Goal: Task Accomplishment & Management: Use online tool/utility

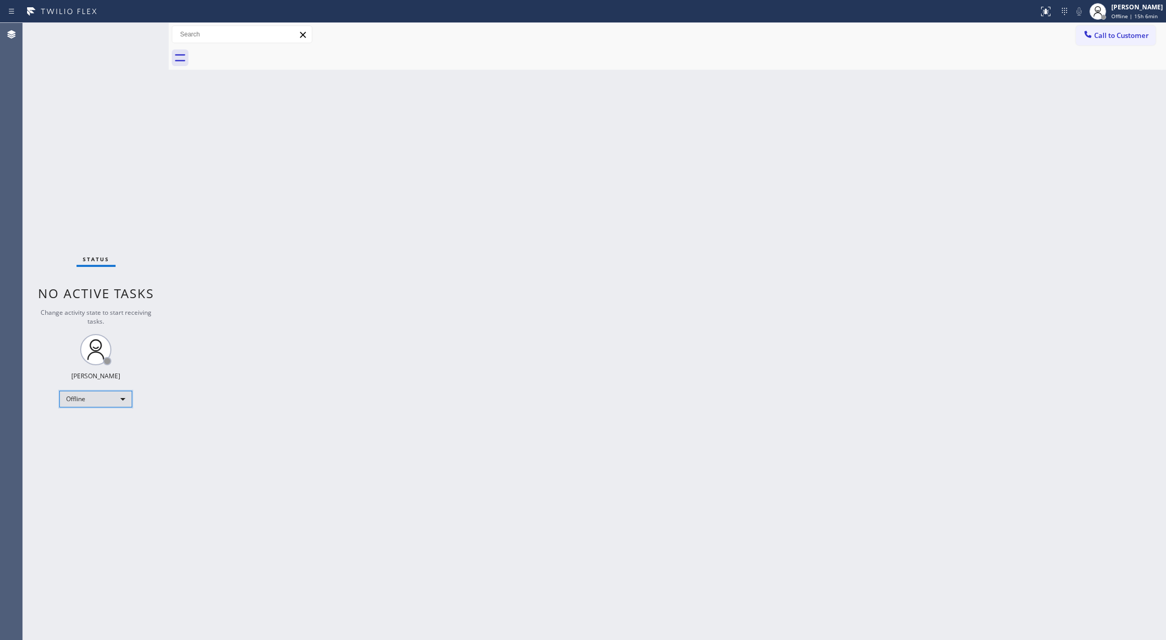
click at [85, 401] on div "Offline" at bounding box center [95, 399] width 73 height 17
click at [91, 431] on li "Available" at bounding box center [95, 427] width 70 height 12
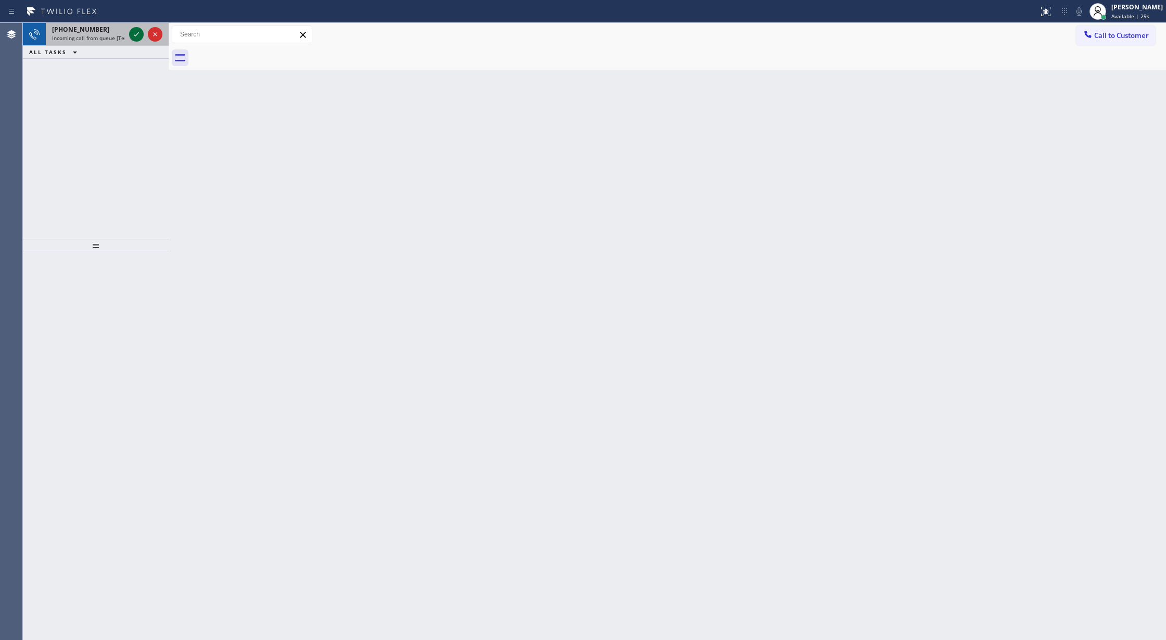
click at [135, 36] on icon at bounding box center [136, 34] width 5 height 4
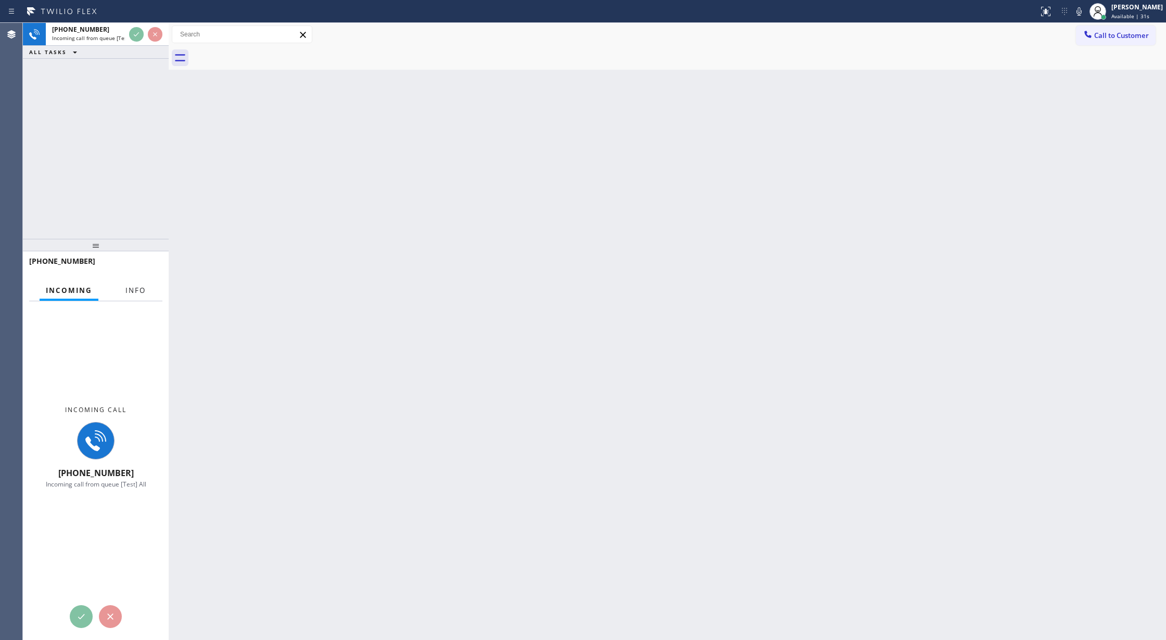
click at [130, 290] on span "Info" at bounding box center [135, 290] width 20 height 9
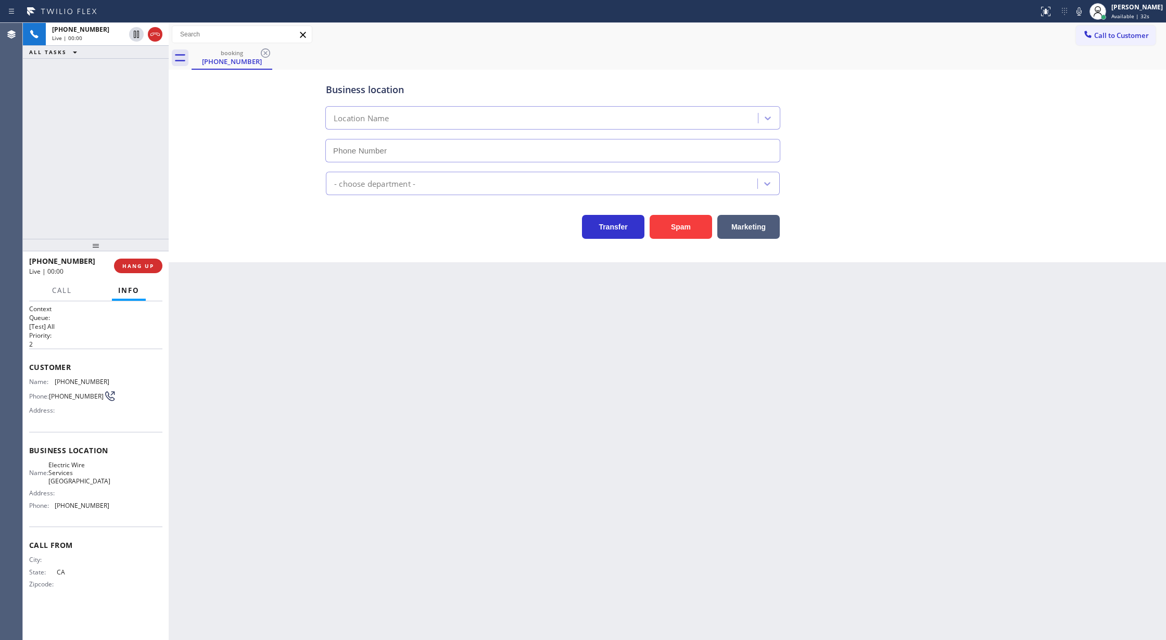
type input "[PHONE_NUMBER]"
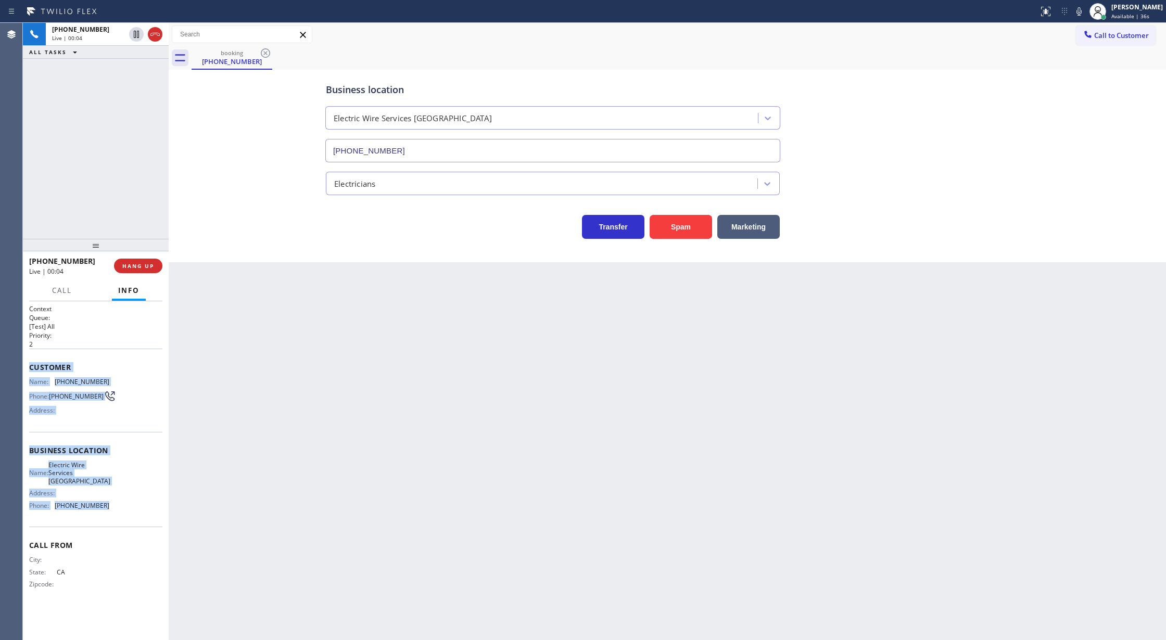
copy div "Customer Name: [PHONE_NUMBER] Phone: [PHONE_NUMBER] Address: Business location …"
drag, startPoint x: 28, startPoint y: 369, endPoint x: 134, endPoint y: 514, distance: 180.2
click at [134, 514] on div "Context Queue: [Test] All Priority: 2 Customer Name: [PHONE_NUMBER] Phone: [PHO…" at bounding box center [96, 470] width 146 height 339
click at [210, 144] on div "Business location Electric Wire Services Oxnard [PHONE_NUMBER] Electricians Tra…" at bounding box center [667, 155] width 992 height 167
drag, startPoint x: 154, startPoint y: 35, endPoint x: 177, endPoint y: 96, distance: 64.8
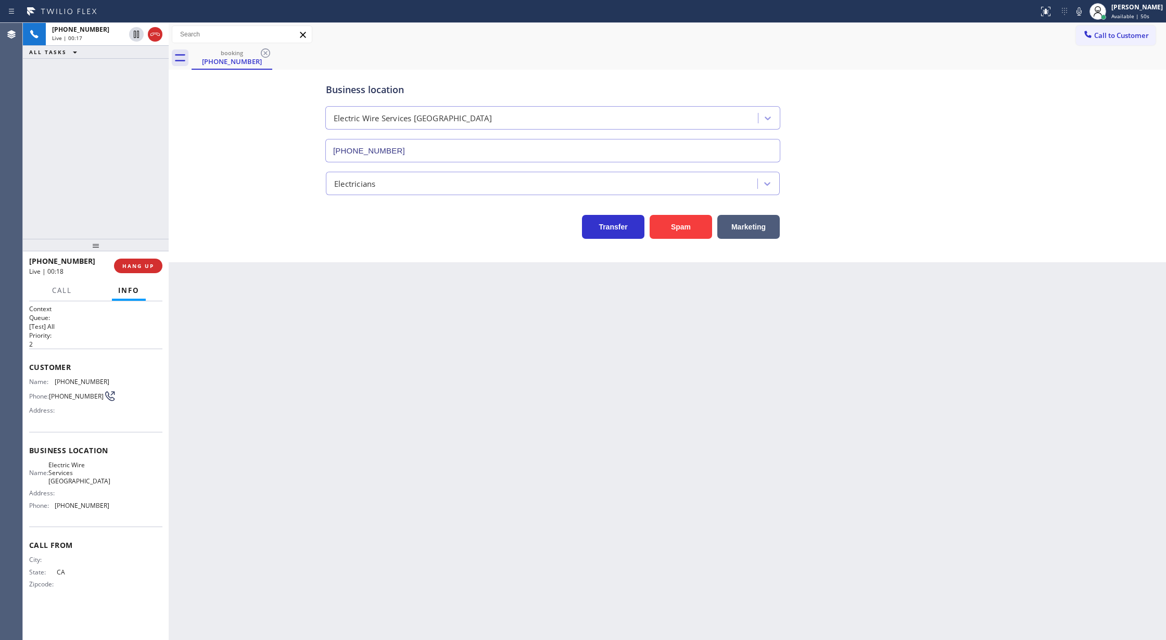
click at [154, 35] on icon at bounding box center [155, 34] width 12 height 12
click at [128, 275] on div "[PHONE_NUMBER] Wrap up | 00:00 COMPLETE" at bounding box center [95, 265] width 133 height 27
click at [127, 269] on span "COMPLETE" at bounding box center [136, 265] width 36 height 7
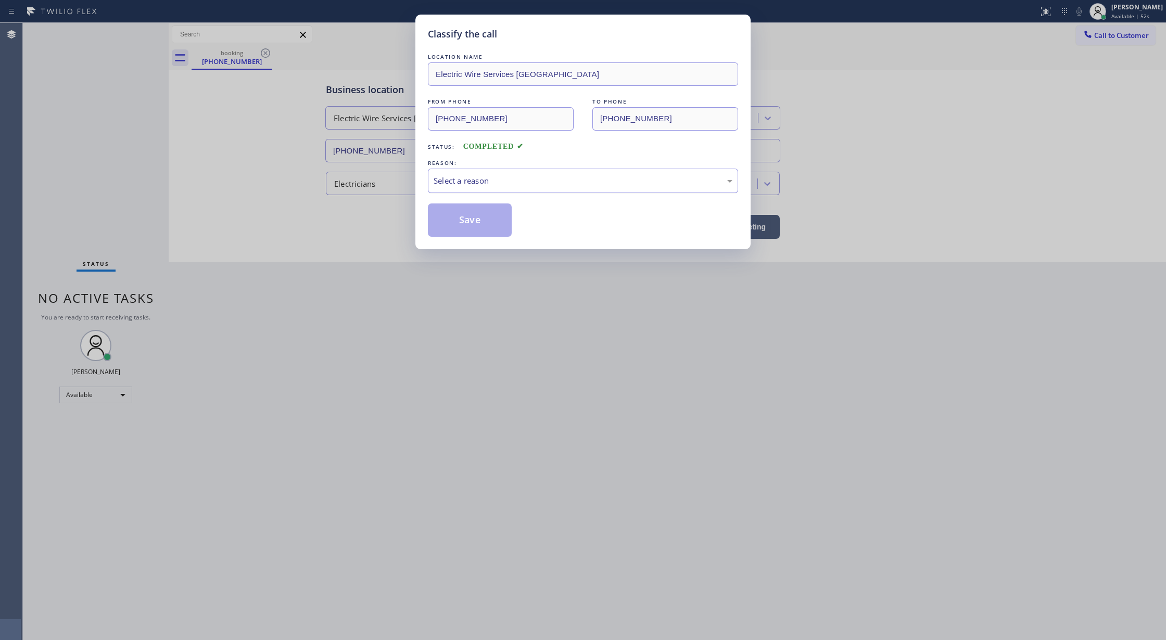
click at [487, 177] on div "Select a reason" at bounding box center [583, 181] width 299 height 12
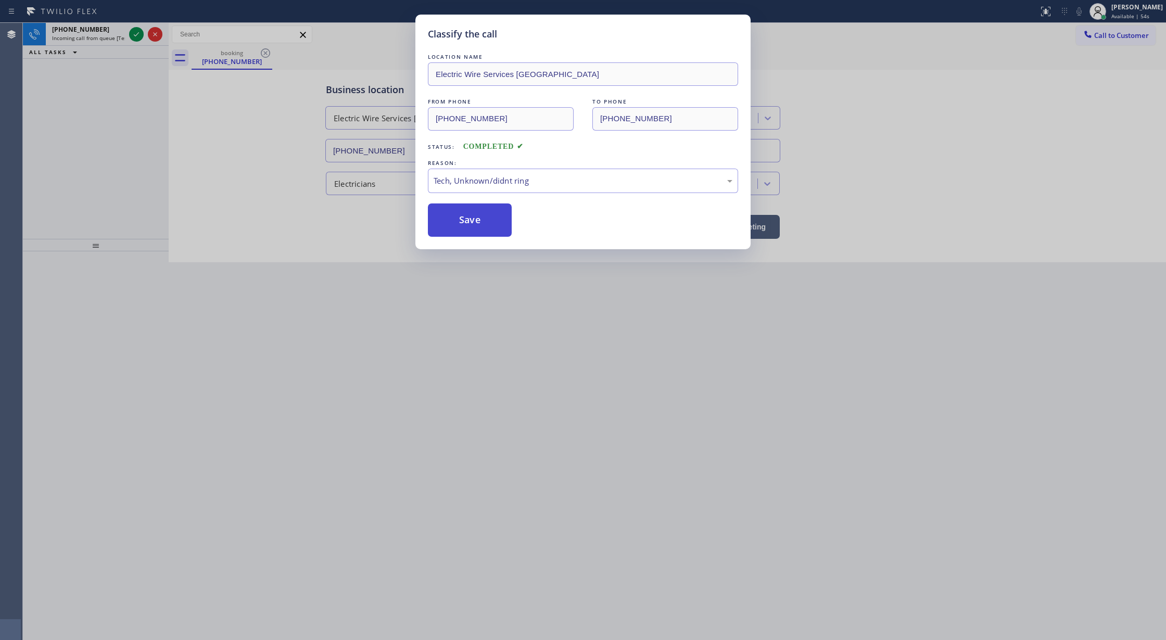
drag, startPoint x: 461, startPoint y: 225, endPoint x: 268, endPoint y: 125, distance: 217.9
click at [461, 224] on button "Save" at bounding box center [470, 220] width 84 height 33
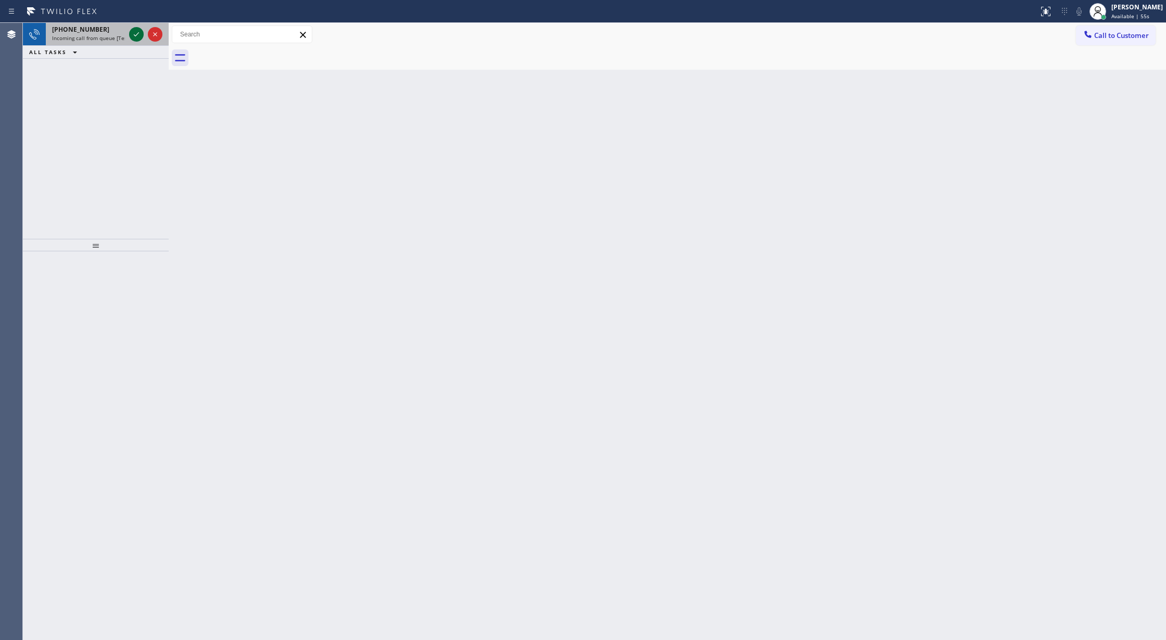
click at [134, 32] on icon at bounding box center [136, 34] width 12 height 12
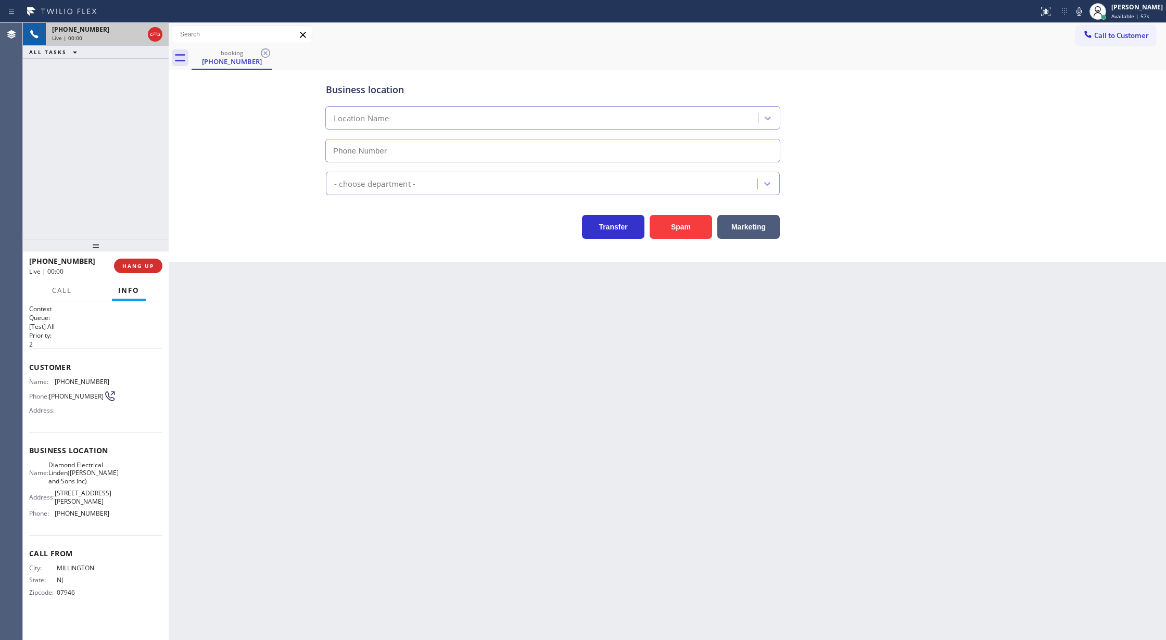
type input "(908) 824-6098"
click at [667, 223] on button "Spam" at bounding box center [681, 227] width 62 height 24
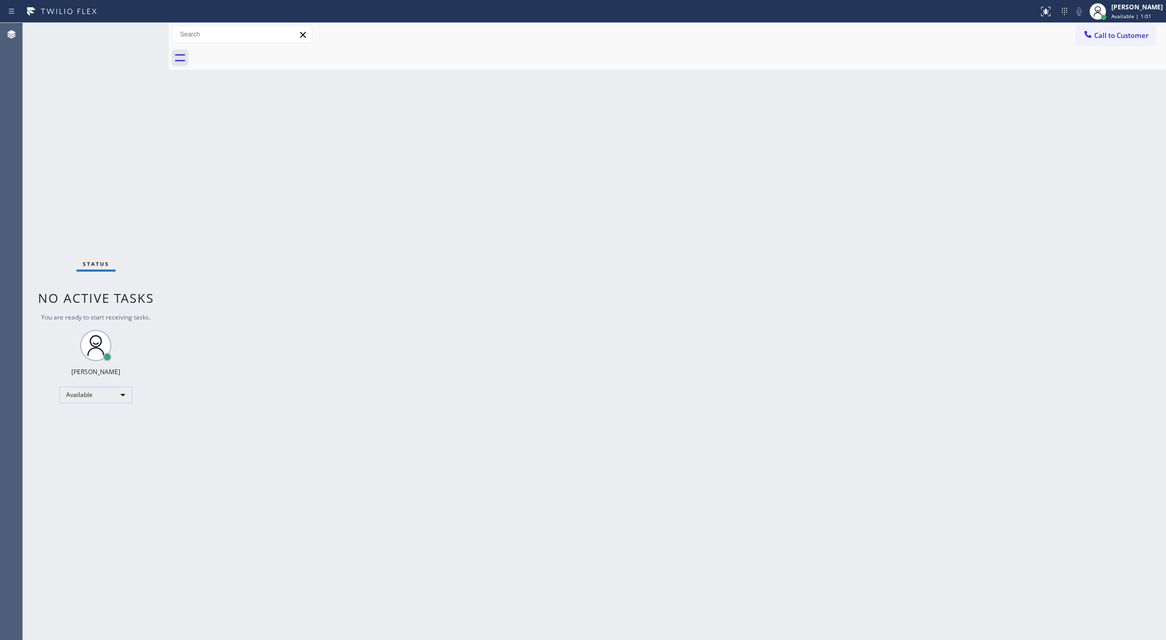
click at [136, 30] on div "Status No active tasks You are ready to start receiving tasks. [PERSON_NAME] Av…" at bounding box center [96, 331] width 146 height 617
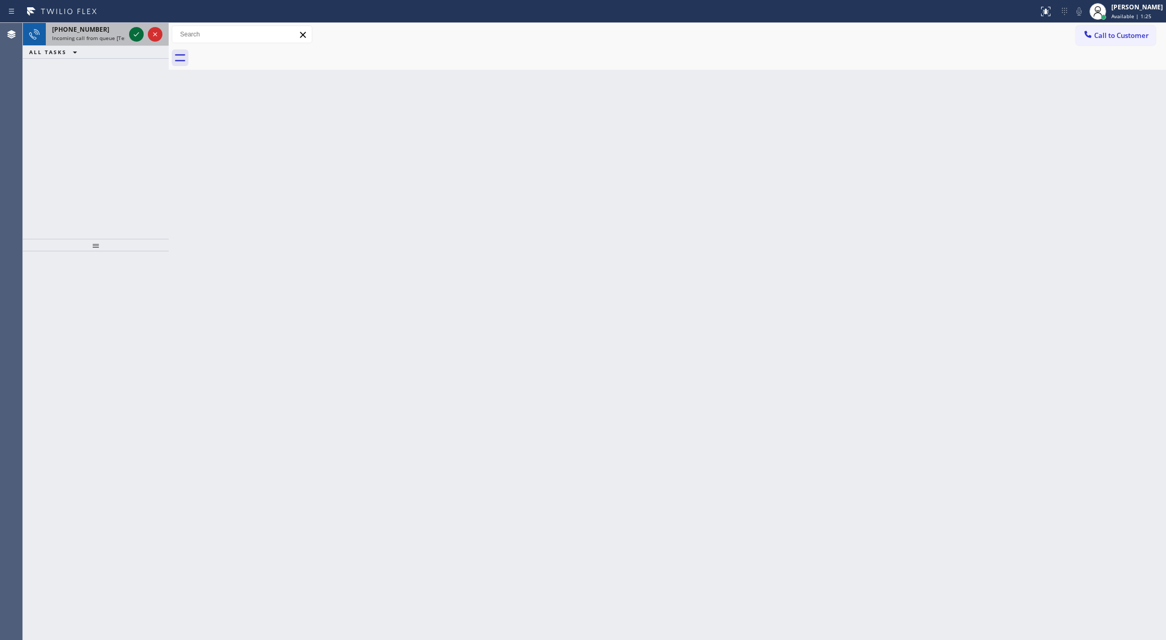
click at [138, 36] on icon at bounding box center [136, 34] width 12 height 12
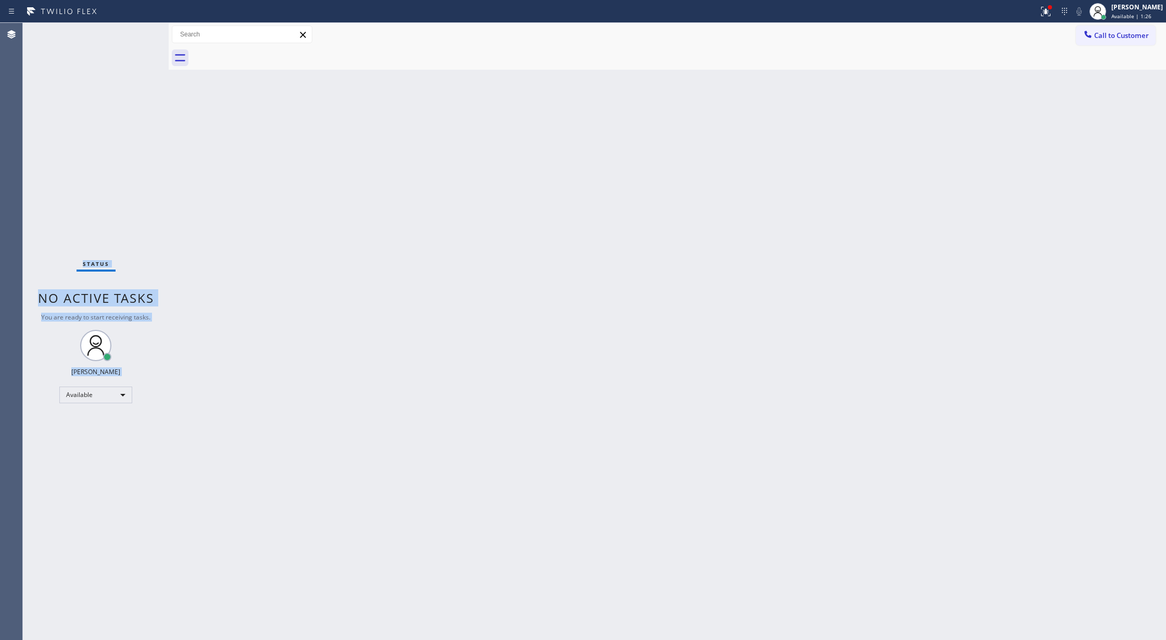
click at [137, 36] on div "Status No active tasks You are ready to start receiving tasks. [PERSON_NAME] Av…" at bounding box center [96, 331] width 146 height 617
click at [138, 32] on div "Status No active tasks You are ready to start receiving tasks. [PERSON_NAME] Av…" at bounding box center [96, 331] width 146 height 617
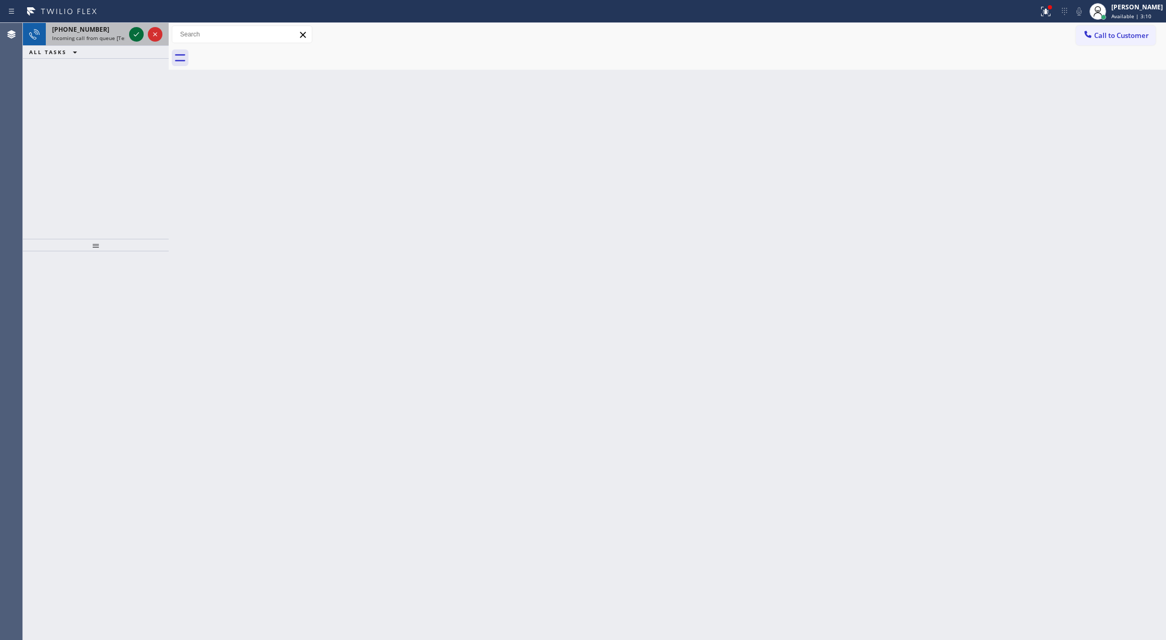
click at [132, 32] on icon at bounding box center [136, 34] width 12 height 12
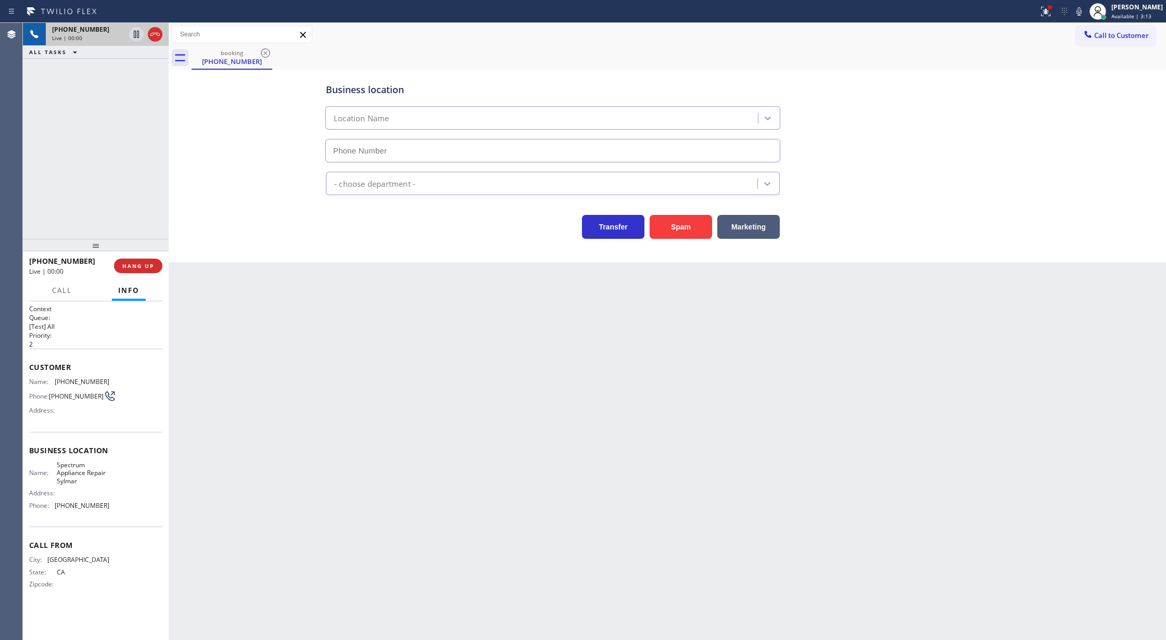
type input "(747) 271-4868"
click at [679, 225] on button "Spam" at bounding box center [681, 227] width 62 height 24
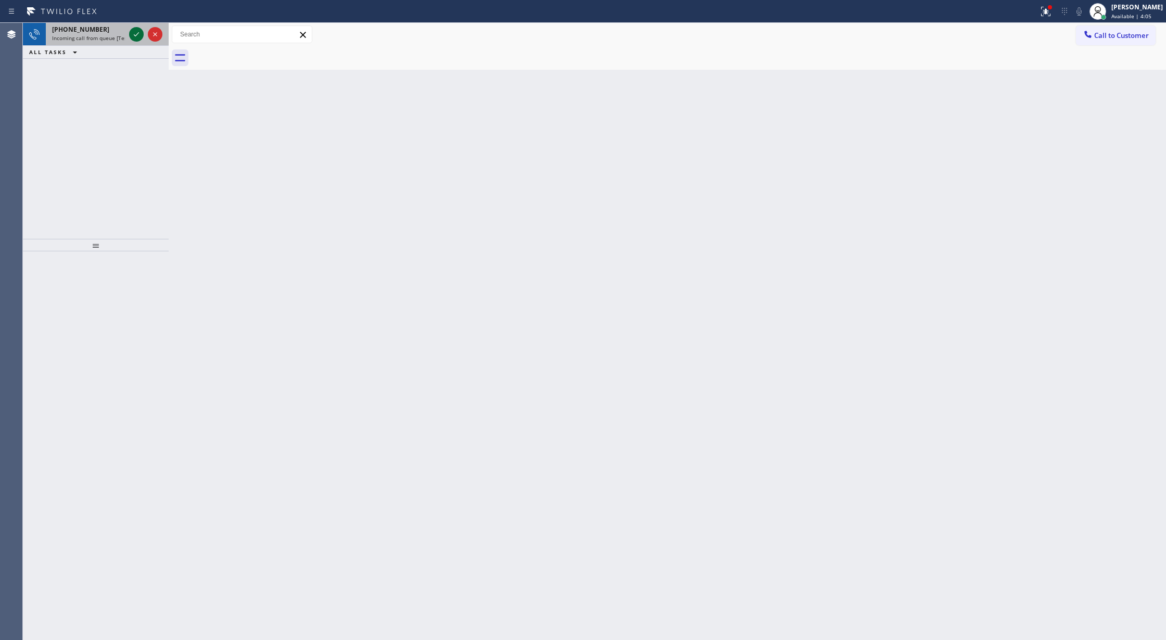
click at [132, 34] on icon at bounding box center [136, 34] width 12 height 12
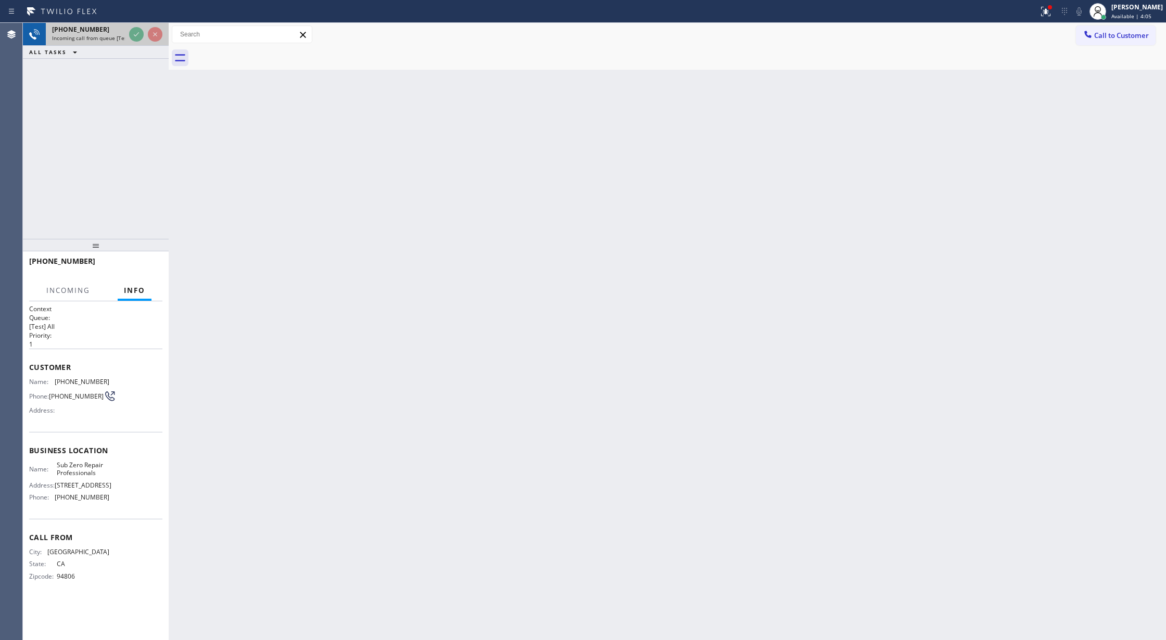
click at [128, 34] on div at bounding box center [145, 34] width 37 height 23
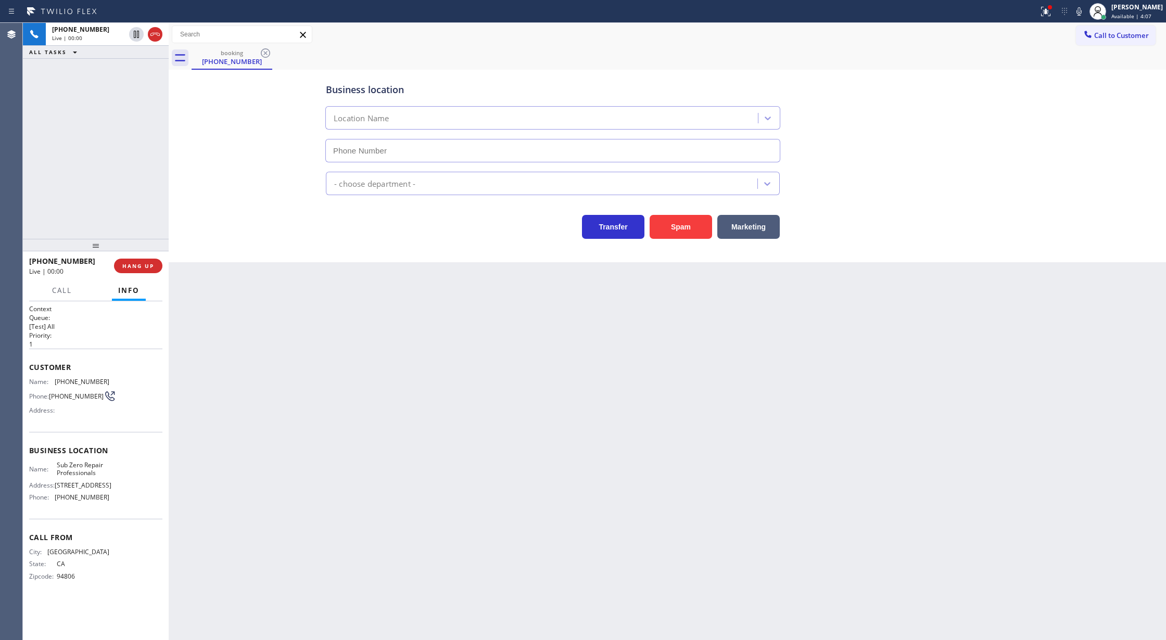
type input "[PHONE_NUMBER]"
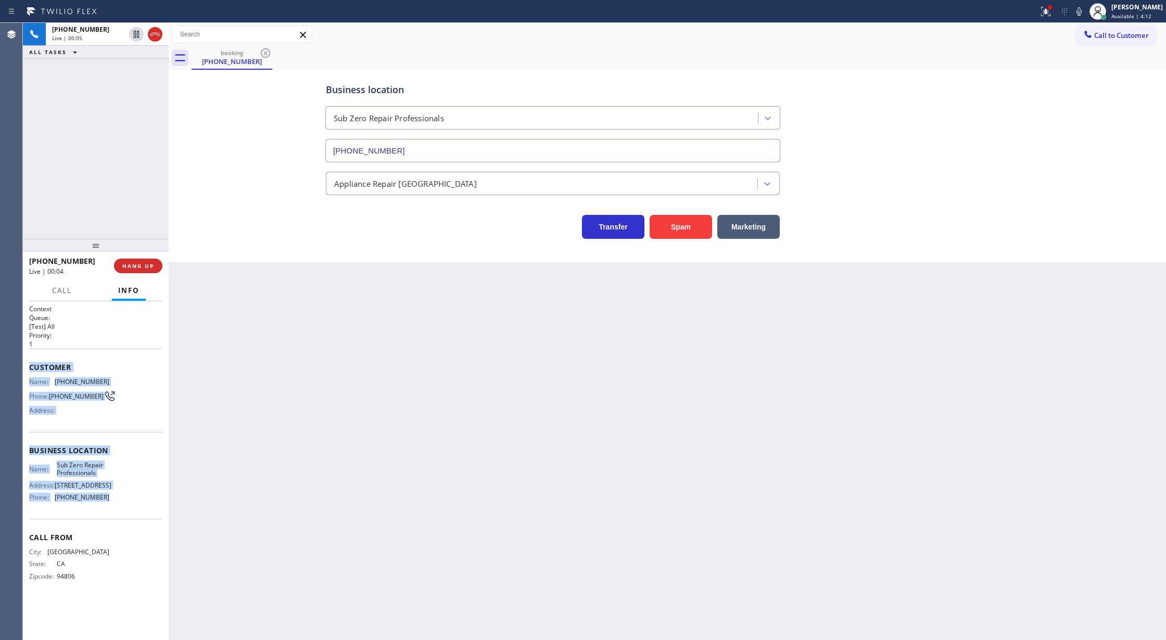
copy div "Customer Name: (310) 502-5448 Phone: (310) 502-5448 Address: Business location …"
drag, startPoint x: 28, startPoint y: 367, endPoint x: 132, endPoint y: 501, distance: 169.5
click at [132, 501] on div "Context Queue: [Test] All Priority: 1 Customer Name: (310) 502-5448 Phone: (310…" at bounding box center [96, 470] width 146 height 339
drag, startPoint x: 151, startPoint y: 32, endPoint x: 165, endPoint y: 59, distance: 31.0
click at [151, 32] on icon at bounding box center [155, 34] width 12 height 12
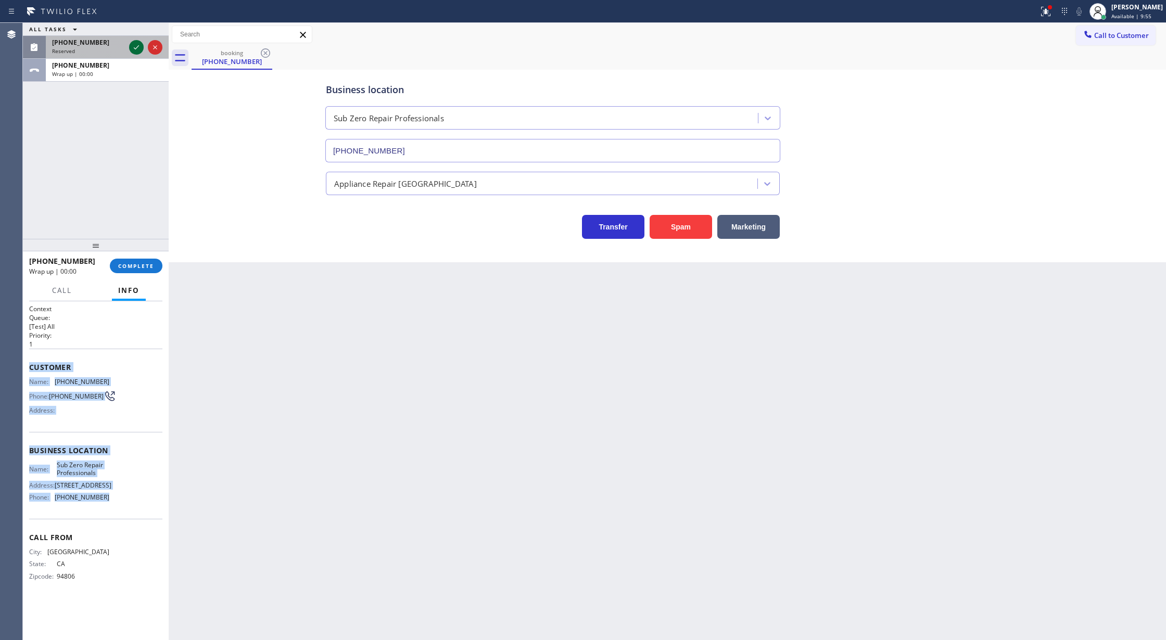
click at [139, 48] on icon at bounding box center [136, 47] width 12 height 12
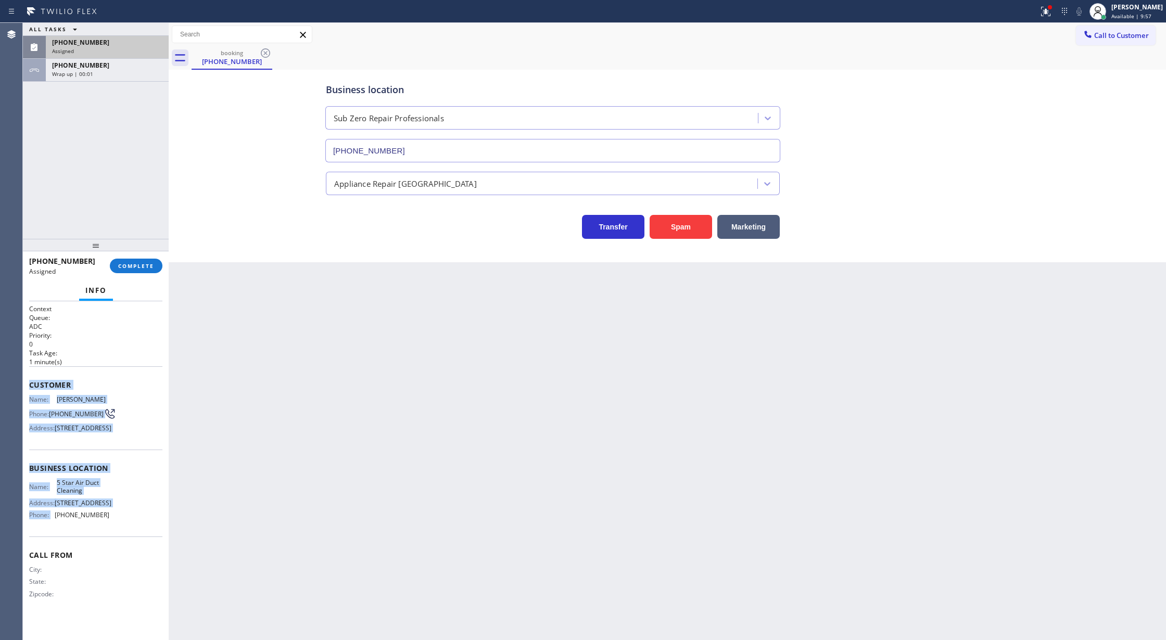
click at [117, 400] on div "Name: Becky Silva Phone: (562) 916-5403 Address: 17835 De Oro Cir, Cerritos, CA…" at bounding box center [95, 416] width 133 height 41
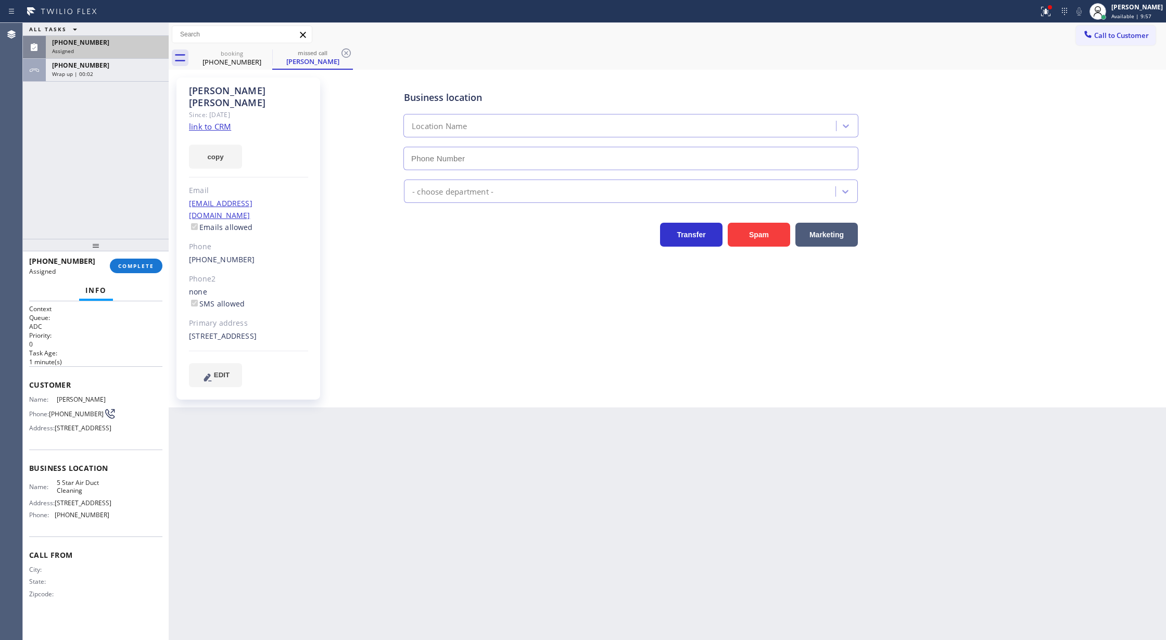
type input "[PHONE_NUMBER]"
drag, startPoint x: 28, startPoint y: 386, endPoint x: 134, endPoint y: 509, distance: 162.7
click at [128, 532] on div "Context Queue: ADC Priority: 0 Task Age: 1 minute(s) Customer Name: Becky Silva…" at bounding box center [96, 470] width 146 height 339
click at [125, 259] on button "COMPLETE" at bounding box center [136, 266] width 53 height 15
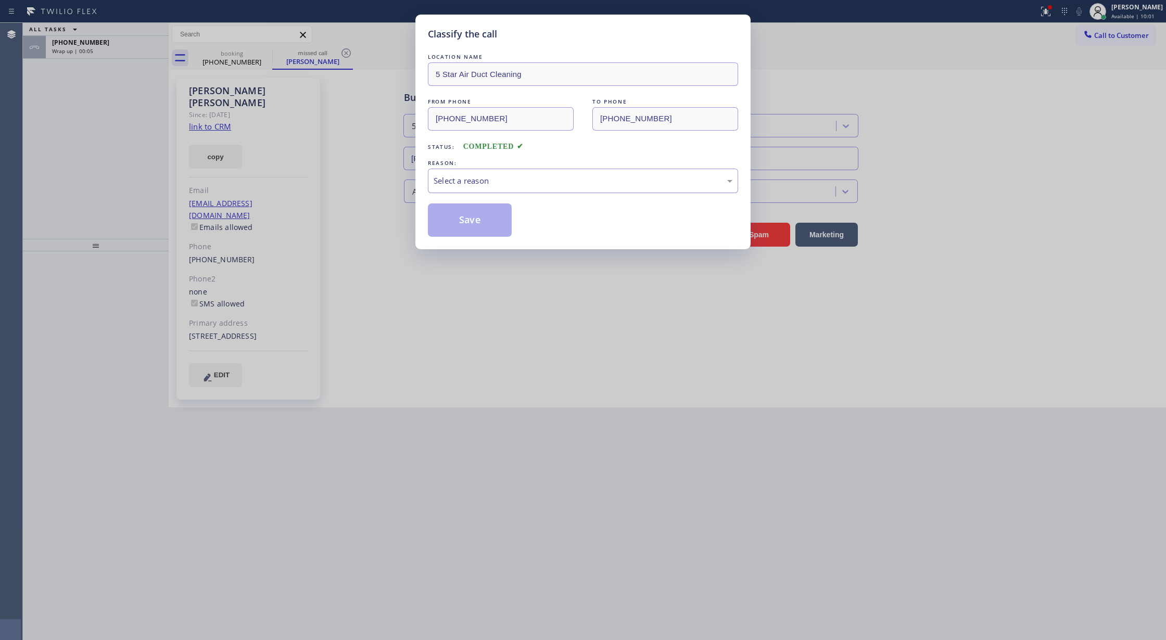
click at [505, 185] on div "Select a reason" at bounding box center [583, 181] width 299 height 12
click at [473, 219] on button "Save" at bounding box center [470, 220] width 84 height 33
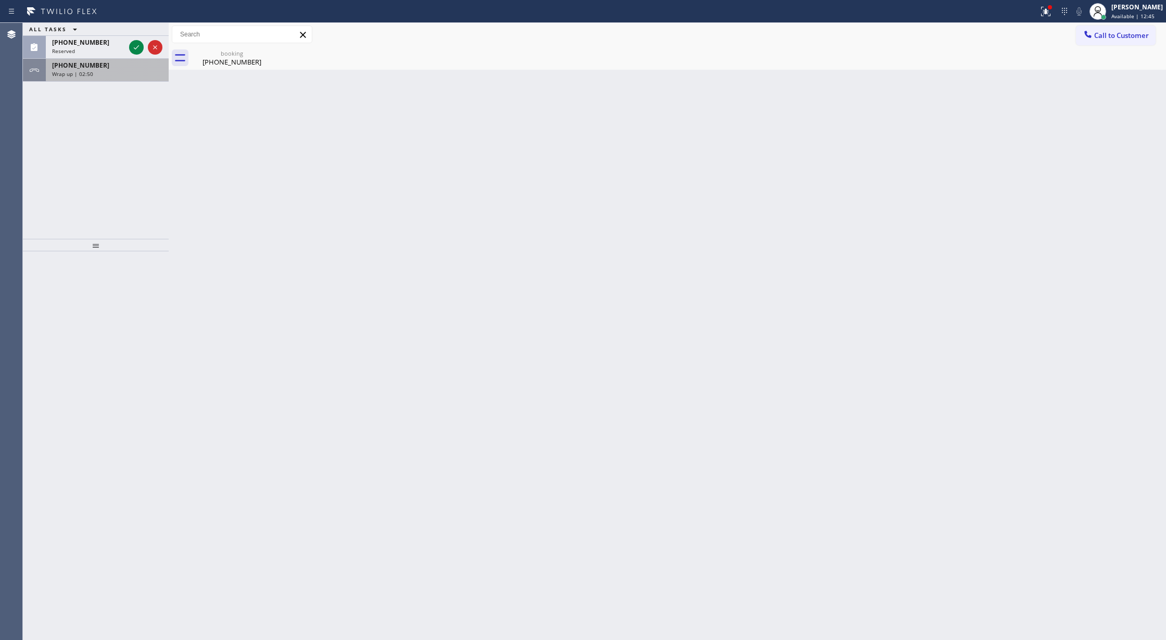
click at [130, 70] on div "Wrap up | 02:50" at bounding box center [107, 73] width 110 height 7
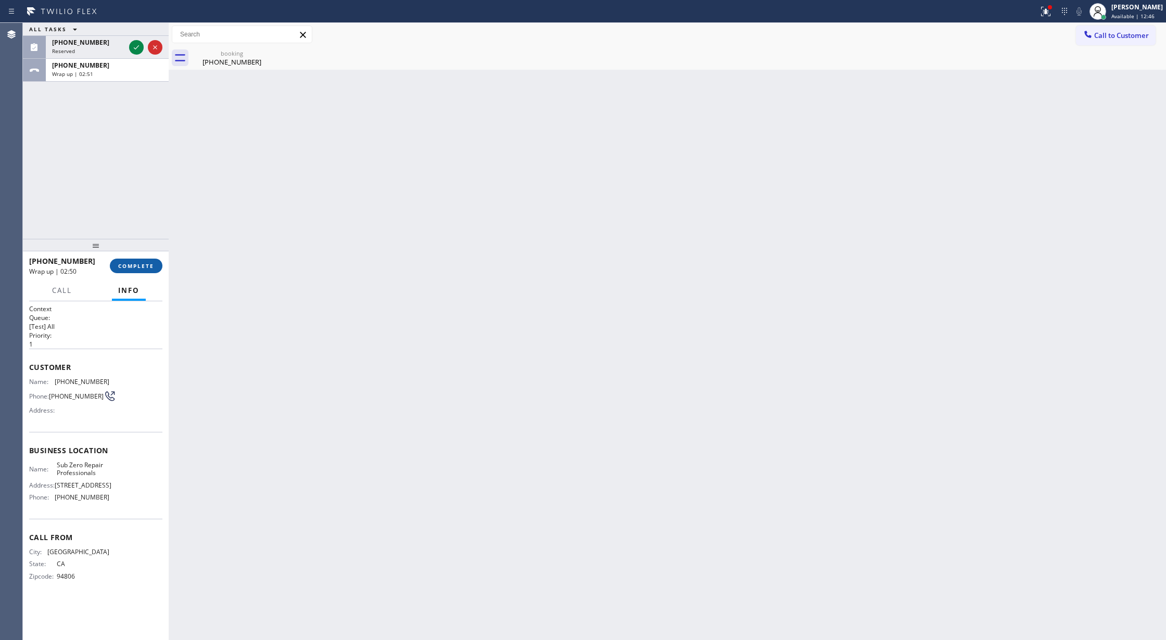
click at [135, 263] on span "COMPLETE" at bounding box center [136, 265] width 36 height 7
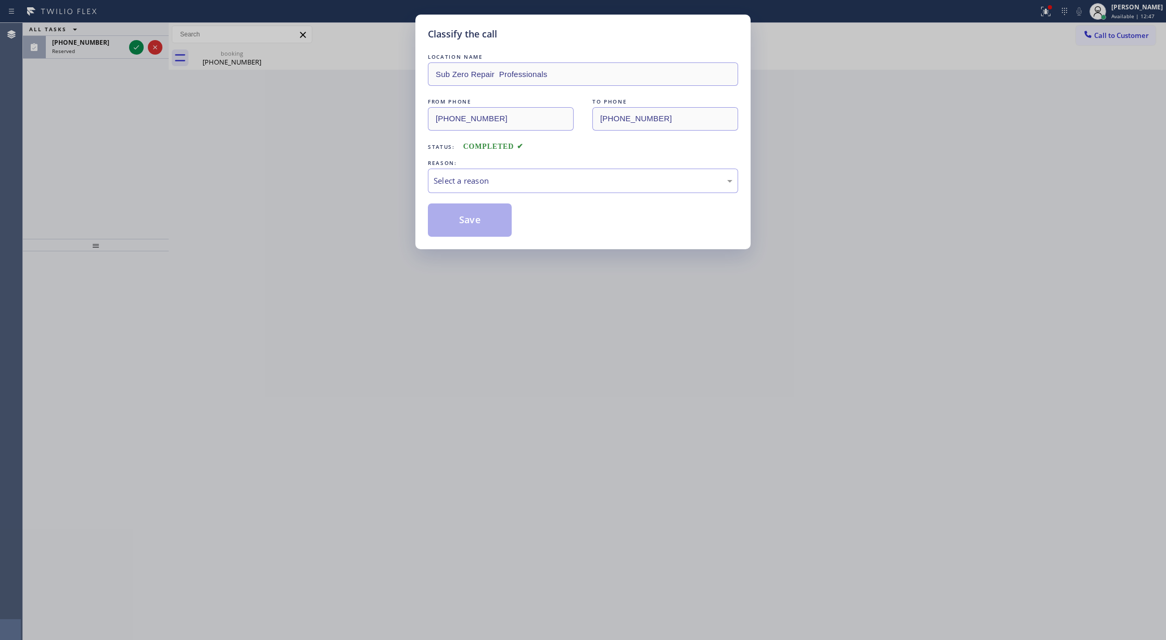
click at [452, 180] on div "Select a reason" at bounding box center [583, 181] width 299 height 12
click at [464, 219] on button "Save" at bounding box center [470, 220] width 84 height 33
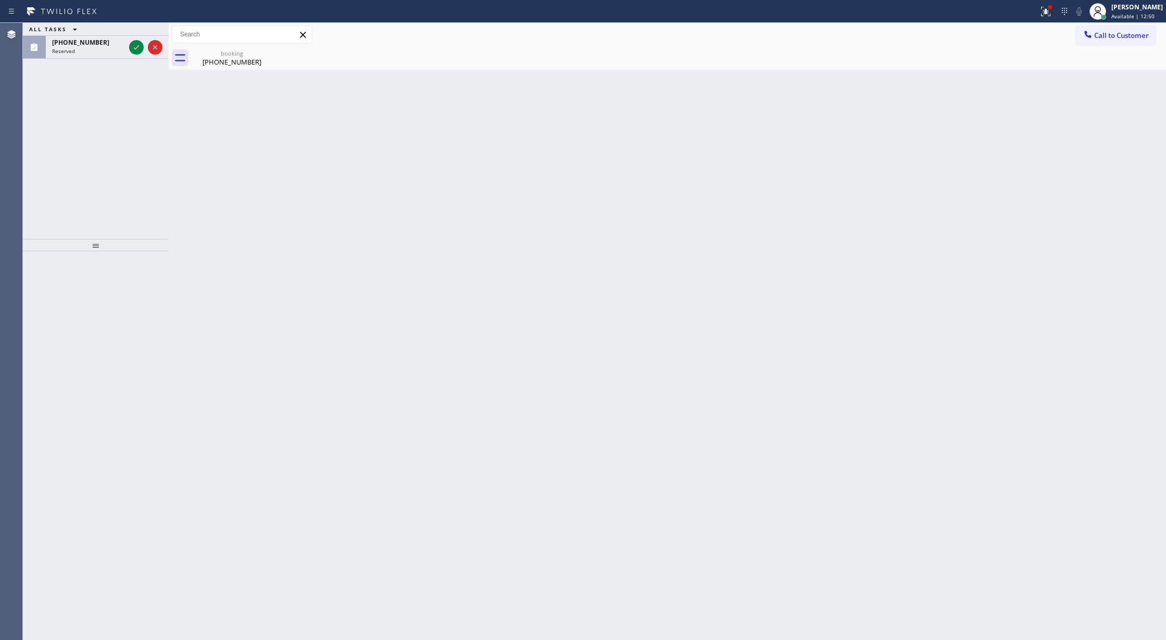
click at [137, 48] on icon at bounding box center [136, 47] width 12 height 12
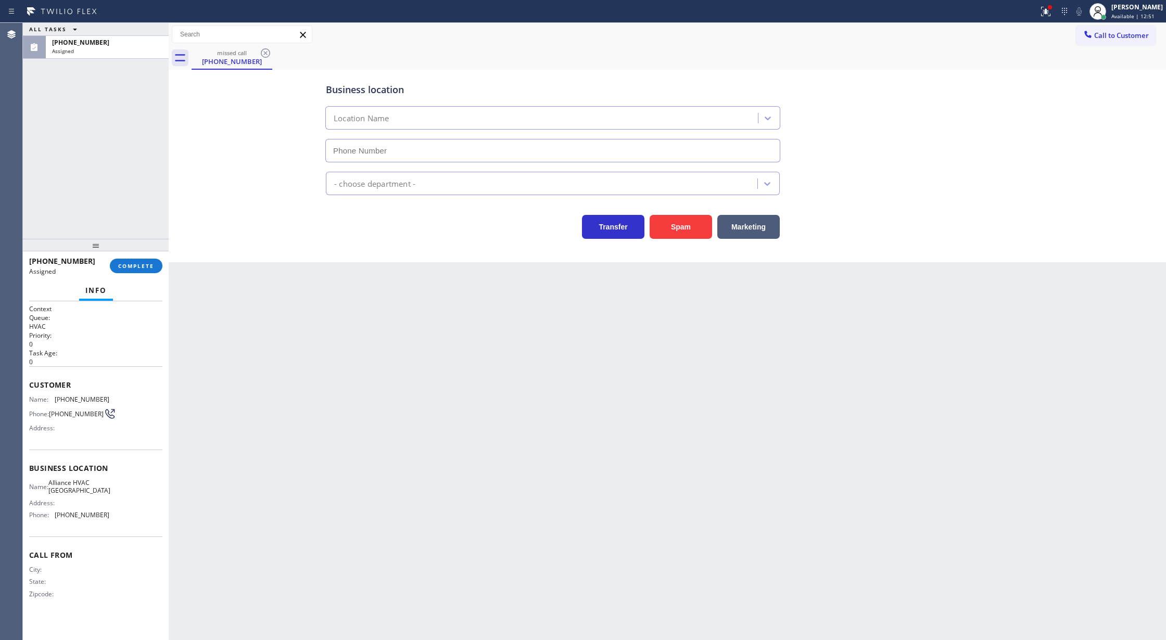
type input "[PHONE_NUMBER]"
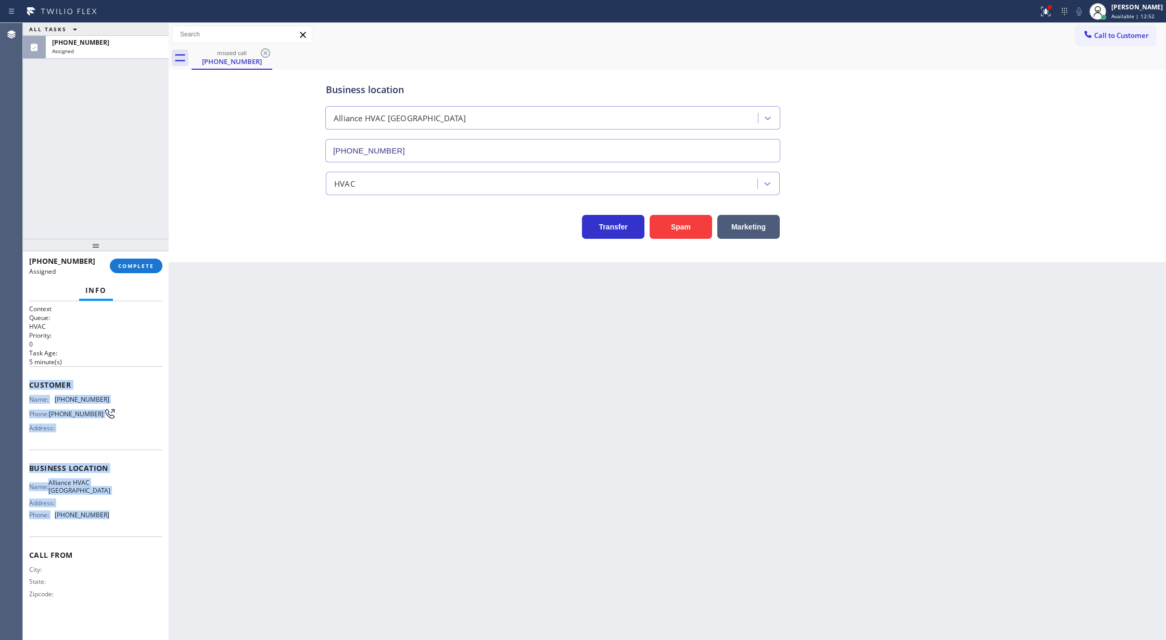
drag, startPoint x: 29, startPoint y: 384, endPoint x: 123, endPoint y: 525, distance: 169.6
click at [123, 525] on div "Context Queue: HVAC Priority: 0 Task Age: 5 minute(s) Customer Name: (510) 875-…" at bounding box center [95, 460] width 133 height 311
copy div "Customer Name: (510) 875-6537 Phone: (510) 875-6537 Address: Business location …"
click at [141, 264] on span "COMPLETE" at bounding box center [136, 265] width 36 height 7
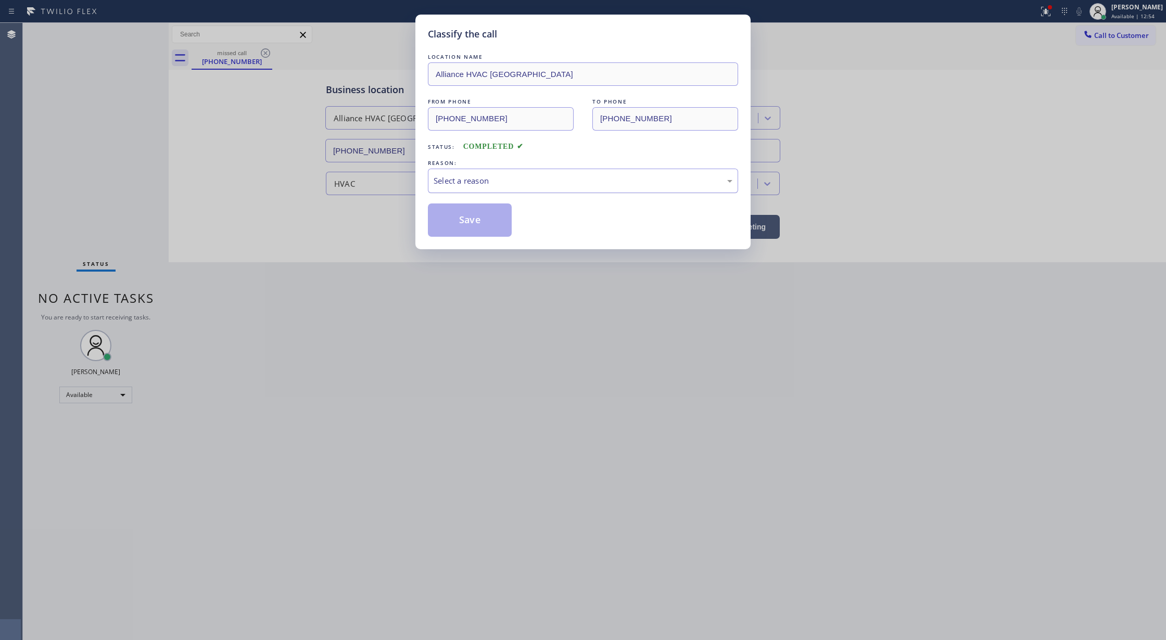
click at [467, 184] on div "Select a reason" at bounding box center [583, 181] width 299 height 12
click at [456, 223] on button "Save" at bounding box center [470, 220] width 84 height 33
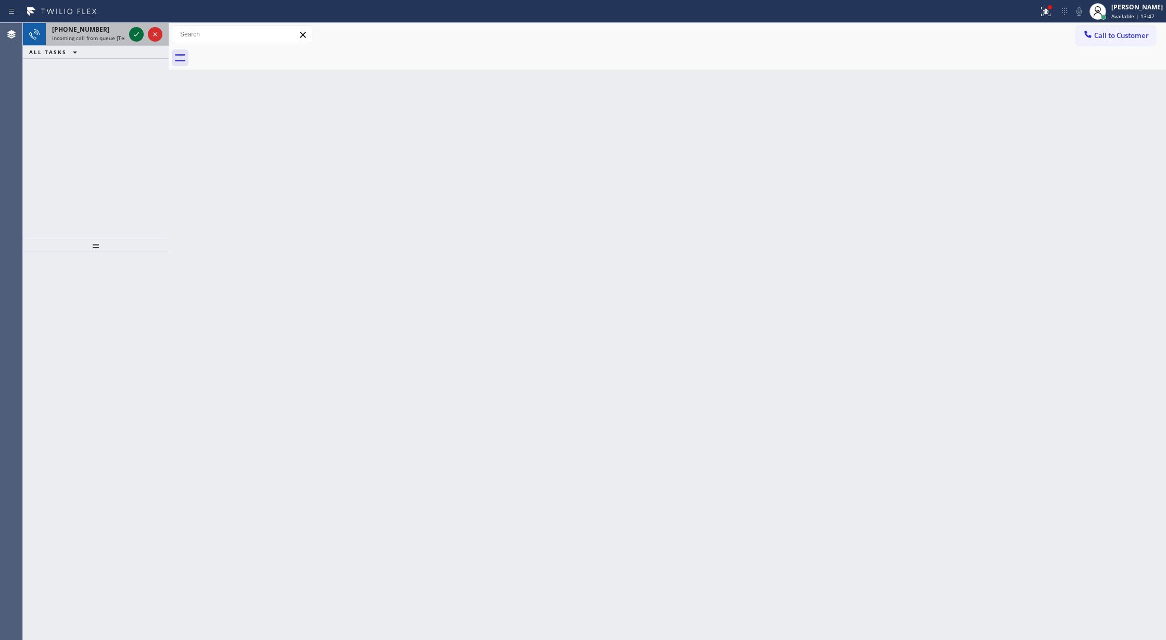
click at [136, 30] on icon at bounding box center [136, 34] width 12 height 12
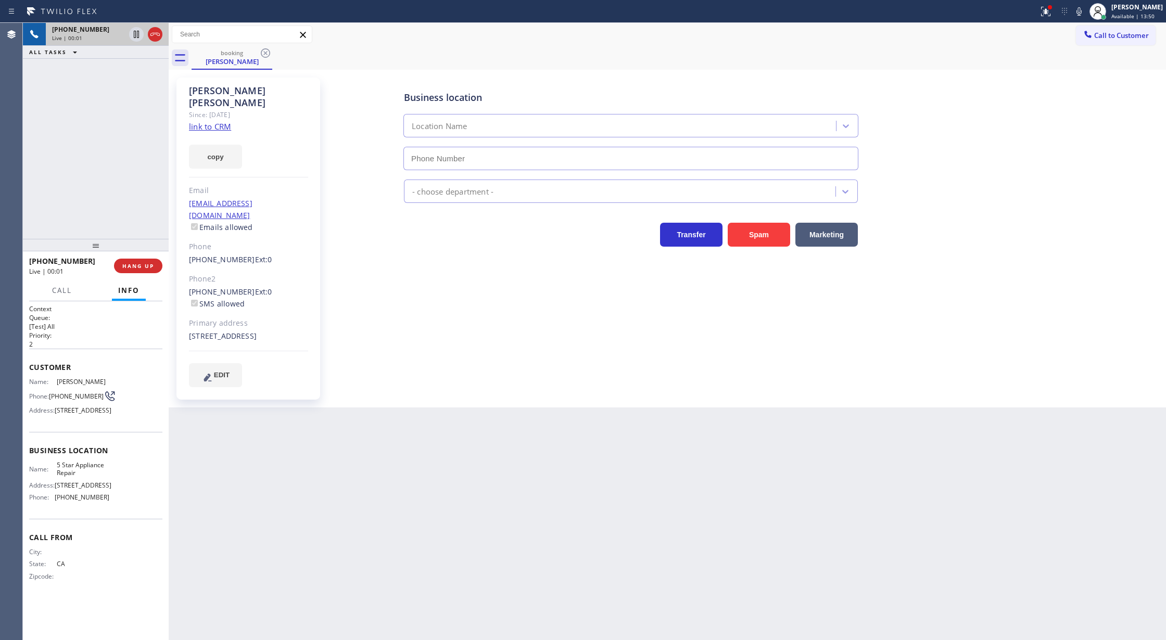
type input "[PHONE_NUMBER]"
click at [213, 121] on link "link to CRM" at bounding box center [210, 126] width 42 height 10
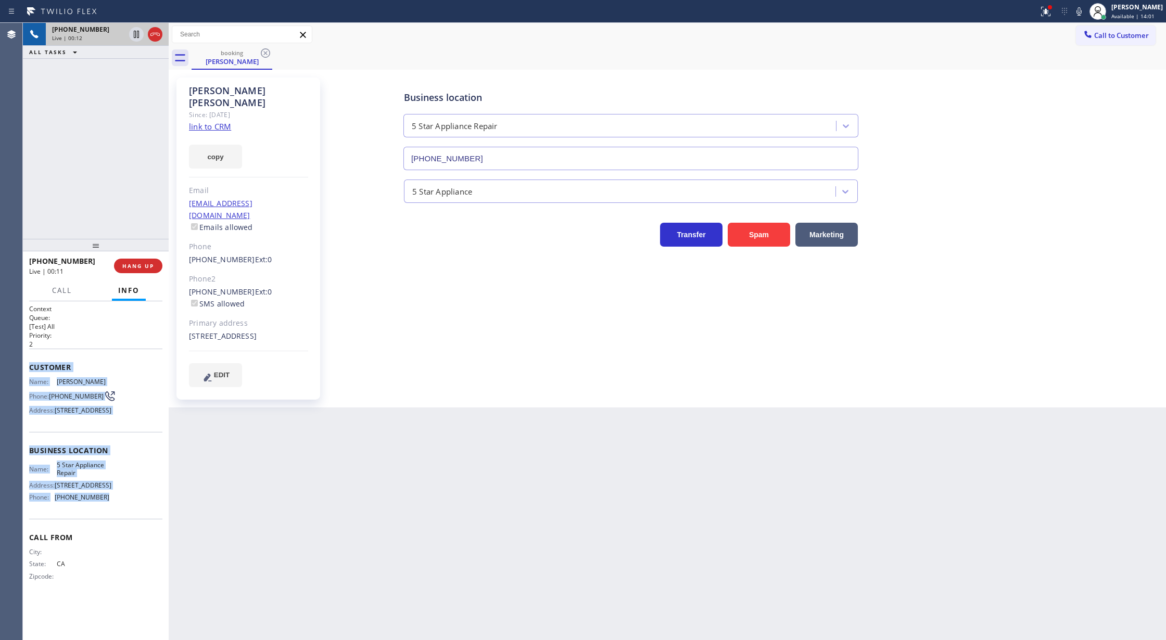
drag, startPoint x: 28, startPoint y: 367, endPoint x: 127, endPoint y: 530, distance: 190.1
click at [127, 530] on div "Context Queue: [Test] All Priority: 2 Customer Name: Cynthia Hunt Phone: (949) …" at bounding box center [96, 470] width 146 height 339
copy div "Customer Name: Cynthia Hunt Phone: (949) 402-5122 Address: 2306 Crestview Dr, L…"
click at [123, 432] on div "Customer Name: Cynthia Hunt Phone: (949) 402-5122 Address: 2306 Crestview Dr, L…" at bounding box center [95, 390] width 133 height 83
drag, startPoint x: 28, startPoint y: 367, endPoint x: 137, endPoint y: 523, distance: 190.5
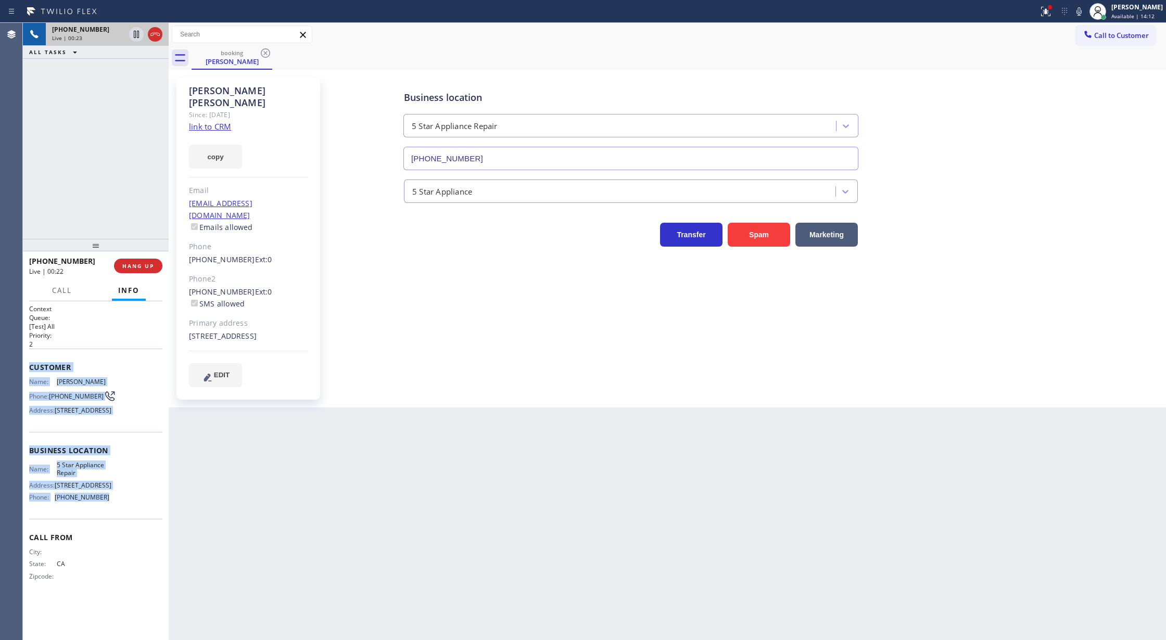
click at [137, 523] on div "Context Queue: [Test] All Priority: 2 Customer Name: Cynthia Hunt Phone: (949) …" at bounding box center [96, 470] width 146 height 339
copy div "Customer Name: Cynthia Hunt Phone: (949) 402-5122 Address: 2306 Crestview Dr, L…"
click at [138, 269] on span "COMPLETE" at bounding box center [136, 265] width 36 height 7
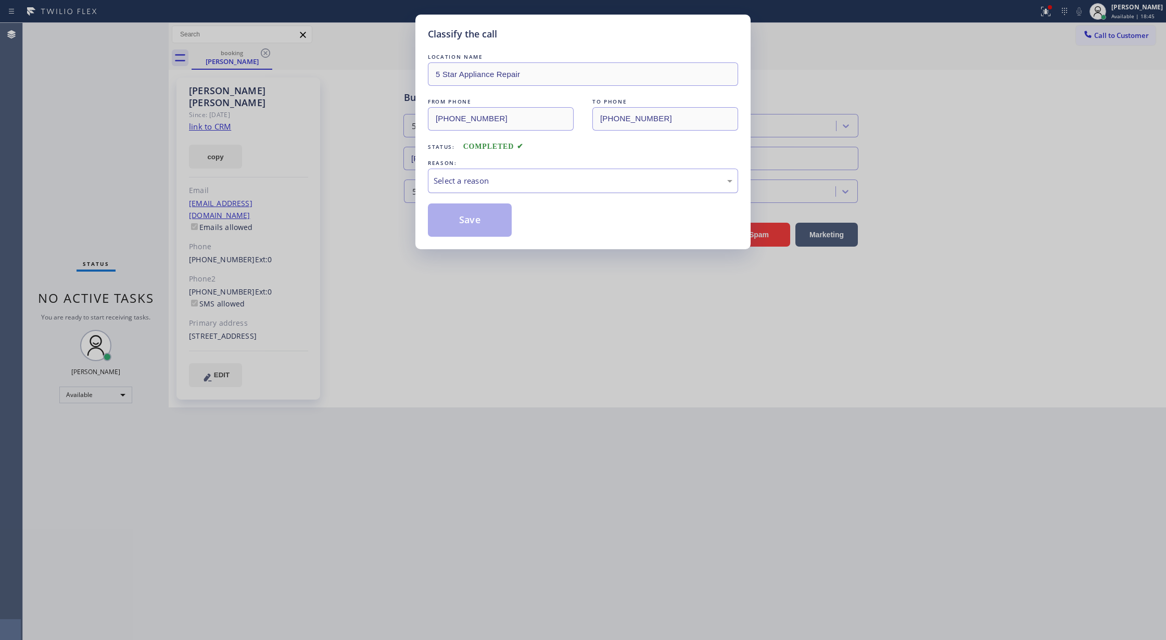
click at [463, 185] on div "Select a reason" at bounding box center [583, 181] width 299 height 12
click at [473, 225] on button "Save" at bounding box center [470, 220] width 84 height 33
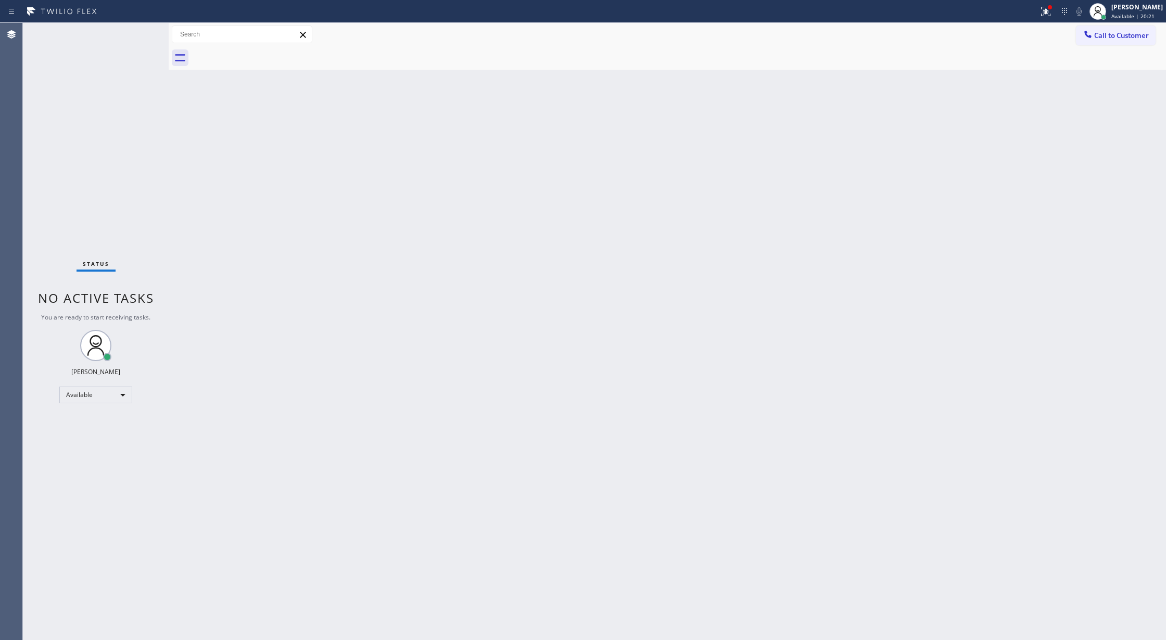
click at [132, 34] on div "Status No active tasks You are ready to start receiving tasks. [PERSON_NAME] Av…" at bounding box center [96, 331] width 146 height 617
click at [140, 33] on div "Status No active tasks You are ready to start receiving tasks. [PERSON_NAME] Av…" at bounding box center [96, 331] width 146 height 617
click at [139, 32] on div "Status No active tasks You are ready to start receiving tasks. [PERSON_NAME] Av…" at bounding box center [96, 331] width 146 height 617
click at [139, 50] on icon at bounding box center [136, 47] width 12 height 12
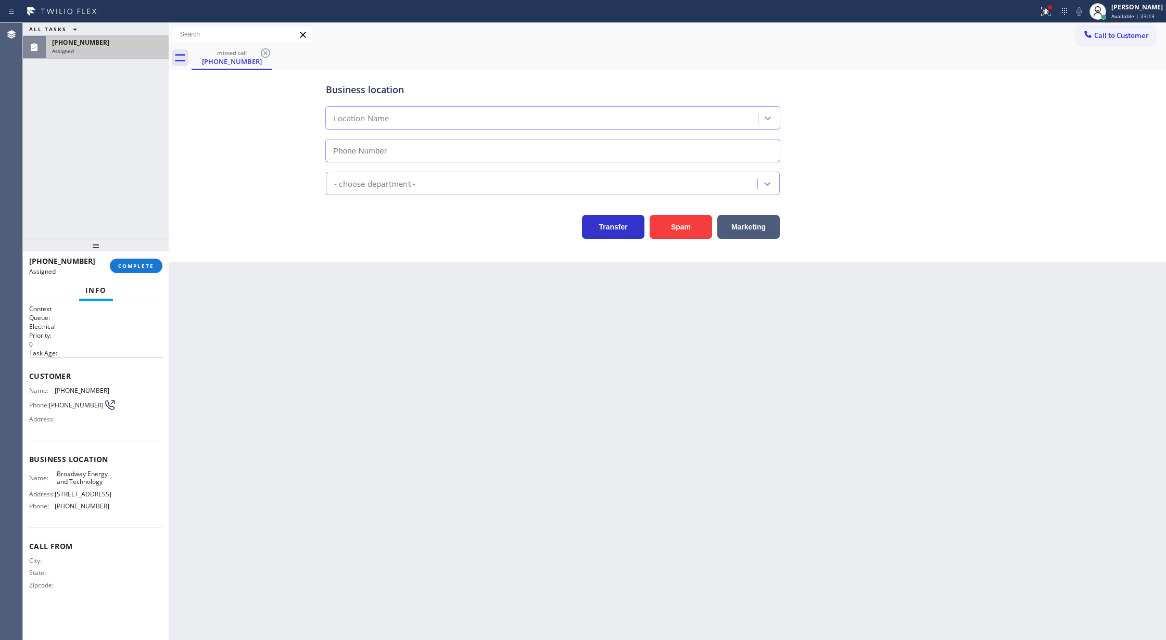
type input "[PHONE_NUMBER]"
click at [141, 268] on span "COMPLETE" at bounding box center [136, 265] width 36 height 7
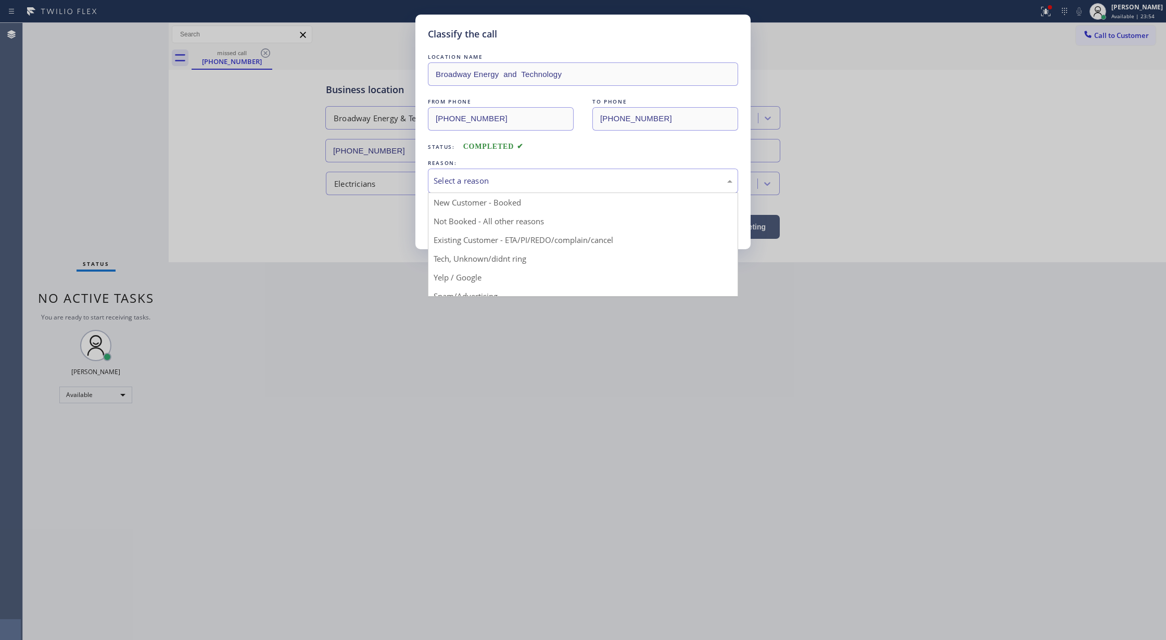
click at [472, 172] on div "Select a reason" at bounding box center [583, 181] width 310 height 24
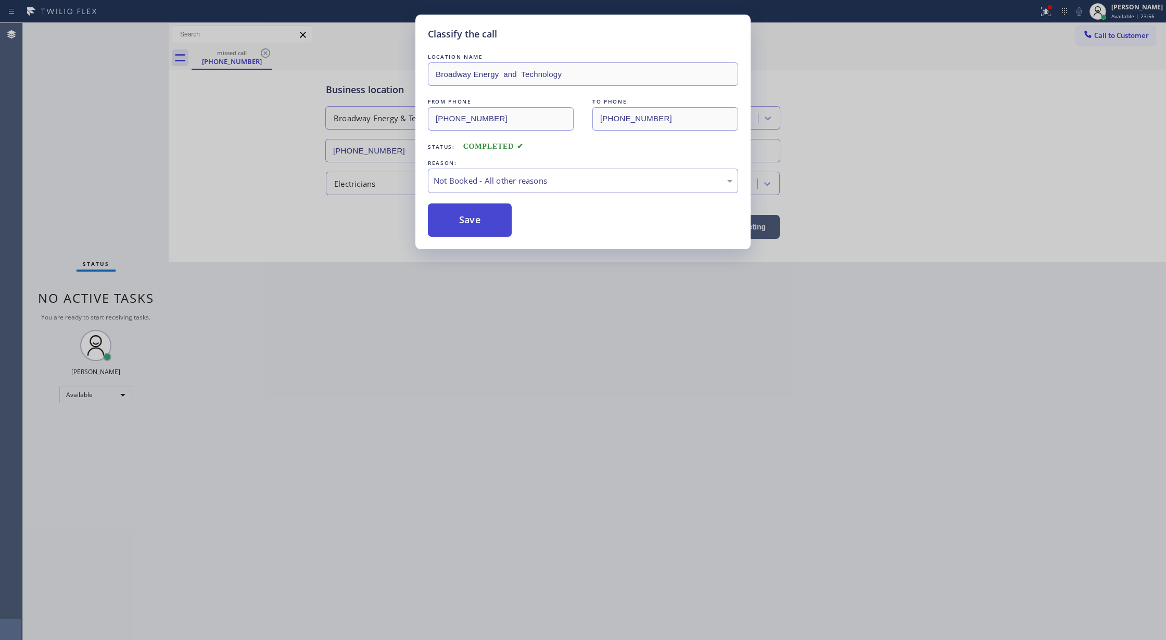
click at [464, 219] on button "Save" at bounding box center [470, 220] width 84 height 33
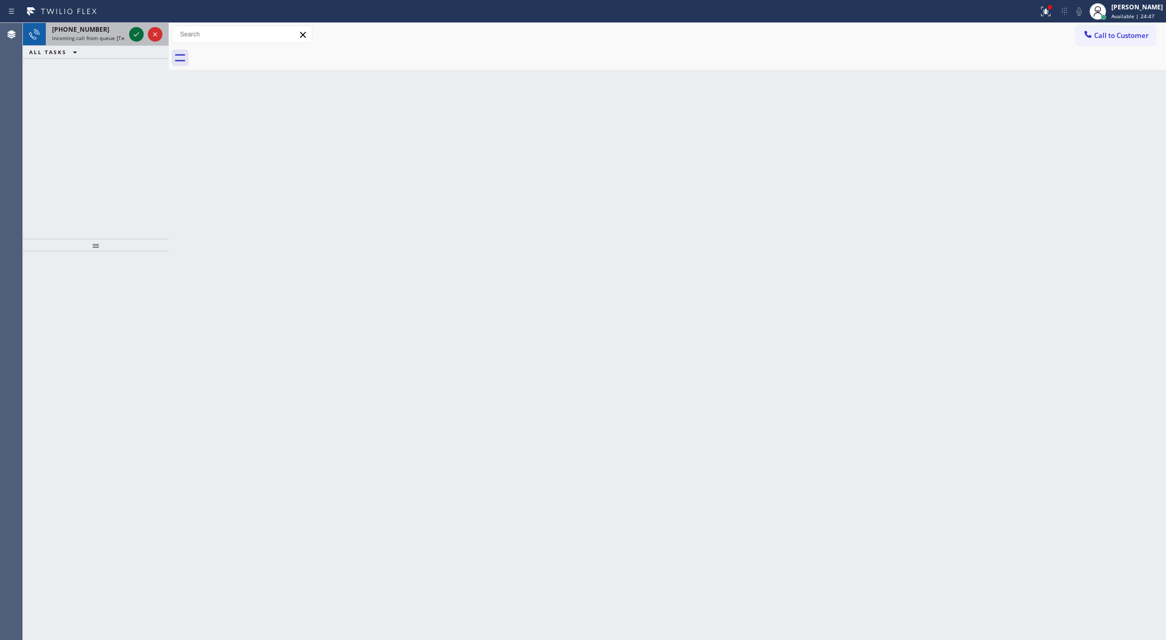
click at [138, 33] on icon at bounding box center [136, 34] width 12 height 12
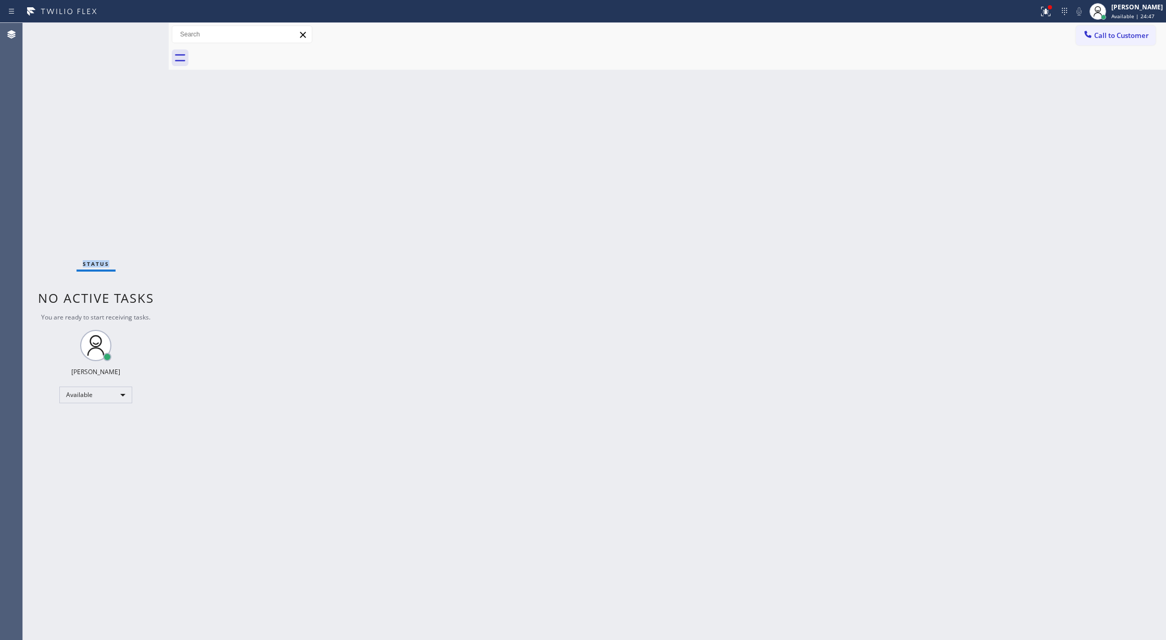
click at [135, 40] on div "Status No active tasks You are ready to start receiving tasks. [PERSON_NAME] Av…" at bounding box center [96, 331] width 146 height 617
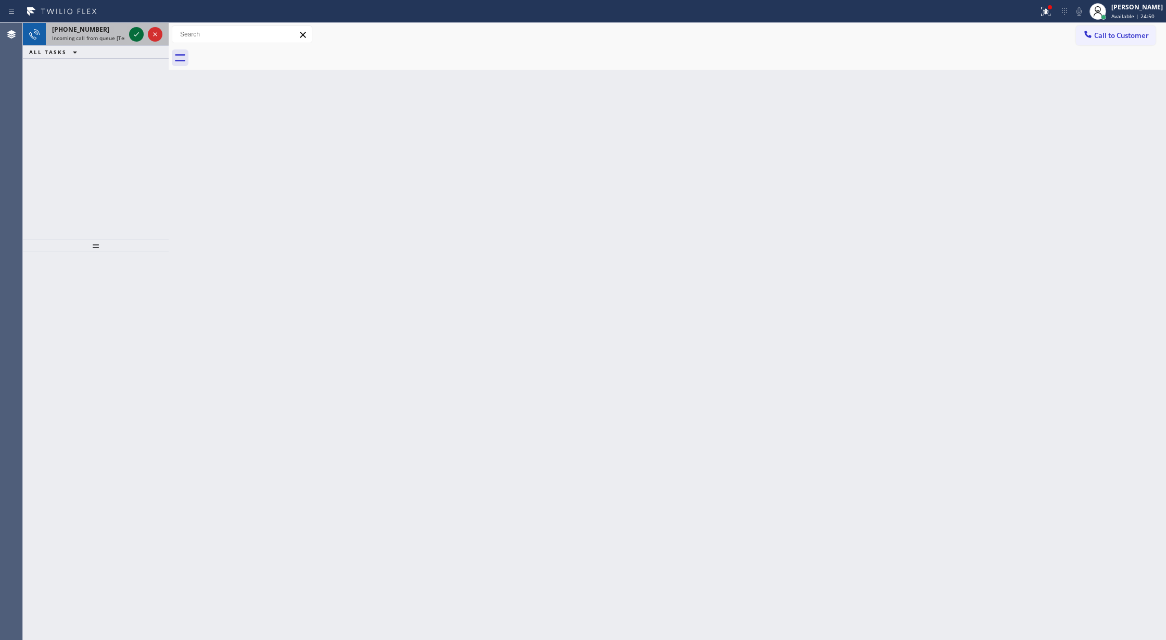
click at [135, 33] on icon at bounding box center [136, 34] width 12 height 12
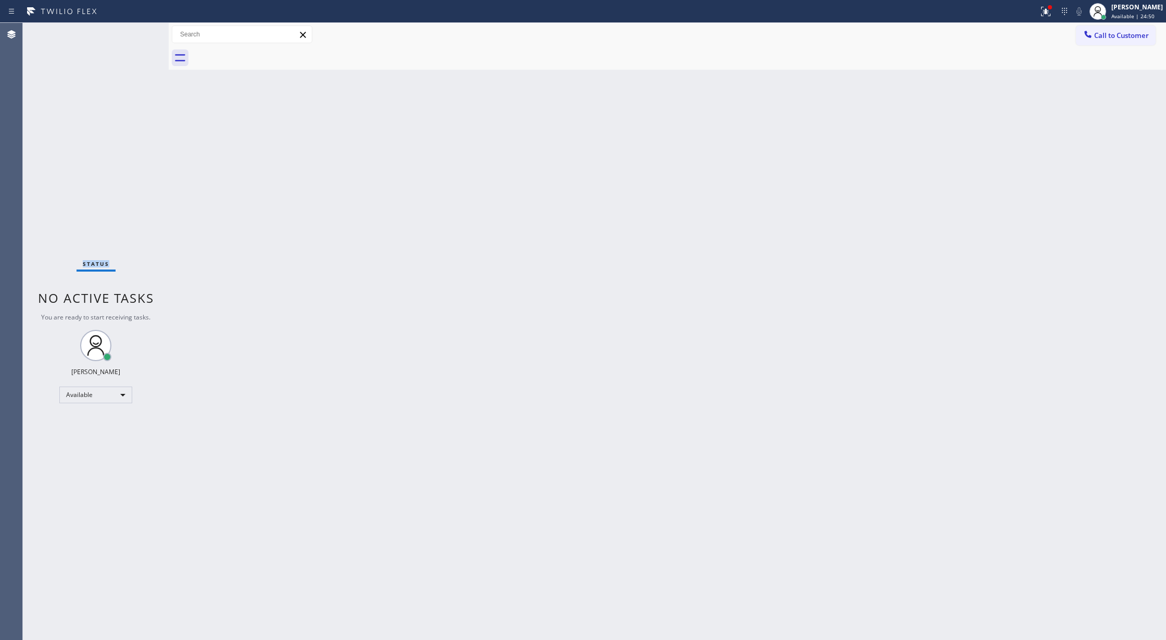
click at [135, 33] on div "Status No active tasks You are ready to start receiving tasks. [PERSON_NAME] Av…" at bounding box center [96, 331] width 146 height 617
click at [136, 34] on div "Status No active tasks You are ready to start receiving tasks. [PERSON_NAME] Av…" at bounding box center [96, 331] width 146 height 617
click at [137, 35] on div "Status No active tasks You are ready to start receiving tasks. [PERSON_NAME] Av…" at bounding box center [96, 331] width 146 height 617
click at [144, 40] on div "Status No active tasks You are ready to start receiving tasks. [PERSON_NAME] Av…" at bounding box center [96, 331] width 146 height 617
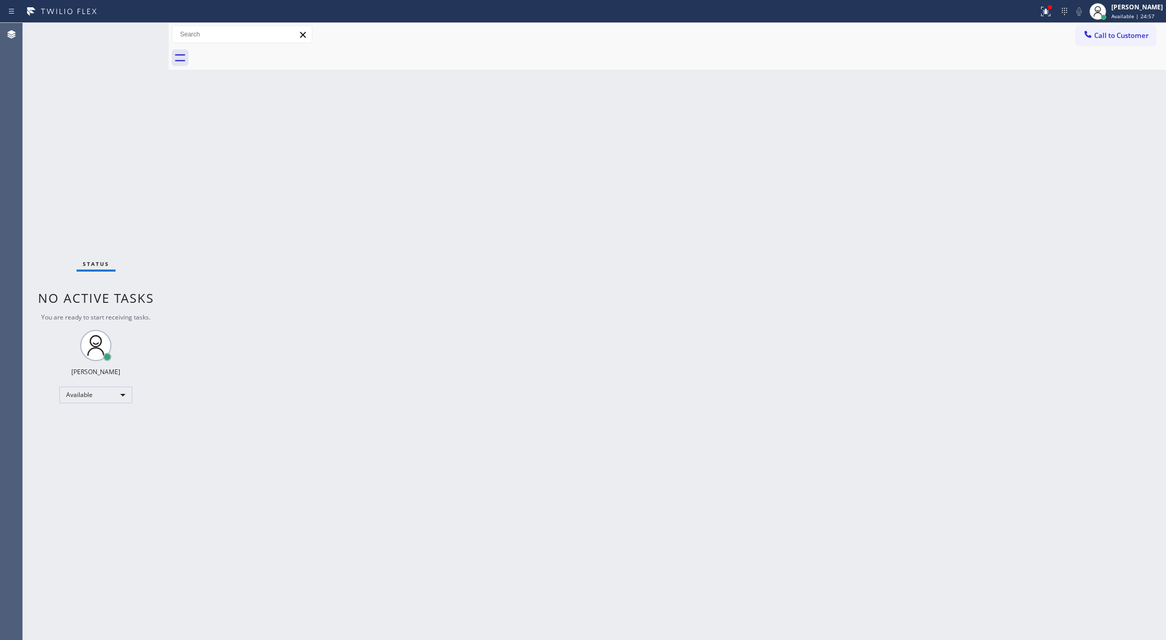
click at [142, 39] on div "Status No active tasks You are ready to start receiving tasks. [PERSON_NAME] Av…" at bounding box center [96, 331] width 146 height 617
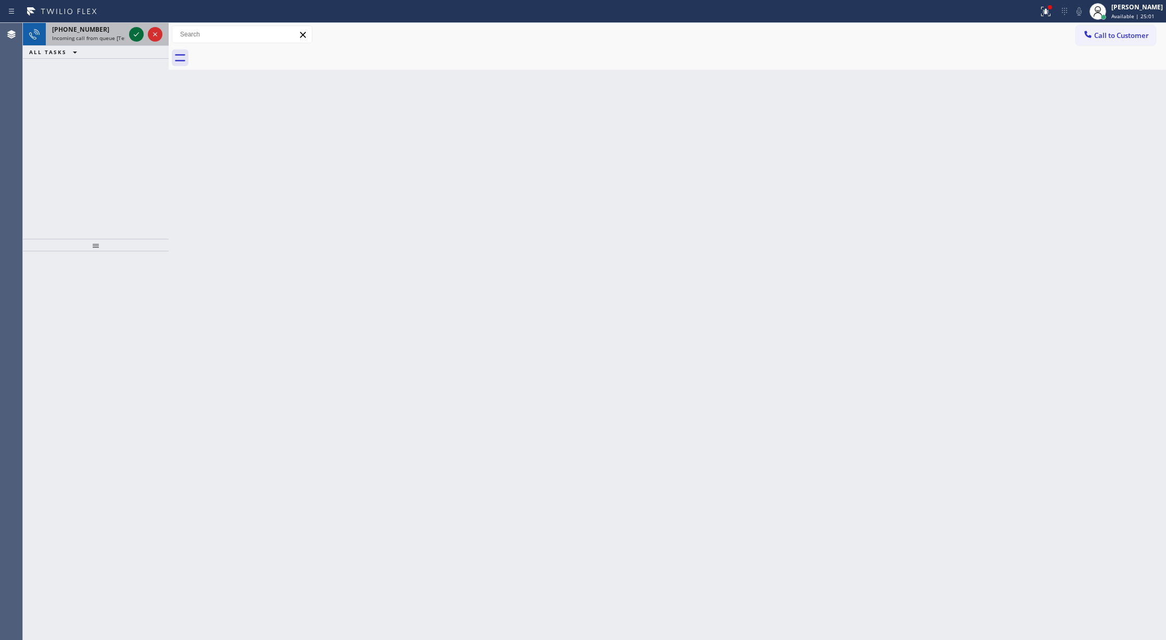
click at [132, 32] on icon at bounding box center [136, 34] width 12 height 12
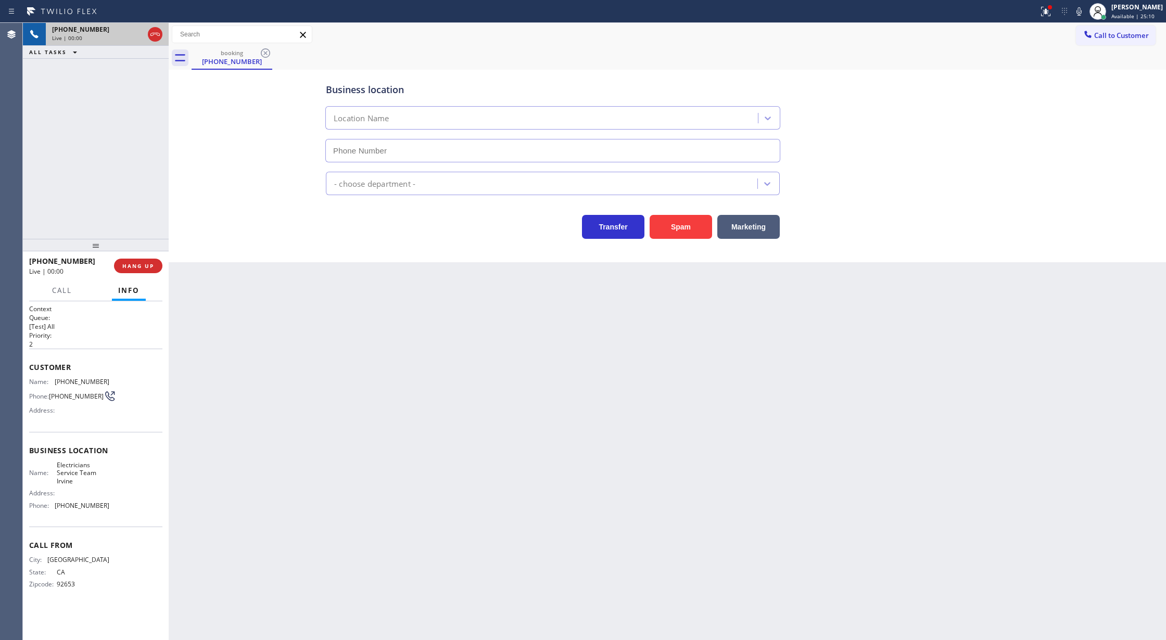
type input "[PHONE_NUMBER]"
drag, startPoint x: 25, startPoint y: 370, endPoint x: 42, endPoint y: 382, distance: 20.9
click at [42, 382] on div "Context Queue: [Test] All Priority: 2 Customer Name: (949) 203-6791 Phone: (949…" at bounding box center [96, 470] width 146 height 339
click at [142, 265] on span "COMPLETE" at bounding box center [136, 265] width 36 height 7
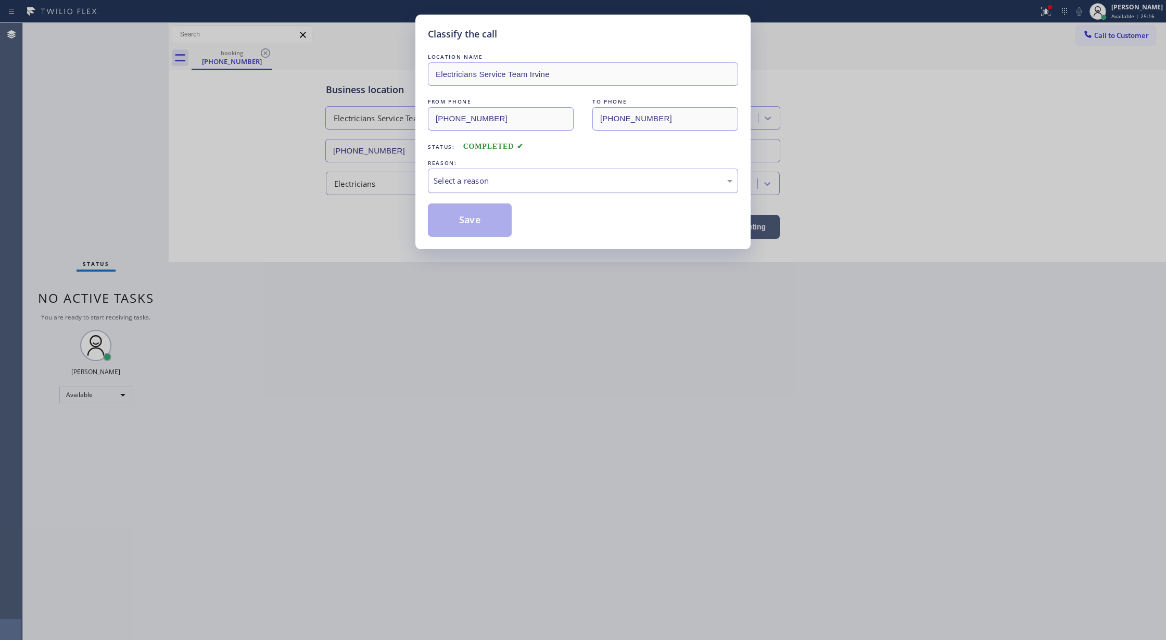
click at [447, 181] on div "Select a reason" at bounding box center [583, 181] width 299 height 12
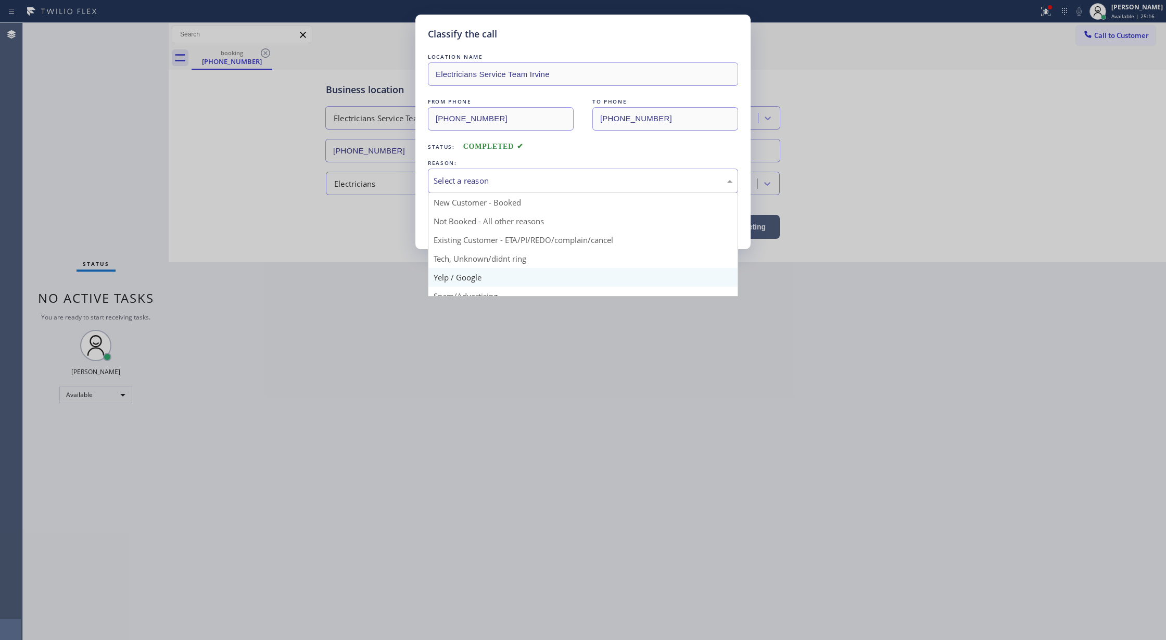
scroll to position [66, 0]
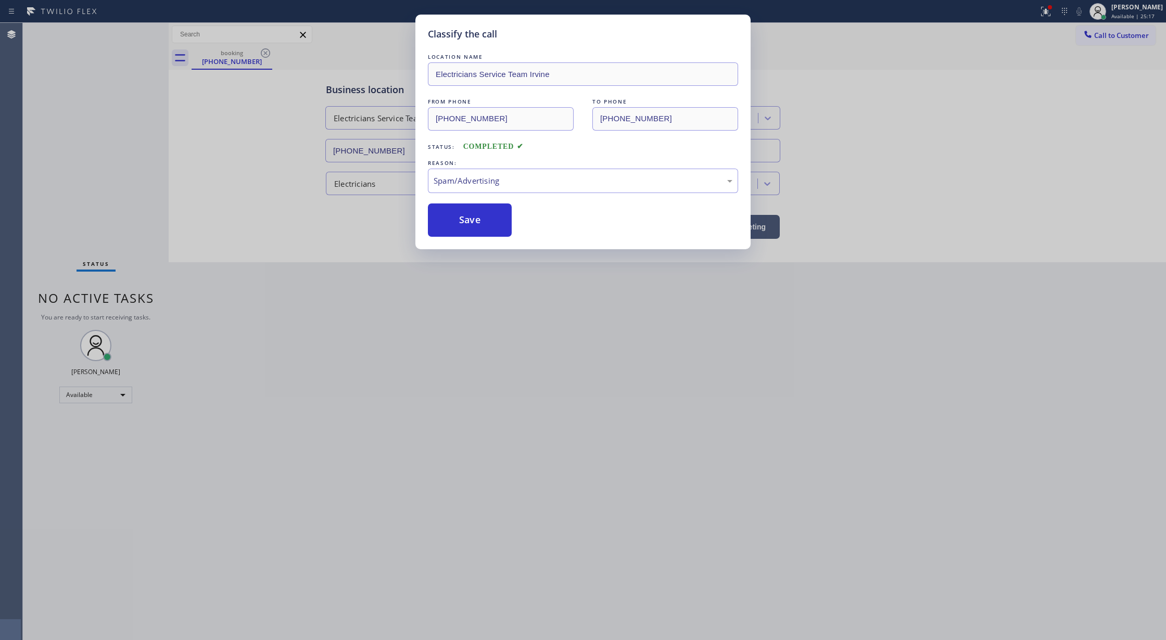
click at [460, 230] on button "Save" at bounding box center [470, 220] width 84 height 33
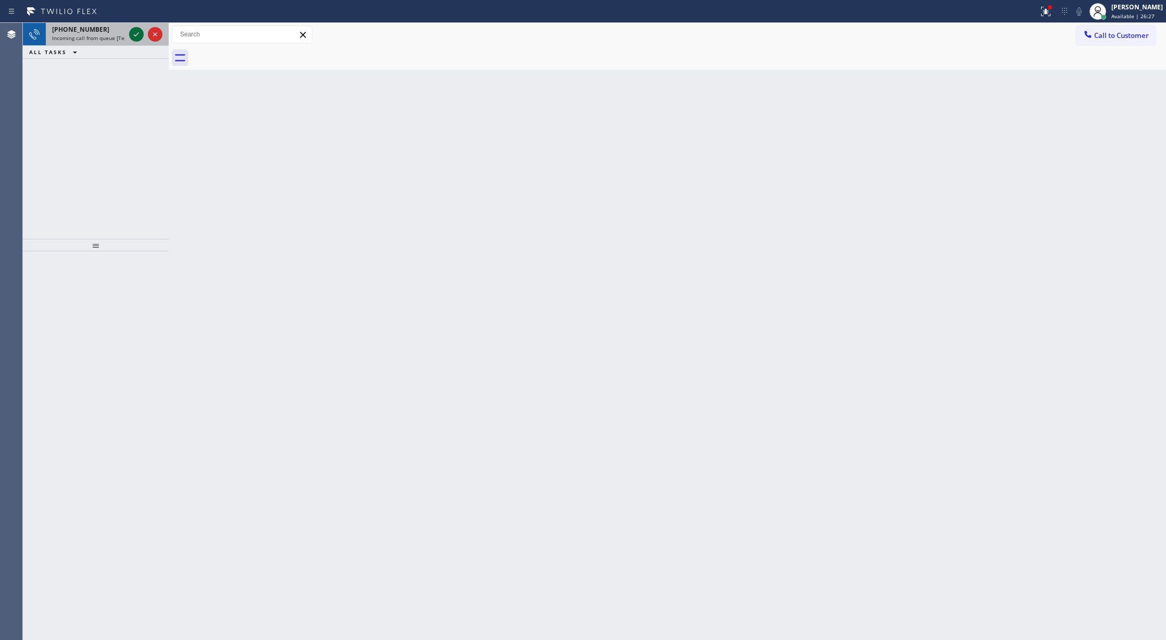
click at [134, 40] on icon at bounding box center [136, 34] width 12 height 12
click at [133, 35] on icon at bounding box center [136, 34] width 12 height 12
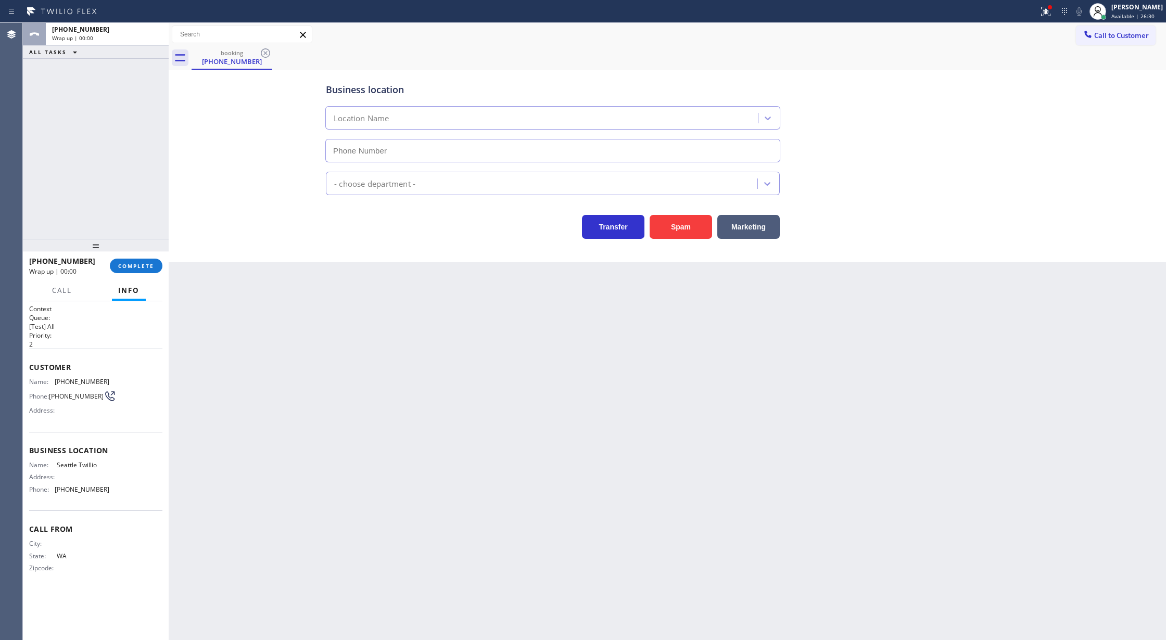
type input "[PHONE_NUMBER]"
click at [169, 273] on div at bounding box center [169, 331] width 0 height 617
click at [130, 265] on span "COMPLETE" at bounding box center [136, 265] width 36 height 7
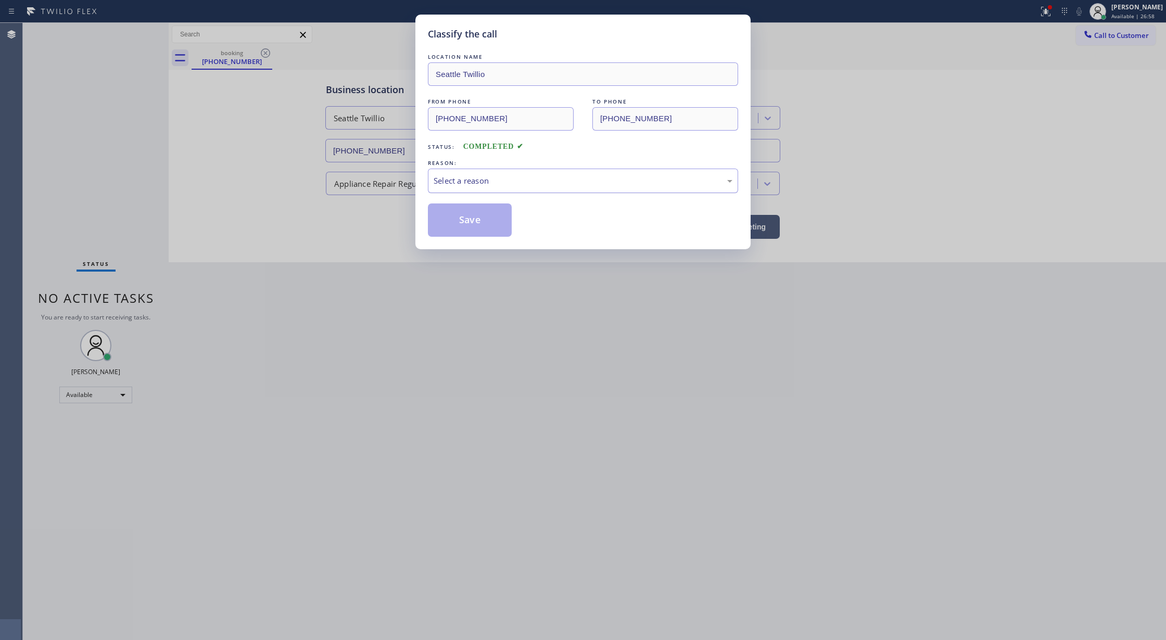
click at [486, 182] on div "Select a reason" at bounding box center [583, 181] width 299 height 12
click at [469, 226] on button "Save" at bounding box center [470, 220] width 84 height 33
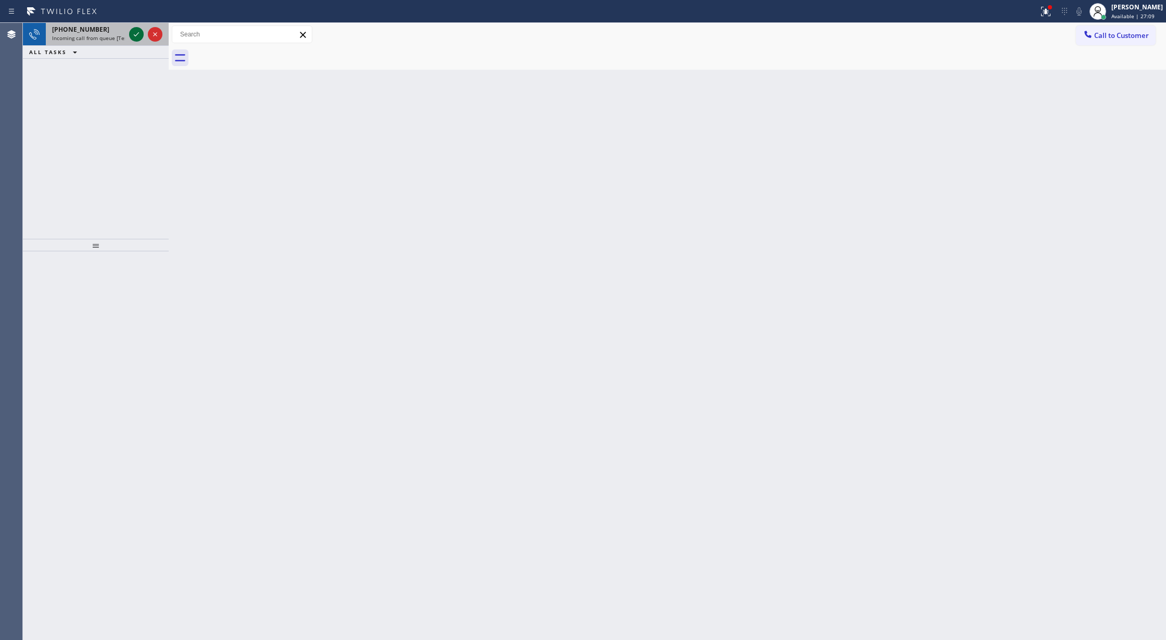
click at [138, 29] on icon at bounding box center [136, 34] width 12 height 12
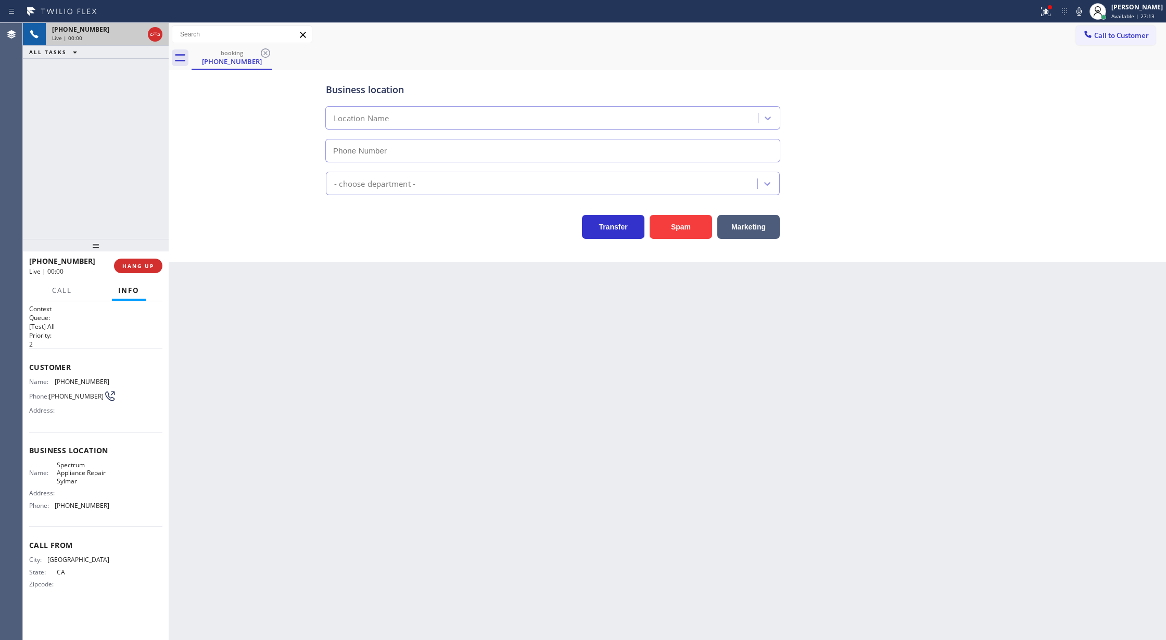
type input "(747) 271-4868"
click at [676, 222] on button "Spam" at bounding box center [681, 227] width 62 height 24
click at [679, 229] on button "Spam" at bounding box center [681, 227] width 62 height 24
click at [683, 228] on button "Spam" at bounding box center [681, 227] width 62 height 24
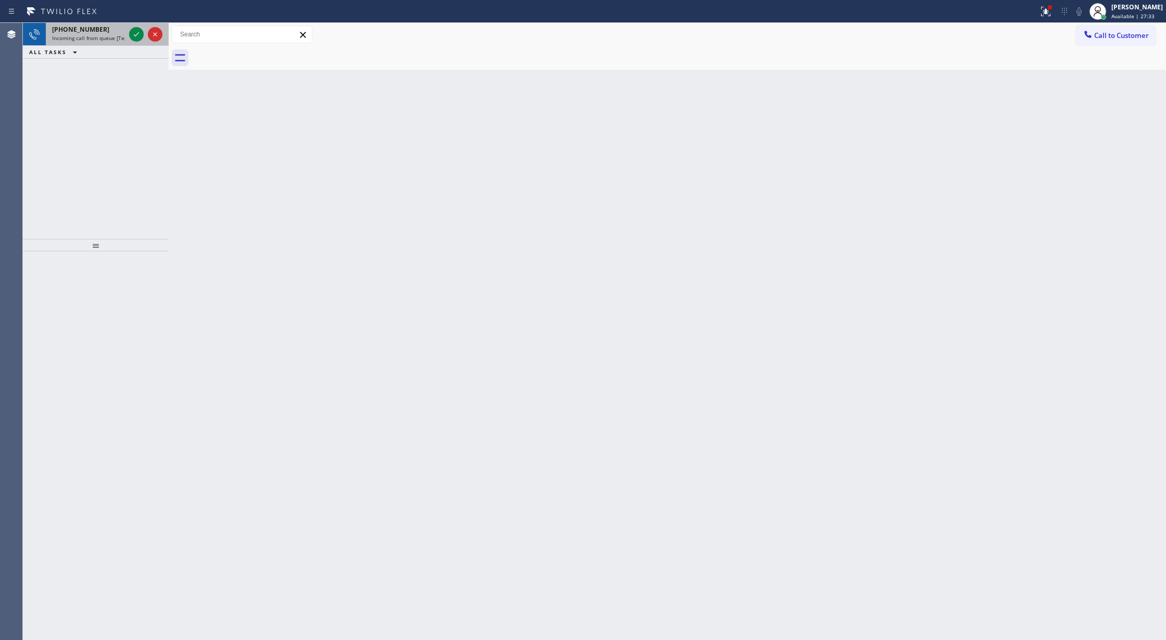
click at [126, 32] on div "+13475560927 Incoming call from queue [Test] All" at bounding box center [86, 34] width 81 height 23
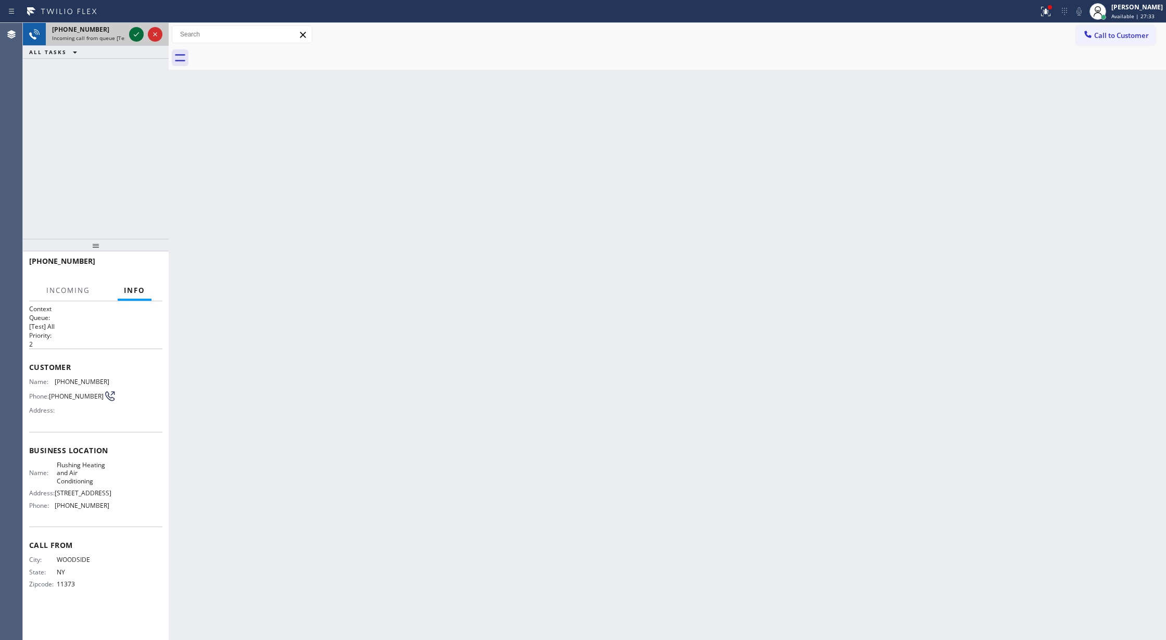
click at [134, 32] on icon at bounding box center [136, 34] width 12 height 12
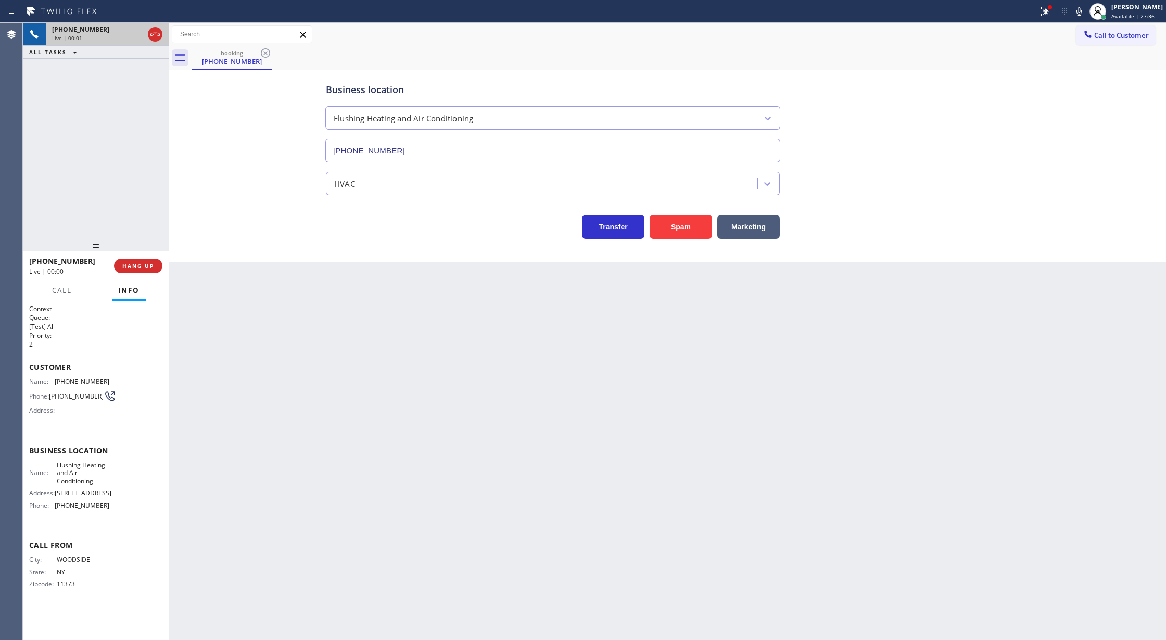
type input "(347) 690-7214"
click at [677, 230] on button "Spam" at bounding box center [681, 227] width 62 height 24
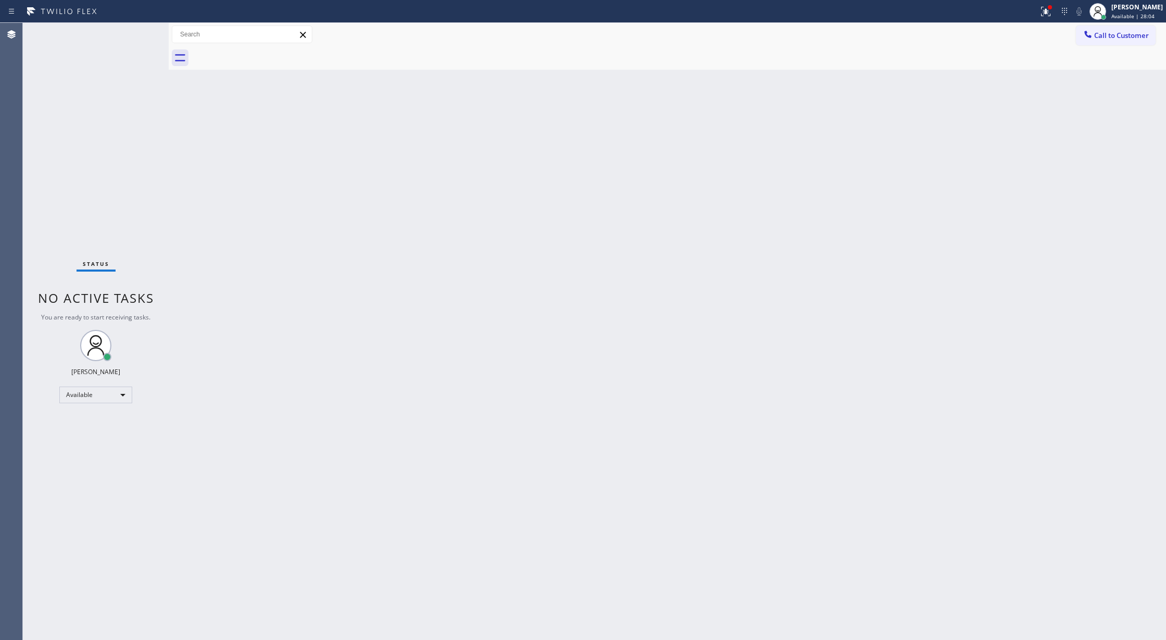
click at [134, 35] on div "Status No active tasks You are ready to start receiving tasks. [PERSON_NAME] Av…" at bounding box center [96, 331] width 146 height 617
click at [261, 257] on div "Back to Dashboard Change Sender ID Customers Technicians Select a contact Outbo…" at bounding box center [667, 331] width 997 height 617
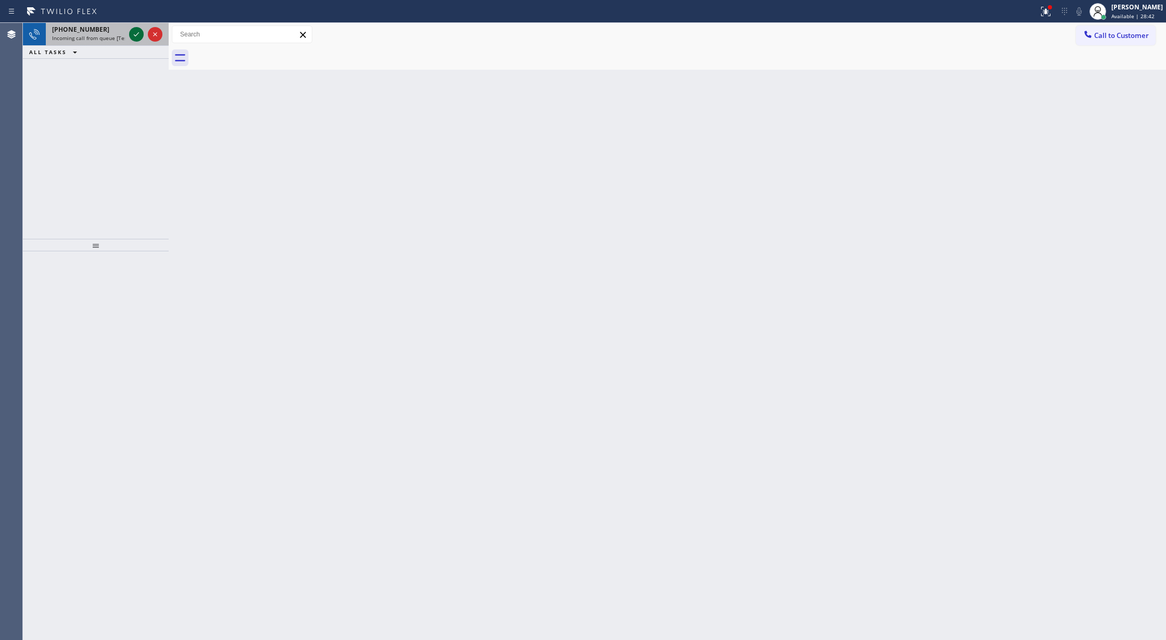
click at [136, 34] on icon at bounding box center [136, 34] width 12 height 12
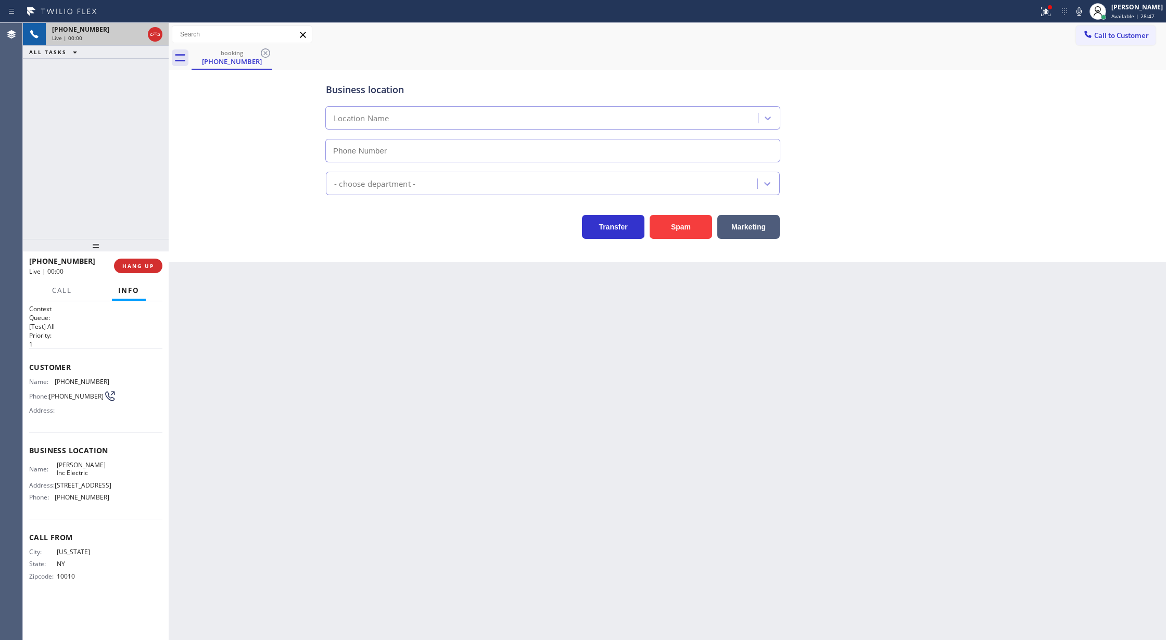
type input "[PHONE_NUMBER]"
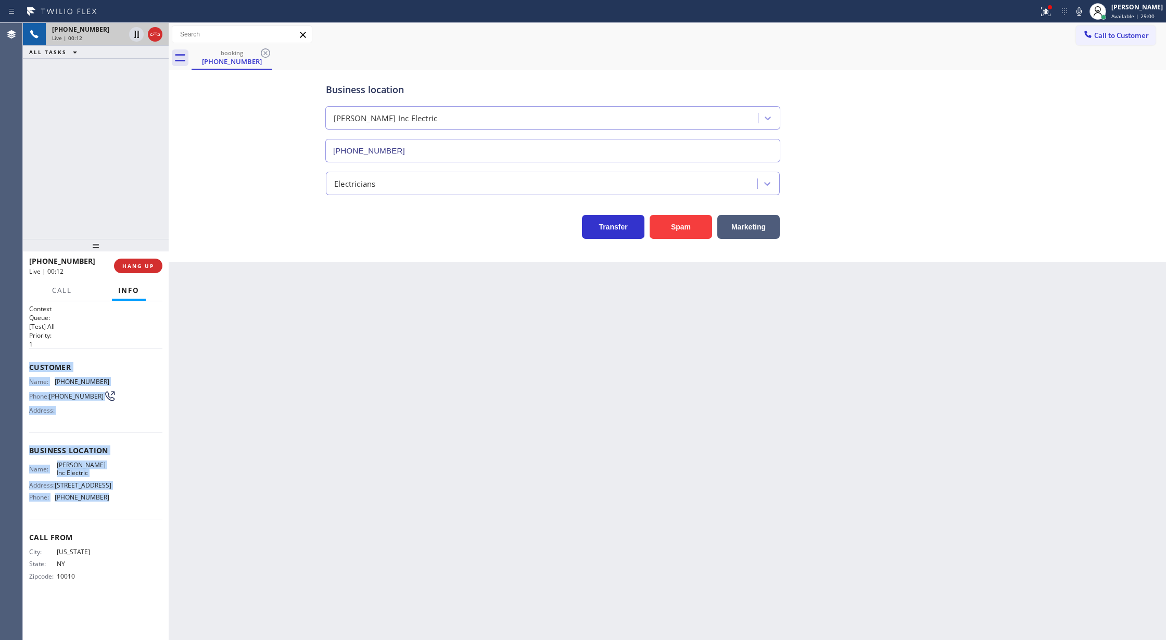
drag, startPoint x: 25, startPoint y: 363, endPoint x: 128, endPoint y: 511, distance: 180.6
click at [128, 511] on div "Context Queue: [Test] All Priority: 1 Customer Name: (917) 887-0734 Phone: (917…" at bounding box center [96, 470] width 146 height 339
copy div "Customer Name: (917) 887-0734 Phone: (917) 887-0734 Address: Business location …"
click at [138, 36] on icon at bounding box center [136, 34] width 5 height 7
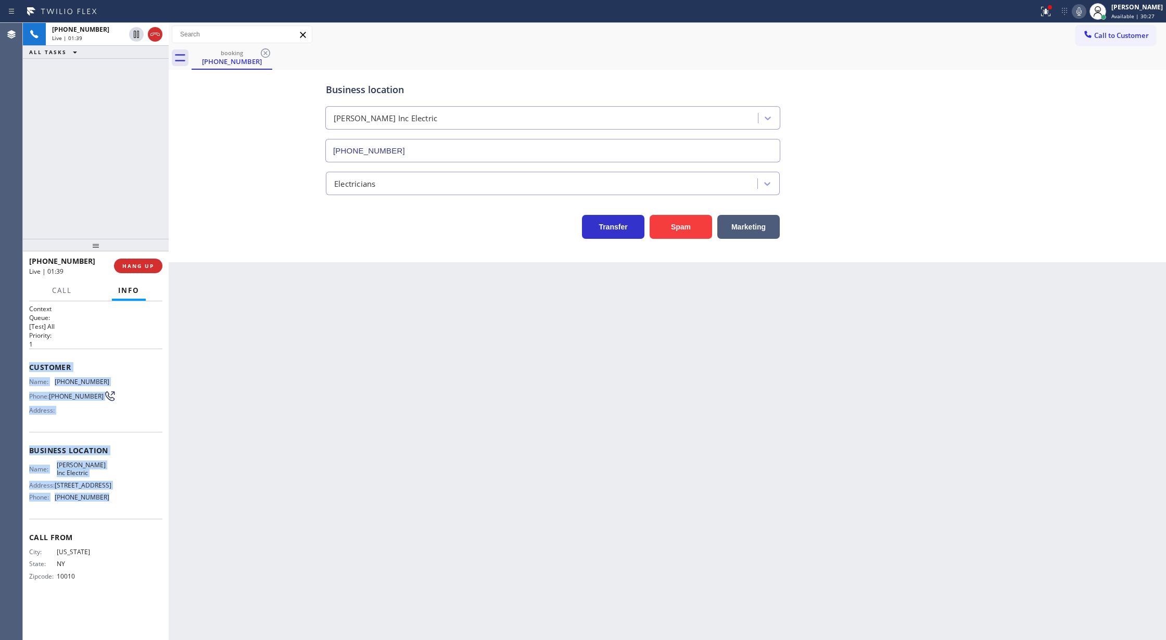
click at [1085, 11] on icon at bounding box center [1079, 11] width 12 height 12
drag, startPoint x: 134, startPoint y: 71, endPoint x: 155, endPoint y: 218, distance: 147.7
click at [134, 71] on icon at bounding box center [136, 70] width 5 height 4
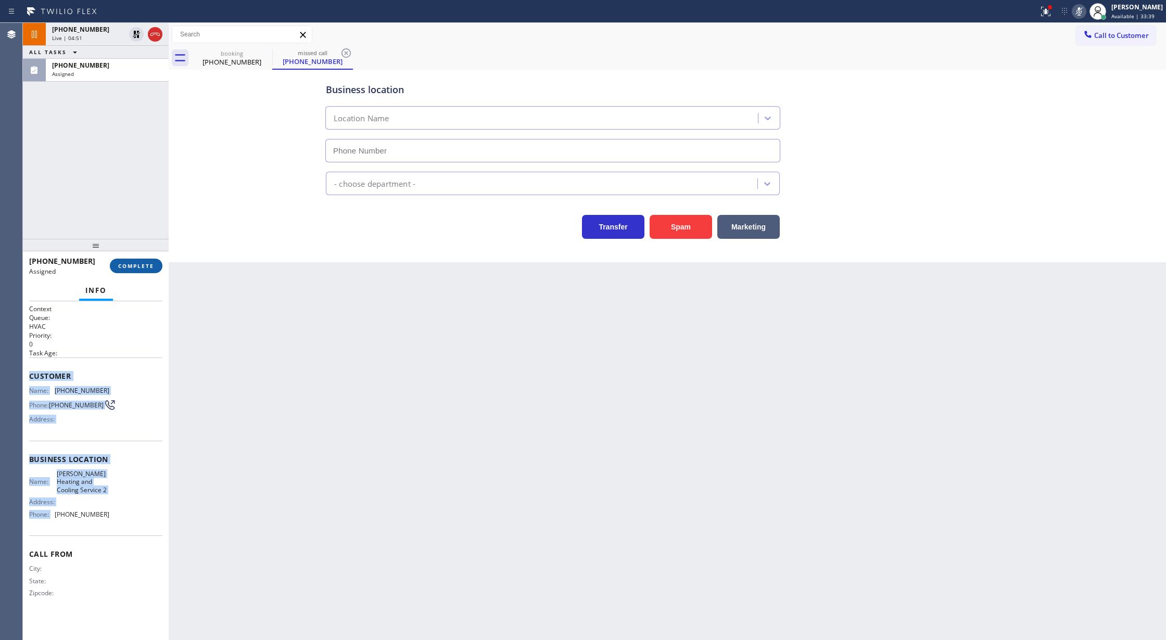
type input "[PHONE_NUMBER]"
click at [124, 265] on span "COMPLETE" at bounding box center [136, 265] width 36 height 7
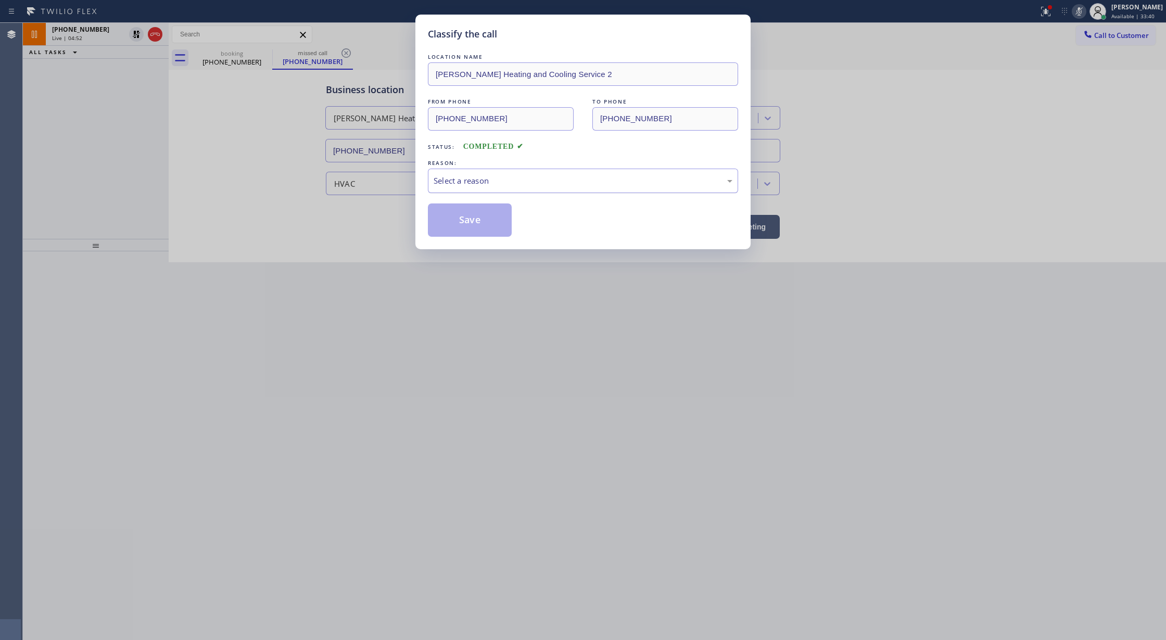
click at [485, 191] on div "Select a reason" at bounding box center [583, 181] width 310 height 24
click at [452, 227] on button "Save" at bounding box center [470, 220] width 84 height 33
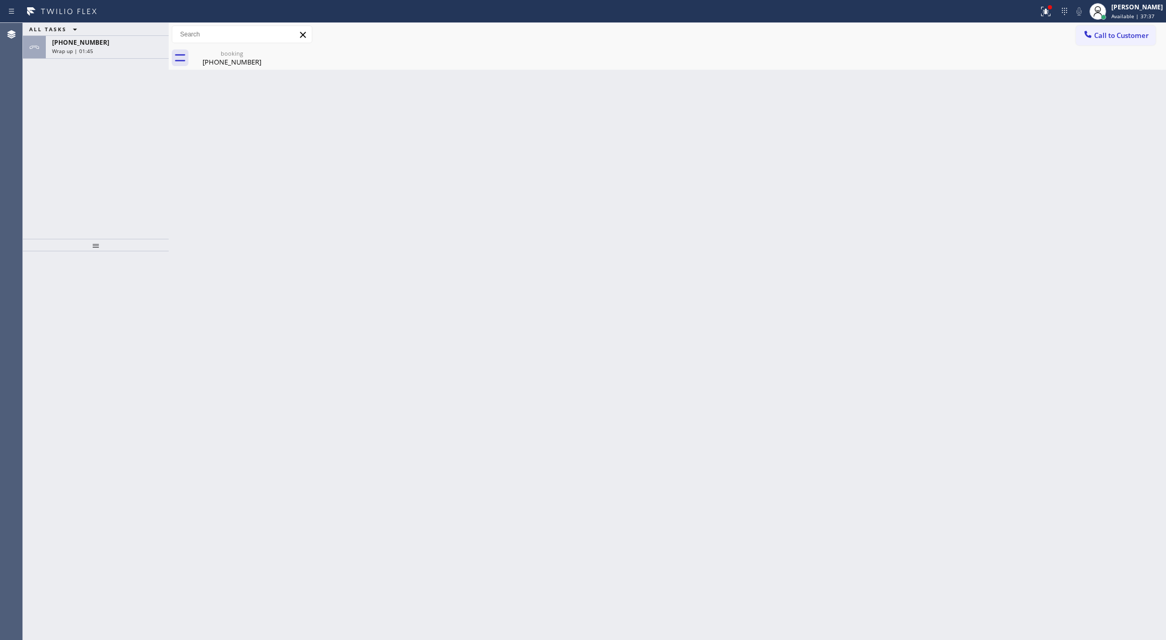
drag, startPoint x: 123, startPoint y: 53, endPoint x: 173, endPoint y: 227, distance: 181.4
click at [123, 53] on div "Wrap up | 01:45" at bounding box center [107, 50] width 110 height 7
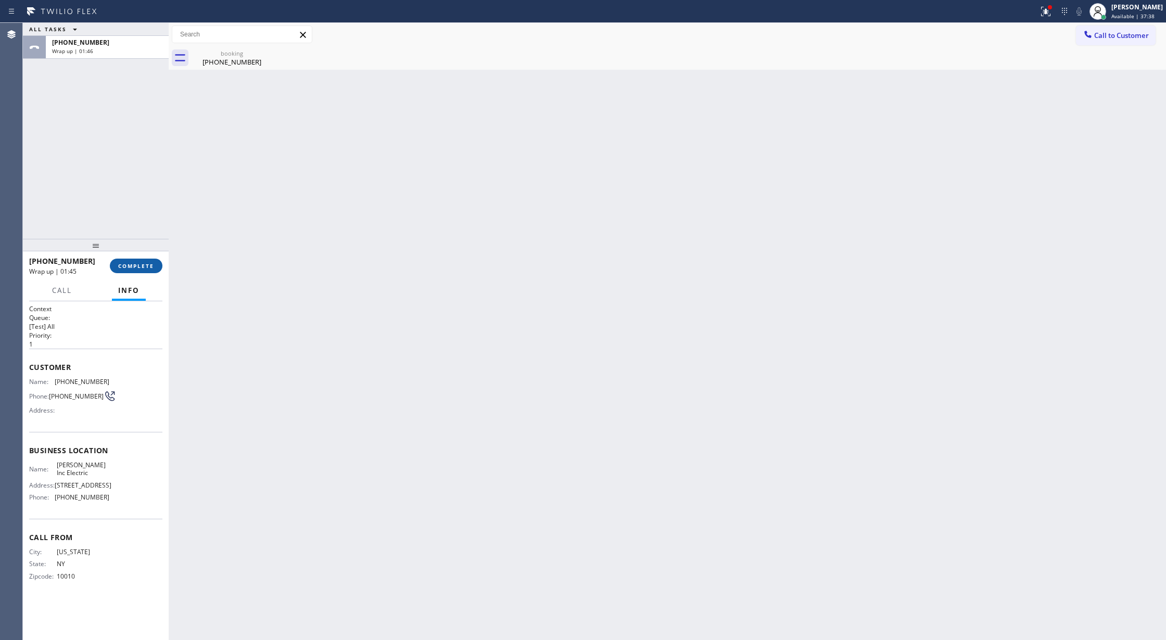
click at [133, 262] on span "COMPLETE" at bounding box center [136, 265] width 36 height 7
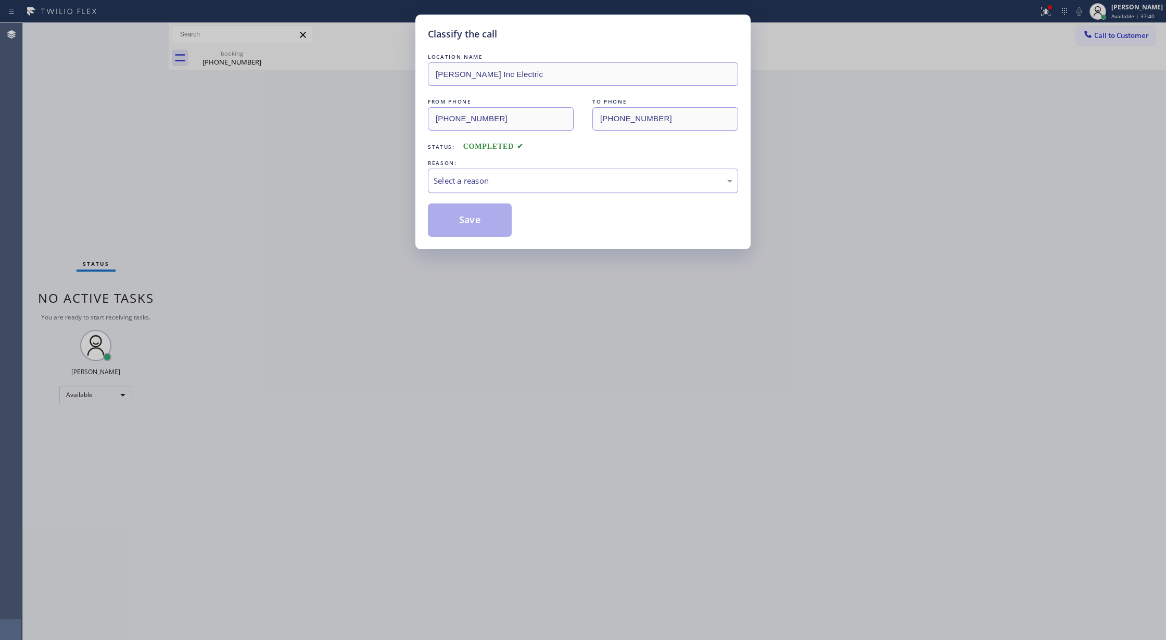
click at [526, 182] on div "Select a reason" at bounding box center [583, 181] width 299 height 12
click at [471, 221] on button "Save" at bounding box center [470, 220] width 84 height 33
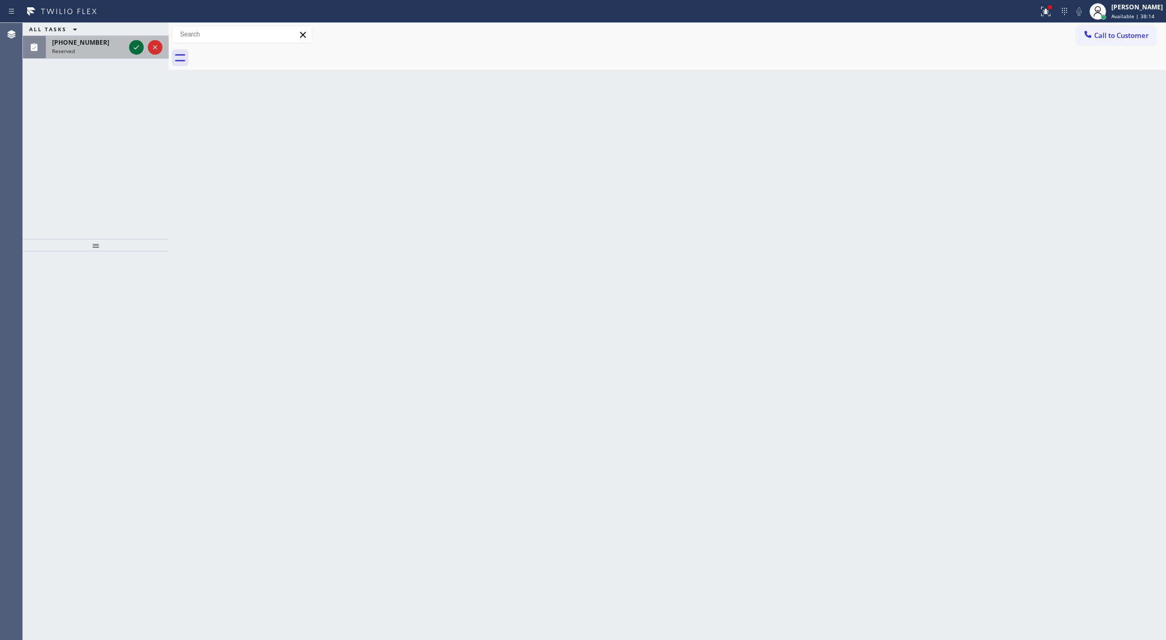
click at [134, 44] on icon at bounding box center [136, 47] width 12 height 12
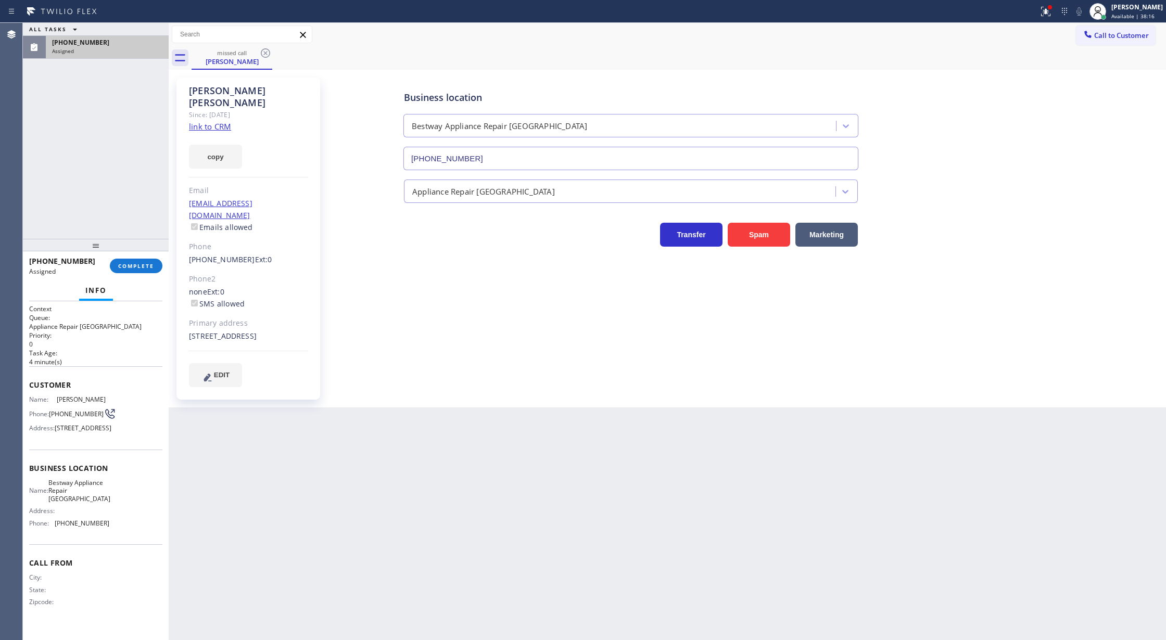
type input "[PHONE_NUMBER]"
drag, startPoint x: 28, startPoint y: 385, endPoint x: 119, endPoint y: 468, distance: 123.8
click at [109, 521] on div "Context Queue: Appliance Repair High End Priority: 0 Task Age: 4 minute(s) Cust…" at bounding box center [96, 470] width 146 height 339
click at [133, 269] on span "COMPLETE" at bounding box center [136, 265] width 36 height 7
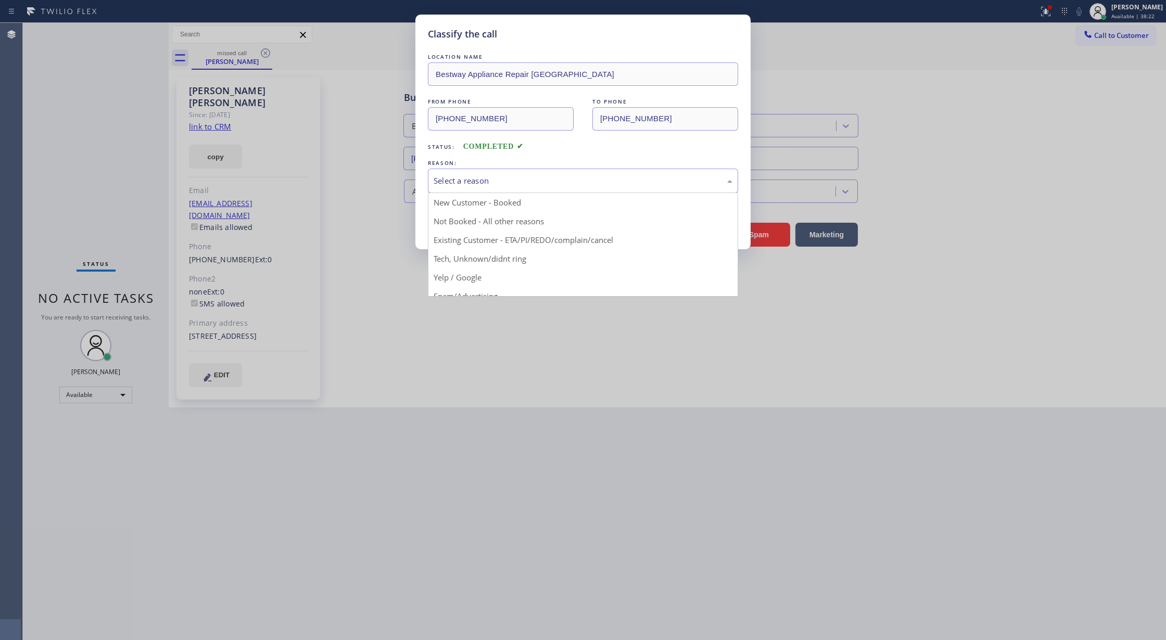
click at [477, 184] on div "Select a reason" at bounding box center [583, 181] width 299 height 12
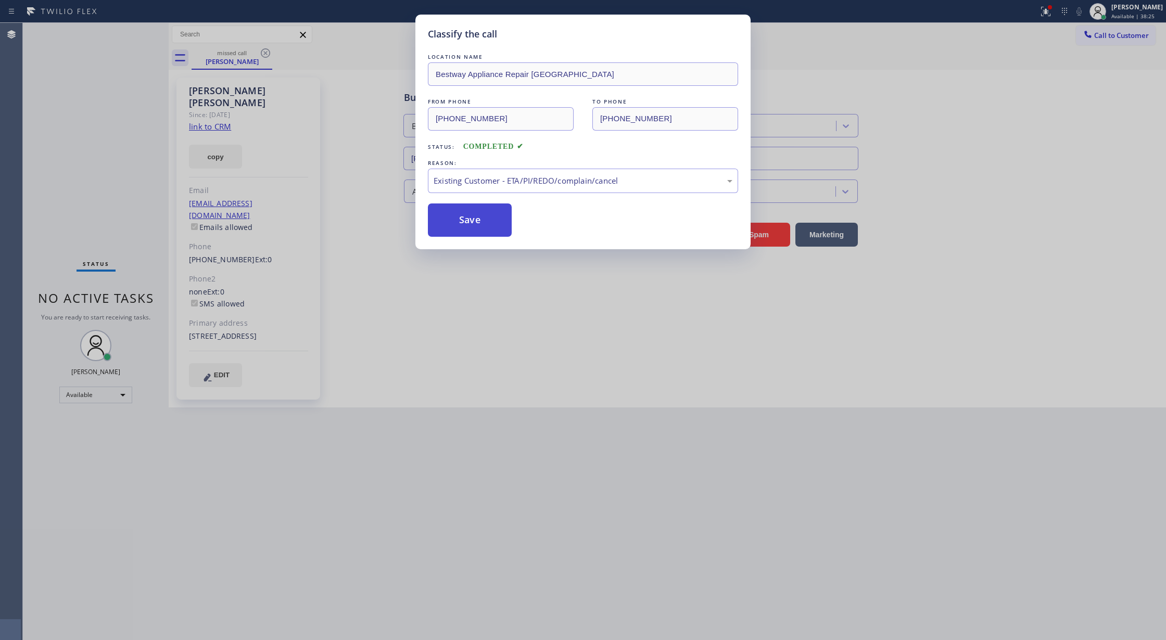
click at [464, 219] on button "Save" at bounding box center [470, 220] width 84 height 33
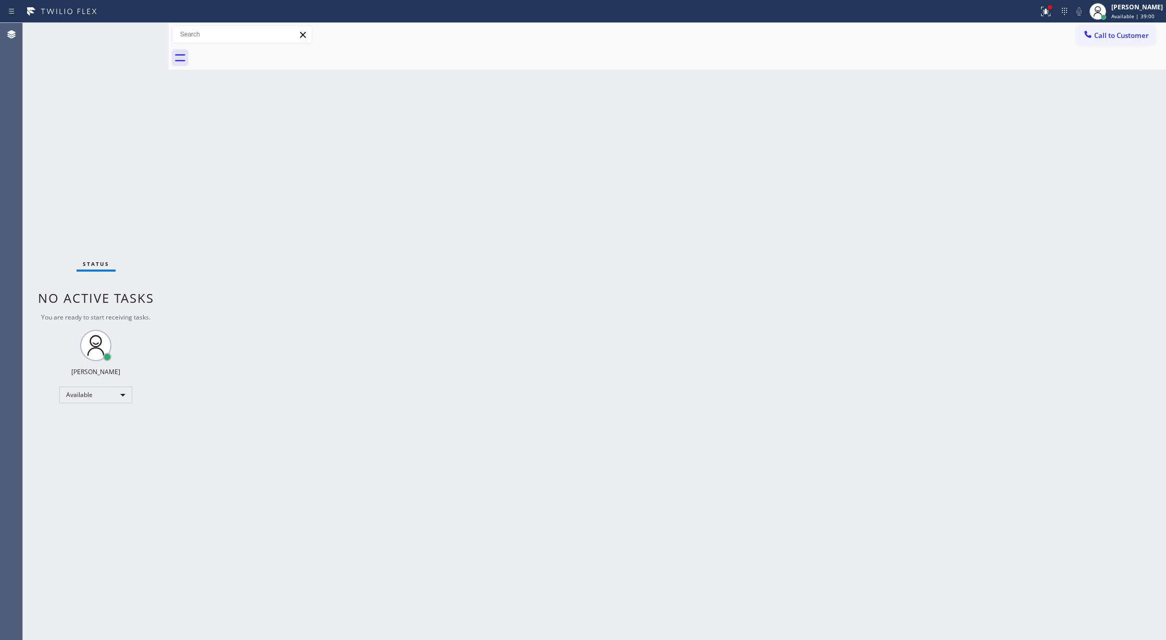
drag, startPoint x: 1113, startPoint y: 34, endPoint x: 943, endPoint y: 98, distance: 181.4
click at [1113, 34] on span "Call to Customer" at bounding box center [1121, 35] width 55 height 9
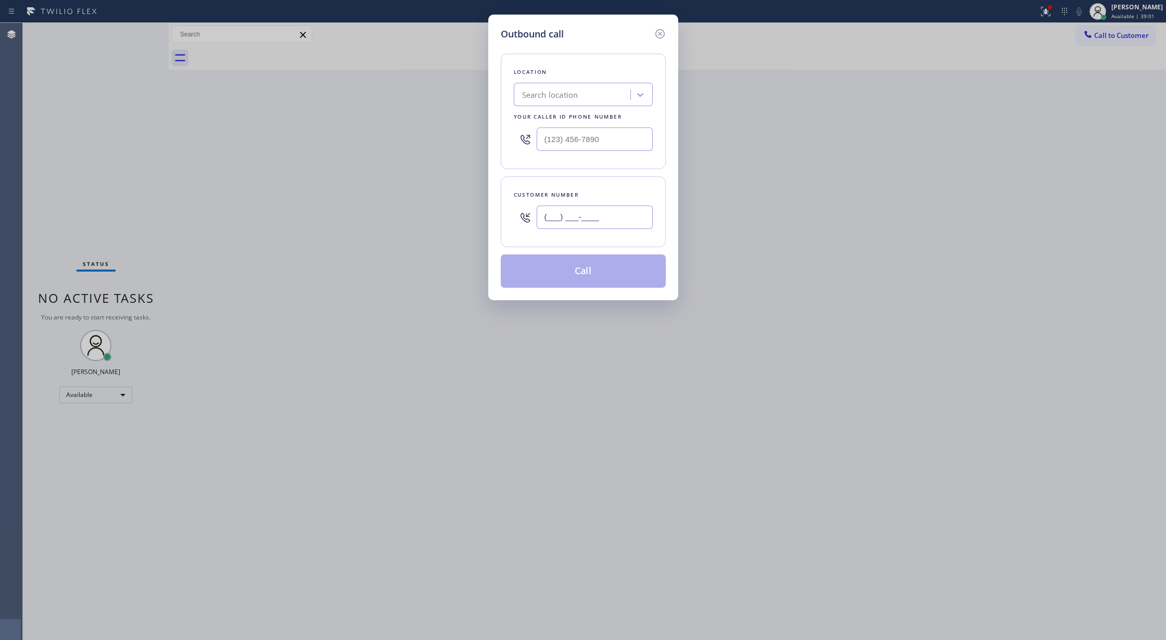
click at [550, 217] on input "(___) ___-____" at bounding box center [595, 217] width 116 height 23
paste input "917) 887-0734"
type input "[PHONE_NUMBER]"
drag, startPoint x: 364, startPoint y: 108, endPoint x: 323, endPoint y: 103, distance: 42.0
click at [323, 103] on div "Outbound call Location Search location Your caller id phone number (___) ___-__…" at bounding box center [583, 320] width 1166 height 640
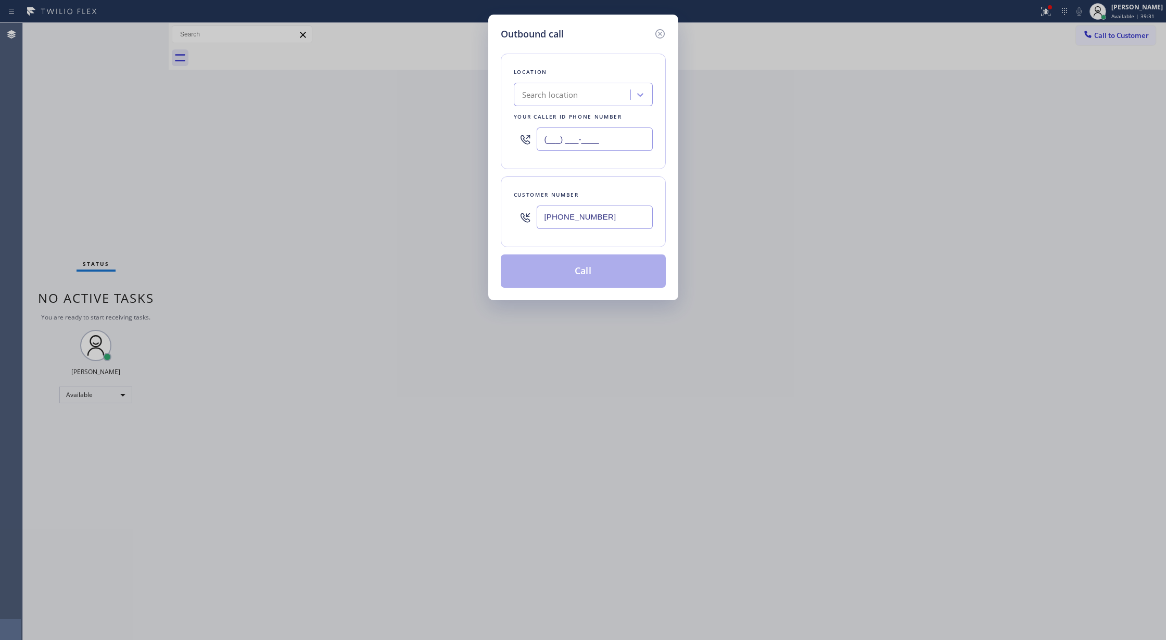
paste input "908) 913-8985"
type input "[PHONE_NUMBER]"
click at [599, 274] on button "Call" at bounding box center [583, 271] width 165 height 33
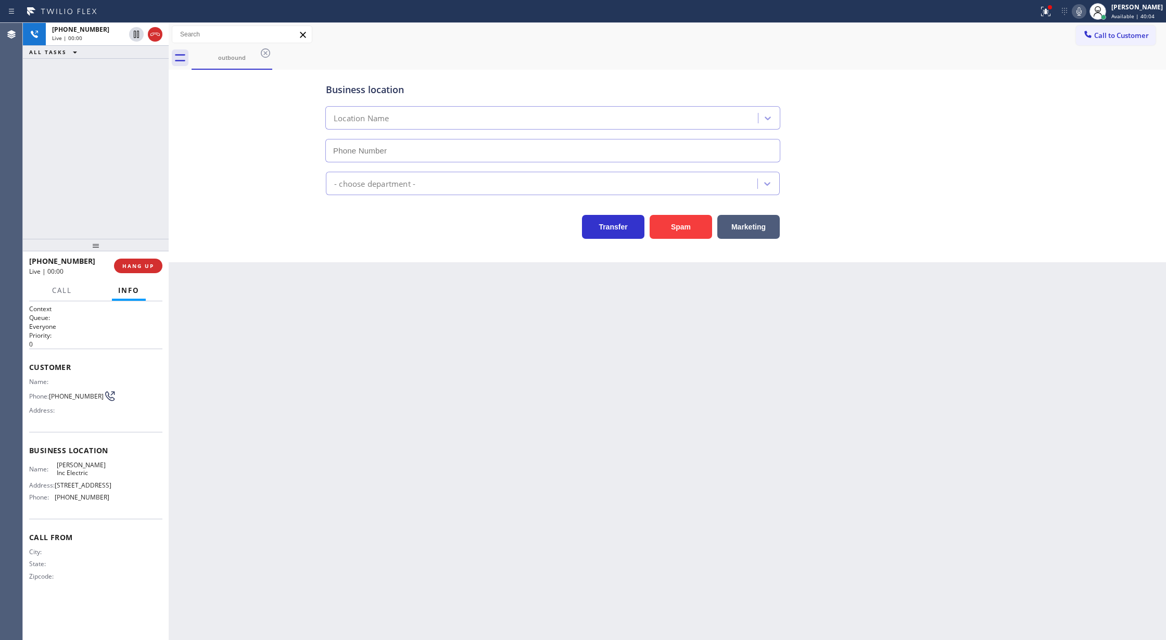
type input "[PHONE_NUMBER]"
drag, startPoint x: 155, startPoint y: 38, endPoint x: 153, endPoint y: 58, distance: 20.4
click at [155, 38] on icon at bounding box center [155, 34] width 12 height 12
click at [141, 267] on span "COMPLETE" at bounding box center [136, 265] width 36 height 7
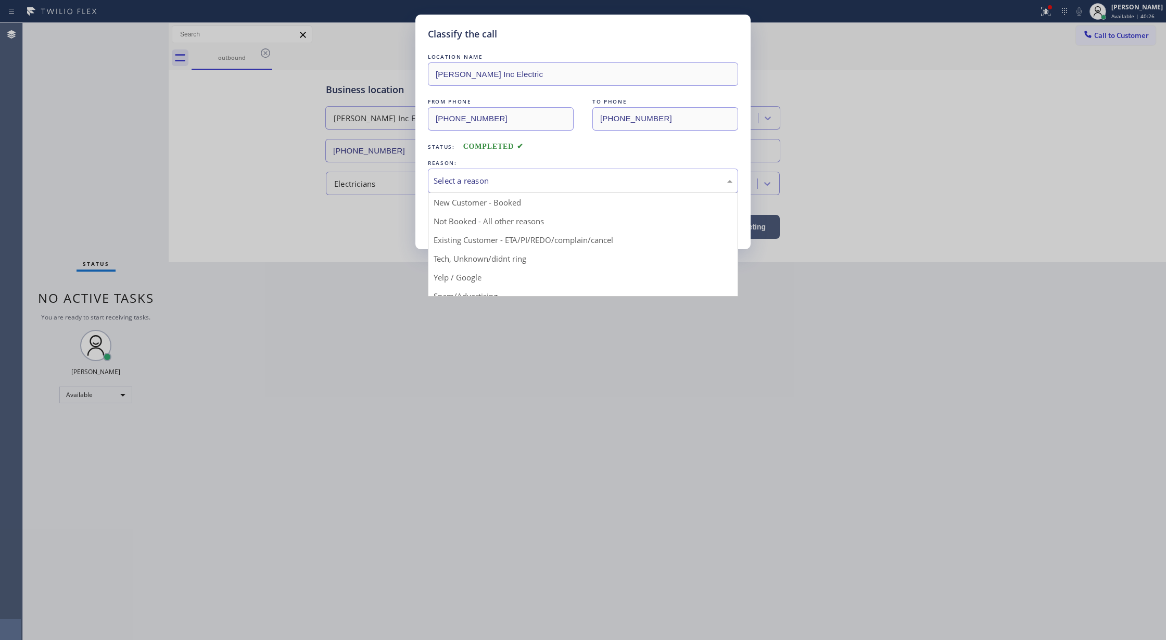
click at [472, 175] on div "Select a reason" at bounding box center [583, 181] width 299 height 12
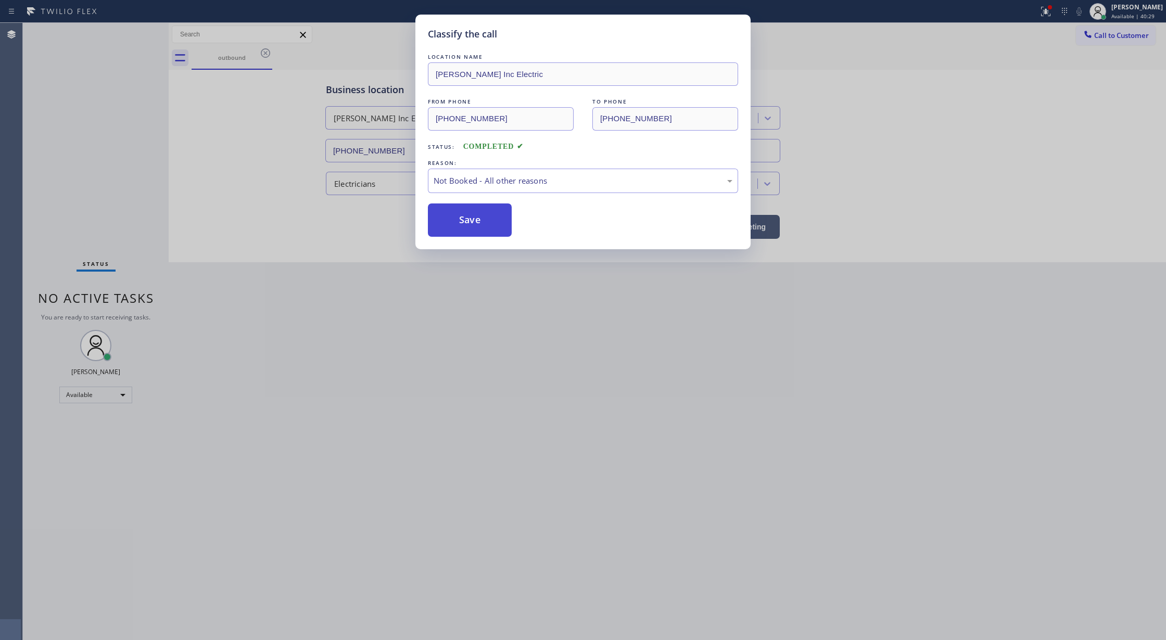
click at [453, 215] on button "Save" at bounding box center [470, 220] width 84 height 33
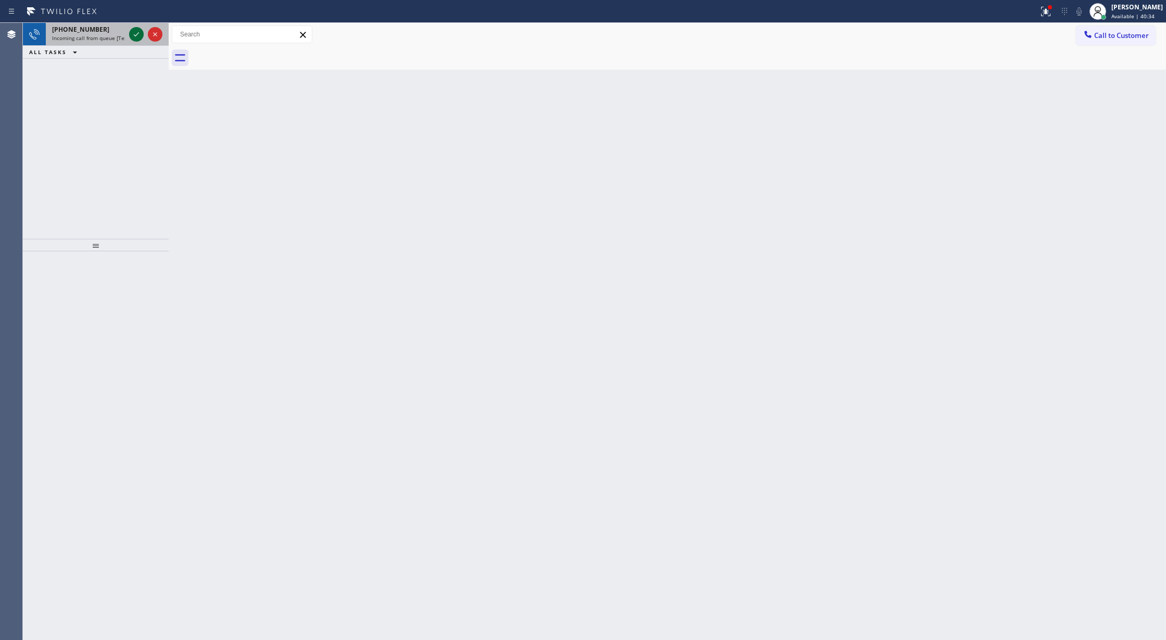
click at [132, 29] on icon at bounding box center [136, 34] width 12 height 12
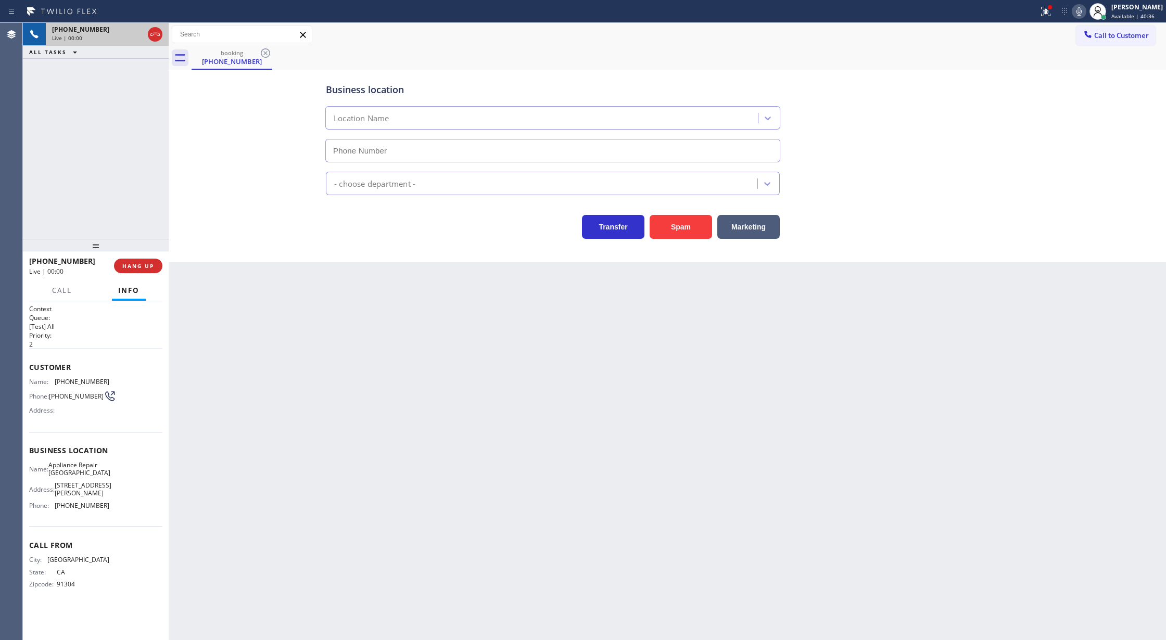
type input "[PHONE_NUMBER]"
click at [143, 268] on span "COMPLETE" at bounding box center [136, 265] width 36 height 7
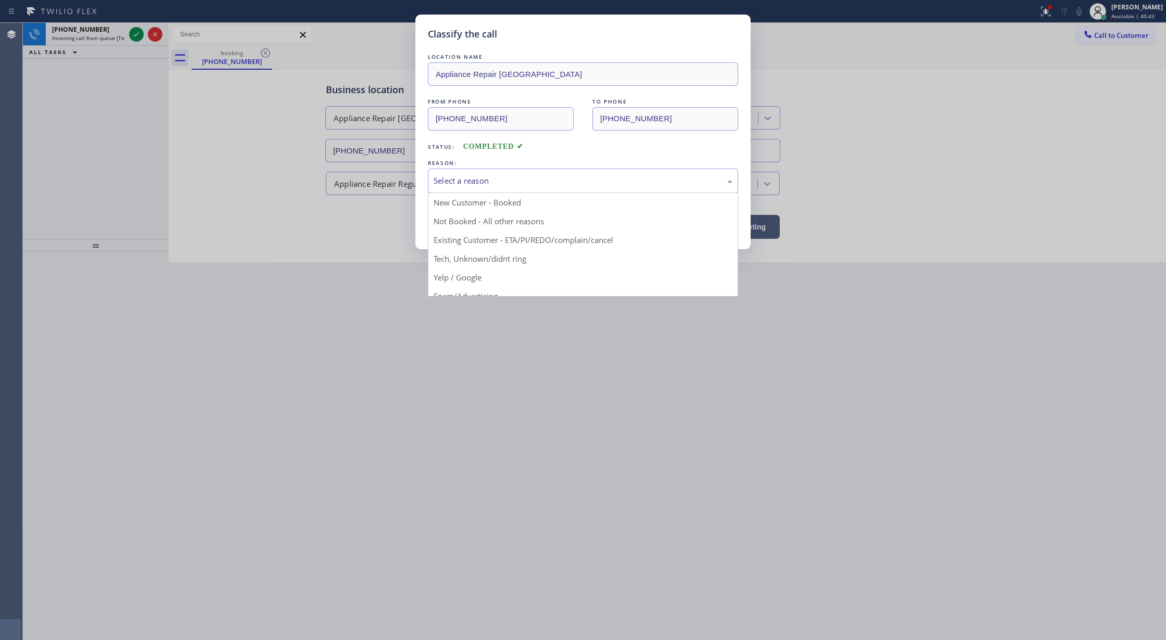
click at [533, 180] on div "Select a reason" at bounding box center [583, 181] width 299 height 12
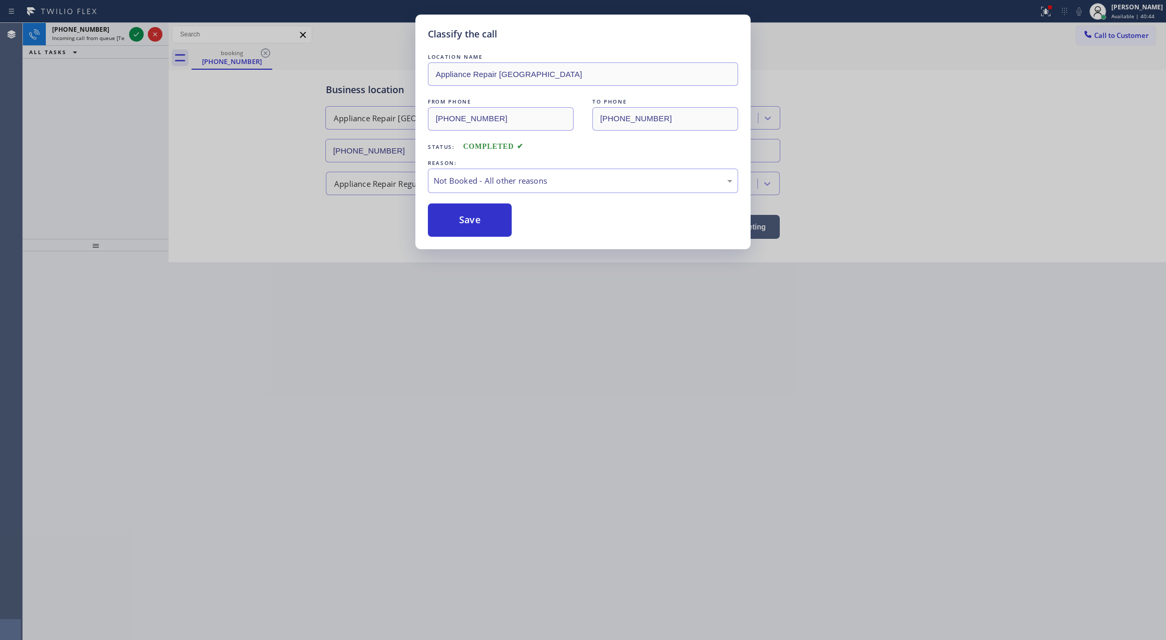
click at [477, 221] on button "Save" at bounding box center [470, 220] width 84 height 33
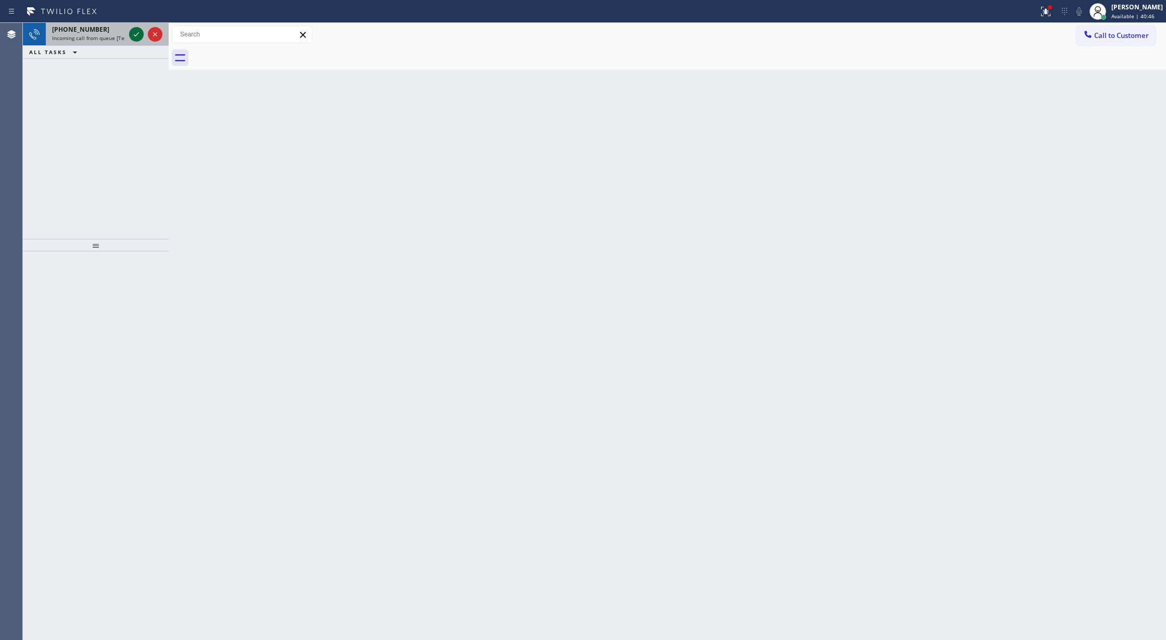
click at [135, 34] on icon at bounding box center [136, 34] width 12 height 12
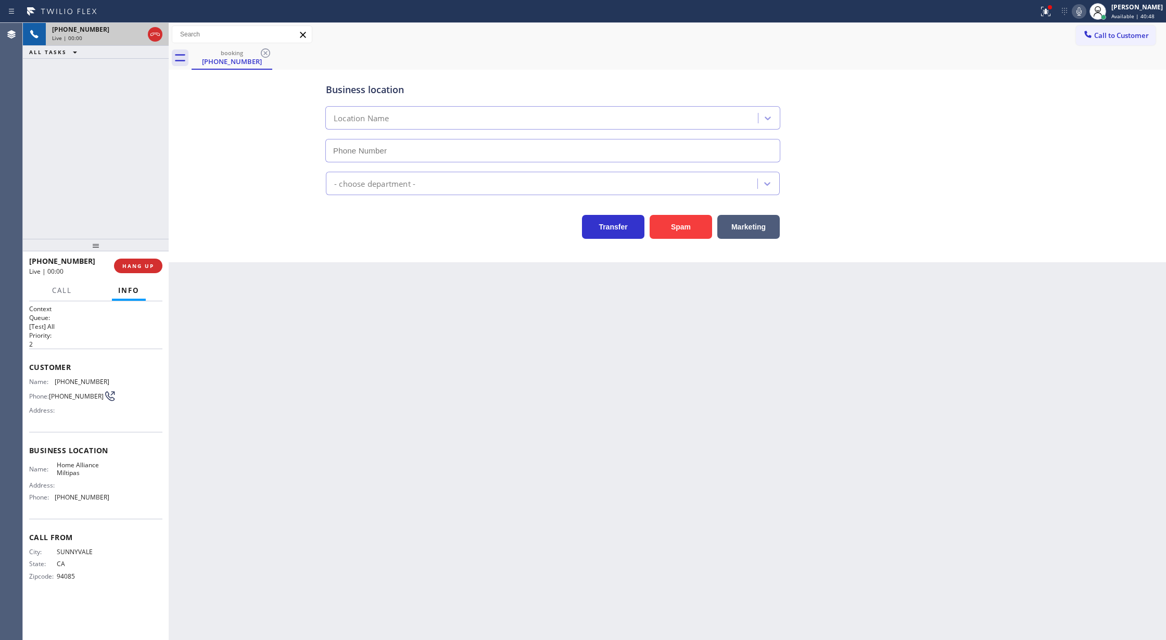
type input "(408) 676-2946"
click at [679, 227] on button "Spam" at bounding box center [681, 227] width 62 height 24
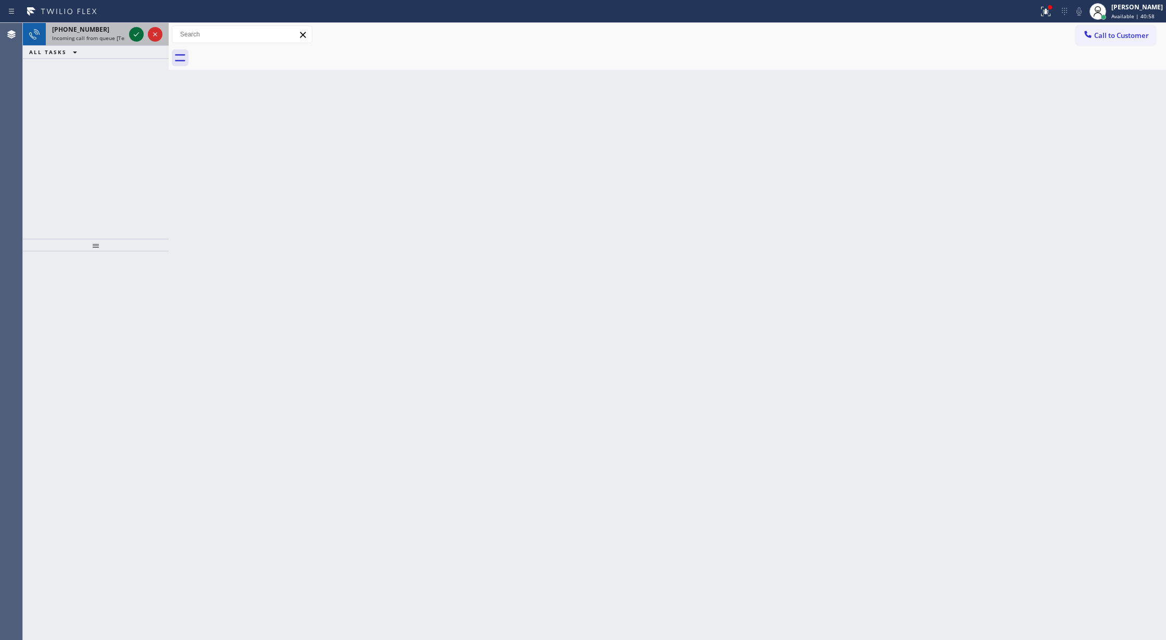
click at [137, 35] on icon at bounding box center [136, 34] width 12 height 12
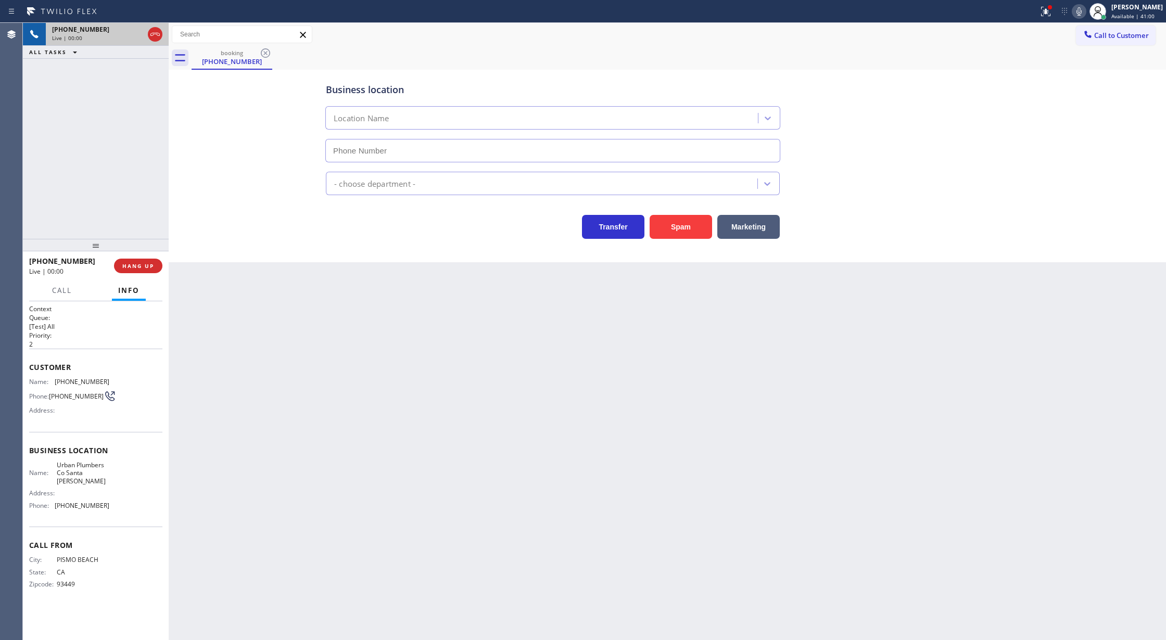
type input "(805) 600-2778"
click at [690, 226] on button "Spam" at bounding box center [681, 227] width 62 height 24
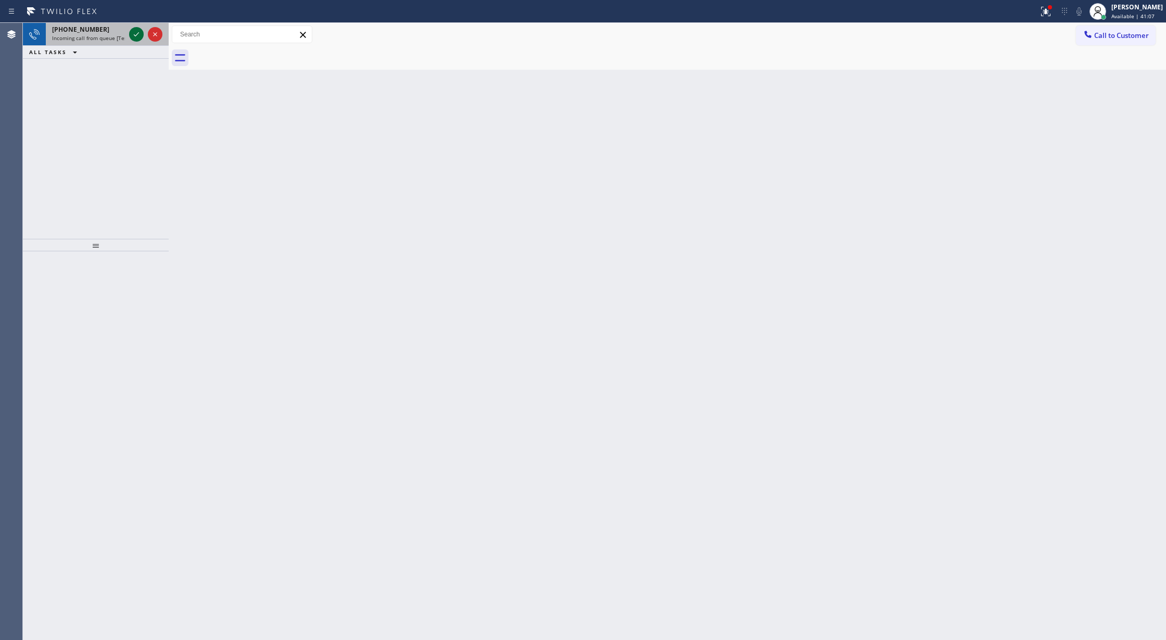
click at [141, 35] on icon at bounding box center [136, 34] width 12 height 12
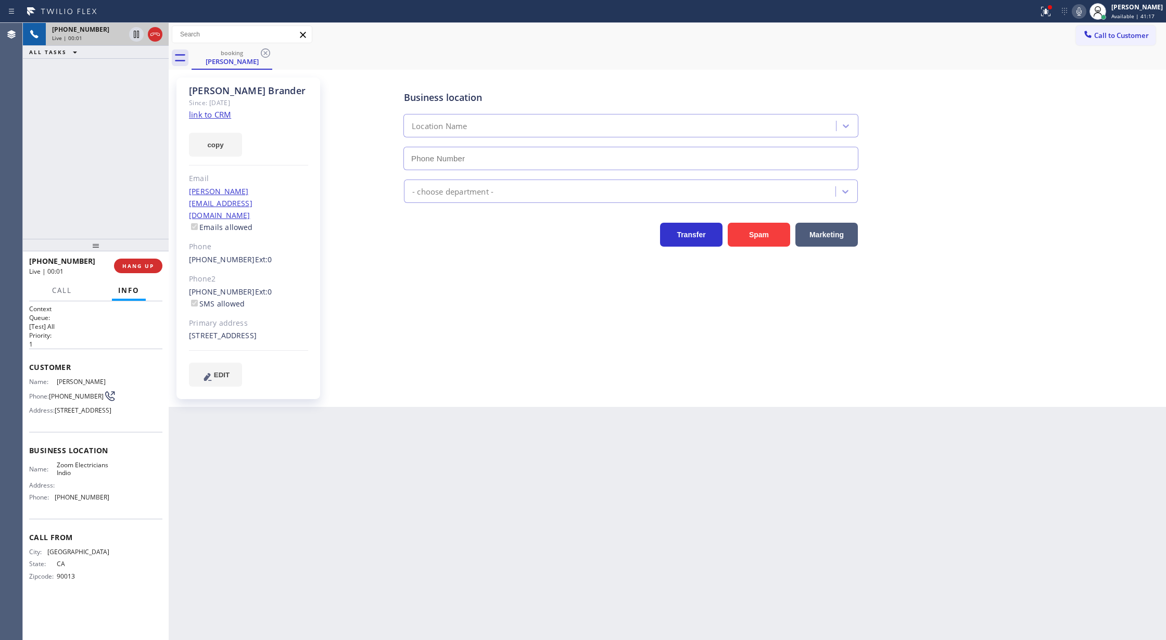
type input "[PHONE_NUMBER]"
click at [223, 116] on link "link to CRM" at bounding box center [210, 114] width 42 height 10
click at [154, 32] on icon at bounding box center [155, 34] width 12 height 12
click at [128, 262] on span "COMPLETE" at bounding box center [136, 265] width 36 height 7
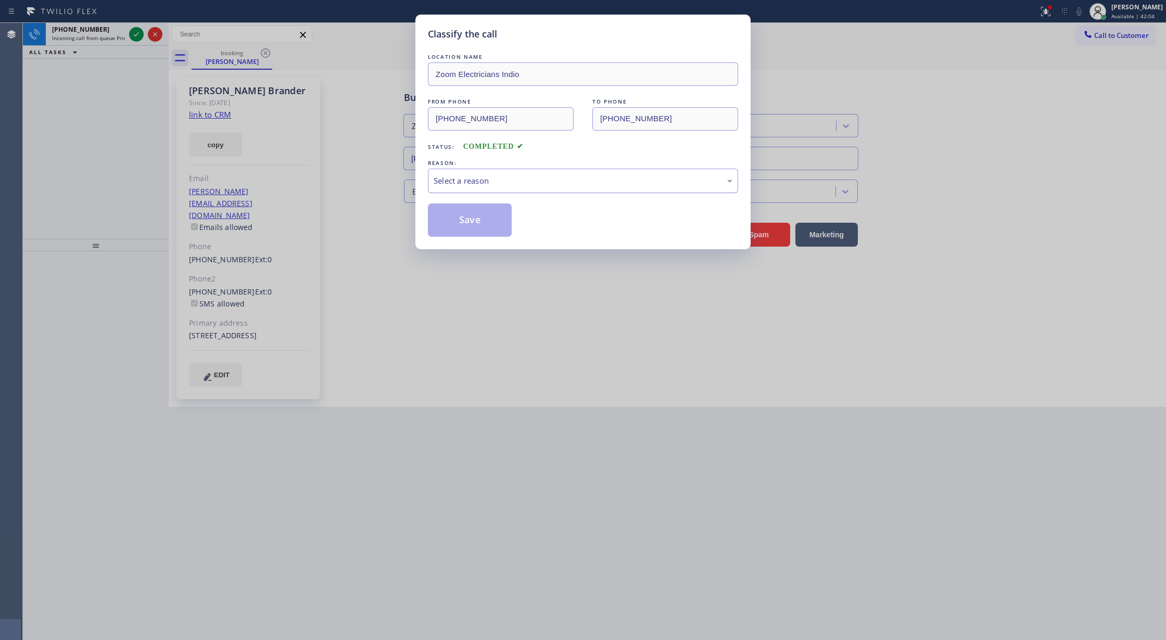
click at [484, 180] on div "Select a reason" at bounding box center [583, 181] width 299 height 12
click at [470, 219] on button "Save" at bounding box center [470, 220] width 84 height 33
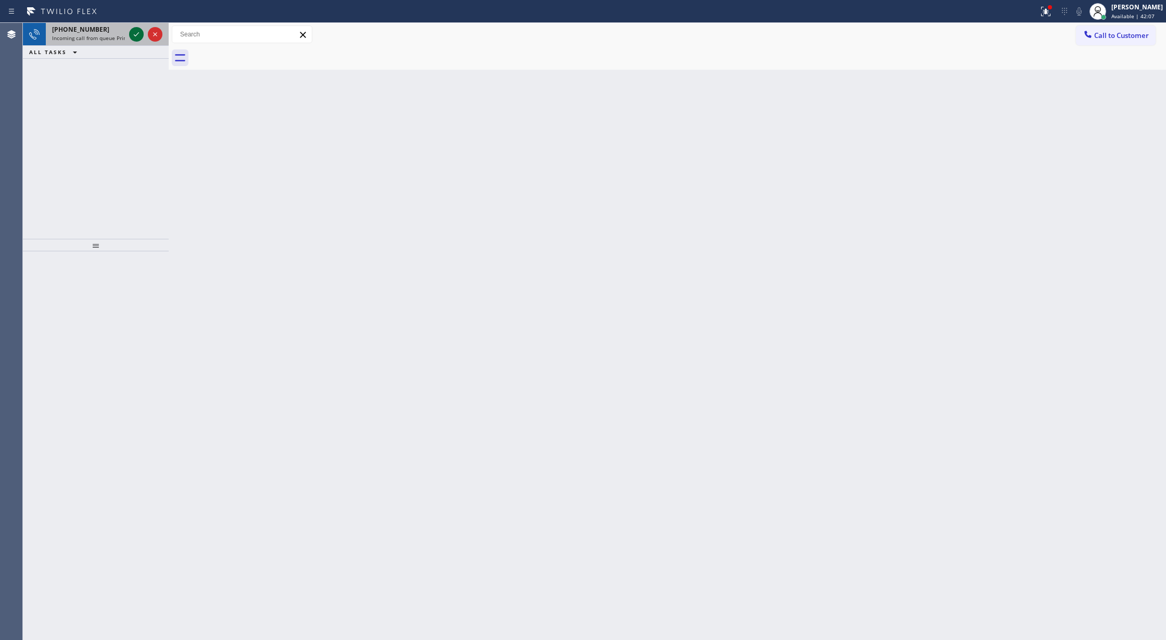
click at [133, 32] on icon at bounding box center [136, 34] width 12 height 12
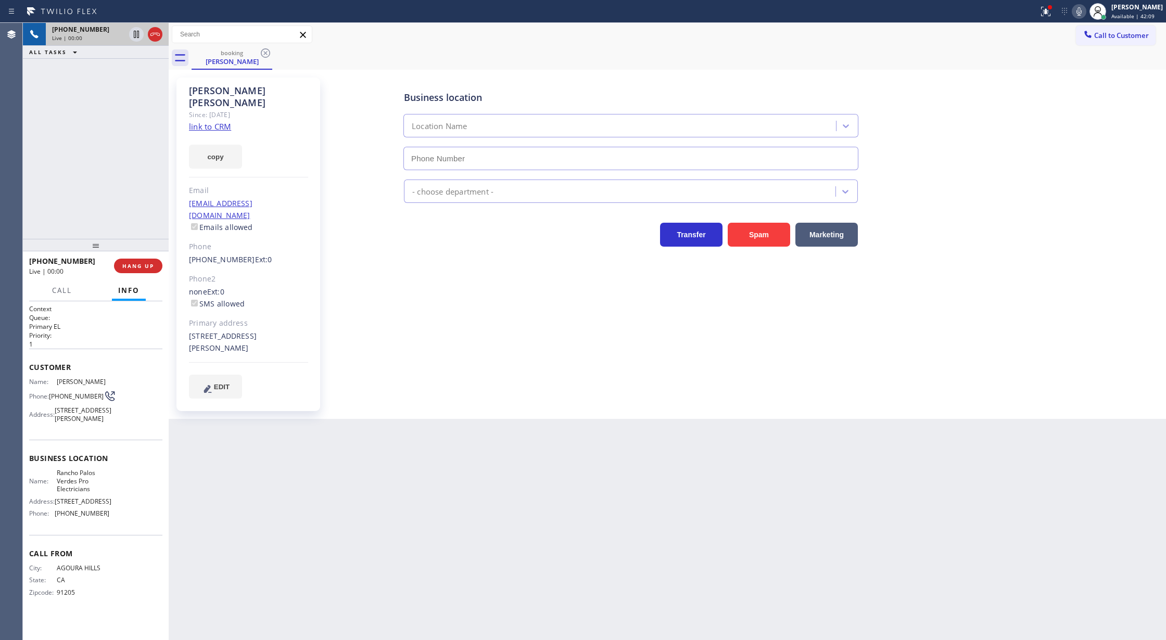
type input "[PHONE_NUMBER]"
click at [202, 121] on link "link to CRM" at bounding box center [210, 126] width 42 height 10
click at [1083, 10] on icon at bounding box center [1079, 11] width 12 height 12
drag, startPoint x: 1087, startPoint y: 10, endPoint x: 961, endPoint y: 6, distance: 126.6
click at [1085, 10] on icon at bounding box center [1079, 11] width 12 height 12
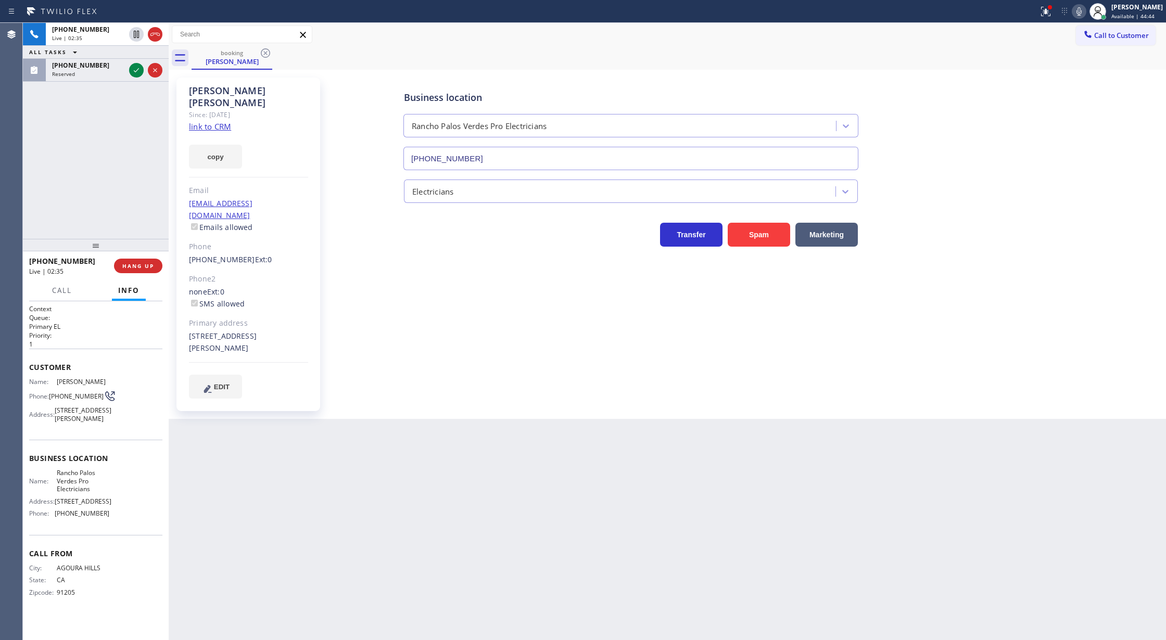
drag, startPoint x: 154, startPoint y: 30, endPoint x: 144, endPoint y: 219, distance: 188.7
click at [154, 30] on icon at bounding box center [155, 34] width 12 height 12
click at [123, 263] on span "COMPLETE" at bounding box center [136, 265] width 36 height 7
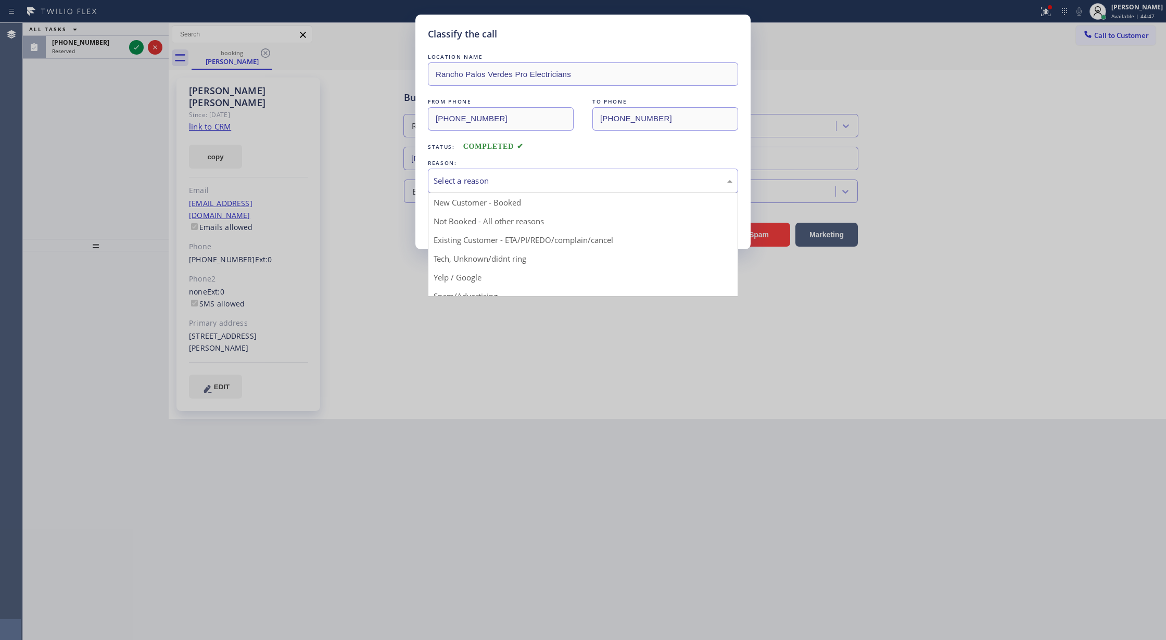
click at [451, 181] on div "Select a reason" at bounding box center [583, 181] width 299 height 12
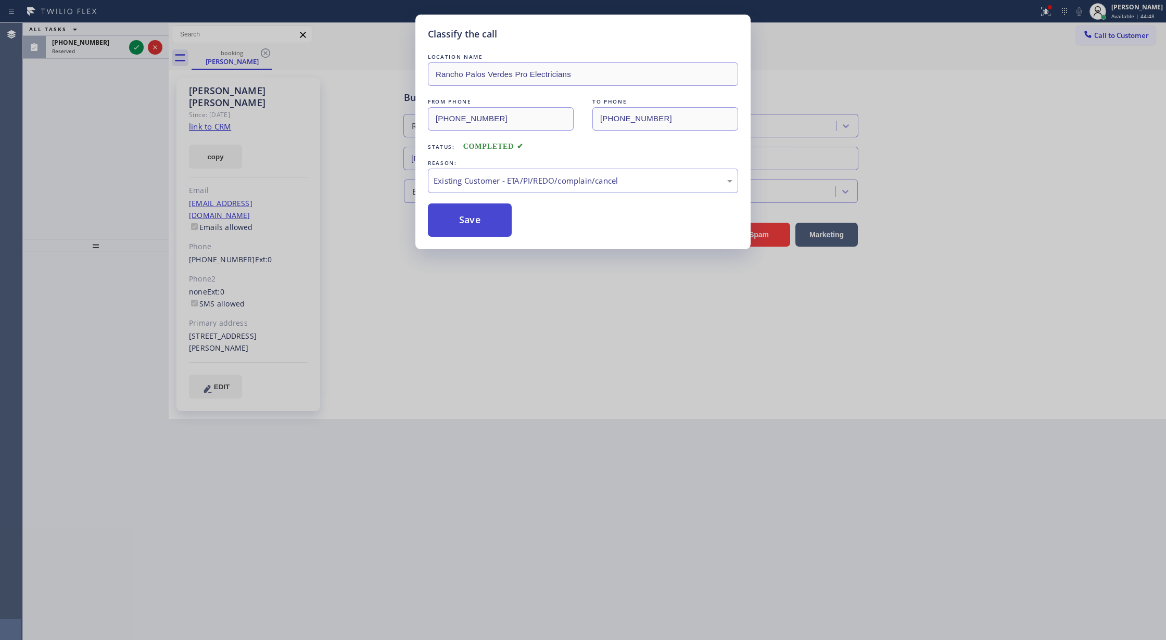
click at [469, 217] on button "Save" at bounding box center [470, 220] width 84 height 33
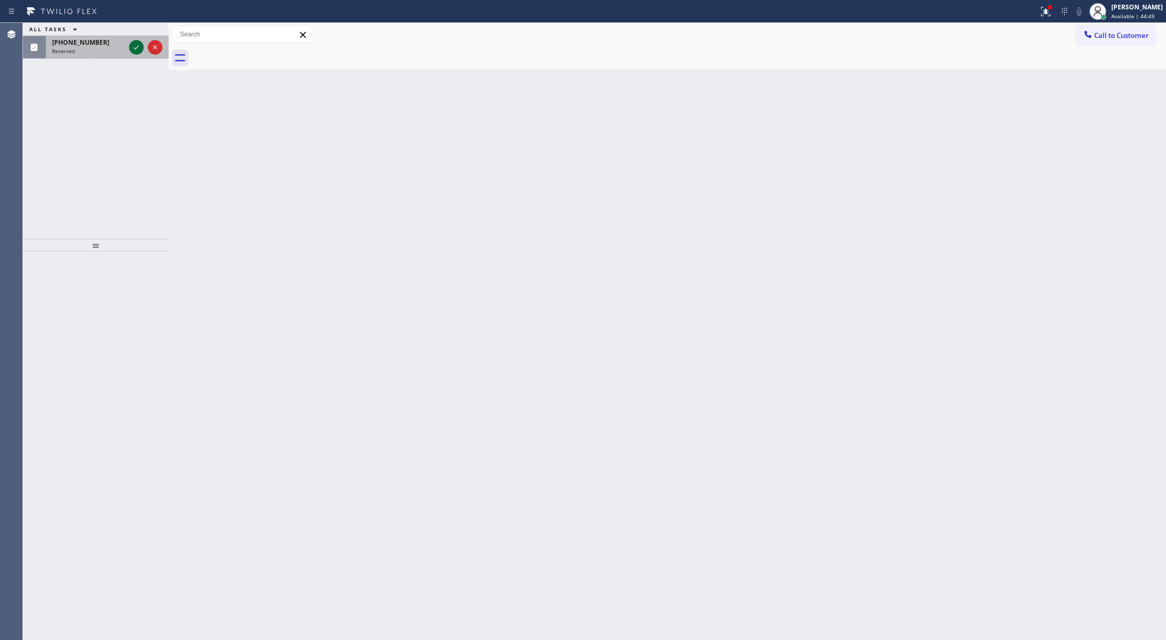
click at [136, 46] on icon at bounding box center [136, 47] width 12 height 12
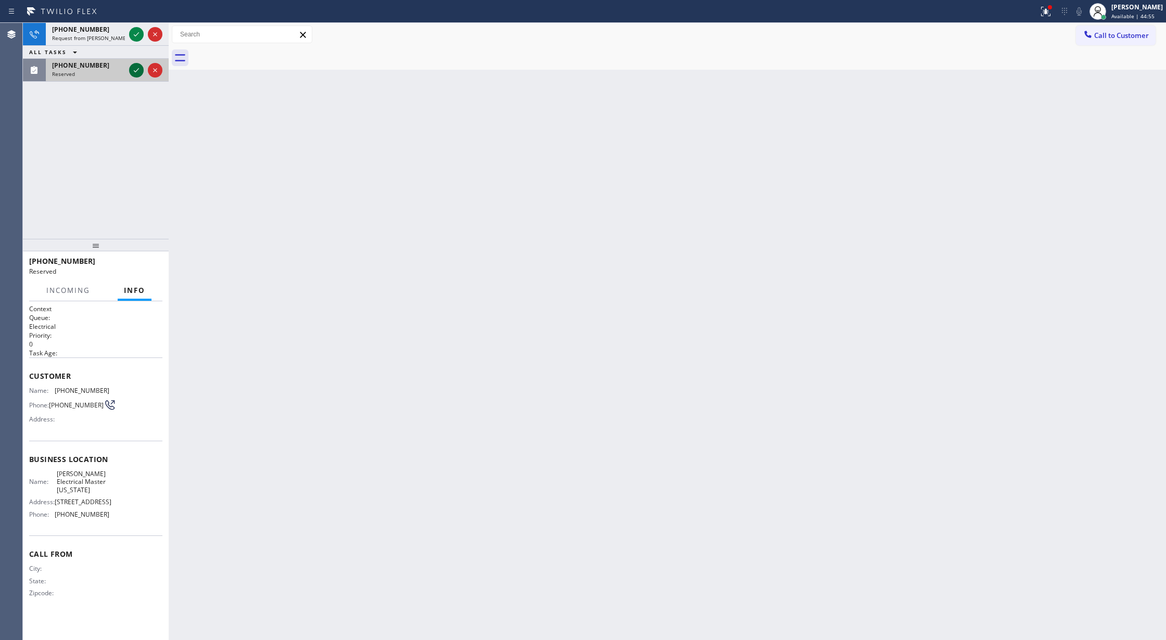
click at [135, 69] on icon at bounding box center [136, 70] width 12 height 12
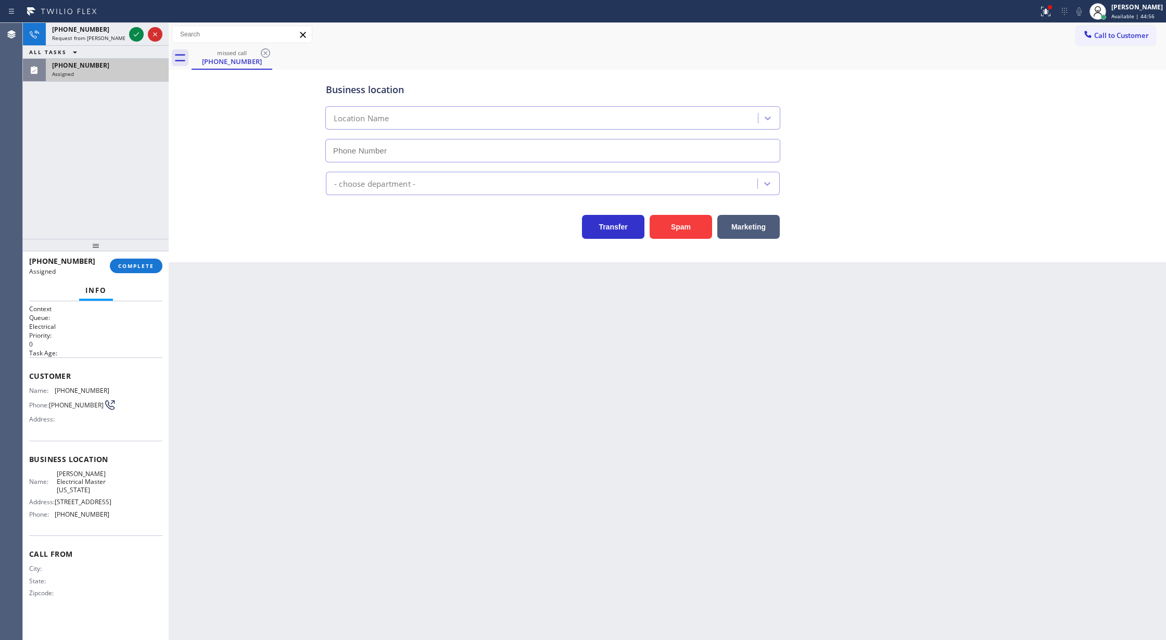
type input "[PHONE_NUMBER]"
click at [134, 270] on button "COMPLETE" at bounding box center [136, 266] width 53 height 15
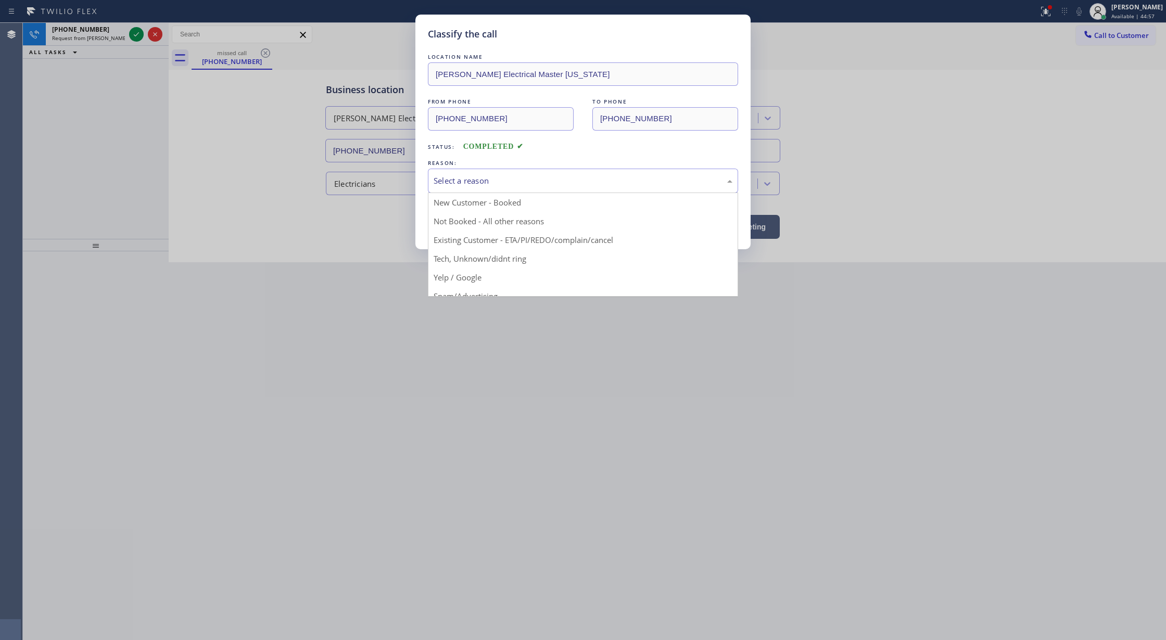
click at [484, 186] on div "Select a reason" at bounding box center [583, 181] width 299 height 12
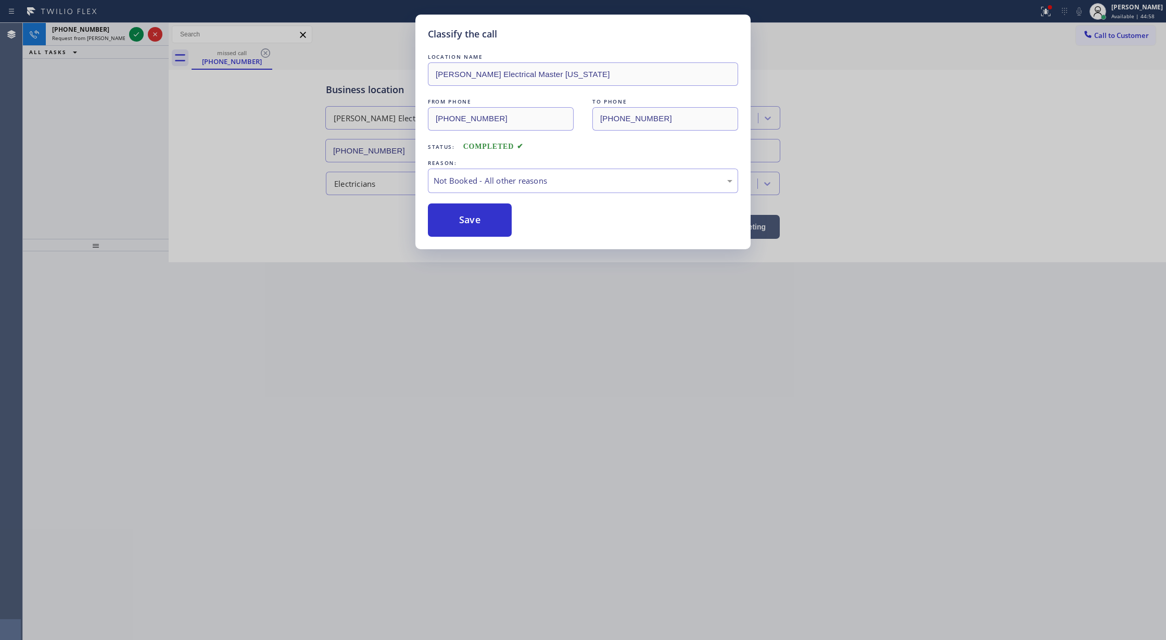
drag, startPoint x: 454, startPoint y: 223, endPoint x: 477, endPoint y: 225, distance: 22.4
click at [467, 222] on button "Save" at bounding box center [470, 220] width 84 height 33
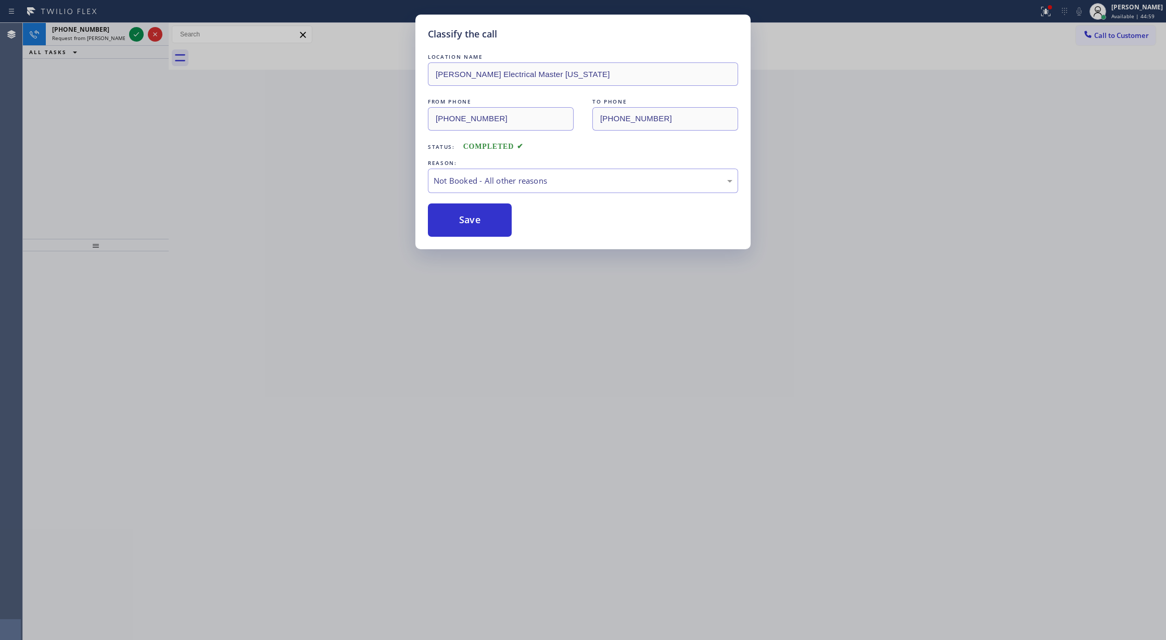
click at [132, 30] on div "Classify the call LOCATION NAME Alfred Electrical Master New York FROM PHONE (6…" at bounding box center [583, 320] width 1166 height 640
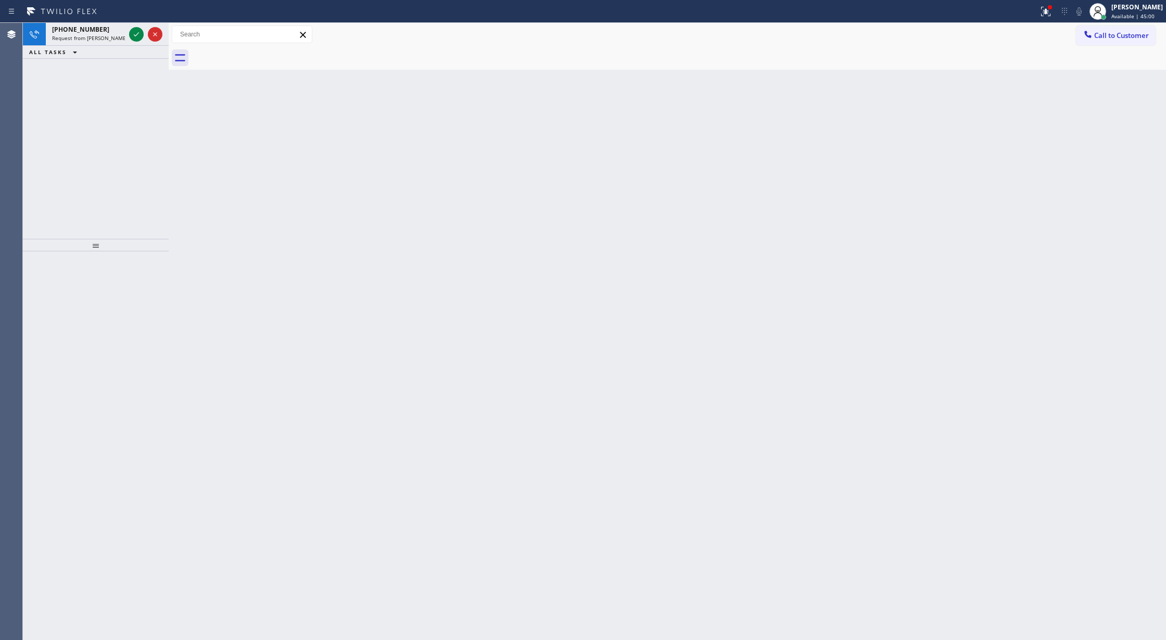
click at [132, 30] on icon at bounding box center [136, 34] width 12 height 12
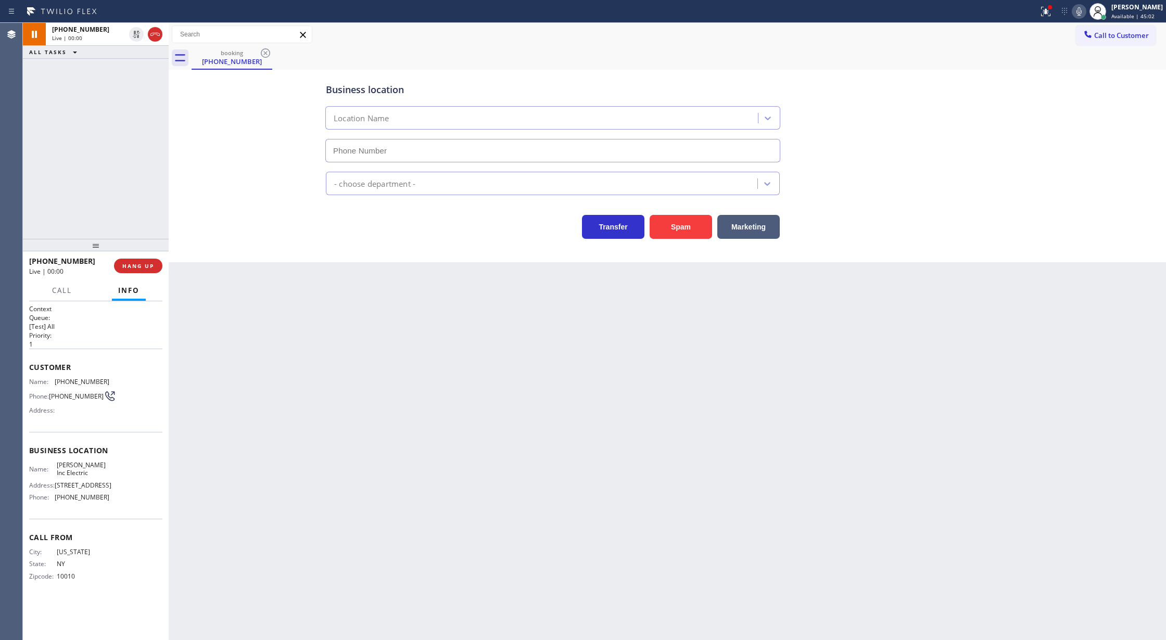
type input "[PHONE_NUMBER]"
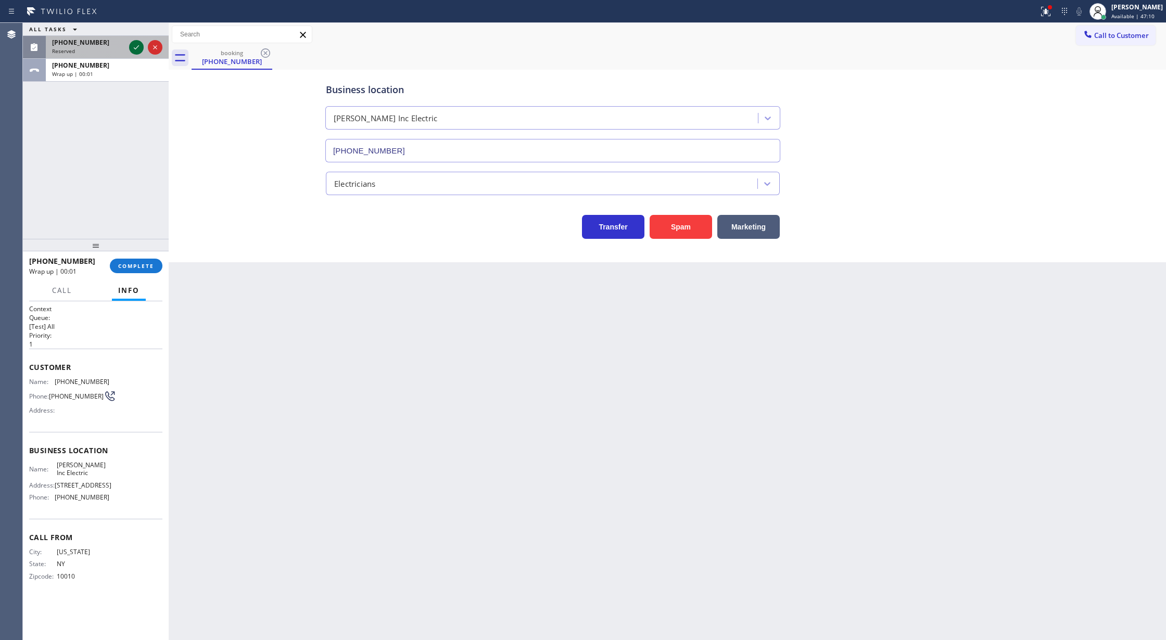
click at [138, 48] on icon at bounding box center [136, 47] width 12 height 12
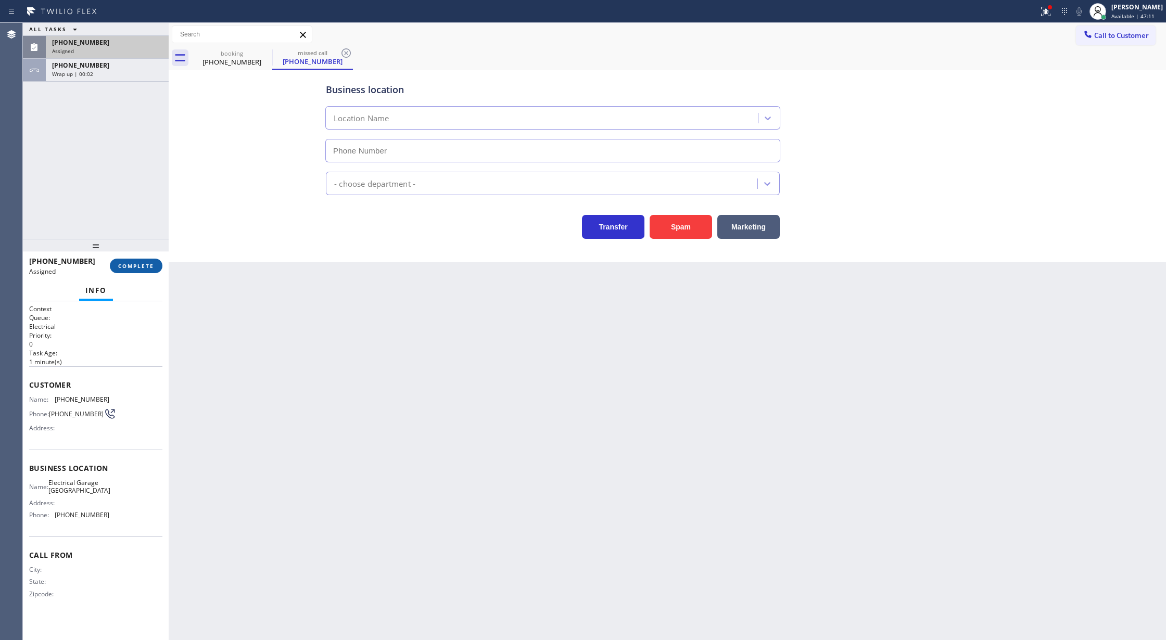
click at [134, 270] on button "COMPLETE" at bounding box center [136, 266] width 53 height 15
type input "[PHONE_NUMBER]"
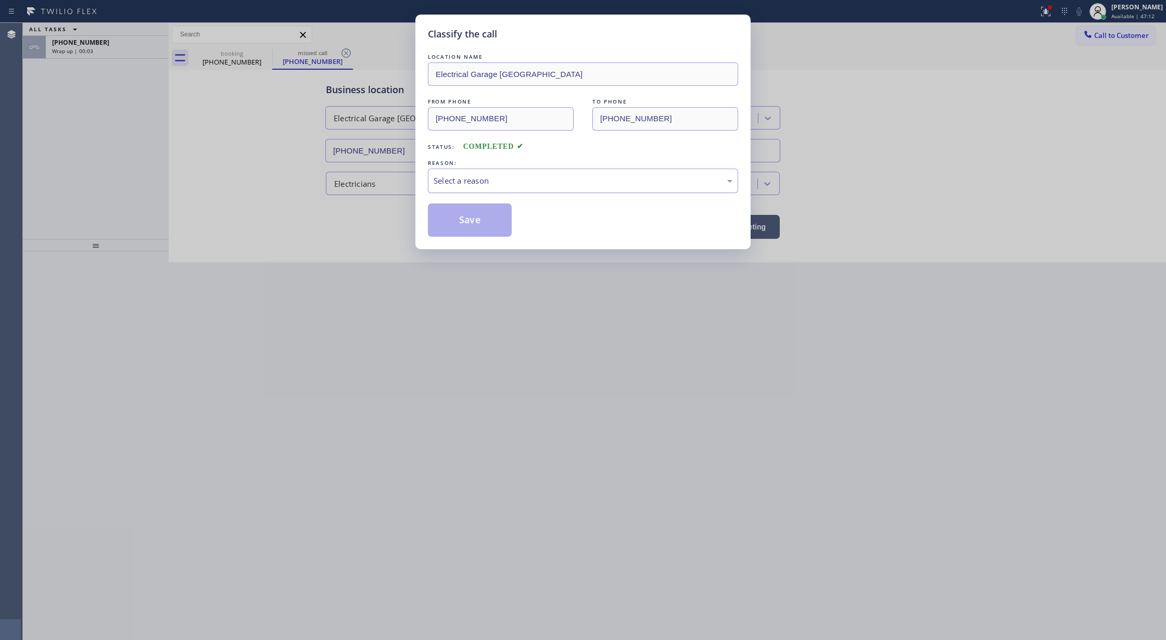
click at [455, 182] on div "Select a reason" at bounding box center [583, 181] width 299 height 12
drag, startPoint x: 469, startPoint y: 225, endPoint x: 431, endPoint y: 525, distance: 301.7
click at [469, 226] on button "Save" at bounding box center [470, 220] width 84 height 33
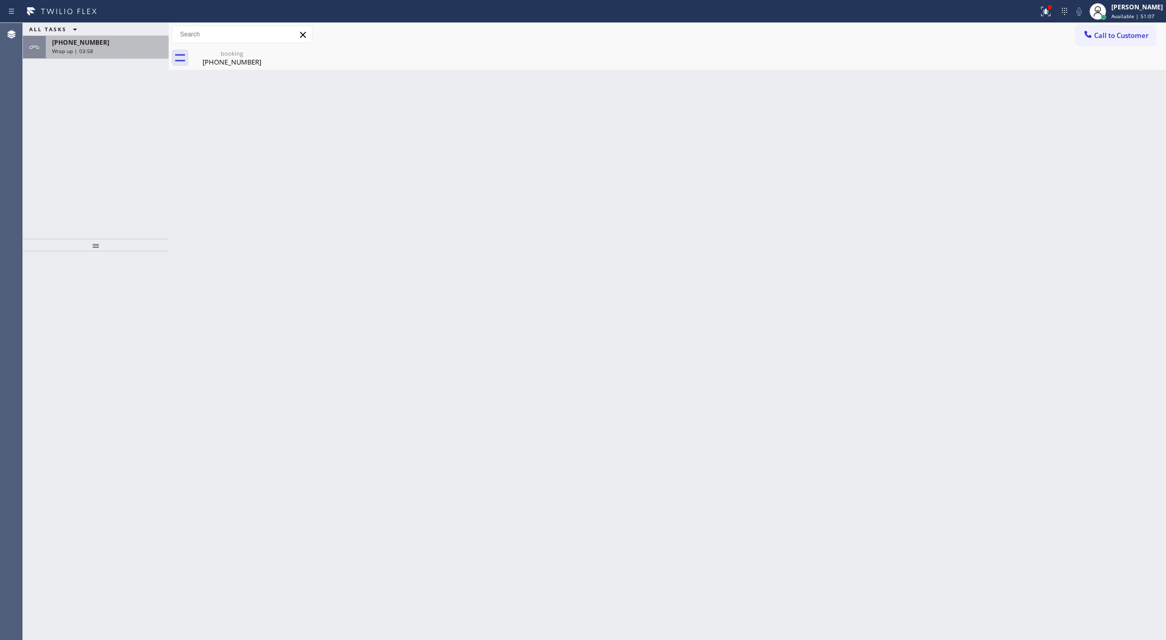
click at [130, 50] on div "Wrap up | 03:58" at bounding box center [107, 50] width 110 height 7
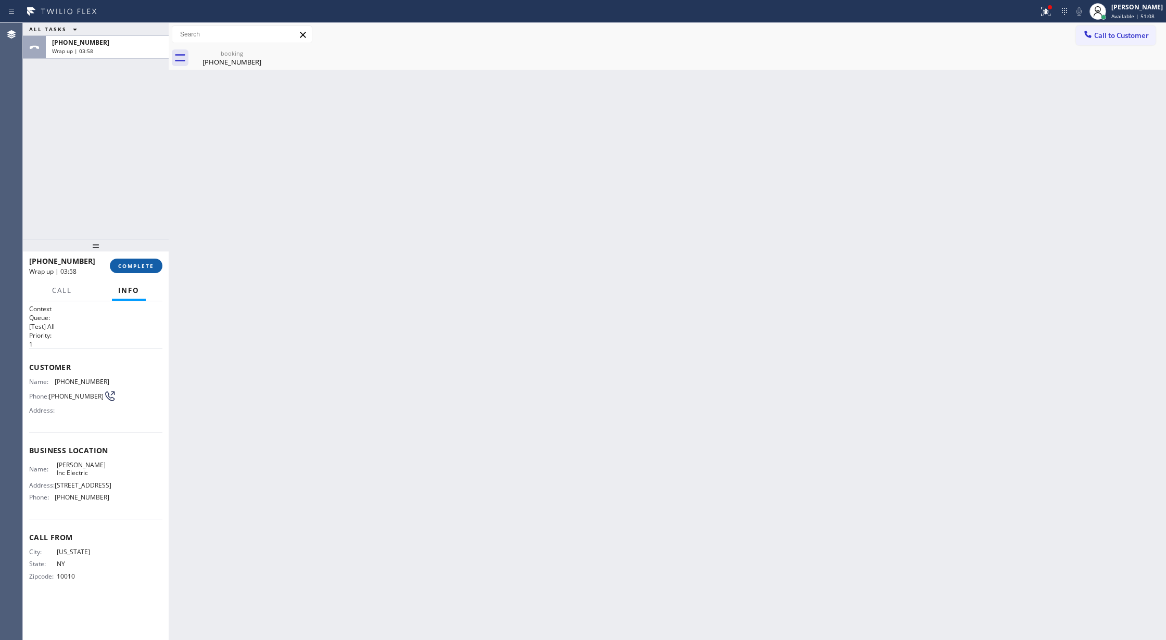
click at [130, 268] on span "COMPLETE" at bounding box center [136, 265] width 36 height 7
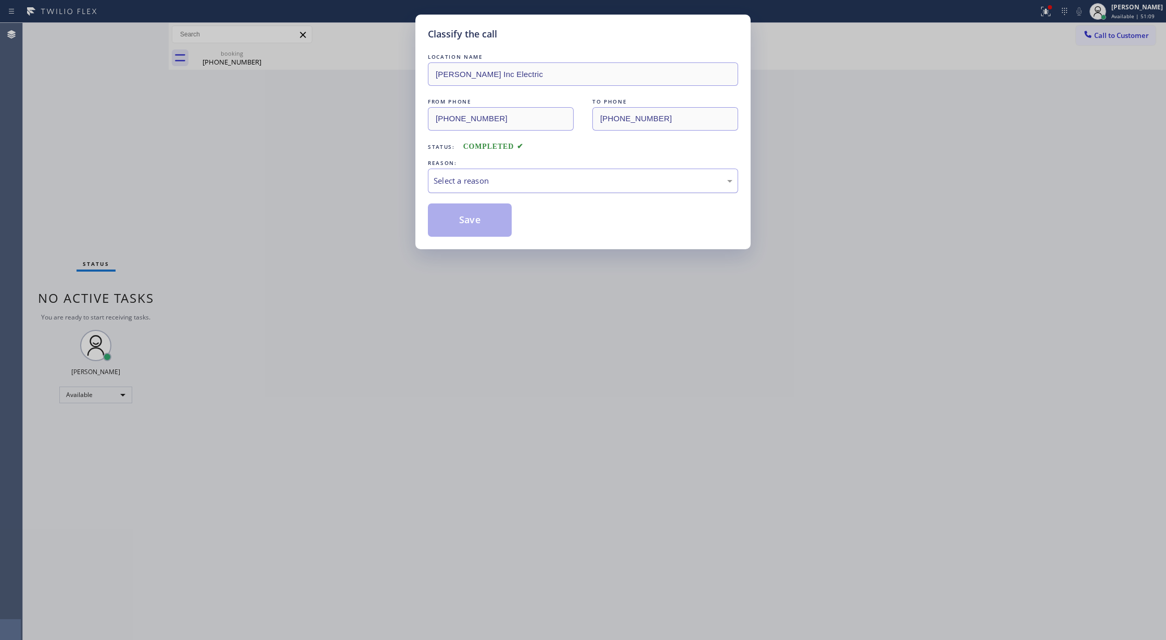
click at [477, 181] on div "Select a reason" at bounding box center [583, 181] width 299 height 12
click at [459, 221] on button "Save" at bounding box center [470, 220] width 84 height 33
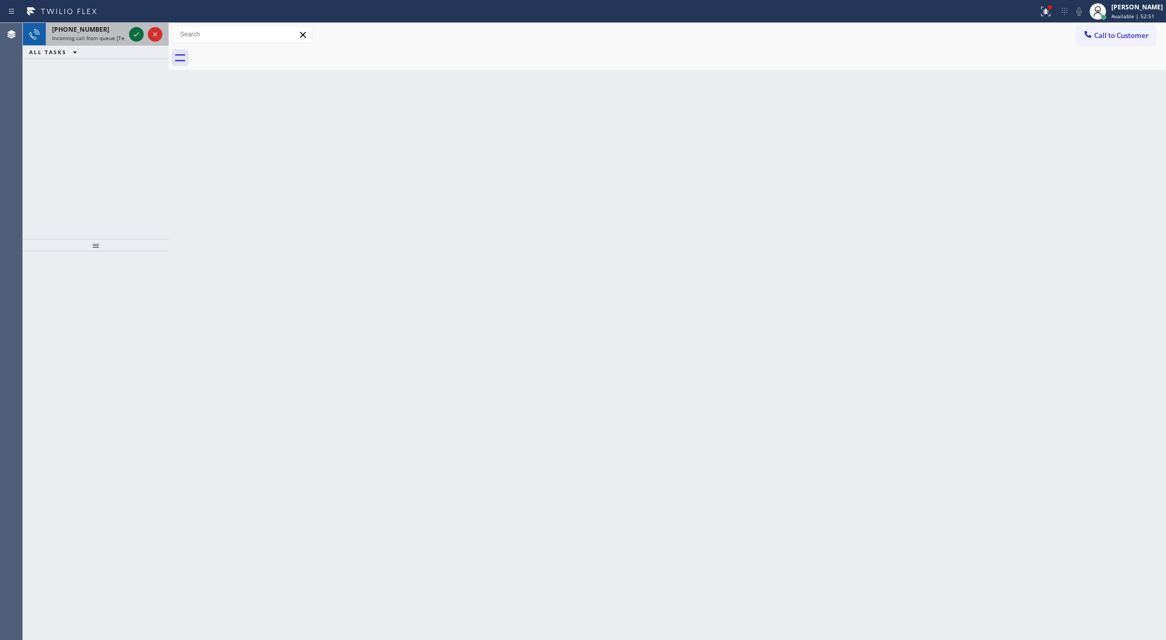
click at [134, 35] on icon at bounding box center [136, 34] width 5 height 4
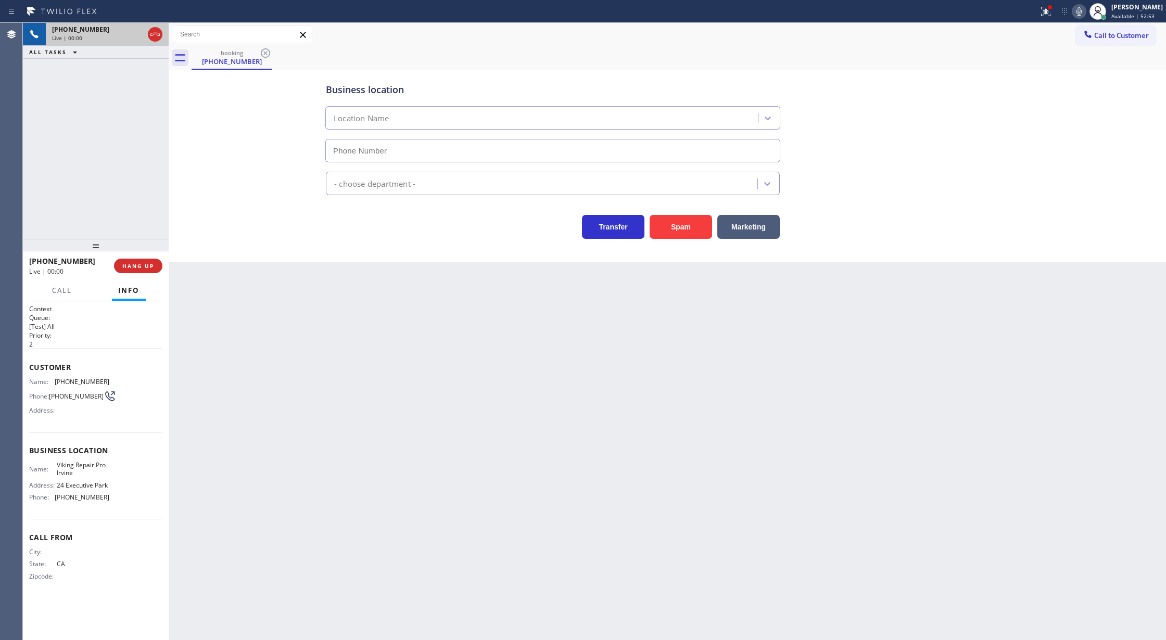
type input "(949) 649-4919"
click at [669, 225] on button "Spam" at bounding box center [681, 227] width 62 height 24
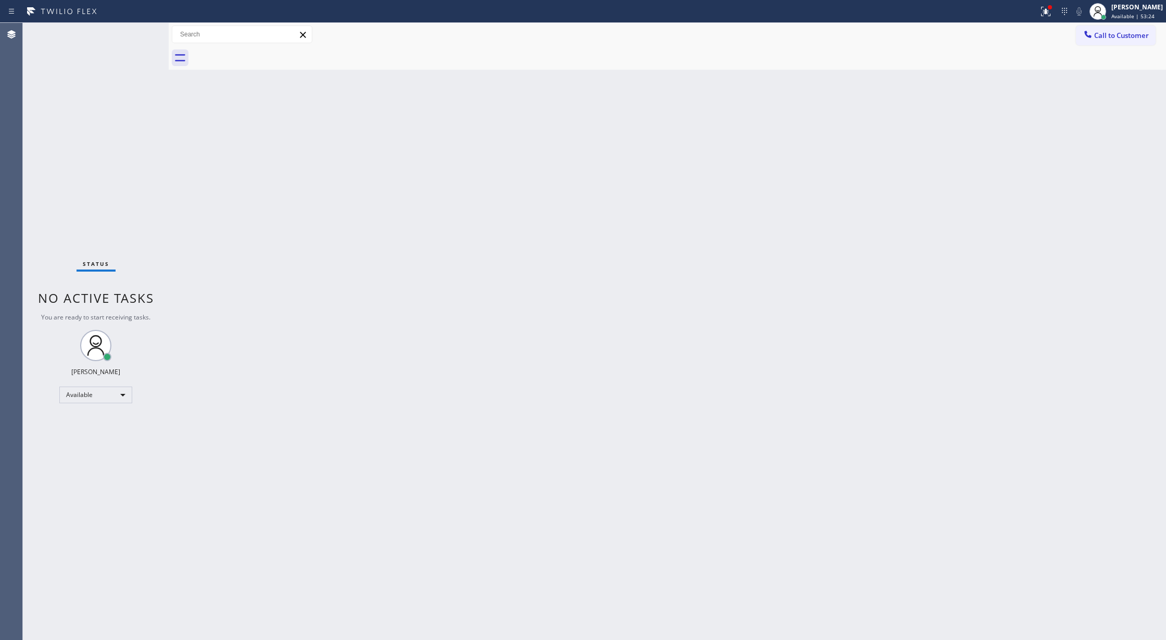
drag, startPoint x: 142, startPoint y: 32, endPoint x: 144, endPoint y: 39, distance: 6.6
click at [143, 34] on div "Status No active tasks You are ready to start receiving tasks. [PERSON_NAME] Av…" at bounding box center [96, 331] width 146 height 617
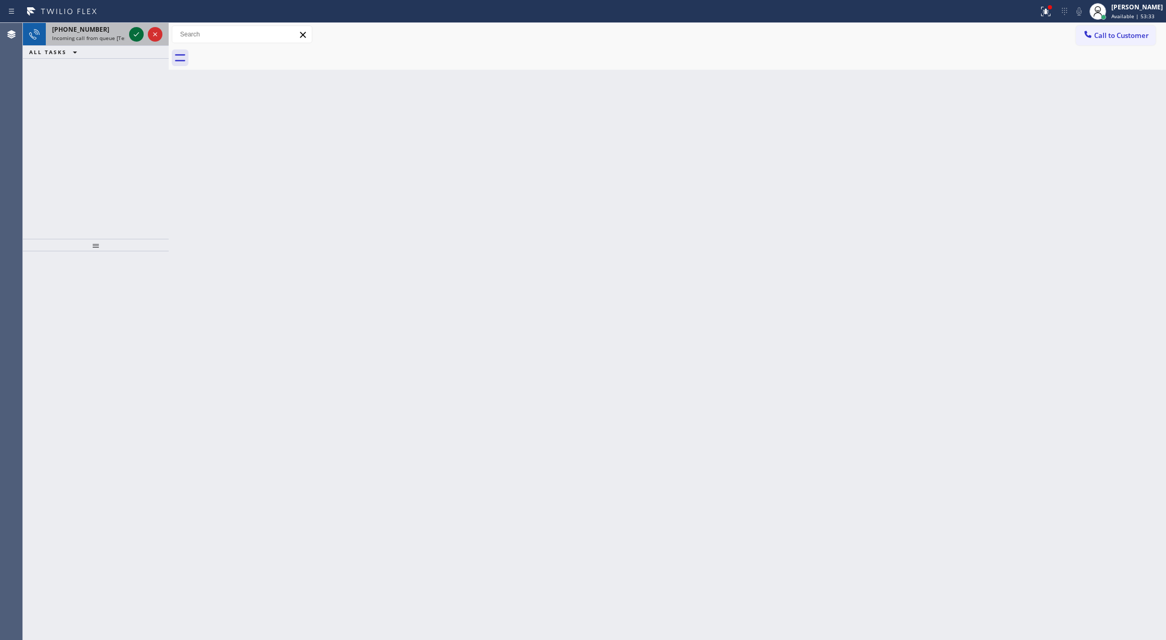
click at [136, 35] on icon at bounding box center [136, 34] width 12 height 12
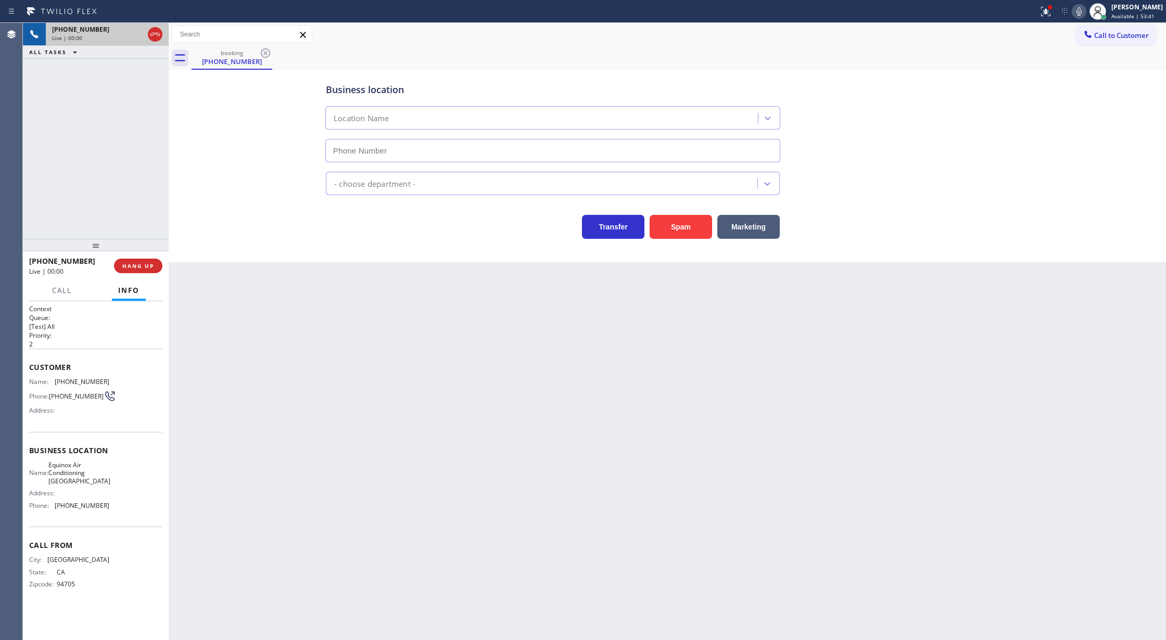
type input "(510) 781-9727"
click at [679, 232] on button "Spam" at bounding box center [681, 227] width 62 height 24
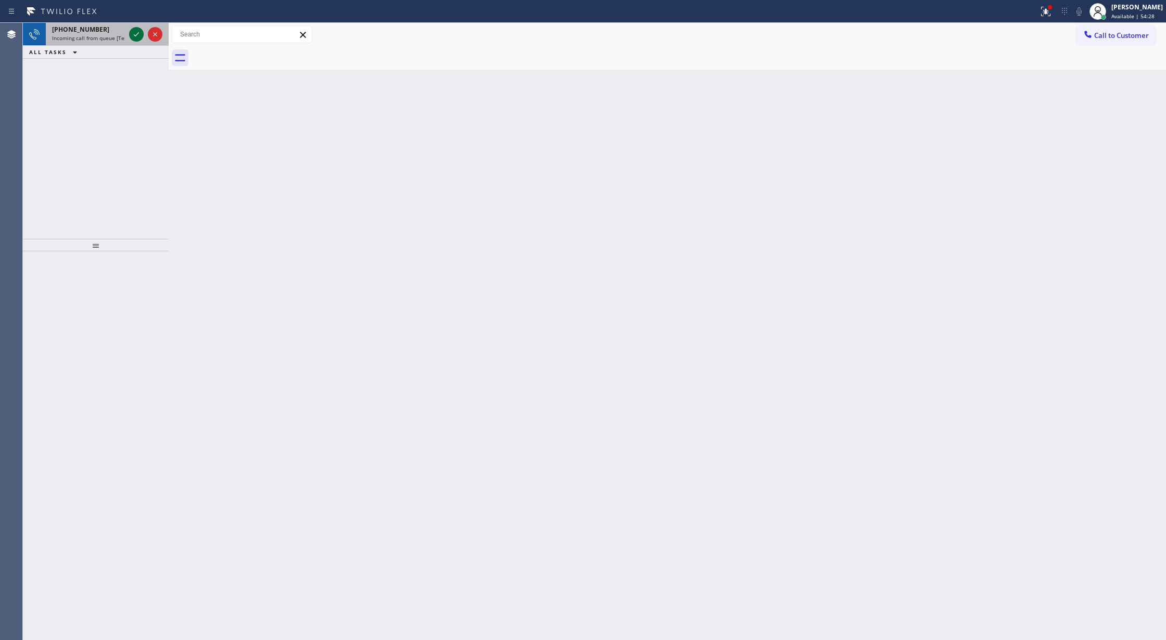
click at [138, 32] on icon at bounding box center [136, 34] width 12 height 12
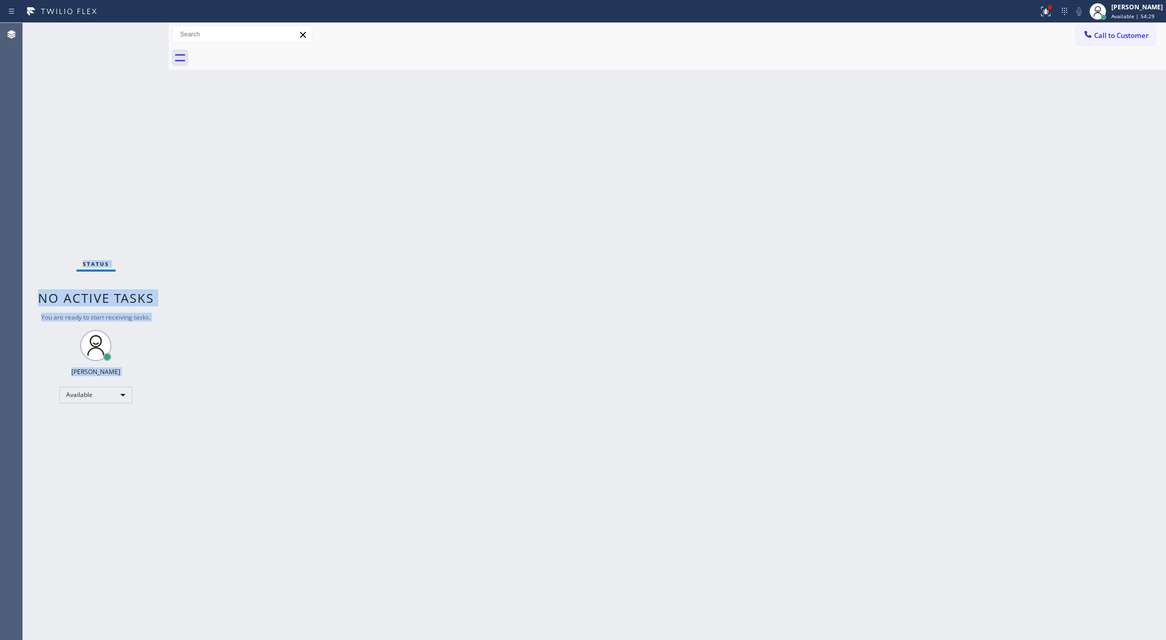
click at [136, 32] on div "Status No active tasks You are ready to start receiving tasks. [PERSON_NAME] Av…" at bounding box center [96, 331] width 146 height 617
click at [135, 33] on div "Status No active tasks You are ready to start receiving tasks. [PERSON_NAME] Av…" at bounding box center [96, 331] width 146 height 617
click at [147, 32] on div "Status No active tasks You are ready to start receiving tasks. [PERSON_NAME] Av…" at bounding box center [96, 331] width 146 height 617
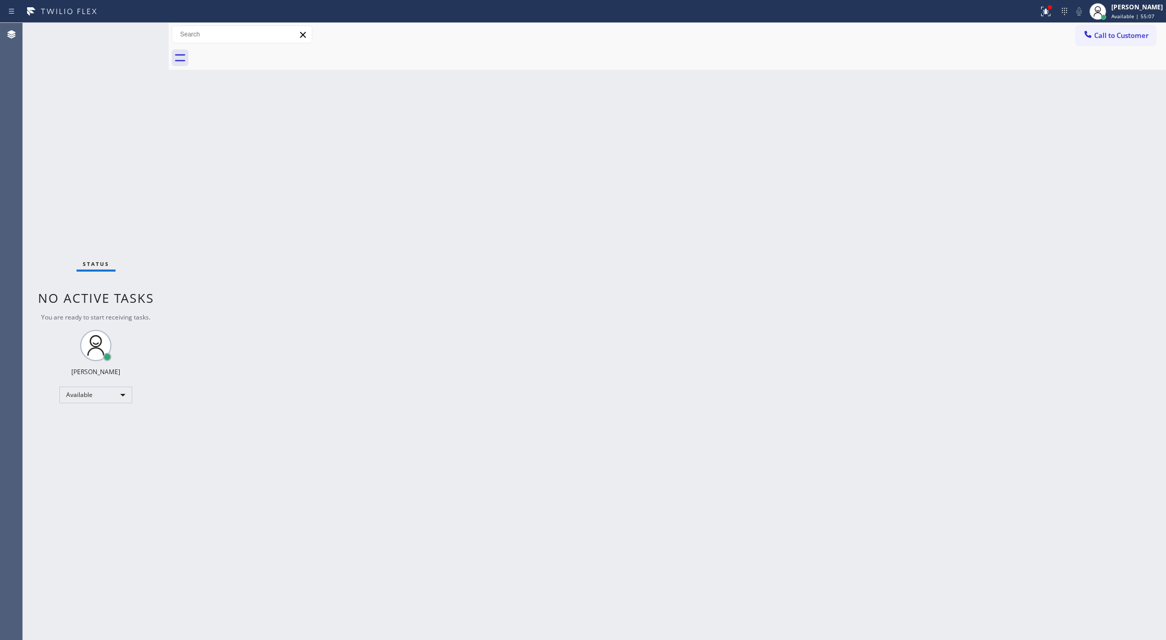
click at [147, 32] on div "Status No active tasks You are ready to start receiving tasks. [PERSON_NAME] Av…" at bounding box center [96, 331] width 146 height 617
click at [146, 28] on div "Status No active tasks You are ready to start receiving tasks. [PERSON_NAME] Av…" at bounding box center [96, 331] width 146 height 617
click at [136, 32] on div "Status No active tasks You are ready to start receiving tasks. [PERSON_NAME] Av…" at bounding box center [96, 331] width 146 height 617
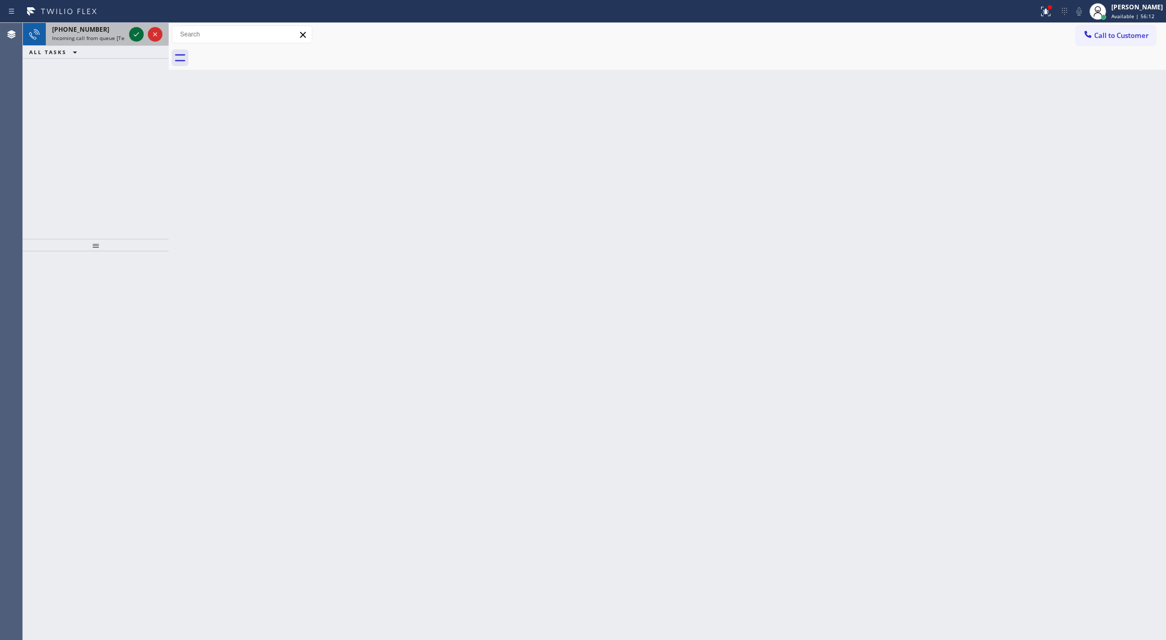
click at [137, 29] on icon at bounding box center [136, 34] width 12 height 12
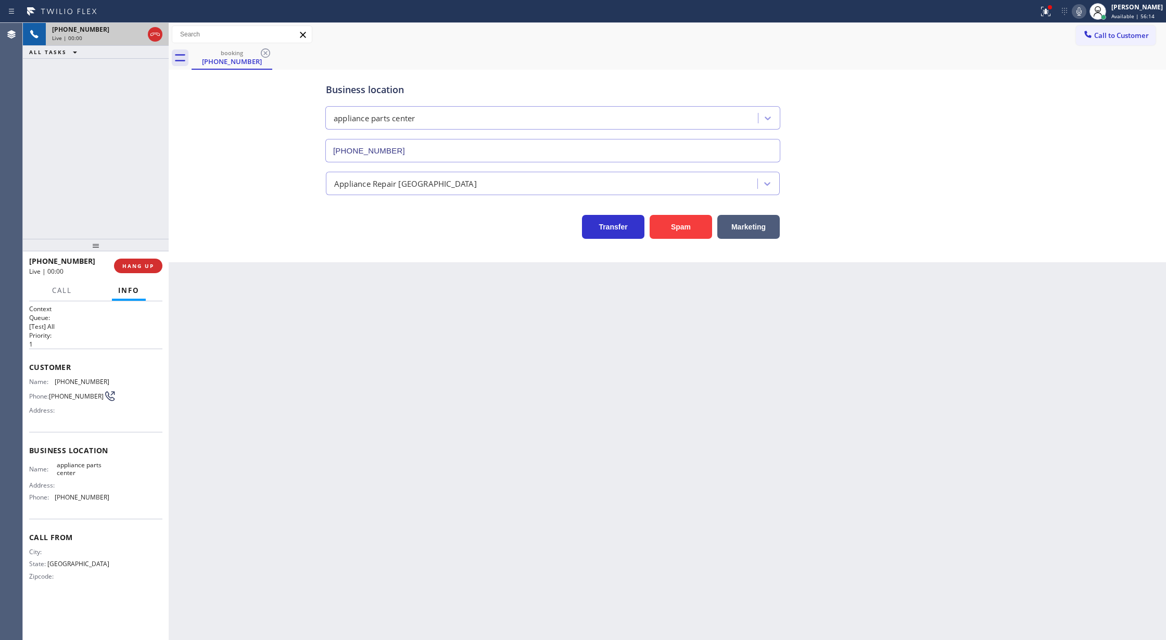
type input "[PHONE_NUMBER]"
click at [134, 34] on div "Live | 00:00" at bounding box center [98, 37] width 92 height 7
click at [685, 229] on button "Spam" at bounding box center [681, 227] width 62 height 24
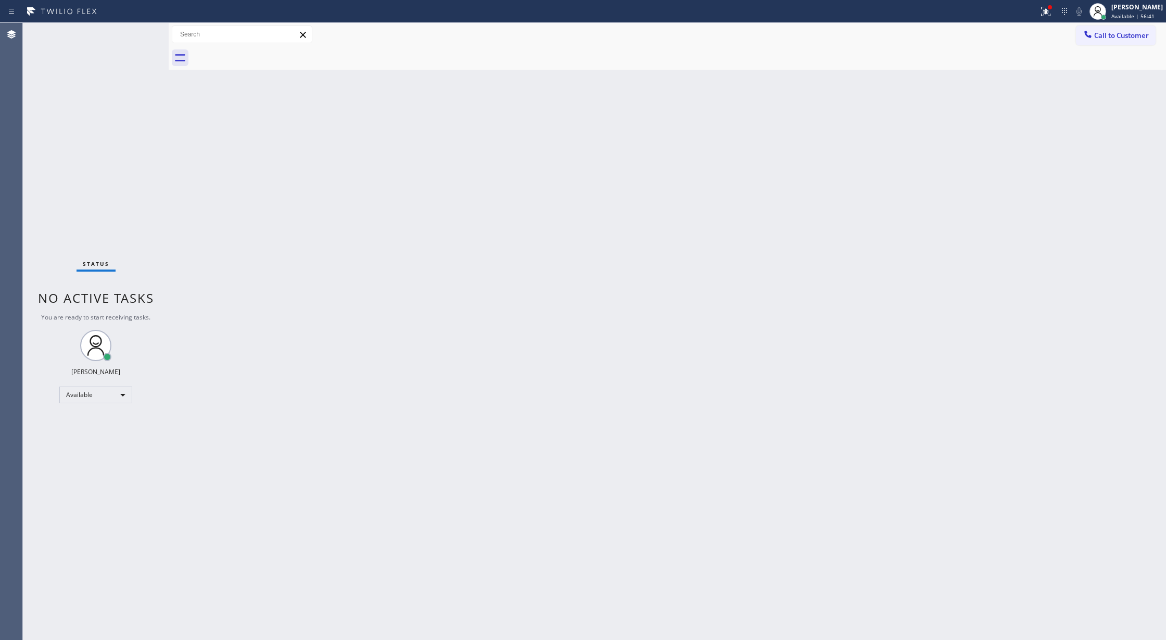
click at [287, 455] on div "Back to Dashboard Change Sender ID Customers Technicians Select a contact Outbo…" at bounding box center [667, 331] width 997 height 617
drag, startPoint x: 138, startPoint y: 35, endPoint x: 176, endPoint y: 146, distance: 116.5
click at [138, 35] on icon at bounding box center [136, 34] width 12 height 12
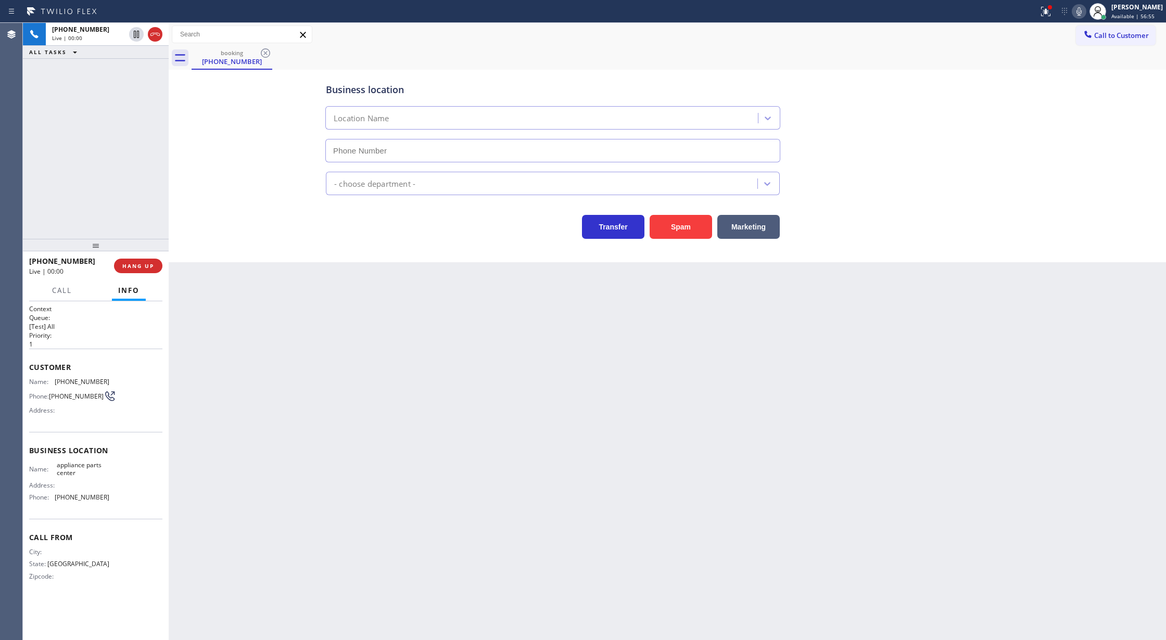
type input "[PHONE_NUMBER]"
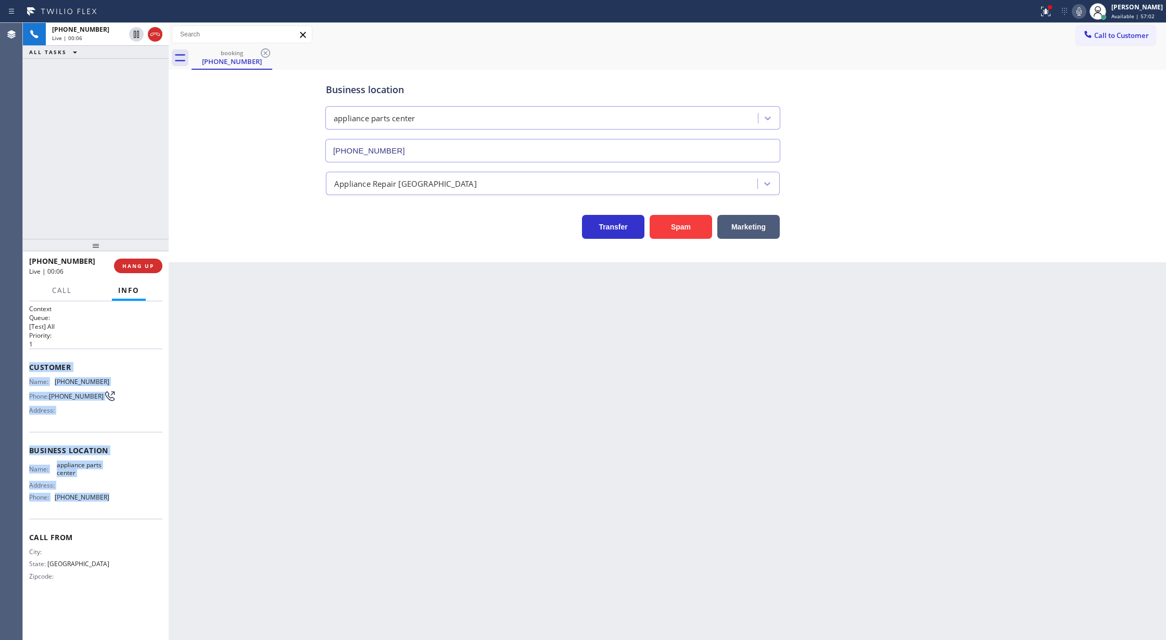
drag, startPoint x: 26, startPoint y: 369, endPoint x: 126, endPoint y: 502, distance: 166.6
click at [126, 502] on div "Context Queue: [Test] All Priority: 1 Customer Name: (469) 841-0384 Phone: (469…" at bounding box center [96, 470] width 146 height 339
copy div "Customer Name: (469) 841-0384 Phone: (469) 841-0384 Address: Business location …"
click at [1082, 12] on icon at bounding box center [1078, 11] width 5 height 8
click at [1083, 12] on icon at bounding box center [1079, 11] width 12 height 12
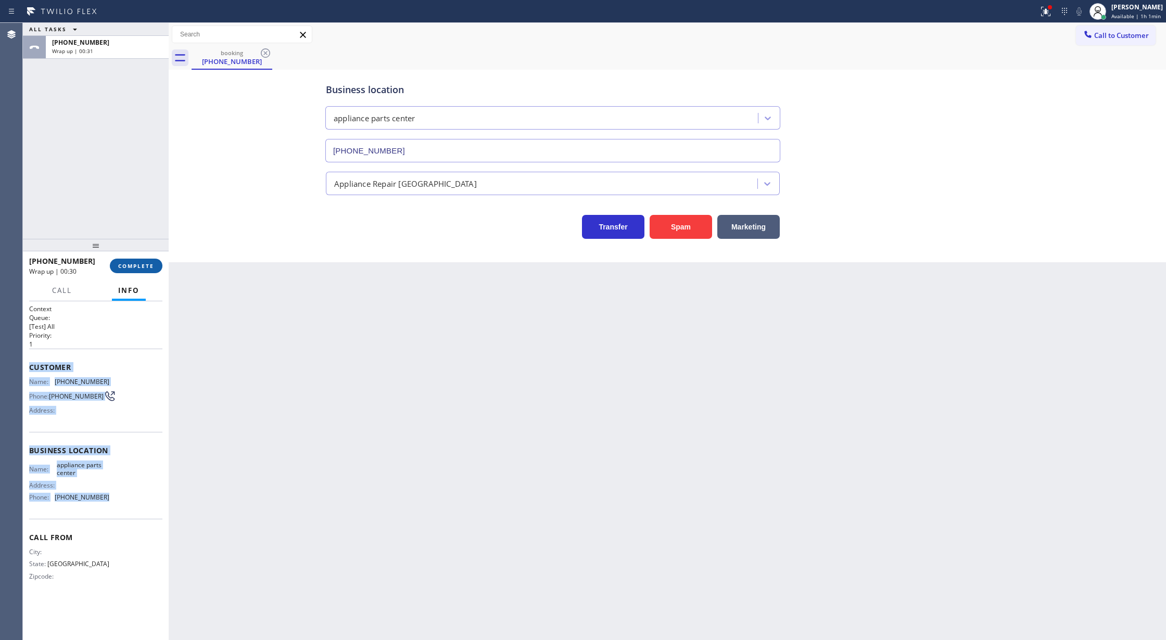
click at [134, 267] on span "COMPLETE" at bounding box center [136, 265] width 36 height 7
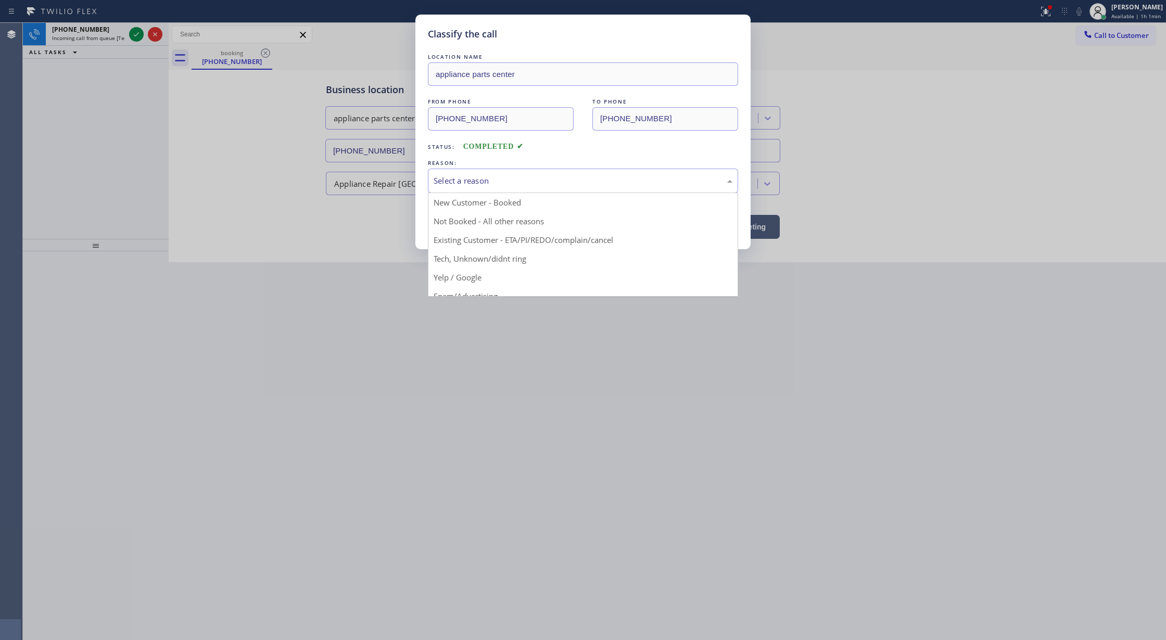
click at [477, 181] on div "Select a reason" at bounding box center [583, 181] width 299 height 12
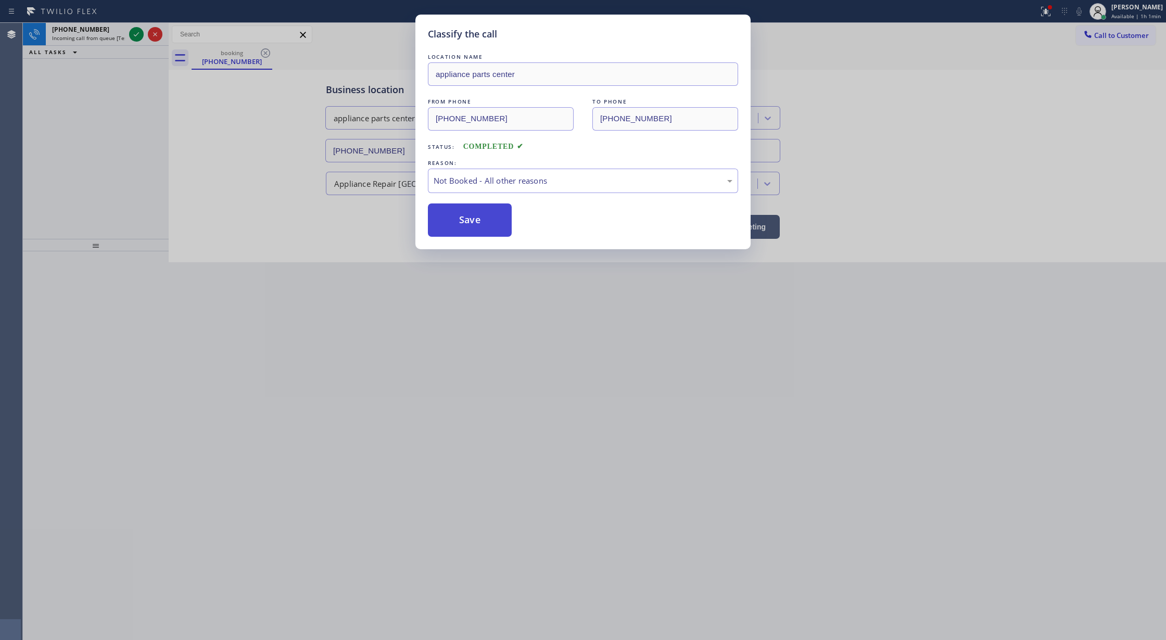
click at [467, 217] on button "Save" at bounding box center [470, 220] width 84 height 33
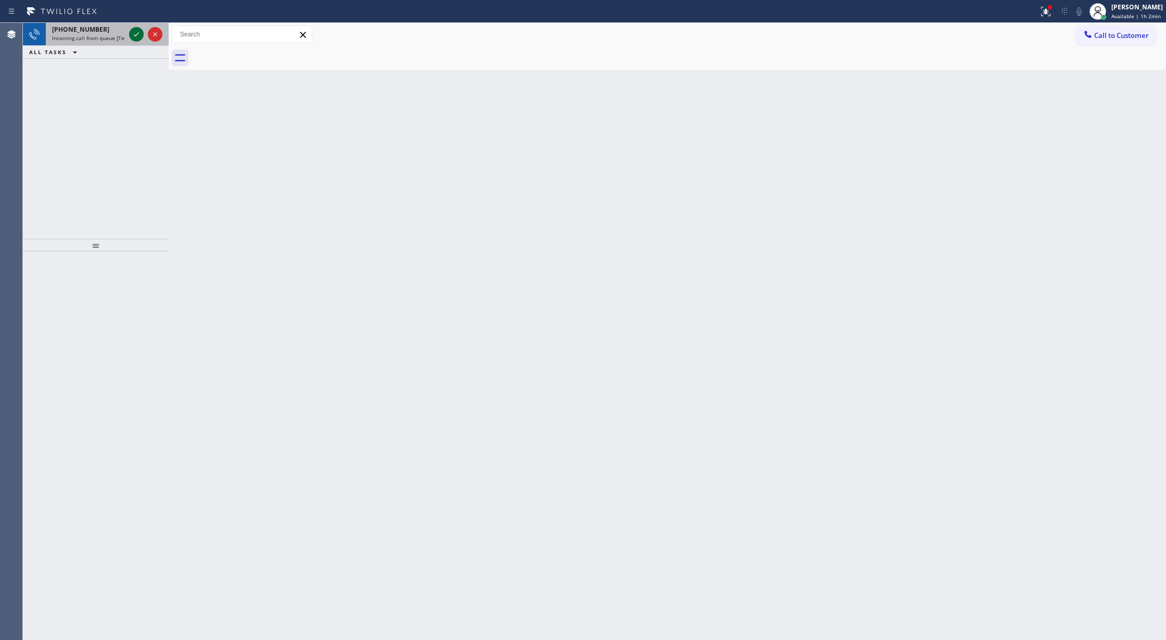
click at [132, 37] on icon at bounding box center [136, 34] width 12 height 12
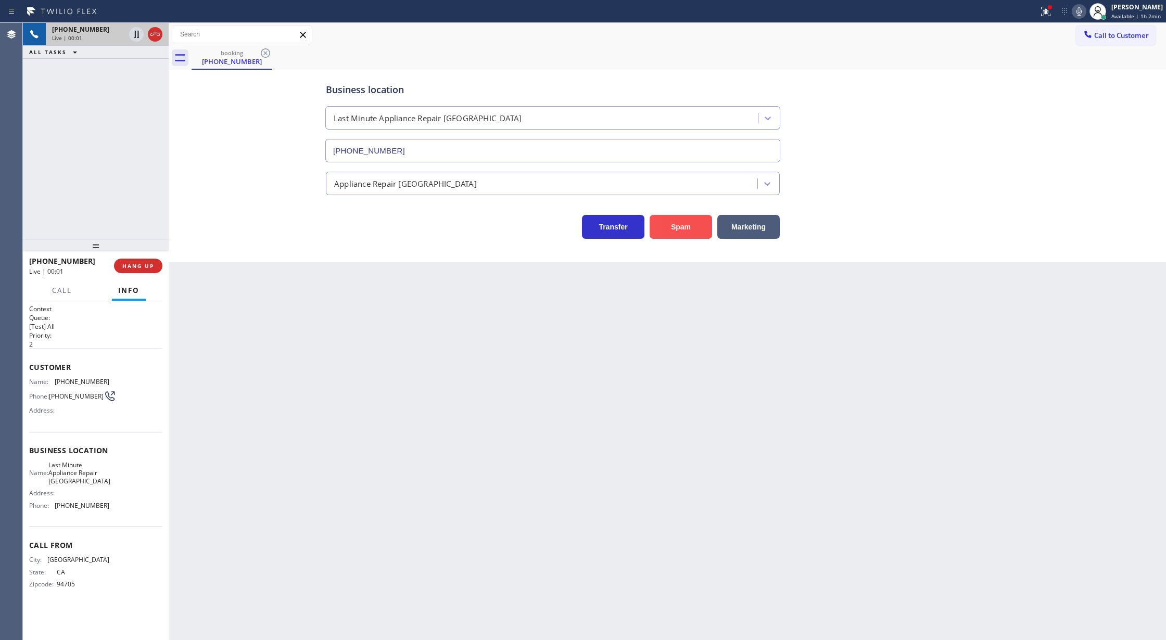
type input "(510) 781-9192"
click at [676, 228] on button "Spam" at bounding box center [681, 227] width 62 height 24
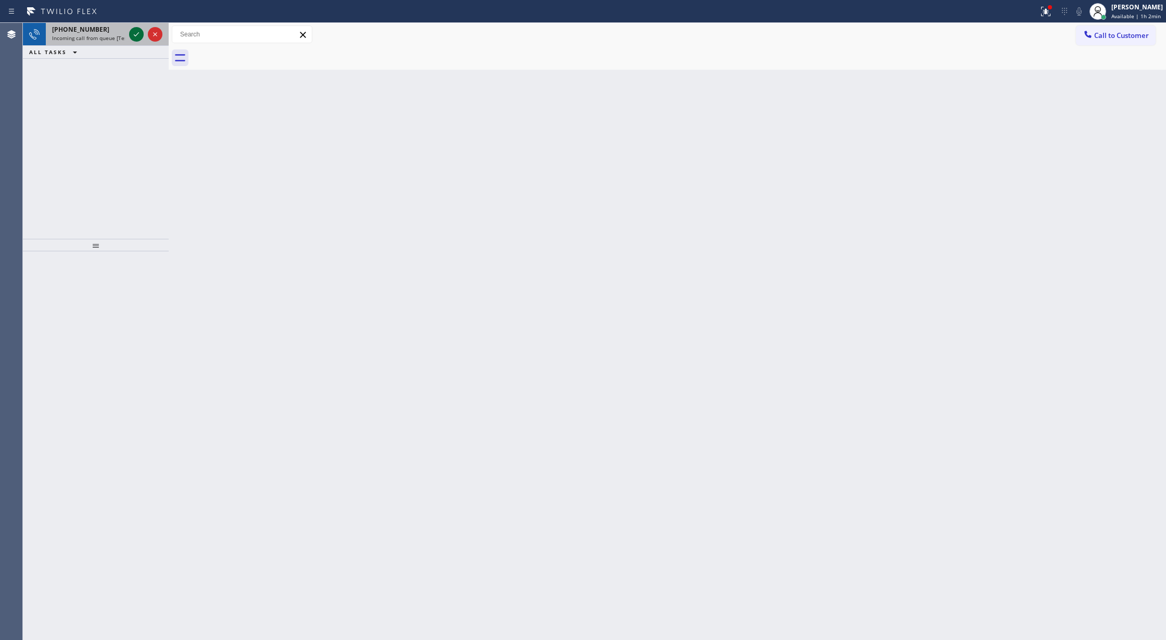
click at [135, 32] on icon at bounding box center [136, 34] width 12 height 12
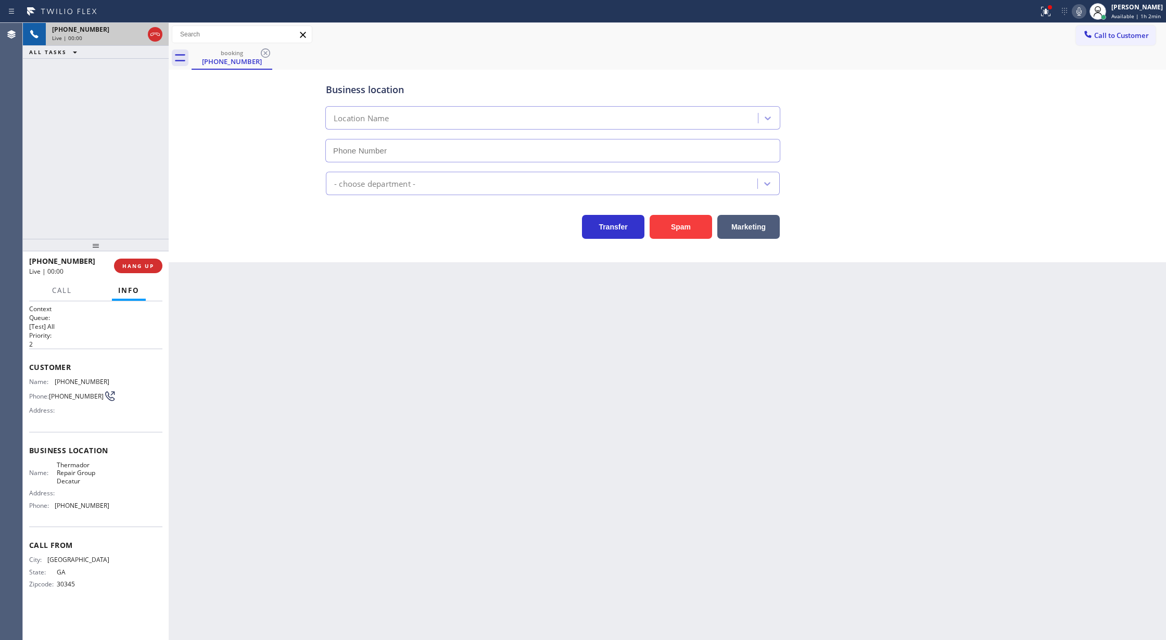
type input "[PHONE_NUMBER]"
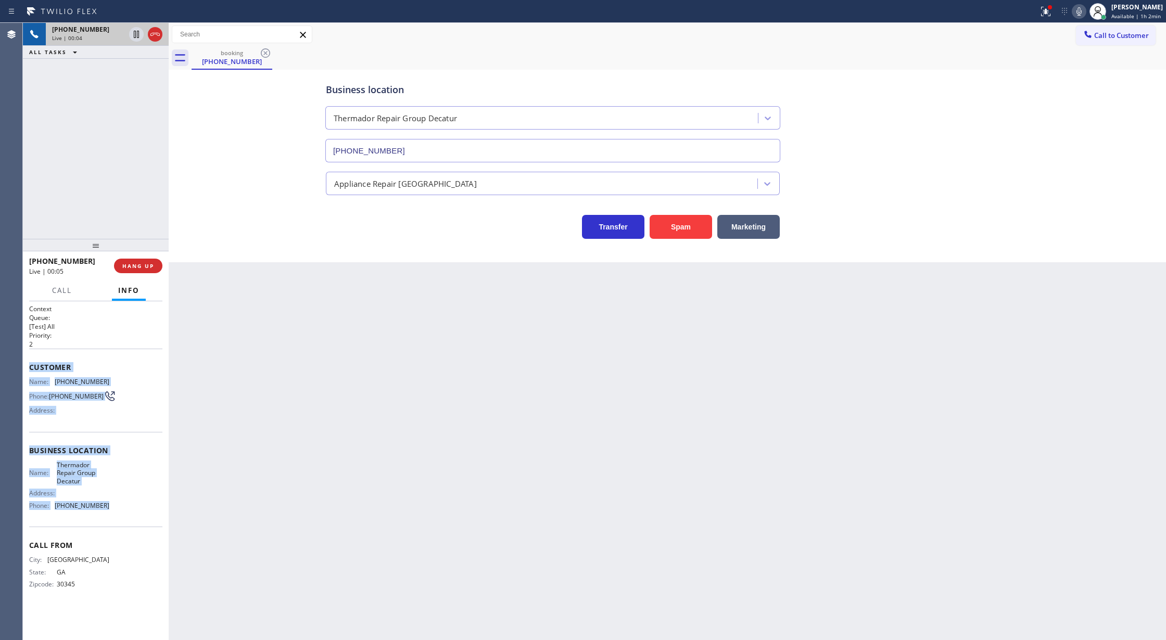
drag, startPoint x: 29, startPoint y: 367, endPoint x: 163, endPoint y: 521, distance: 203.6
click at [163, 521] on div "Context Queue: [Test] All Priority: 2 Customer Name: (678) 812-9424 Phone: (678…" at bounding box center [96, 470] width 146 height 339
copy div "Customer Name: (678) 812-9424 Phone: (678) 812-9424 Address: Business location …"
drag, startPoint x: 155, startPoint y: 34, endPoint x: 166, endPoint y: 76, distance: 42.9
click at [155, 34] on icon at bounding box center [155, 34] width 12 height 12
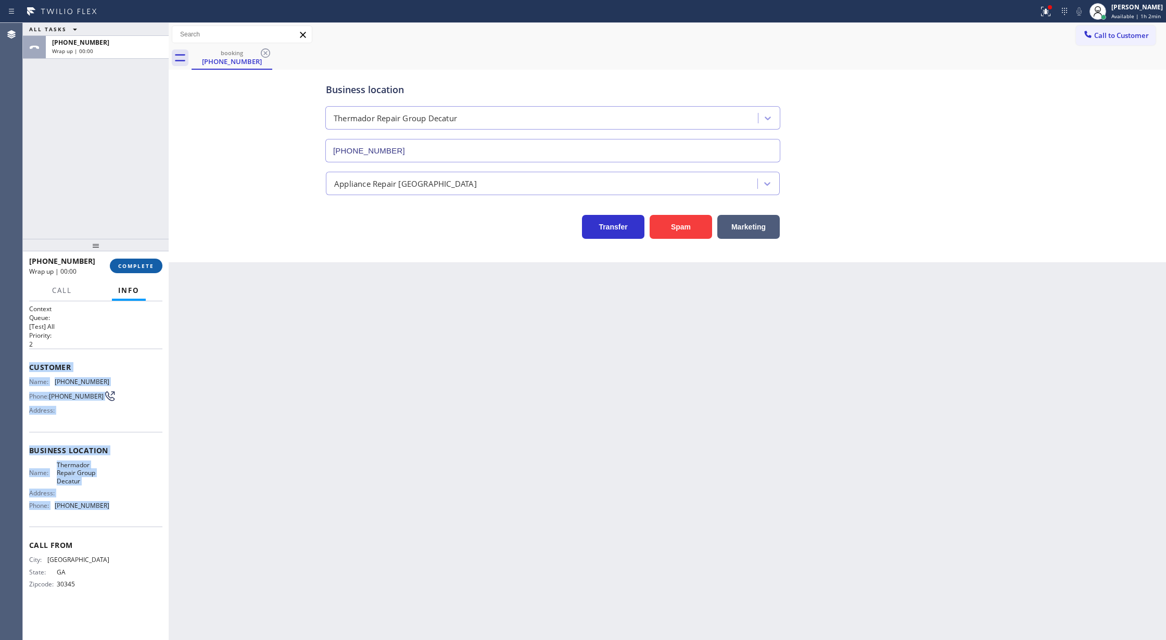
click at [137, 262] on span "COMPLETE" at bounding box center [136, 265] width 36 height 7
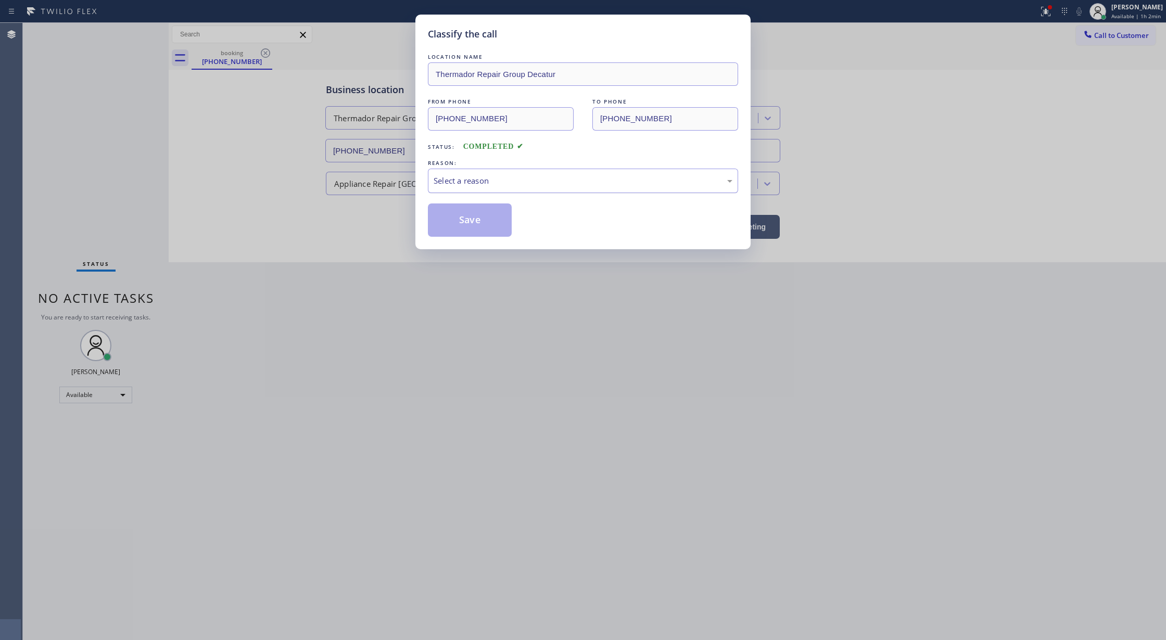
click at [459, 182] on div "Select a reason" at bounding box center [583, 181] width 299 height 12
click at [477, 224] on button "Save" at bounding box center [470, 220] width 84 height 33
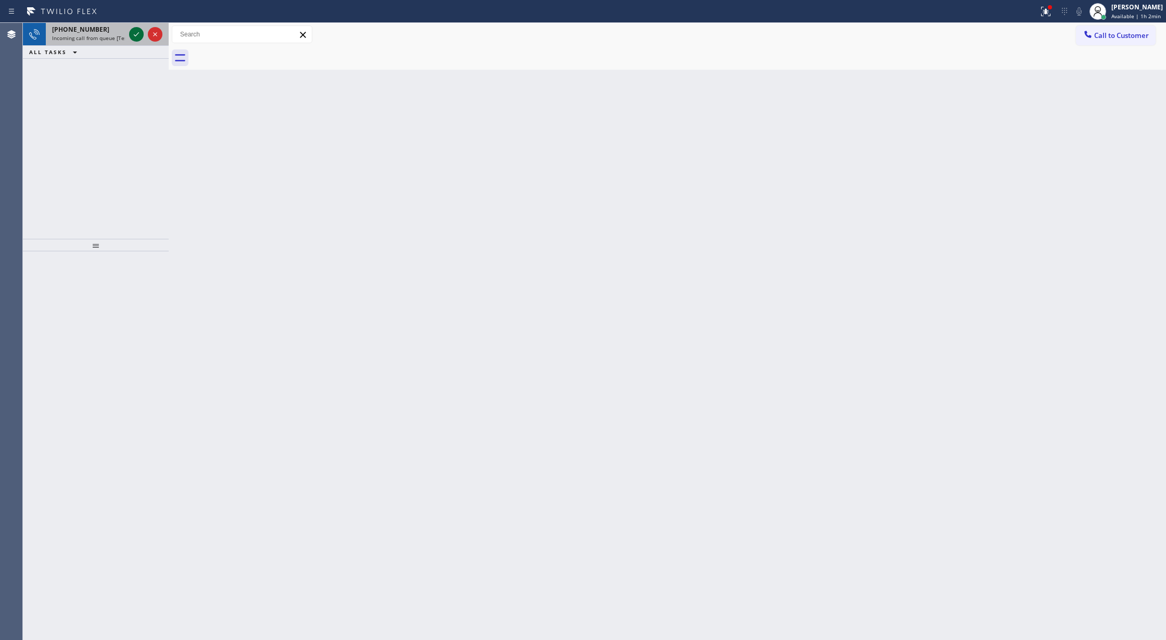
click at [136, 36] on icon at bounding box center [136, 34] width 12 height 12
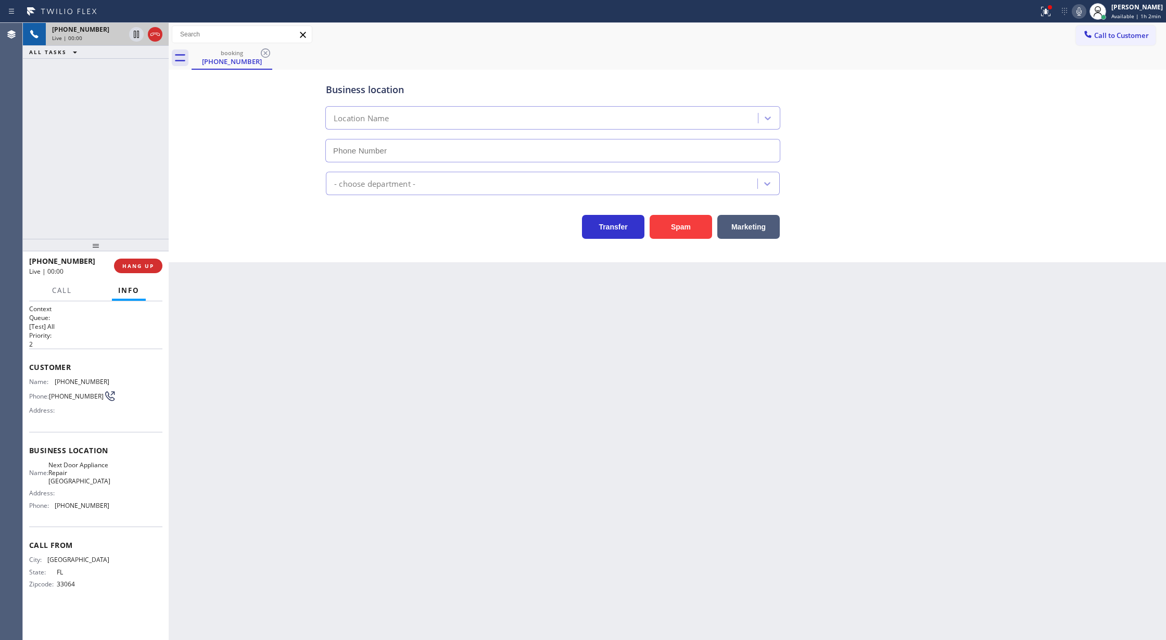
type input "(954) 289-6766"
click at [680, 229] on button "Spam" at bounding box center [681, 227] width 62 height 24
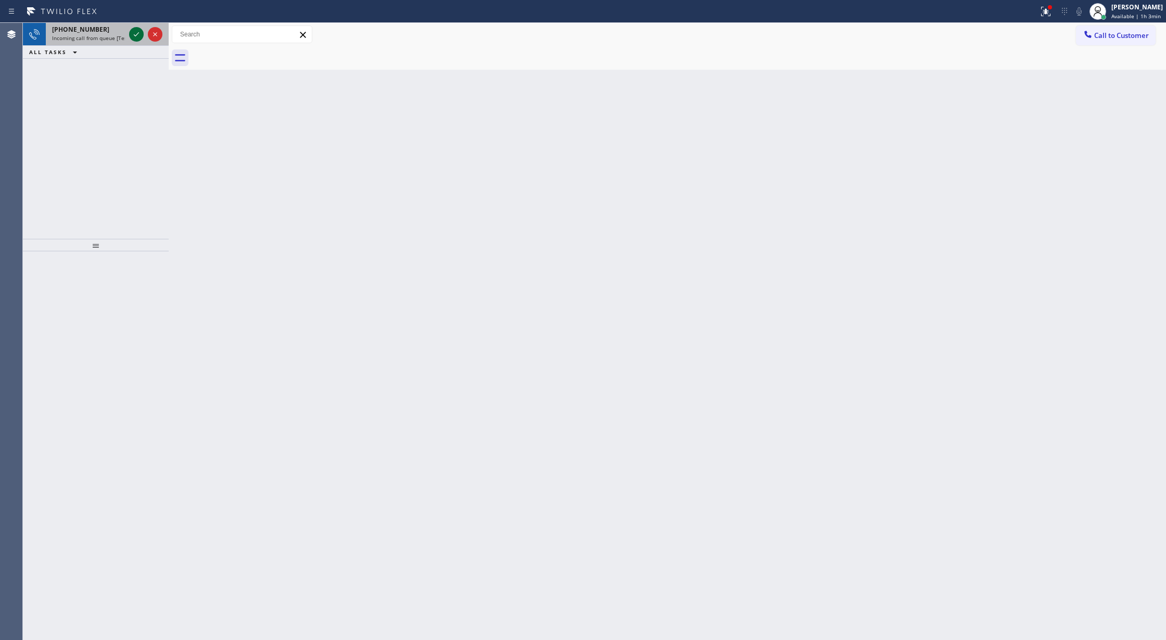
click at [136, 36] on icon at bounding box center [136, 34] width 12 height 12
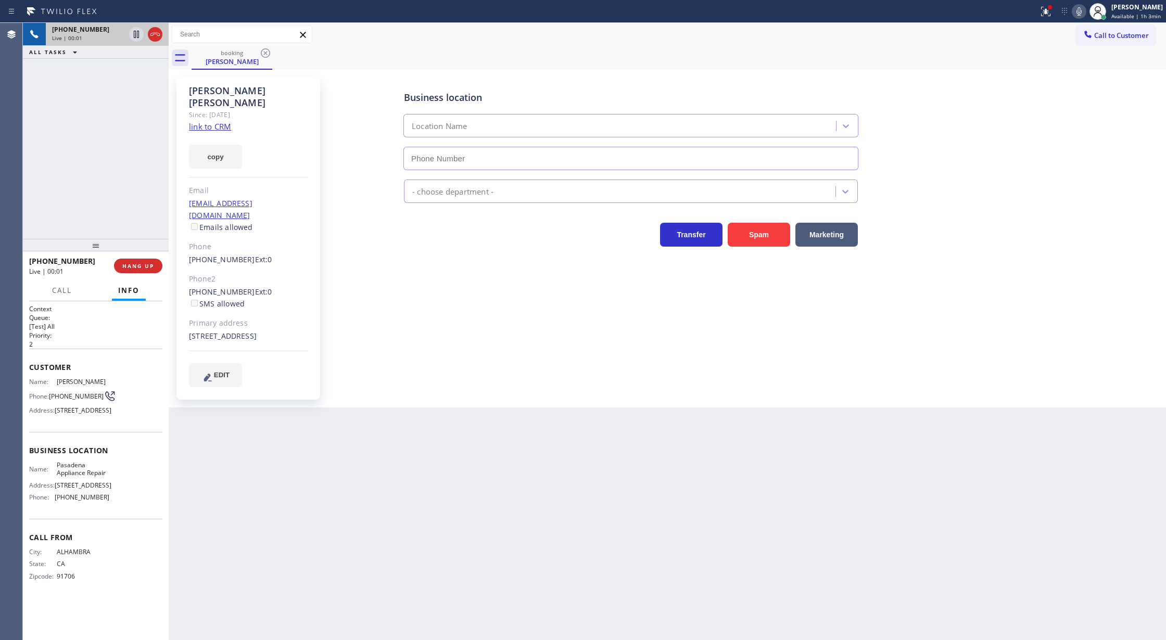
type input "[PHONE_NUMBER]"
click at [221, 121] on link "link to CRM" at bounding box center [210, 126] width 42 height 10
click at [134, 40] on icon at bounding box center [136, 34] width 12 height 12
click at [1083, 11] on icon at bounding box center [1079, 11] width 12 height 12
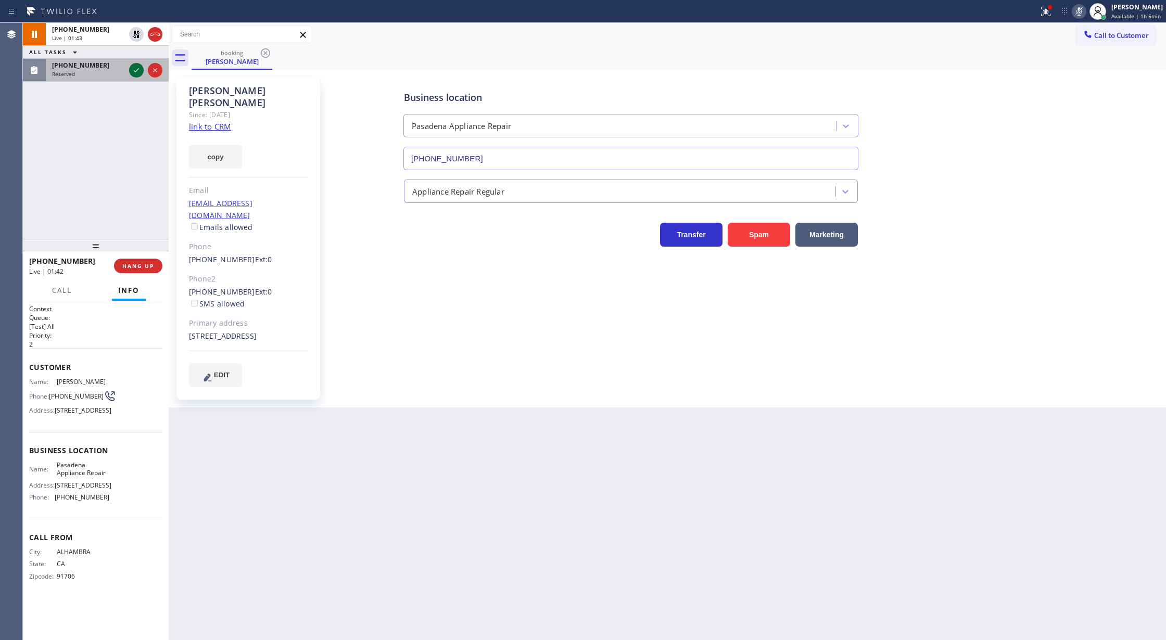
click at [132, 70] on icon at bounding box center [136, 70] width 12 height 12
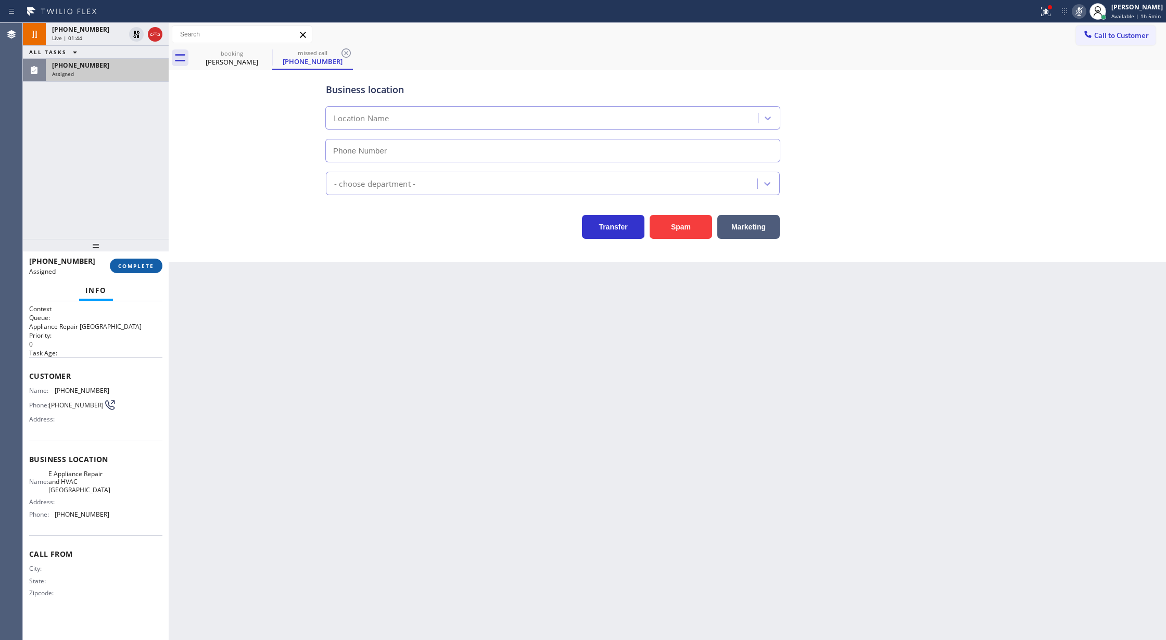
type input "[PHONE_NUMBER]"
click at [146, 261] on button "COMPLETE" at bounding box center [136, 266] width 53 height 15
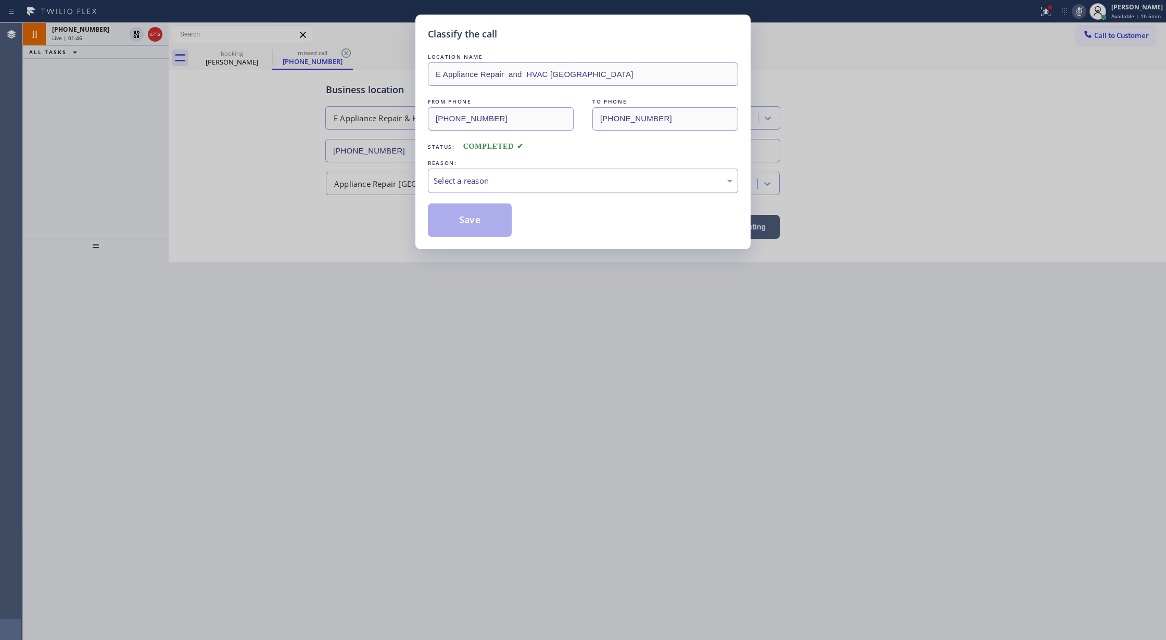
click at [473, 185] on div "Select a reason" at bounding box center [583, 181] width 299 height 12
click at [468, 221] on button "Save" at bounding box center [470, 220] width 84 height 33
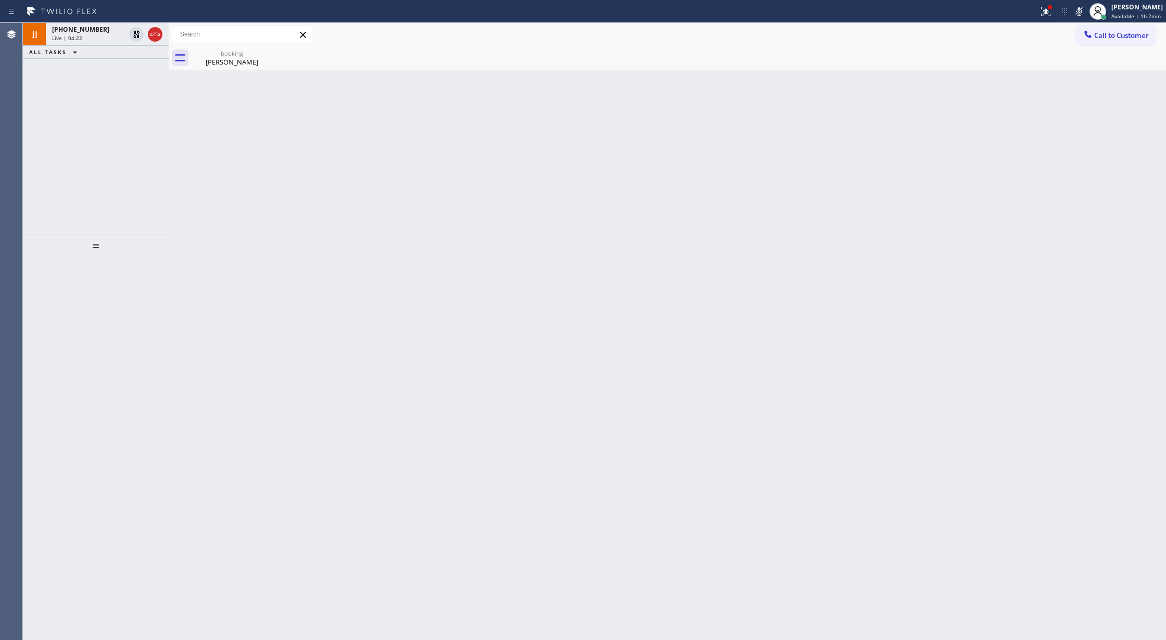
drag, startPoint x: 1080, startPoint y: 13, endPoint x: 826, endPoint y: 48, distance: 256.5
click at [1080, 13] on icon at bounding box center [1079, 11] width 12 height 12
click at [138, 32] on icon at bounding box center [136, 34] width 7 height 7
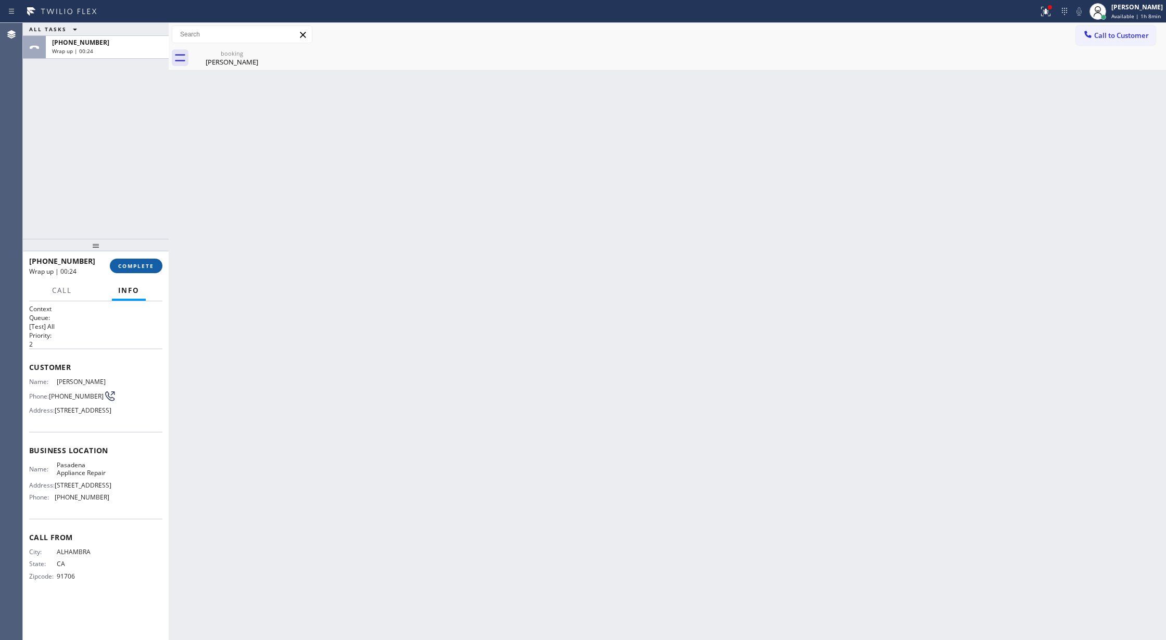
click at [134, 264] on span "COMPLETE" at bounding box center [136, 265] width 36 height 7
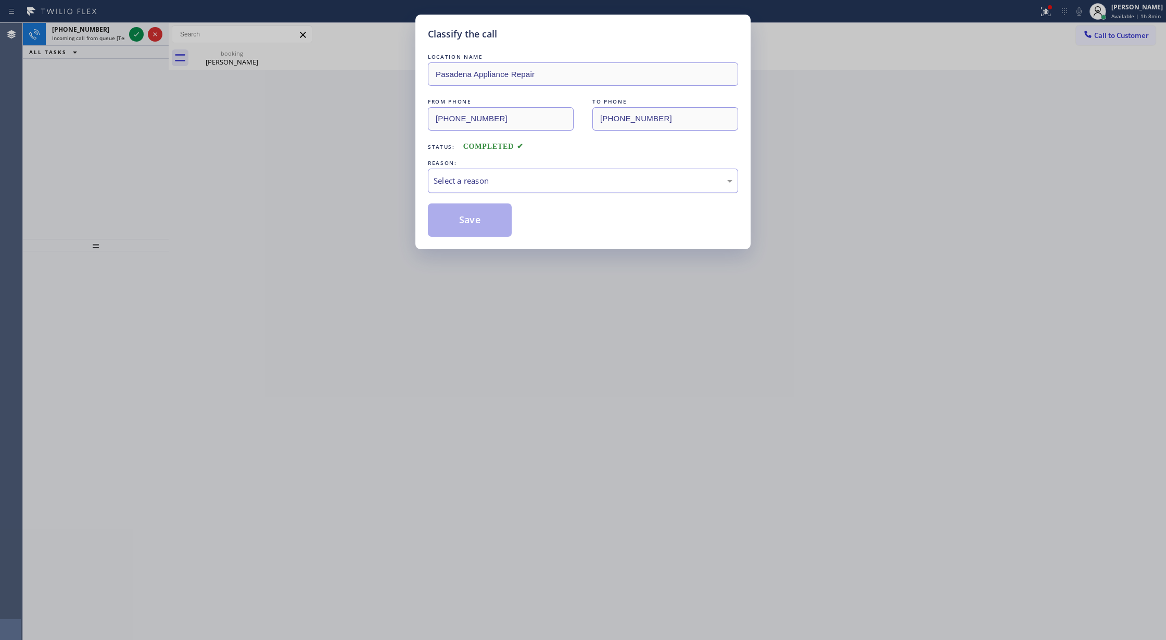
click at [477, 181] on div "Select a reason" at bounding box center [583, 181] width 299 height 12
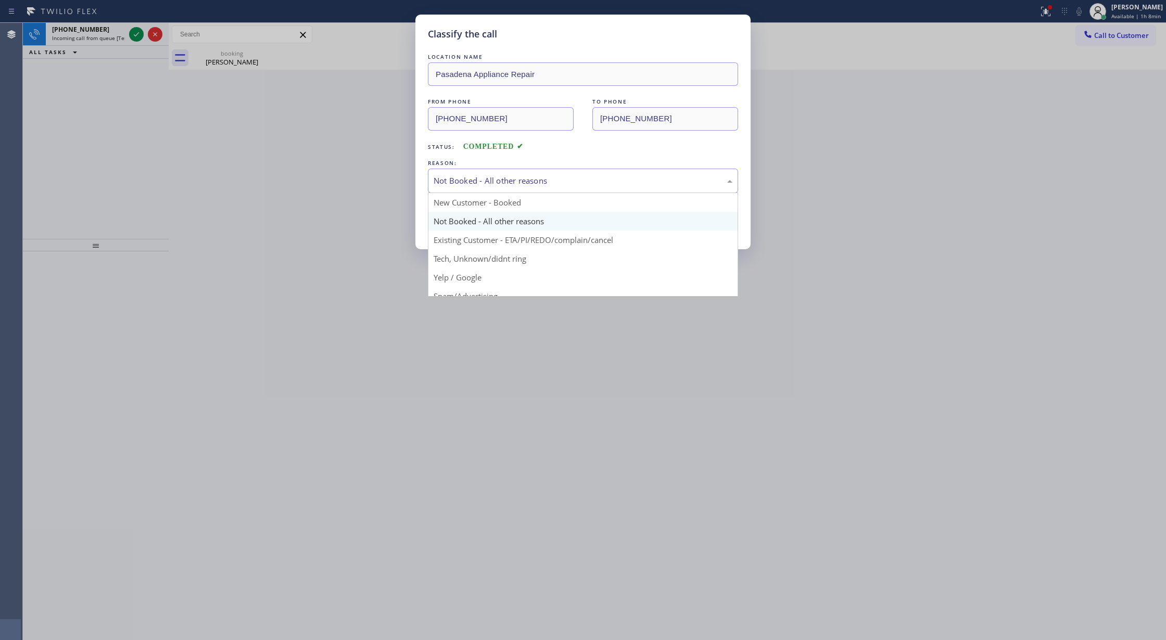
click at [472, 186] on div "Not Booked - All other reasons" at bounding box center [583, 181] width 299 height 12
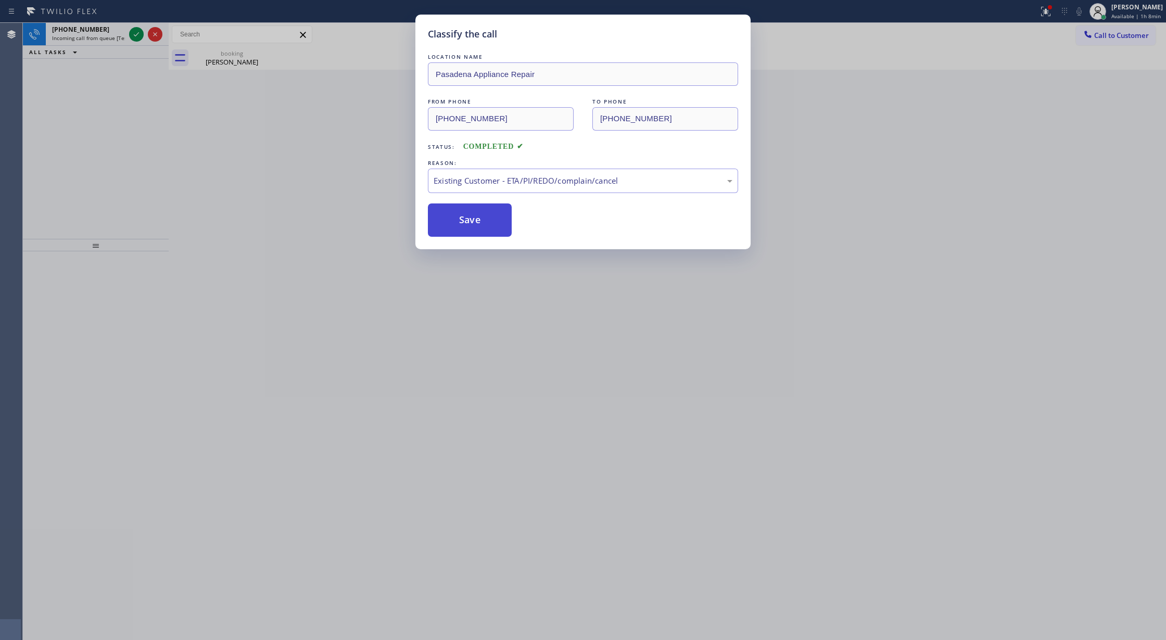
click at [469, 220] on button "Save" at bounding box center [470, 220] width 84 height 33
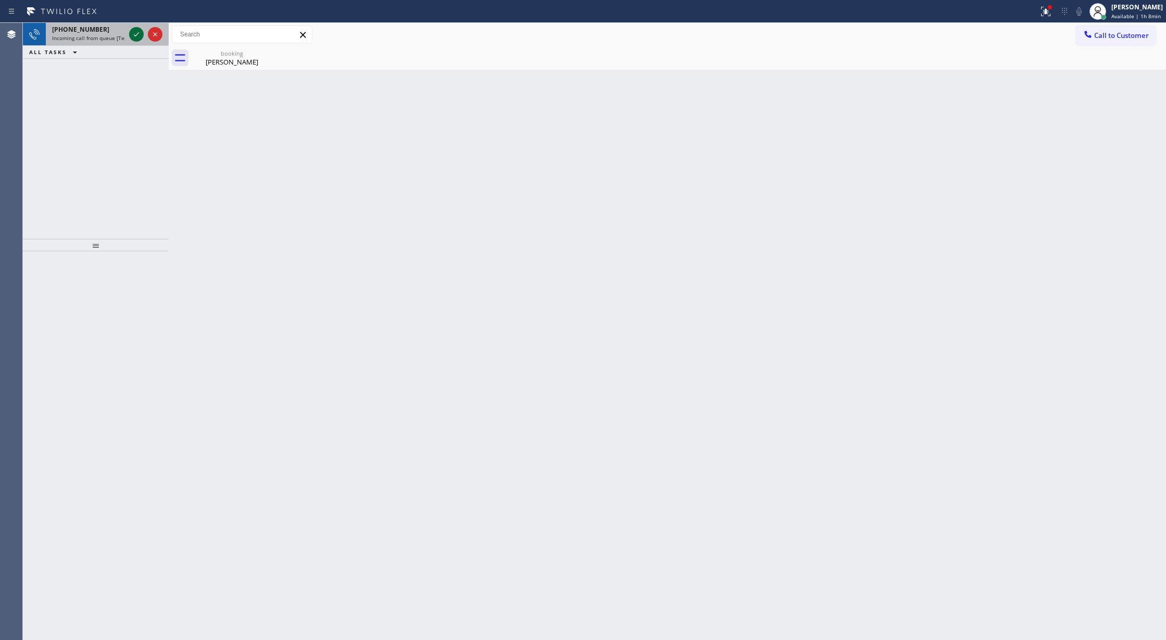
click at [136, 34] on icon at bounding box center [136, 34] width 5 height 4
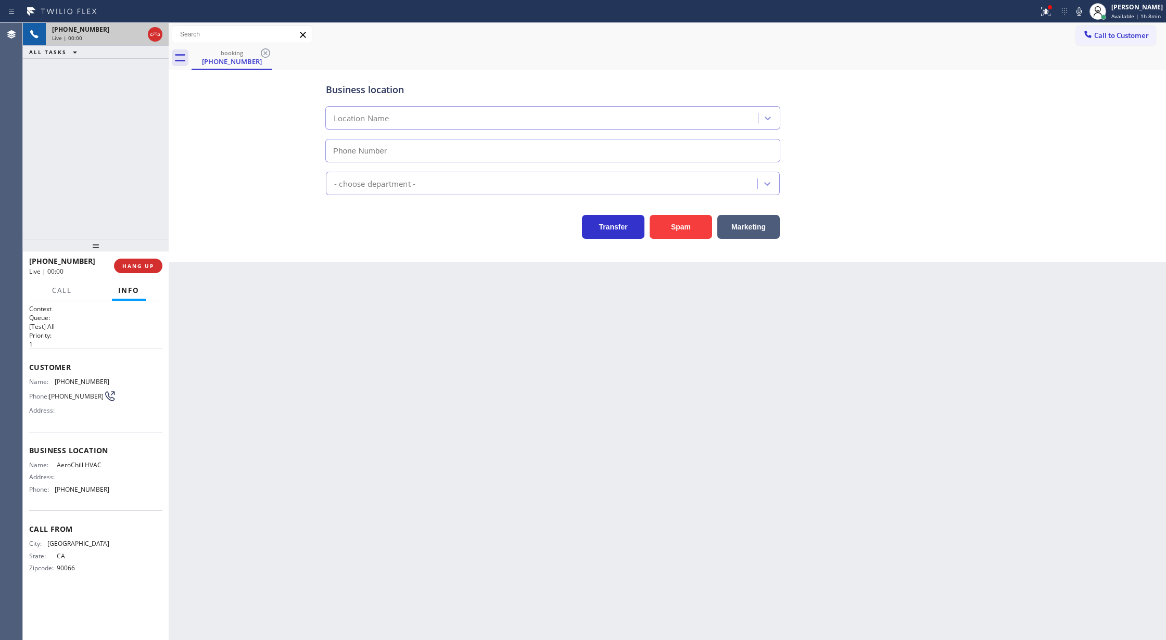
type input "[PHONE_NUMBER]"
copy div "Customer Name: (951) 240-9729 Phone: (951) 240-9729 Address: Business location …"
drag, startPoint x: 30, startPoint y: 370, endPoint x: 137, endPoint y: 498, distance: 167.7
click at [137, 498] on div "Context Queue: [Test] All Priority: 1 Customer Name: (951) 240-9729 Phone: (951…" at bounding box center [95, 447] width 133 height 285
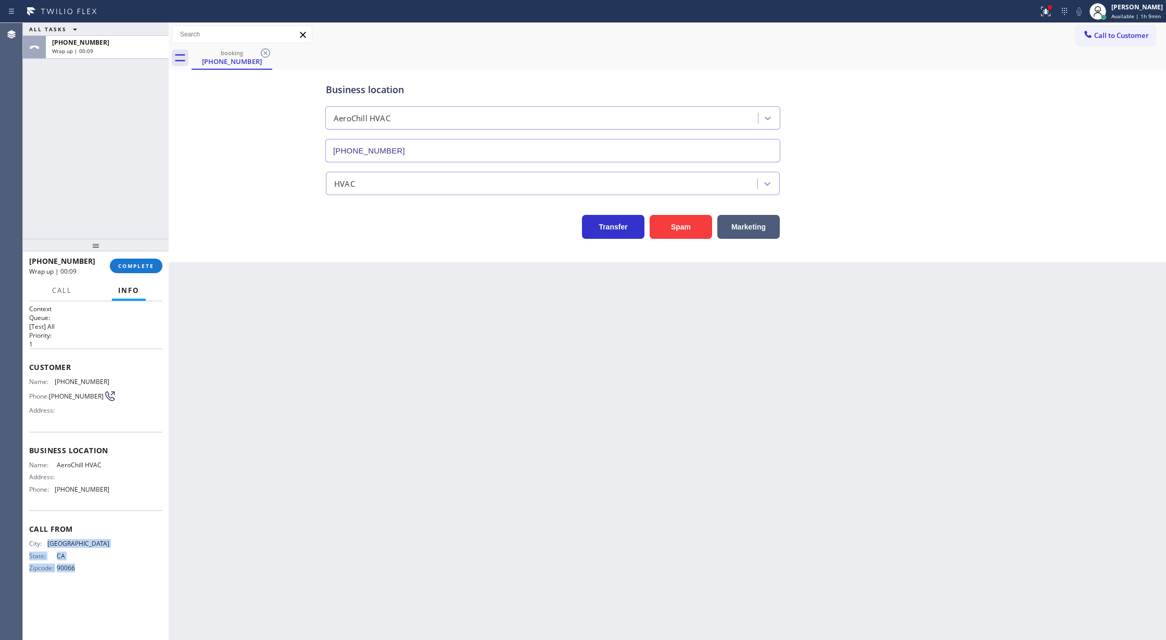
drag, startPoint x: 48, startPoint y: 544, endPoint x: 90, endPoint y: 577, distance: 53.3
click at [90, 576] on div "City: LOS ANGELES State: CA Zipcode: 90066" at bounding box center [69, 558] width 80 height 36
click at [128, 557] on div "City: LOS ANGELES State: CA Zipcode: 90066" at bounding box center [95, 558] width 133 height 36
drag, startPoint x: 27, startPoint y: 367, endPoint x: 113, endPoint y: 579, distance: 228.3
click at [113, 579] on div "Context Queue: [Test] All Priority: 1 Customer Name: (951) 240-9729 Phone: (951…" at bounding box center [96, 470] width 146 height 339
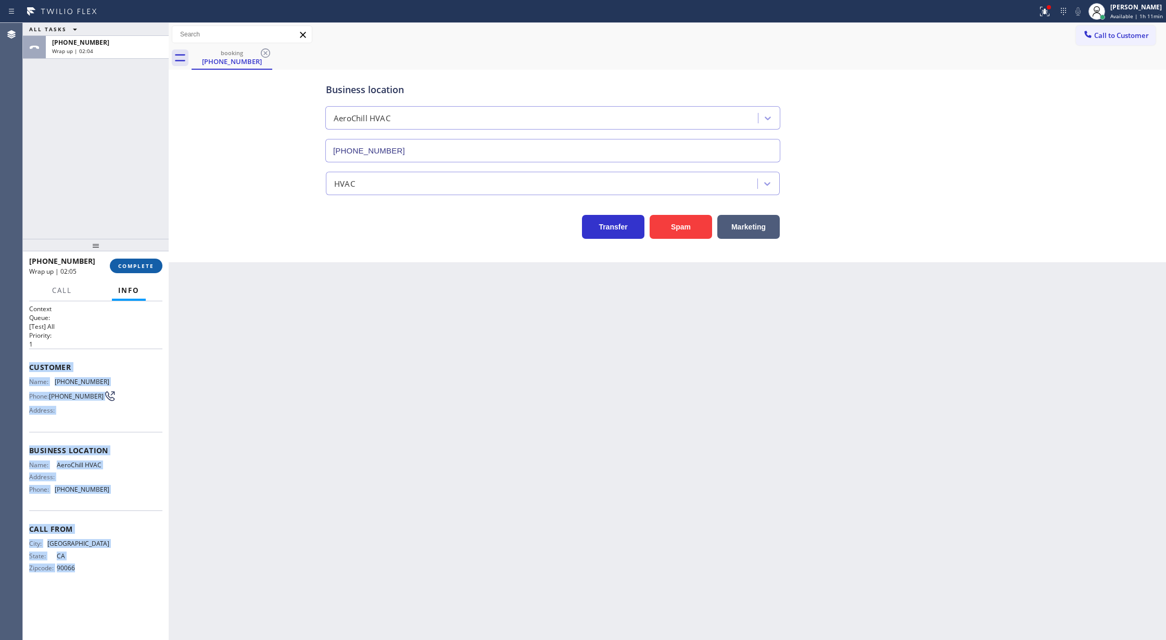
click at [130, 267] on span "COMPLETE" at bounding box center [136, 265] width 36 height 7
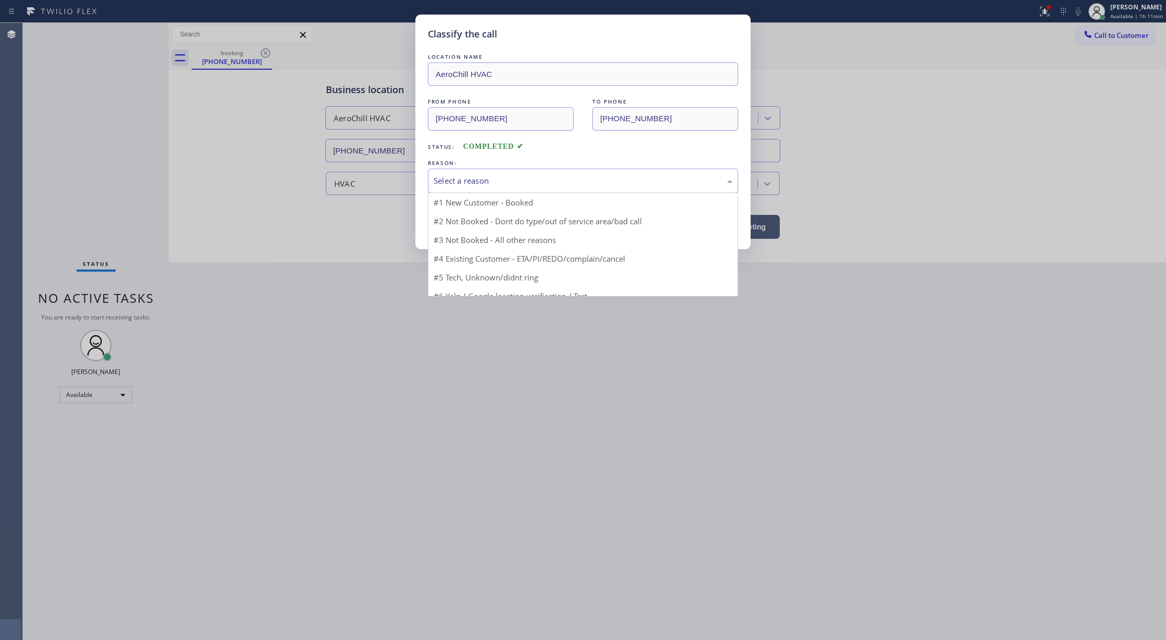
drag, startPoint x: 455, startPoint y: 183, endPoint x: 496, endPoint y: 257, distance: 83.9
click at [459, 183] on div "Select a reason" at bounding box center [583, 181] width 299 height 12
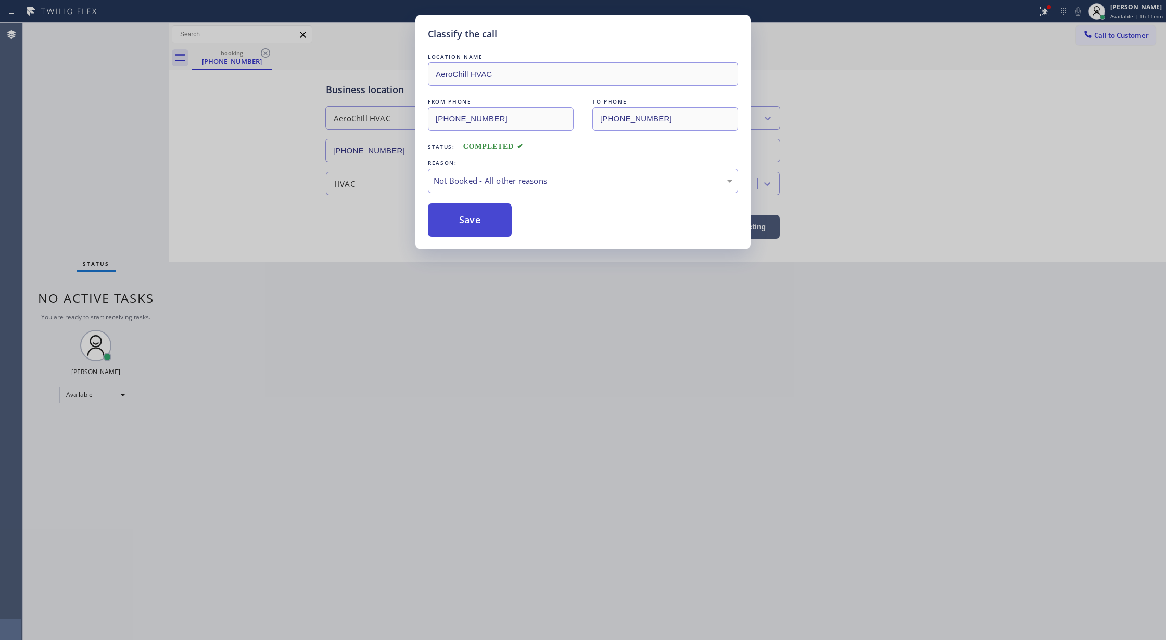
click at [479, 222] on button "Save" at bounding box center [470, 220] width 84 height 33
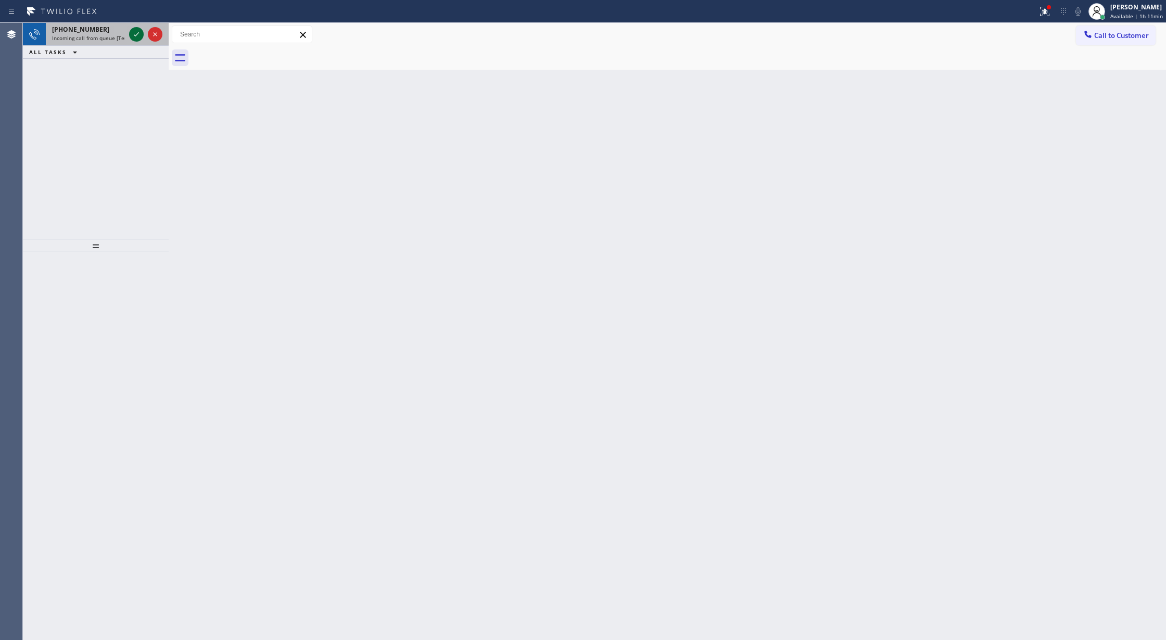
click at [135, 36] on icon at bounding box center [136, 34] width 5 height 4
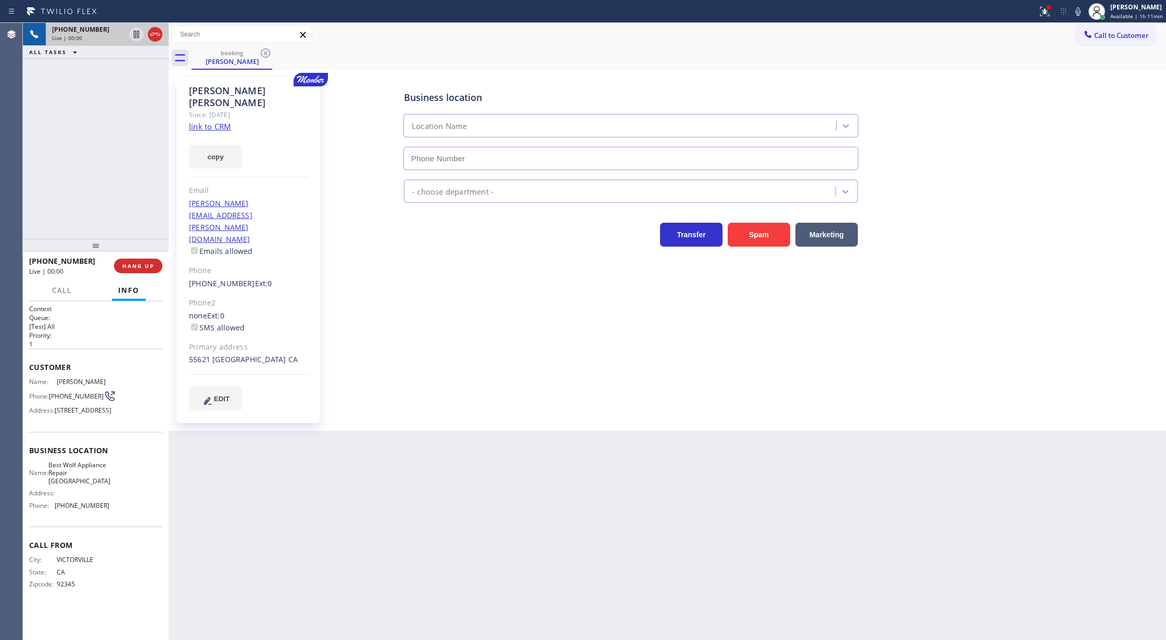
type input "[PHONE_NUMBER]"
click at [192, 121] on link "link to CRM" at bounding box center [210, 126] width 42 height 10
click at [1081, 12] on icon at bounding box center [1077, 11] width 5 height 8
drag, startPoint x: 1080, startPoint y: 8, endPoint x: 949, endPoint y: 94, distance: 155.9
click at [1080, 8] on icon at bounding box center [1077, 11] width 5 height 8
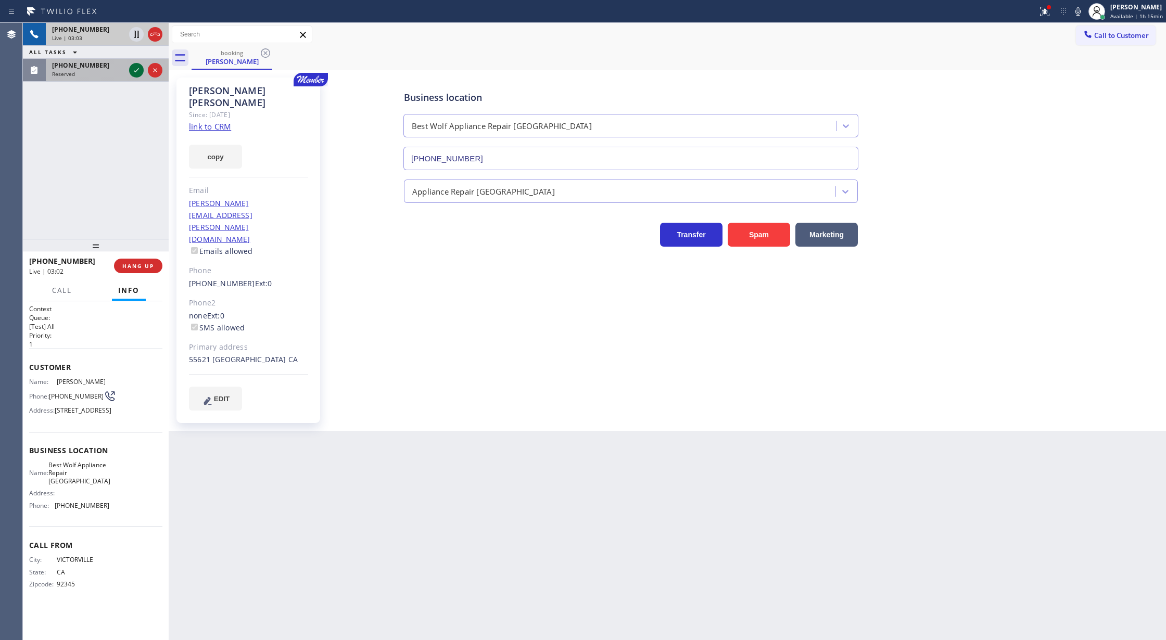
click at [137, 69] on icon at bounding box center [136, 70] width 12 height 12
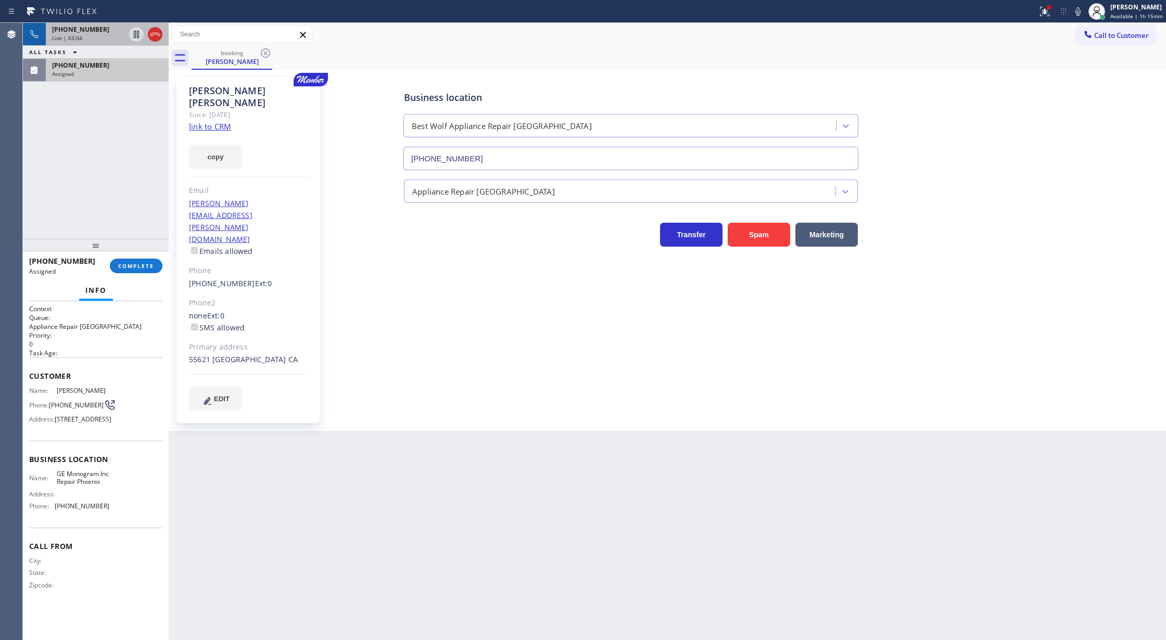
click at [139, 263] on span "COMPLETE" at bounding box center [136, 265] width 36 height 7
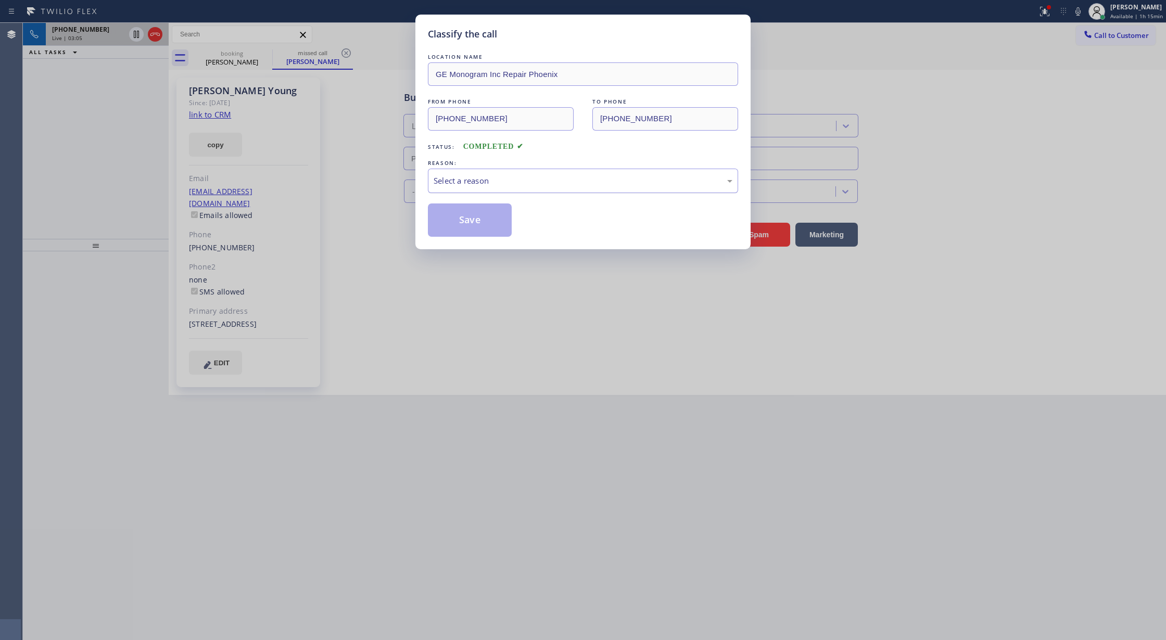
type input "[PHONE_NUMBER]"
drag, startPoint x: 478, startPoint y: 178, endPoint x: 479, endPoint y: 184, distance: 5.8
click at [479, 184] on div "Select a reason" at bounding box center [583, 181] width 299 height 12
click at [467, 218] on button "Save" at bounding box center [470, 220] width 84 height 33
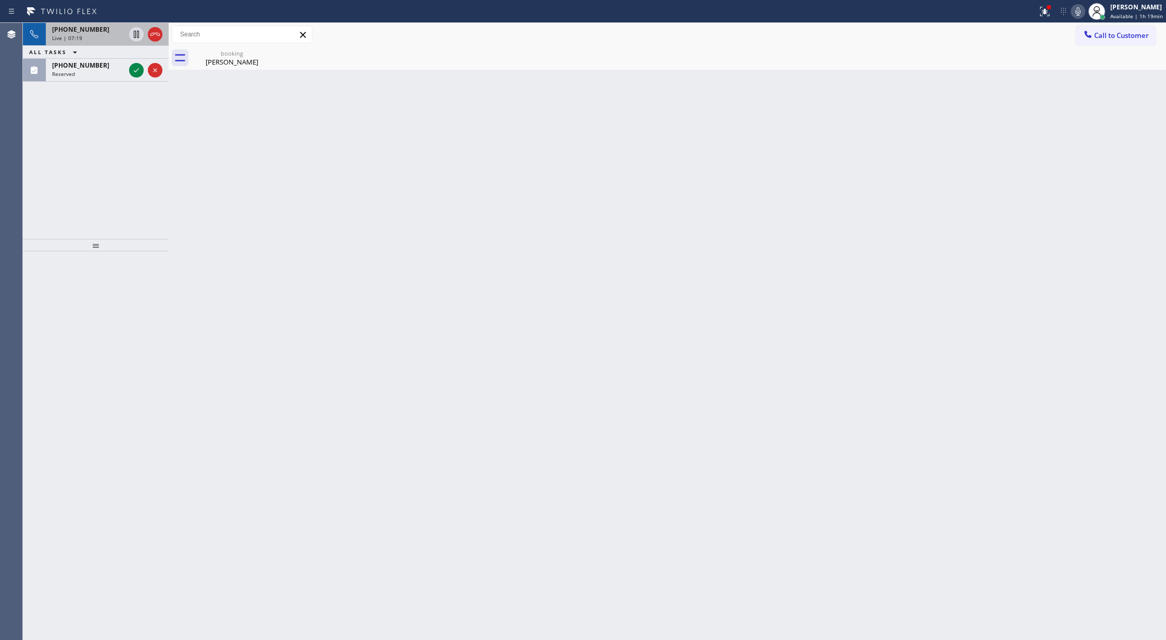
click at [1083, 11] on icon at bounding box center [1078, 11] width 12 height 12
click at [134, 69] on icon at bounding box center [136, 70] width 12 height 12
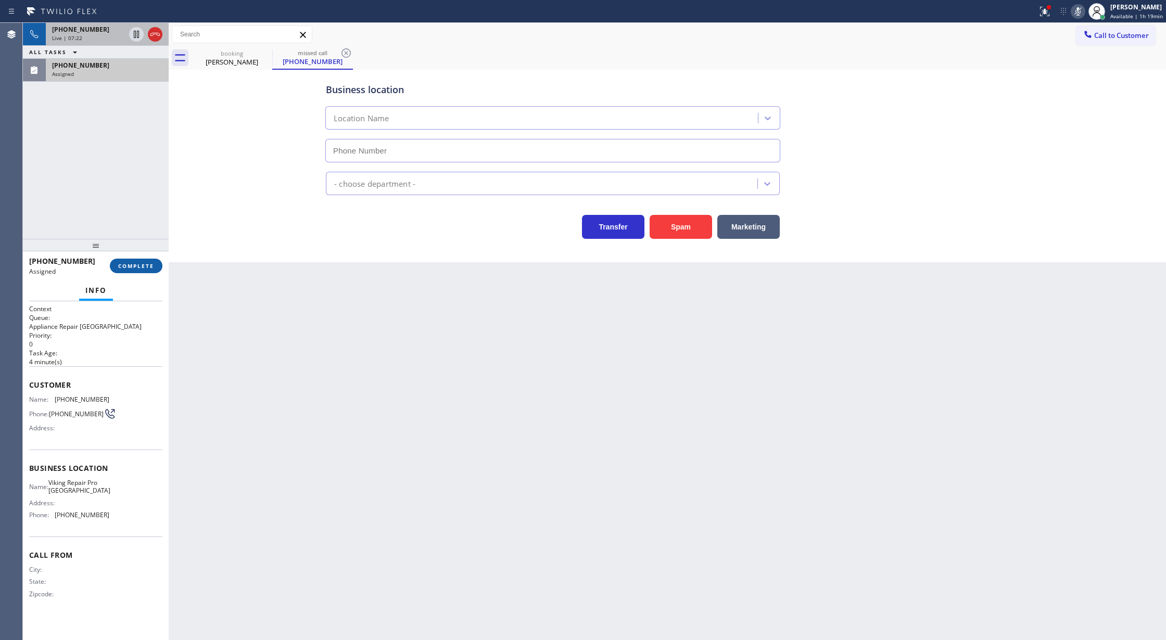
type input "[PHONE_NUMBER]"
click at [128, 267] on span "COMPLETE" at bounding box center [136, 265] width 36 height 7
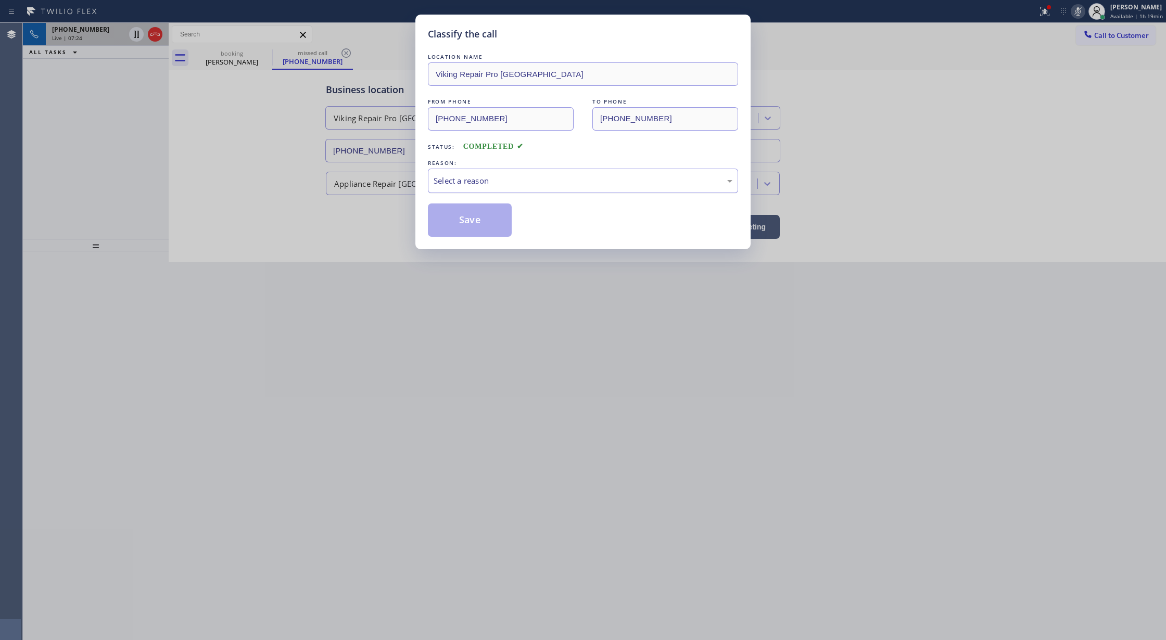
click at [457, 177] on div "Select a reason" at bounding box center [583, 181] width 299 height 12
click at [467, 223] on button "Save" at bounding box center [470, 220] width 84 height 33
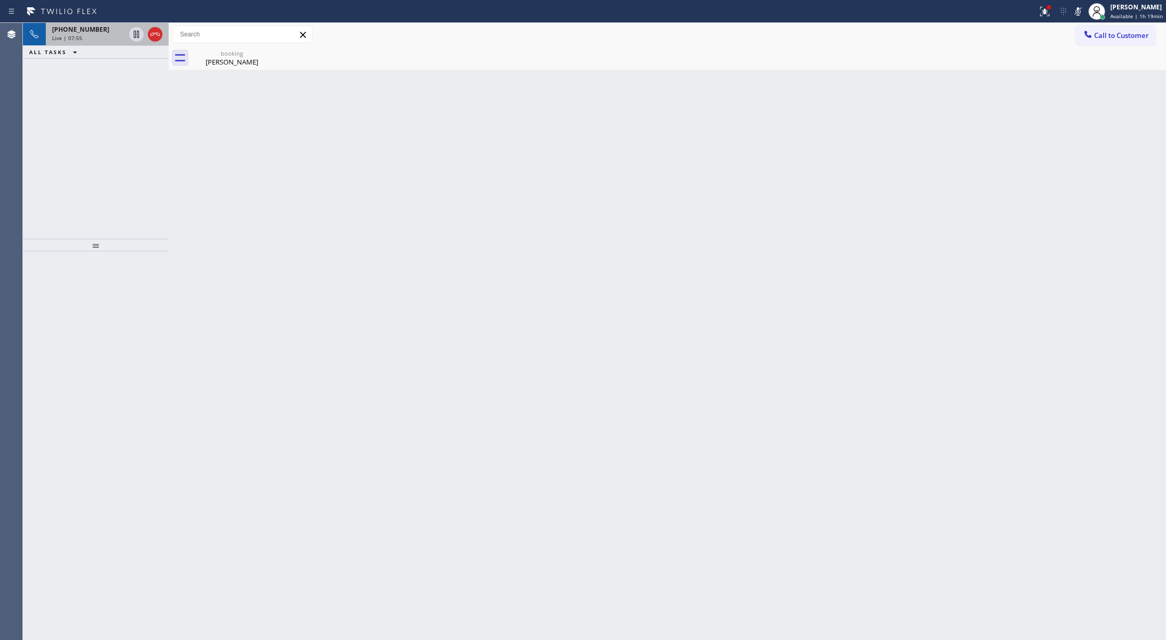
drag, startPoint x: 1077, startPoint y: 11, endPoint x: 850, endPoint y: 113, distance: 249.3
click at [1077, 11] on icon at bounding box center [1078, 11] width 12 height 12
drag, startPoint x: 152, startPoint y: 34, endPoint x: 194, endPoint y: 209, distance: 180.3
click at [152, 34] on icon at bounding box center [155, 34] width 12 height 12
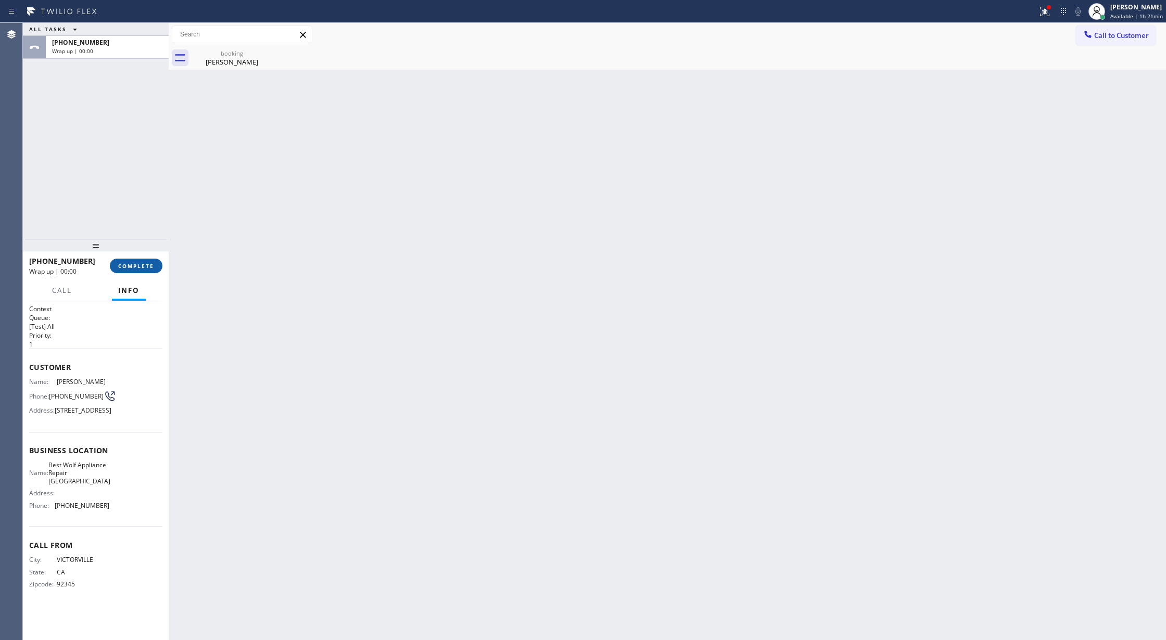
click at [144, 263] on span "COMPLETE" at bounding box center [136, 265] width 36 height 7
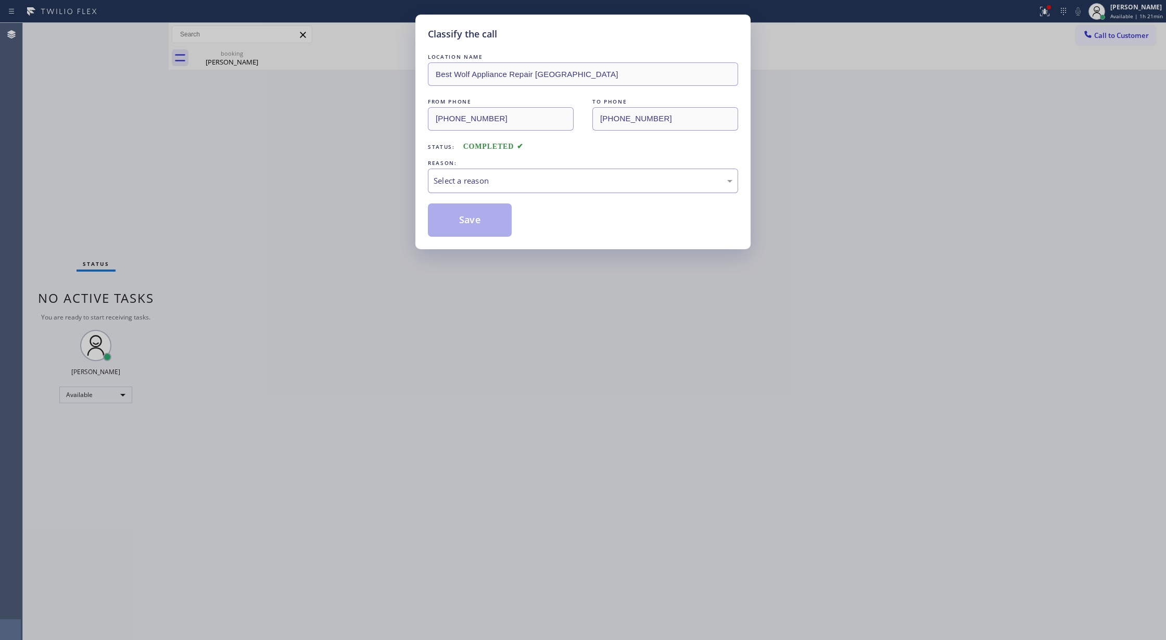
click at [517, 185] on div "Select a reason" at bounding box center [583, 181] width 299 height 12
click at [465, 223] on button "Save" at bounding box center [470, 220] width 84 height 33
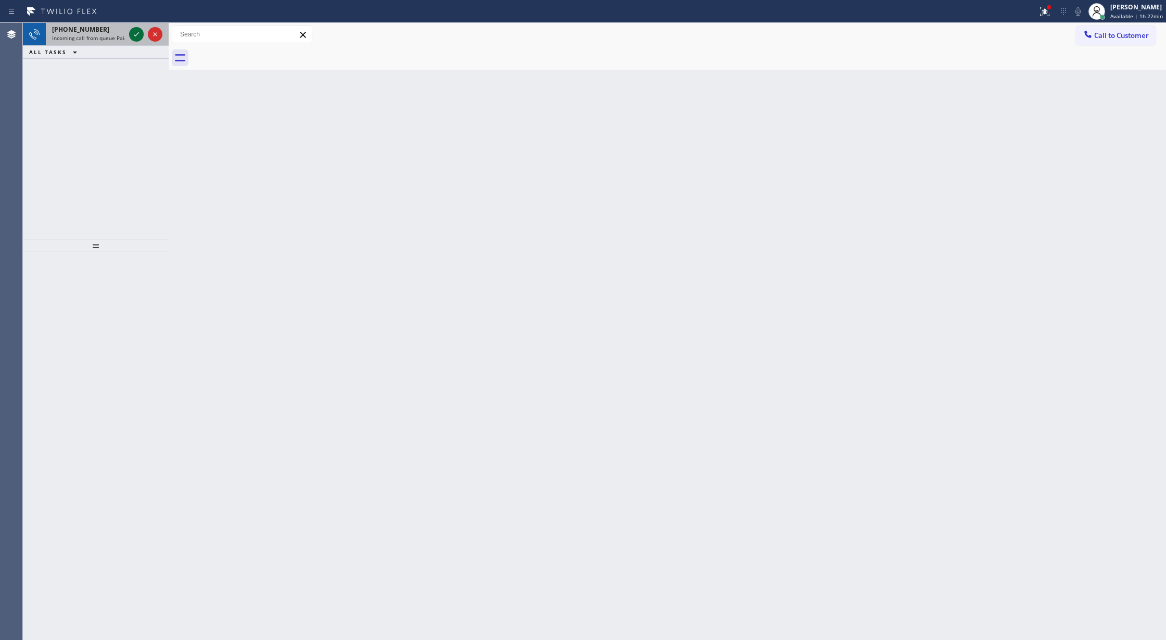
click at [132, 35] on icon at bounding box center [136, 34] width 12 height 12
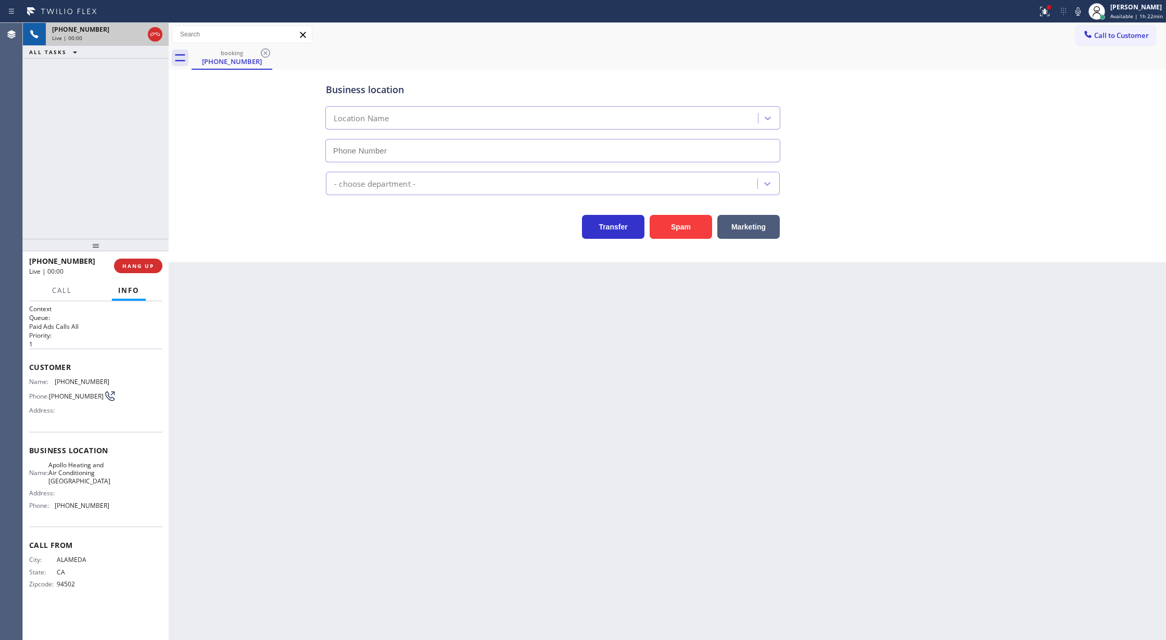
type input "[PHONE_NUMBER]"
click at [263, 217] on div "Business location Apollo Heating and Air Conditioning Alameda (510) 662-0922 HV…" at bounding box center [667, 155] width 992 height 167
click at [155, 38] on icon at bounding box center [155, 34] width 12 height 12
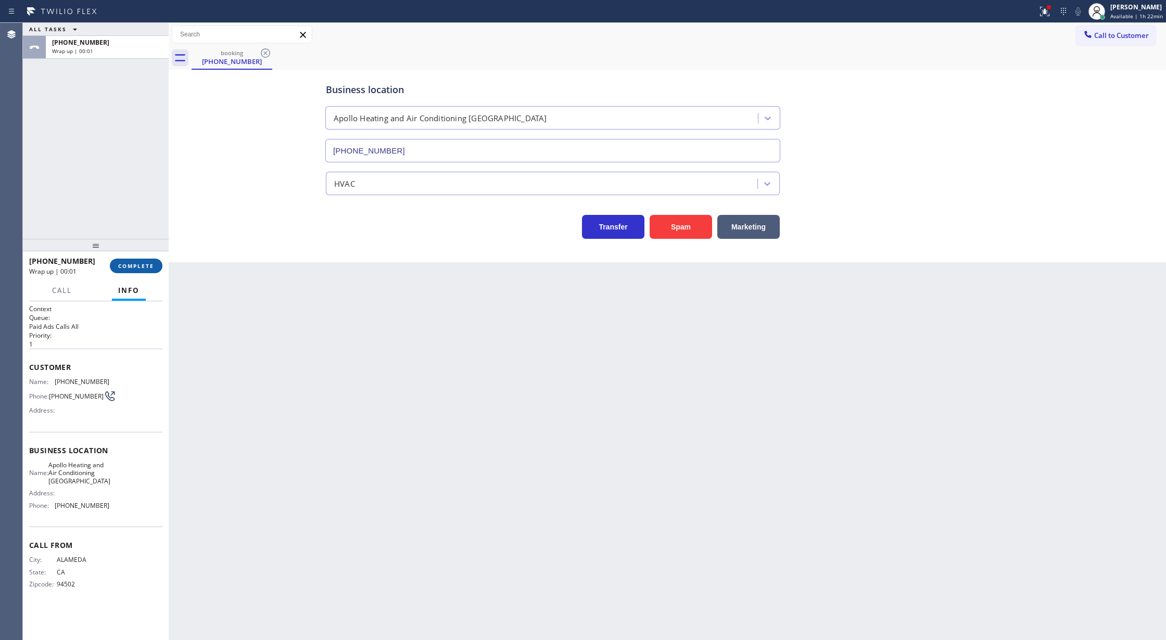
click at [135, 267] on span "COMPLETE" at bounding box center [136, 265] width 36 height 7
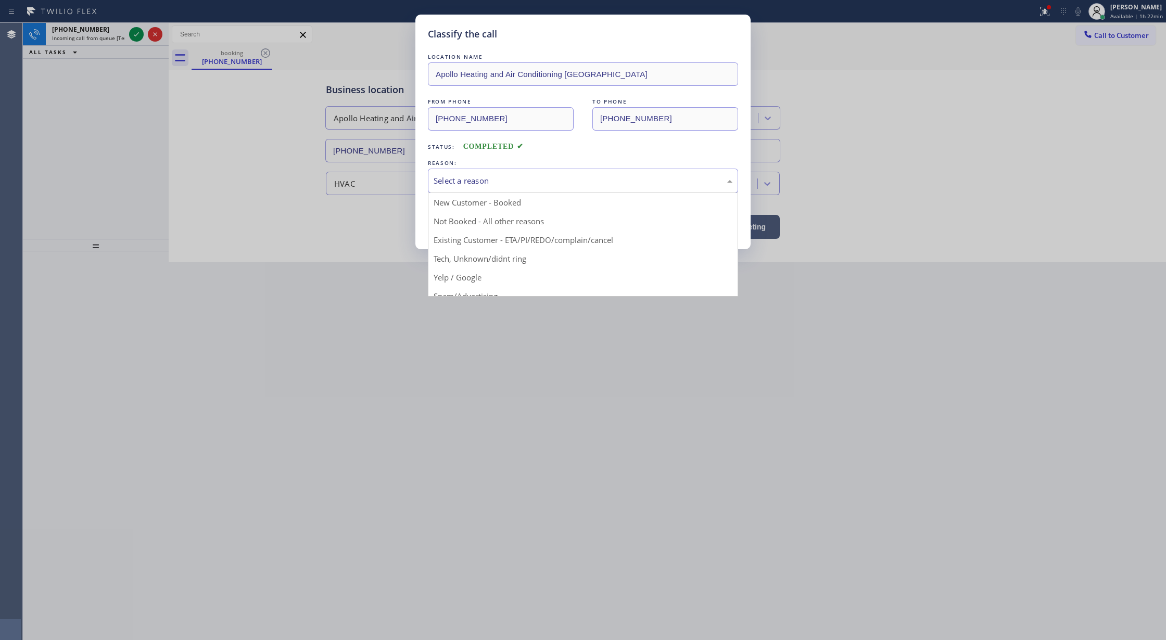
click at [488, 178] on div "Select a reason" at bounding box center [583, 181] width 299 height 12
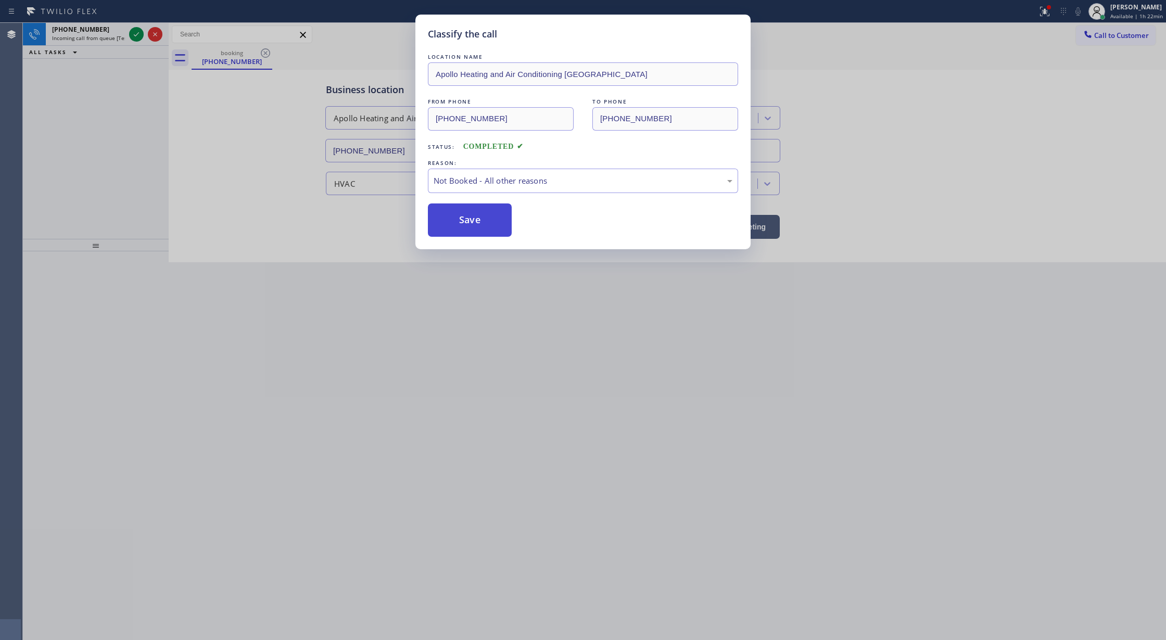
click at [463, 221] on button "Save" at bounding box center [470, 220] width 84 height 33
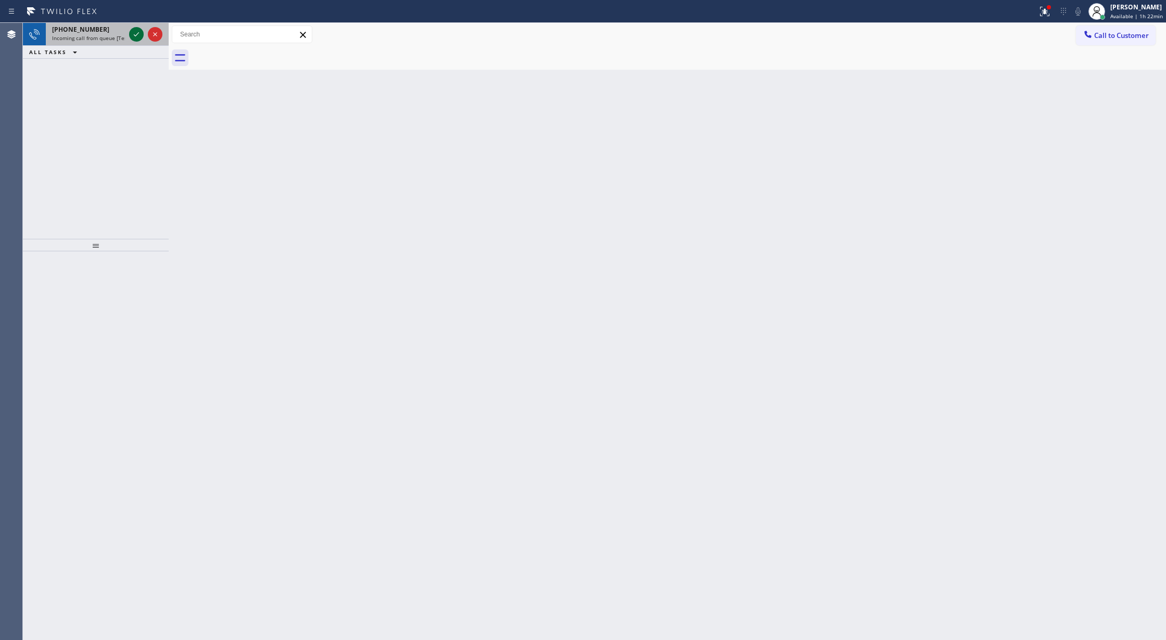
click at [133, 34] on icon at bounding box center [136, 34] width 12 height 12
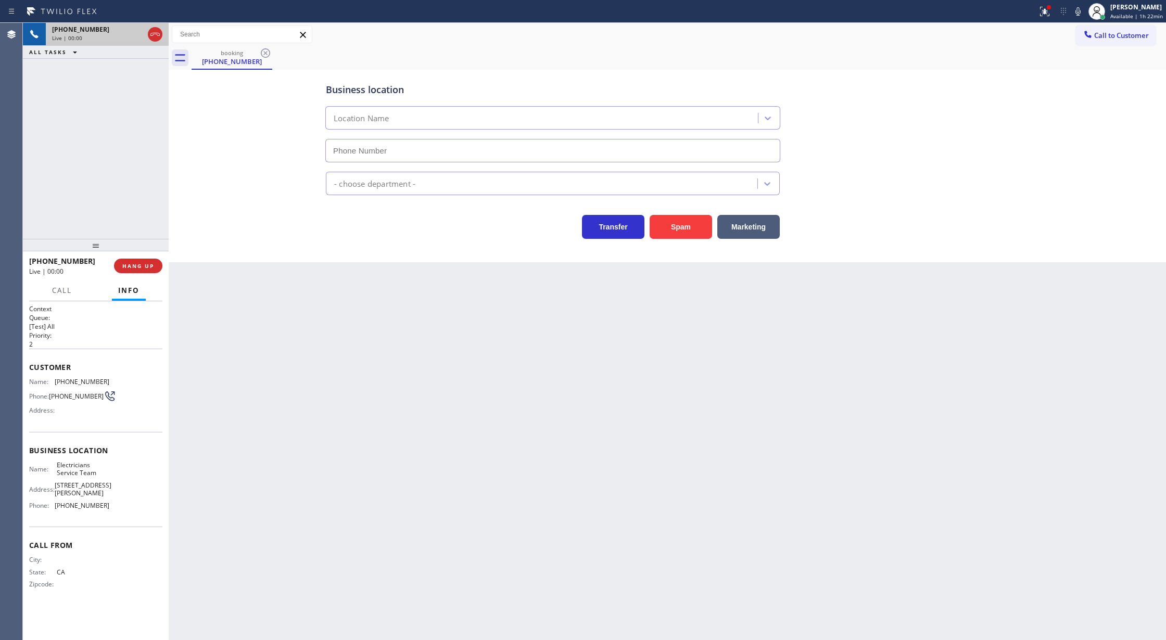
type input "[PHONE_NUMBER]"
click at [137, 264] on span "COMPLETE" at bounding box center [136, 265] width 36 height 7
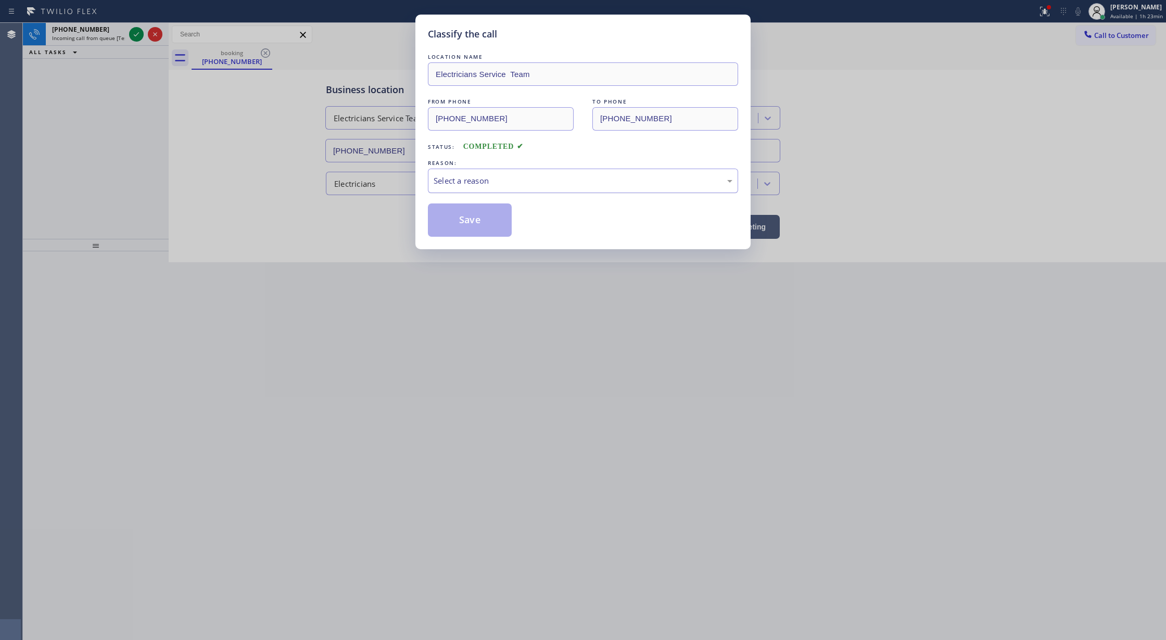
click at [492, 182] on div "Select a reason" at bounding box center [583, 181] width 299 height 12
click at [465, 220] on button "Save" at bounding box center [470, 220] width 84 height 33
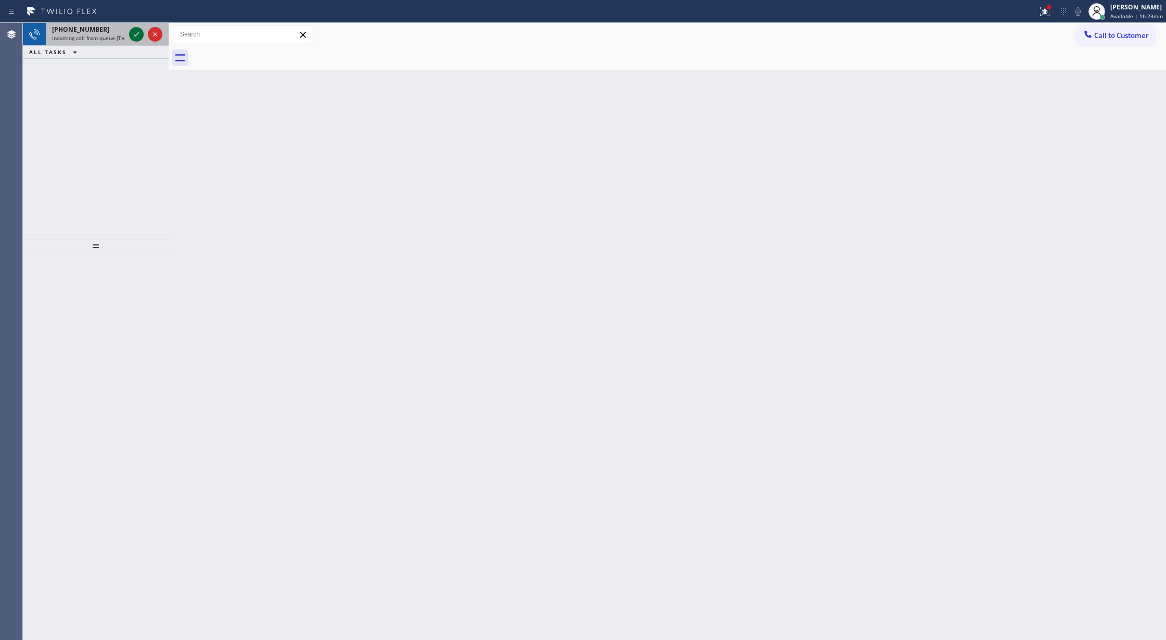
click at [133, 34] on icon at bounding box center [136, 34] width 12 height 12
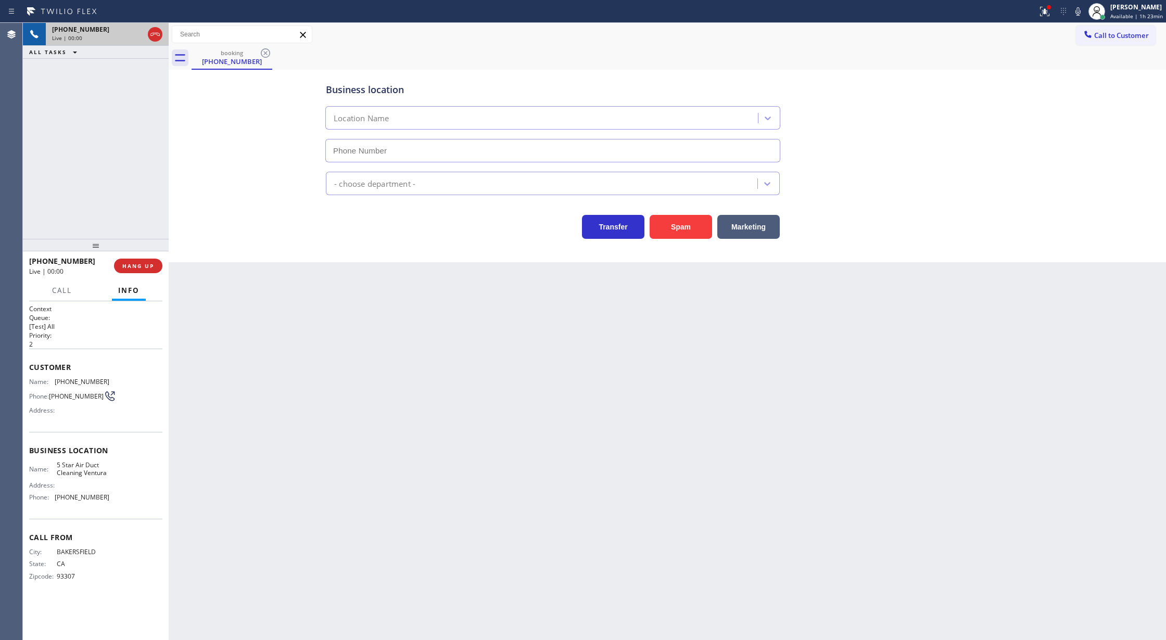
type input "(661) 270-7774"
click at [679, 230] on button "Spam" at bounding box center [681, 227] width 62 height 24
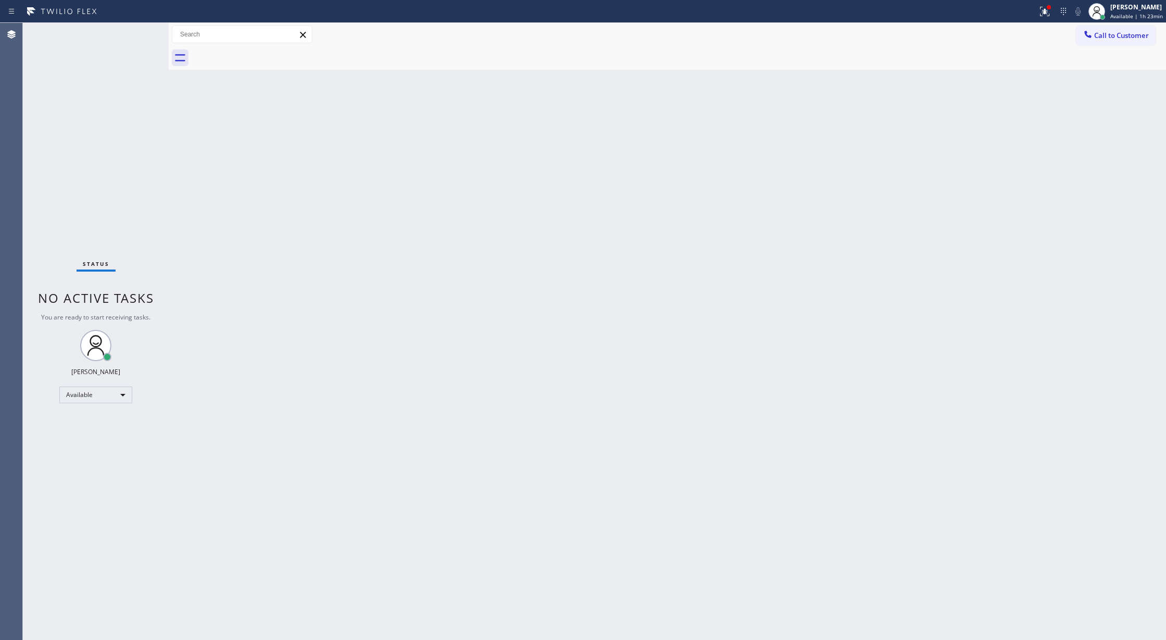
click at [135, 34] on div "Status No active tasks You are ready to start receiving tasks. [PERSON_NAME] Av…" at bounding box center [96, 331] width 146 height 617
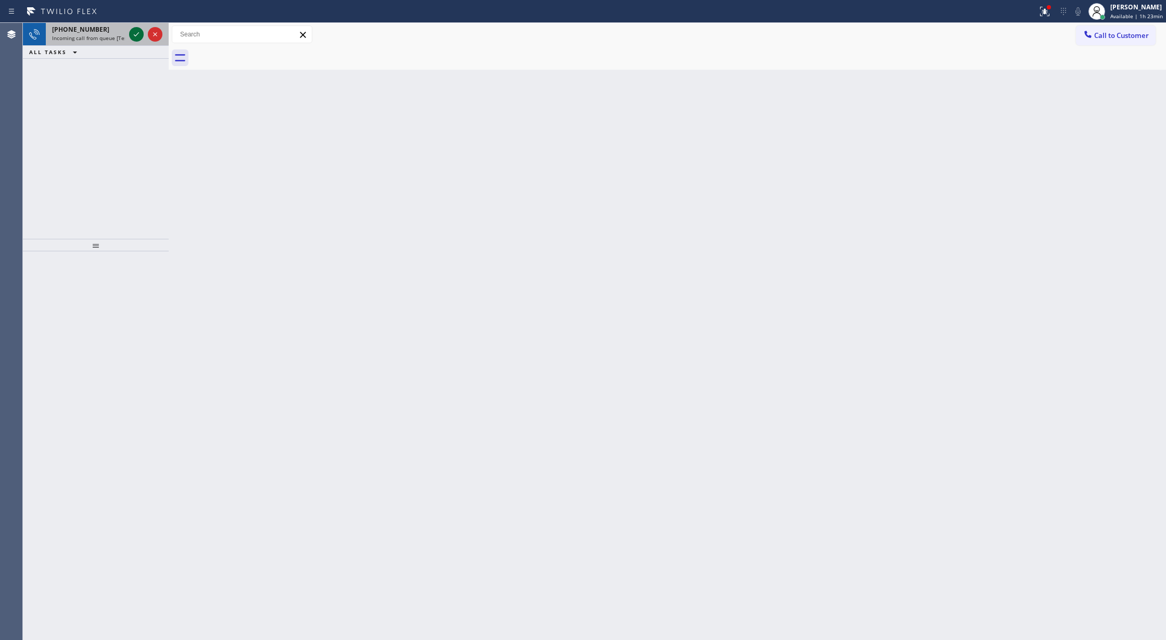
click at [134, 37] on icon at bounding box center [136, 34] width 12 height 12
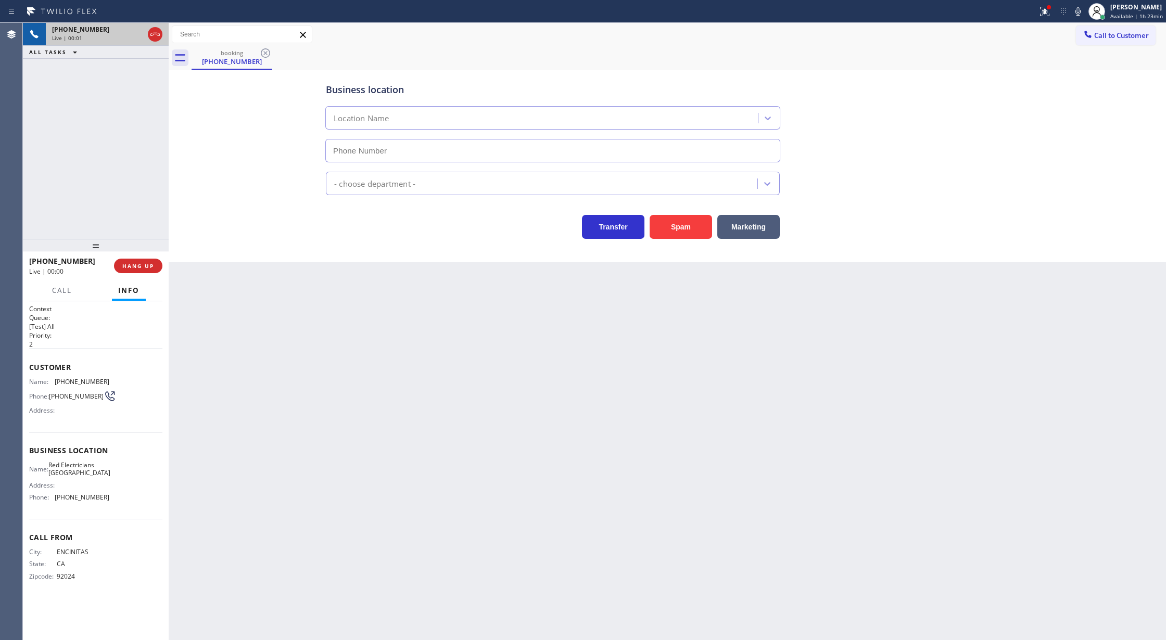
type input "(760) 388-9446"
click at [668, 225] on button "Spam" at bounding box center [681, 227] width 62 height 24
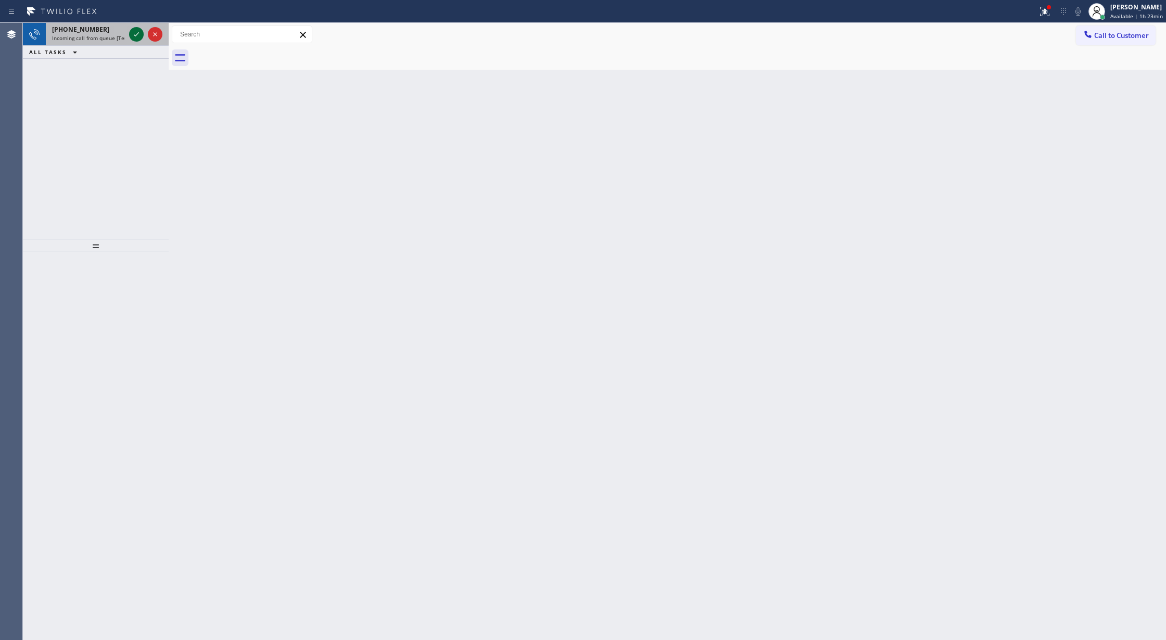
click at [134, 32] on icon at bounding box center [136, 34] width 12 height 12
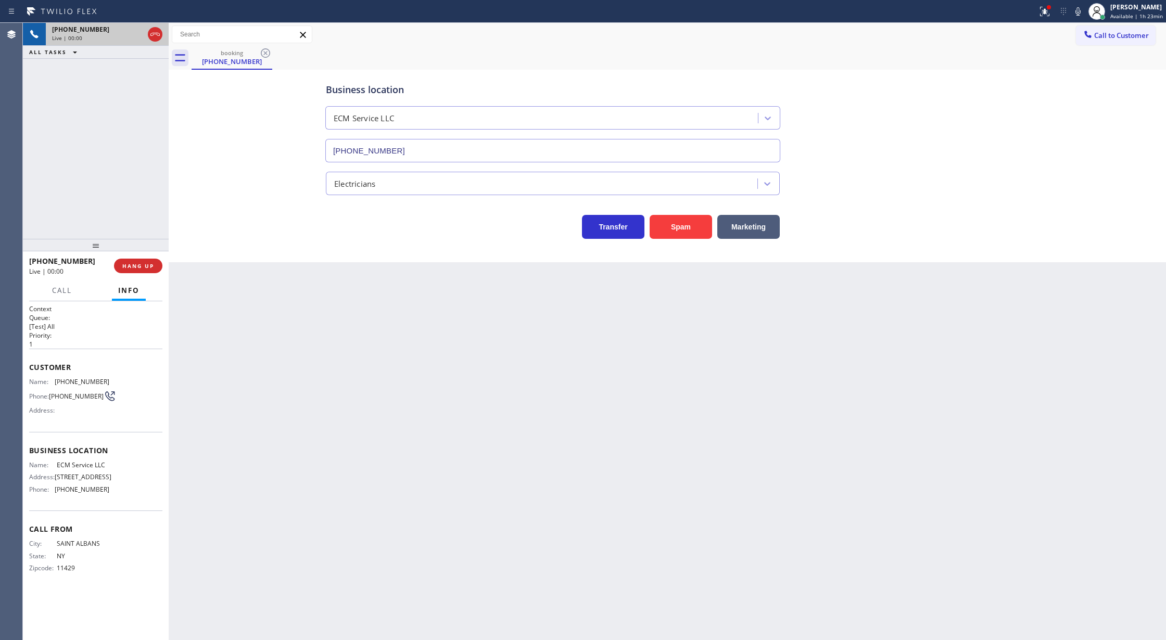
type input "[PHONE_NUMBER]"
click at [142, 178] on div "+17185987677 Live | 00:06 ALL TASKS ALL TASKS ACTIVE TASKS TASKS IN WRAP UP" at bounding box center [96, 131] width 146 height 216
click at [154, 36] on icon at bounding box center [155, 34] width 12 height 12
click at [138, 267] on span "HANG UP" at bounding box center [138, 265] width 32 height 7
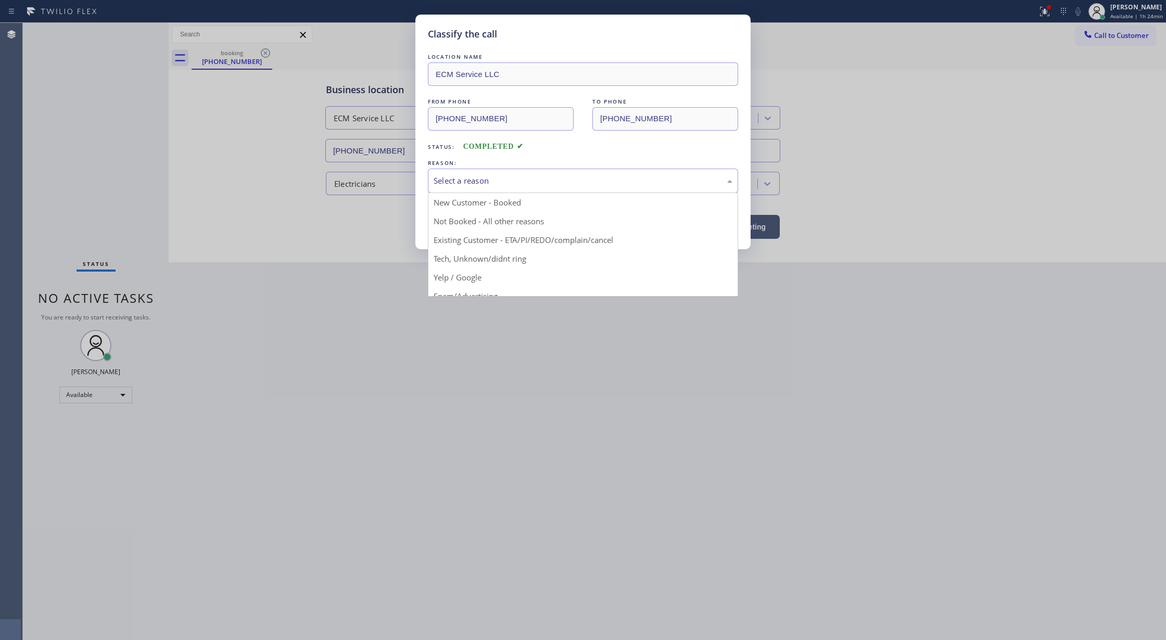
click at [515, 184] on div "Select a reason" at bounding box center [583, 181] width 299 height 12
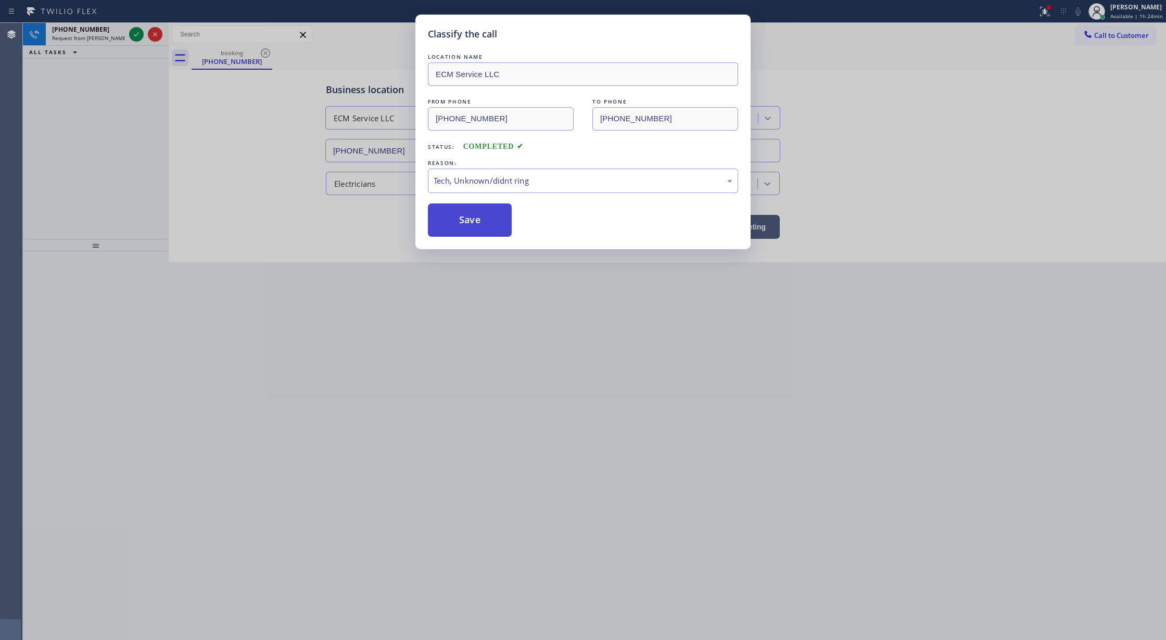
click at [475, 224] on button "Save" at bounding box center [470, 220] width 84 height 33
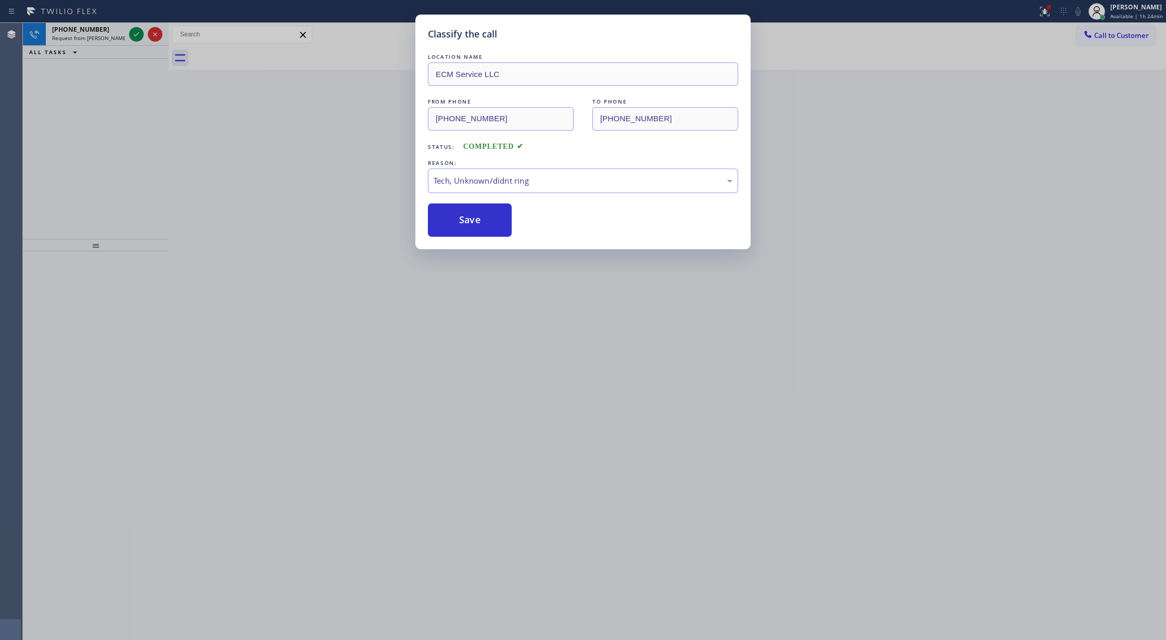
click at [136, 34] on icon at bounding box center [136, 34] width 5 height 4
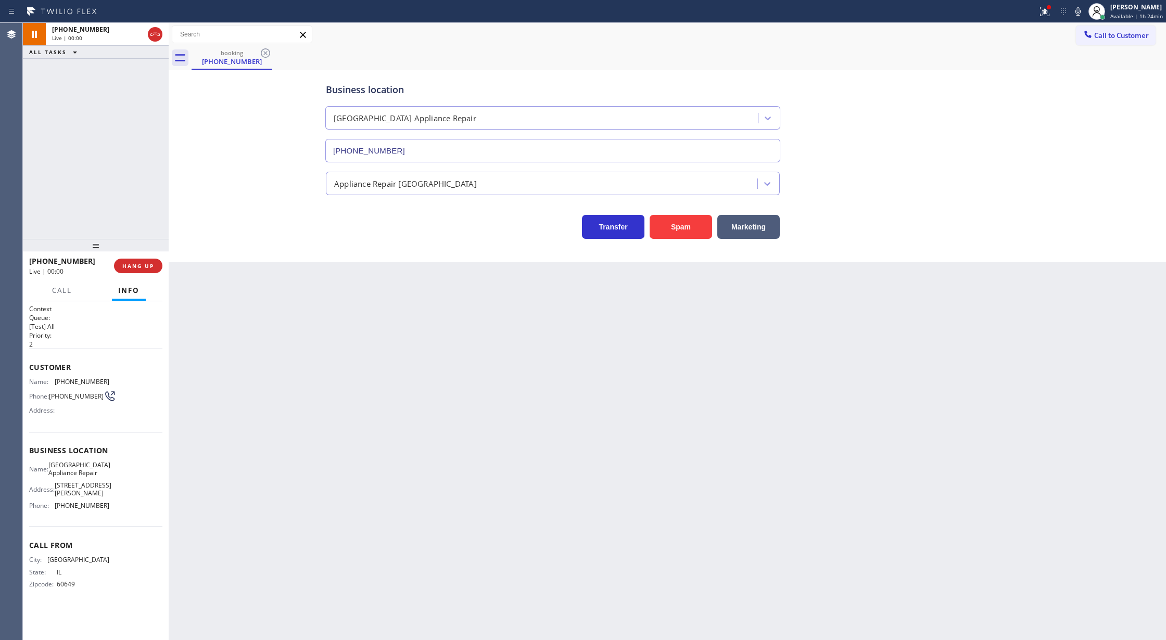
type input "[PHONE_NUMBER]"
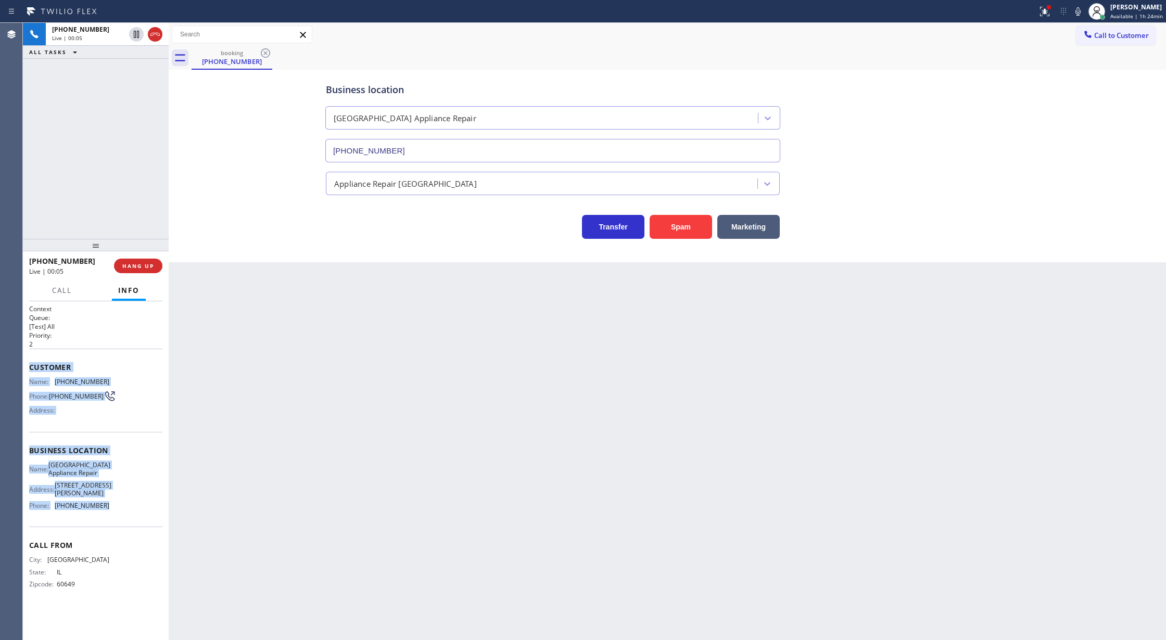
drag, startPoint x: 30, startPoint y: 371, endPoint x: 117, endPoint y: 506, distance: 161.3
click at [117, 506] on div "Context Queue: [Test] All Priority: 2 Customer Name: (773) 420-6765 Phone: (773…" at bounding box center [95, 455] width 133 height 301
click at [156, 26] on div at bounding box center [145, 34] width 37 height 23
click at [130, 263] on span "HANG UP" at bounding box center [138, 265] width 32 height 7
click at [140, 267] on span "COMPLETE" at bounding box center [136, 265] width 36 height 7
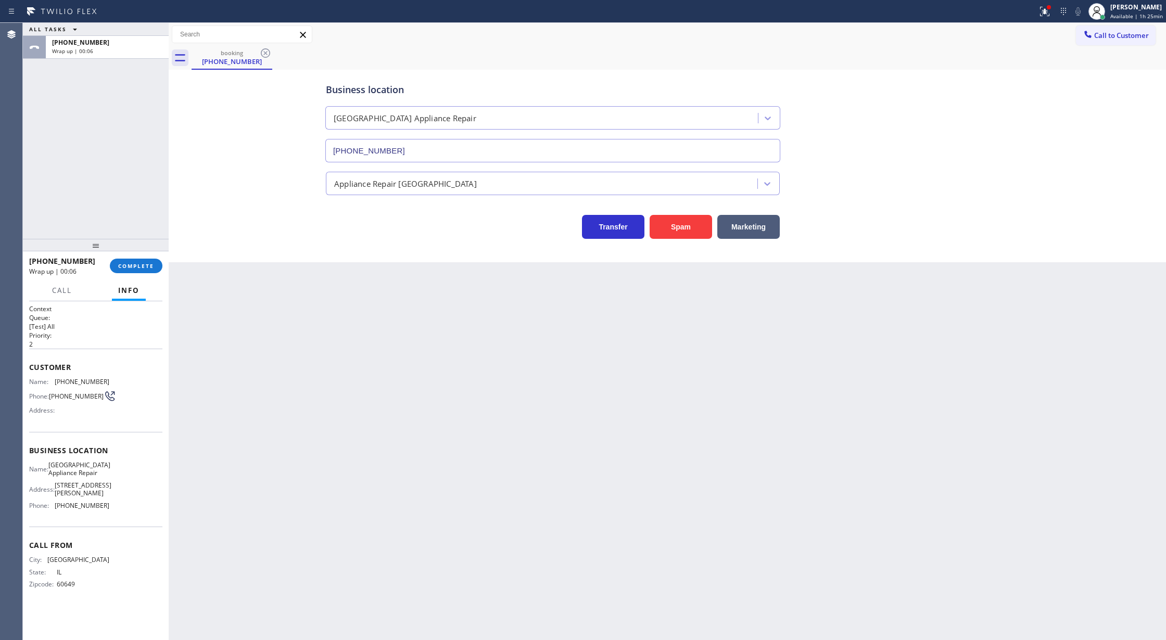
click at [138, 256] on div "+17734206765 Wrap up | 00:06 COMPLETE" at bounding box center [95, 265] width 133 height 27
click at [138, 258] on div "+17734206765 Wrap up | 00:06 COMPLETE" at bounding box center [95, 265] width 133 height 27
click at [136, 267] on span "COMPLETE" at bounding box center [136, 265] width 36 height 7
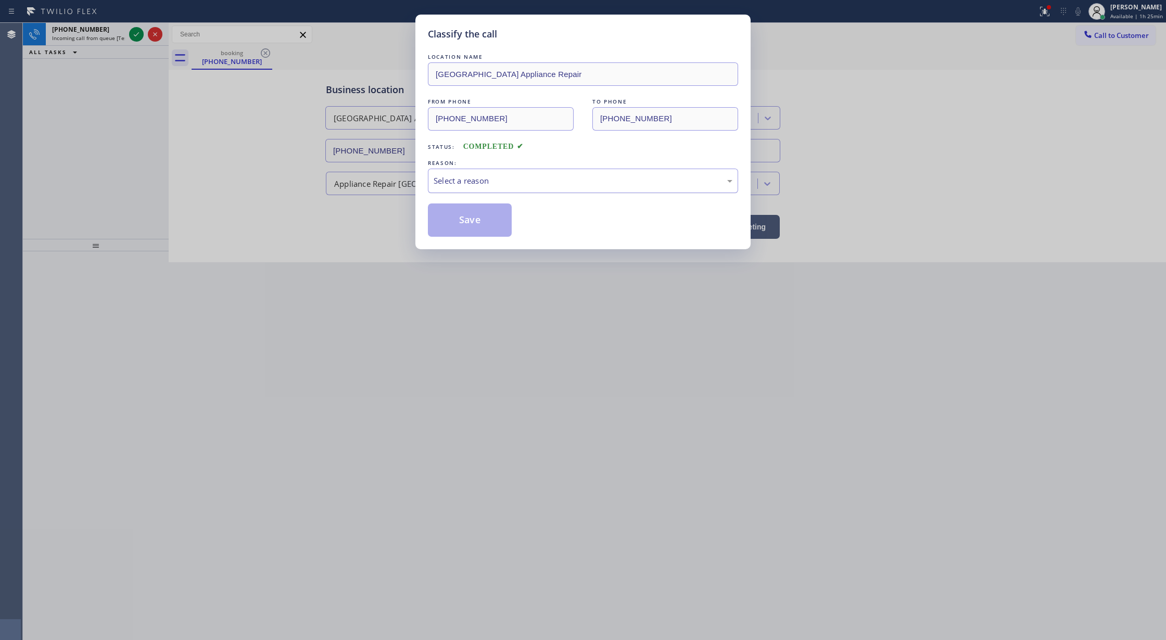
drag, startPoint x: 500, startPoint y: 177, endPoint x: 501, endPoint y: 187, distance: 9.9
click at [500, 178] on div "Select a reason" at bounding box center [583, 181] width 299 height 12
click at [482, 225] on button "Save" at bounding box center [470, 220] width 84 height 33
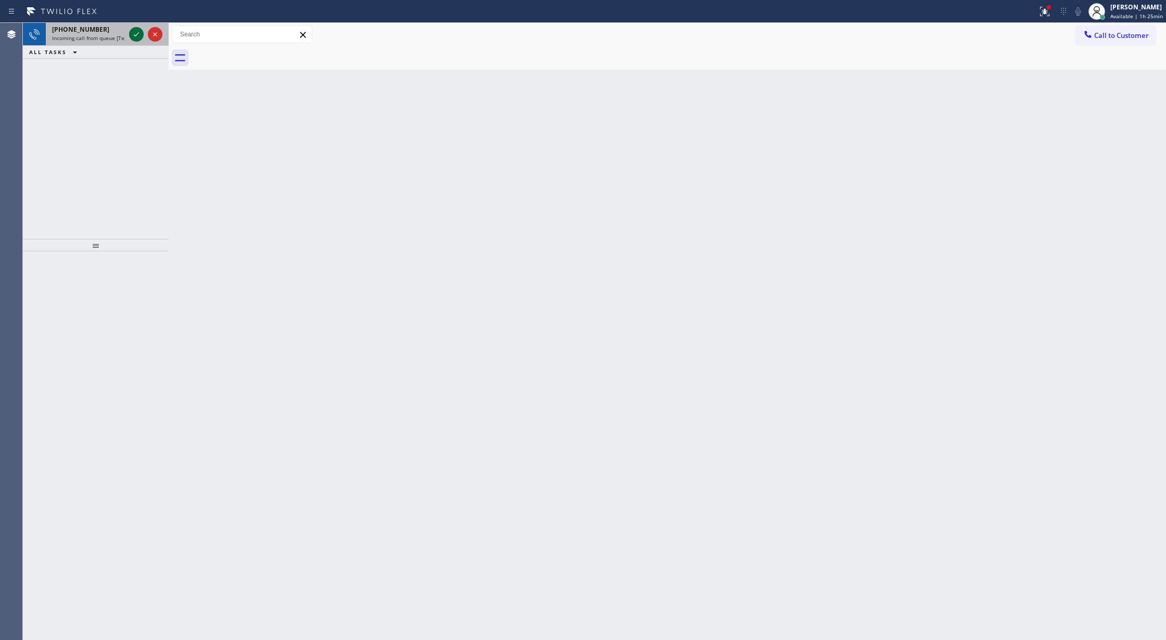
click at [140, 34] on icon at bounding box center [136, 34] width 12 height 12
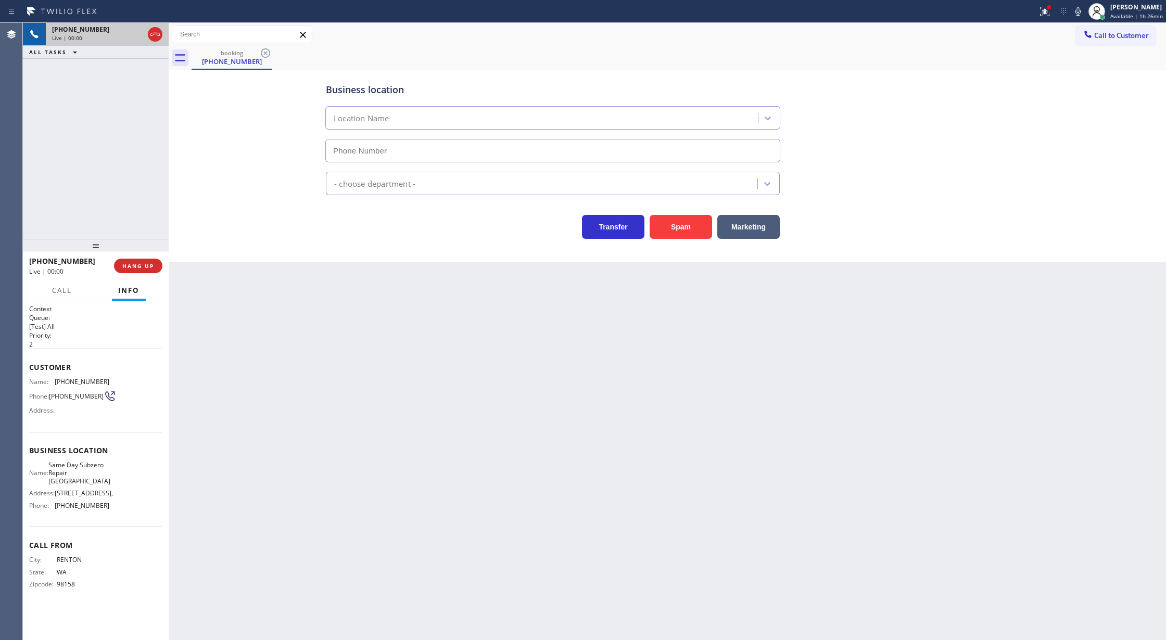
type input "(425) 406-3525"
click at [688, 232] on button "Spam" at bounding box center [681, 227] width 62 height 24
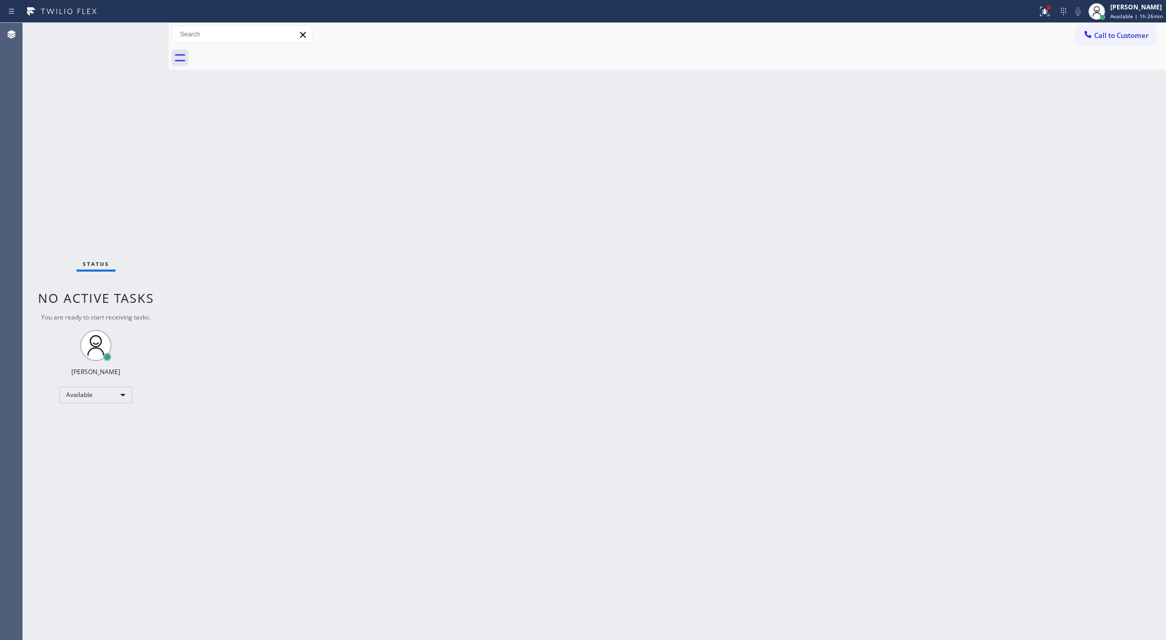
click at [204, 298] on div "Back to Dashboard Change Sender ID Customers Technicians Select a contact Outbo…" at bounding box center [667, 331] width 997 height 617
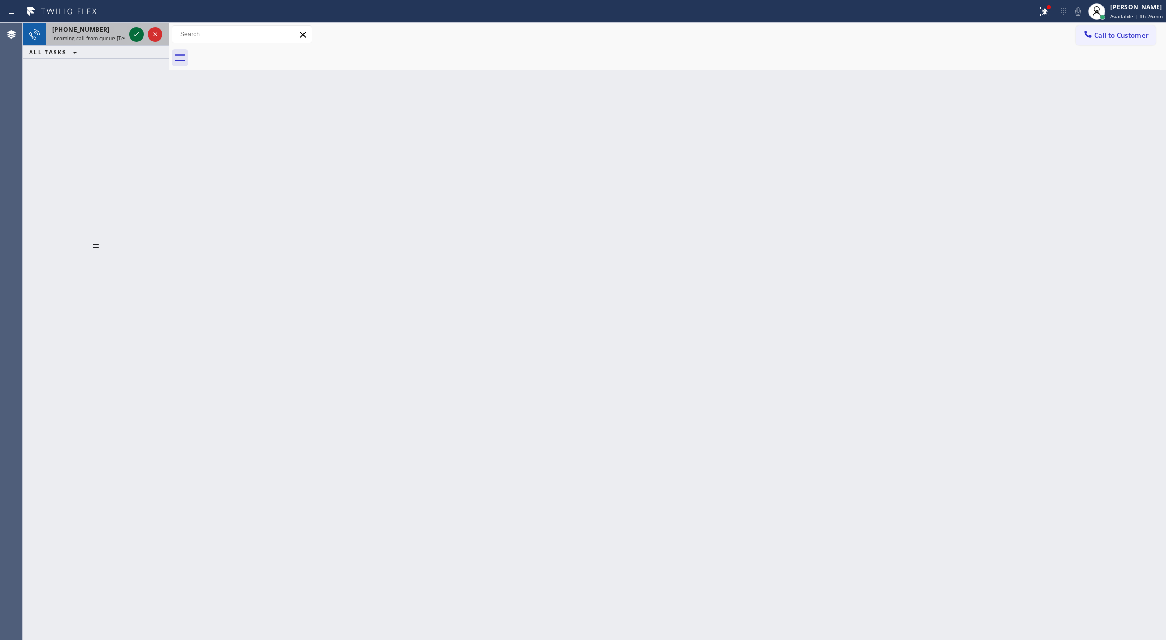
click at [132, 34] on icon at bounding box center [136, 34] width 12 height 12
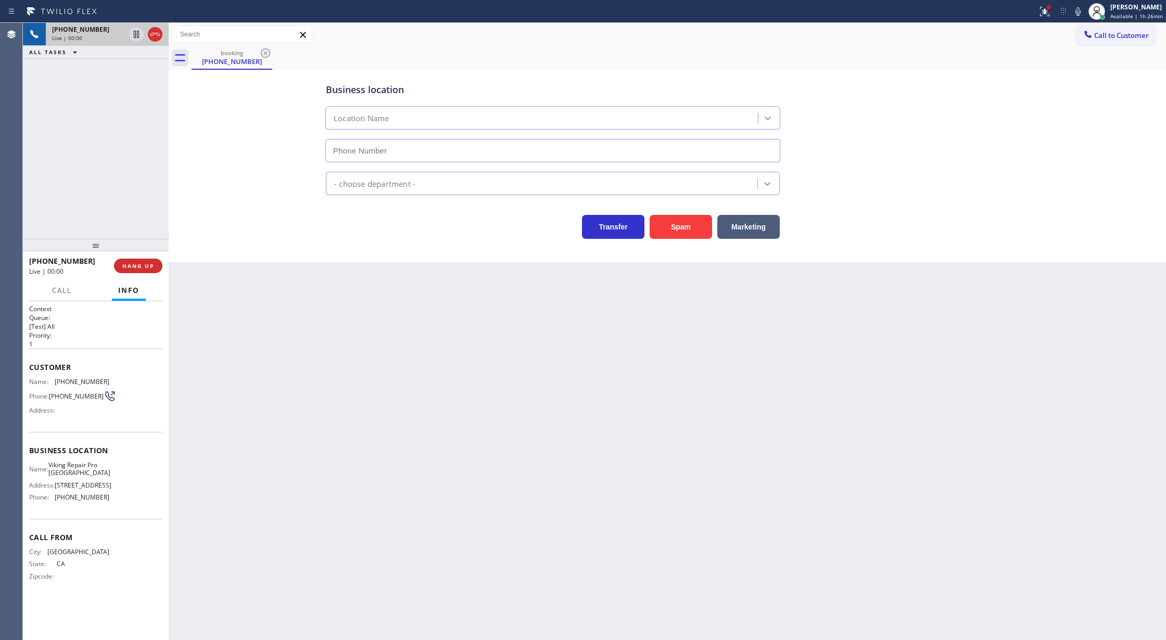
type input "(650) 677-1577"
click at [670, 223] on button "Spam" at bounding box center [681, 227] width 62 height 24
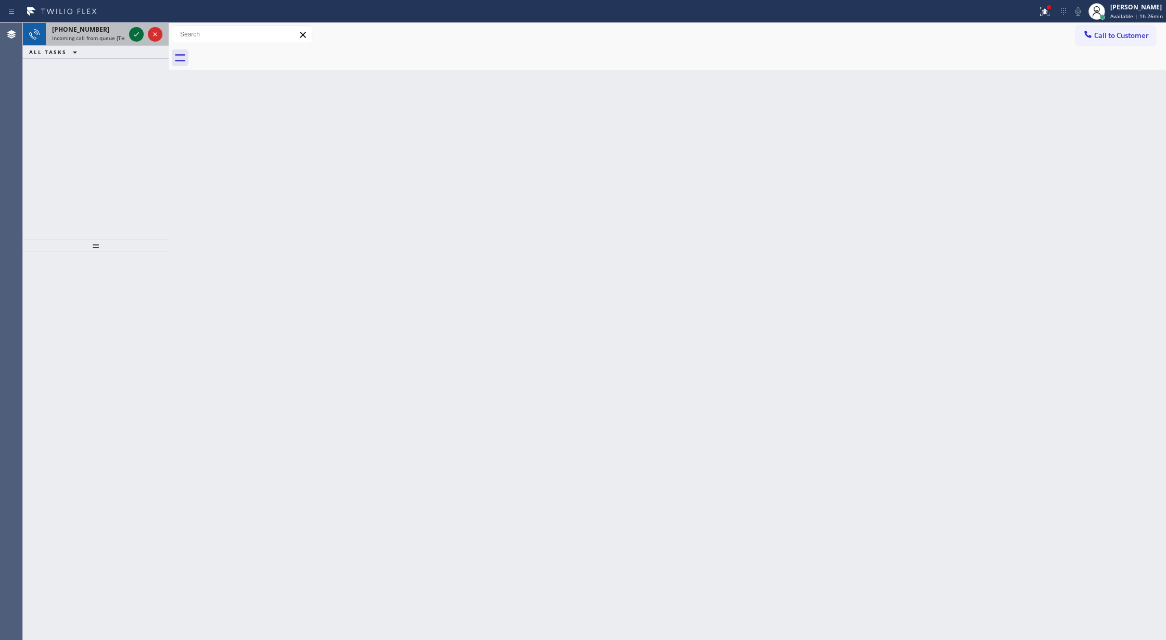
click at [138, 34] on icon at bounding box center [136, 34] width 12 height 12
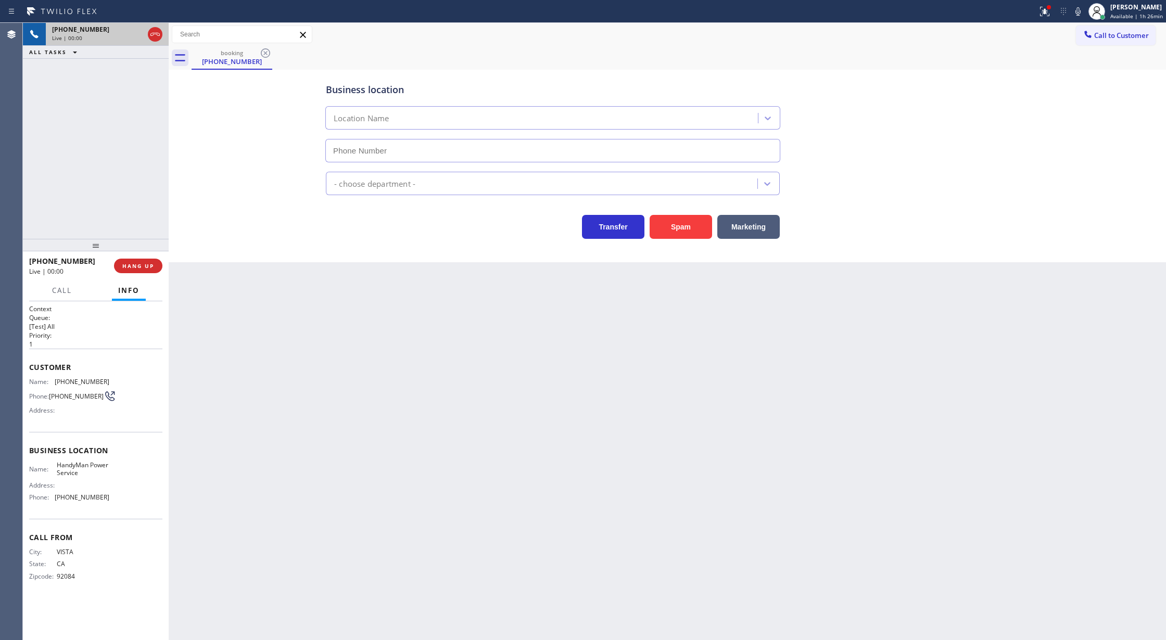
type input "[PHONE_NUMBER]"
click at [676, 231] on button "Spam" at bounding box center [681, 227] width 62 height 24
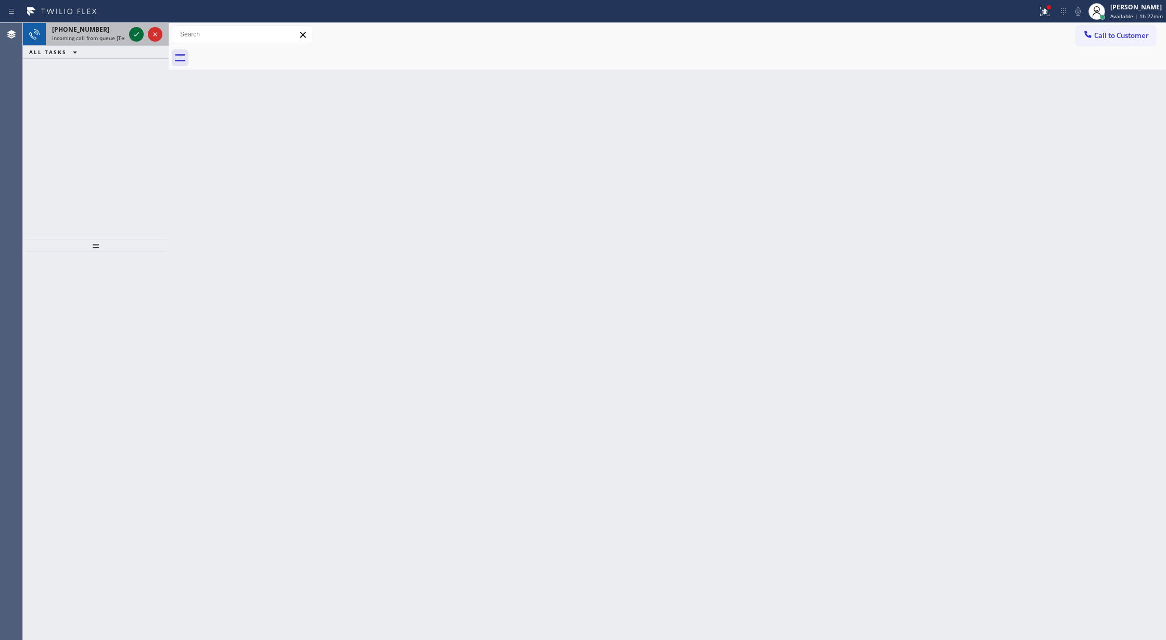
click at [139, 36] on icon at bounding box center [136, 34] width 12 height 12
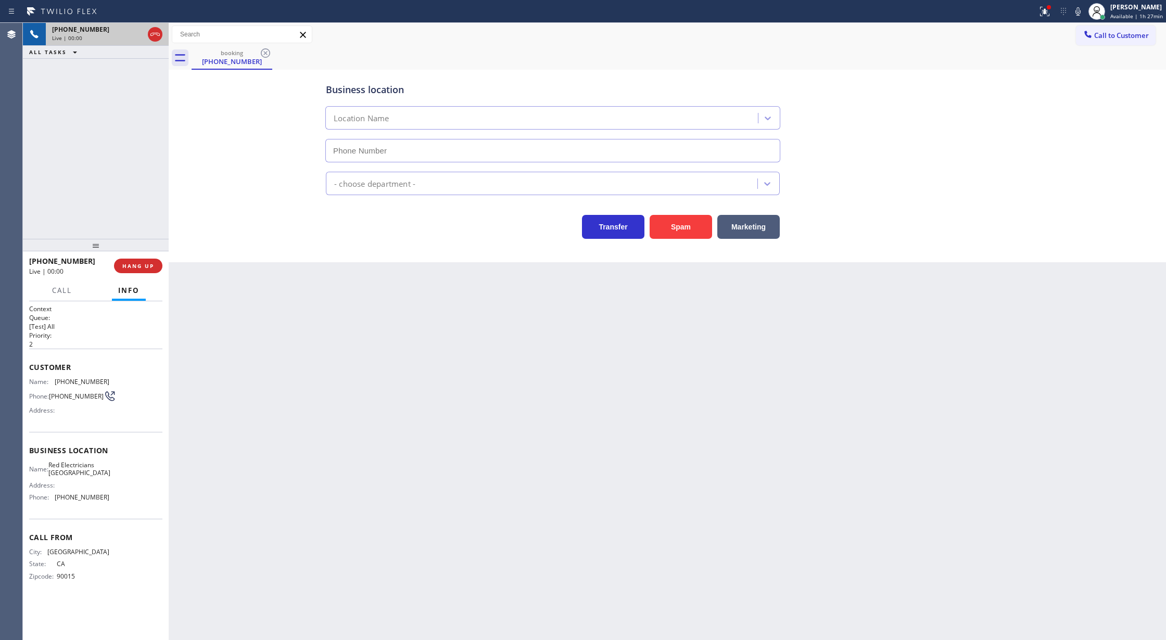
type input "[PHONE_NUMBER]"
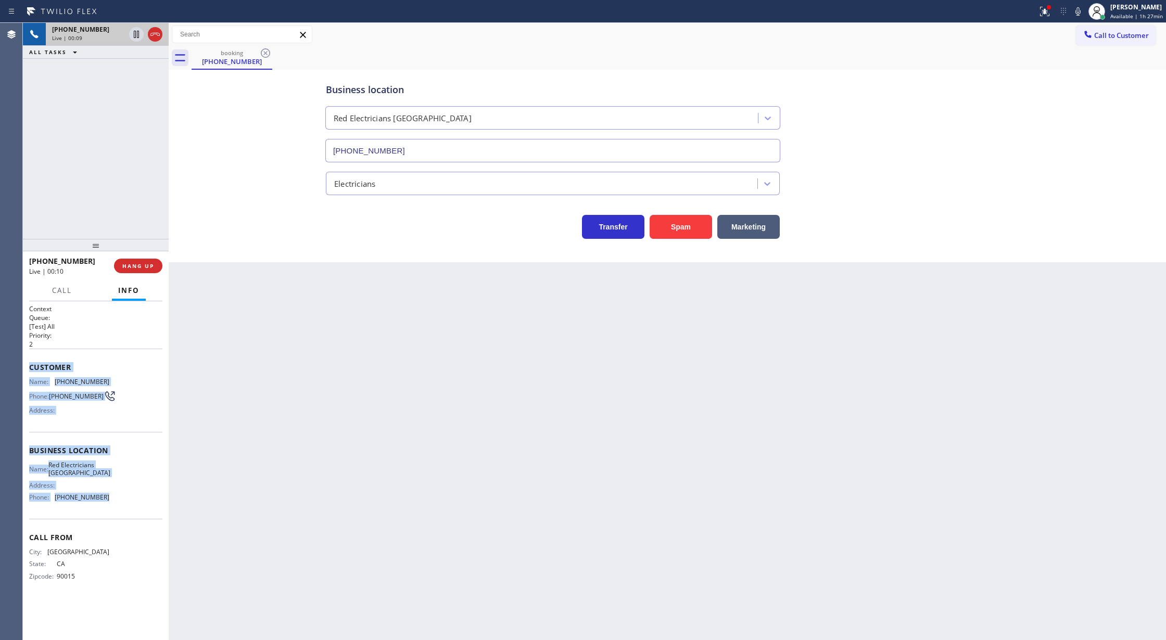
drag, startPoint x: 29, startPoint y: 363, endPoint x: 138, endPoint y: 499, distance: 173.6
click at [138, 499] on div "Context Queue: [Test] All Priority: 2 Customer Name: (626) 200-6601 Phone: (626…" at bounding box center [95, 451] width 133 height 293
drag, startPoint x: 153, startPoint y: 34, endPoint x: 288, endPoint y: 31, distance: 134.8
click at [154, 35] on icon at bounding box center [155, 34] width 12 height 12
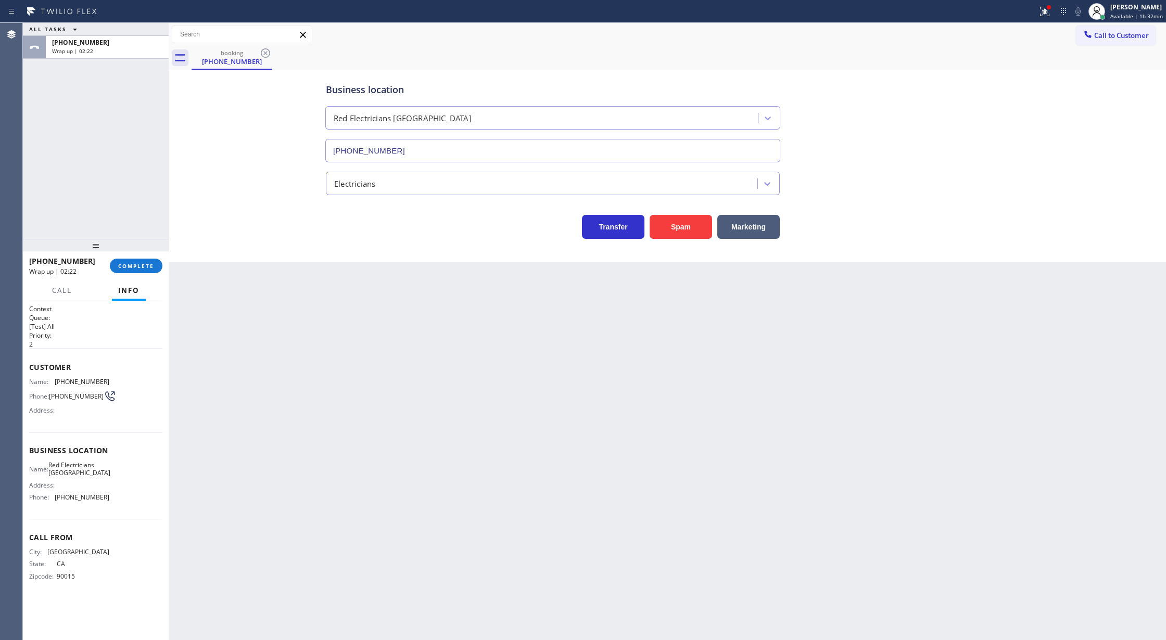
click at [135, 258] on div "+16262006601 Wrap up | 02:22 COMPLETE" at bounding box center [95, 265] width 133 height 27
click at [138, 265] on span "COMPLETE" at bounding box center [136, 265] width 36 height 7
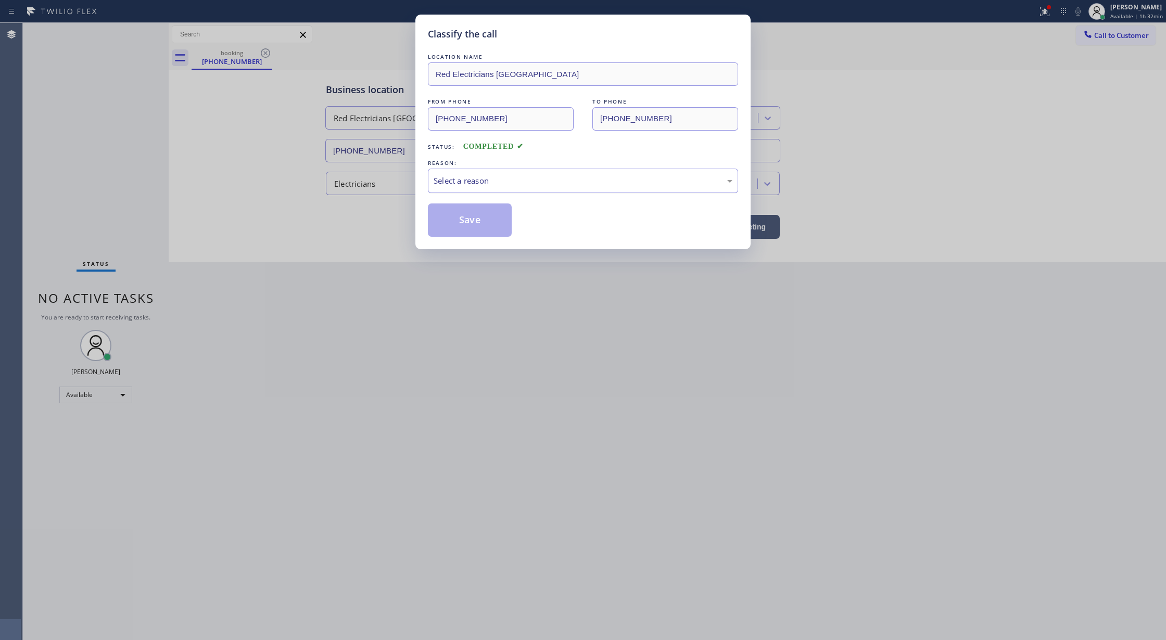
click at [467, 188] on div "Select a reason" at bounding box center [583, 181] width 310 height 24
click at [467, 213] on button "Save" at bounding box center [470, 220] width 84 height 33
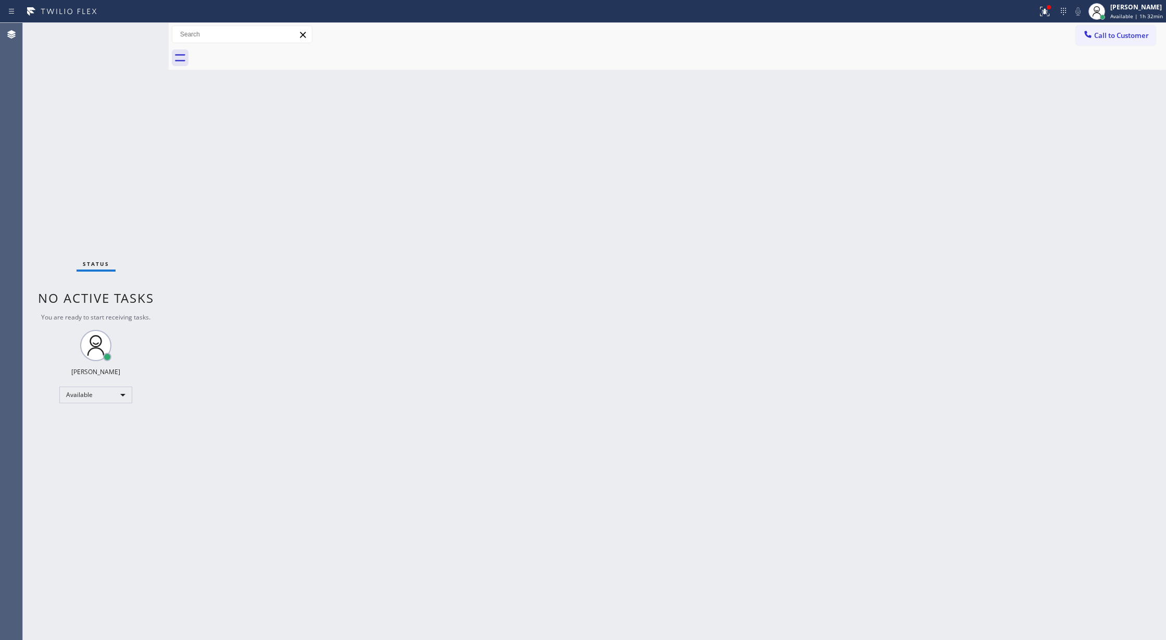
click at [138, 35] on div "Status No active tasks You are ready to start receiving tasks. [PERSON_NAME] Av…" at bounding box center [96, 331] width 146 height 617
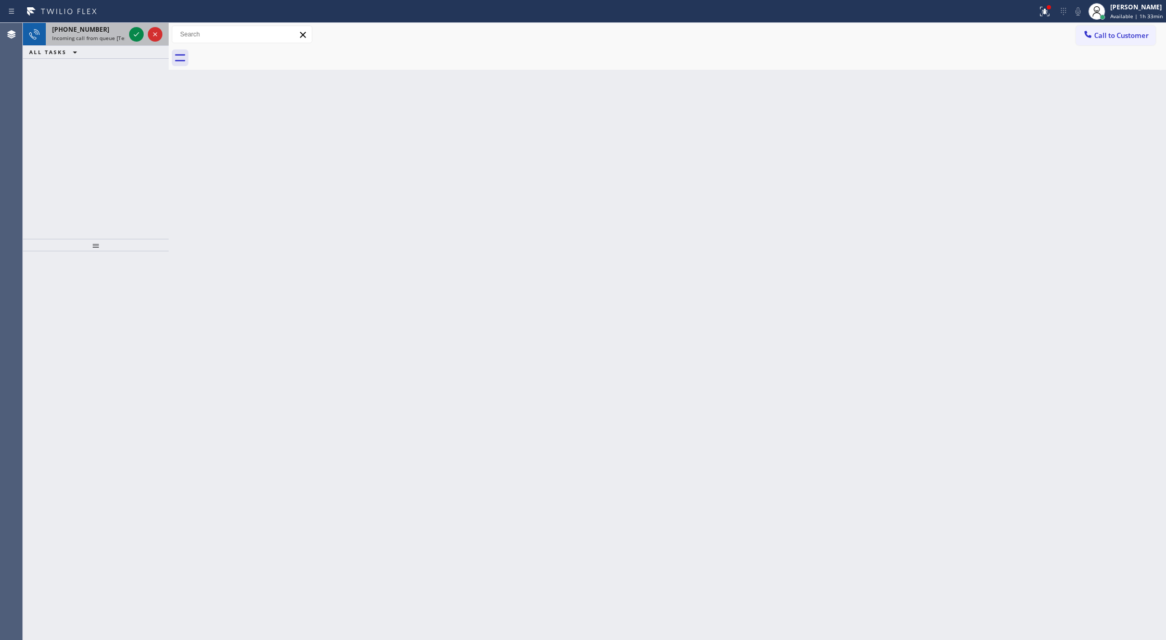
click at [128, 28] on div at bounding box center [145, 34] width 37 height 23
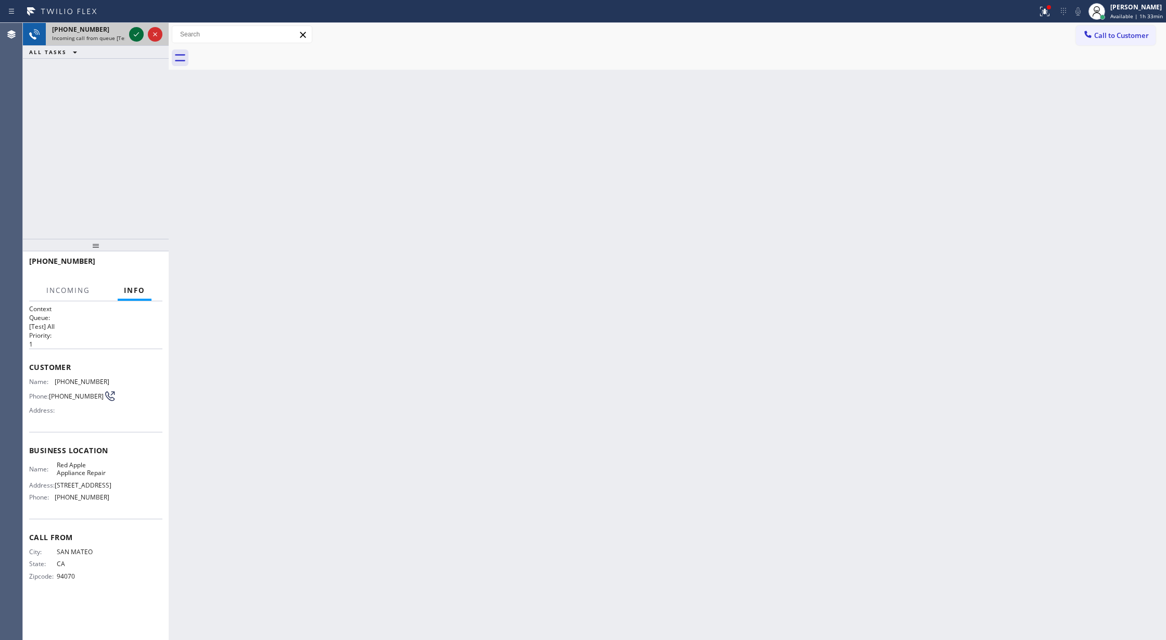
click at [132, 32] on icon at bounding box center [136, 34] width 12 height 12
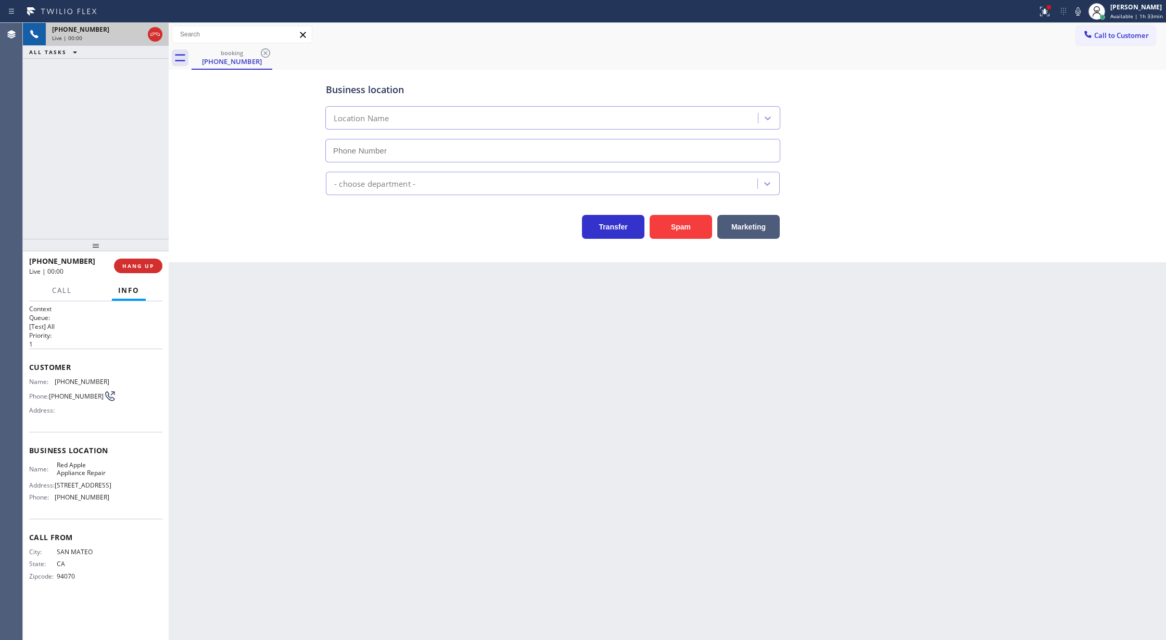
type input "[PHONE_NUMBER]"
click at [141, 268] on span "COMPLETE" at bounding box center [136, 265] width 36 height 7
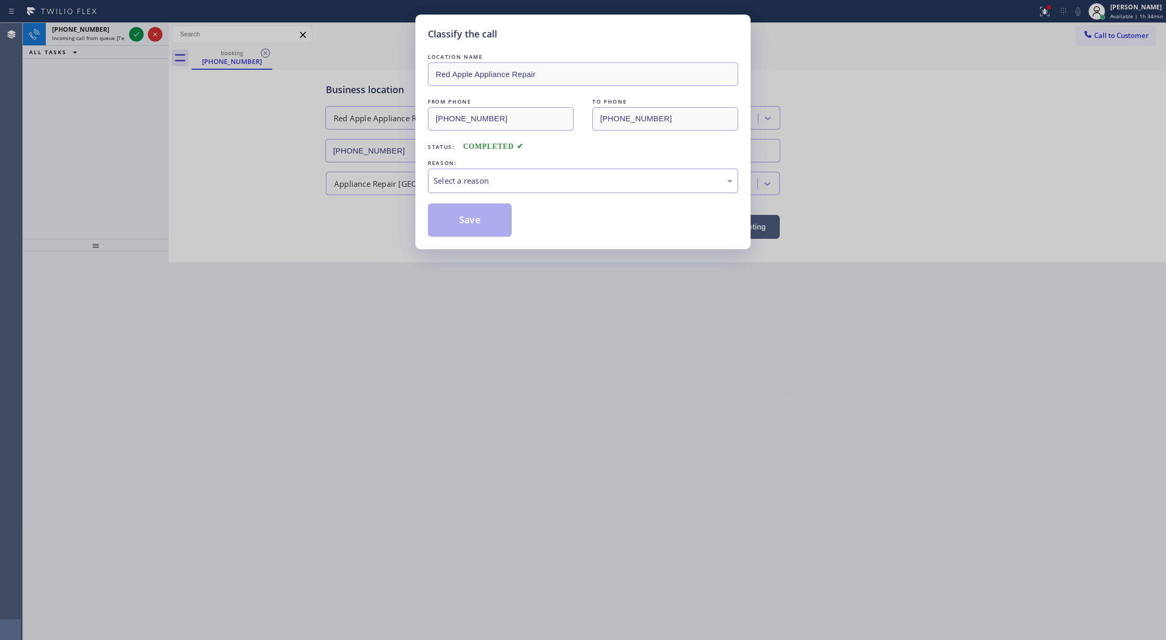
click at [471, 186] on div "Select a reason" at bounding box center [583, 181] width 310 height 24
click at [470, 221] on button "Save" at bounding box center [470, 220] width 84 height 33
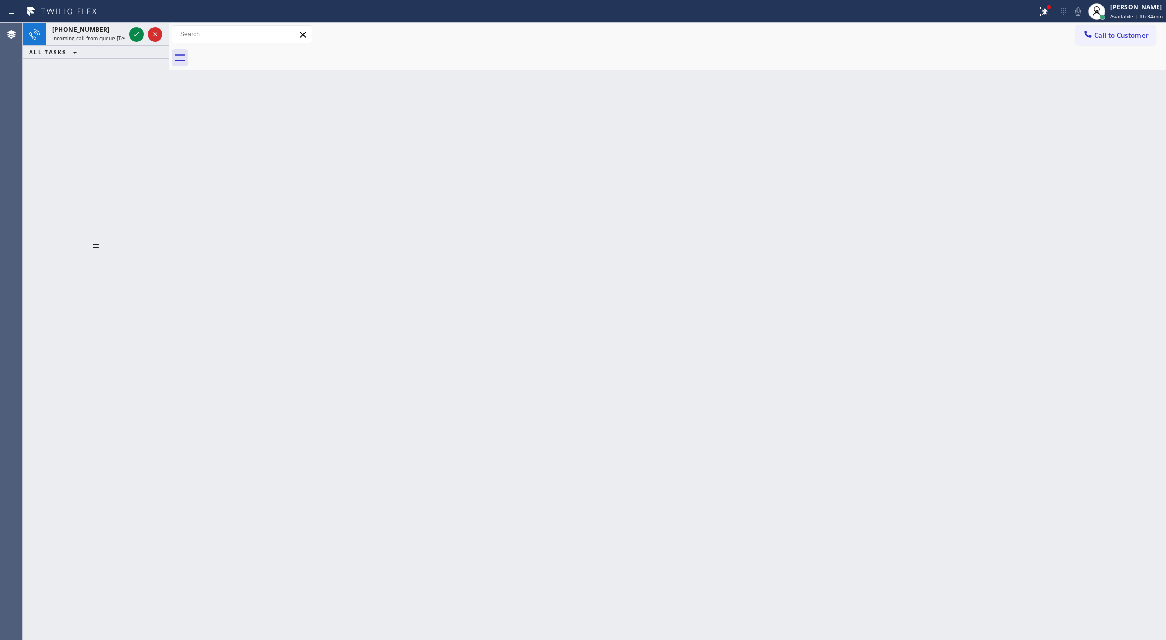
click at [132, 35] on icon at bounding box center [136, 34] width 12 height 12
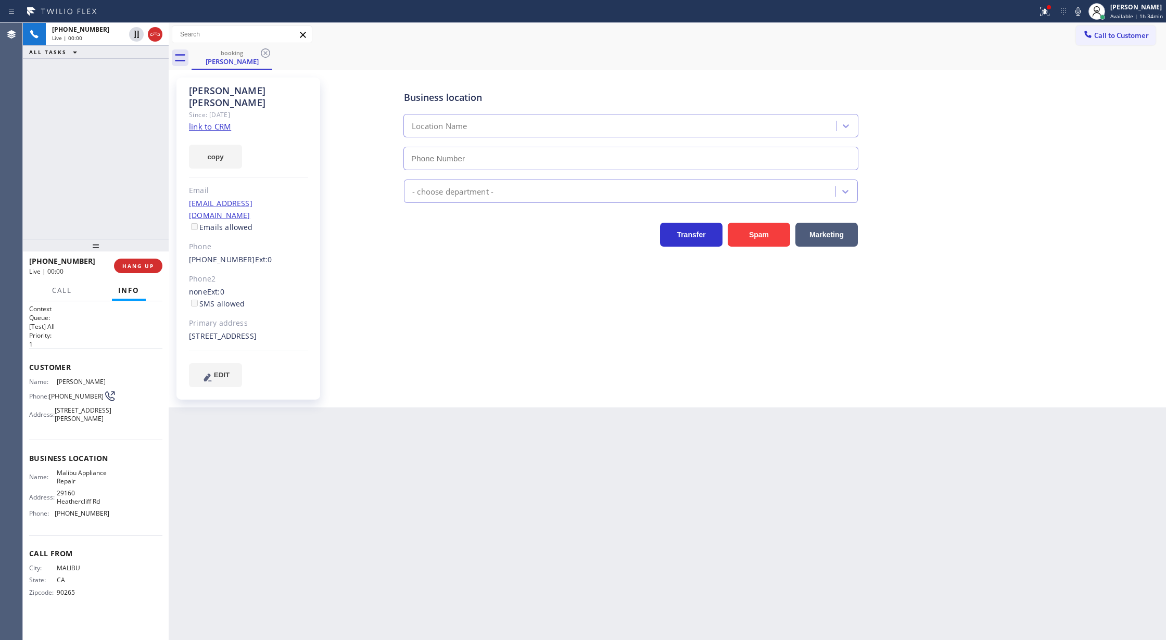
type input "[PHONE_NUMBER]"
click at [200, 121] on link "link to CRM" at bounding box center [210, 126] width 42 height 10
click at [1081, 10] on icon at bounding box center [1077, 11] width 5 height 8
click at [1080, 9] on icon at bounding box center [1077, 11] width 5 height 8
click at [153, 36] on icon at bounding box center [155, 34] width 12 height 12
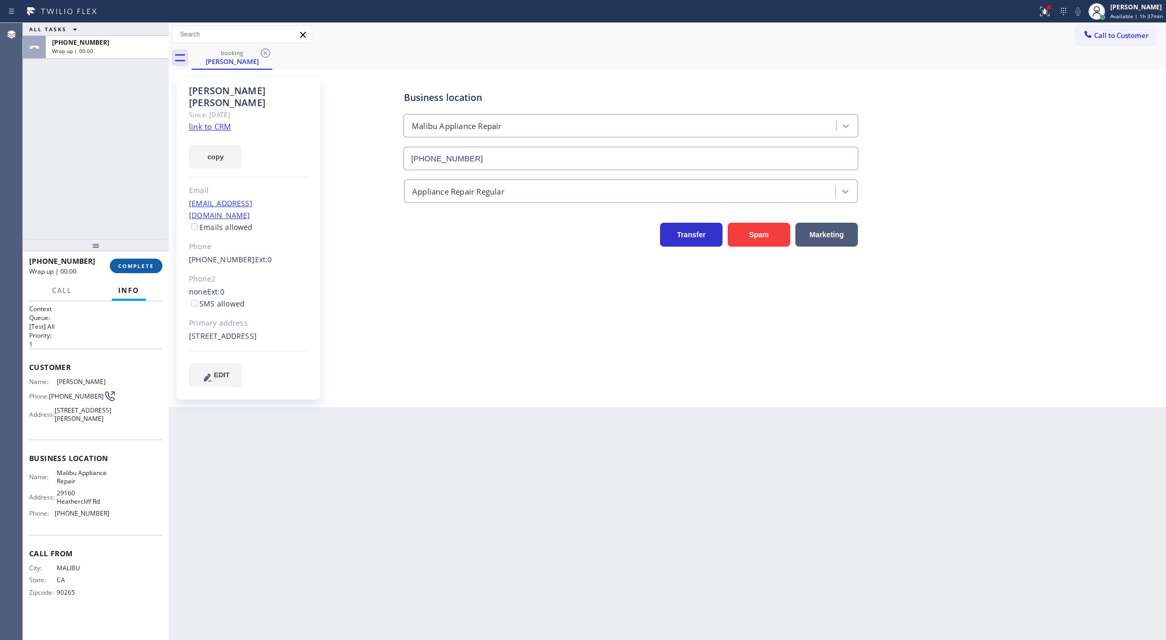
click at [140, 267] on span "COMPLETE" at bounding box center [136, 265] width 36 height 7
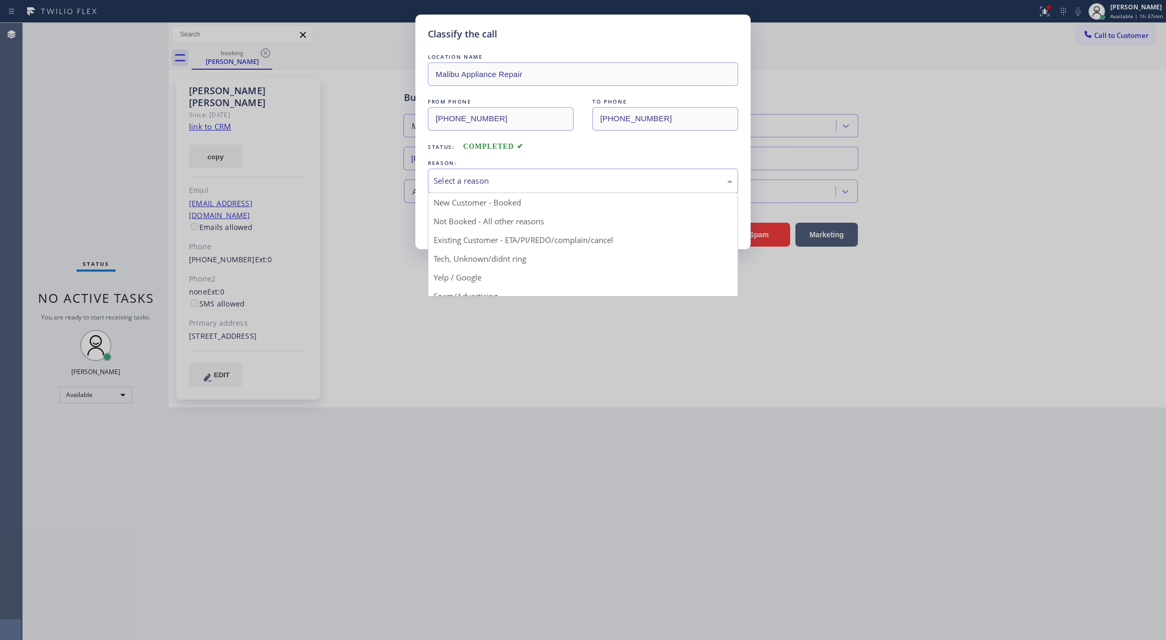
click at [494, 184] on div "Select a reason" at bounding box center [583, 181] width 299 height 12
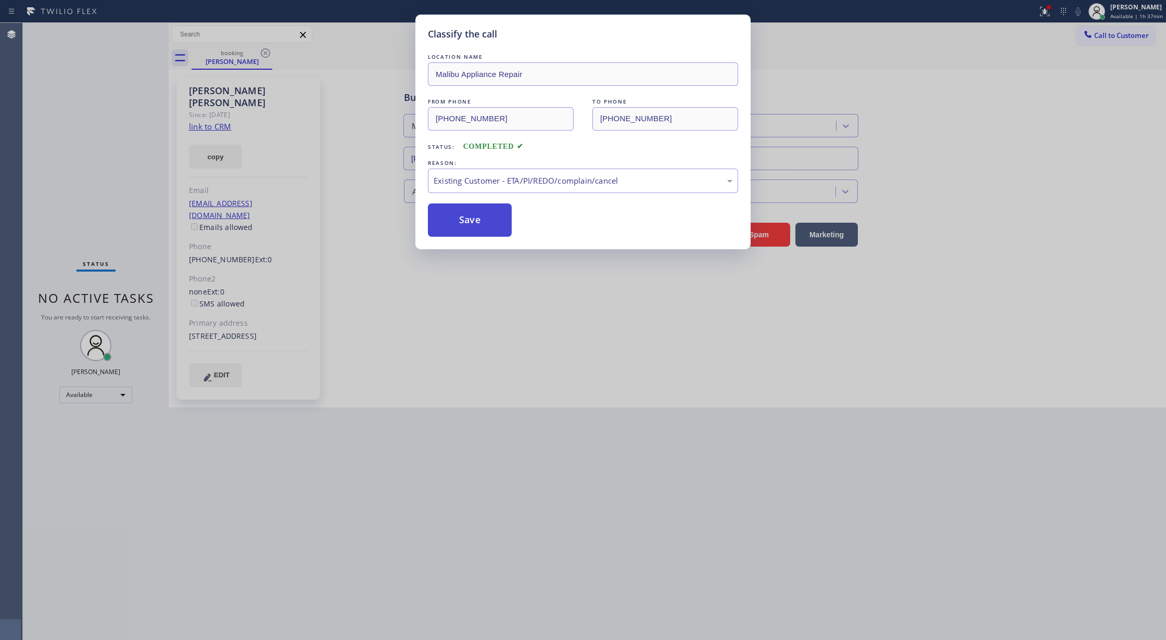
click at [469, 223] on button "Save" at bounding box center [470, 220] width 84 height 33
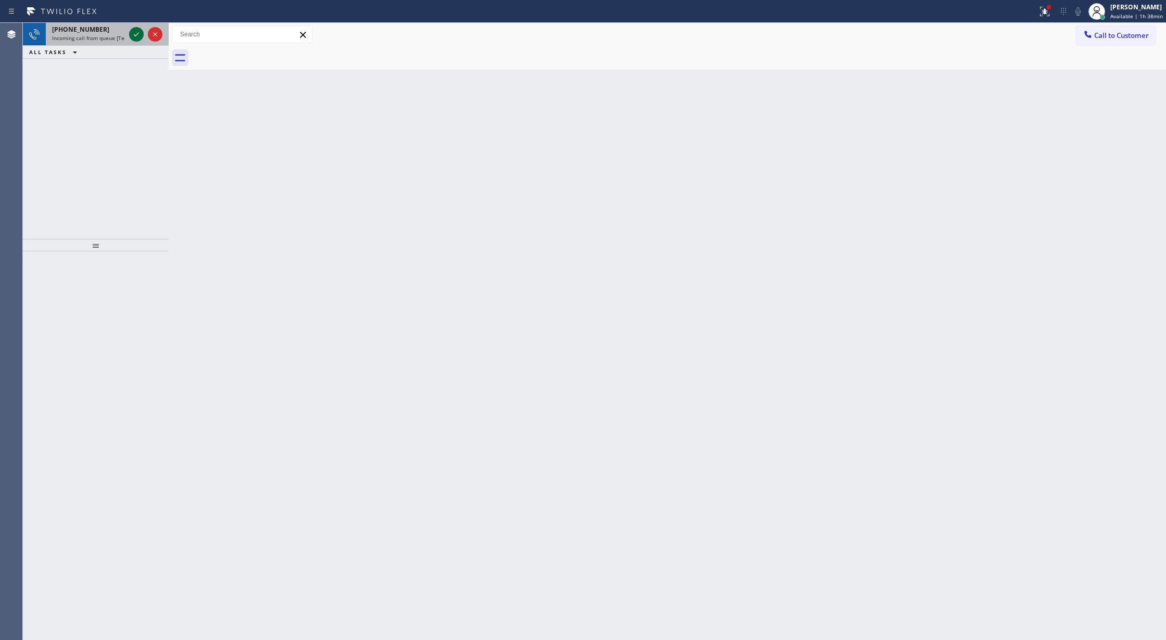
click at [138, 32] on icon at bounding box center [136, 34] width 12 height 12
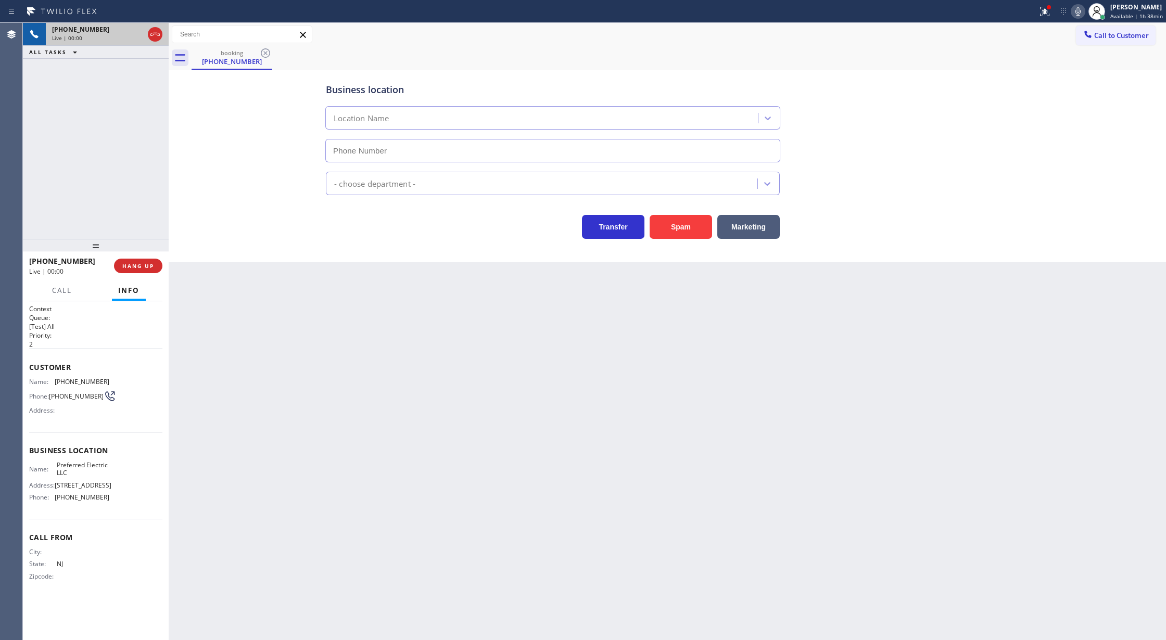
type input "(848) 360-5267"
click at [688, 225] on button "Spam" at bounding box center [681, 227] width 62 height 24
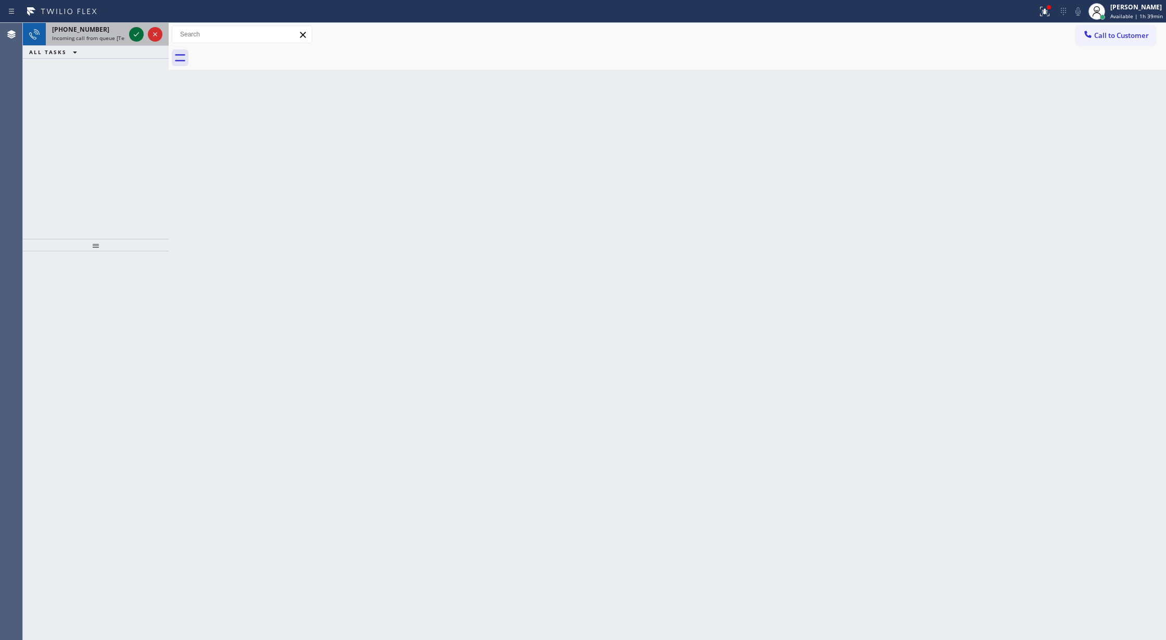
drag, startPoint x: 136, startPoint y: 30, endPoint x: 134, endPoint y: 38, distance: 8.1
click at [136, 30] on icon at bounding box center [136, 34] width 12 height 12
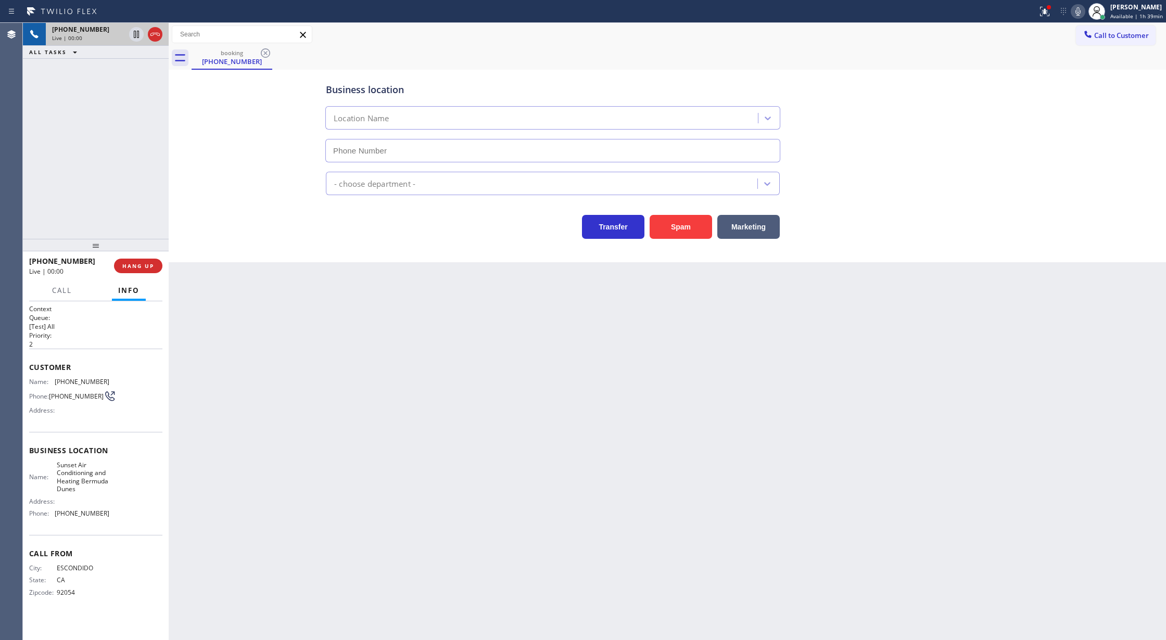
type input "(760) 284-8394"
click at [669, 225] on button "Spam" at bounding box center [681, 227] width 62 height 24
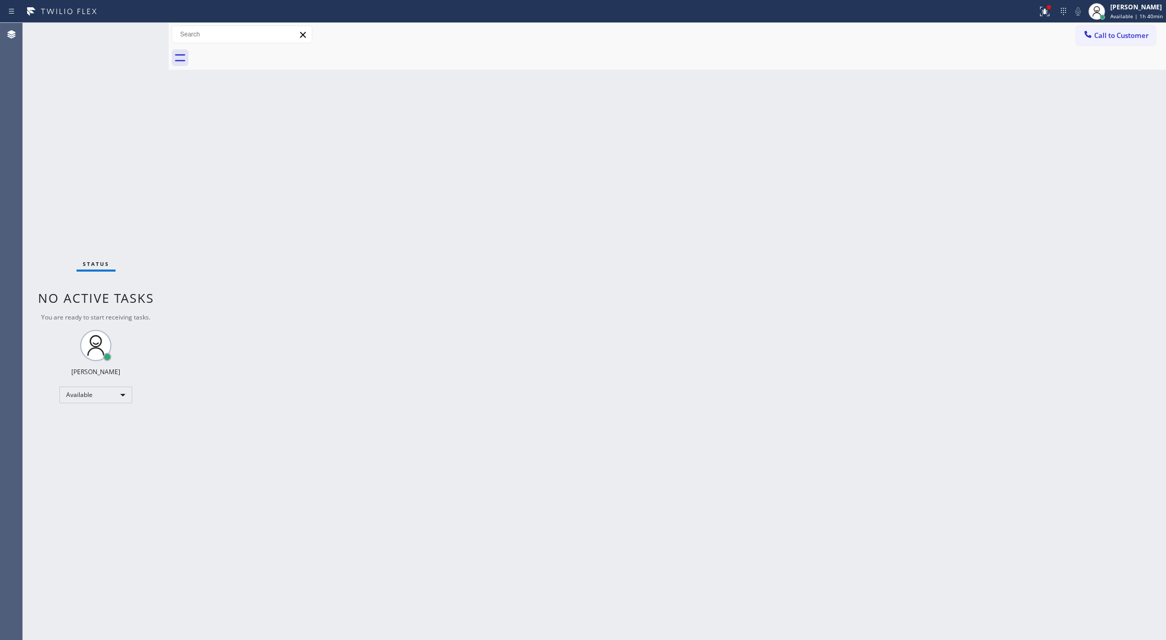
click at [144, 34] on div "Status No active tasks You are ready to start receiving tasks. [PERSON_NAME] Av…" at bounding box center [96, 331] width 146 height 617
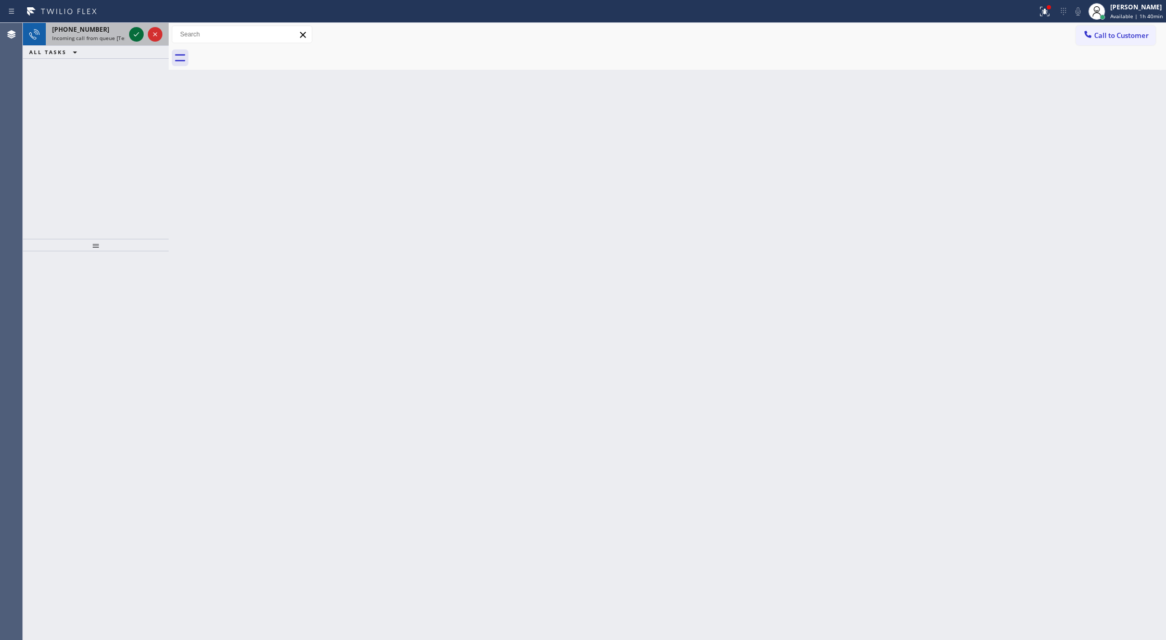
click at [135, 30] on icon at bounding box center [136, 34] width 12 height 12
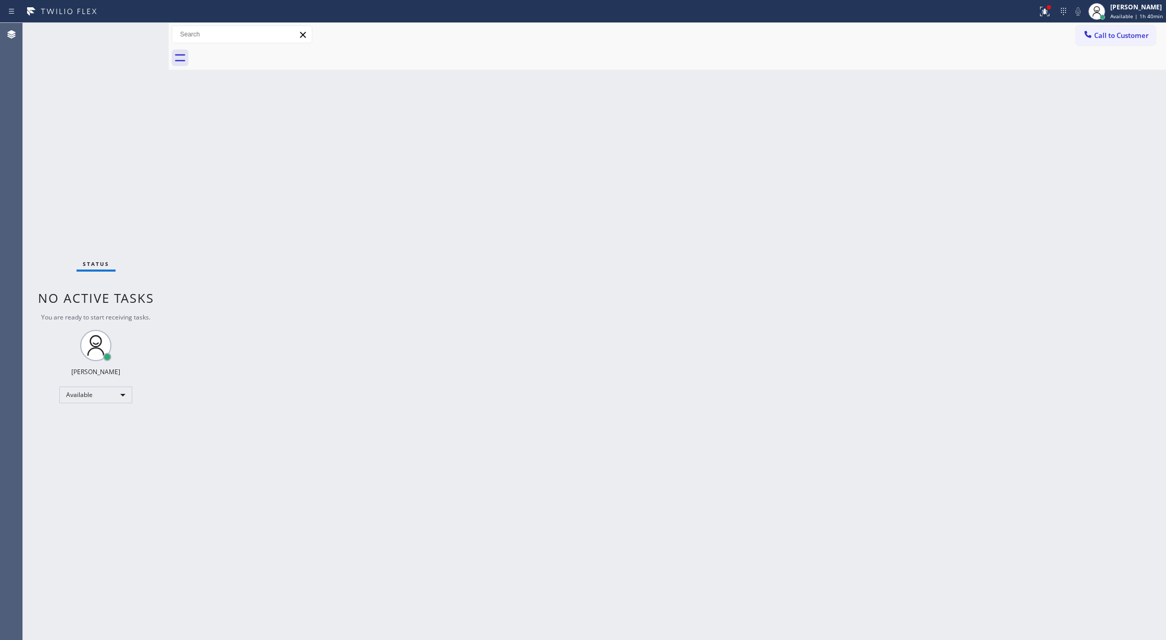
click at [138, 36] on div "Status No active tasks You are ready to start receiving tasks. [PERSON_NAME] Av…" at bounding box center [96, 331] width 146 height 617
click at [139, 30] on div "Status No active tasks You are ready to start receiving tasks. [PERSON_NAME] Av…" at bounding box center [96, 331] width 146 height 617
click at [135, 31] on div "Status No active tasks You are ready to start receiving tasks. [PERSON_NAME] Av…" at bounding box center [96, 331] width 146 height 617
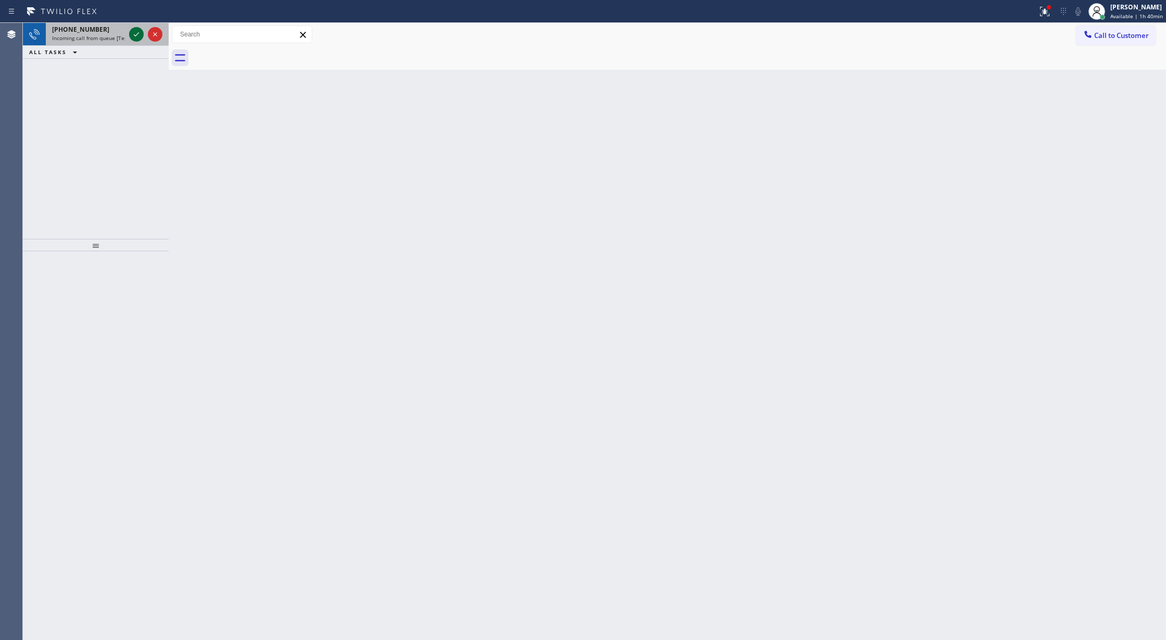
click at [134, 31] on icon at bounding box center [136, 34] width 12 height 12
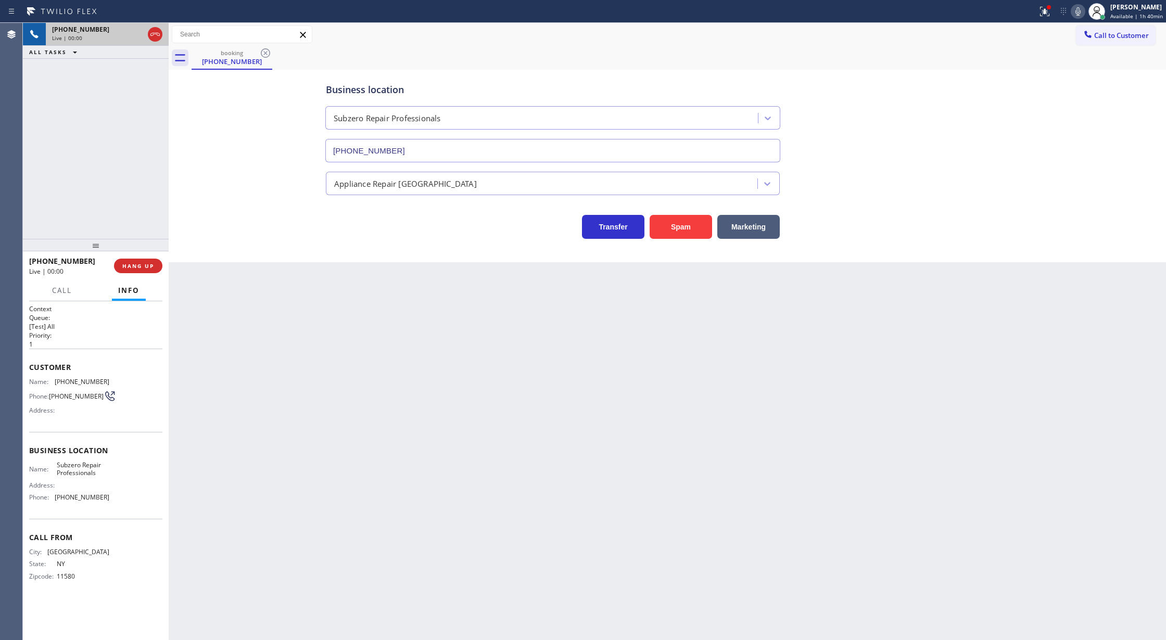
type input "[PHONE_NUMBER]"
drag, startPoint x: 28, startPoint y: 367, endPoint x: 149, endPoint y: 494, distance: 175.6
click at [149, 494] on div "Context Queue: [Test] All Priority: 1 Customer Name: (516) 639-8941 Phone: (516…" at bounding box center [96, 470] width 146 height 339
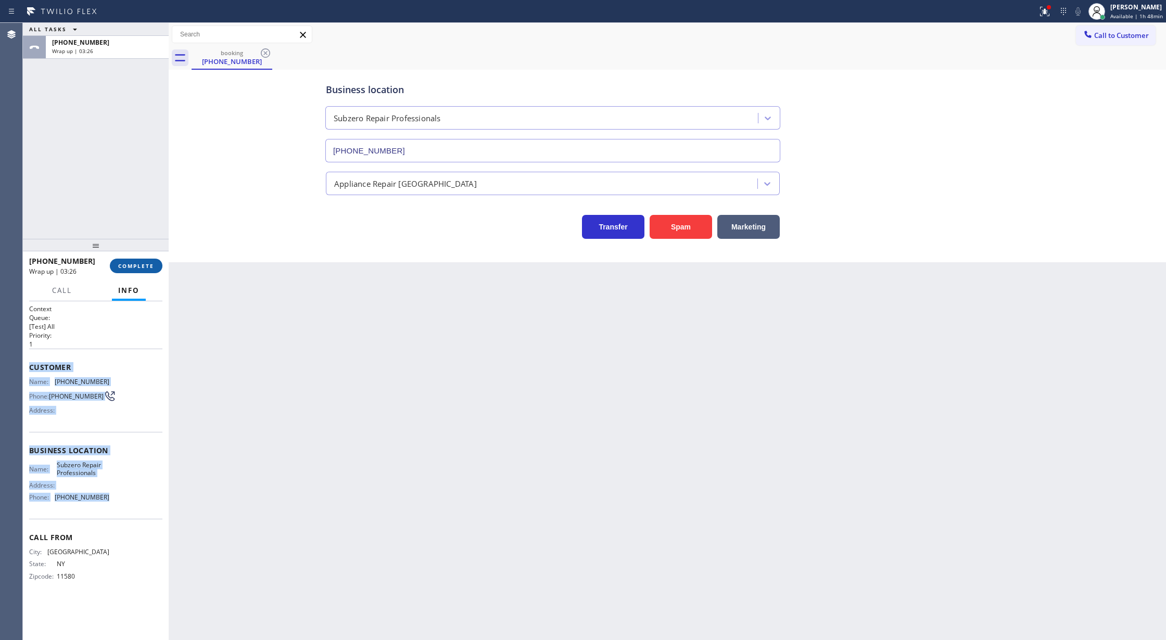
click at [140, 261] on button "COMPLETE" at bounding box center [136, 266] width 53 height 15
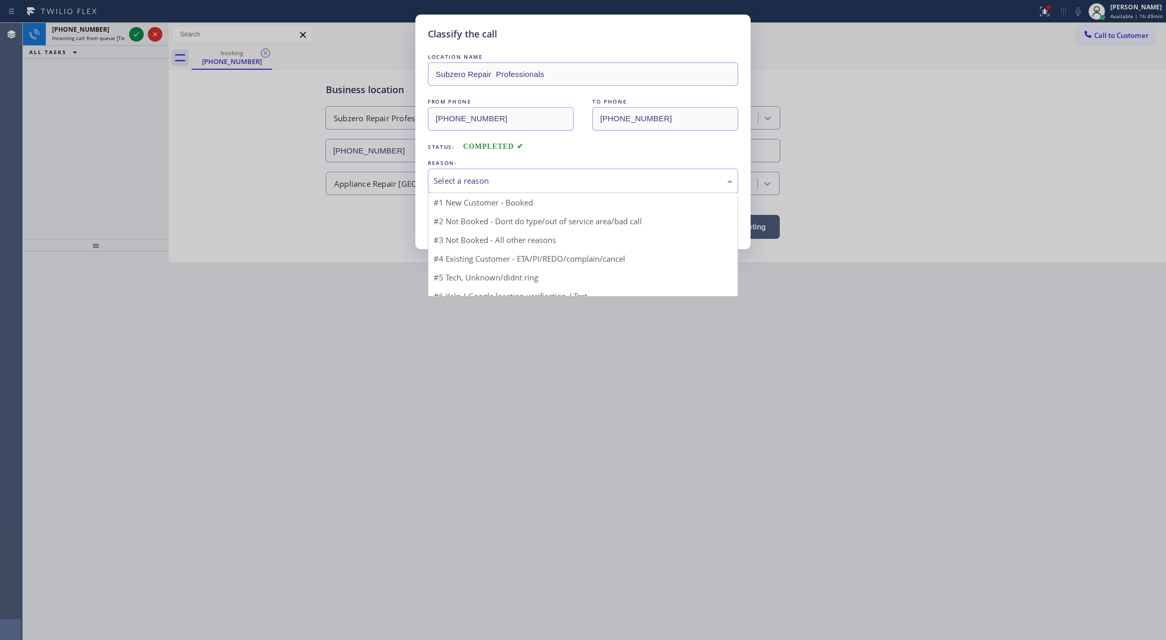
click at [494, 185] on div "Select a reason" at bounding box center [583, 181] width 299 height 12
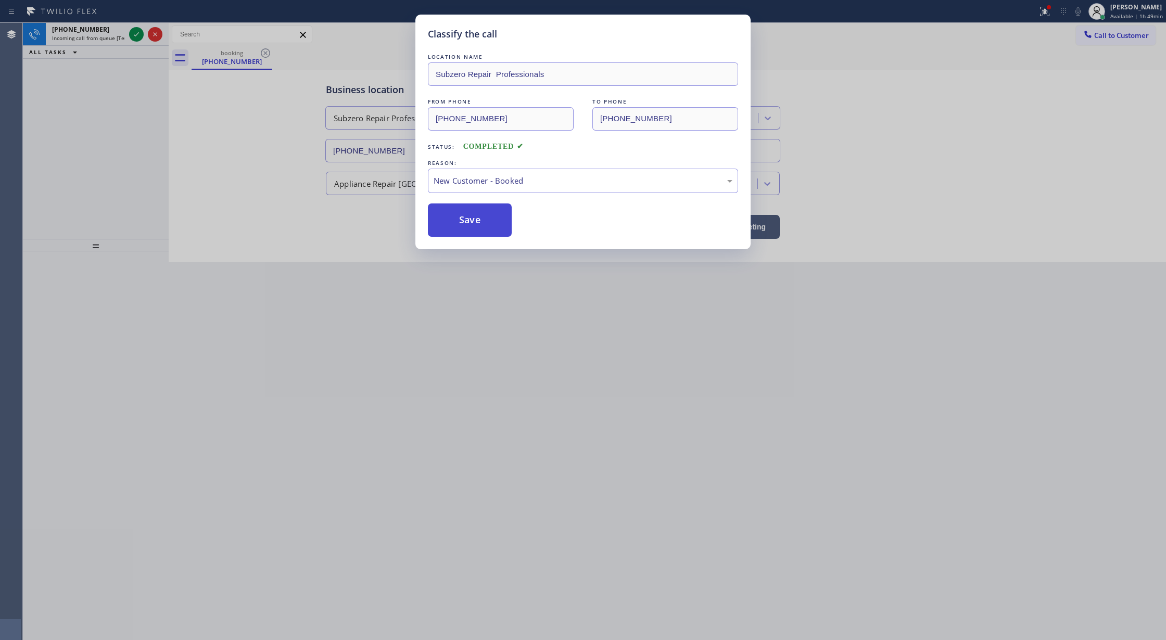
click at [471, 209] on button "Save" at bounding box center [470, 220] width 84 height 33
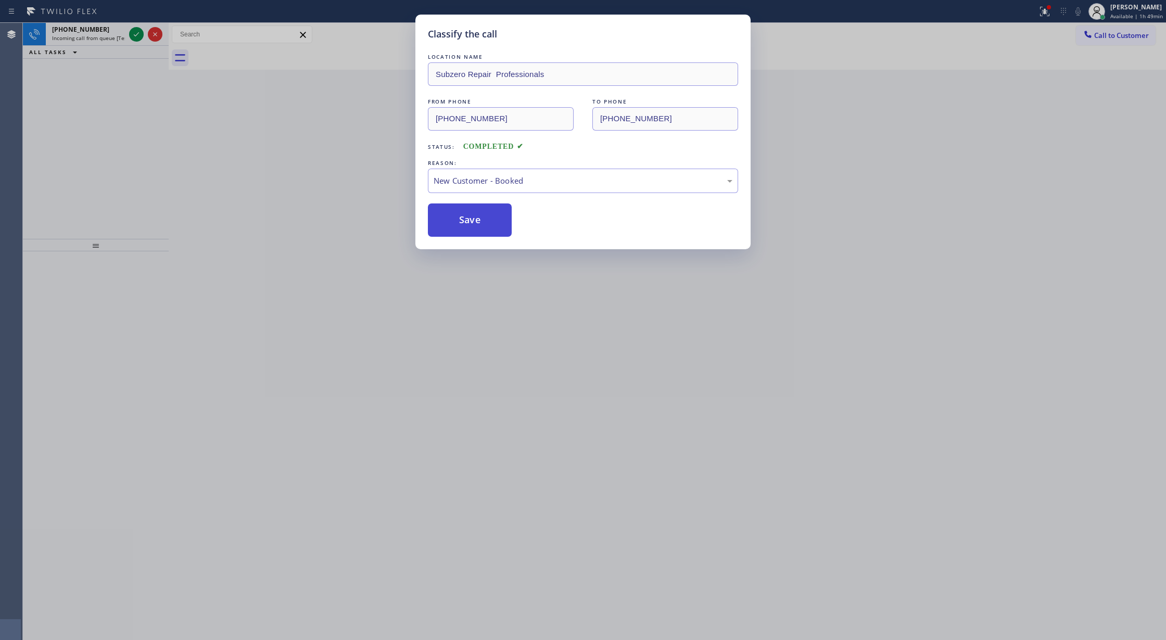
click at [467, 219] on button "Save" at bounding box center [470, 220] width 84 height 33
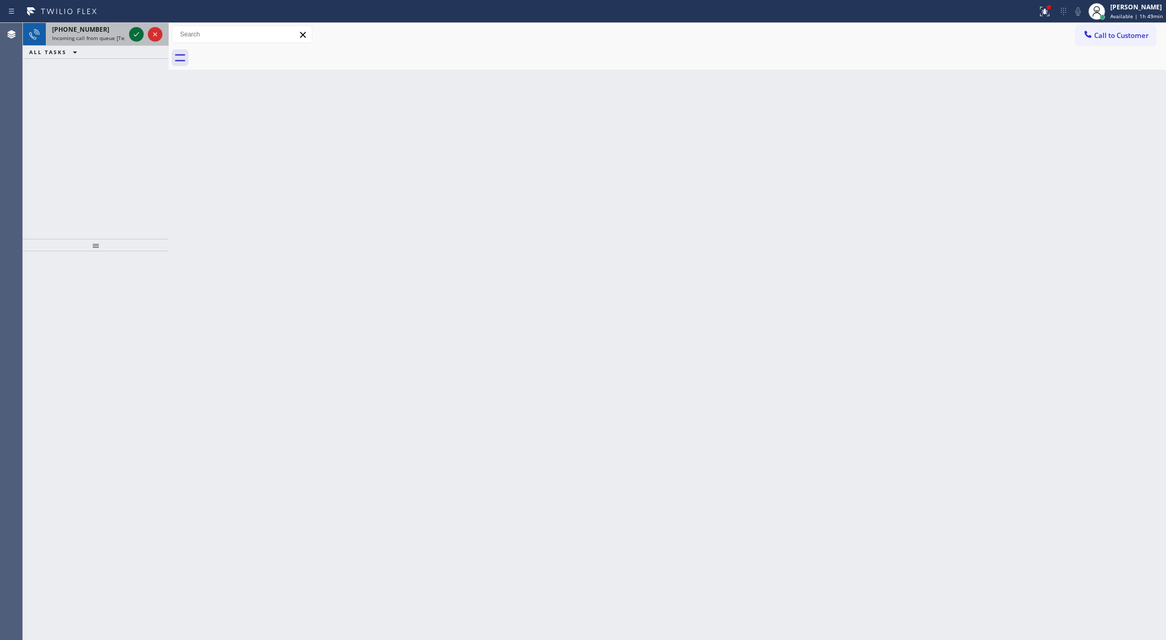
click at [136, 36] on icon at bounding box center [136, 34] width 12 height 12
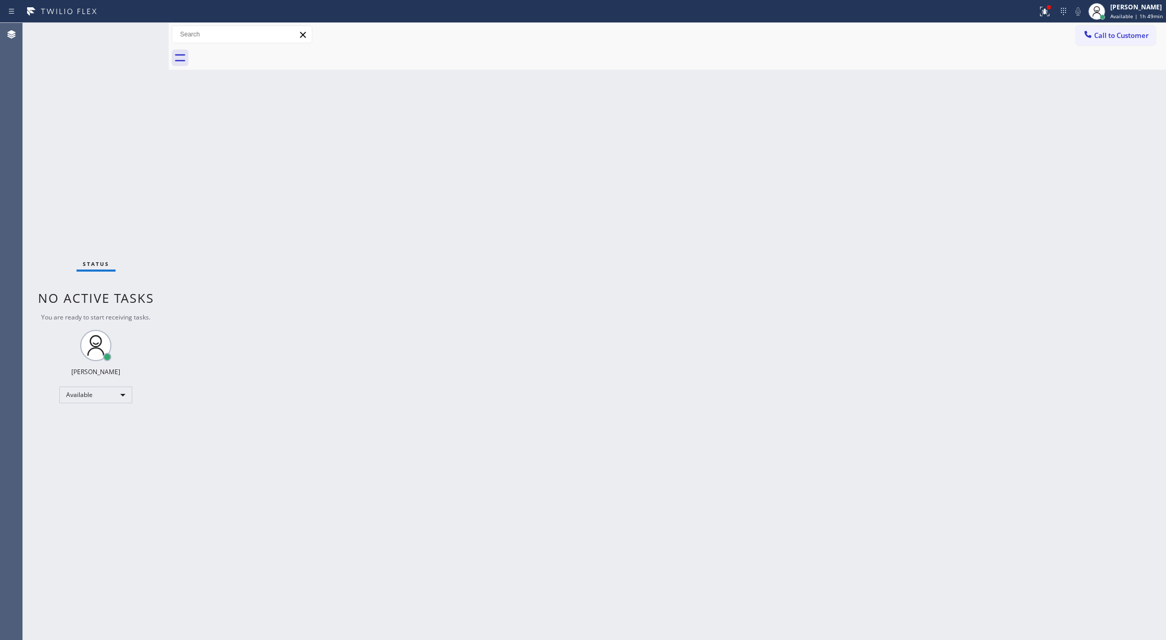
click at [136, 36] on div "Status No active tasks You are ready to start receiving tasks. [PERSON_NAME] Av…" at bounding box center [96, 331] width 146 height 617
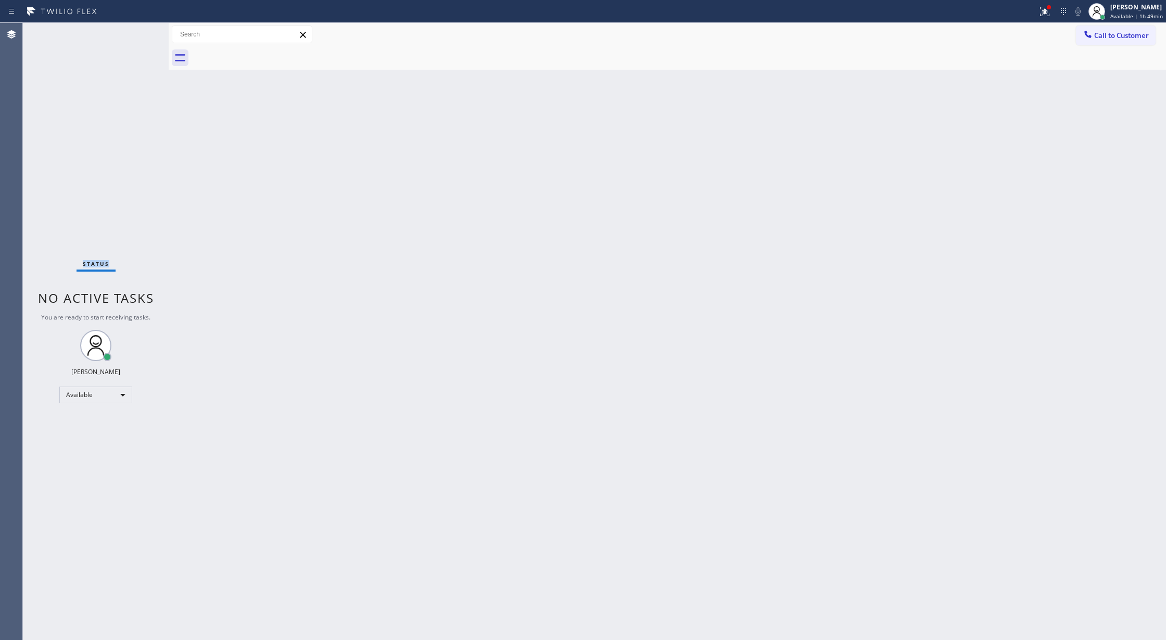
click at [136, 36] on div "Status No active tasks You are ready to start receiving tasks. [PERSON_NAME] Av…" at bounding box center [96, 331] width 146 height 617
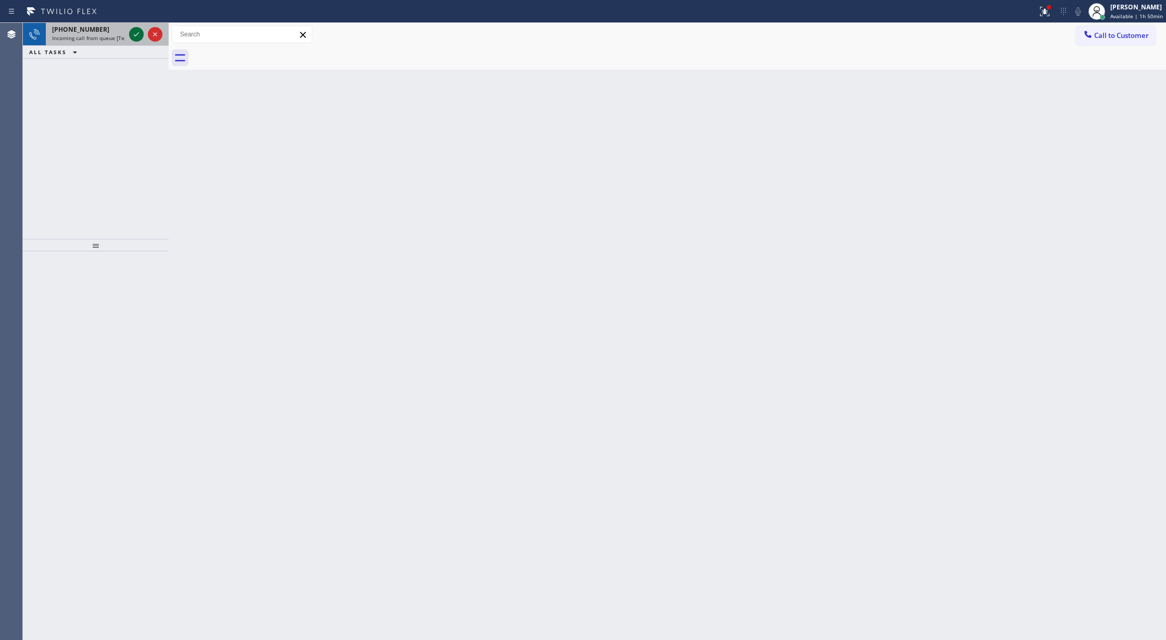
click at [131, 33] on icon at bounding box center [136, 34] width 12 height 12
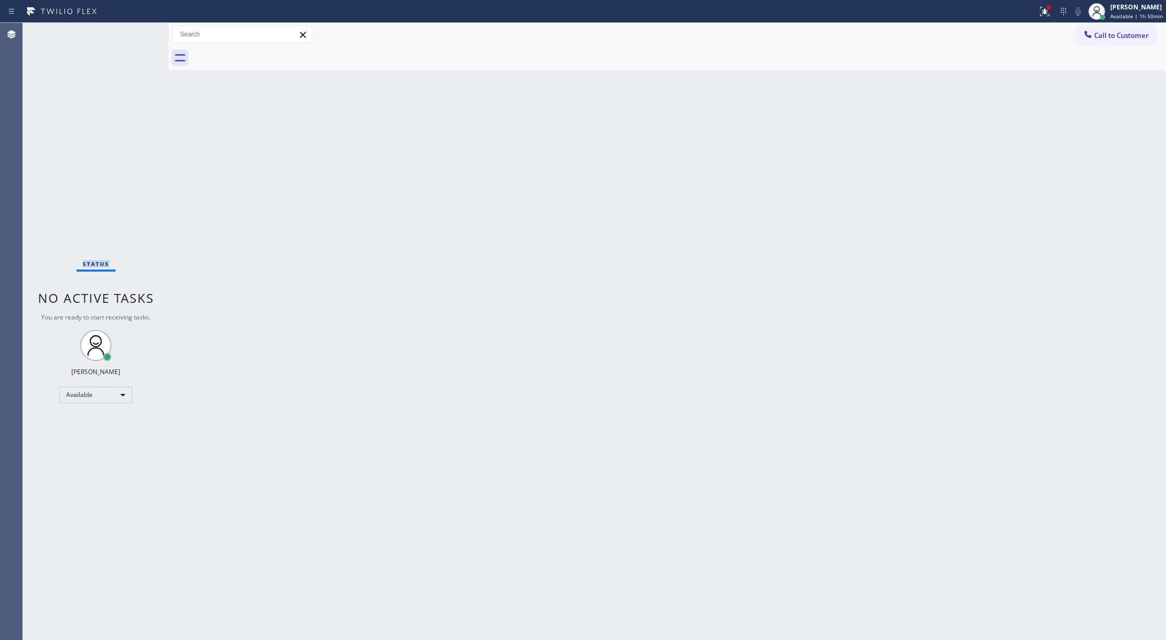
click at [129, 33] on div "Status No active tasks You are ready to start receiving tasks. [PERSON_NAME] Av…" at bounding box center [96, 331] width 146 height 617
click at [146, 57] on div "Status No active tasks You are ready to start receiving tasks. [PERSON_NAME] Av…" at bounding box center [96, 331] width 146 height 617
click at [143, 50] on div "Status No active tasks You are ready to start receiving tasks. [PERSON_NAME] Av…" at bounding box center [96, 331] width 146 height 617
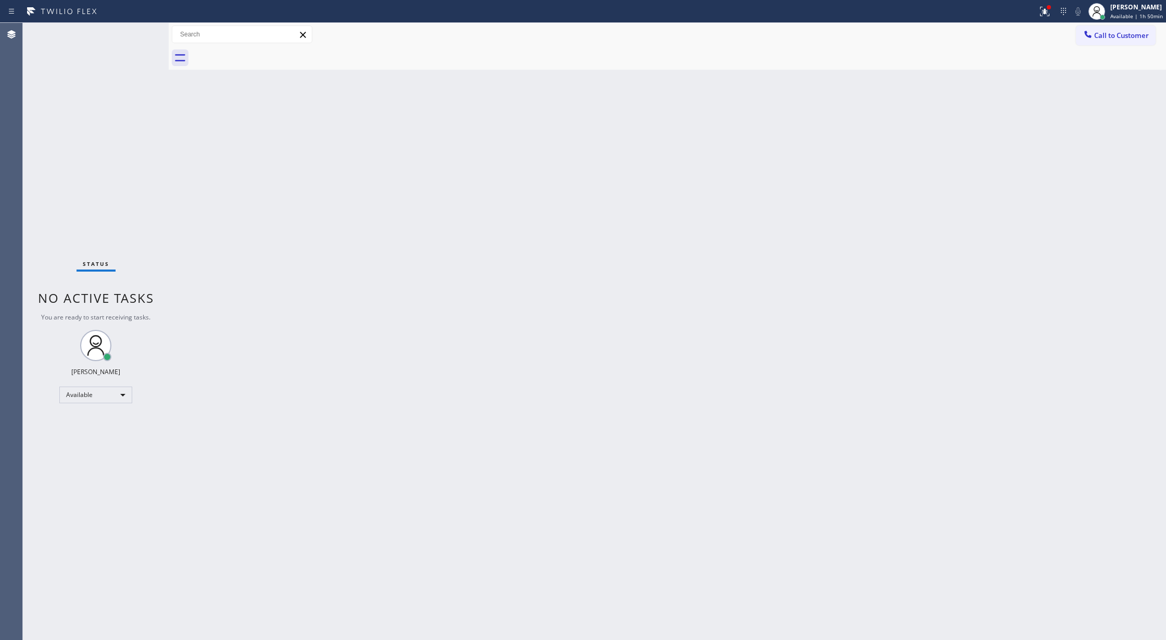
click at [132, 32] on div "Status No active tasks You are ready to start receiving tasks. [PERSON_NAME] Av…" at bounding box center [96, 331] width 146 height 617
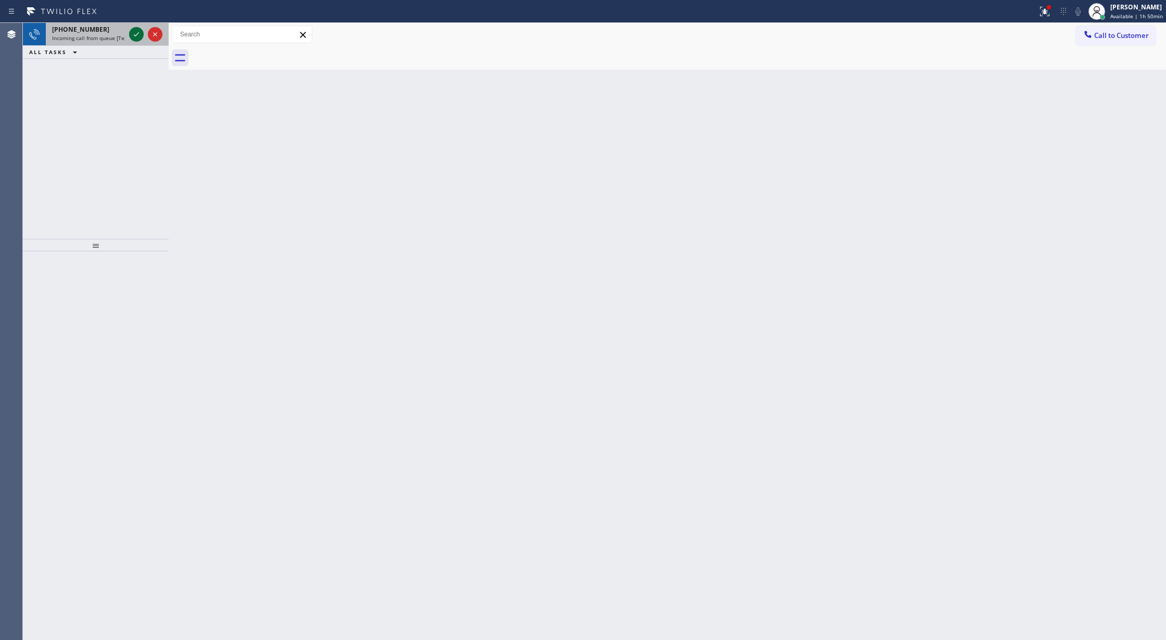
click at [131, 33] on icon at bounding box center [136, 34] width 12 height 12
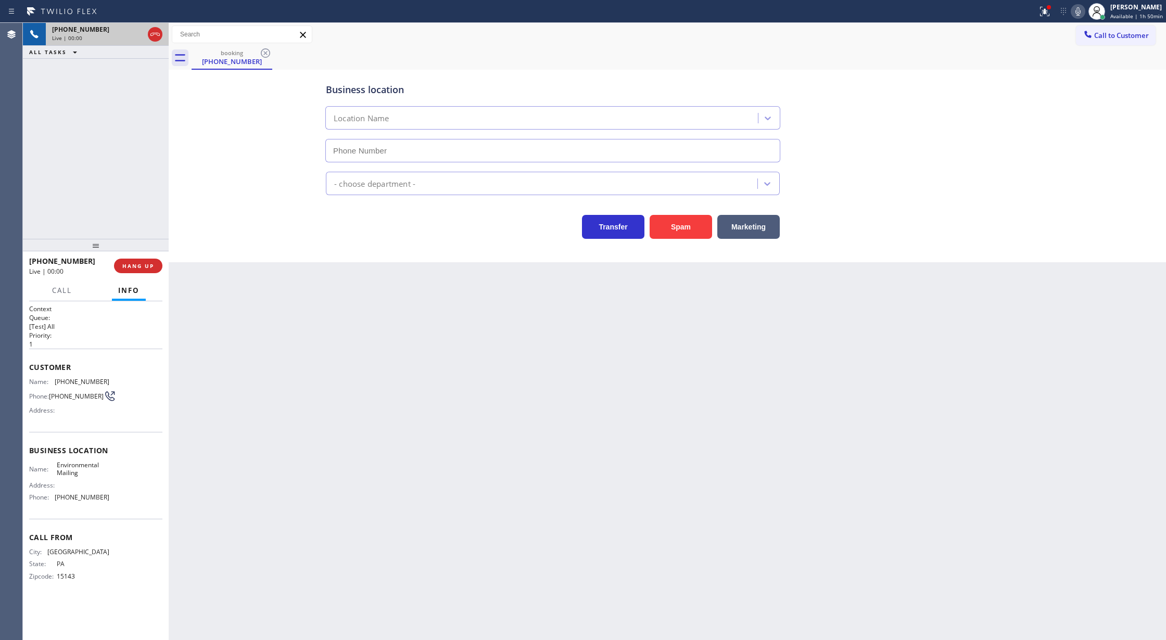
type input "(844) 259-7891"
click at [673, 232] on button "Spam" at bounding box center [681, 227] width 62 height 24
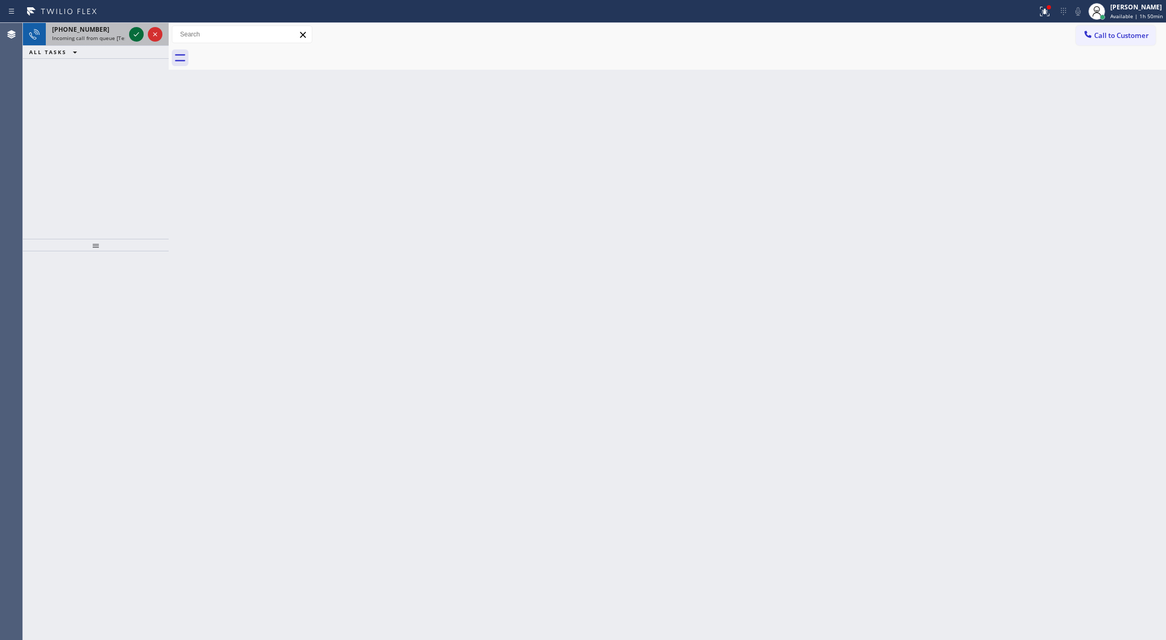
click at [132, 37] on icon at bounding box center [136, 34] width 12 height 12
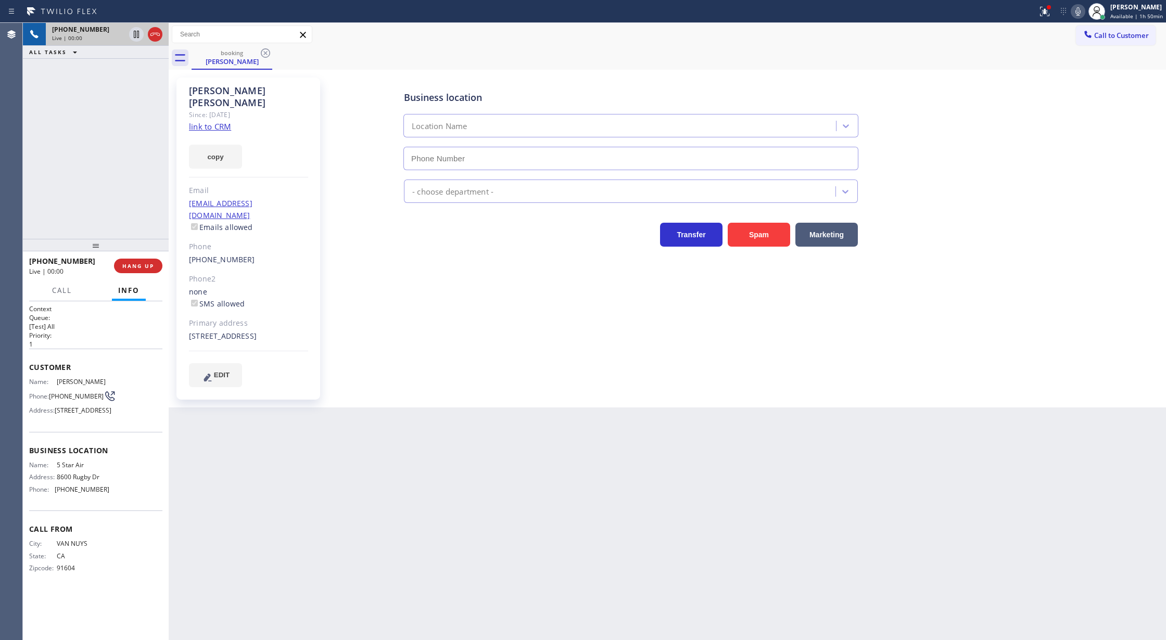
type input "[PHONE_NUMBER]"
click at [222, 121] on link "link to CRM" at bounding box center [210, 126] width 42 height 10
click at [135, 263] on span "COMPLETE" at bounding box center [136, 265] width 36 height 7
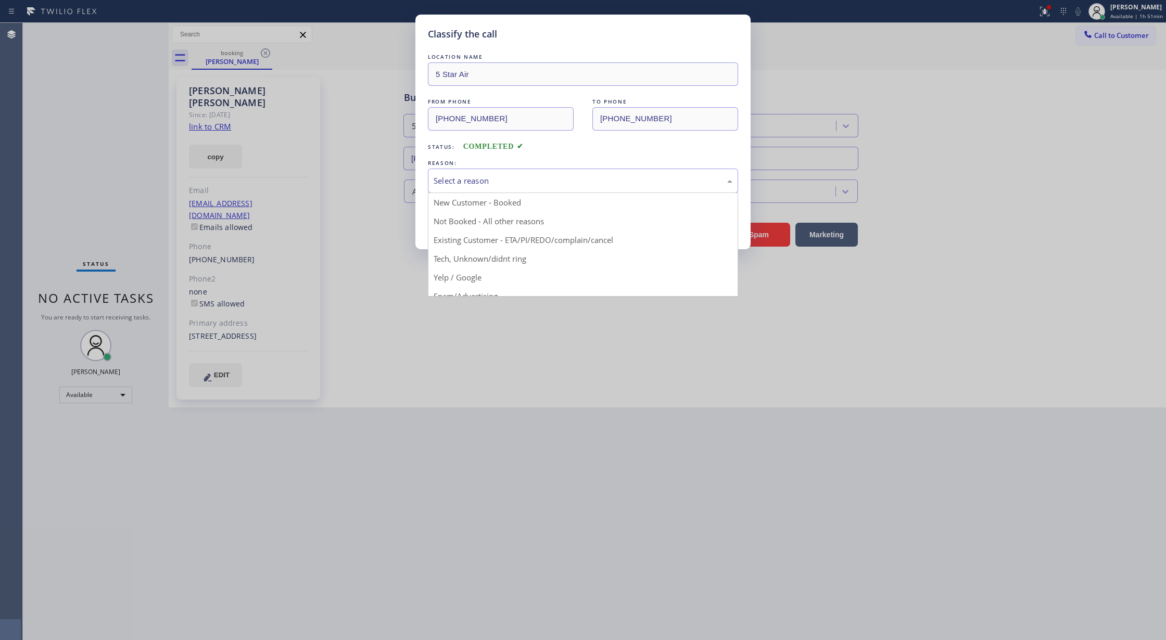
click at [455, 184] on div "Select a reason" at bounding box center [583, 181] width 299 height 12
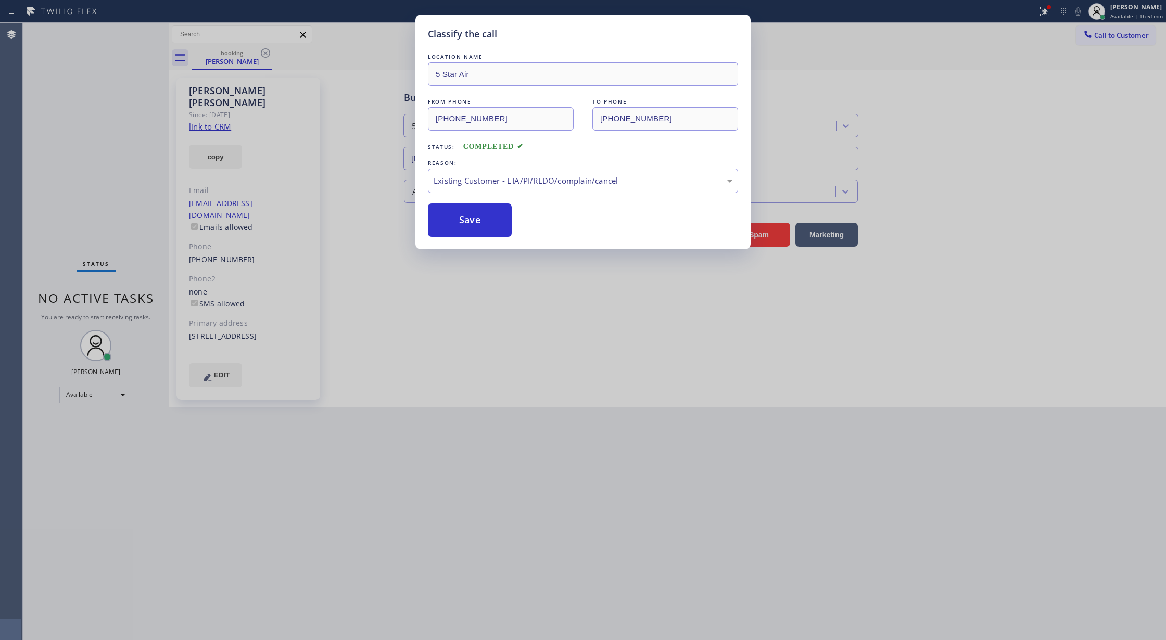
click at [471, 225] on button "Save" at bounding box center [470, 220] width 84 height 33
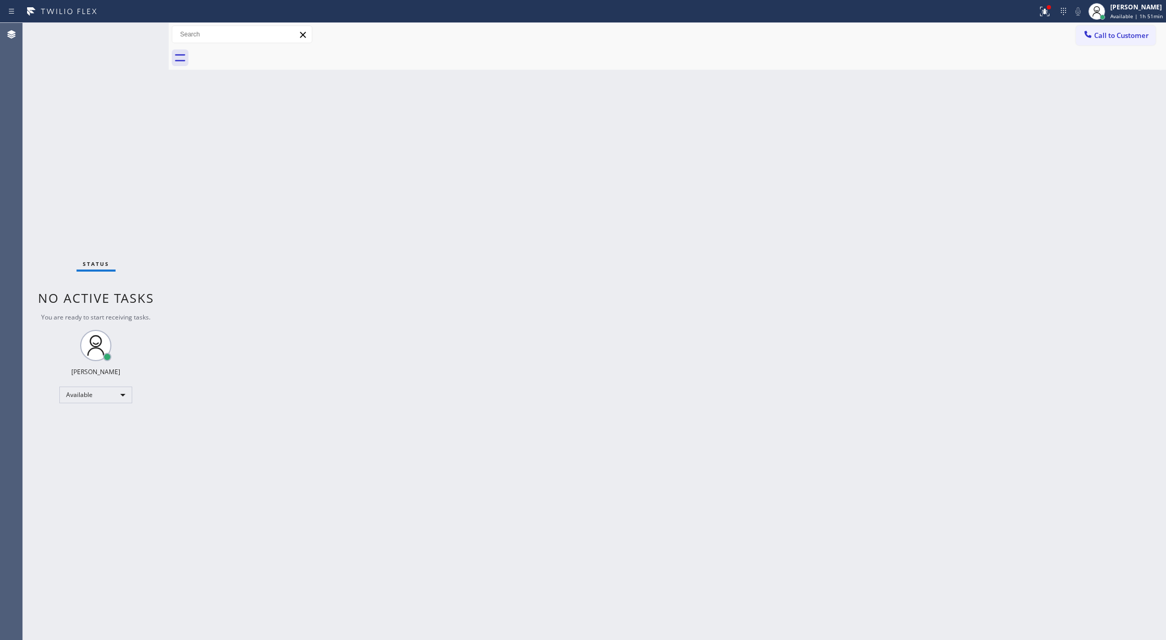
click at [134, 34] on div "Status No active tasks You are ready to start receiving tasks. [PERSON_NAME] Av…" at bounding box center [96, 331] width 146 height 617
click at [134, 34] on icon at bounding box center [136, 34] width 12 height 12
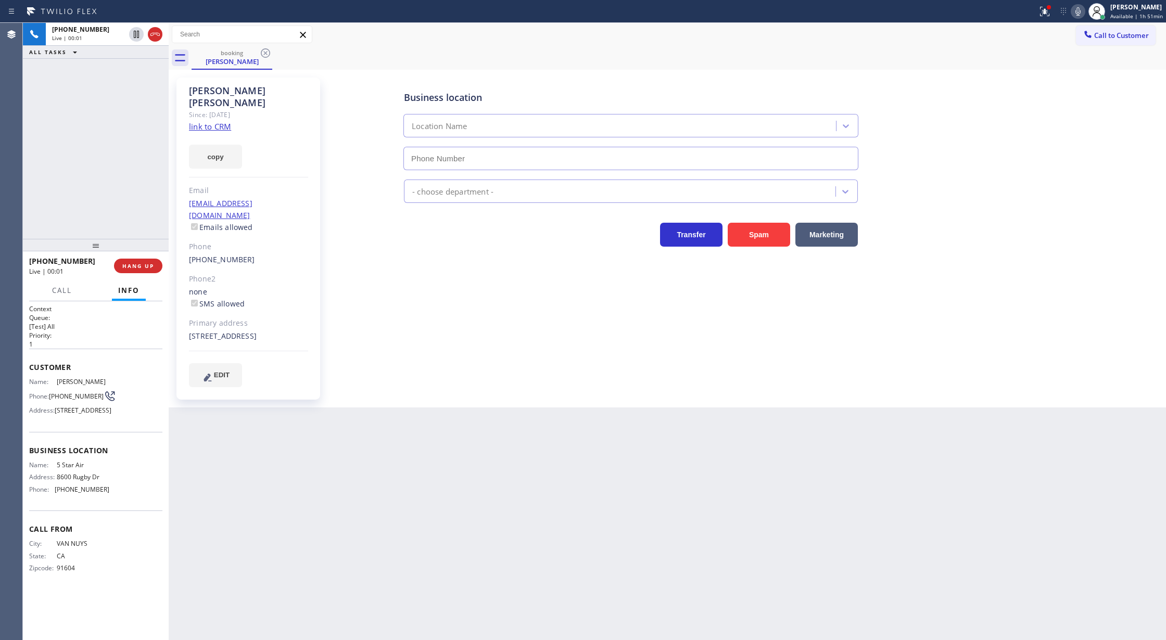
type input "[PHONE_NUMBER]"
click at [156, 43] on div at bounding box center [145, 34] width 37 height 23
click at [156, 40] on icon at bounding box center [155, 34] width 12 height 12
click at [137, 265] on span "COMPLETE" at bounding box center [136, 265] width 36 height 7
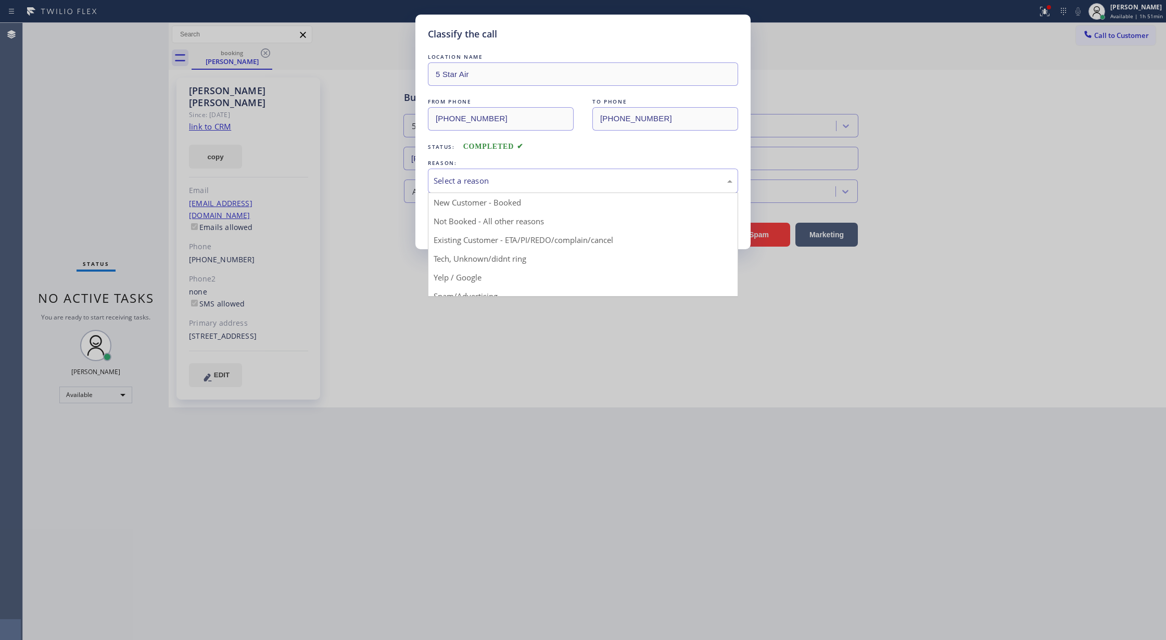
click at [494, 184] on div "Select a reason" at bounding box center [583, 181] width 299 height 12
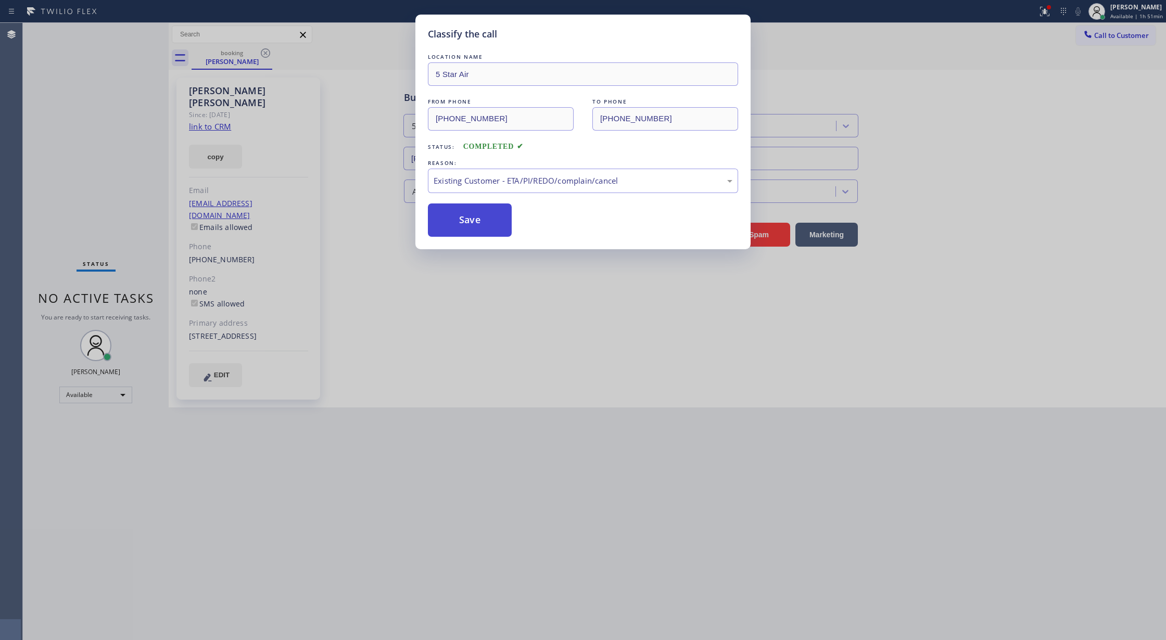
click at [469, 217] on button "Save" at bounding box center [470, 220] width 84 height 33
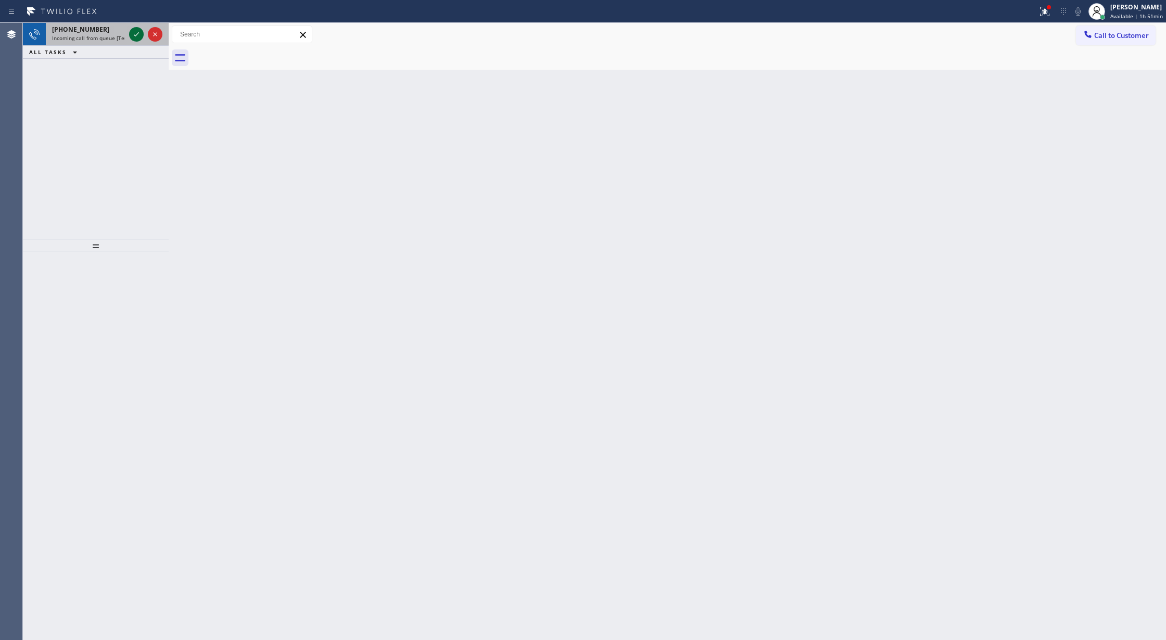
click at [138, 34] on icon at bounding box center [136, 34] width 12 height 12
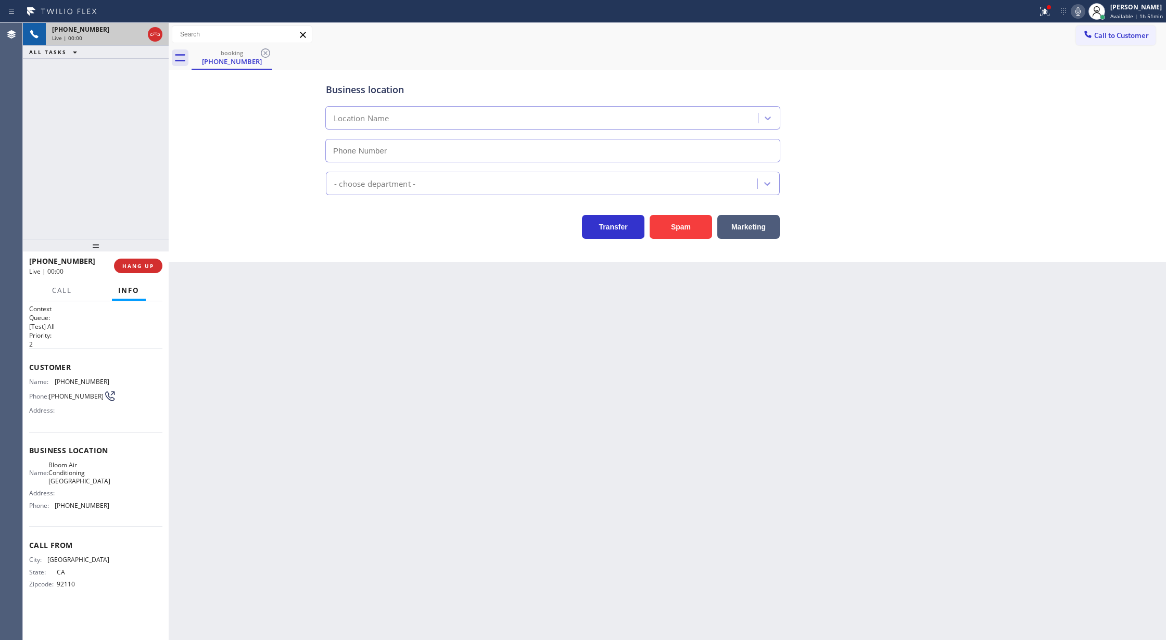
type input "(619) 330-3334"
click at [688, 230] on button "Spam" at bounding box center [681, 227] width 62 height 24
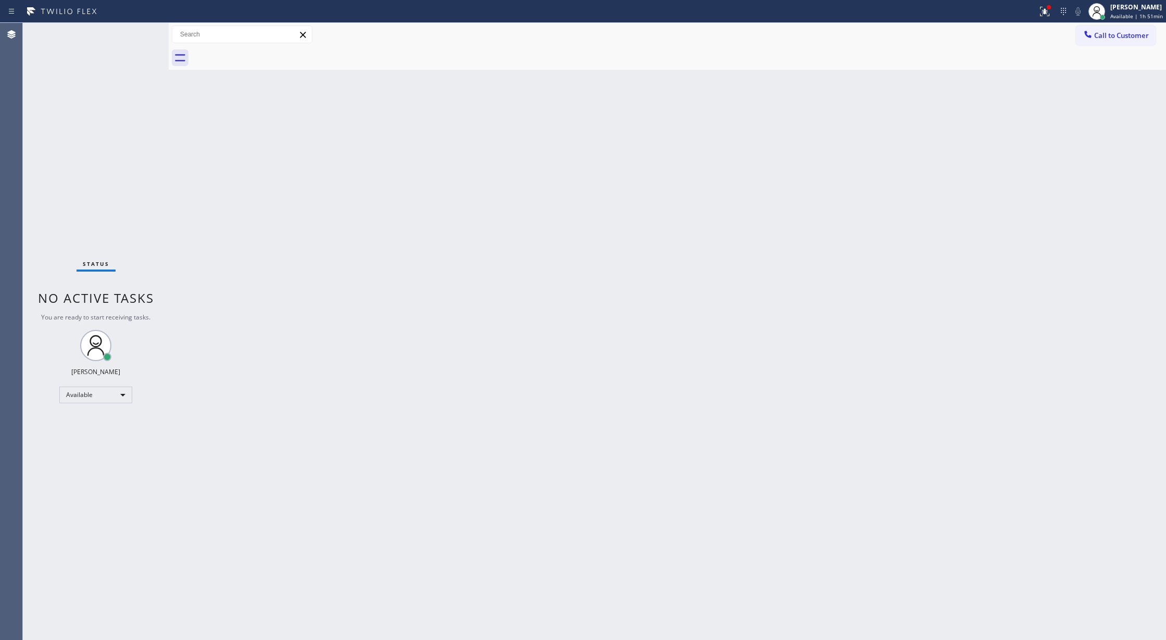
click at [142, 31] on div "Status No active tasks You are ready to start receiving tasks. [PERSON_NAME] Av…" at bounding box center [96, 331] width 146 height 617
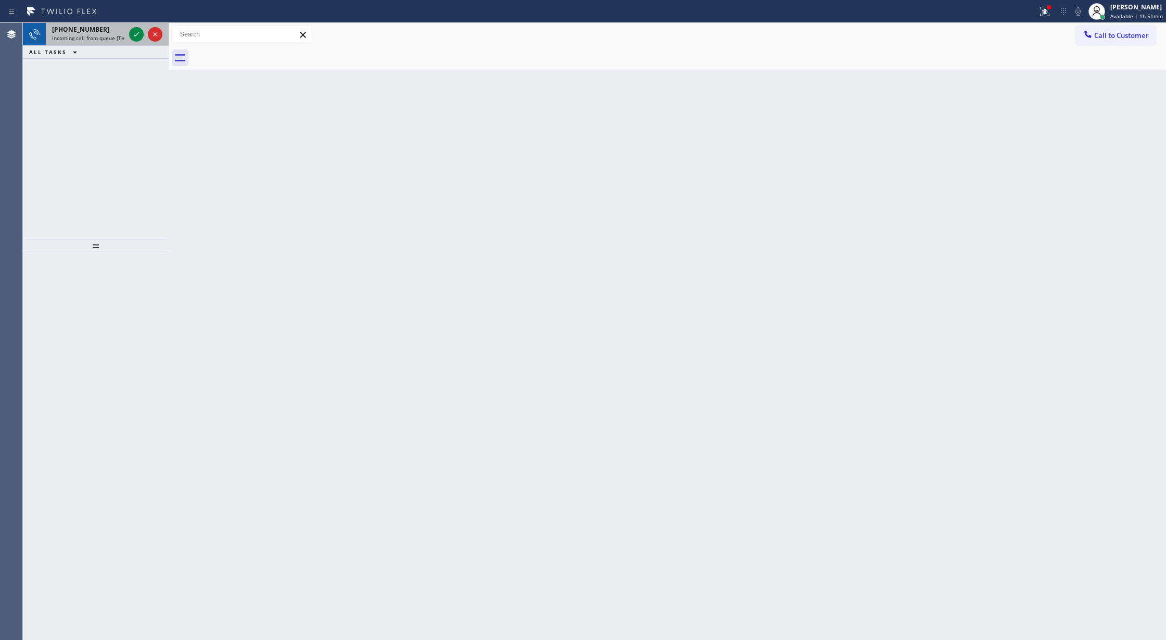
drag, startPoint x: 132, startPoint y: 30, endPoint x: 131, endPoint y: 44, distance: 13.6
click at [132, 30] on icon at bounding box center [136, 34] width 12 height 12
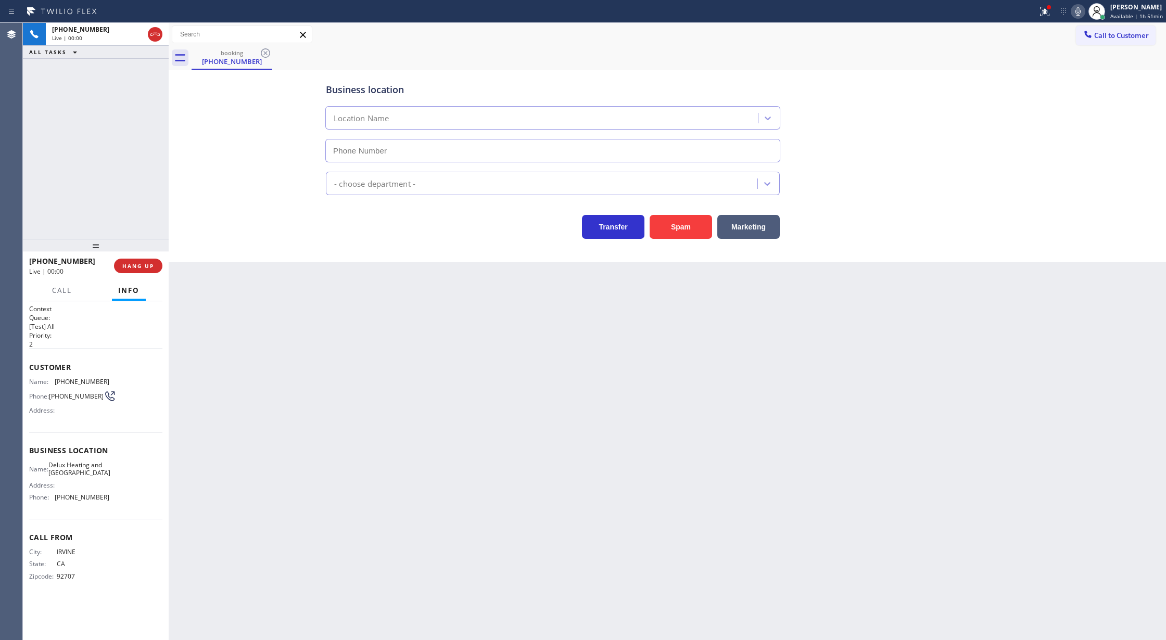
type input "(949) 506-3640"
click at [685, 223] on button "Spam" at bounding box center [681, 227] width 62 height 24
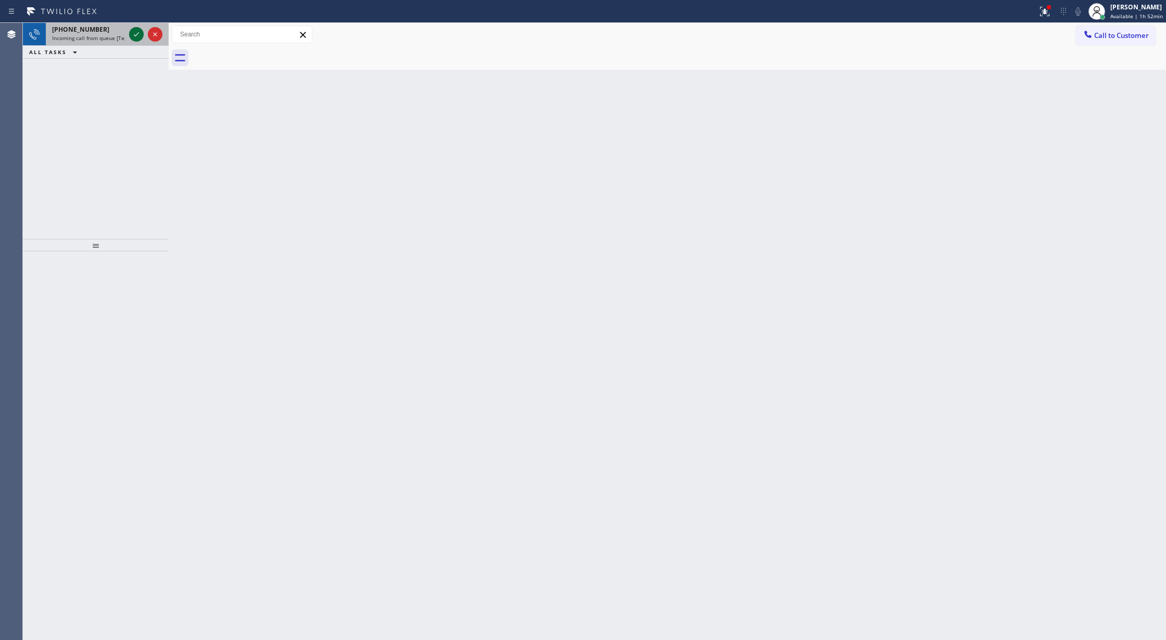
click at [135, 33] on icon at bounding box center [136, 34] width 12 height 12
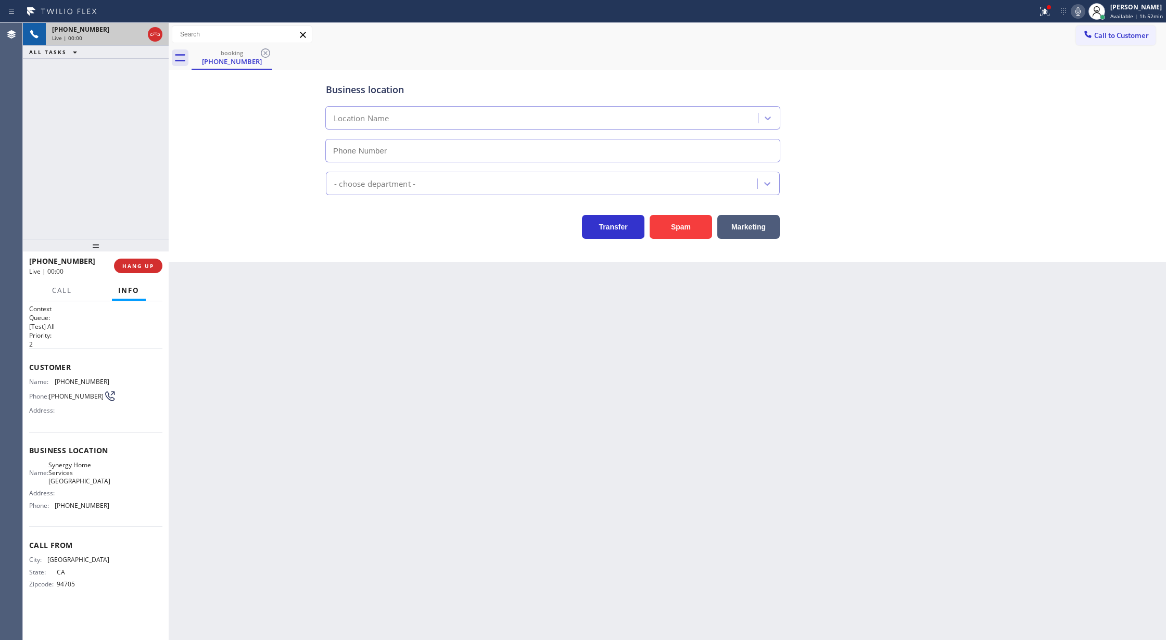
type input "(510) 737-7137"
click at [677, 223] on button "Spam" at bounding box center [681, 227] width 62 height 24
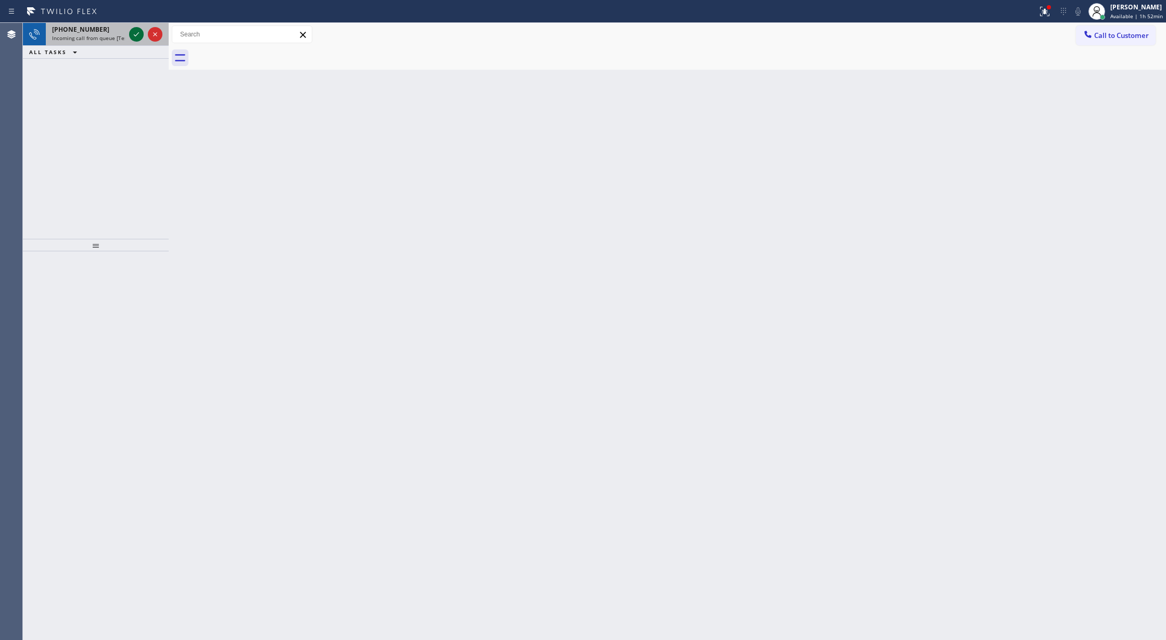
click at [137, 34] on icon at bounding box center [136, 34] width 12 height 12
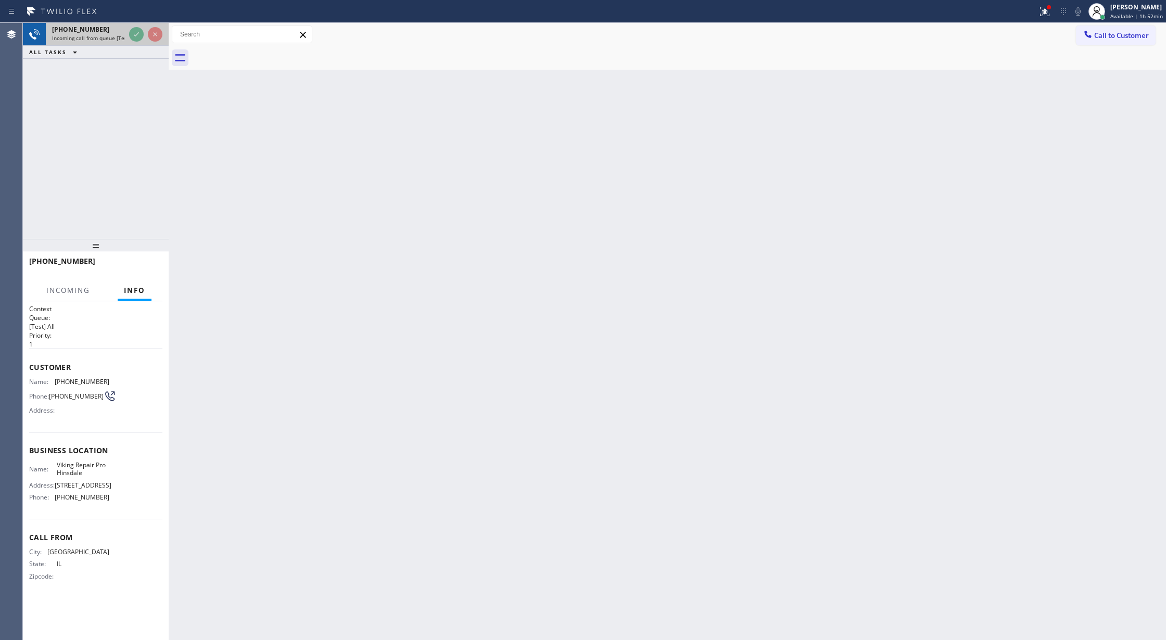
click at [128, 28] on div at bounding box center [145, 34] width 37 height 23
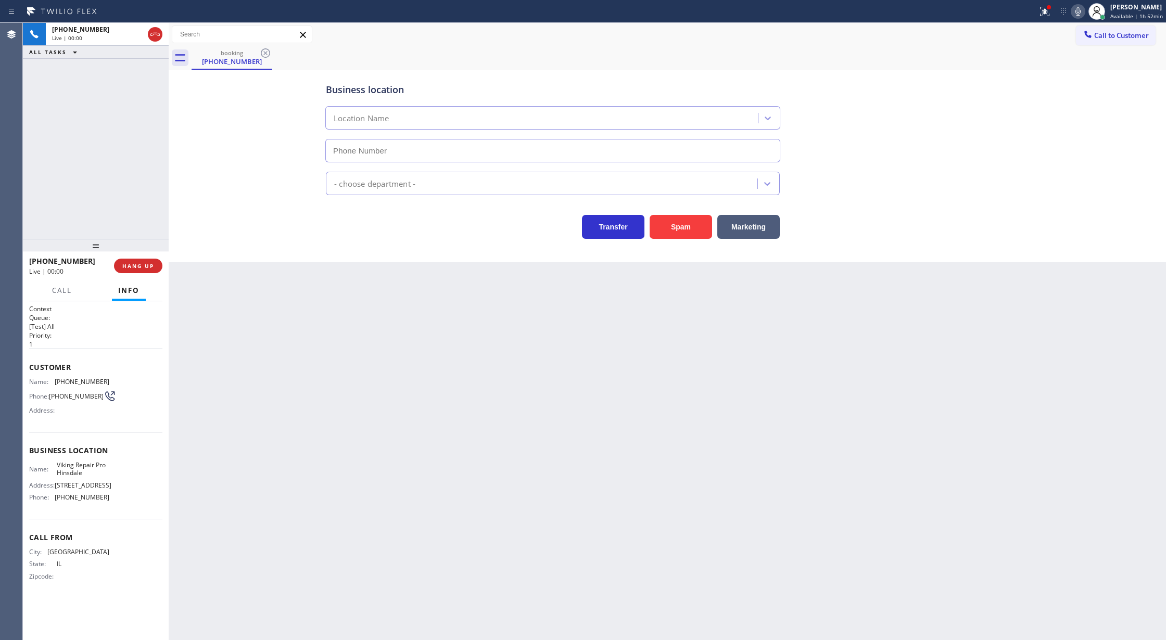
type input "[PHONE_NUMBER]"
click at [692, 230] on button "Spam" at bounding box center [681, 227] width 62 height 24
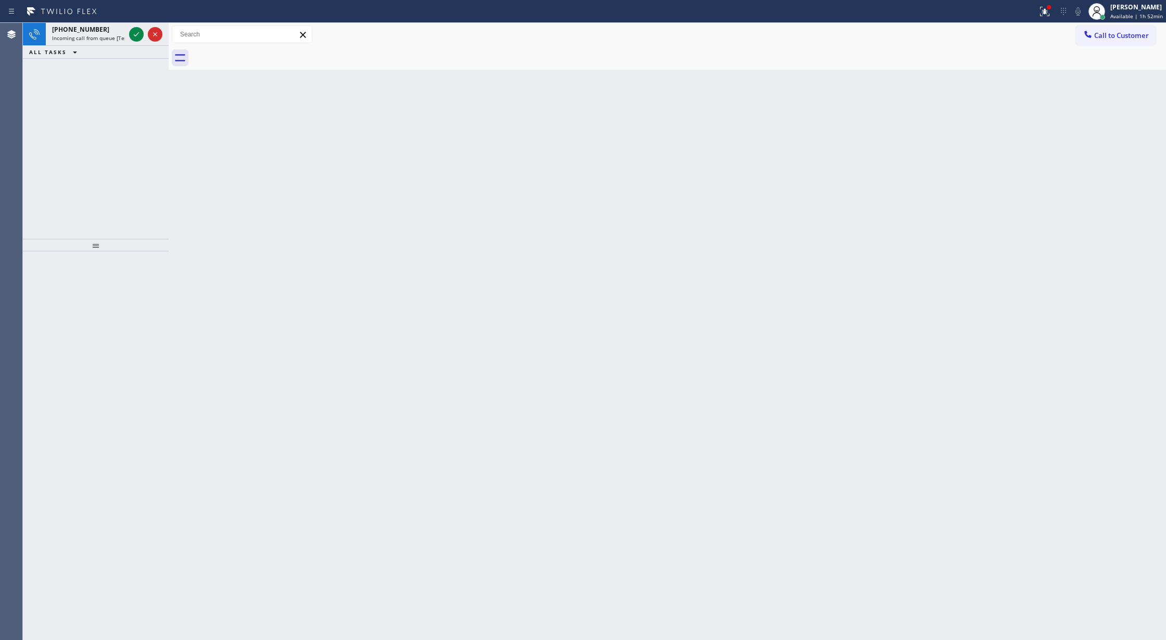
click at [132, 33] on icon at bounding box center [136, 34] width 12 height 12
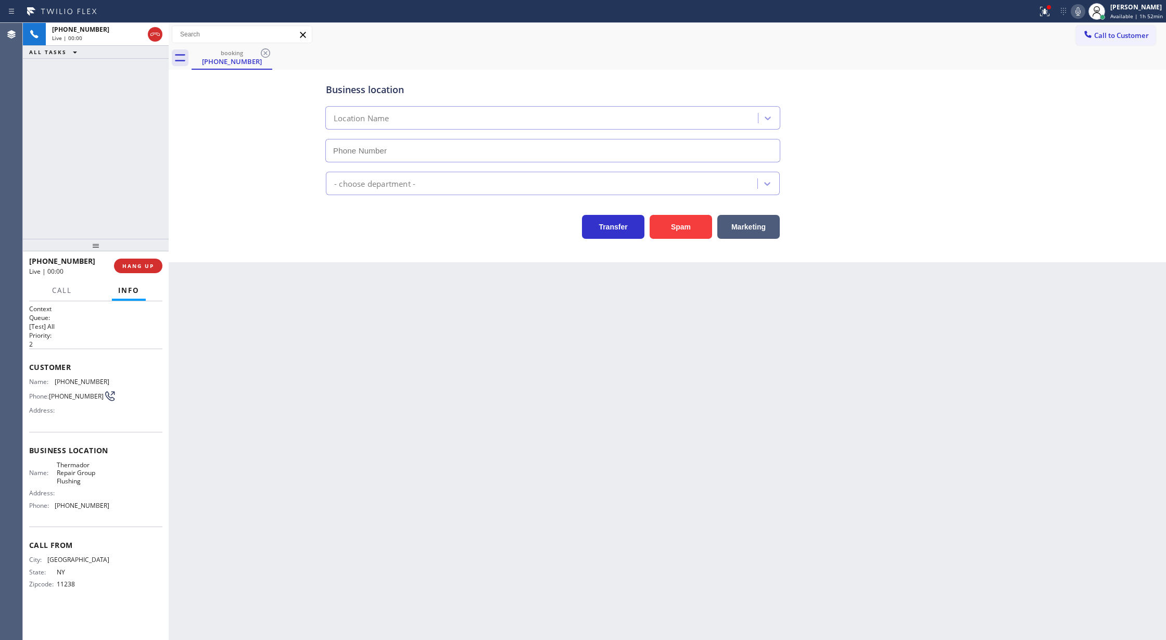
type input "(347) 763-7929"
click at [679, 231] on button "Spam" at bounding box center [681, 227] width 62 height 24
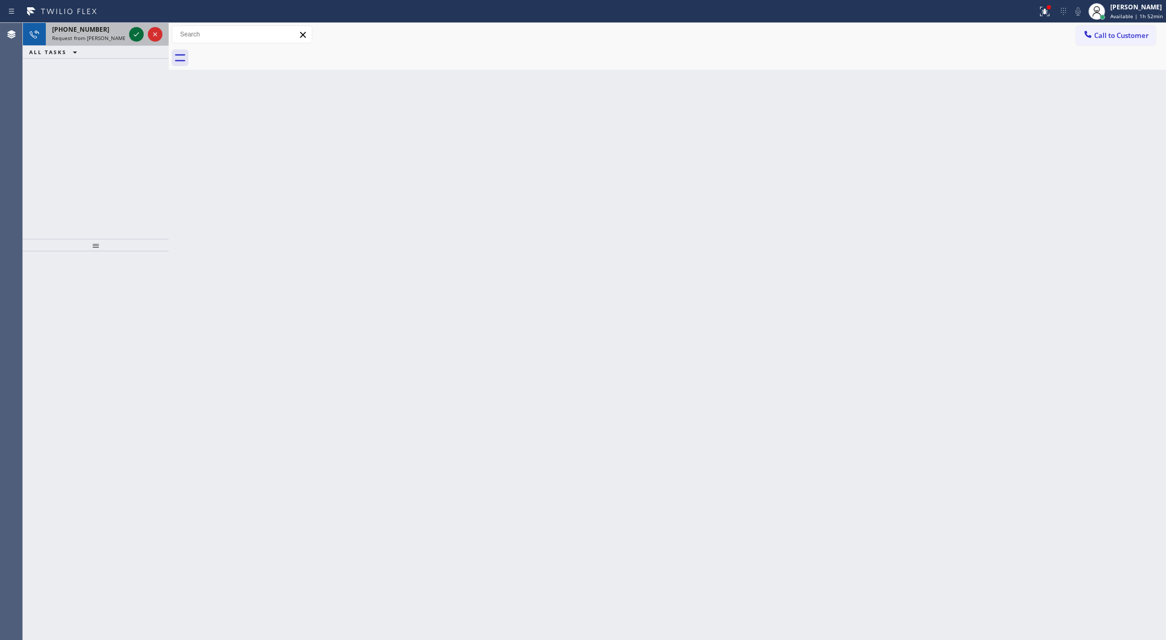
click at [132, 34] on icon at bounding box center [136, 34] width 12 height 12
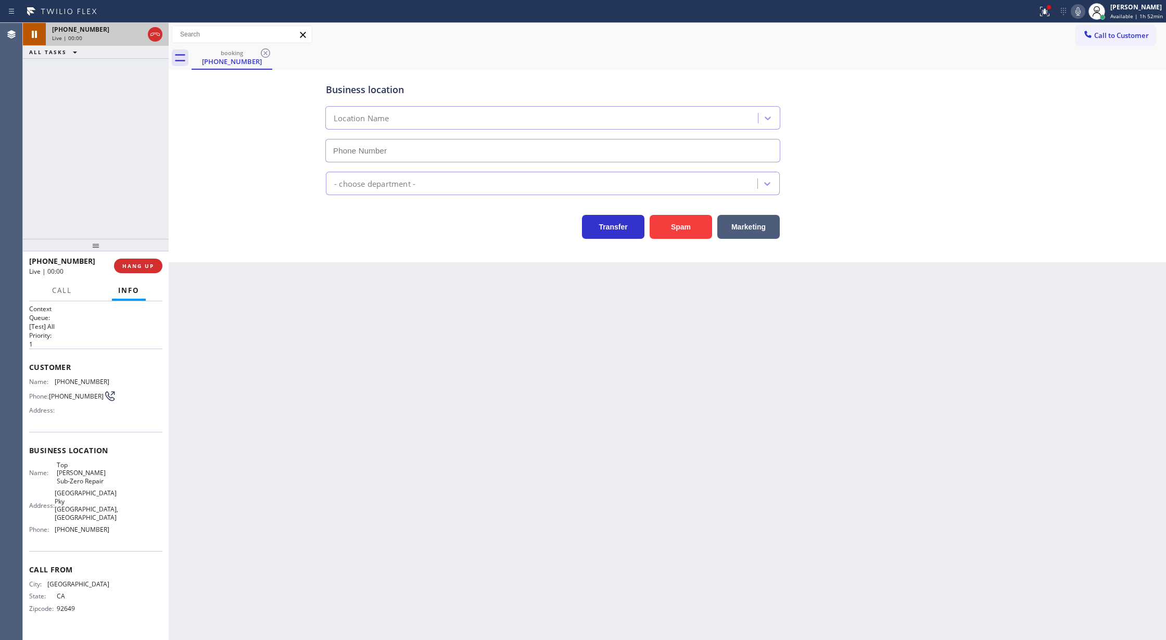
type input "[PHONE_NUMBER]"
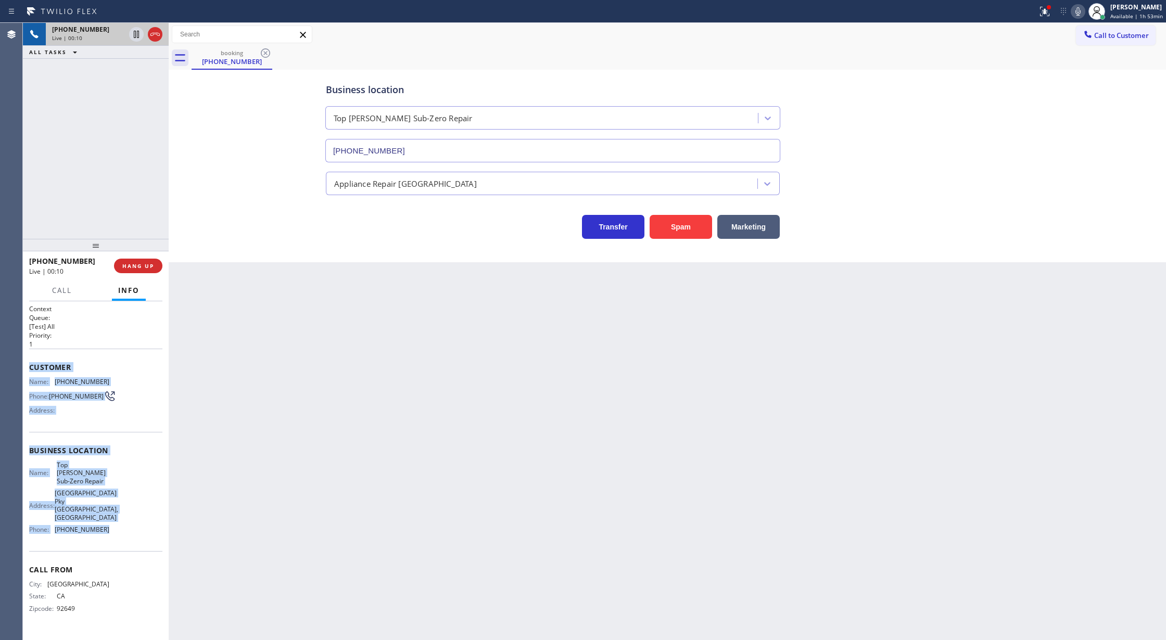
drag, startPoint x: 29, startPoint y: 366, endPoint x: 132, endPoint y: 513, distance: 178.6
click at [132, 513] on div "Context Queue: [Test] All Priority: 1 Customer Name: (562) 714-7607 Phone: (562…" at bounding box center [95, 467] width 133 height 325
click at [137, 402] on div "Name: (562) 714-7607 Phone: (562) 714-7607 Address:" at bounding box center [95, 398] width 133 height 41
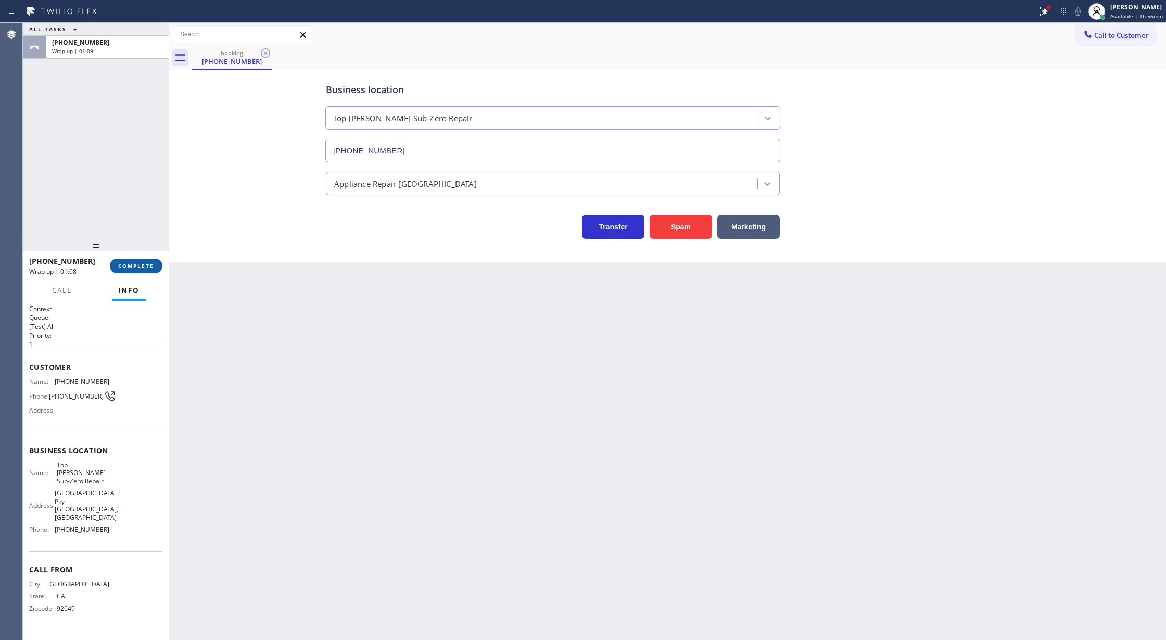
click at [143, 267] on span "COMPLETE" at bounding box center [136, 265] width 36 height 7
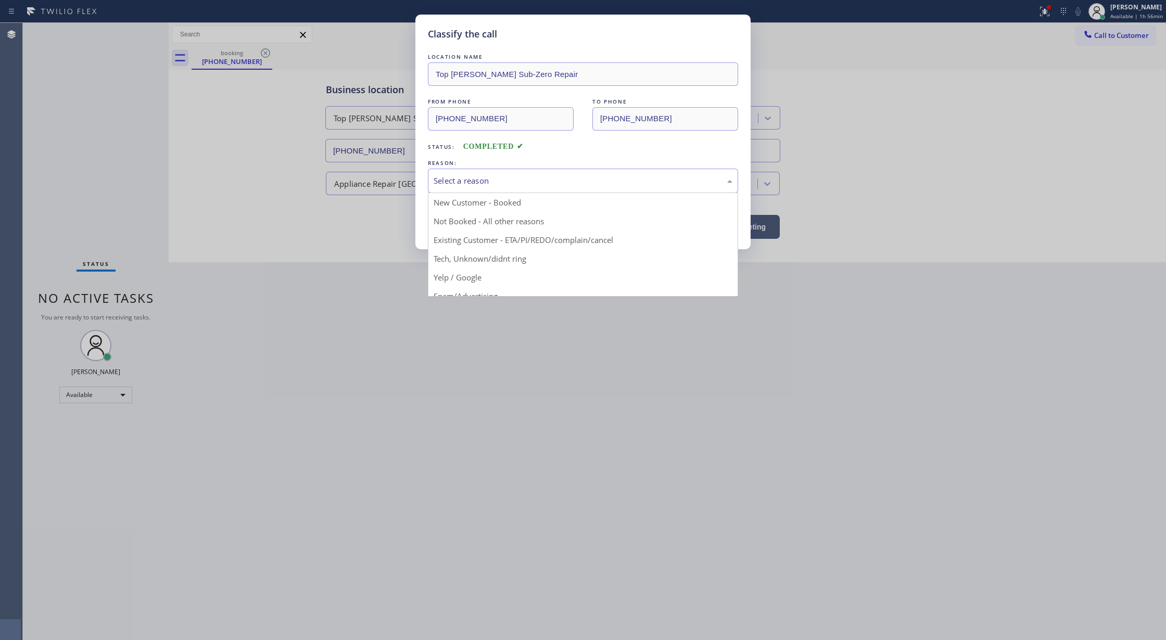
click at [442, 184] on div "Select a reason" at bounding box center [583, 181] width 299 height 12
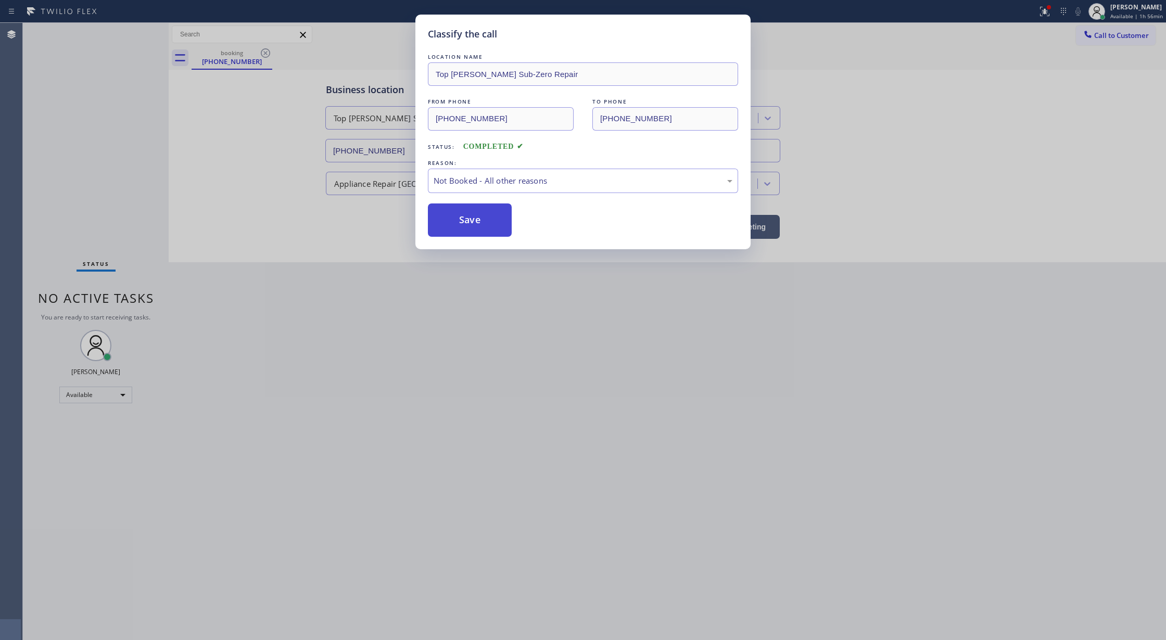
click at [467, 210] on button "Save" at bounding box center [470, 220] width 84 height 33
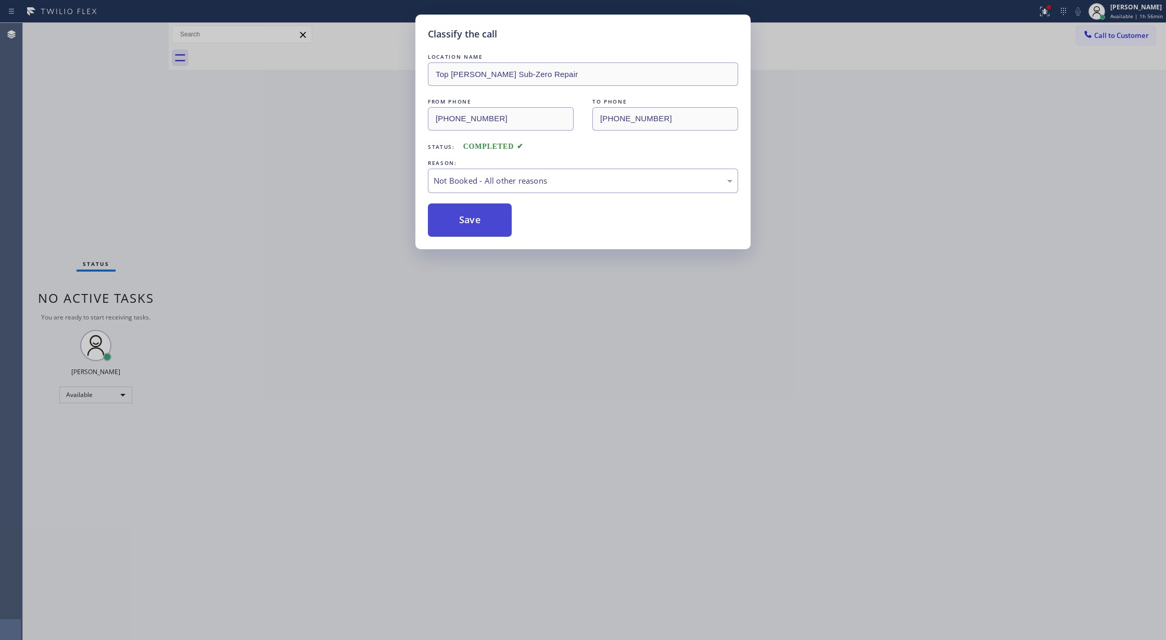
click at [467, 217] on button "Save" at bounding box center [470, 220] width 84 height 33
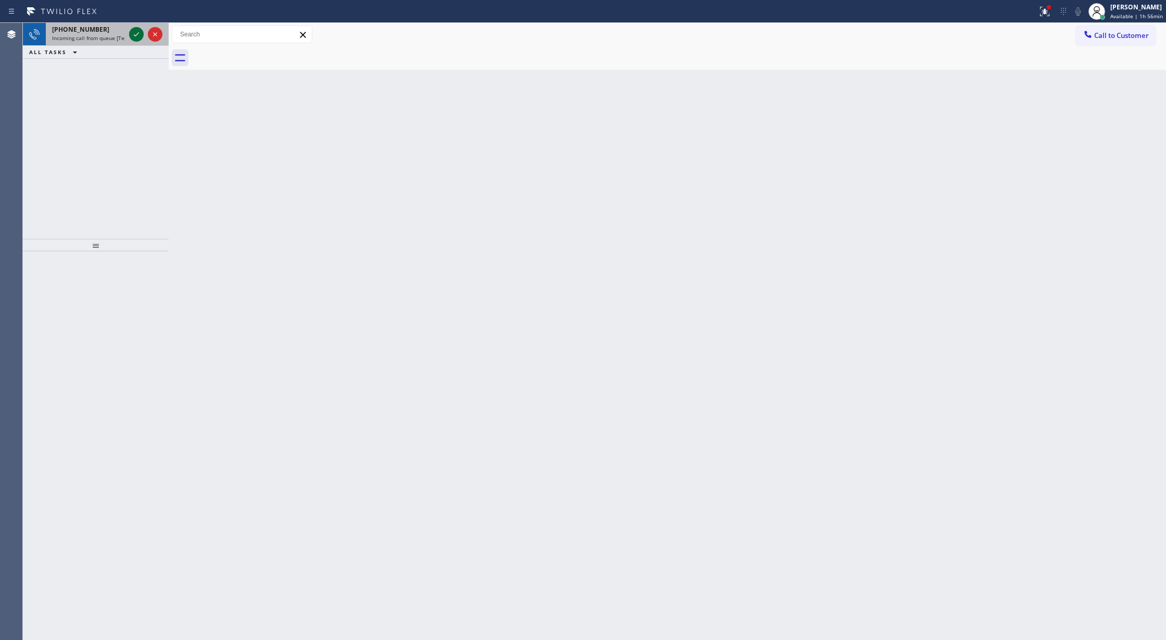
click at [136, 34] on icon at bounding box center [136, 34] width 12 height 12
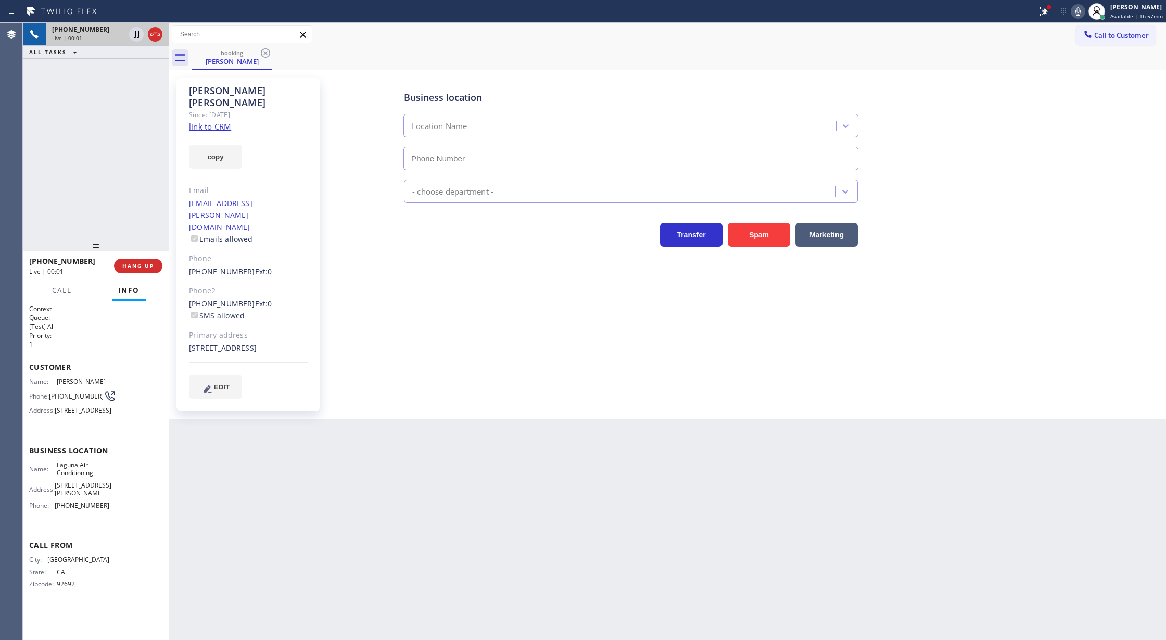
type input "[PHONE_NUMBER]"
click at [207, 121] on link "link to CRM" at bounding box center [210, 126] width 42 height 10
click at [1082, 12] on icon at bounding box center [1078, 11] width 12 height 12
drag, startPoint x: 138, startPoint y: 73, endPoint x: 194, endPoint y: 250, distance: 185.9
click at [138, 73] on icon at bounding box center [136, 70] width 12 height 12
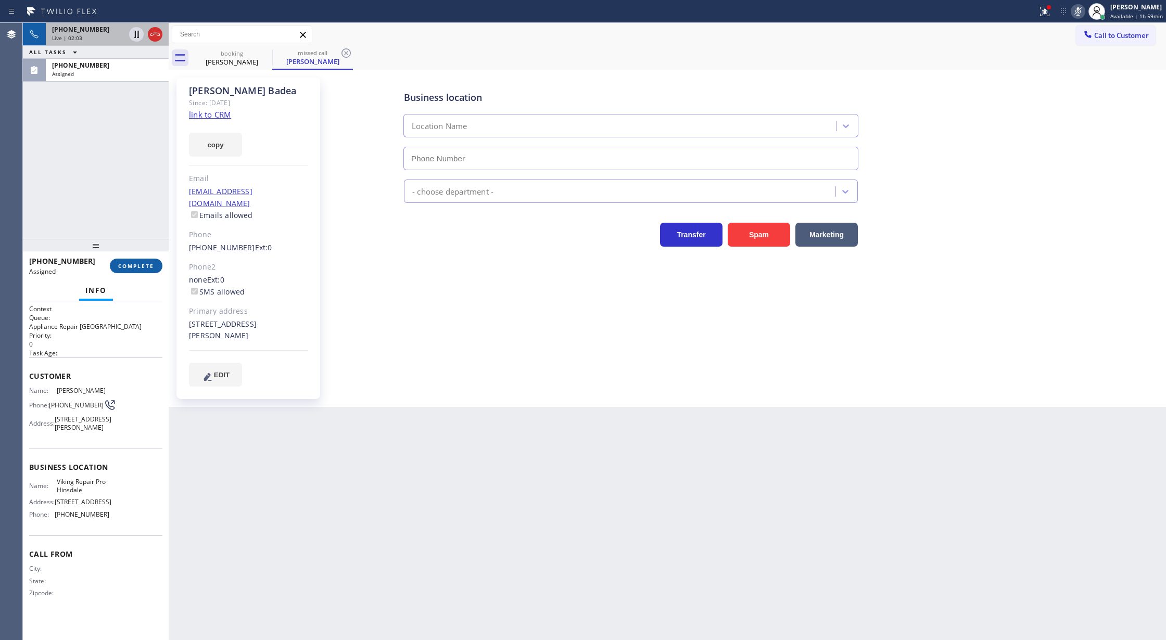
click at [134, 263] on span "COMPLETE" at bounding box center [136, 265] width 36 height 7
type input "[PHONE_NUMBER]"
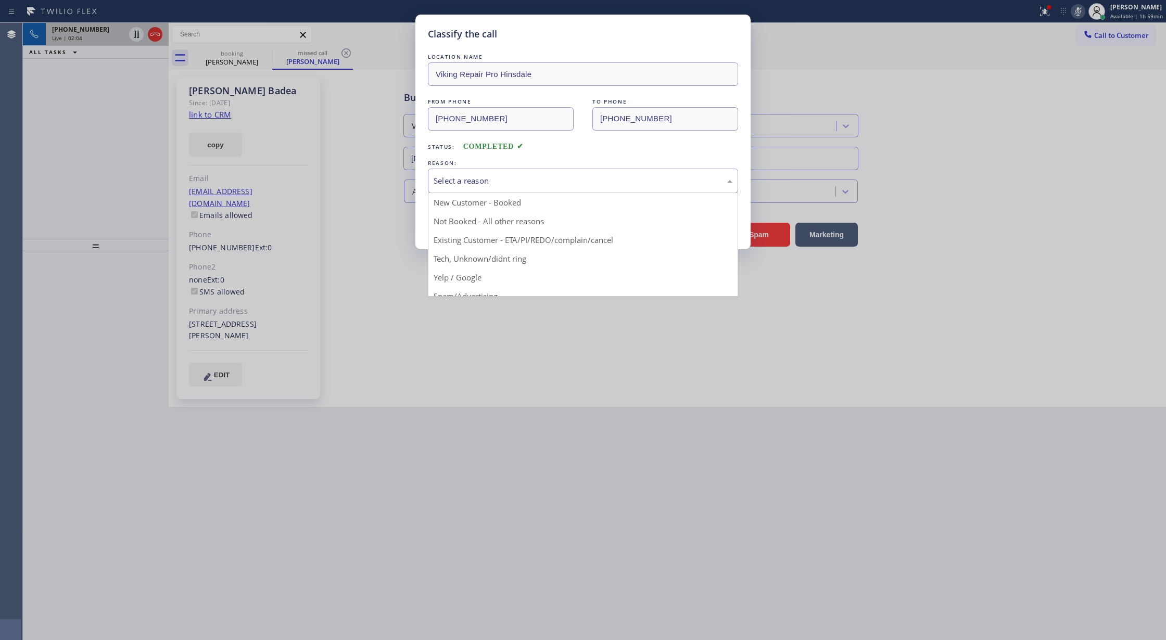
click at [482, 181] on div "Select a reason" at bounding box center [583, 181] width 299 height 12
click at [478, 178] on div "Not Booked - All other reasons" at bounding box center [583, 181] width 299 height 12
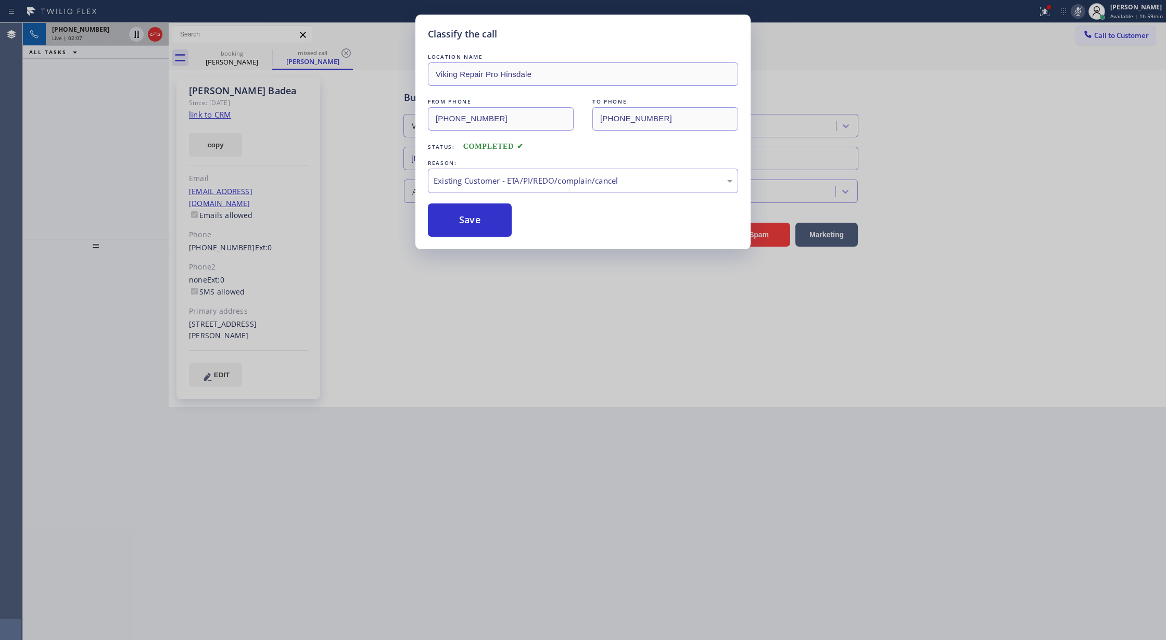
click at [477, 213] on button "Save" at bounding box center [470, 220] width 84 height 33
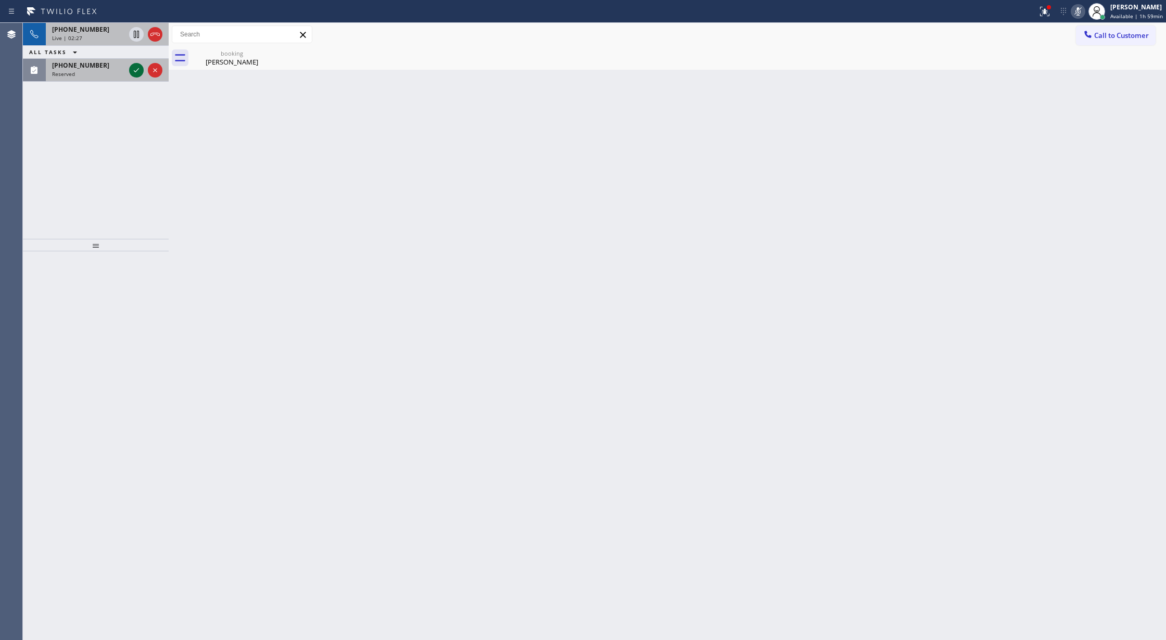
click at [139, 69] on icon at bounding box center [136, 70] width 12 height 12
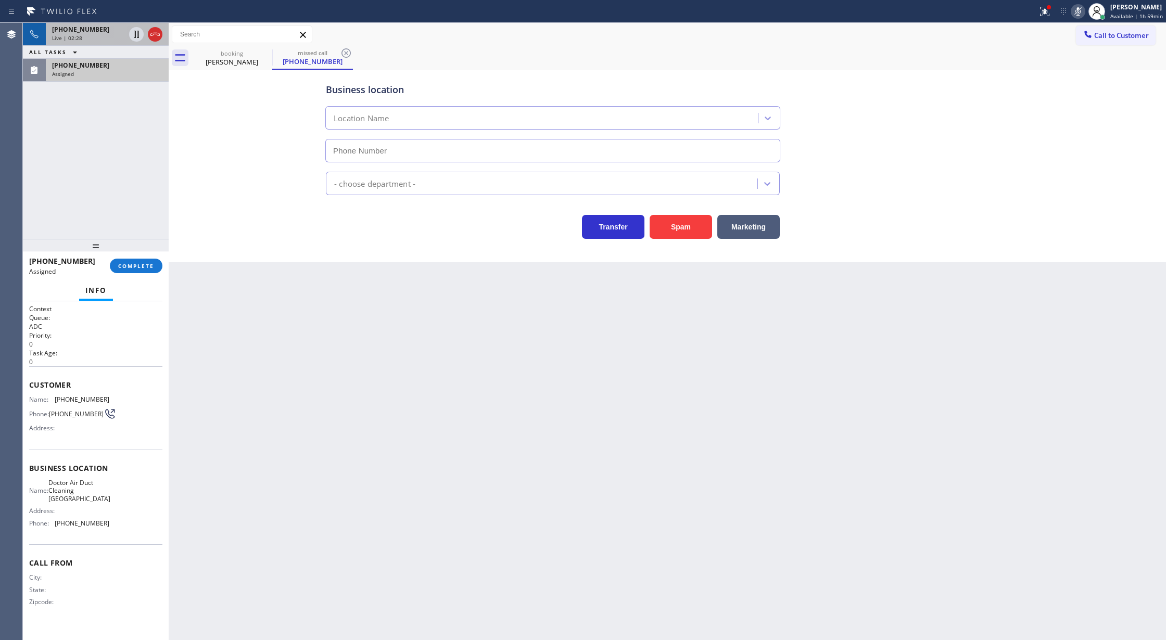
type input "[PHONE_NUMBER]"
click at [142, 265] on span "COMPLETE" at bounding box center [136, 265] width 36 height 7
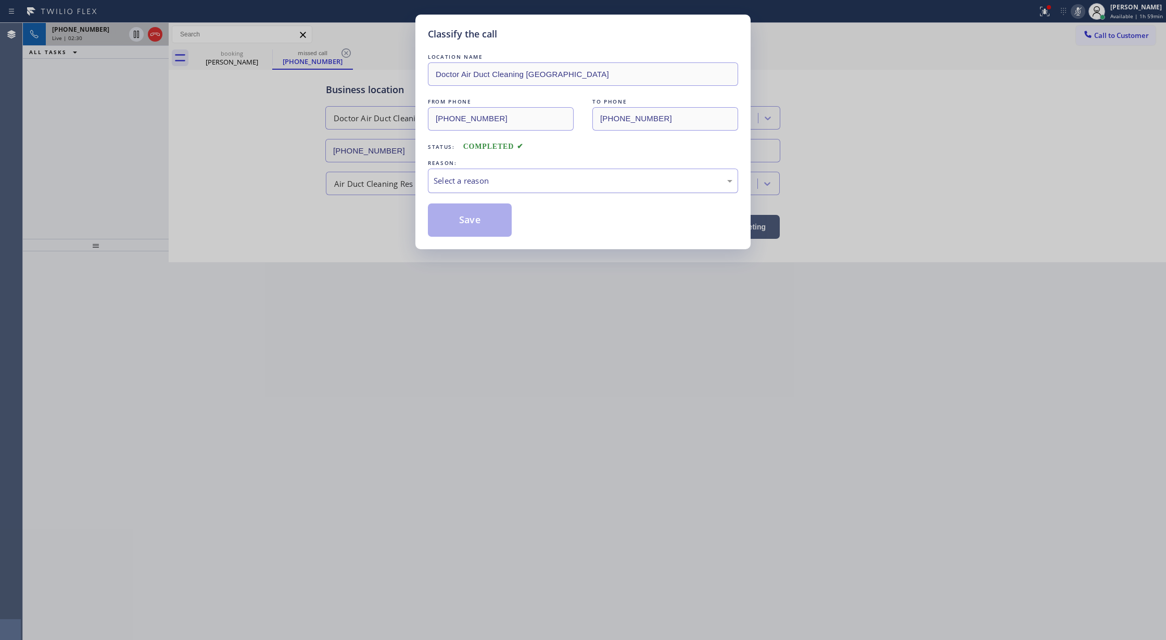
click at [521, 182] on div "Select a reason" at bounding box center [583, 181] width 299 height 12
click at [477, 220] on button "Save" at bounding box center [470, 220] width 84 height 33
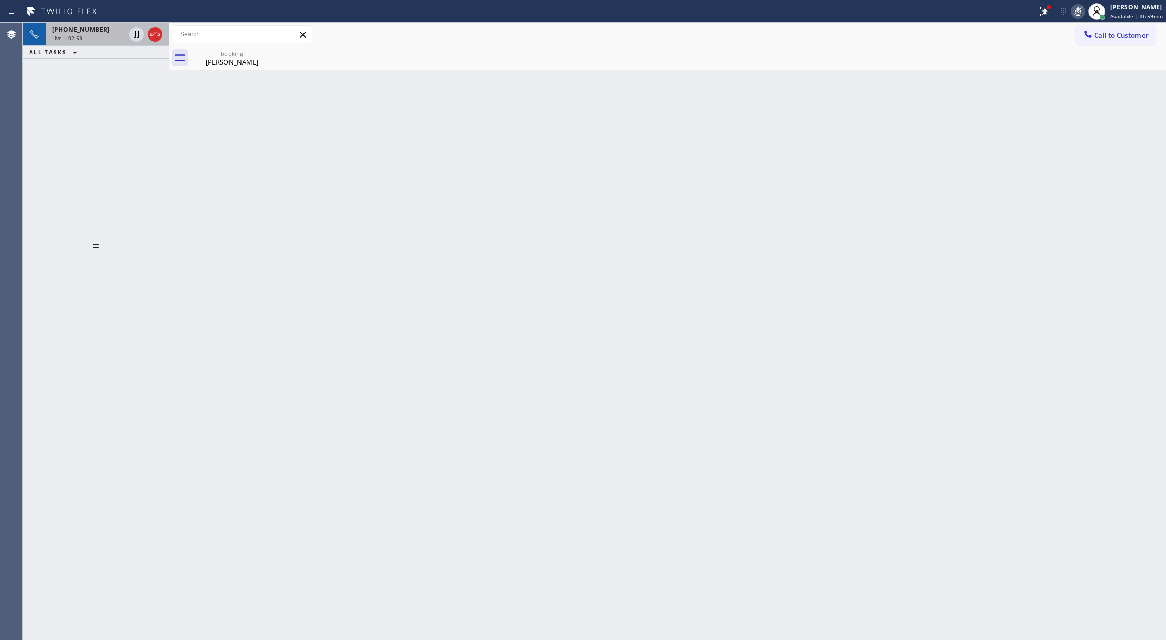
click at [1073, 12] on icon at bounding box center [1078, 11] width 12 height 12
drag, startPoint x: 133, startPoint y: 68, endPoint x: 163, endPoint y: 225, distance: 160.6
click at [133, 68] on icon at bounding box center [136, 70] width 12 height 12
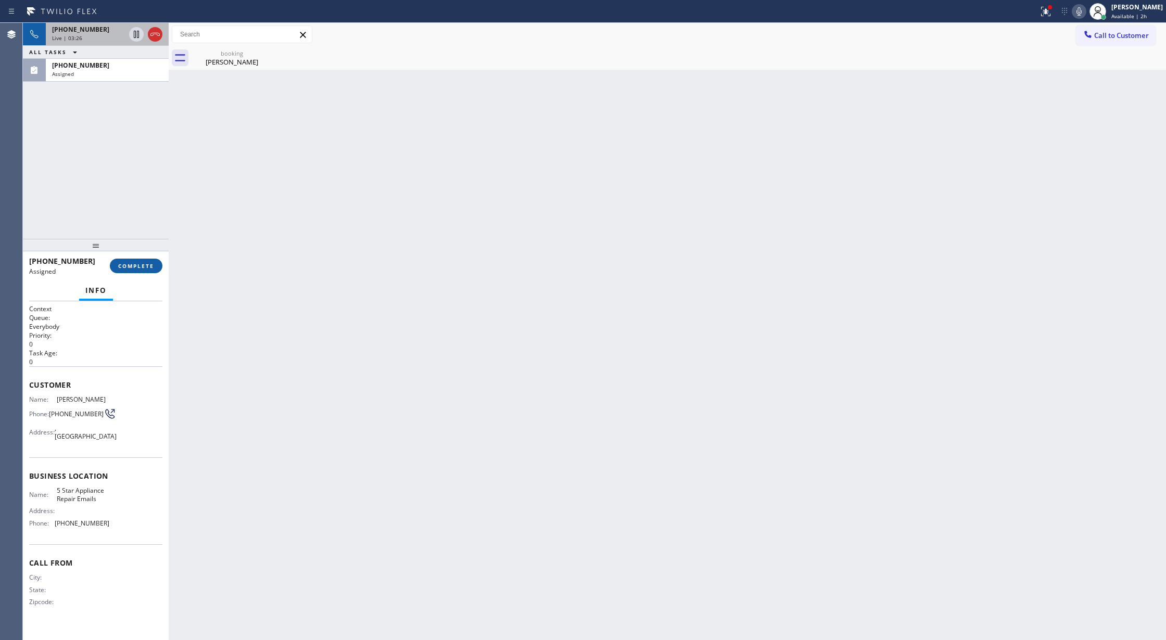
click at [135, 269] on span "COMPLETE" at bounding box center [136, 265] width 36 height 7
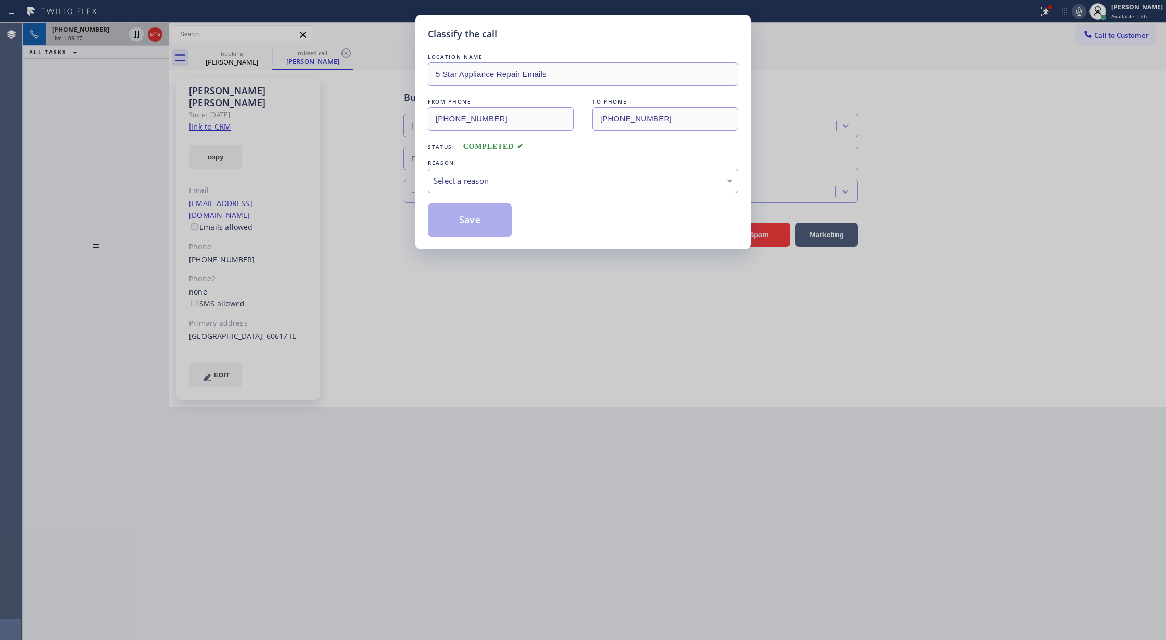
type input "[PHONE_NUMBER]"
click at [482, 184] on div "Select a reason" at bounding box center [583, 181] width 299 height 12
click at [465, 218] on button "Save" at bounding box center [470, 220] width 84 height 33
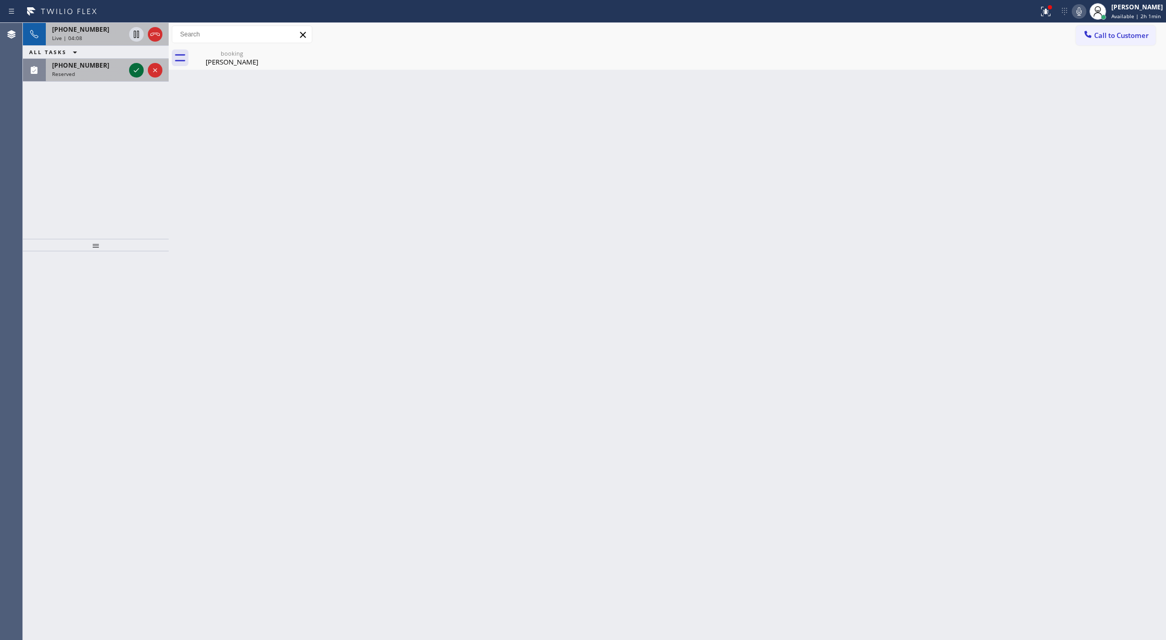
click at [132, 73] on icon at bounding box center [136, 70] width 12 height 12
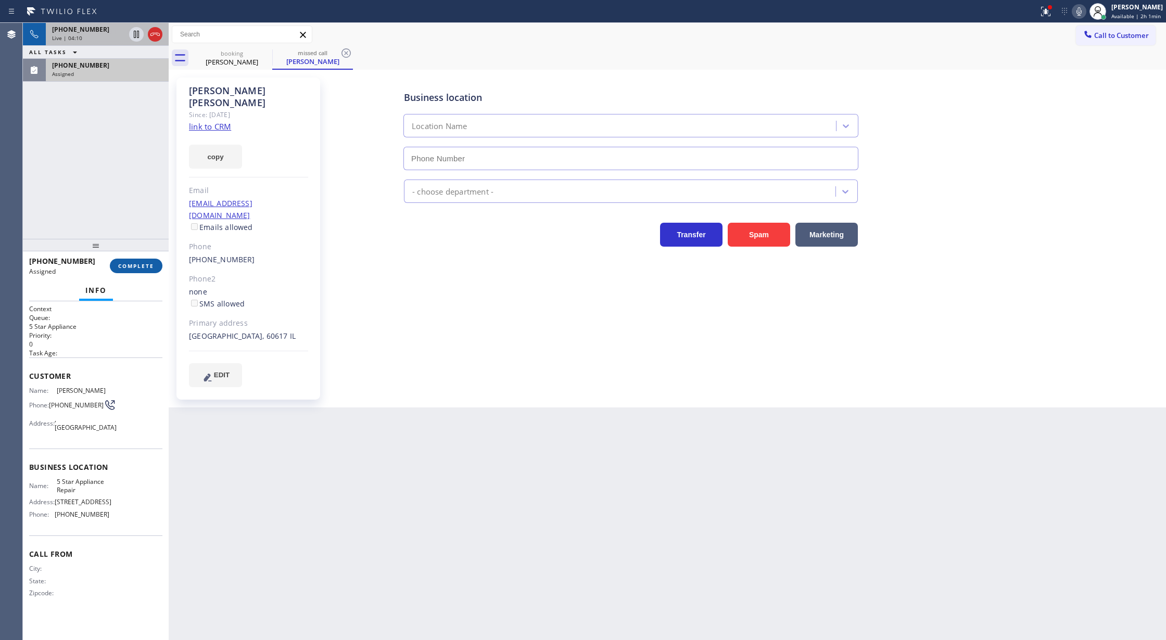
click at [132, 269] on span "COMPLETE" at bounding box center [136, 265] width 36 height 7
type input "[PHONE_NUMBER]"
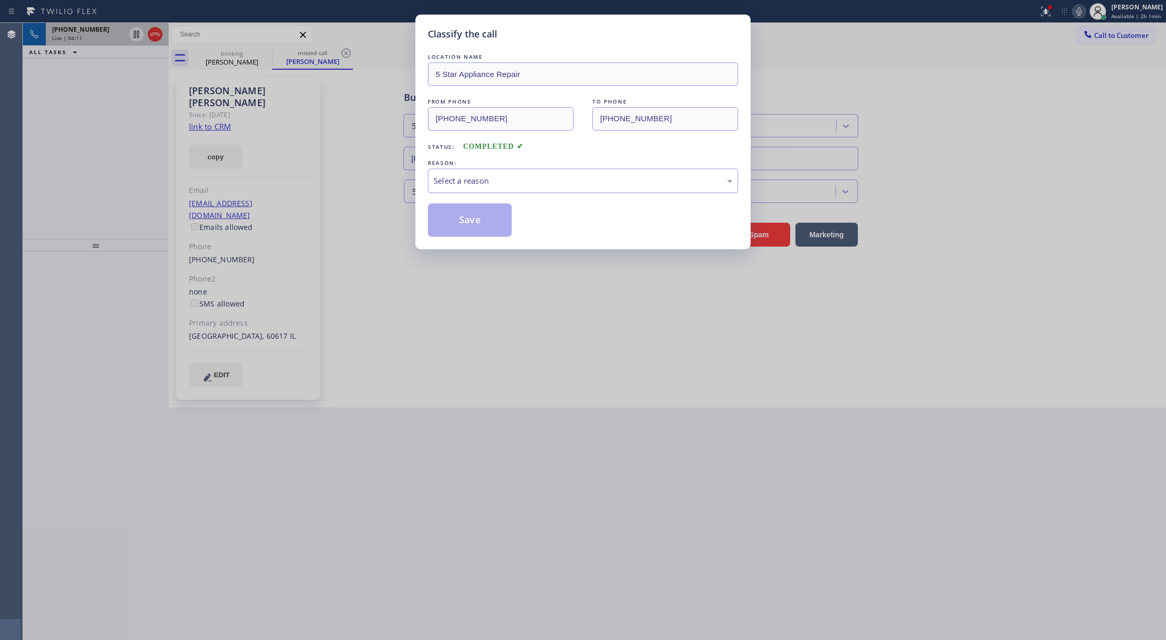
click at [465, 182] on div "Select a reason" at bounding box center [583, 181] width 299 height 12
click at [463, 211] on button "Save" at bounding box center [470, 220] width 84 height 33
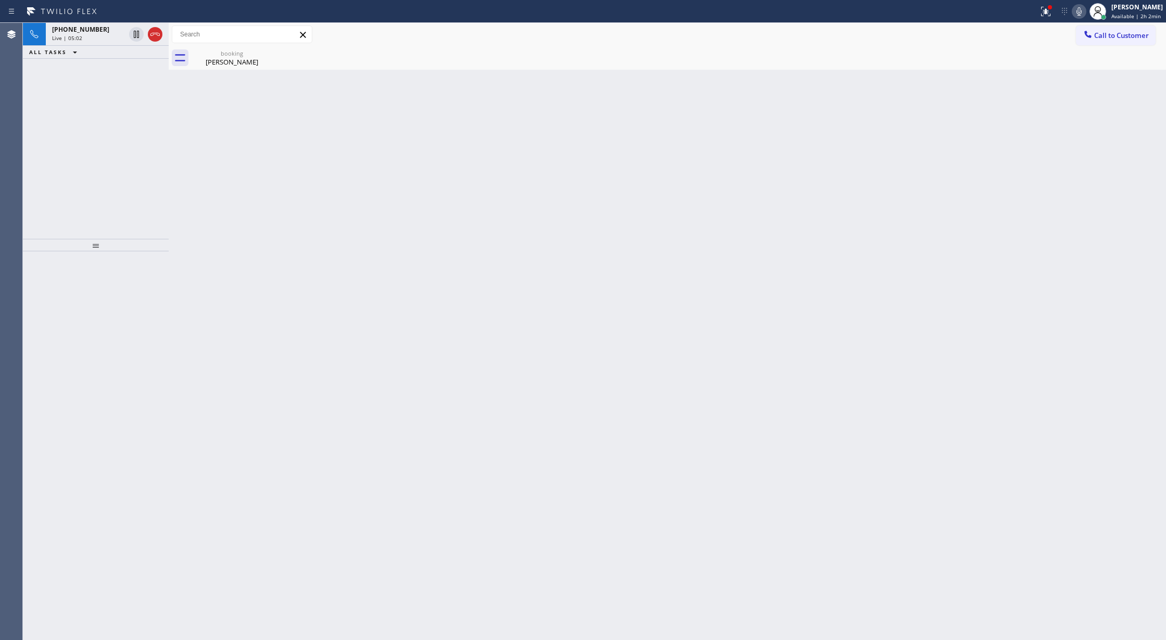
drag, startPoint x: 153, startPoint y: 33, endPoint x: 88, endPoint y: 2, distance: 71.7
click at [153, 33] on icon at bounding box center [155, 34] width 12 height 12
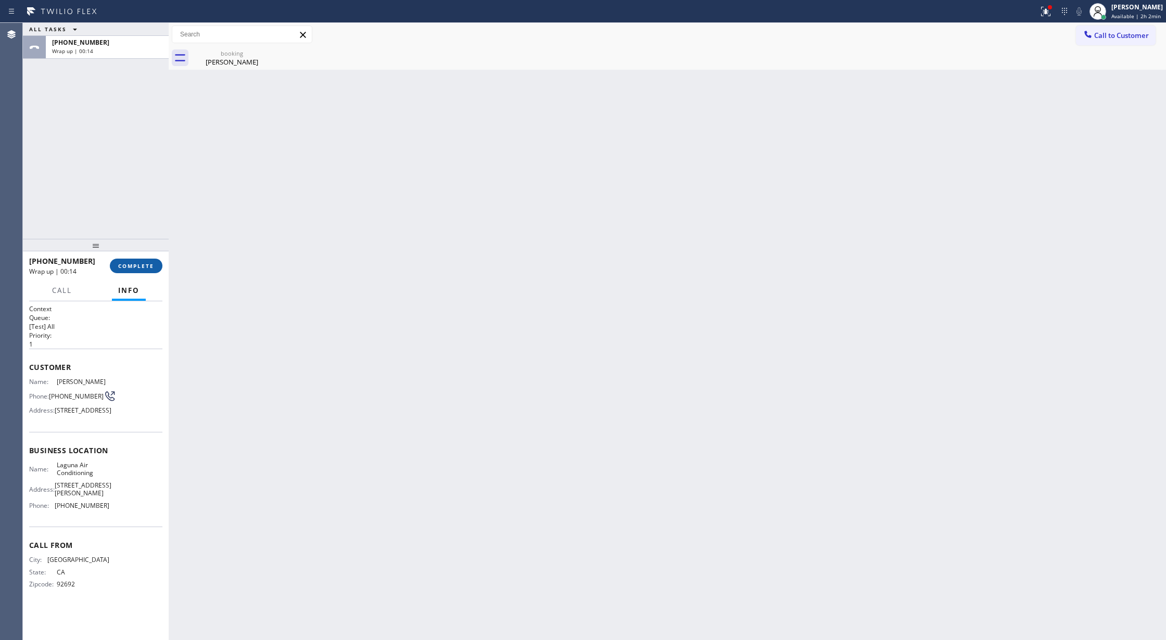
click at [134, 268] on span "COMPLETE" at bounding box center [136, 265] width 36 height 7
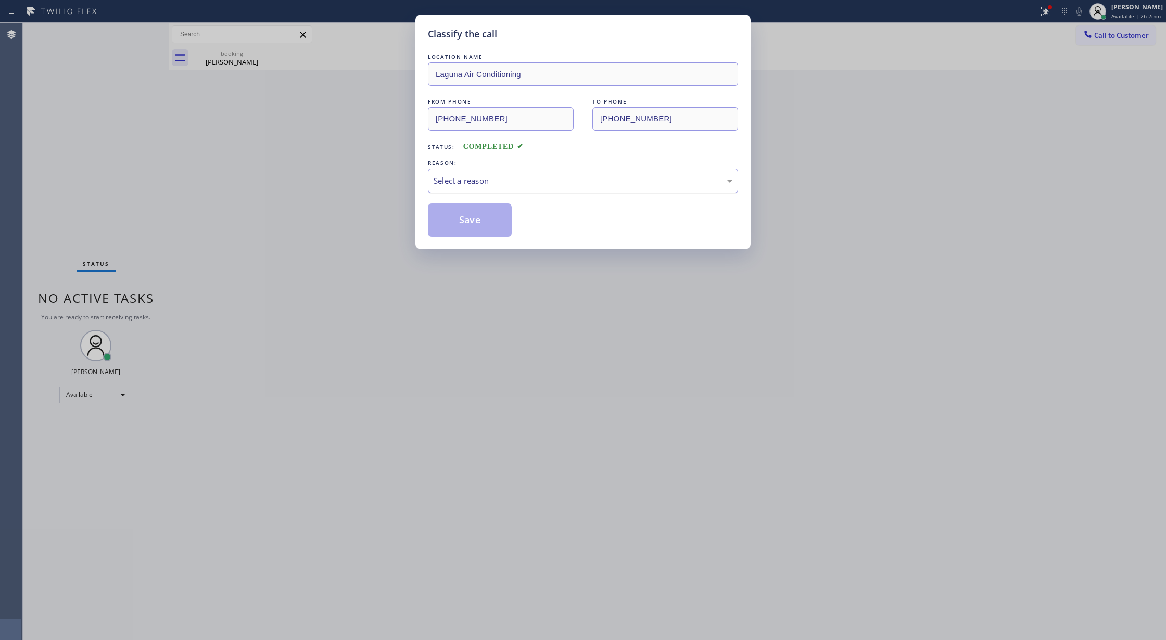
click at [461, 174] on div "Select a reason" at bounding box center [583, 181] width 310 height 24
click at [473, 221] on button "Save" at bounding box center [470, 220] width 84 height 33
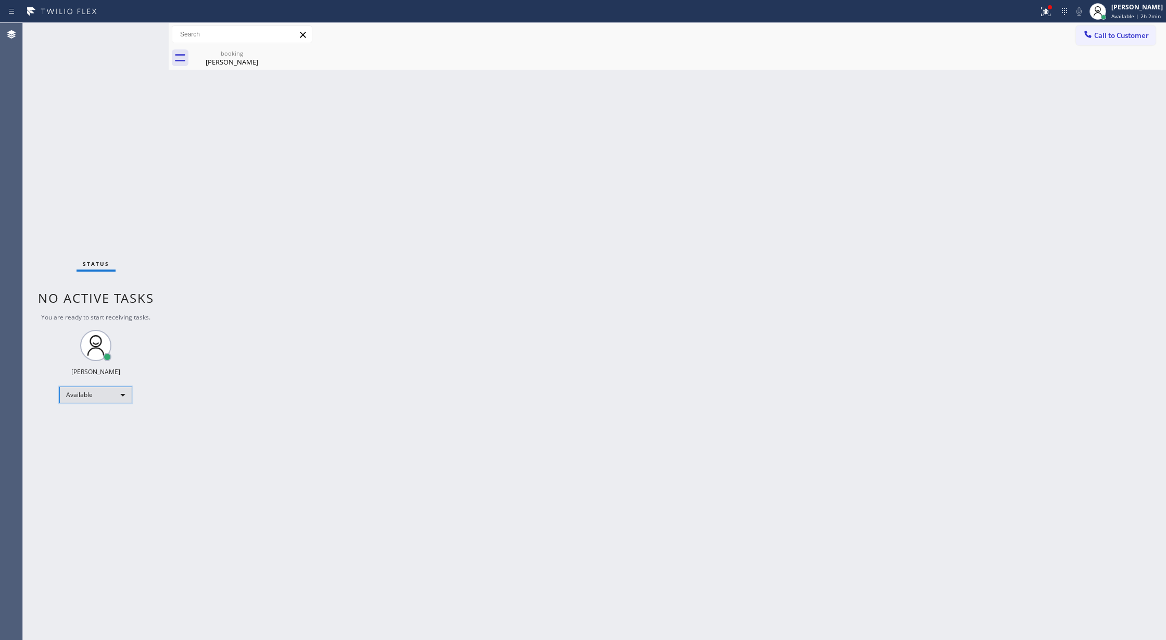
click at [119, 392] on div "Available" at bounding box center [95, 395] width 73 height 17
click at [102, 433] on li "Unavailable" at bounding box center [95, 435] width 70 height 12
click at [121, 401] on div "Unavailable" at bounding box center [95, 399] width 73 height 17
click at [113, 428] on li "Available" at bounding box center [95, 427] width 70 height 12
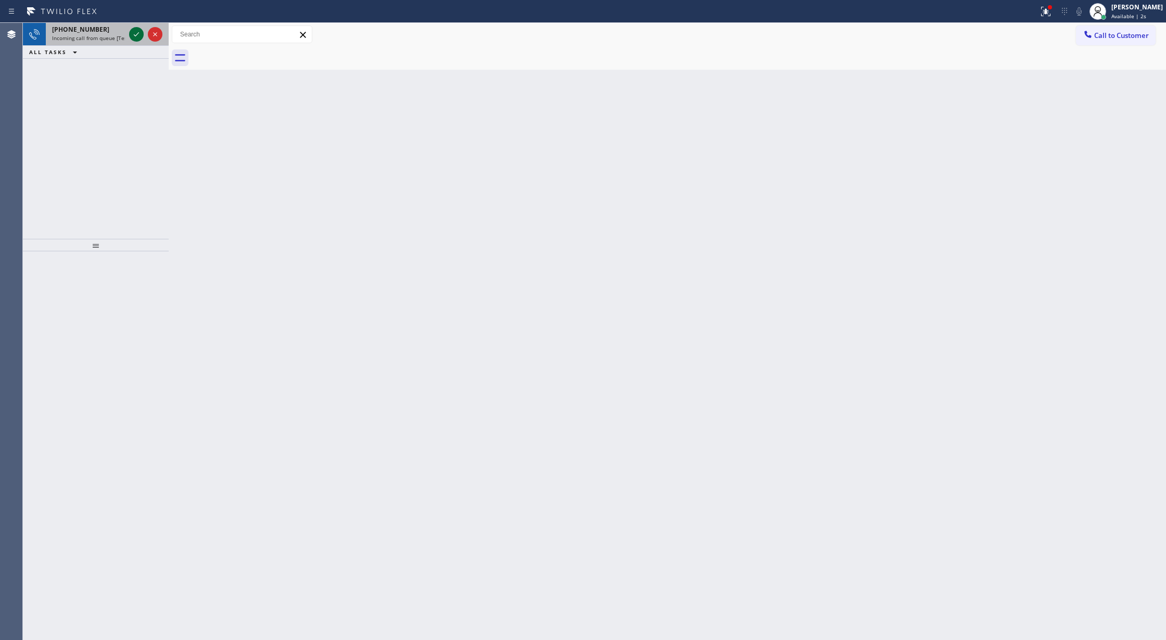
click at [138, 34] on icon at bounding box center [136, 34] width 12 height 12
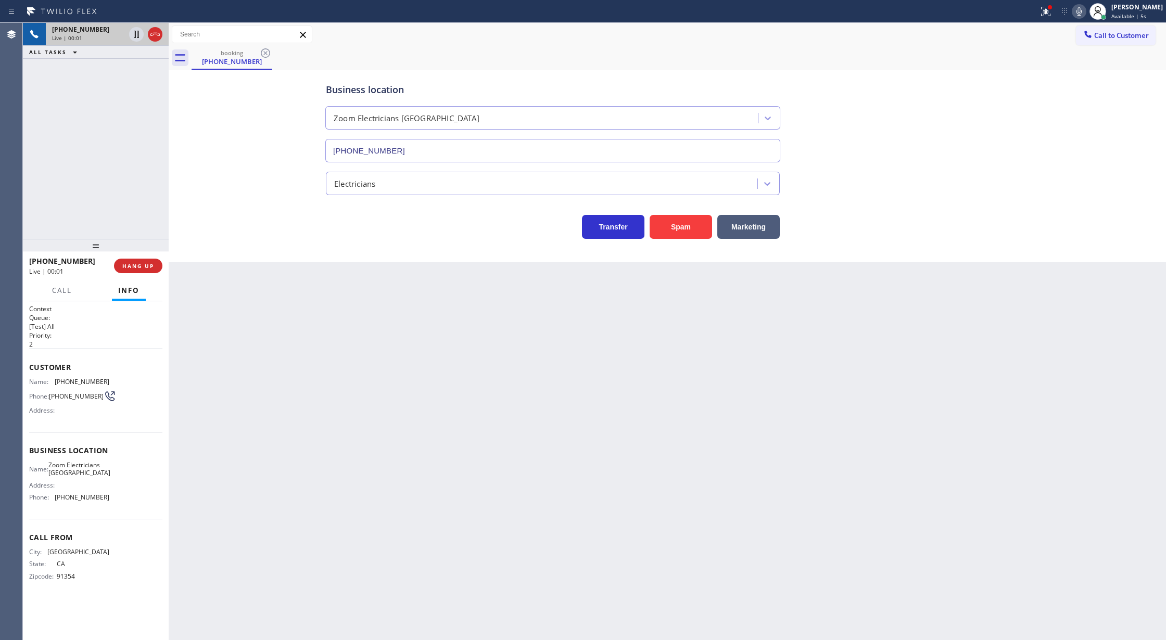
type input "[PHONE_NUMBER]"
drag, startPoint x: 26, startPoint y: 367, endPoint x: 130, endPoint y: 504, distance: 172.7
click at [130, 504] on div "Context Queue: [Test] All Priority: 2 Customer Name: (805) 559-9199 Phone: (805…" at bounding box center [96, 470] width 146 height 339
click at [128, 419] on div "Name: (805) 559-9199 Phone: (805) 559-9199 Address:" at bounding box center [95, 398] width 133 height 41
drag, startPoint x: 30, startPoint y: 371, endPoint x: 116, endPoint y: 509, distance: 162.5
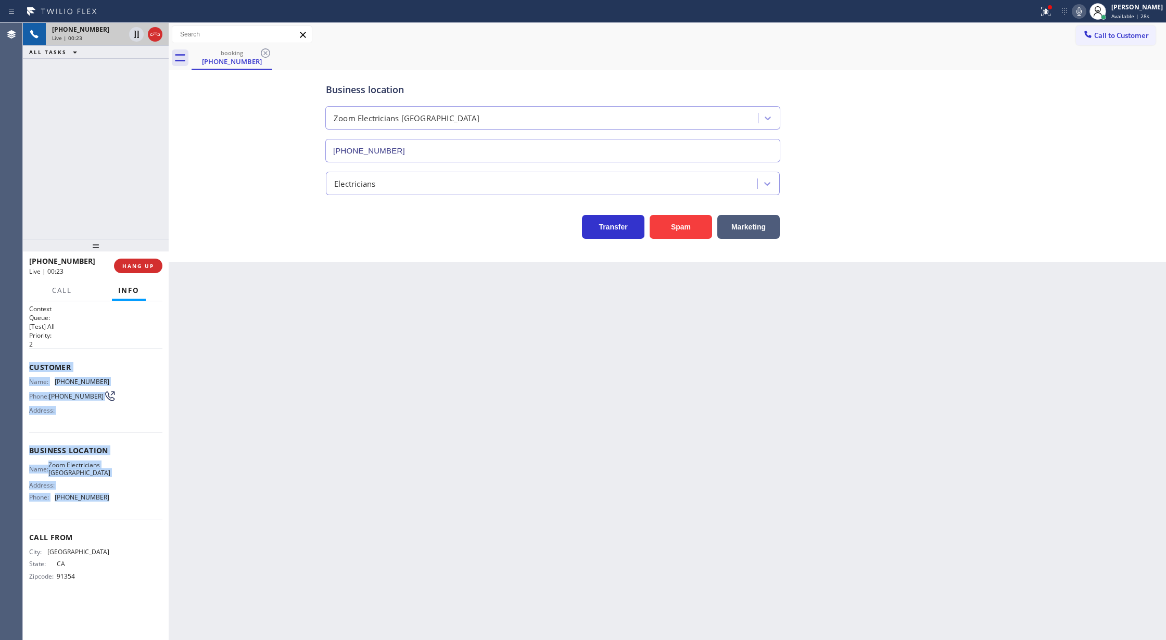
click at [116, 509] on div "Context Queue: [Test] All Priority: 2 Customer Name: (805) 559-9199 Phone: (805…" at bounding box center [95, 451] width 133 height 293
drag, startPoint x: 136, startPoint y: 69, endPoint x: 155, endPoint y: 225, distance: 157.3
click at [136, 69] on icon at bounding box center [136, 70] width 12 height 12
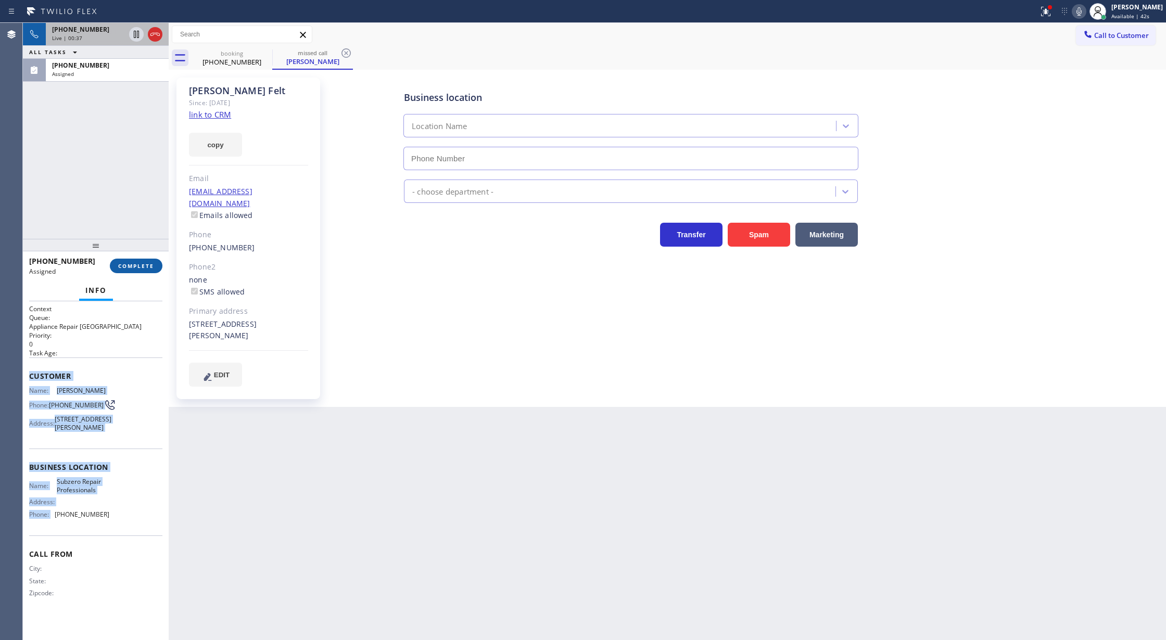
click at [132, 267] on span "COMPLETE" at bounding box center [136, 265] width 36 height 7
type input "[PHONE_NUMBER]"
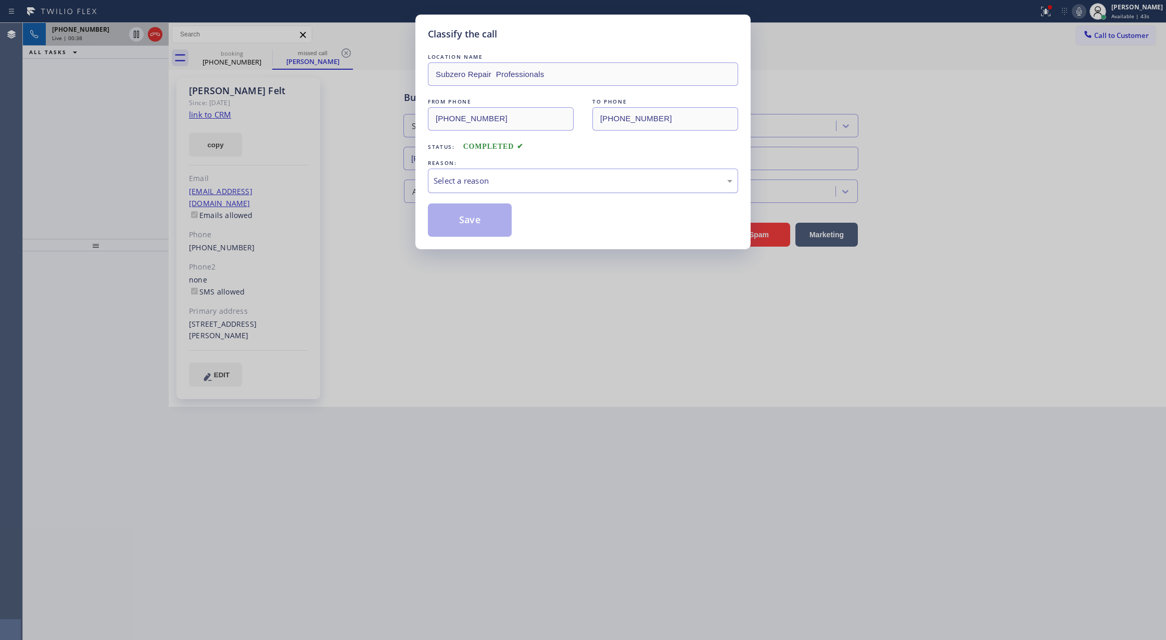
click at [438, 176] on div "Select a reason" at bounding box center [583, 181] width 299 height 12
click at [464, 219] on button "Save" at bounding box center [470, 220] width 84 height 33
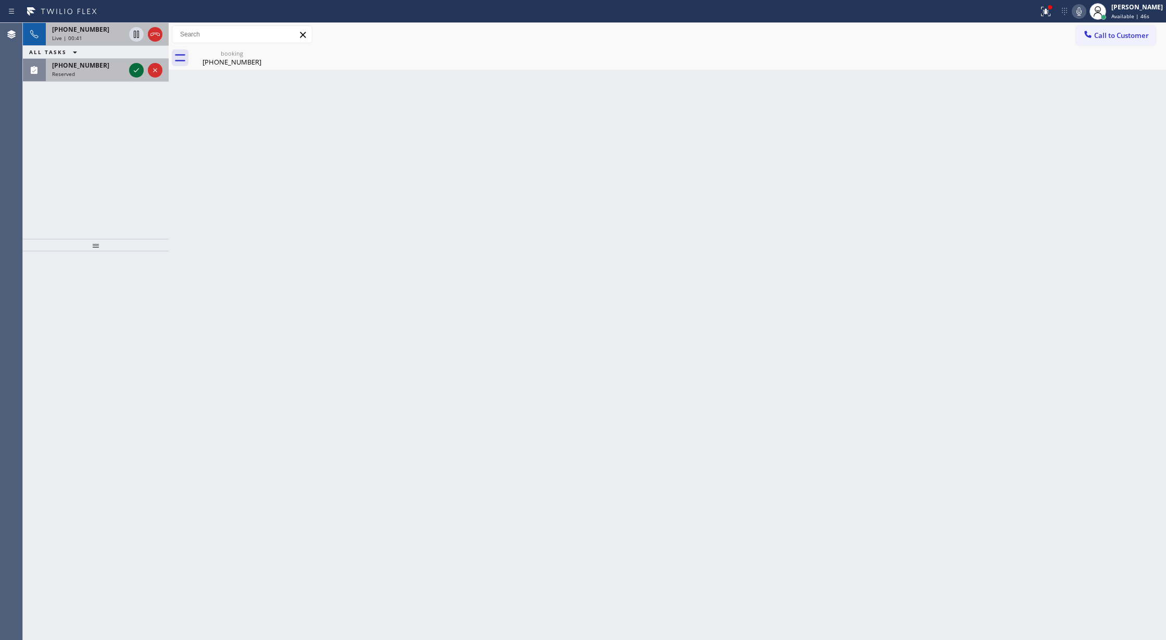
click at [135, 69] on icon at bounding box center [136, 70] width 12 height 12
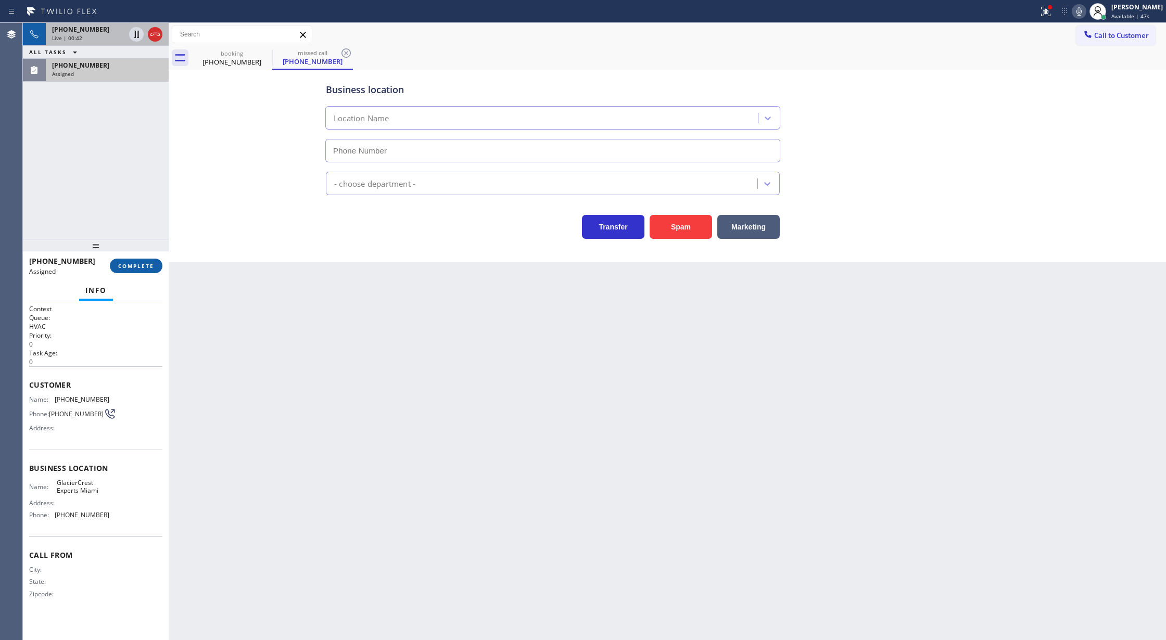
type input "[PHONE_NUMBER]"
click at [140, 267] on span "COMPLETE" at bounding box center [136, 265] width 36 height 7
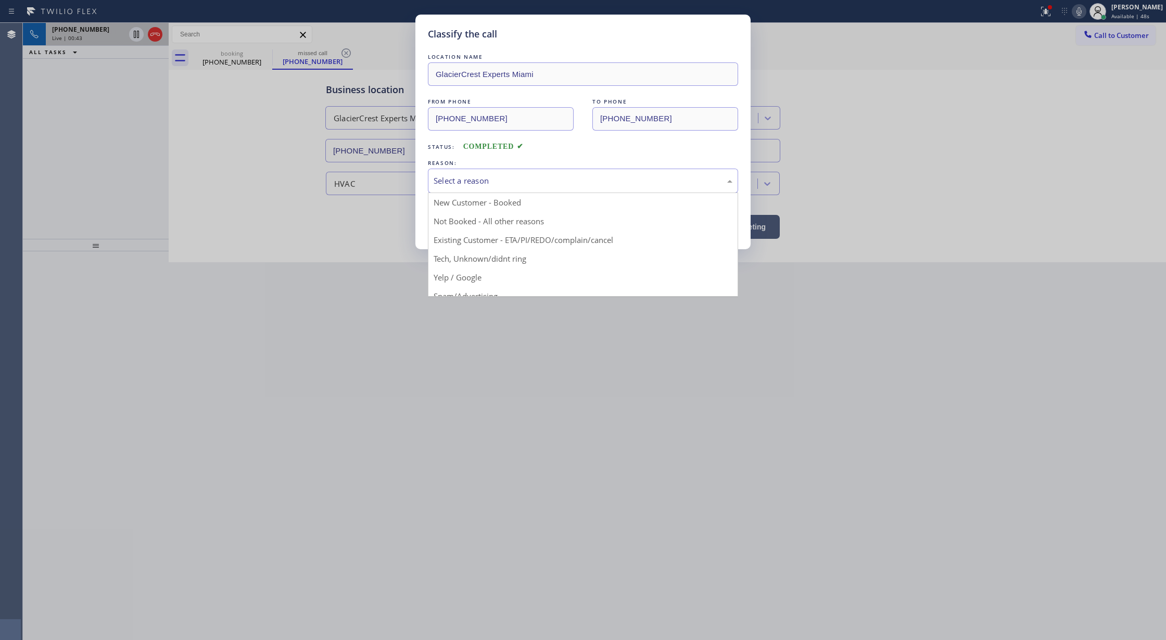
click at [471, 183] on div "Select a reason" at bounding box center [583, 181] width 299 height 12
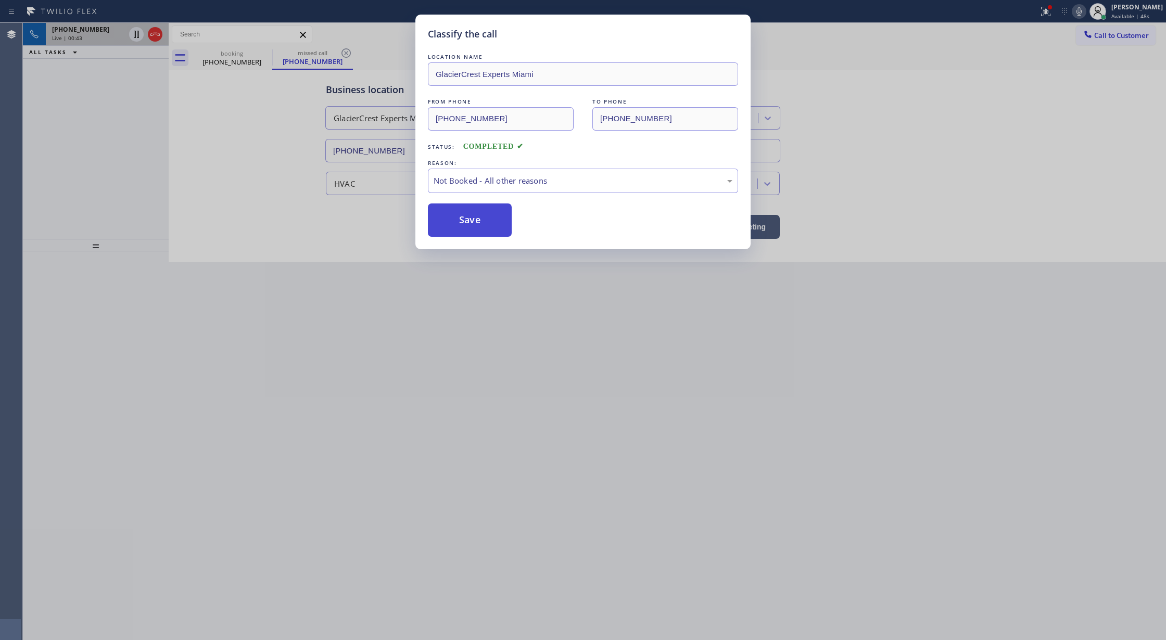
click at [465, 223] on button "Save" at bounding box center [470, 220] width 84 height 33
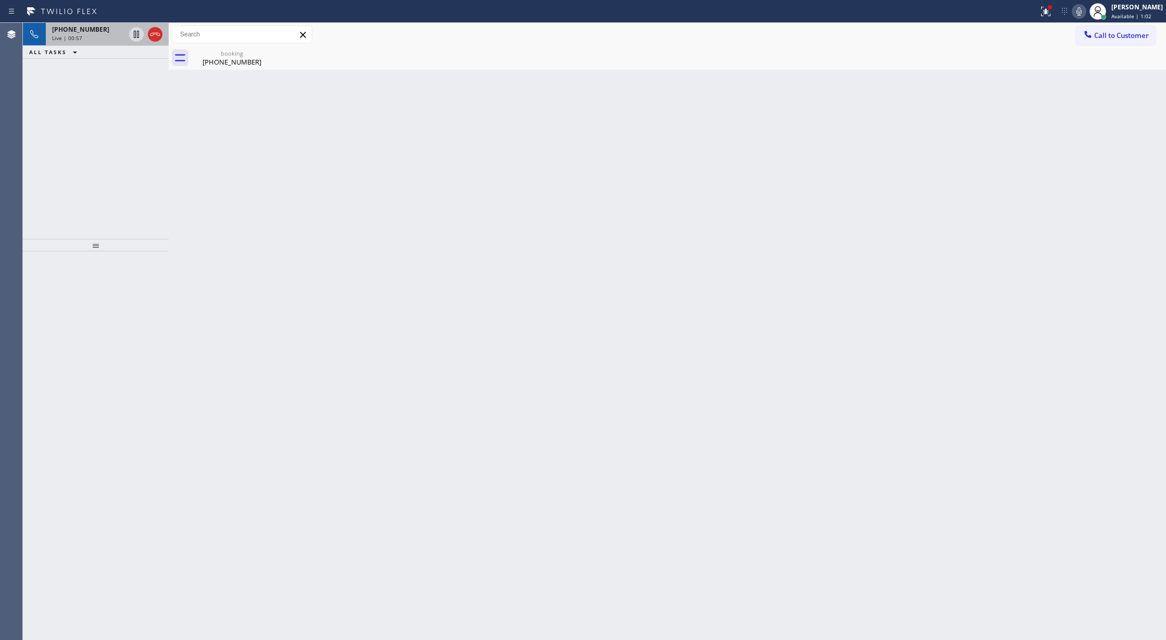
click at [105, 32] on div "+18055599199" at bounding box center [88, 29] width 73 height 9
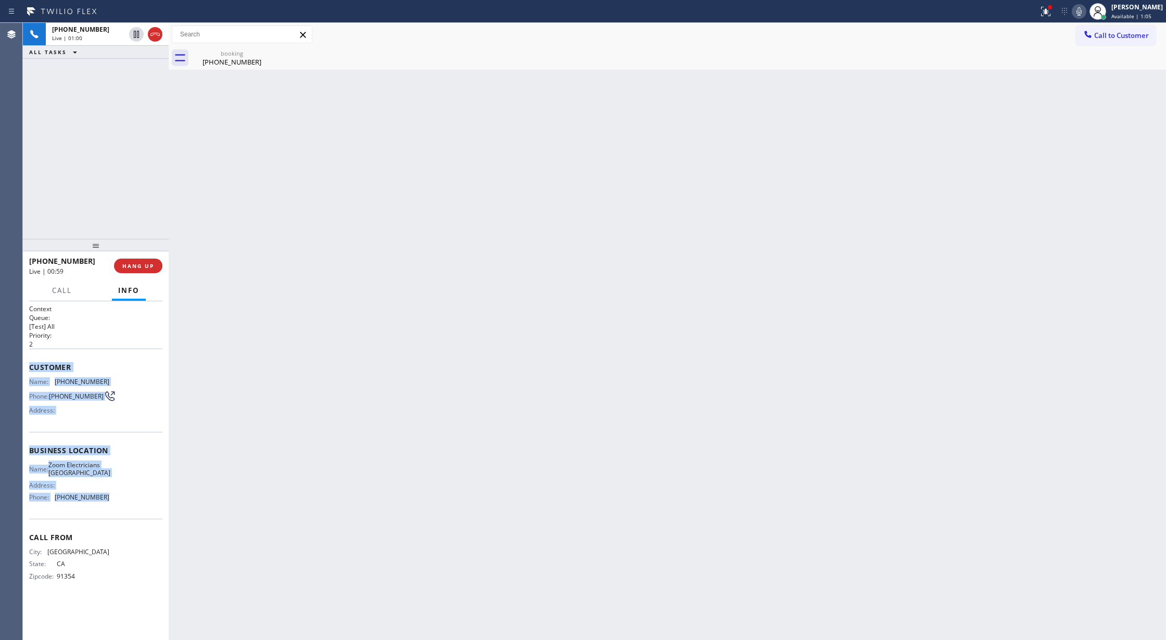
drag, startPoint x: 30, startPoint y: 367, endPoint x: 119, endPoint y: 500, distance: 159.1
click at [119, 500] on div "Context Queue: [Test] All Priority: 2 Customer Name: (805) 559-9199 Phone: (805…" at bounding box center [95, 451] width 133 height 293
drag, startPoint x: 1087, startPoint y: 9, endPoint x: 1029, endPoint y: 60, distance: 77.1
click at [1085, 9] on icon at bounding box center [1079, 11] width 12 height 12
click at [138, 68] on icon at bounding box center [136, 70] width 12 height 12
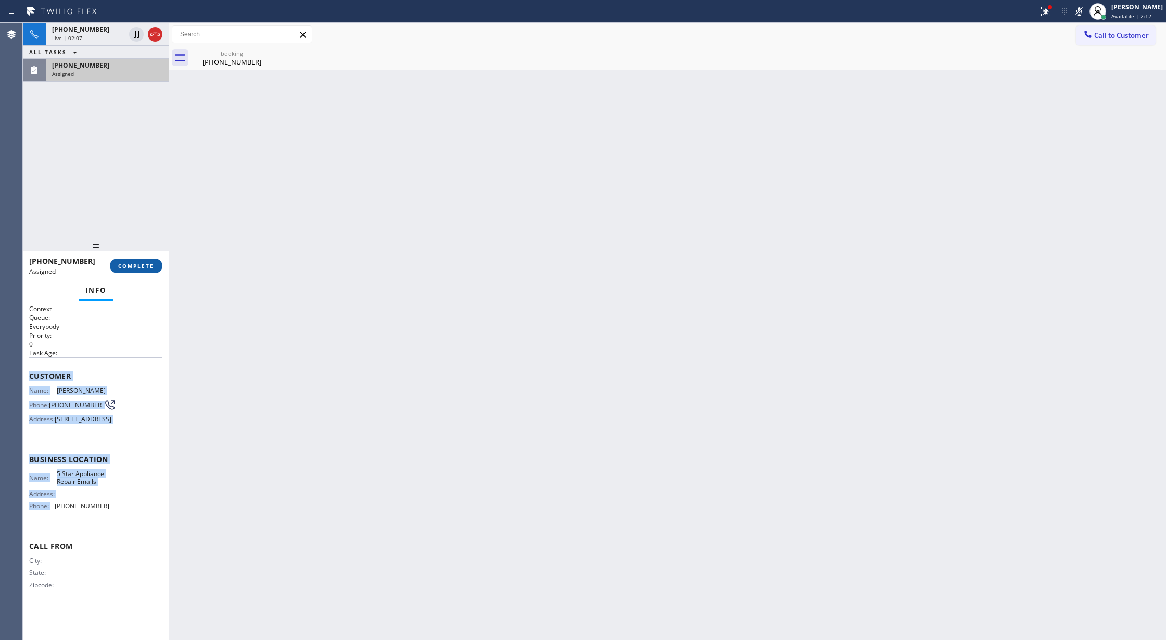
click at [136, 270] on button "COMPLETE" at bounding box center [136, 266] width 53 height 15
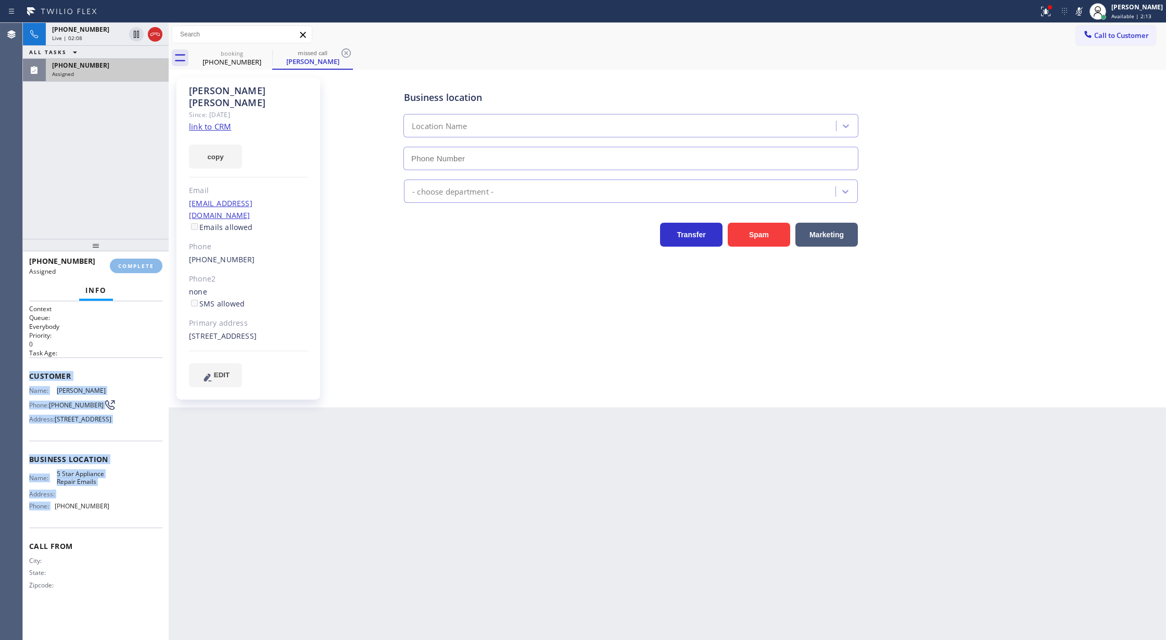
type input "[PHONE_NUMBER]"
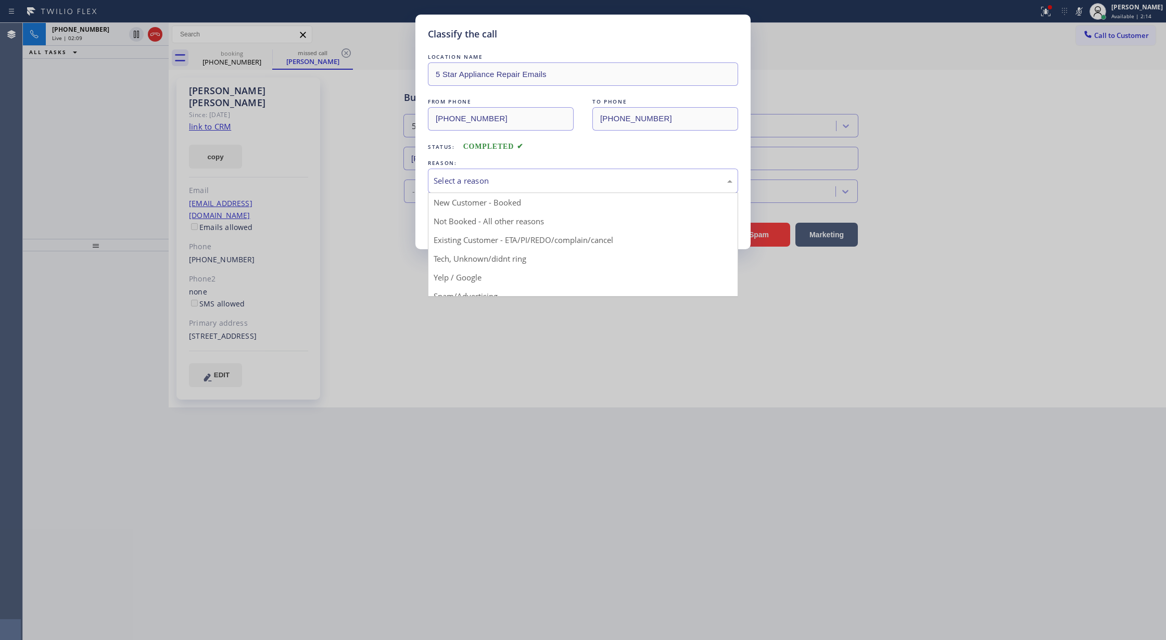
click at [509, 174] on div "Select a reason" at bounding box center [583, 181] width 310 height 24
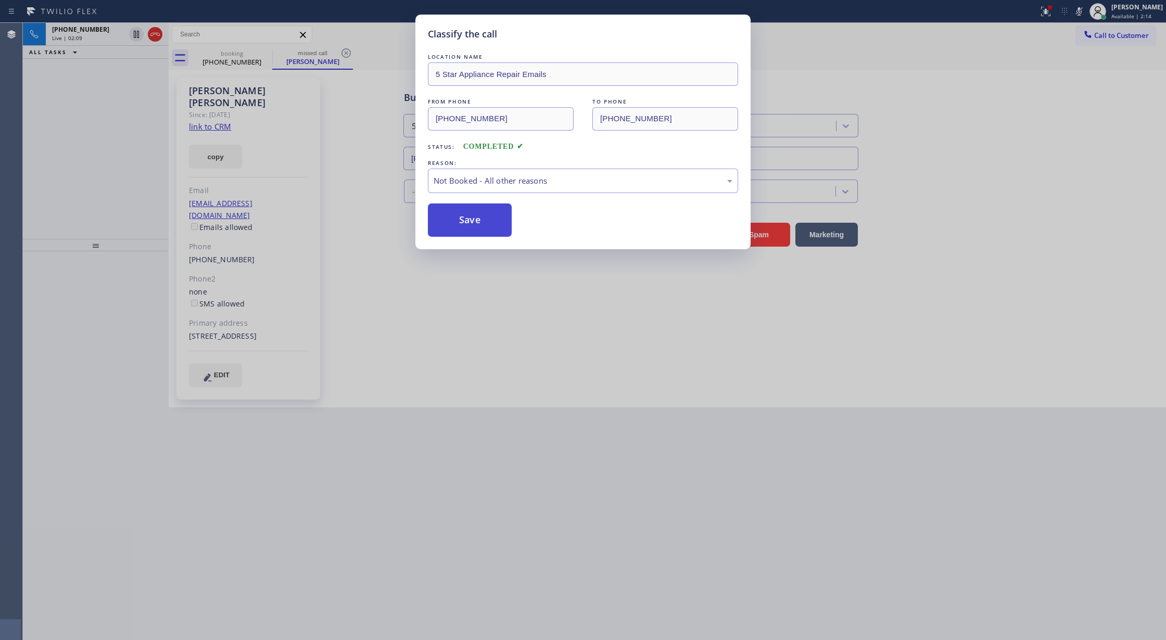
click at [460, 223] on button "Save" at bounding box center [470, 220] width 84 height 33
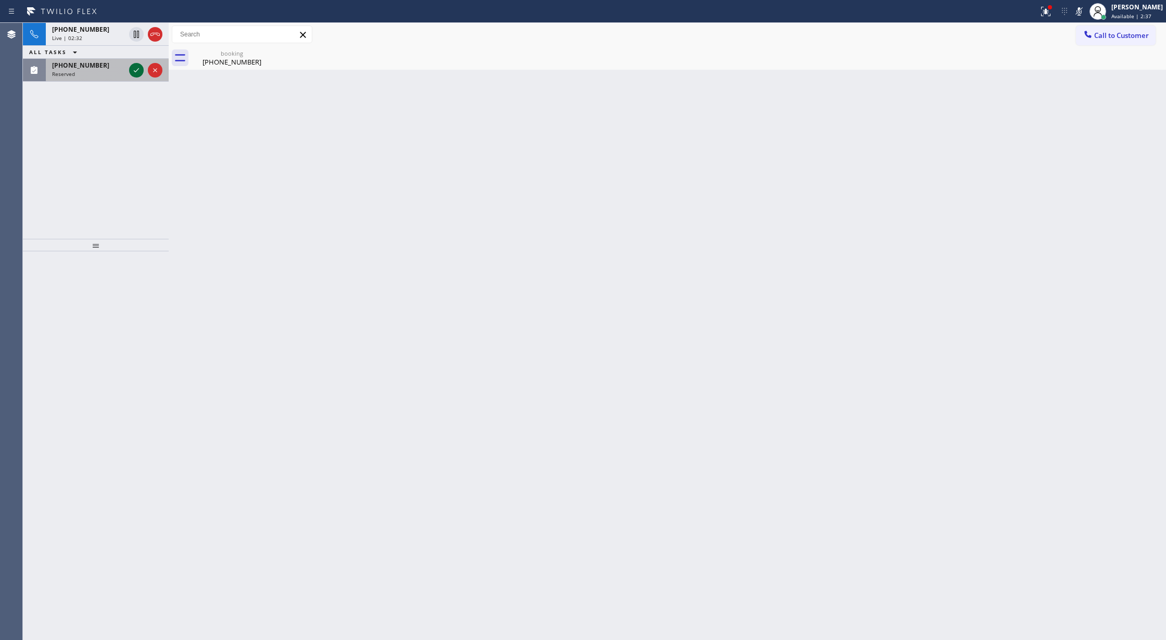
click at [133, 69] on icon at bounding box center [136, 70] width 12 height 12
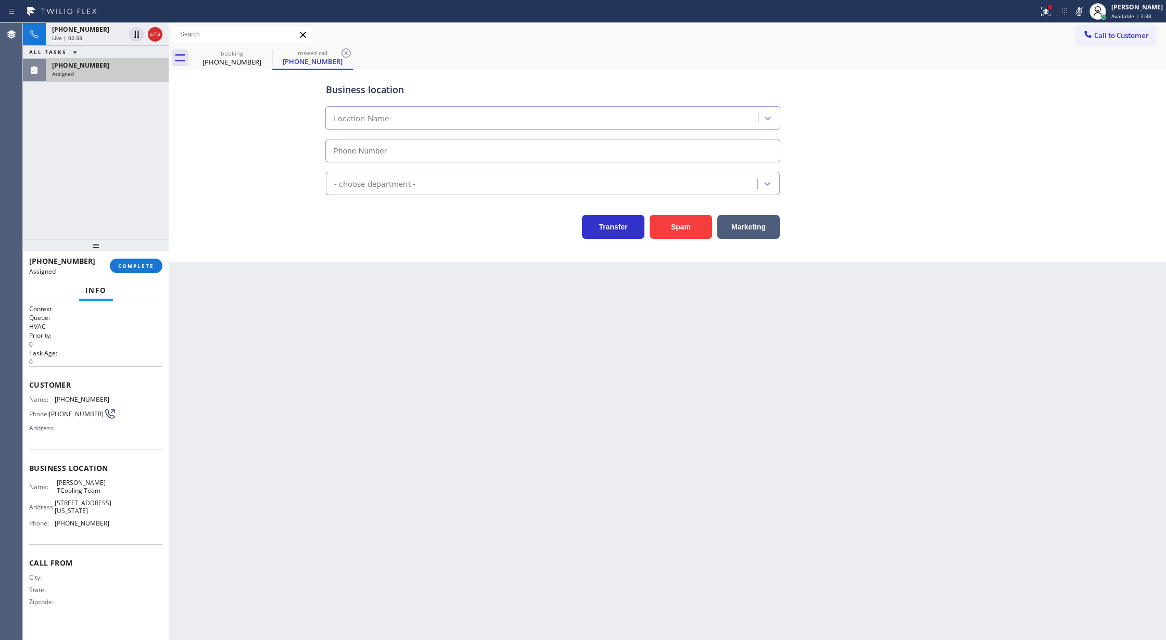
type input "[PHONE_NUMBER]"
click at [135, 276] on div "(415) 240-7711 Assigned COMPLETE" at bounding box center [95, 265] width 133 height 27
click at [137, 265] on span "COMPLETE" at bounding box center [136, 265] width 36 height 7
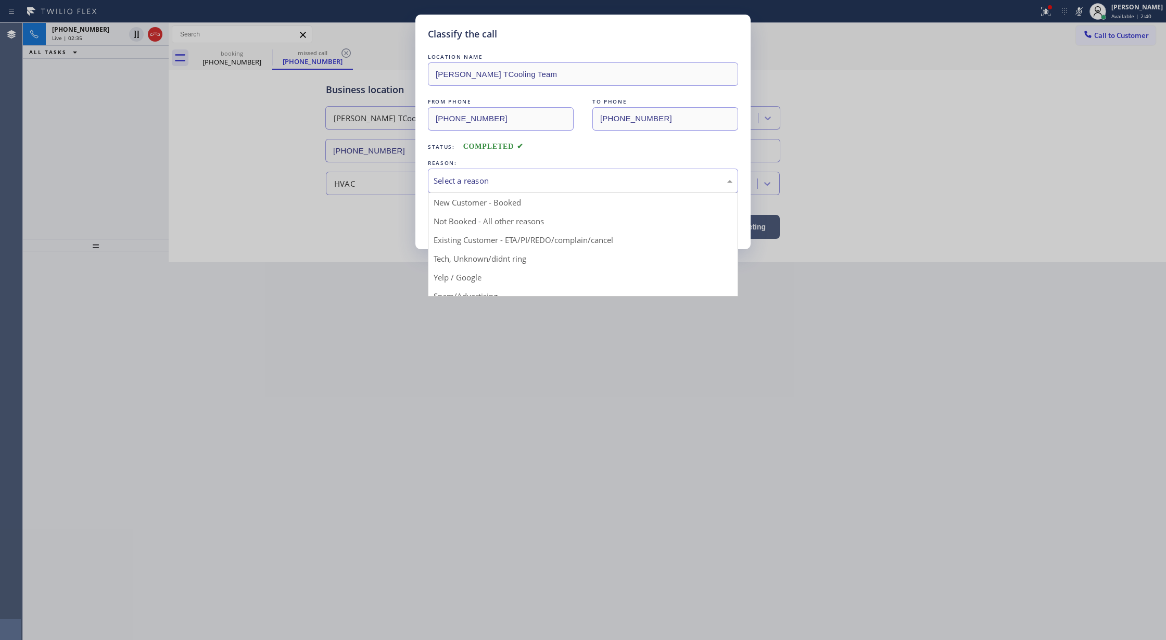
click at [479, 188] on div "Select a reason" at bounding box center [583, 181] width 310 height 24
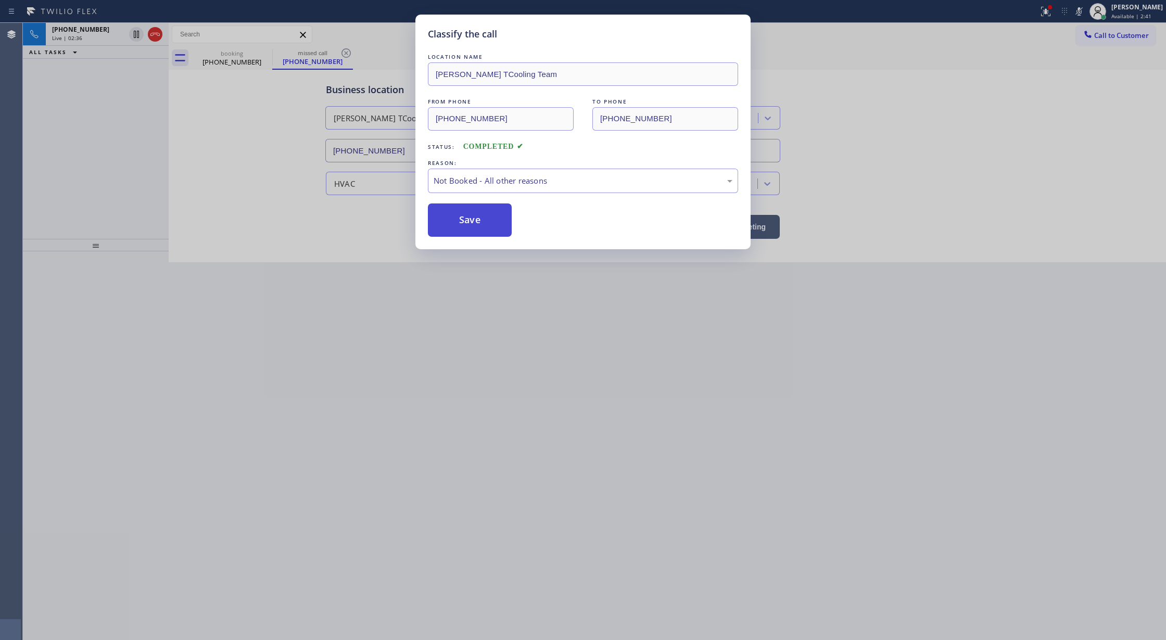
click at [480, 221] on button "Save" at bounding box center [470, 220] width 84 height 33
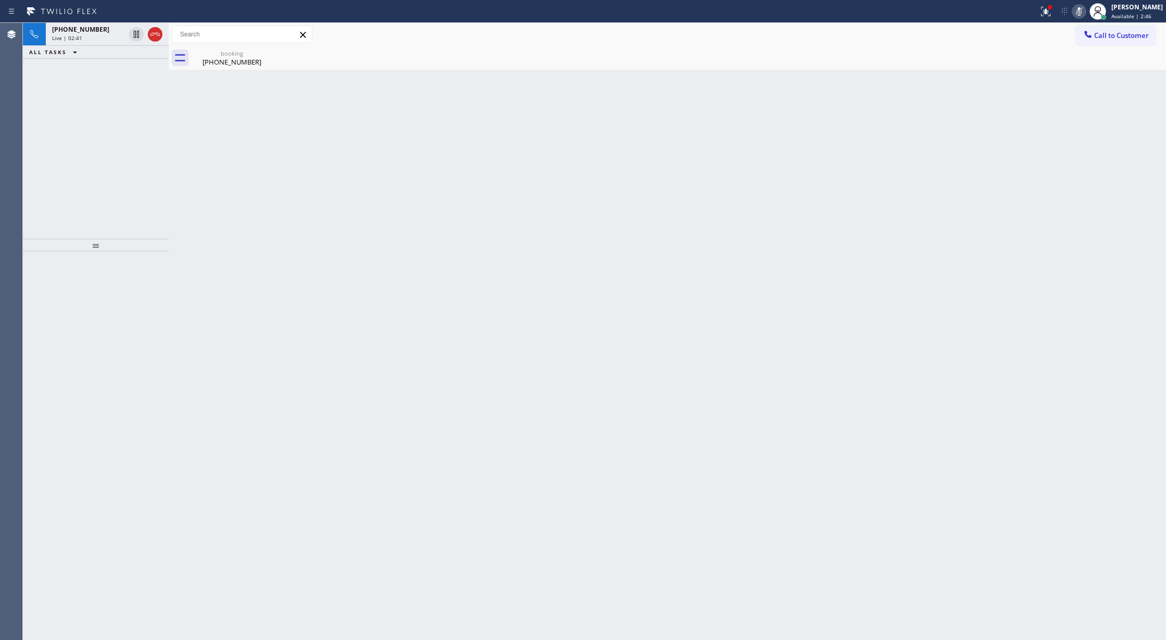
click at [1085, 14] on icon at bounding box center [1079, 11] width 12 height 12
click at [138, 73] on div "Wrap up | 02:28" at bounding box center [107, 73] width 110 height 7
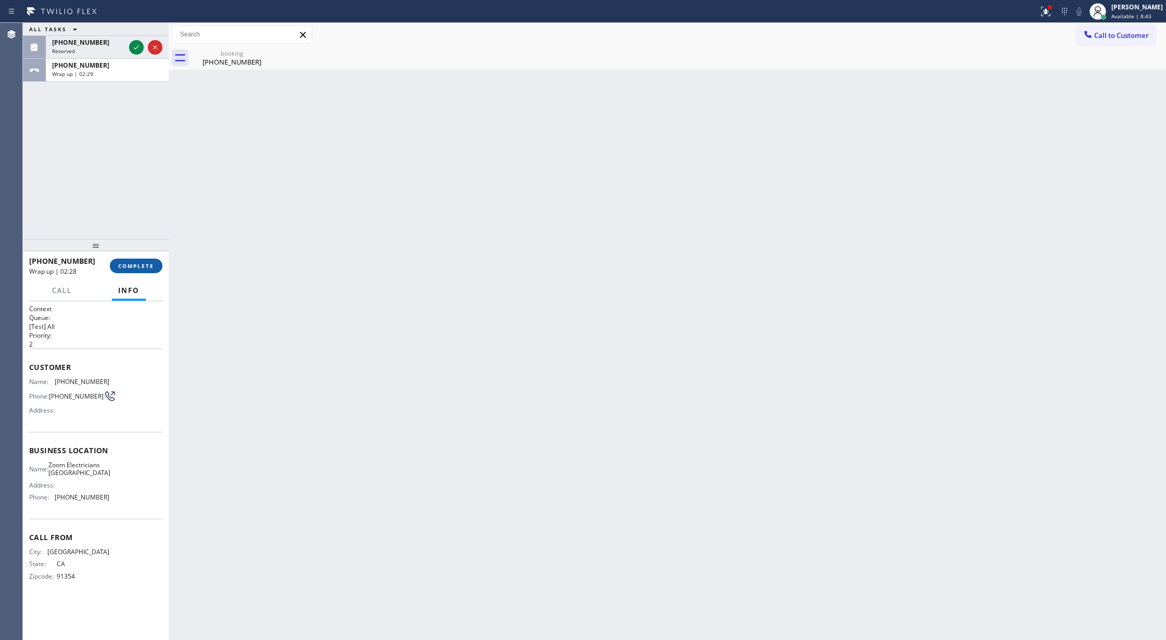
click at [136, 267] on span "COMPLETE" at bounding box center [136, 265] width 36 height 7
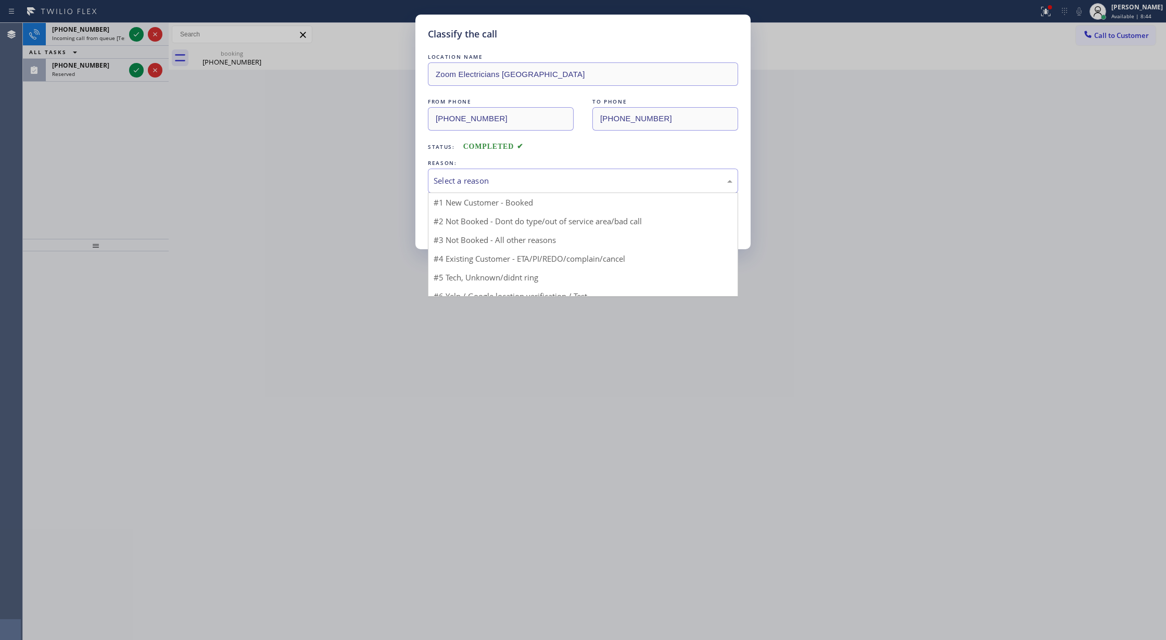
click at [458, 182] on div "Select a reason" at bounding box center [583, 181] width 299 height 12
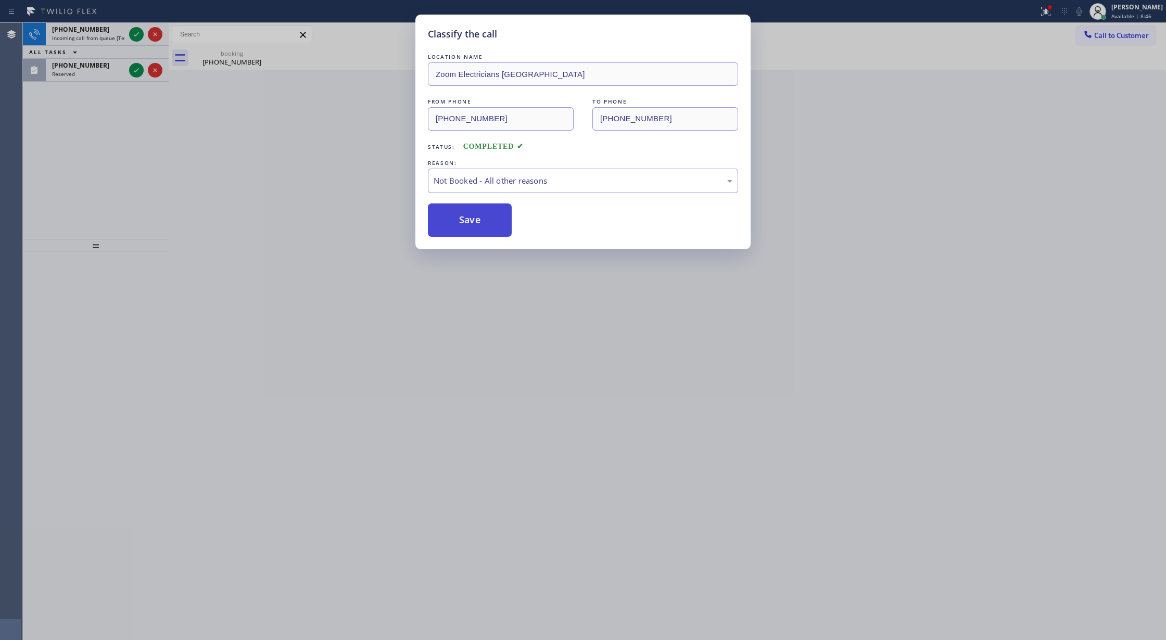
click at [461, 225] on button "Save" at bounding box center [470, 220] width 84 height 33
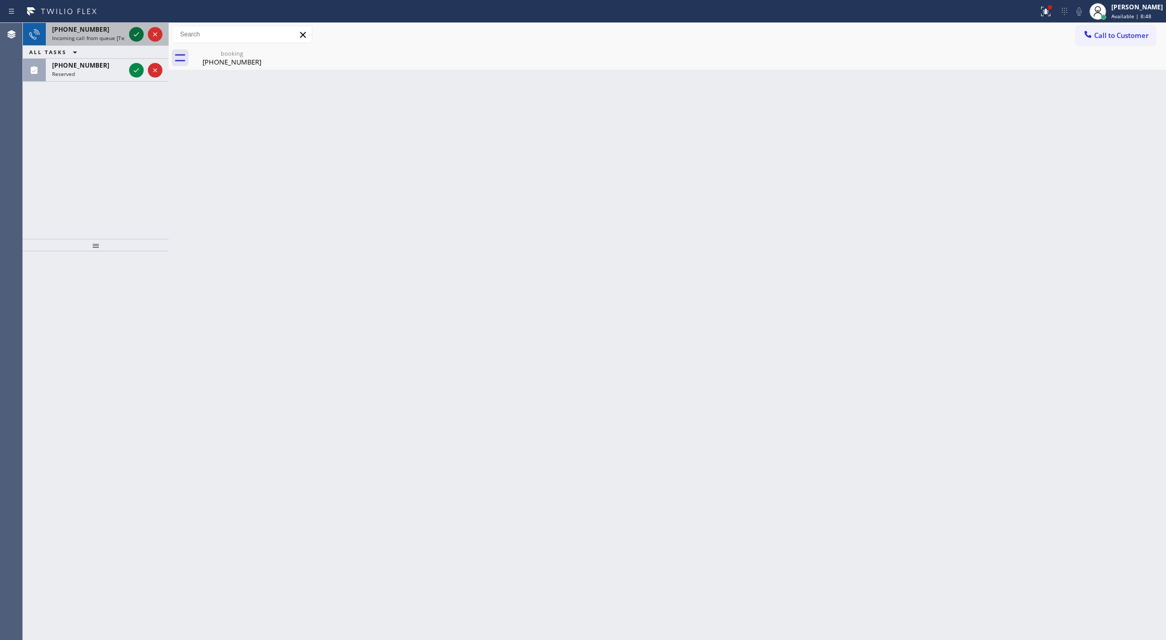
click at [132, 29] on icon at bounding box center [136, 34] width 12 height 12
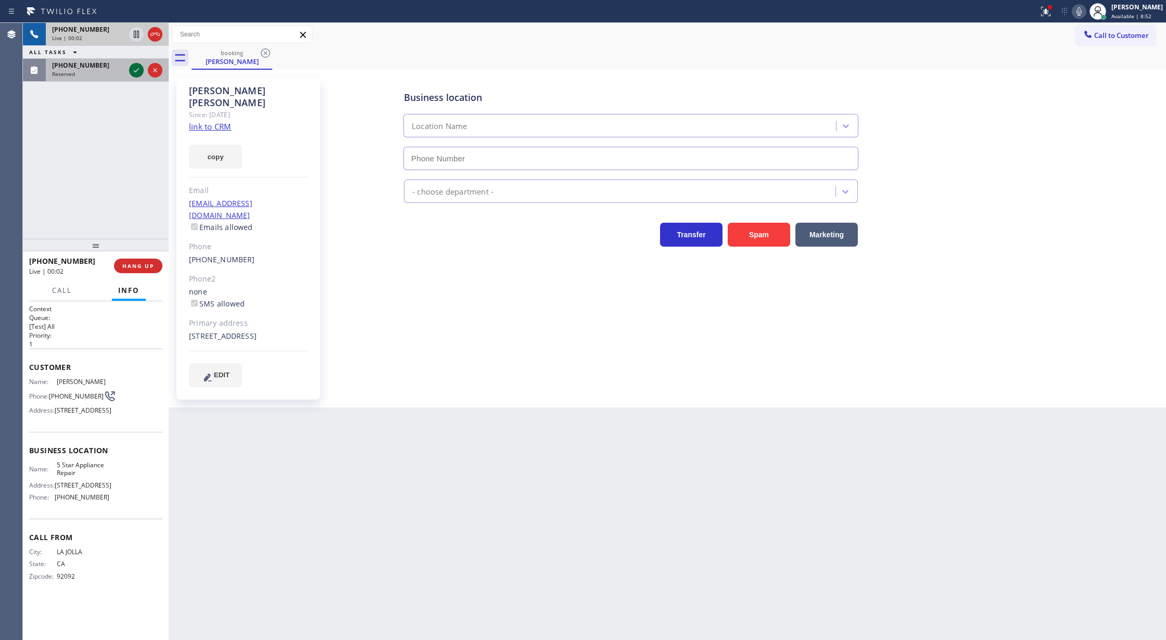
type input "[PHONE_NUMBER]"
click at [213, 121] on link "link to CRM" at bounding box center [210, 126] width 42 height 10
click at [136, 68] on icon at bounding box center [136, 70] width 12 height 12
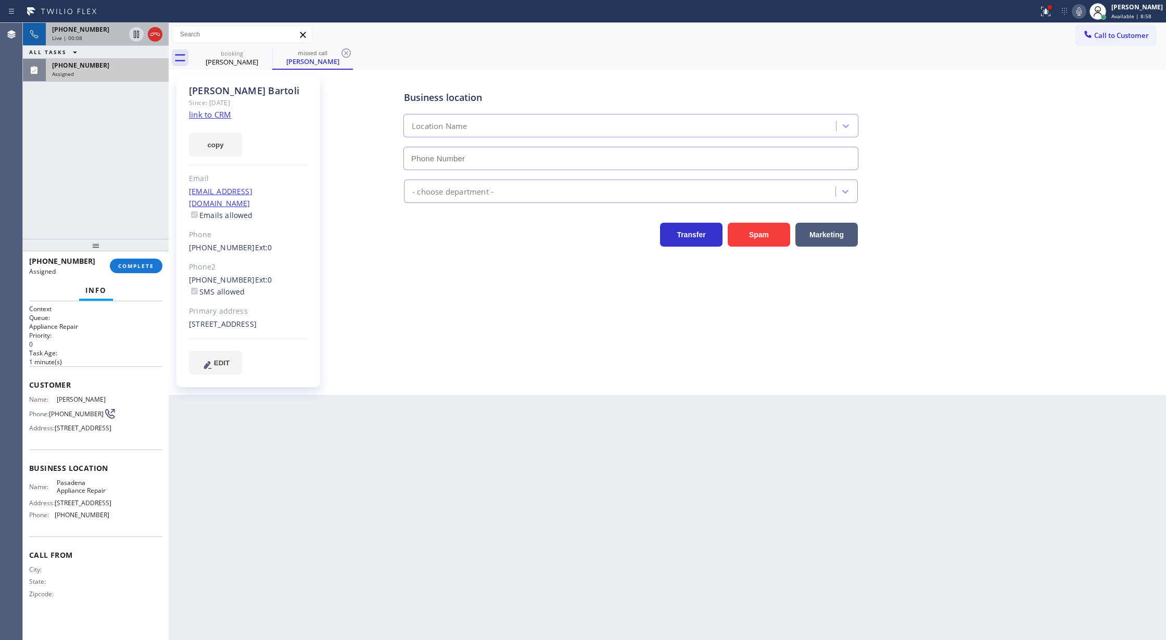
type input "[PHONE_NUMBER]"
click at [107, 69] on div "[PHONE_NUMBER]" at bounding box center [107, 65] width 110 height 9
click at [125, 81] on div "(626) 376-4990 Assigned" at bounding box center [96, 70] width 146 height 23
click at [1085, 11] on icon at bounding box center [1079, 11] width 12 height 12
click at [118, 71] on div "Assigned" at bounding box center [107, 73] width 110 height 7
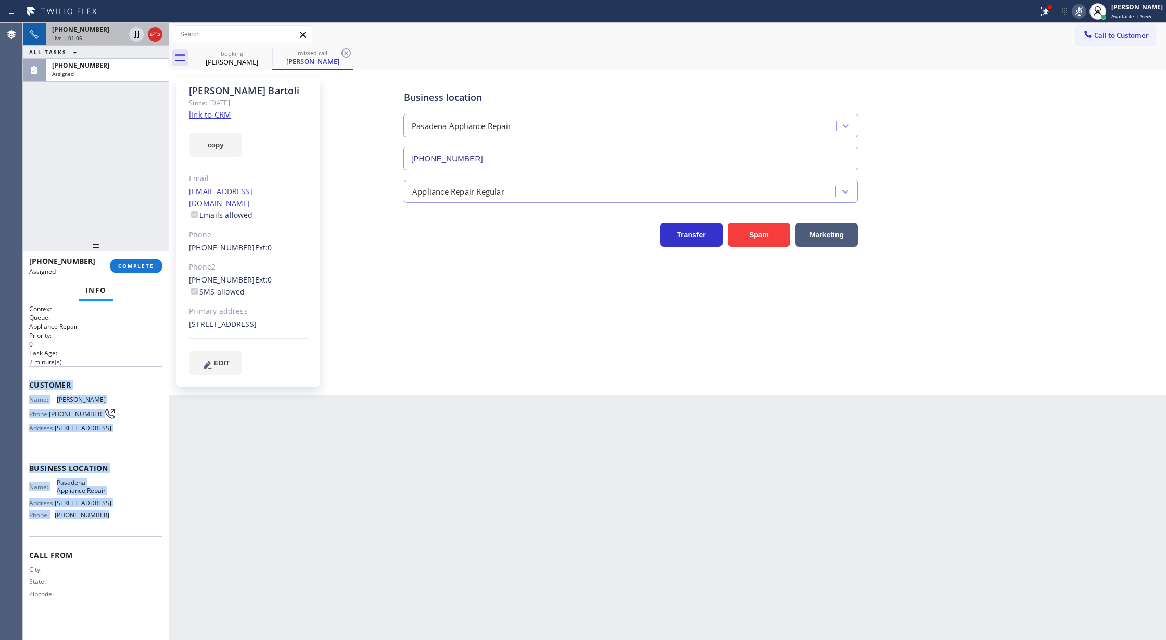
drag, startPoint x: 28, startPoint y: 383, endPoint x: 113, endPoint y: 563, distance: 198.6
click at [113, 563] on div "Context Queue: Appliance Repair Priority: 0 Task Age: 2 minute(s) Customer Name…" at bounding box center [96, 470] width 146 height 339
click at [139, 263] on span "COMPLETE" at bounding box center [136, 265] width 36 height 7
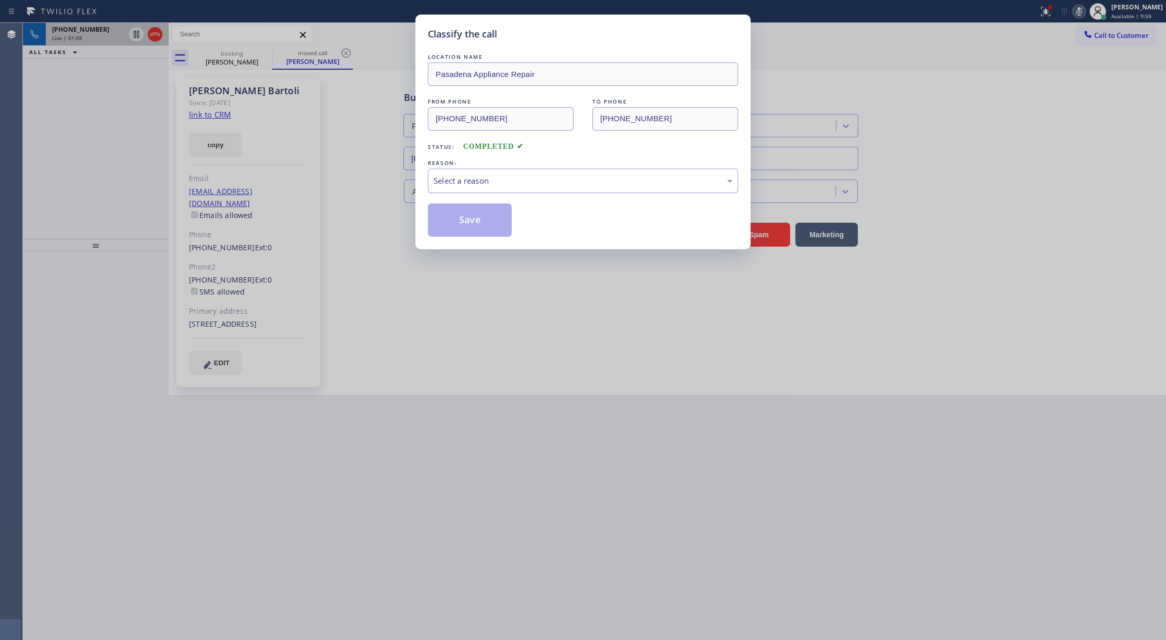
click at [498, 188] on div "Select a reason" at bounding box center [583, 181] width 310 height 24
click at [468, 225] on button "Save" at bounding box center [470, 220] width 84 height 33
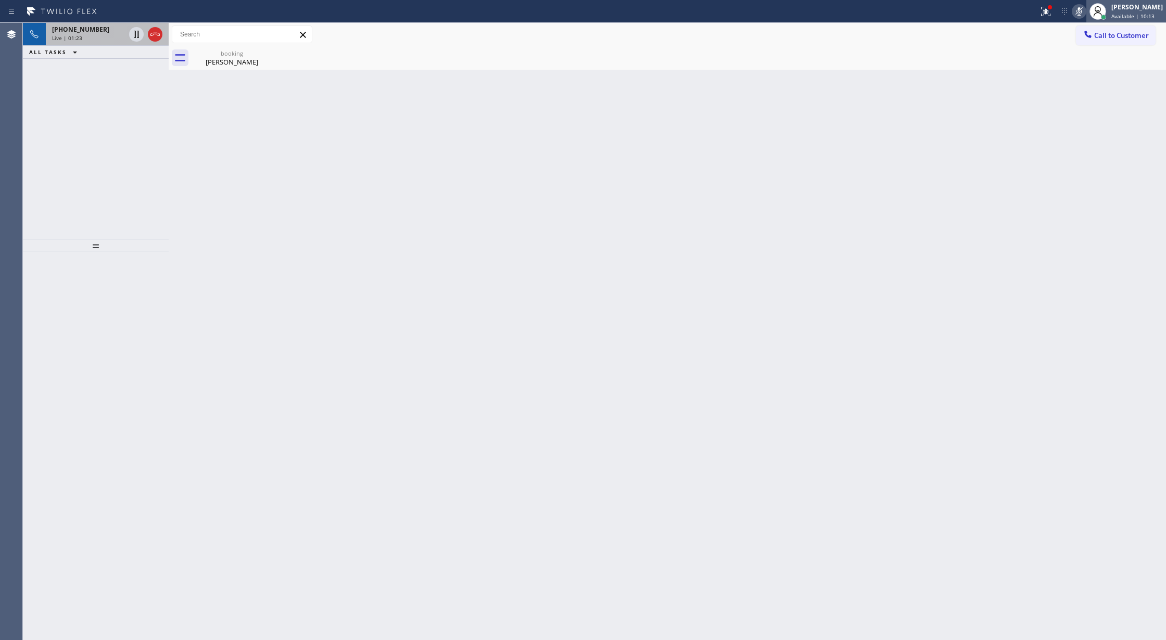
click at [1123, 17] on span "Available | 10:13" at bounding box center [1132, 15] width 43 height 7
click at [1096, 68] on button "Unavailable" at bounding box center [1114, 69] width 104 height 14
click at [1081, 15] on icon at bounding box center [1079, 11] width 12 height 12
click at [155, 33] on icon at bounding box center [155, 34] width 12 height 12
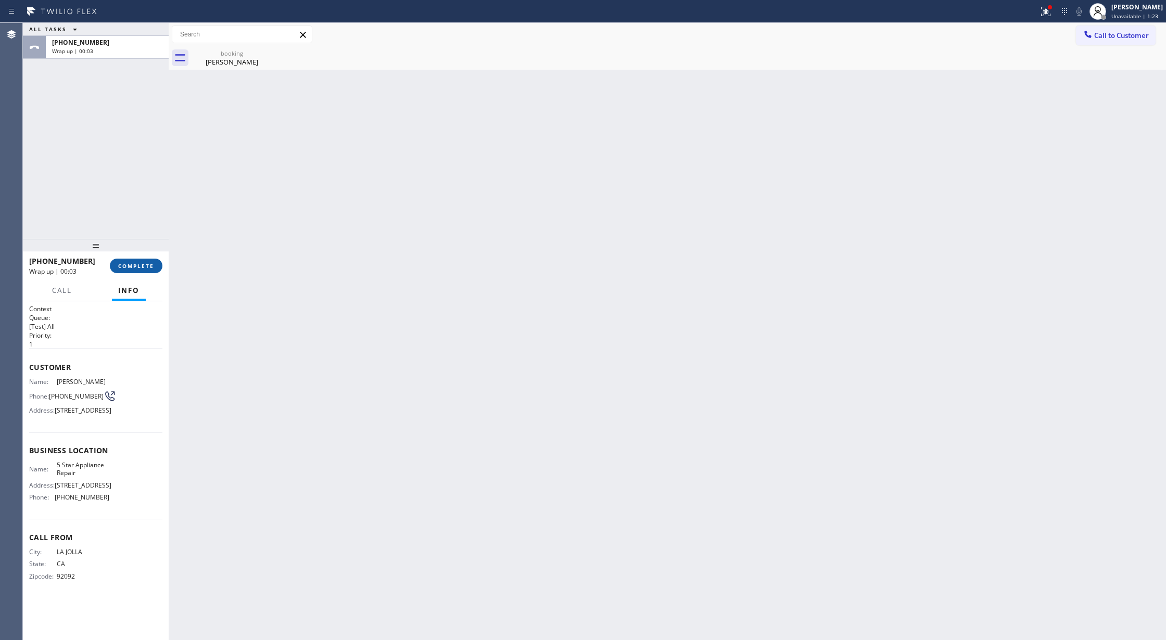
click at [125, 264] on span "COMPLETE" at bounding box center [136, 265] width 36 height 7
click at [130, 265] on span "COMPLETE" at bounding box center [136, 265] width 36 height 7
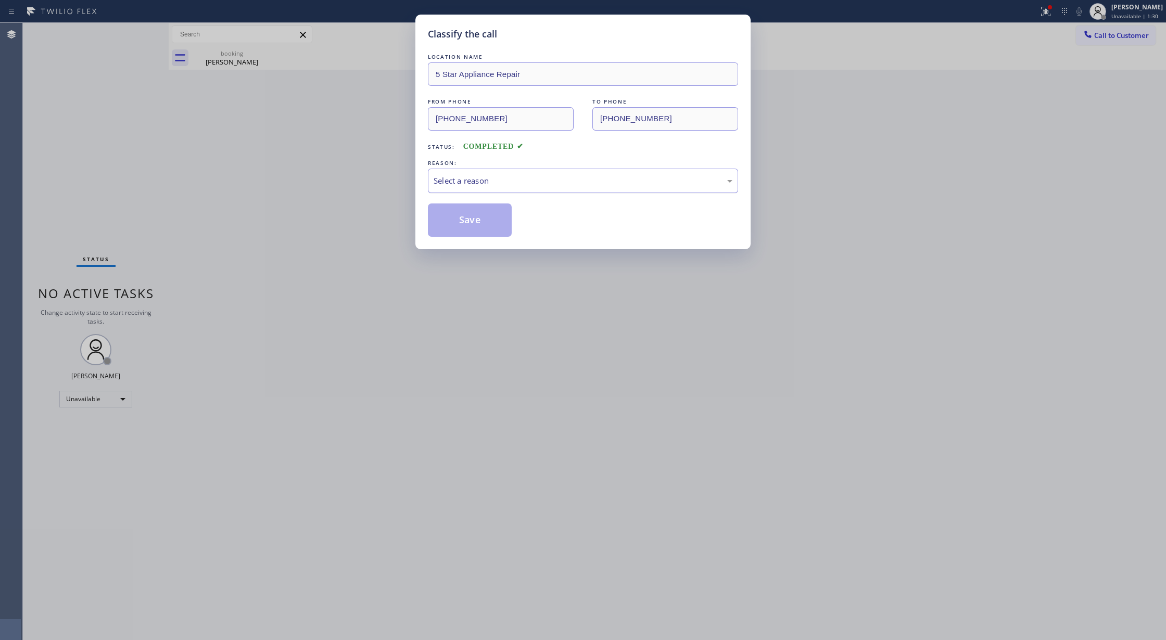
click at [481, 172] on div "Select a reason" at bounding box center [583, 181] width 310 height 24
click at [477, 224] on button "Save" at bounding box center [470, 220] width 84 height 33
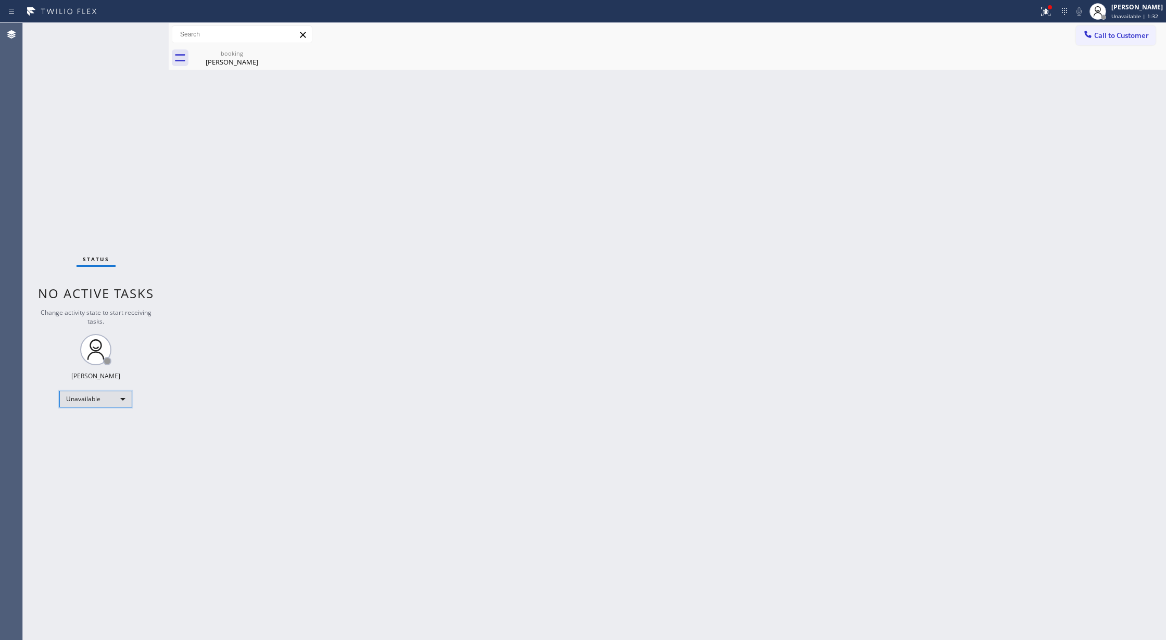
click at [119, 398] on div "Unavailable" at bounding box center [95, 399] width 73 height 17
click at [97, 448] on li "Break" at bounding box center [95, 453] width 70 height 12
click at [130, 35] on div "Status No active tasks Change activity state to start receiving tasks. Lilibeth…" at bounding box center [96, 331] width 146 height 617
click at [105, 399] on div "Break" at bounding box center [95, 399] width 73 height 17
click at [103, 426] on li "Available" at bounding box center [95, 427] width 70 height 12
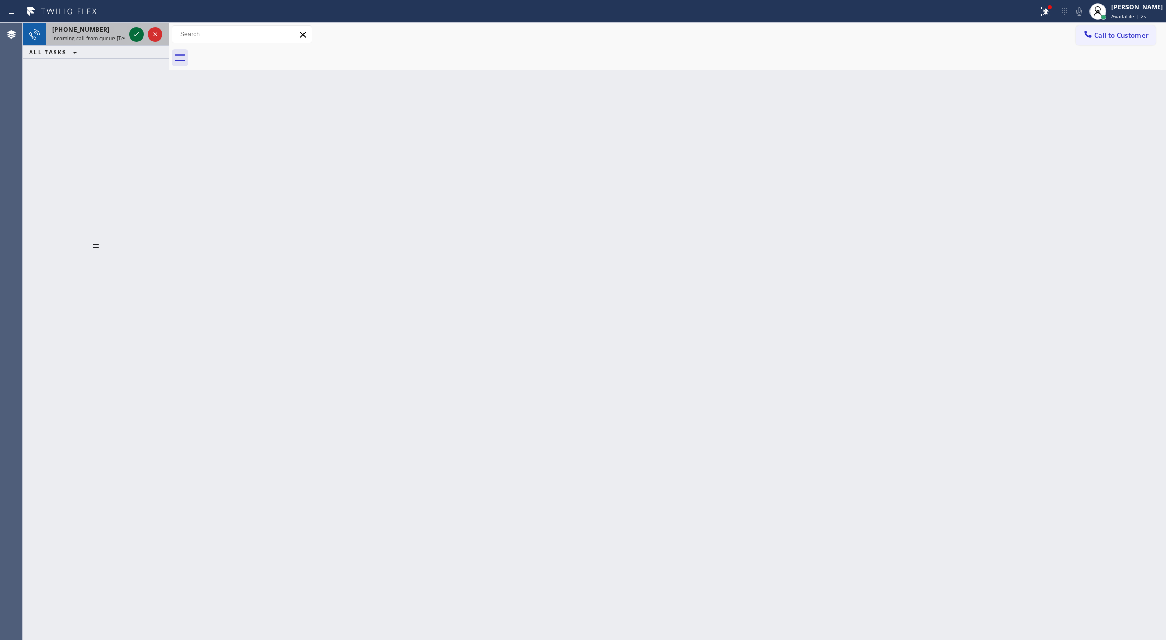
click at [137, 36] on icon at bounding box center [136, 34] width 12 height 12
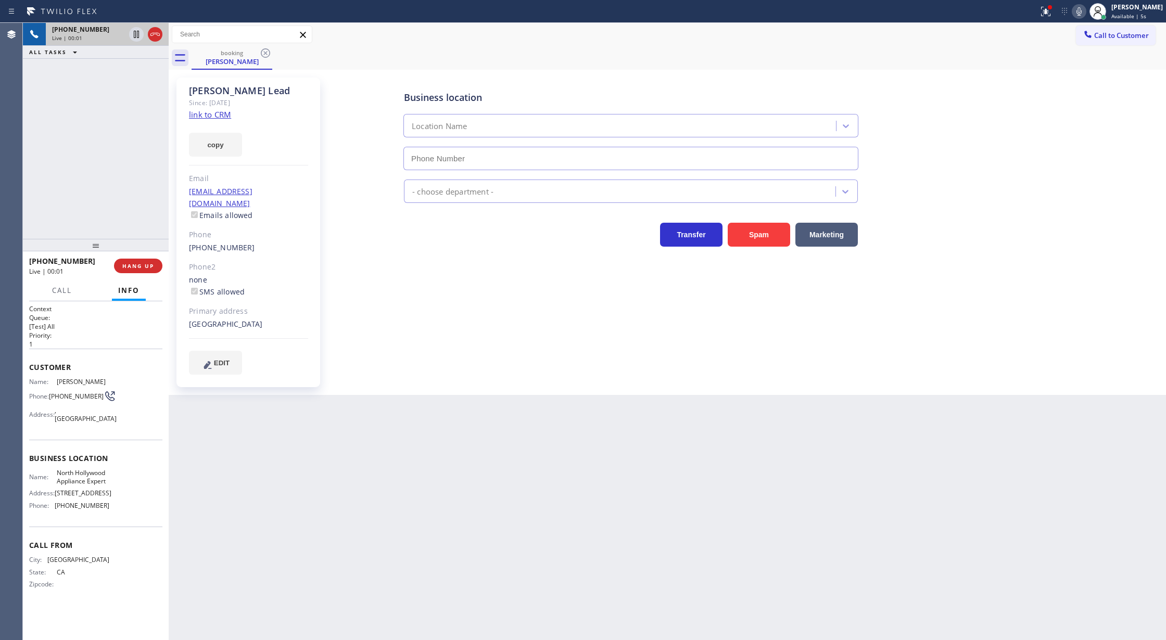
type input "(818) 287-6709"
click at [211, 110] on link "link to CRM" at bounding box center [210, 114] width 42 height 10
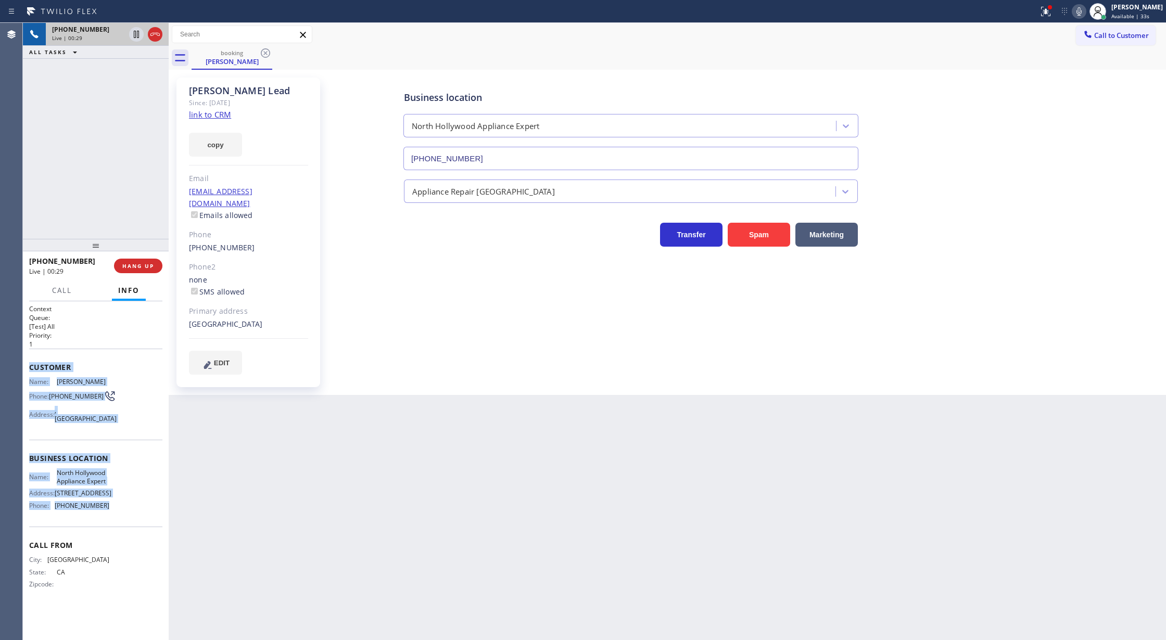
drag, startPoint x: 30, startPoint y: 361, endPoint x: 134, endPoint y: 512, distance: 183.4
click at [134, 512] on div "Context Queue: [Test] All Priority: 1 Customer Name: Tom Lead Phone: (747) 389-…" at bounding box center [95, 455] width 133 height 301
click at [1085, 14] on icon at bounding box center [1079, 11] width 12 height 12
click at [1080, 11] on icon at bounding box center [1079, 11] width 12 height 12
click at [53, 293] on span "Call" at bounding box center [62, 290] width 20 height 9
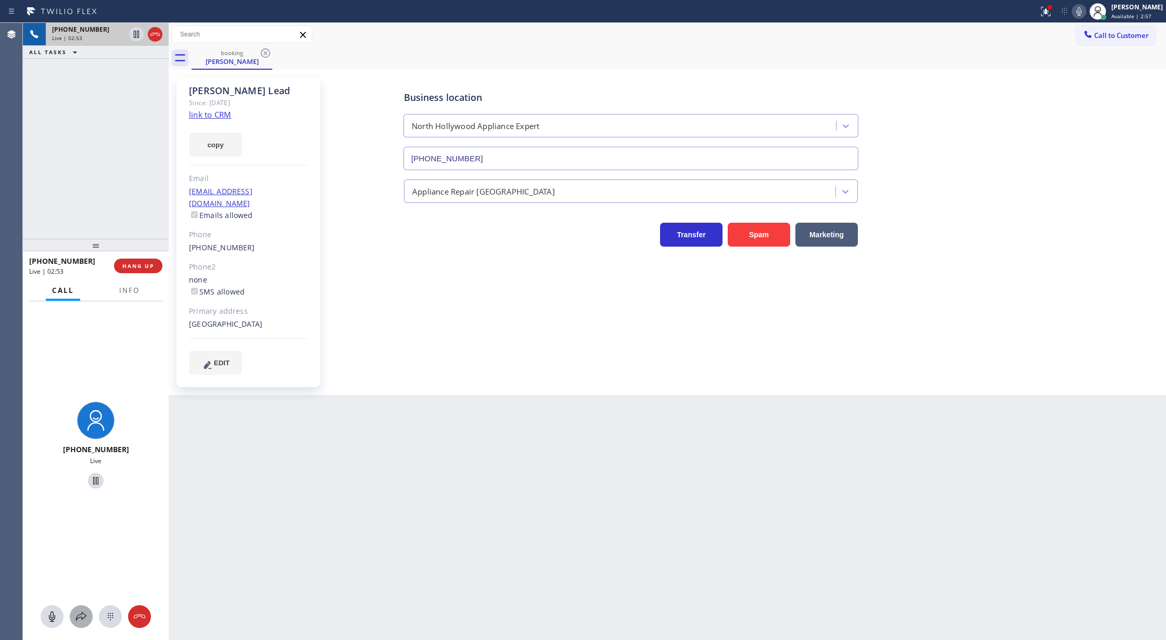
click at [80, 612] on icon at bounding box center [81, 617] width 12 height 12
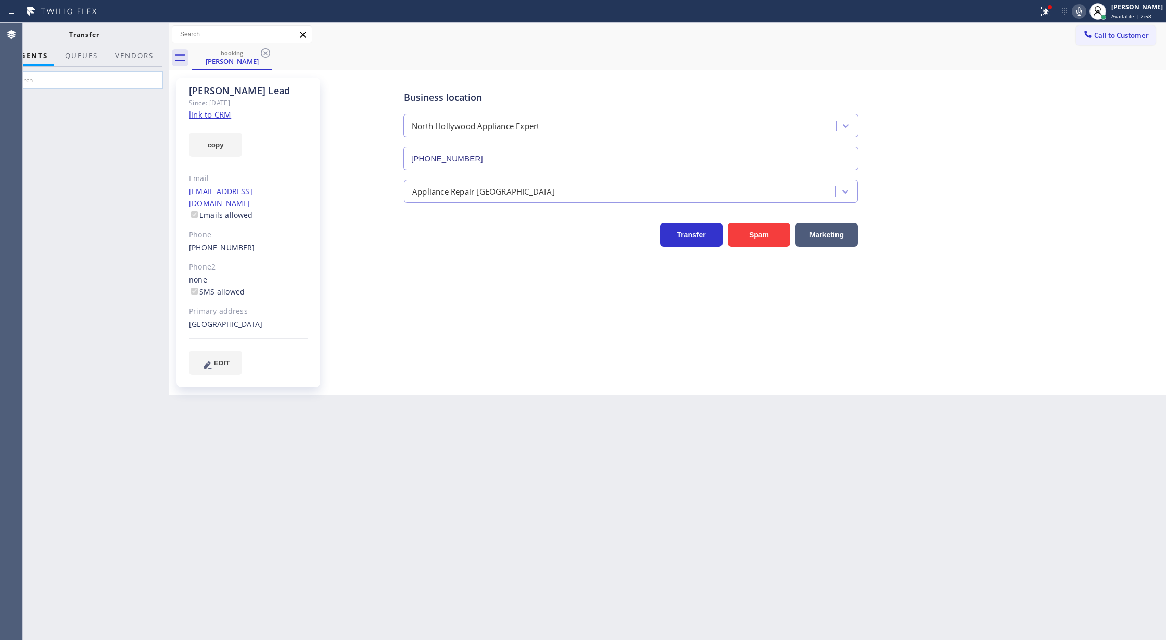
click at [63, 81] on input "text" at bounding box center [84, 80] width 157 height 17
type input "ple"
click at [158, 106] on icon at bounding box center [155, 107] width 8 height 7
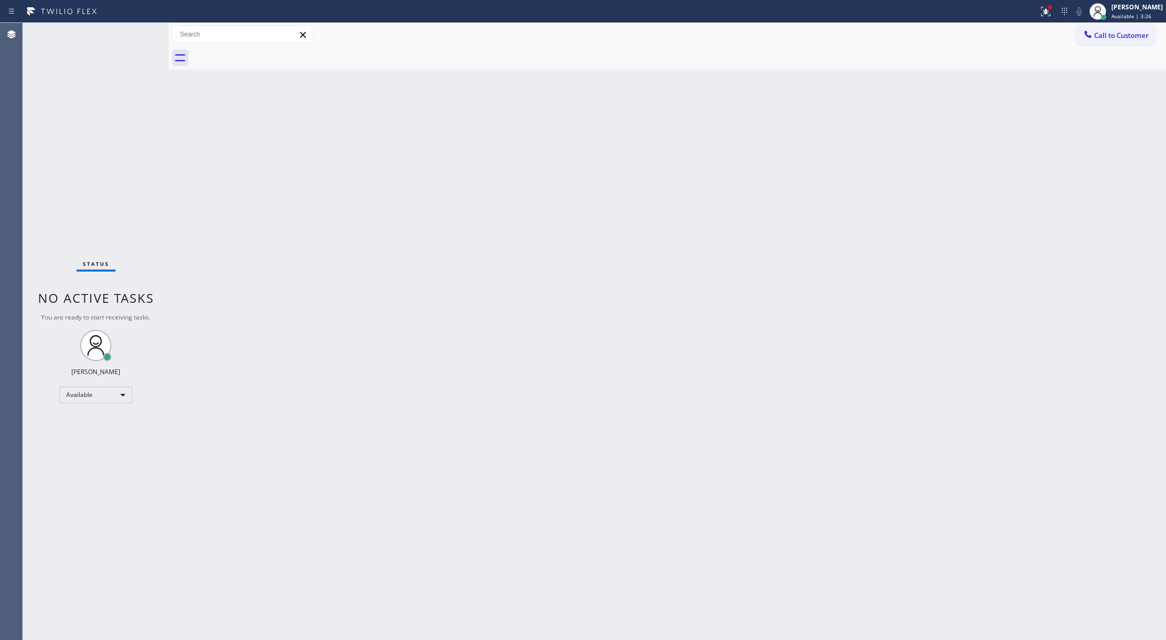
drag, startPoint x: 1116, startPoint y: 34, endPoint x: 910, endPoint y: 88, distance: 212.7
click at [1116, 34] on span "Call to Customer" at bounding box center [1121, 35] width 55 height 9
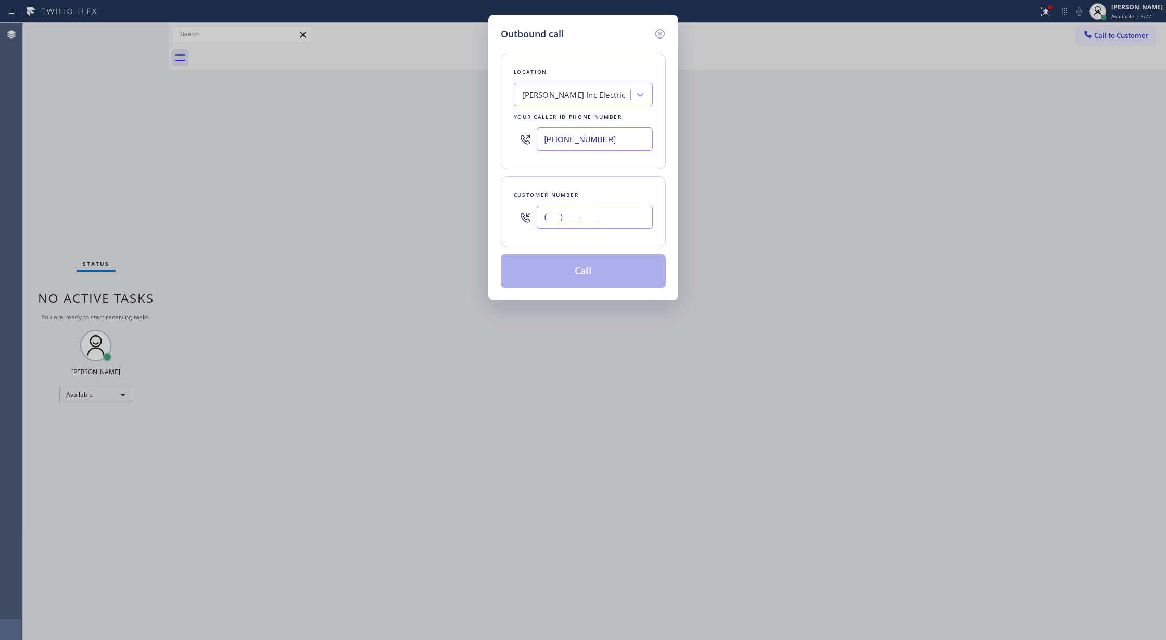
click at [544, 220] on input "(___) ___-____" at bounding box center [595, 217] width 116 height 23
paste input "562) 714-7607"
type input "[PHONE_NUMBER]"
drag, startPoint x: 601, startPoint y: 141, endPoint x: 415, endPoint y: 136, distance: 185.4
click at [420, 139] on div "Outbound call Location Travis Inc Electric Your caller id phone number (908) 91…" at bounding box center [583, 320] width 1166 height 640
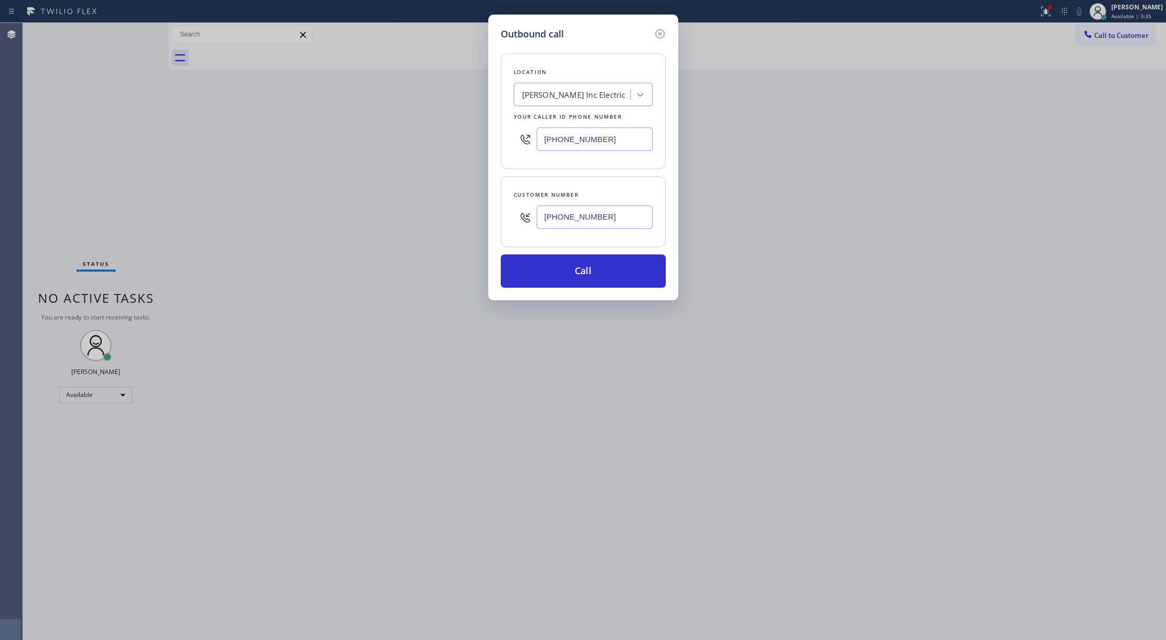
paste input "714) 970-4558"
type input "[PHONE_NUMBER]"
click at [581, 265] on button "Call" at bounding box center [583, 271] width 165 height 33
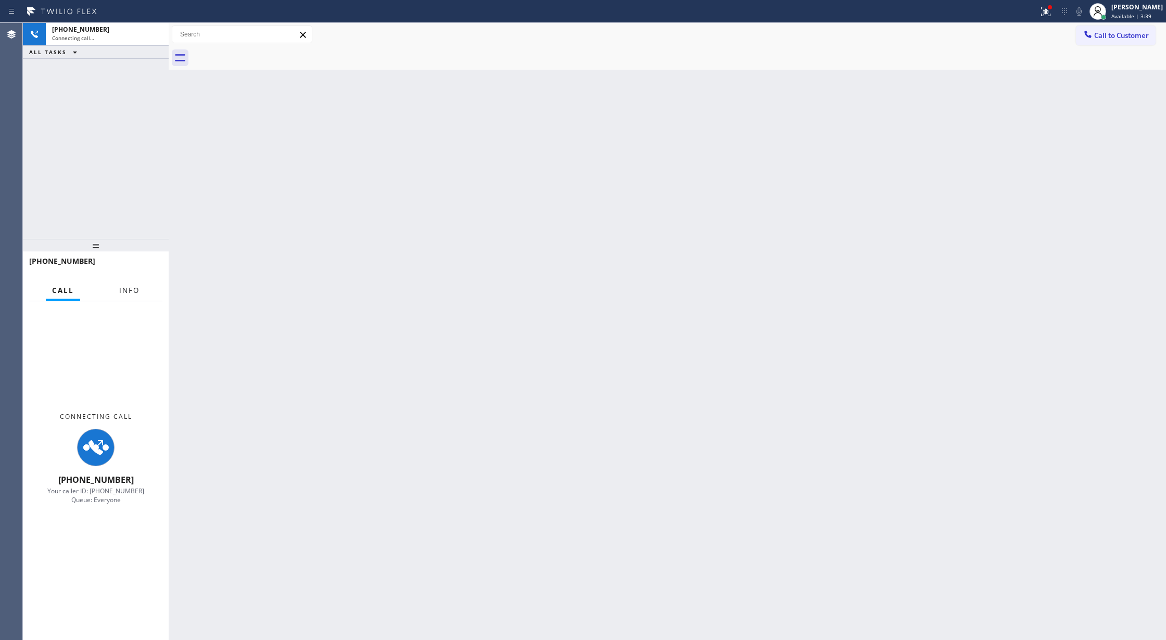
click at [133, 290] on span "Info" at bounding box center [129, 290] width 20 height 9
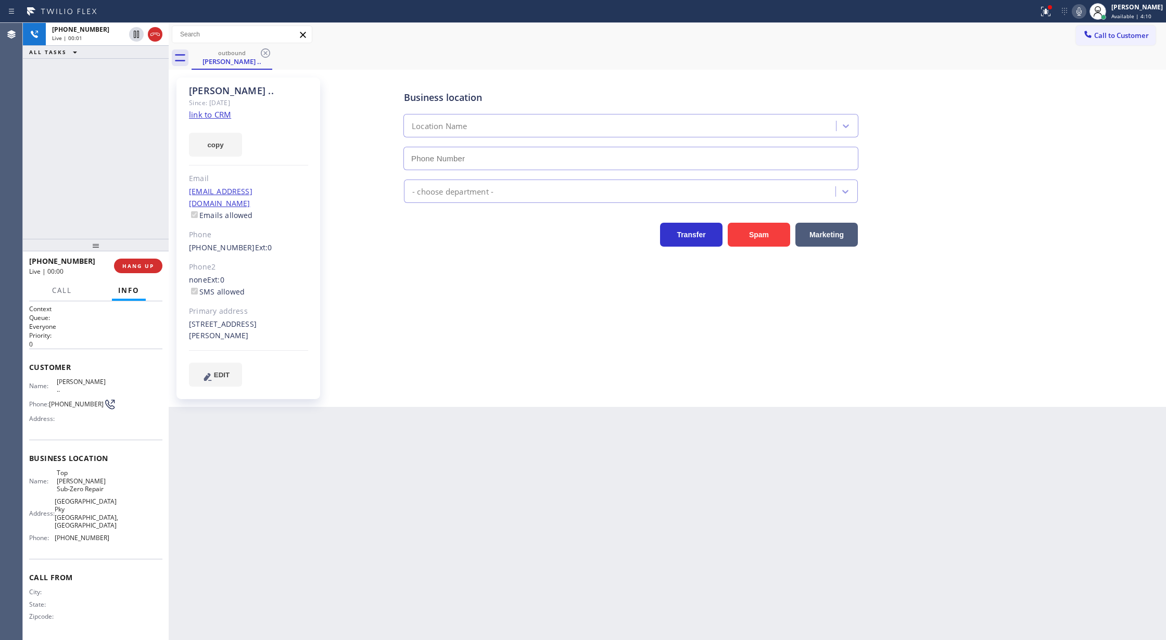
type input "[PHONE_NUMBER]"
click at [132, 267] on span "COMPLETE" at bounding box center [136, 265] width 36 height 7
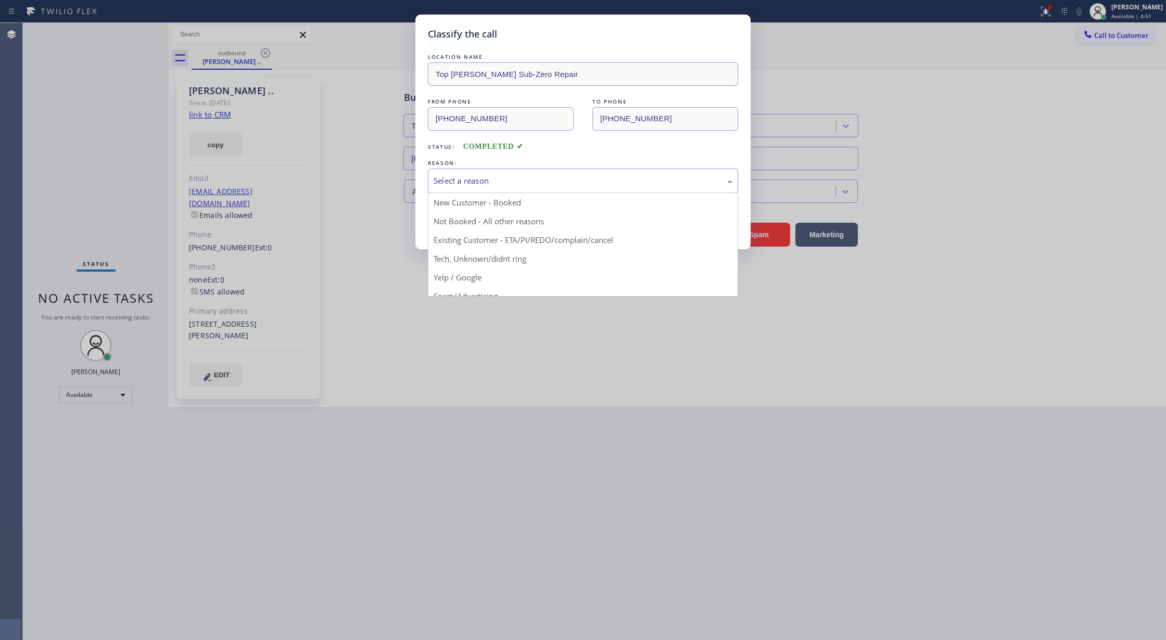
click at [488, 188] on div "Select a reason" at bounding box center [583, 181] width 310 height 24
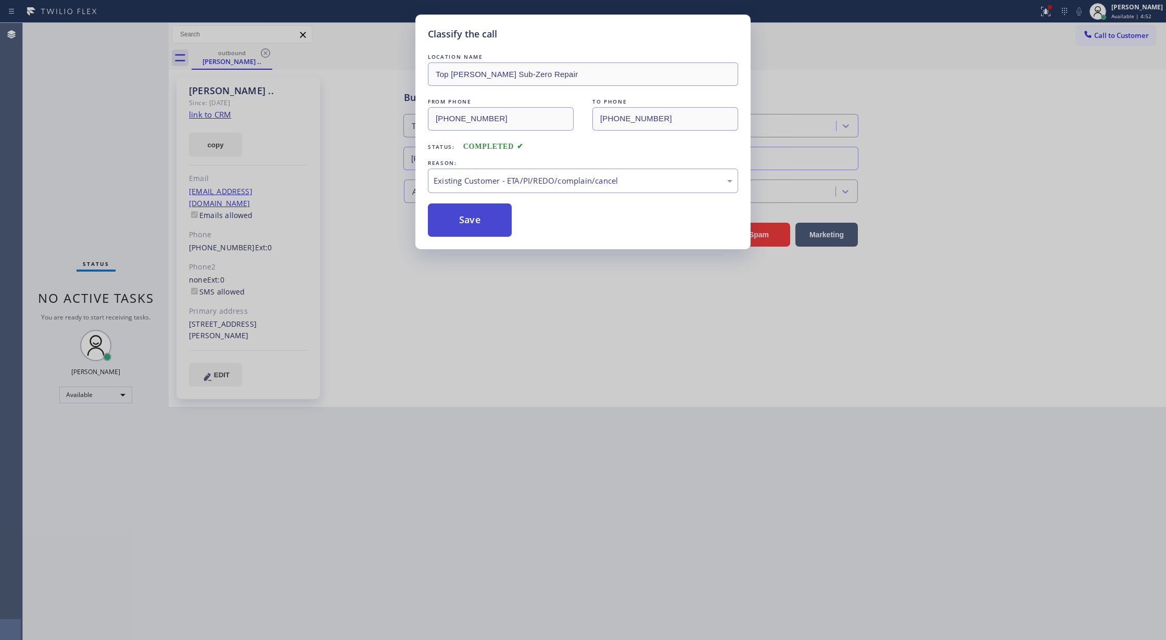
click at [483, 214] on button "Save" at bounding box center [470, 220] width 84 height 33
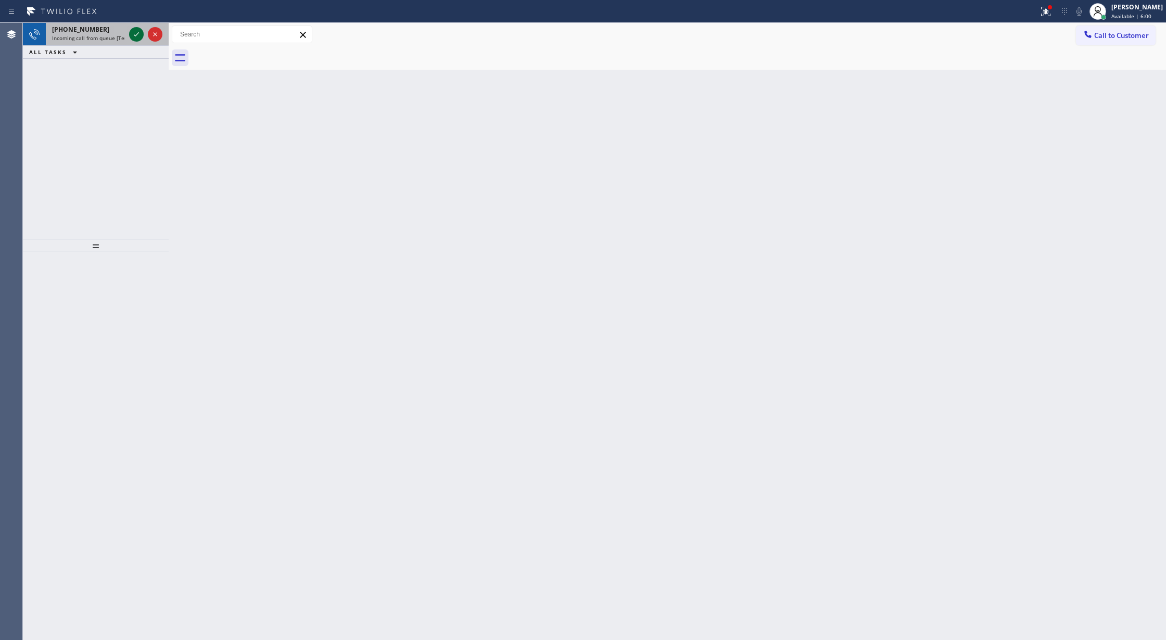
click at [136, 35] on icon at bounding box center [136, 34] width 5 height 4
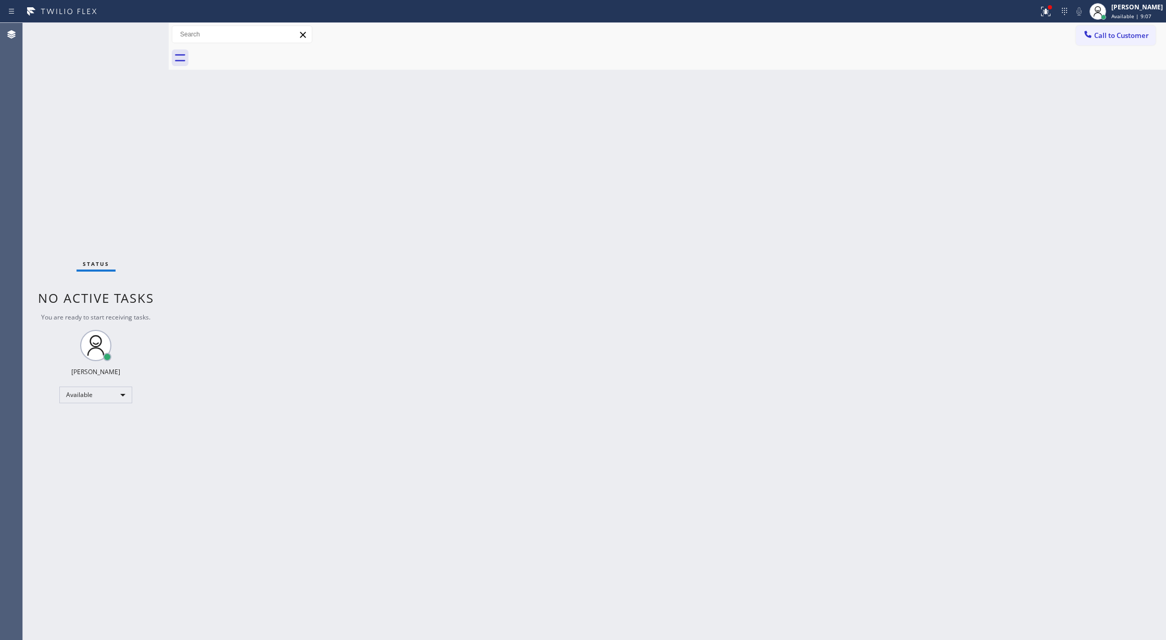
click at [140, 35] on div "Status No active tasks You are ready to start receiving tasks. [PERSON_NAME] Av…" at bounding box center [96, 331] width 146 height 617
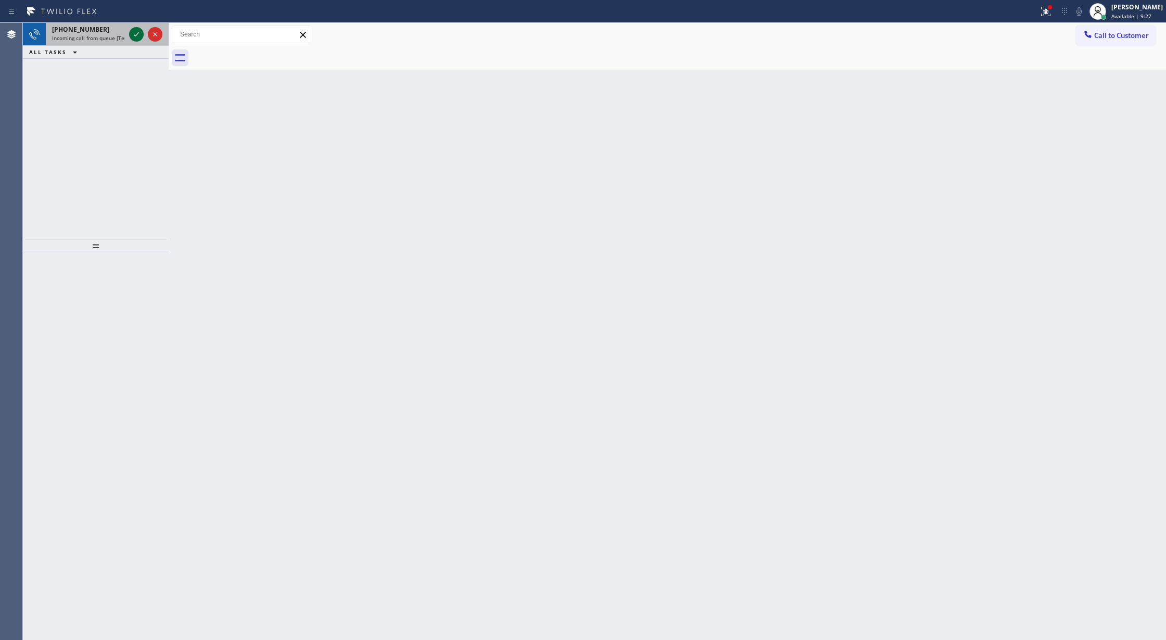
click at [137, 33] on icon at bounding box center [136, 34] width 12 height 12
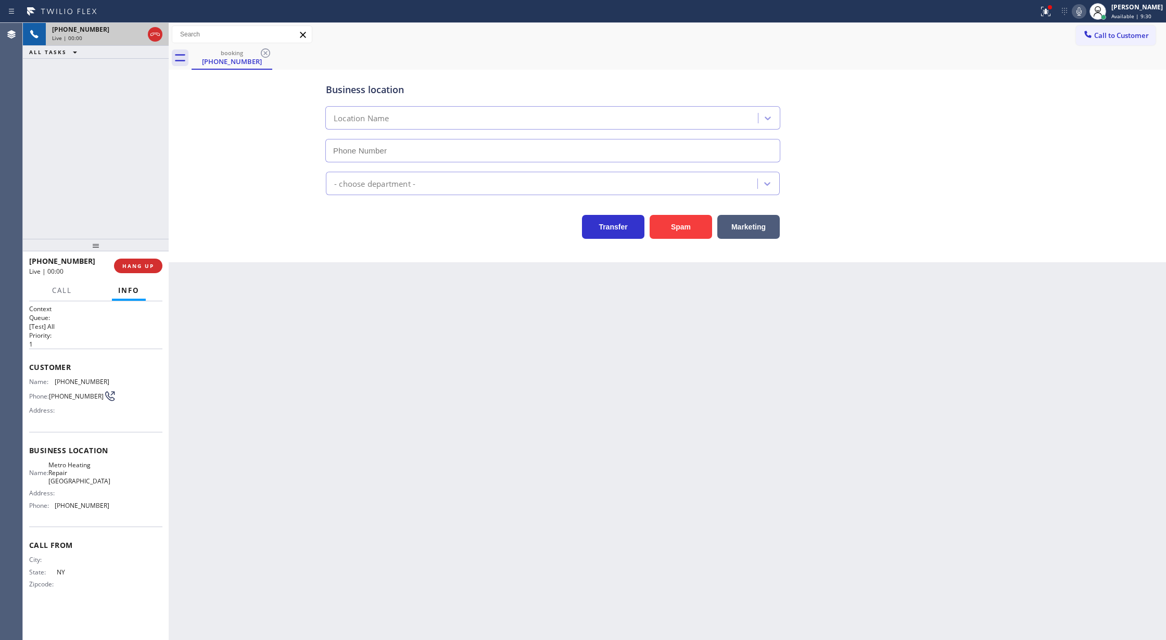
type input "[PHONE_NUMBER]"
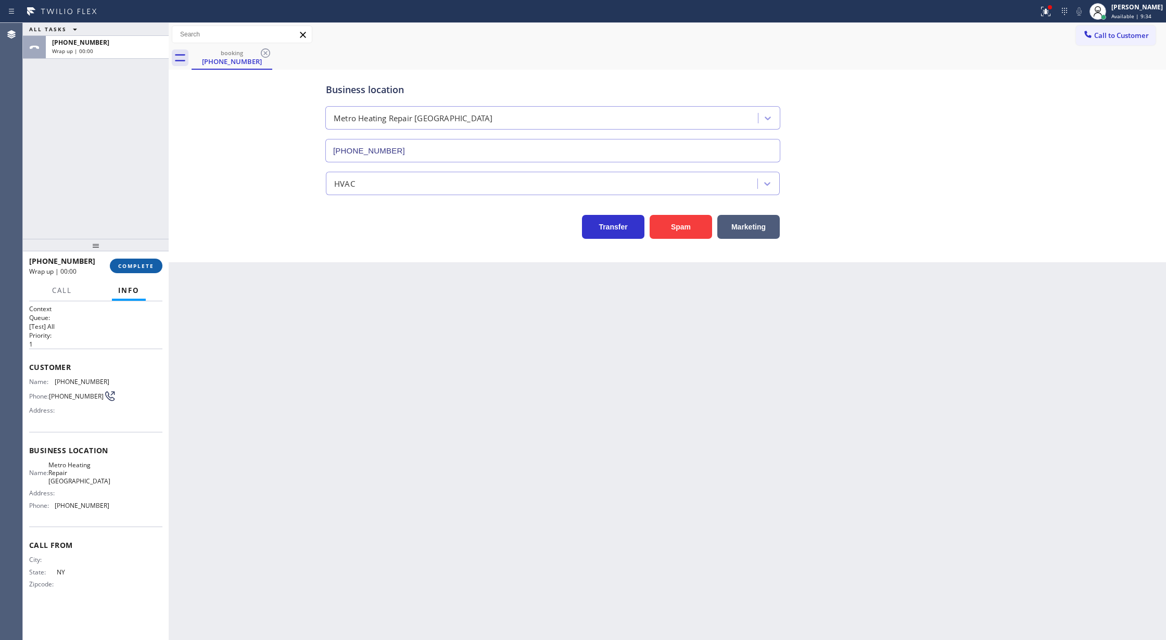
click at [138, 259] on button "COMPLETE" at bounding box center [136, 266] width 53 height 15
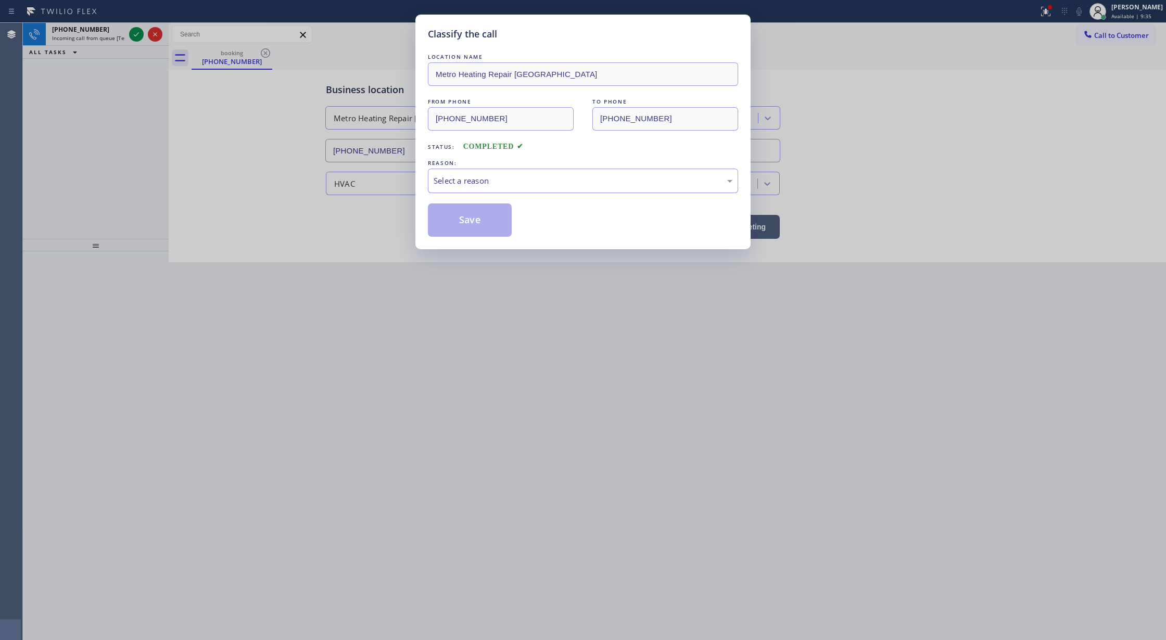
click at [466, 176] on div "Select a reason" at bounding box center [583, 181] width 299 height 12
click at [465, 221] on button "Save" at bounding box center [470, 220] width 84 height 33
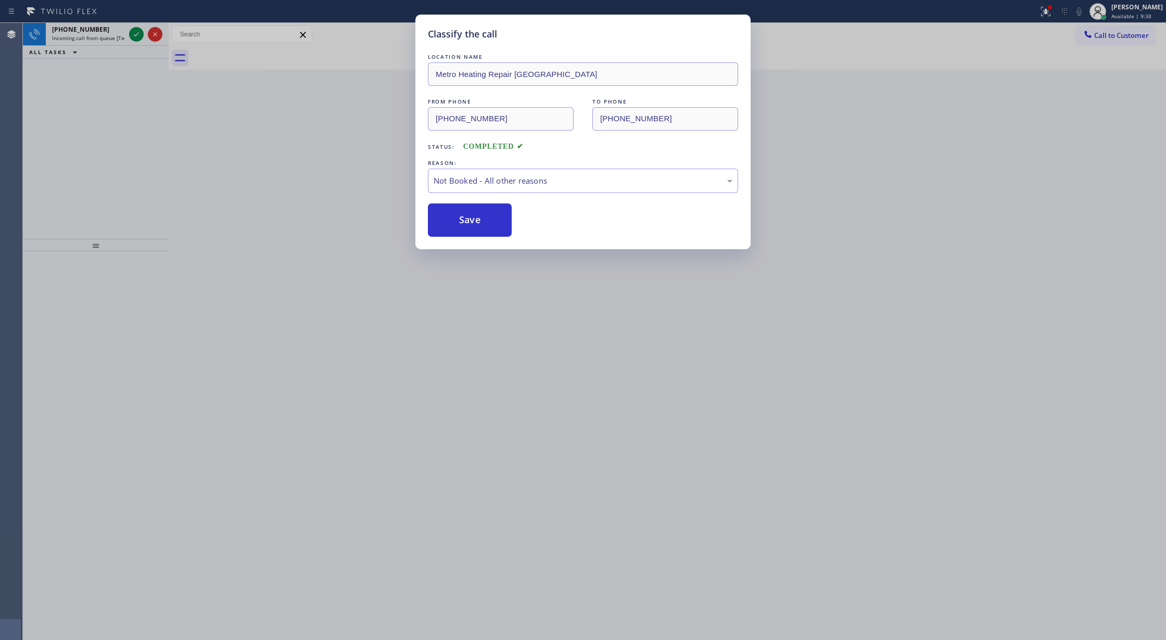
click at [138, 35] on div "Classify the call LOCATION NAME Electric Wire Services Oxnard FROM PHONE (805) …" at bounding box center [594, 331] width 1143 height 617
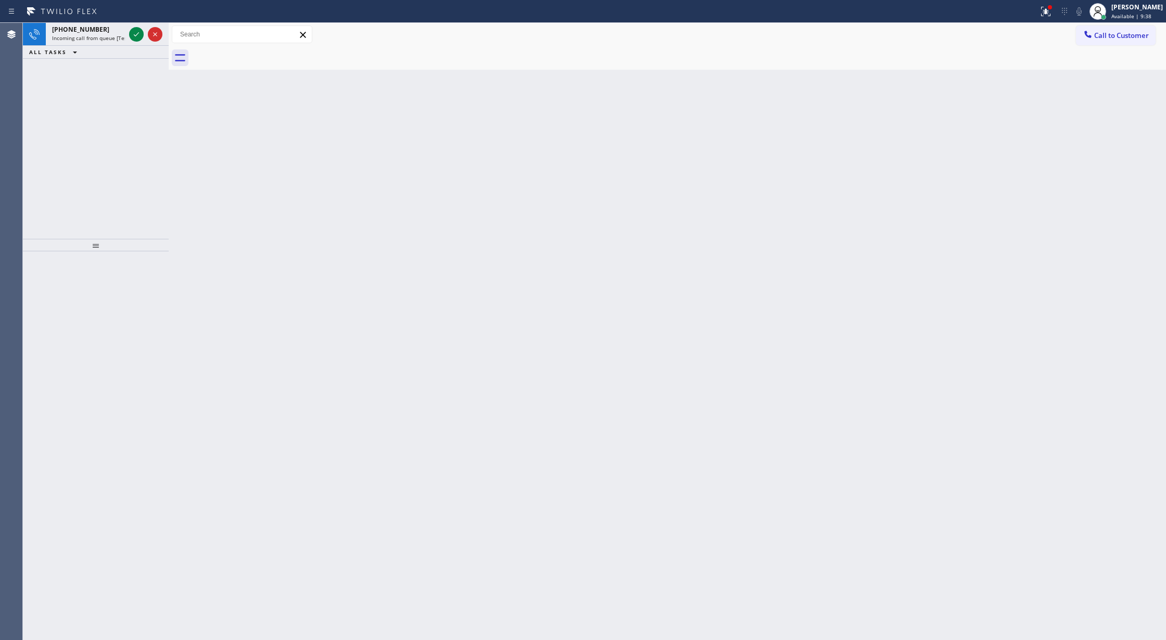
click at [138, 35] on icon at bounding box center [136, 34] width 12 height 12
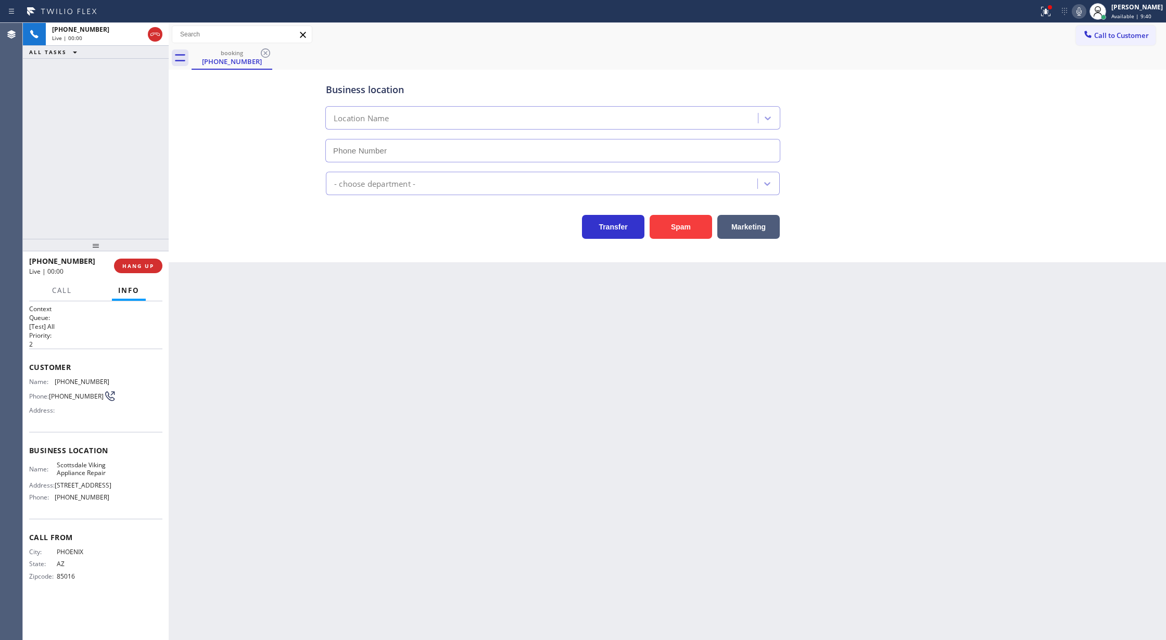
type input "[PHONE_NUMBER]"
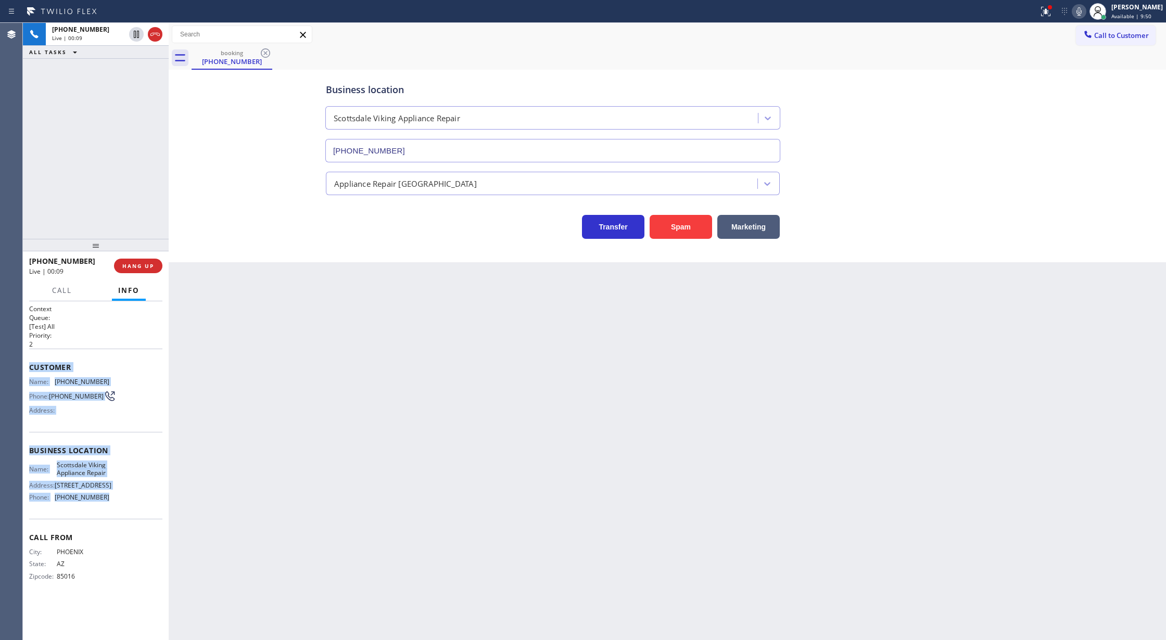
drag, startPoint x: 28, startPoint y: 370, endPoint x: 117, endPoint y: 505, distance: 162.0
click at [117, 505] on div "Context Queue: [Test] All Priority: 2 Customer Name: (602) 373-7816 Phone: (602…" at bounding box center [96, 470] width 146 height 339
click at [1085, 10] on icon at bounding box center [1079, 11] width 12 height 12
click at [1085, 9] on icon at bounding box center [1079, 11] width 12 height 12
click at [125, 262] on span "COMPLETE" at bounding box center [136, 265] width 36 height 7
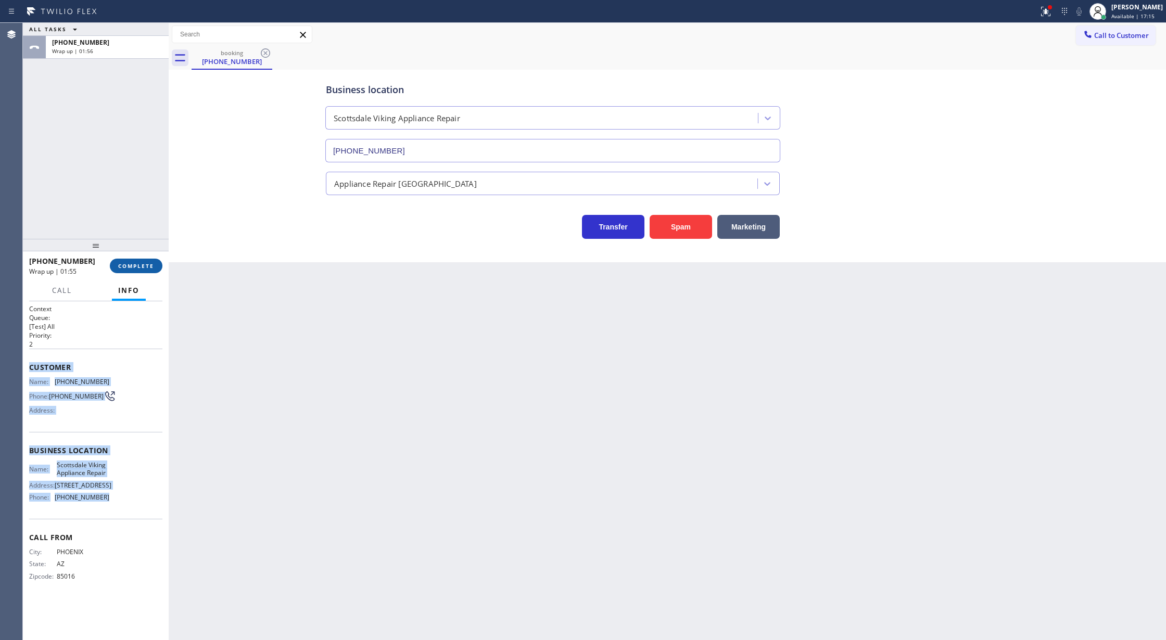
click at [132, 263] on span "COMPLETE" at bounding box center [136, 265] width 36 height 7
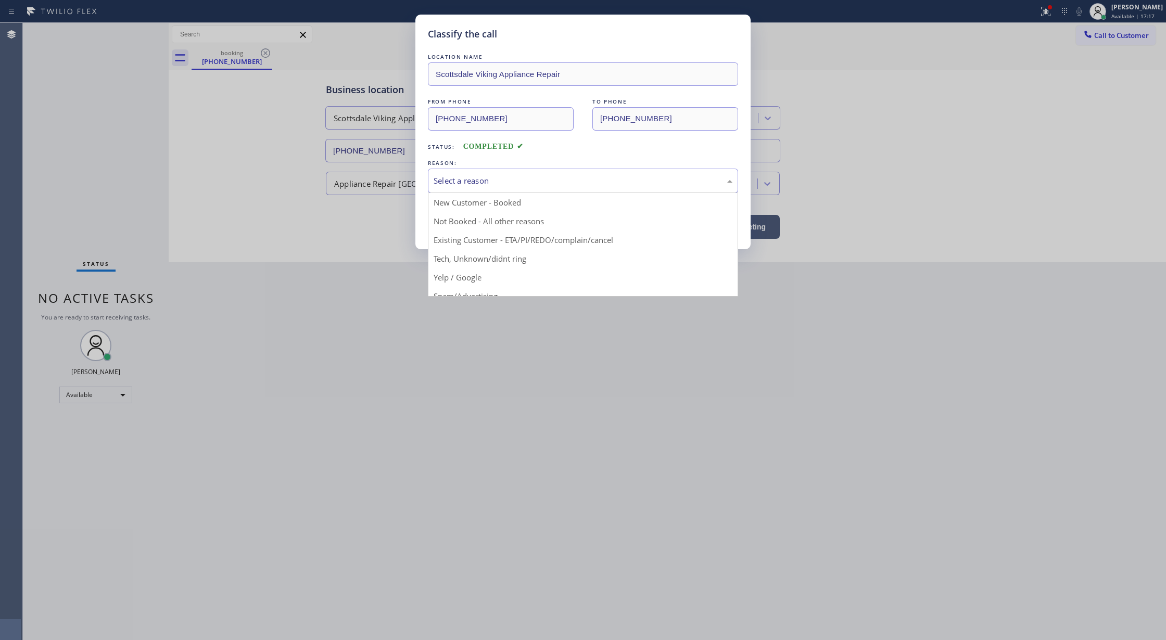
click at [504, 181] on div "Select a reason" at bounding box center [583, 181] width 299 height 12
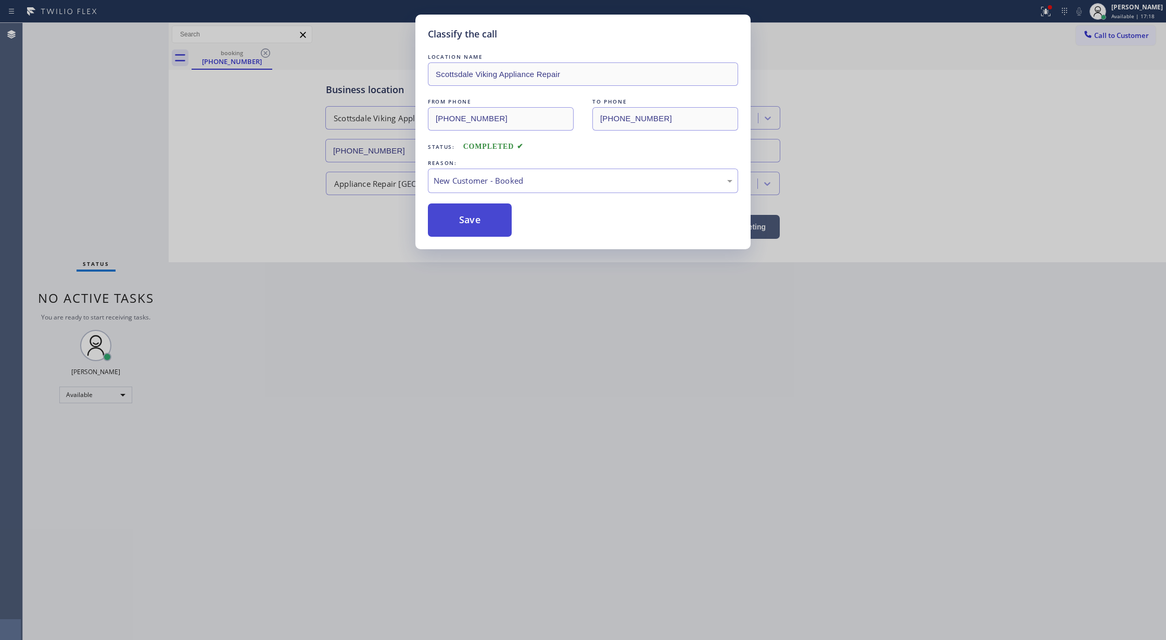
click at [466, 211] on button "Save" at bounding box center [470, 220] width 84 height 33
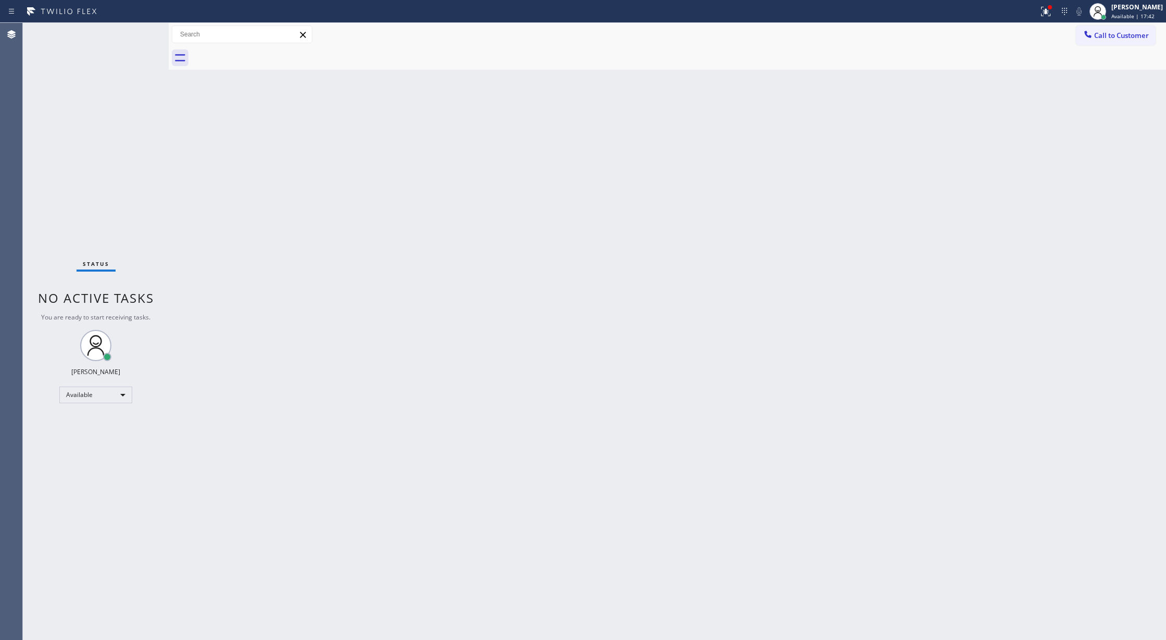
click at [136, 35] on div "Status No active tasks You are ready to start receiving tasks. [PERSON_NAME] Av…" at bounding box center [96, 331] width 146 height 617
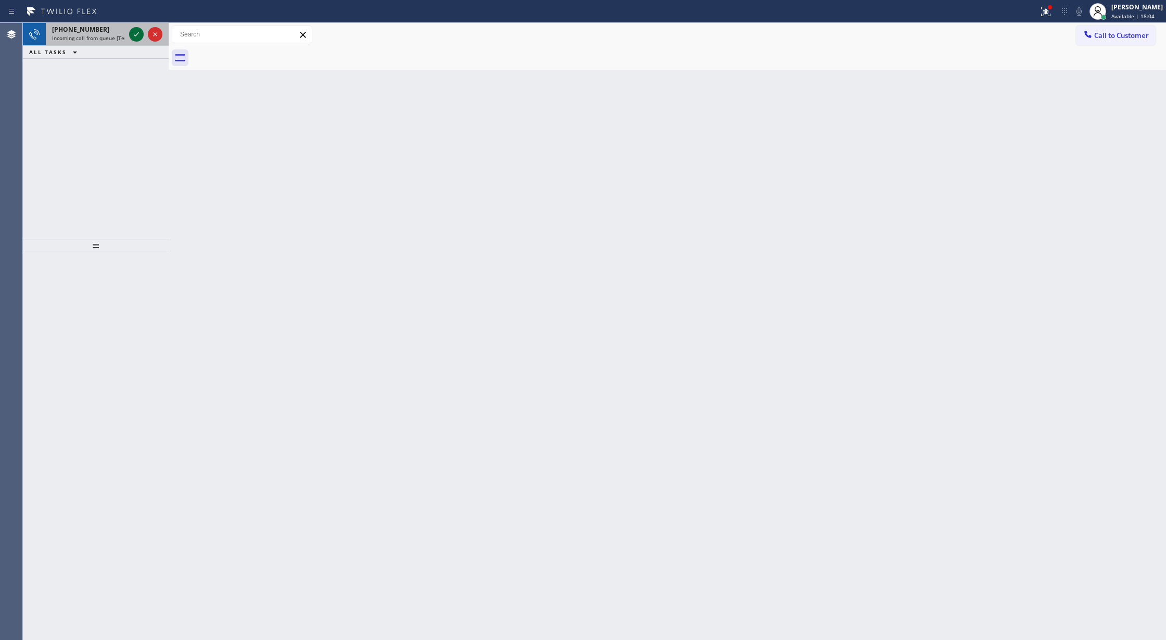
click at [139, 34] on icon at bounding box center [136, 34] width 12 height 12
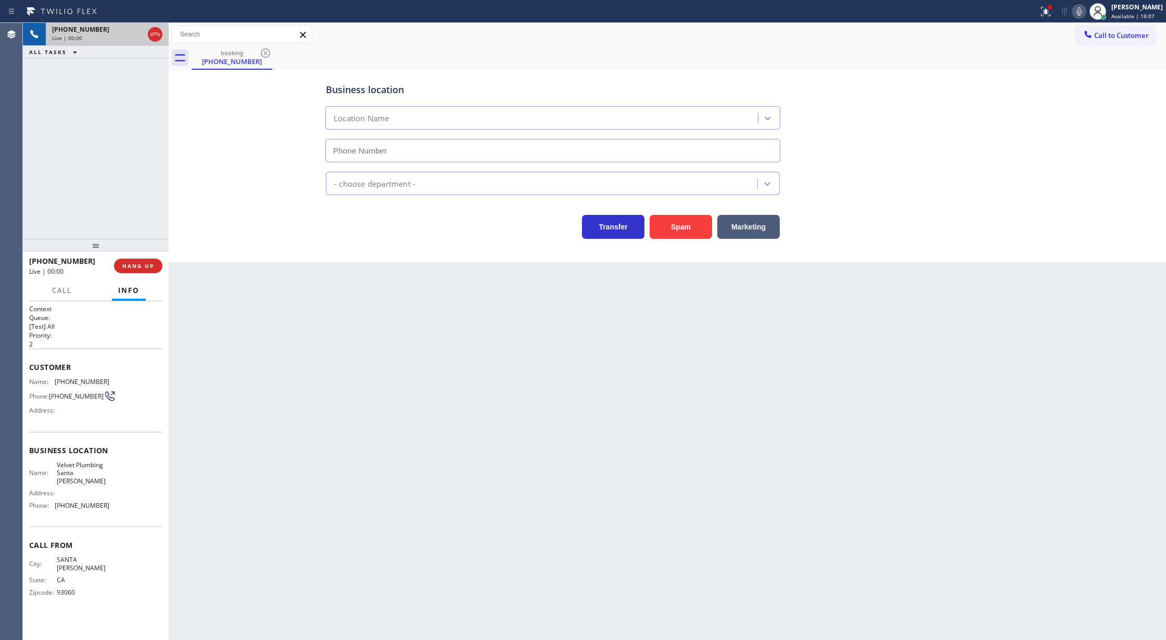
type input "(805) 608-3777"
click at [679, 222] on button "Spam" at bounding box center [681, 227] width 62 height 24
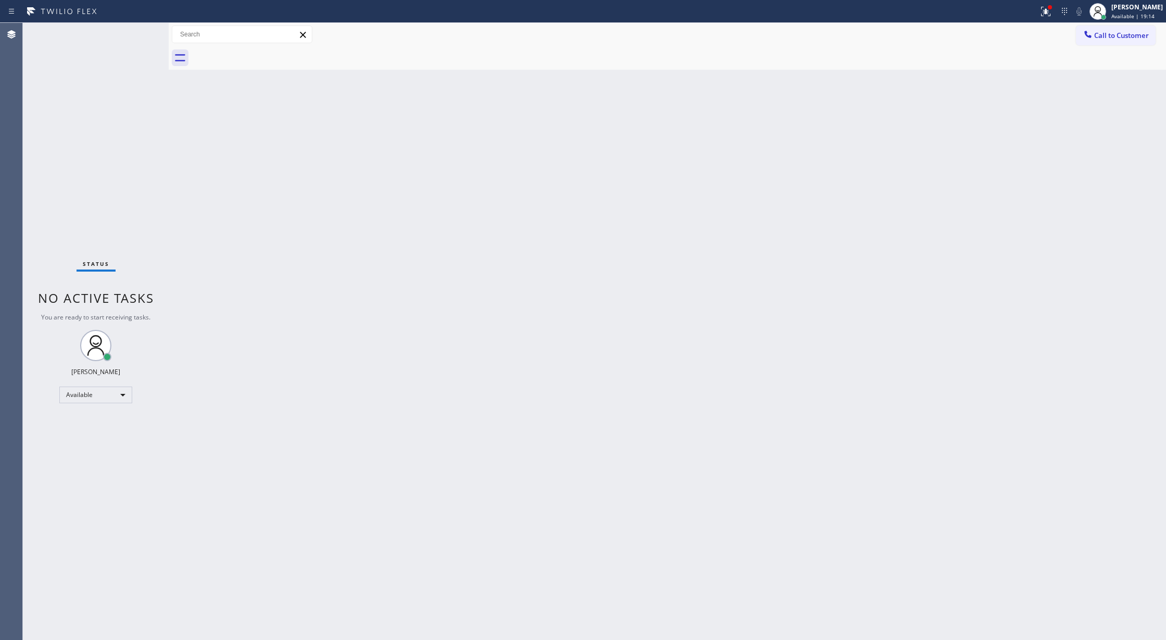
click at [132, 27] on div "Status No active tasks You are ready to start receiving tasks. [PERSON_NAME] Av…" at bounding box center [96, 331] width 146 height 617
click at [134, 30] on div "Status No active tasks You are ready to start receiving tasks. [PERSON_NAME] Av…" at bounding box center [96, 331] width 146 height 617
click at [135, 37] on div "Status No active tasks You are ready to start receiving tasks. [PERSON_NAME] Av…" at bounding box center [96, 331] width 146 height 617
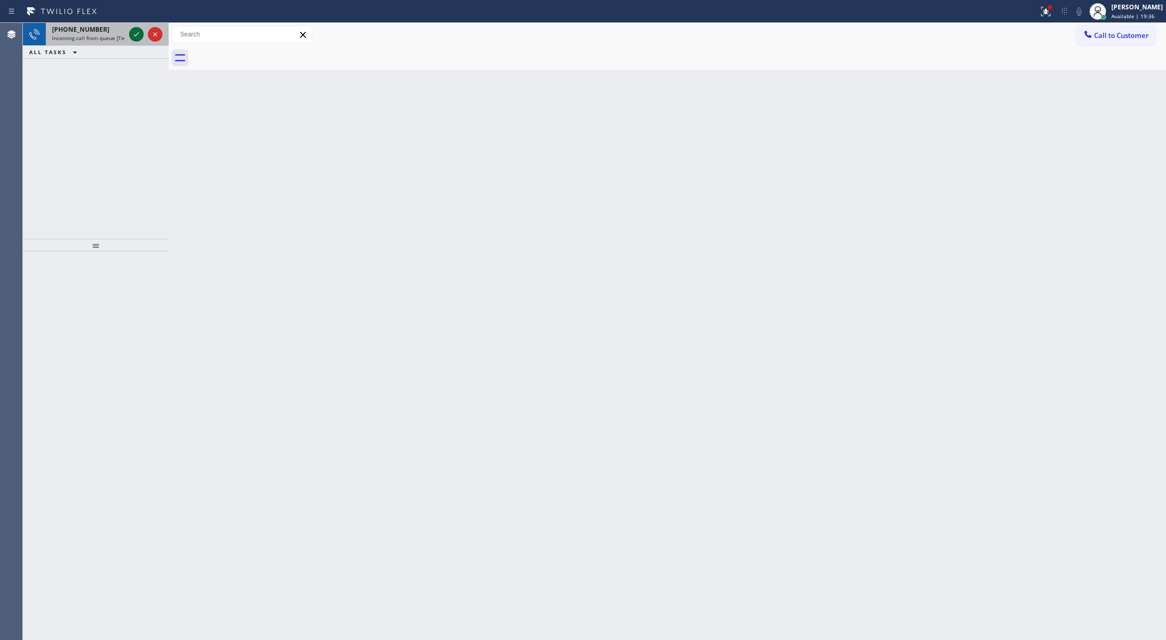
click at [134, 34] on icon at bounding box center [136, 34] width 12 height 12
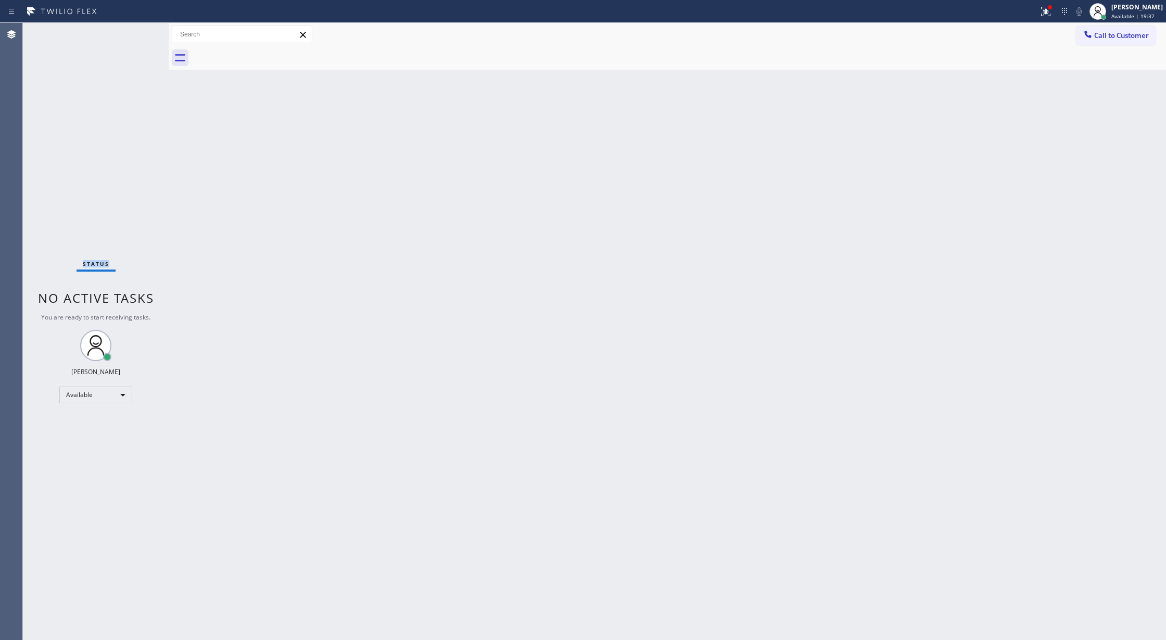
click at [134, 34] on div "Status No active tasks You are ready to start receiving tasks. [PERSON_NAME] Av…" at bounding box center [96, 331] width 146 height 617
click at [137, 39] on div "Status No active tasks You are ready to start receiving tasks. [PERSON_NAME] Av…" at bounding box center [96, 331] width 146 height 617
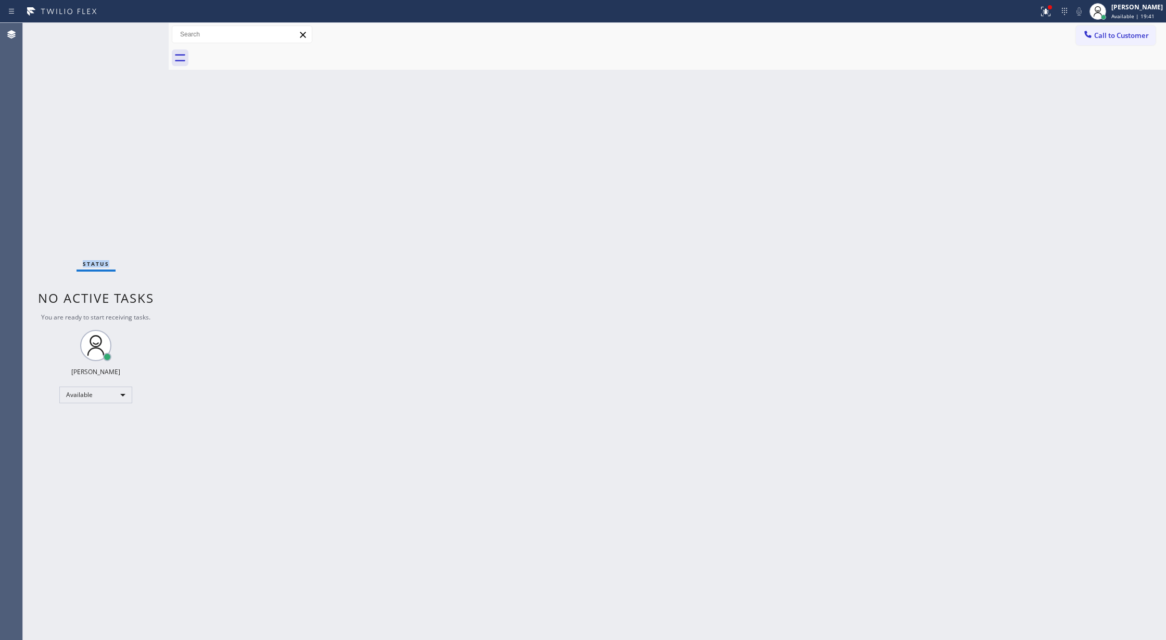
click at [138, 34] on div "Status No active tasks You are ready to start receiving tasks. [PERSON_NAME] Av…" at bounding box center [96, 331] width 146 height 617
click at [146, 27] on div "Status No active tasks You are ready to start receiving tasks. [PERSON_NAME] Av…" at bounding box center [96, 331] width 146 height 617
click at [138, 34] on div "Status No active tasks You are ready to start receiving tasks. [PERSON_NAME] Av…" at bounding box center [96, 331] width 146 height 617
click at [142, 32] on div "Status No active tasks You are ready to start receiving tasks. [PERSON_NAME] Av…" at bounding box center [96, 331] width 146 height 617
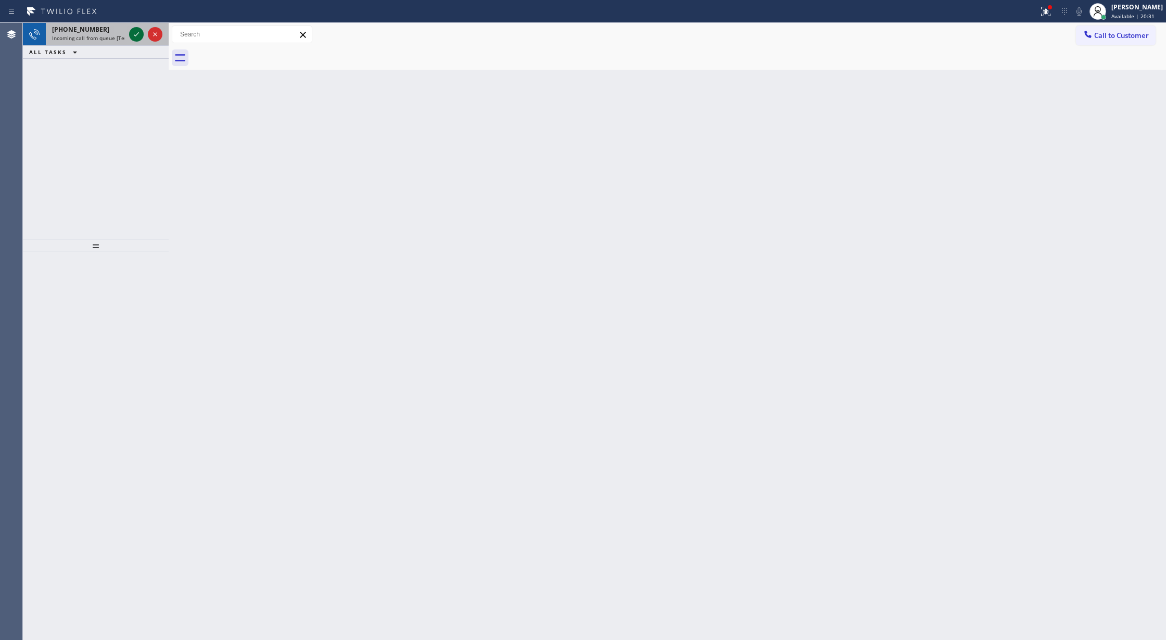
click at [140, 34] on icon at bounding box center [136, 34] width 12 height 12
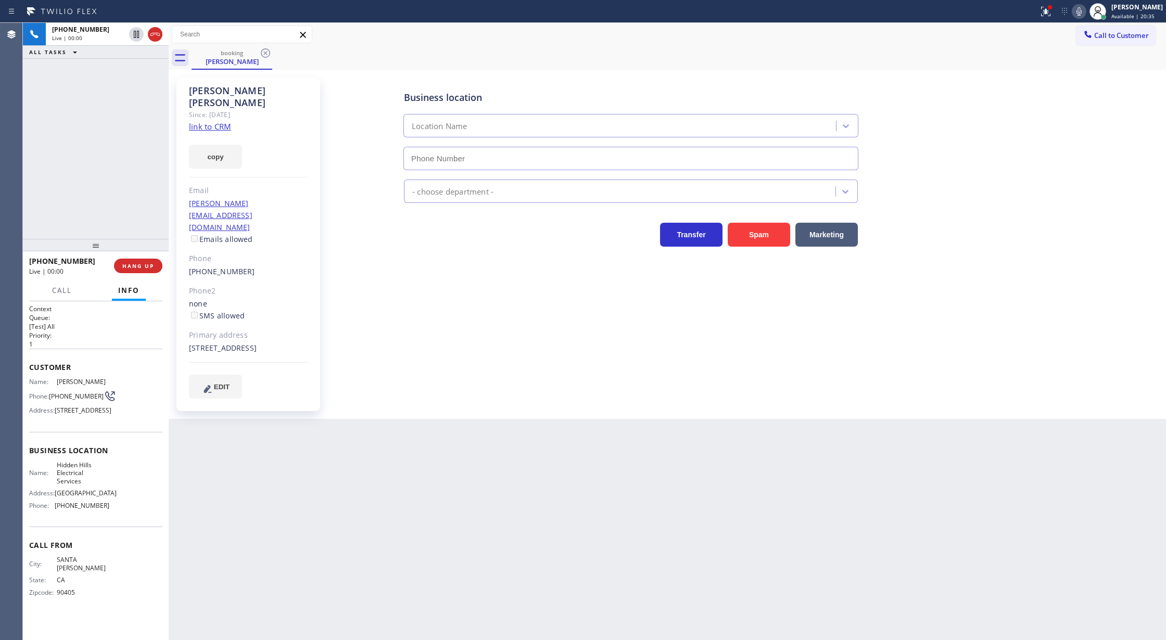
type input "[PHONE_NUMBER]"
click at [209, 121] on link "link to CRM" at bounding box center [210, 126] width 42 height 10
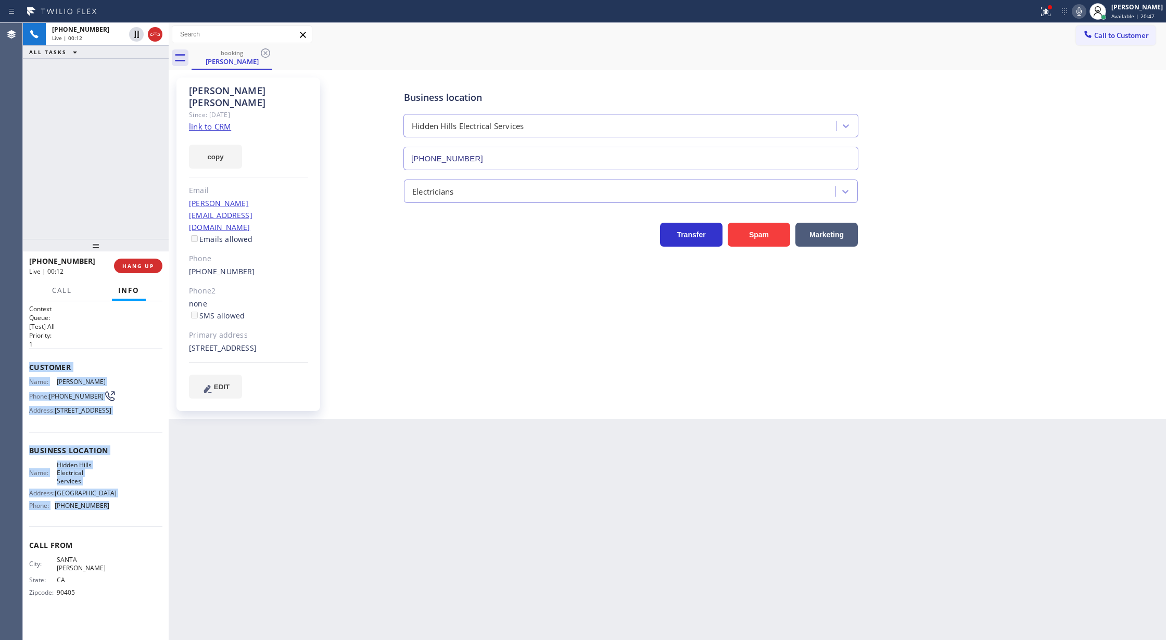
drag, startPoint x: 29, startPoint y: 369, endPoint x: 463, endPoint y: 619, distance: 501.1
click at [136, 527] on div "Context Queue: [Test] All Priority: 1 Customer Name: Allen Ibarra Phone: (310) …" at bounding box center [95, 459] width 133 height 309
drag, startPoint x: 1083, startPoint y: 15, endPoint x: 1079, endPoint y: 26, distance: 12.2
click at [1083, 15] on icon at bounding box center [1079, 11] width 12 height 12
click at [1082, 13] on icon at bounding box center [1079, 11] width 12 height 12
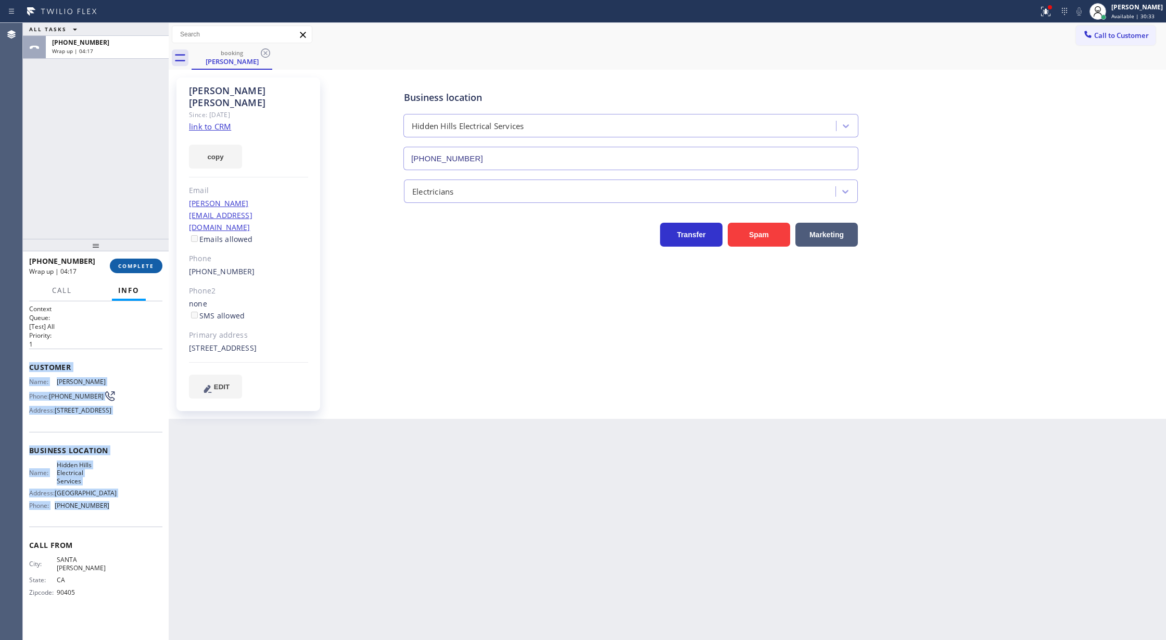
click at [134, 265] on span "COMPLETE" at bounding box center [136, 265] width 36 height 7
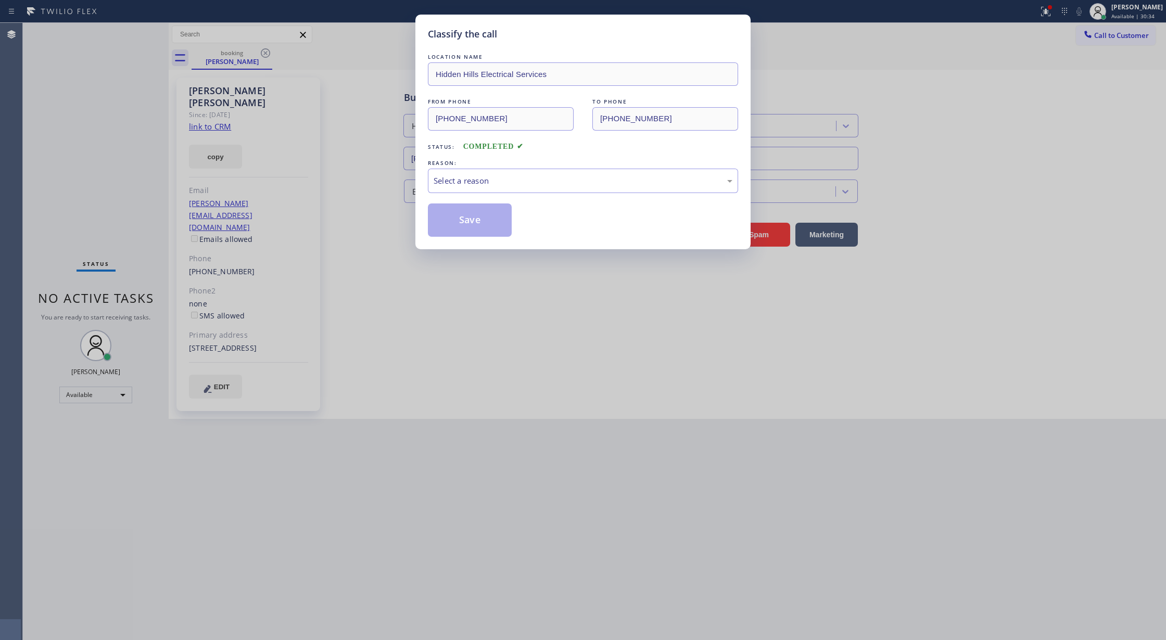
click at [521, 194] on div "LOCATION NAME Hidden Hills Electrical Services FROM PHONE (310) 857-4515 TO PHO…" at bounding box center [583, 144] width 310 height 185
click at [450, 172] on div "Select a reason" at bounding box center [583, 181] width 310 height 24
click at [473, 219] on button "Save" at bounding box center [470, 220] width 84 height 33
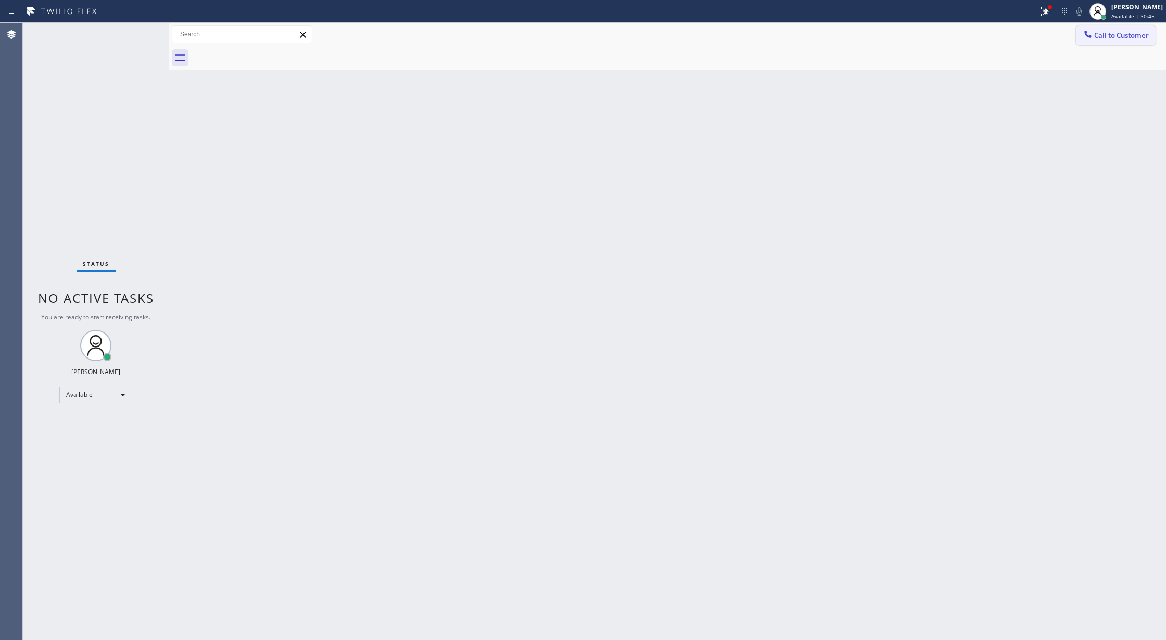
click at [1110, 34] on span "Call to Customer" at bounding box center [1121, 35] width 55 height 9
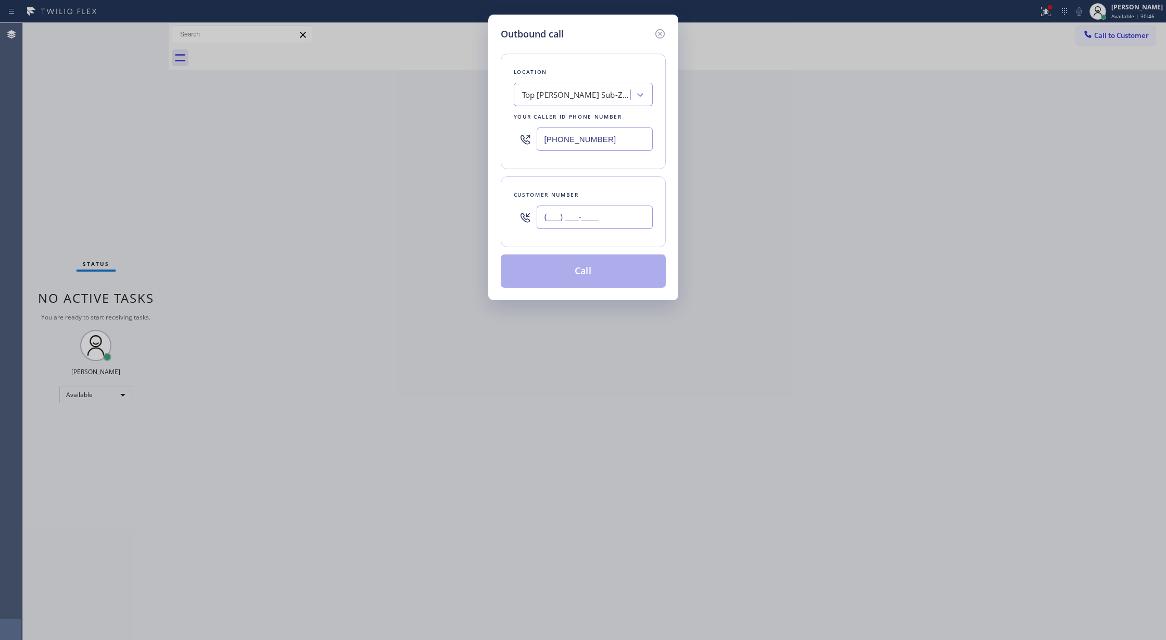
click at [544, 215] on input "(___) ___-____" at bounding box center [595, 217] width 116 height 23
paste input "310) 857-4515"
type input "[PHONE_NUMBER]"
drag, startPoint x: 609, startPoint y: 137, endPoint x: 468, endPoint y: 161, distance: 142.5
click at [481, 157] on div "Outbound call Location Top Yorba Linda Sub-Zero Repair Your caller id phone num…" at bounding box center [583, 320] width 1166 height 640
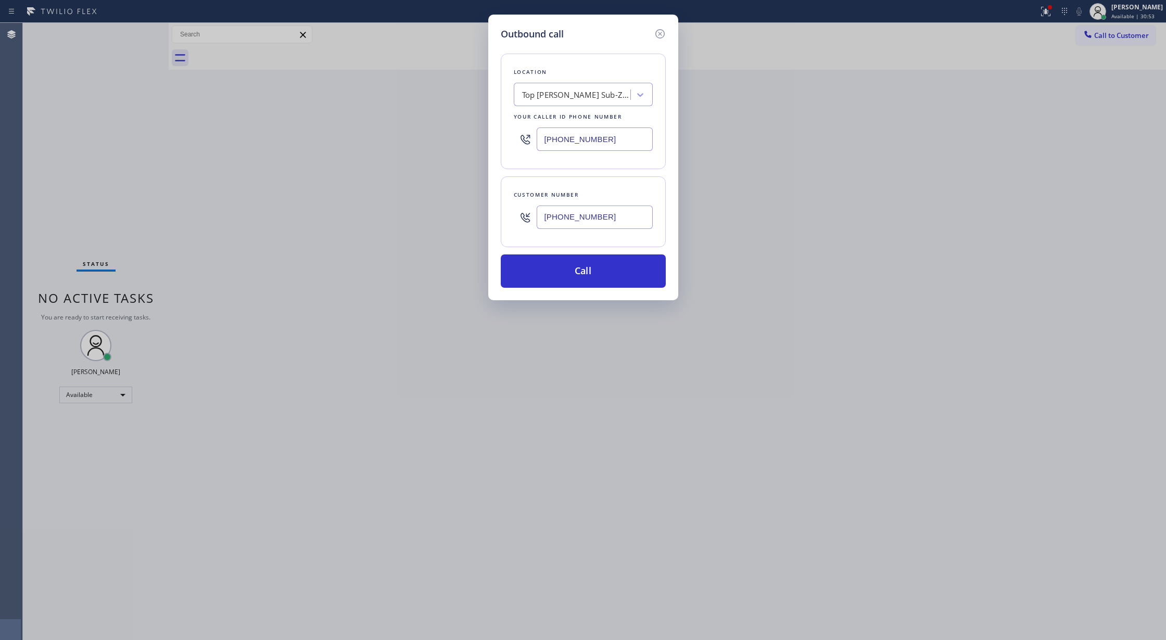
paste input "818) 672-1119"
type input "[PHONE_NUMBER]"
click at [565, 269] on button "Call" at bounding box center [583, 271] width 165 height 33
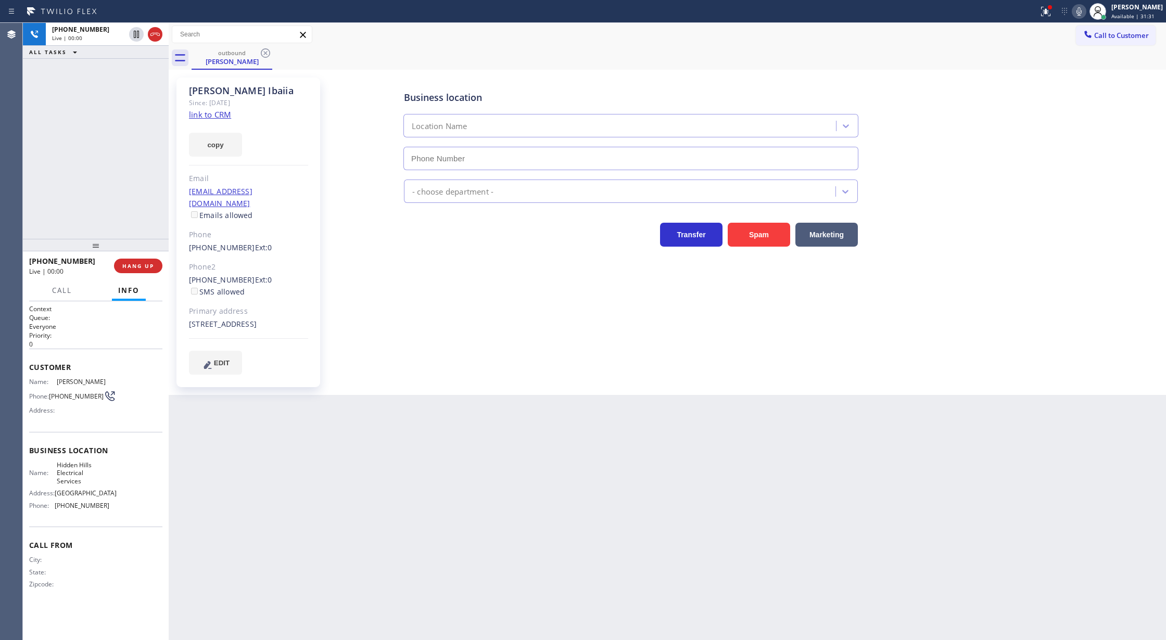
type input "[PHONE_NUMBER]"
click at [252, 536] on div "Back to Dashboard Change Sender ID Customers Technicians Select a contact Outbo…" at bounding box center [667, 331] width 997 height 617
click at [155, 37] on icon at bounding box center [155, 34] width 12 height 12
click at [130, 274] on div "+13108574515 Wrap up | 00:00 COMPLETE" at bounding box center [95, 265] width 133 height 27
click at [132, 263] on span "COMPLETE" at bounding box center [136, 265] width 36 height 7
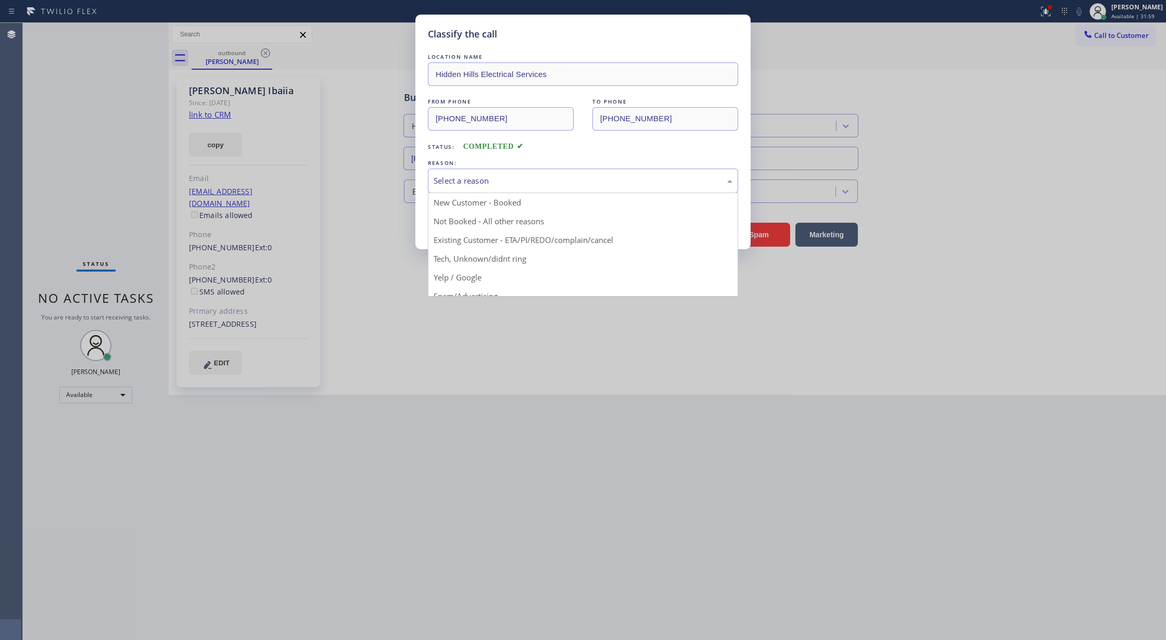
click at [494, 177] on div "Select a reason" at bounding box center [583, 181] width 299 height 12
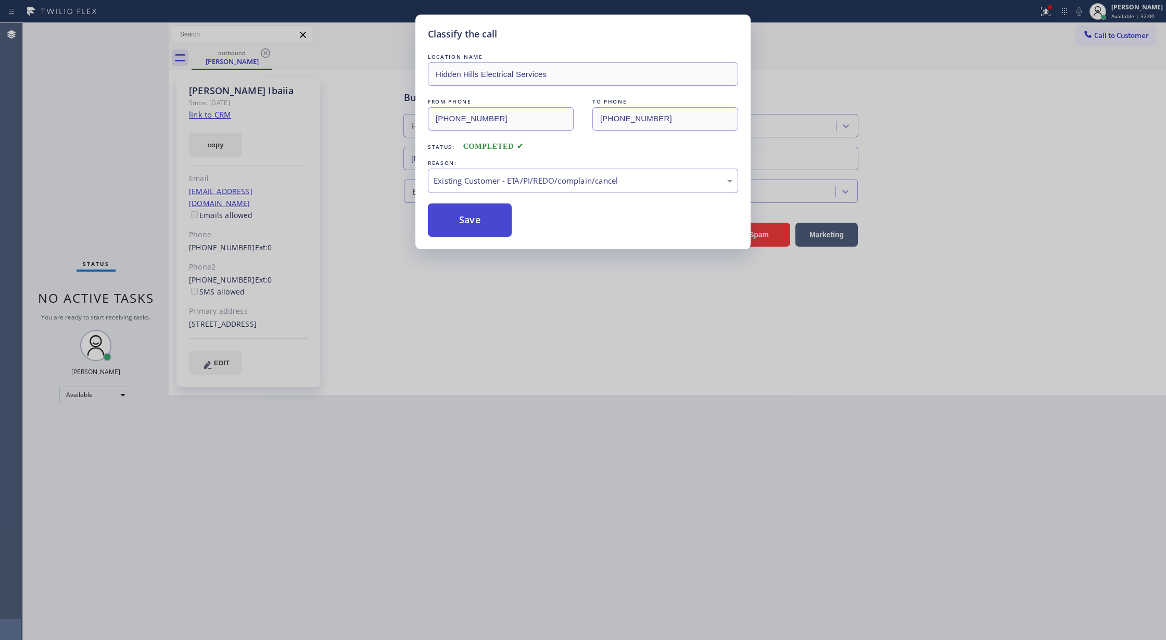
click at [458, 221] on button "Save" at bounding box center [470, 220] width 84 height 33
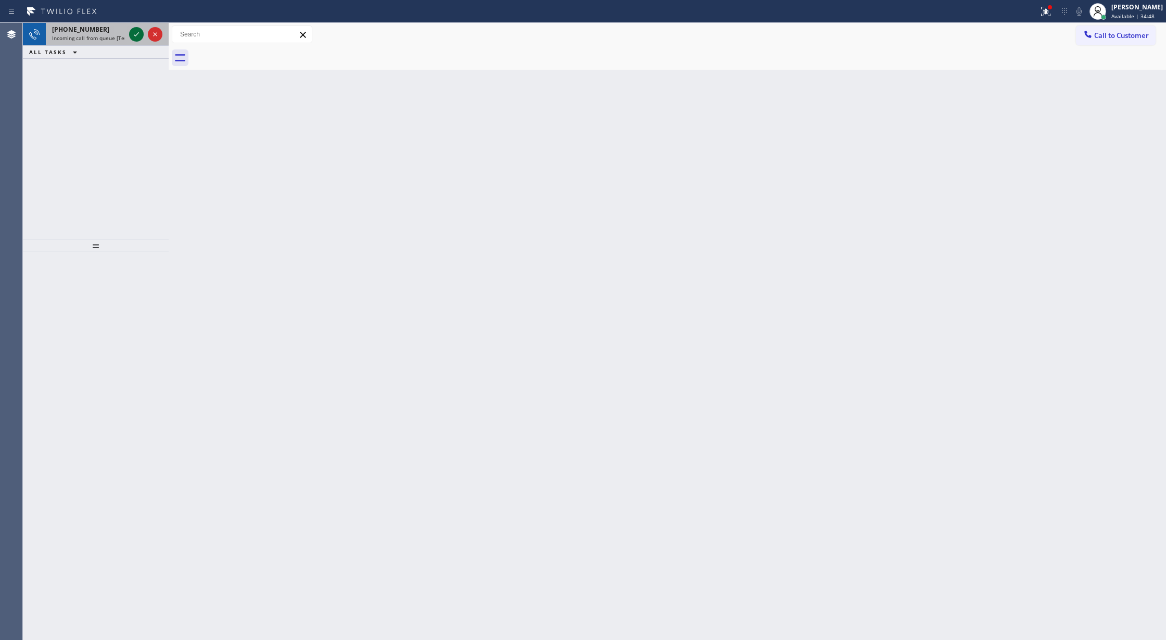
click at [132, 32] on icon at bounding box center [136, 34] width 12 height 12
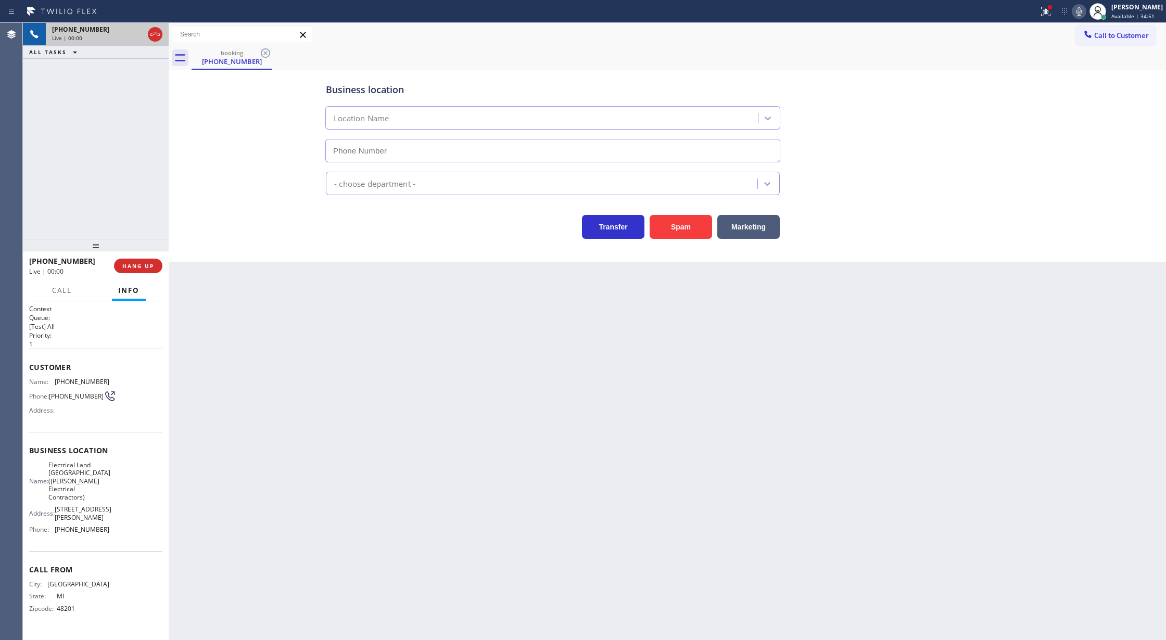
type input "(973) 313-5459"
click at [675, 231] on button "Spam" at bounding box center [681, 227] width 62 height 24
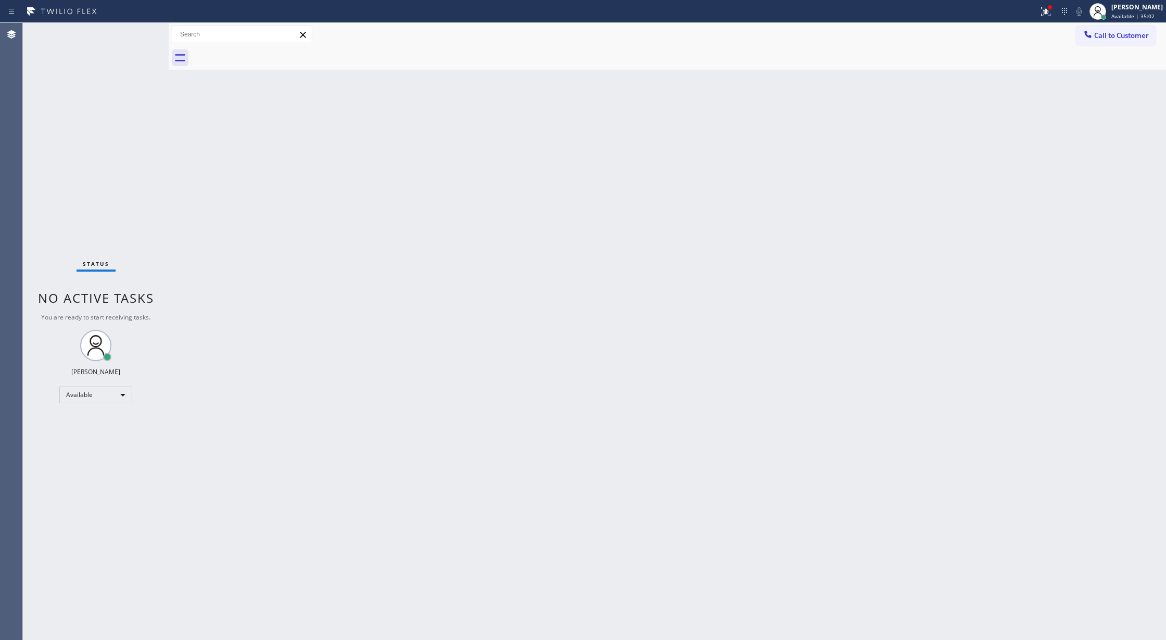
click at [138, 36] on div "Status No active tasks You are ready to start receiving tasks. [PERSON_NAME] Av…" at bounding box center [96, 331] width 146 height 617
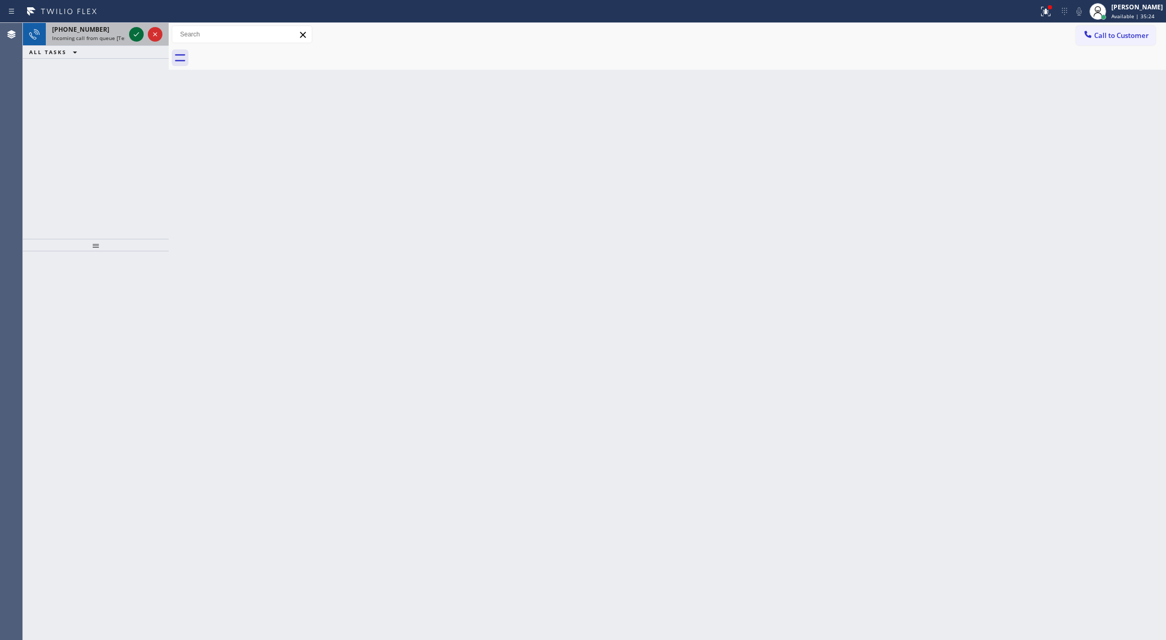
click at [136, 37] on icon at bounding box center [136, 34] width 12 height 12
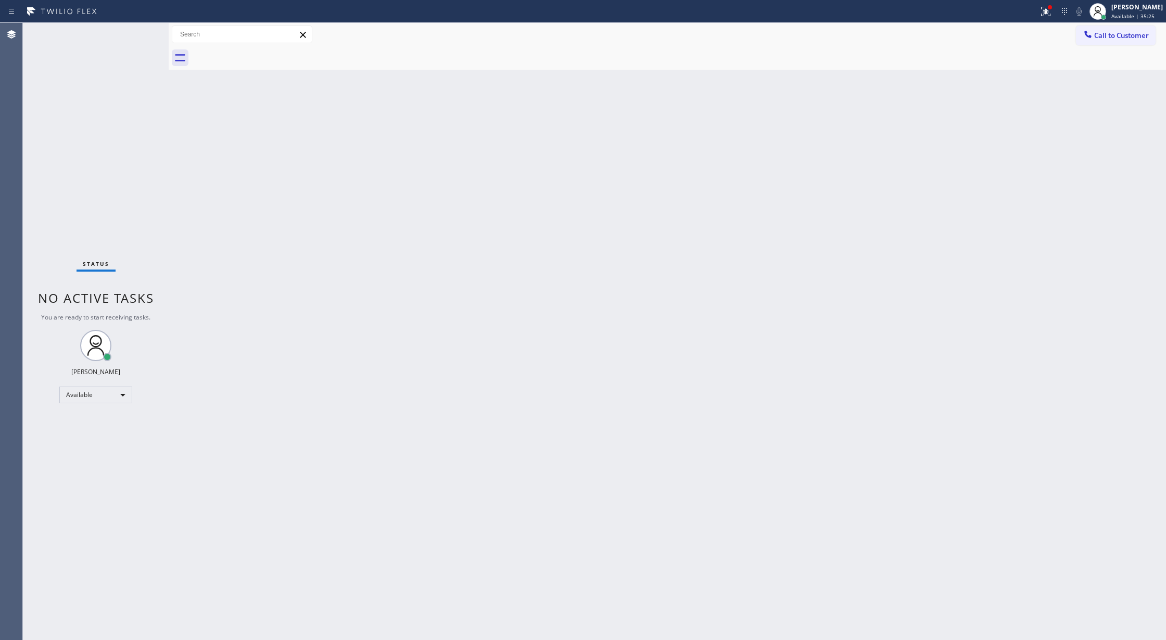
click at [136, 37] on div "Status No active tasks You are ready to start receiving tasks. [PERSON_NAME] Av…" at bounding box center [96, 331] width 146 height 617
click at [136, 37] on icon at bounding box center [136, 34] width 12 height 12
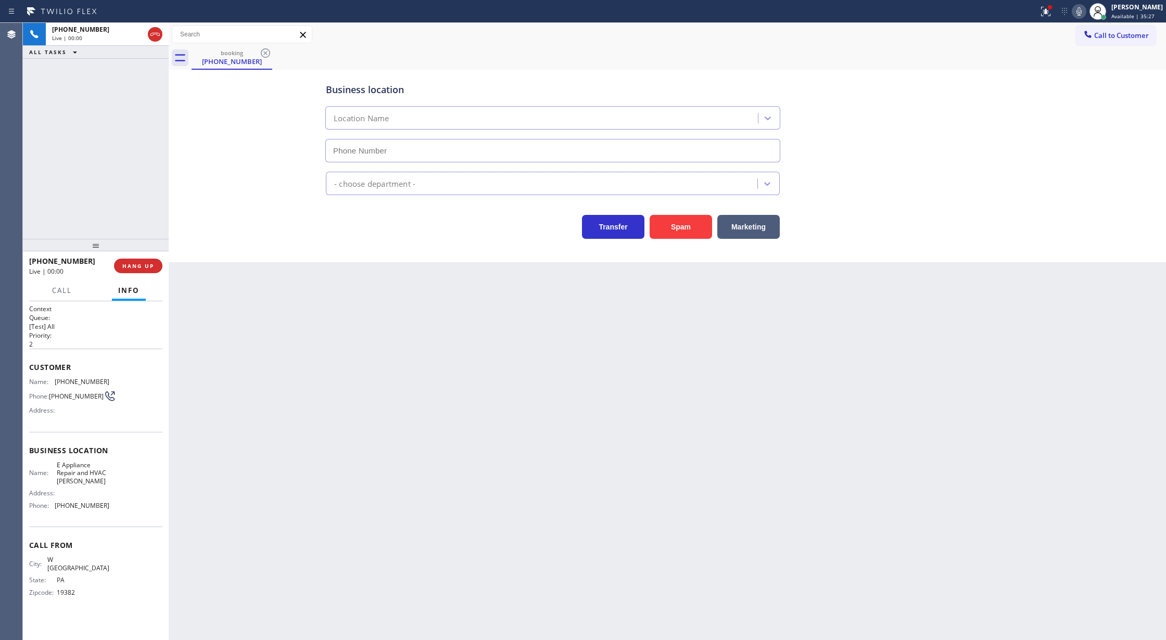
type input "(610) 915-2844"
click at [688, 235] on button "Spam" at bounding box center [681, 227] width 62 height 24
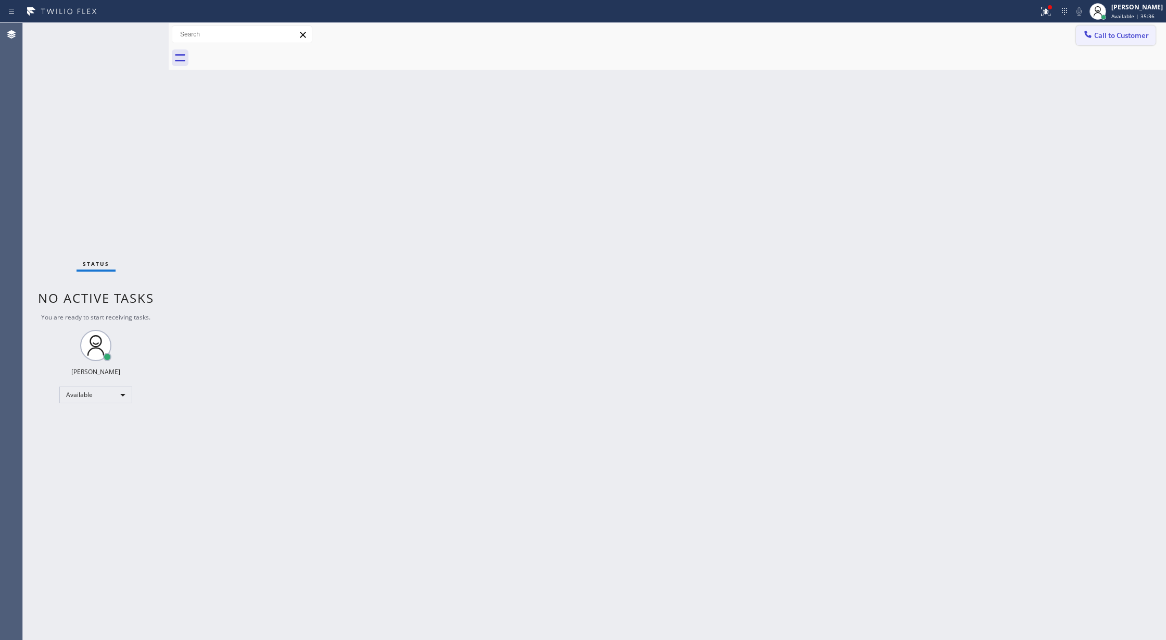
click at [1110, 36] on span "Call to Customer" at bounding box center [1121, 35] width 55 height 9
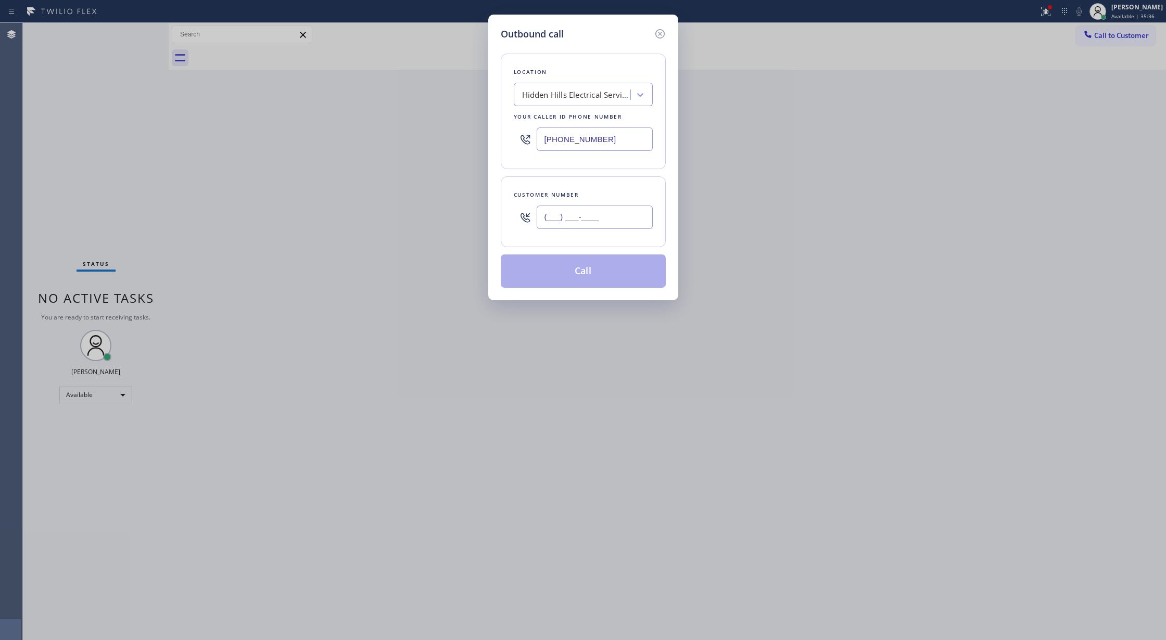
click at [548, 221] on input "(___) ___-____" at bounding box center [595, 217] width 116 height 23
paste input "310) 857-4515"
type input "[PHONE_NUMBER]"
click at [581, 273] on button "Call" at bounding box center [583, 271] width 165 height 33
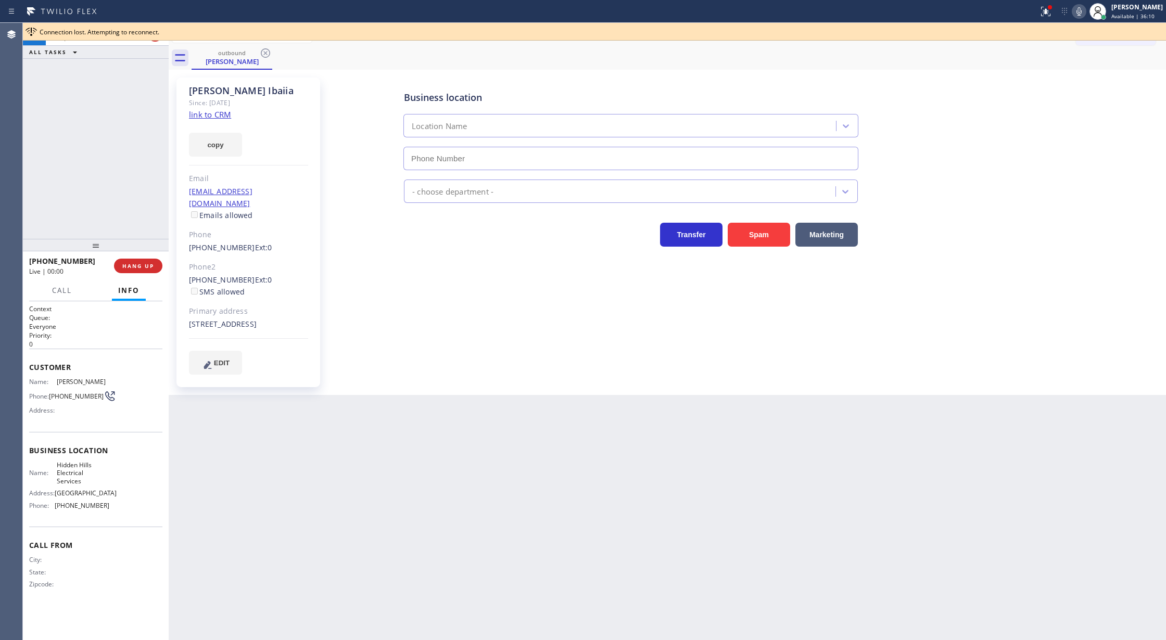
type input "[PHONE_NUMBER]"
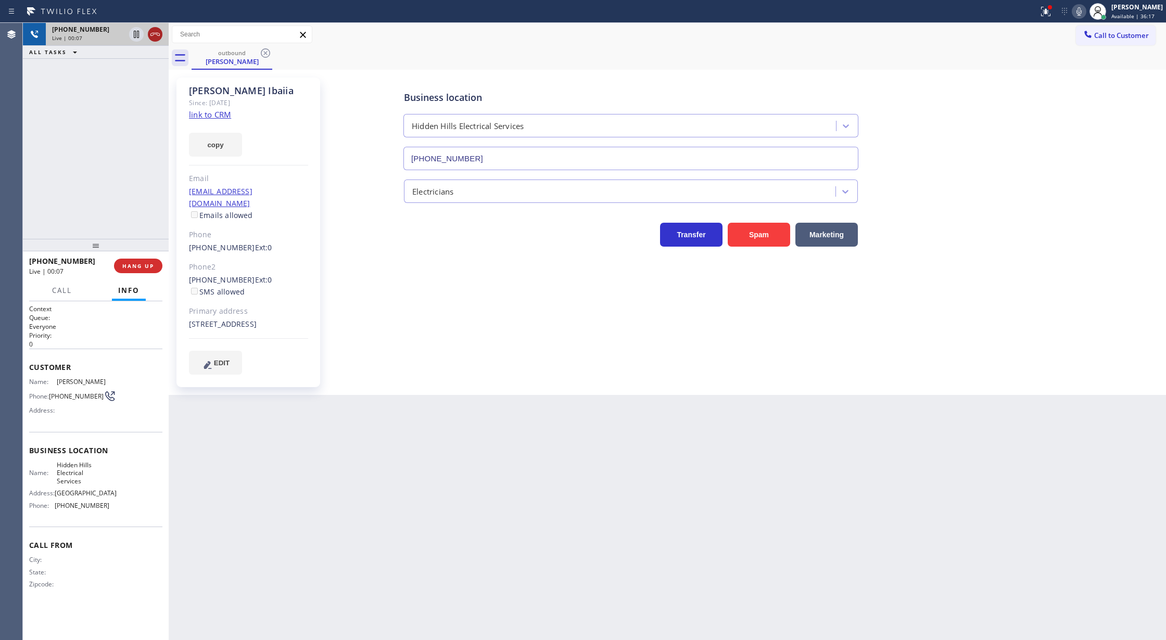
click at [149, 33] on icon at bounding box center [155, 34] width 12 height 12
click at [131, 261] on button "COMPLETE" at bounding box center [136, 266] width 53 height 15
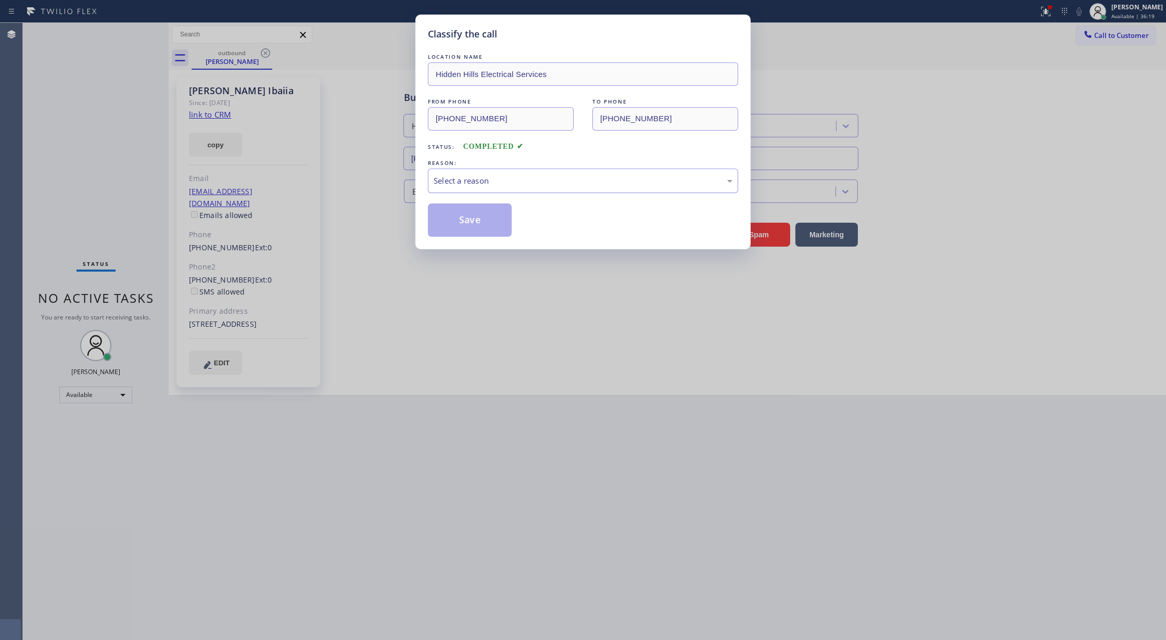
click at [492, 180] on div "Select a reason" at bounding box center [583, 181] width 299 height 12
click at [465, 222] on button "Save" at bounding box center [470, 220] width 84 height 33
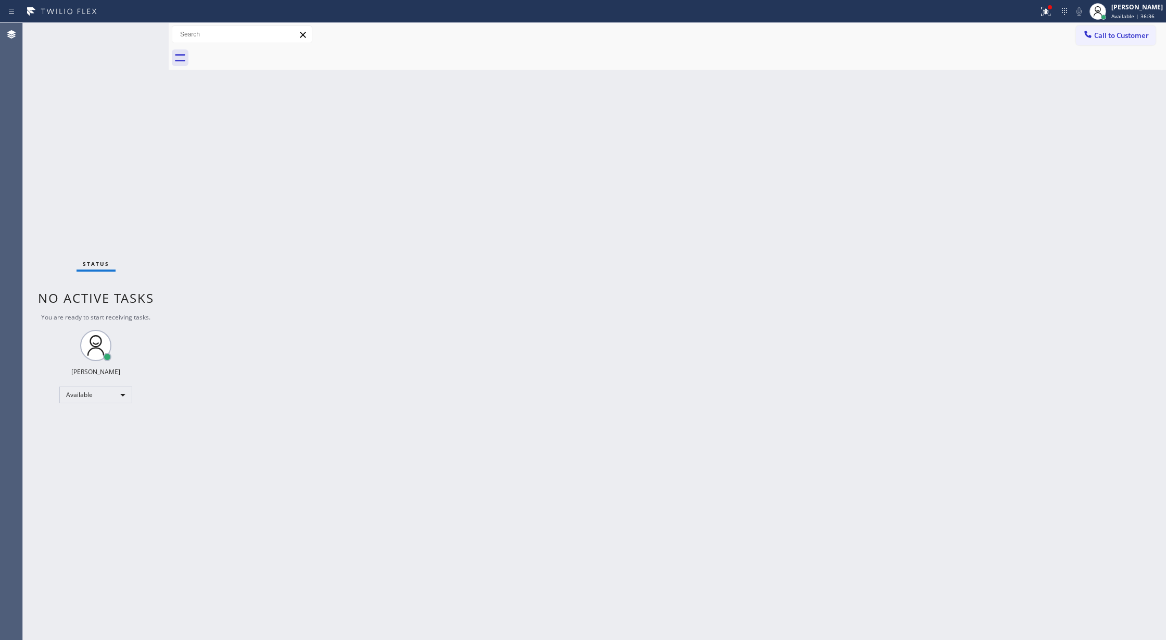
click at [142, 33] on div "Status No active tasks You are ready to start receiving tasks. [PERSON_NAME] Av…" at bounding box center [96, 331] width 146 height 617
click at [136, 32] on div "Status No active tasks You are ready to start receiving tasks. [PERSON_NAME] Av…" at bounding box center [96, 331] width 146 height 617
drag, startPoint x: 608, startPoint y: 311, endPoint x: 611, endPoint y: 340, distance: 28.7
click at [609, 311] on div "Back to Dashboard Change Sender ID Customers Technicians Select a contact Outbo…" at bounding box center [667, 331] width 997 height 617
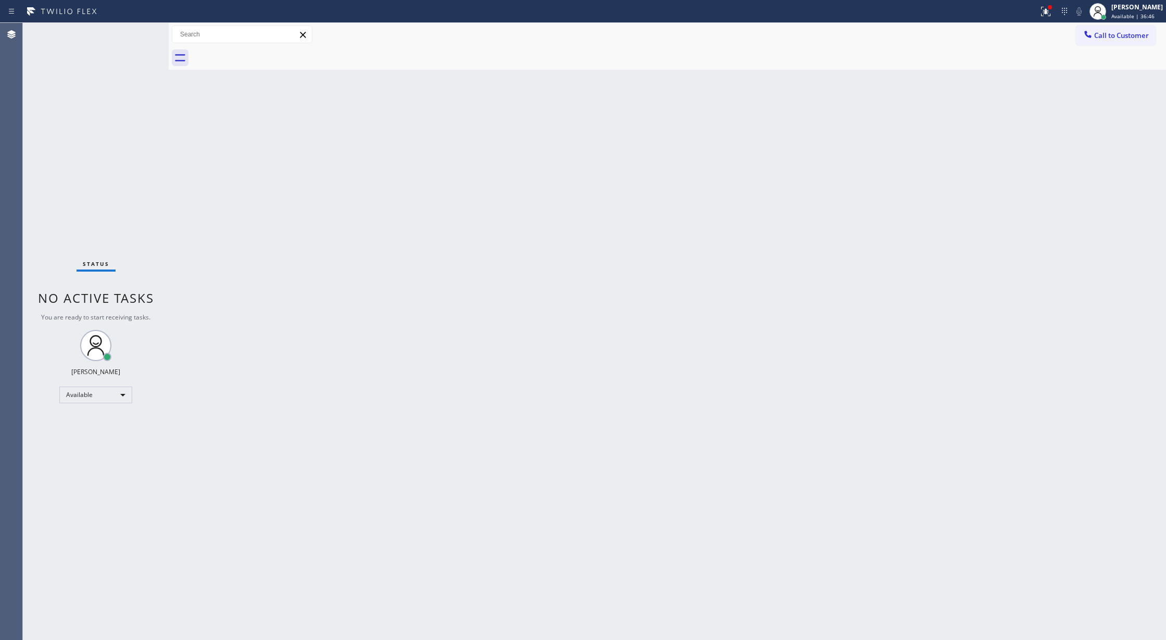
click at [144, 39] on div "Status No active tasks You are ready to start receiving tasks. [PERSON_NAME] Av…" at bounding box center [96, 331] width 146 height 617
click at [132, 30] on div "Status No active tasks You are ready to start receiving tasks. [PERSON_NAME] Av…" at bounding box center [96, 331] width 146 height 617
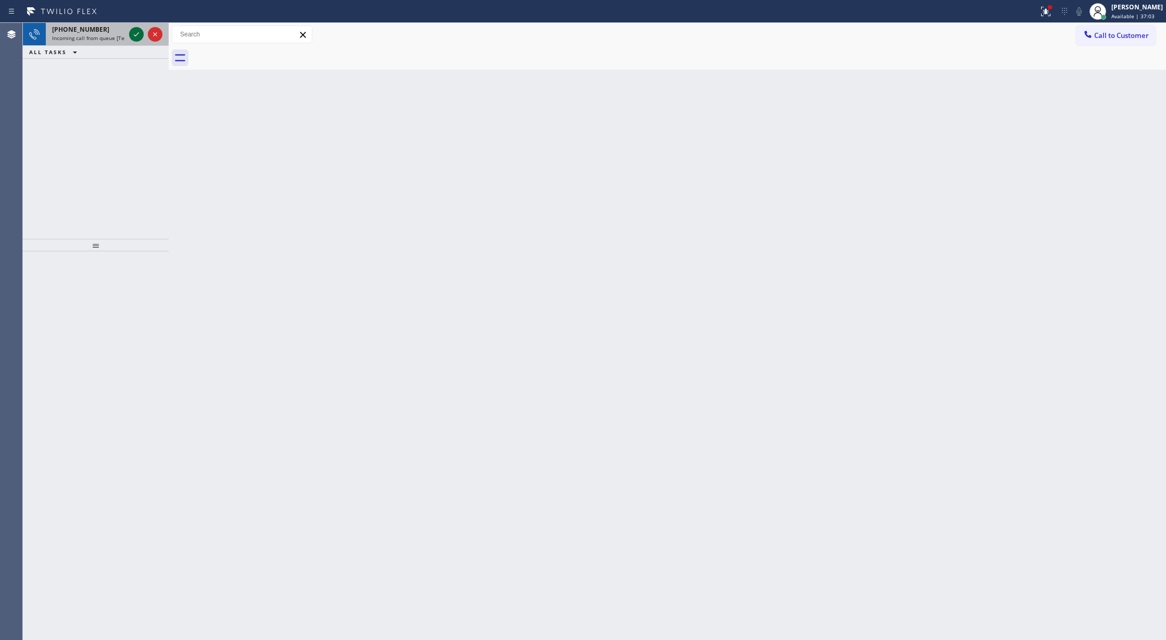
click at [133, 34] on icon at bounding box center [136, 34] width 12 height 12
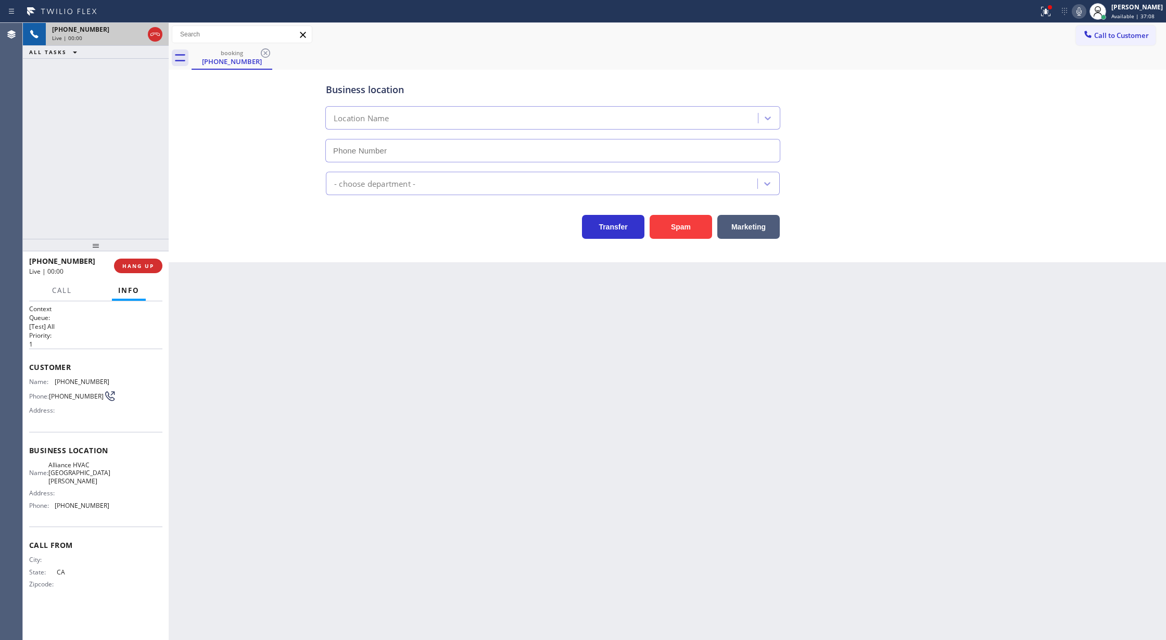
type input "(714) 360-0676"
click at [694, 221] on button "Spam" at bounding box center [681, 227] width 62 height 24
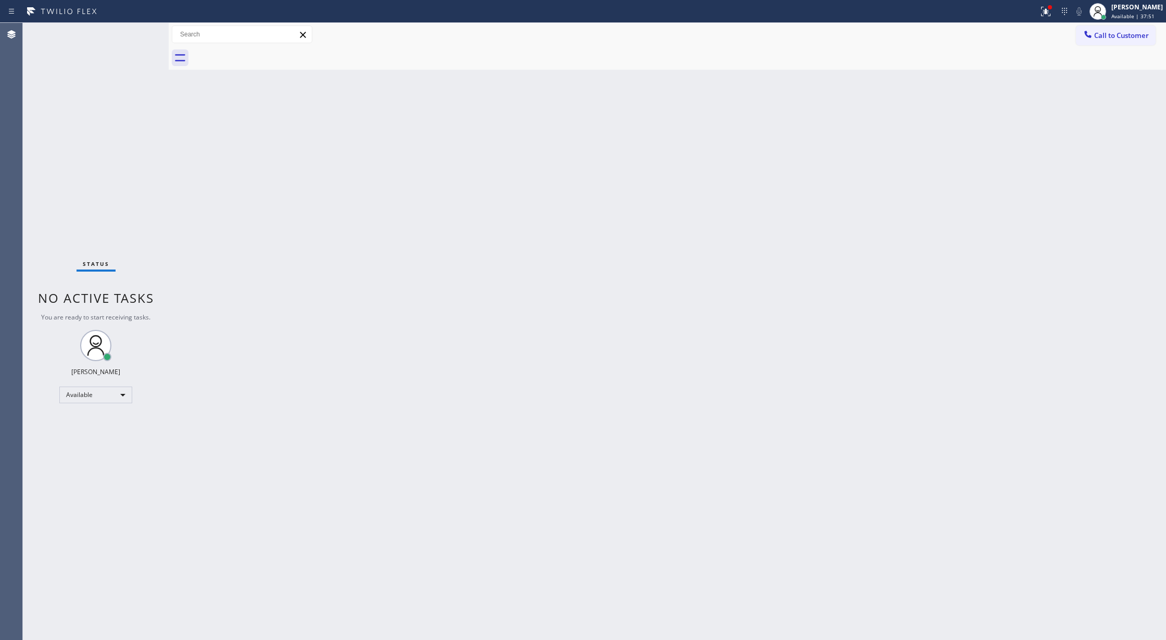
click at [138, 35] on div "Status No active tasks You are ready to start receiving tasks. [PERSON_NAME] Av…" at bounding box center [96, 331] width 146 height 617
click at [138, 33] on div "Status No active tasks You are ready to start receiving tasks. [PERSON_NAME] Av…" at bounding box center [96, 331] width 146 height 617
click at [139, 32] on div "Status No active tasks You are ready to start receiving tasks. [PERSON_NAME] Av…" at bounding box center [96, 331] width 146 height 617
click at [134, 30] on div "Status No active tasks You are ready to start receiving tasks. [PERSON_NAME] Av…" at bounding box center [96, 331] width 146 height 617
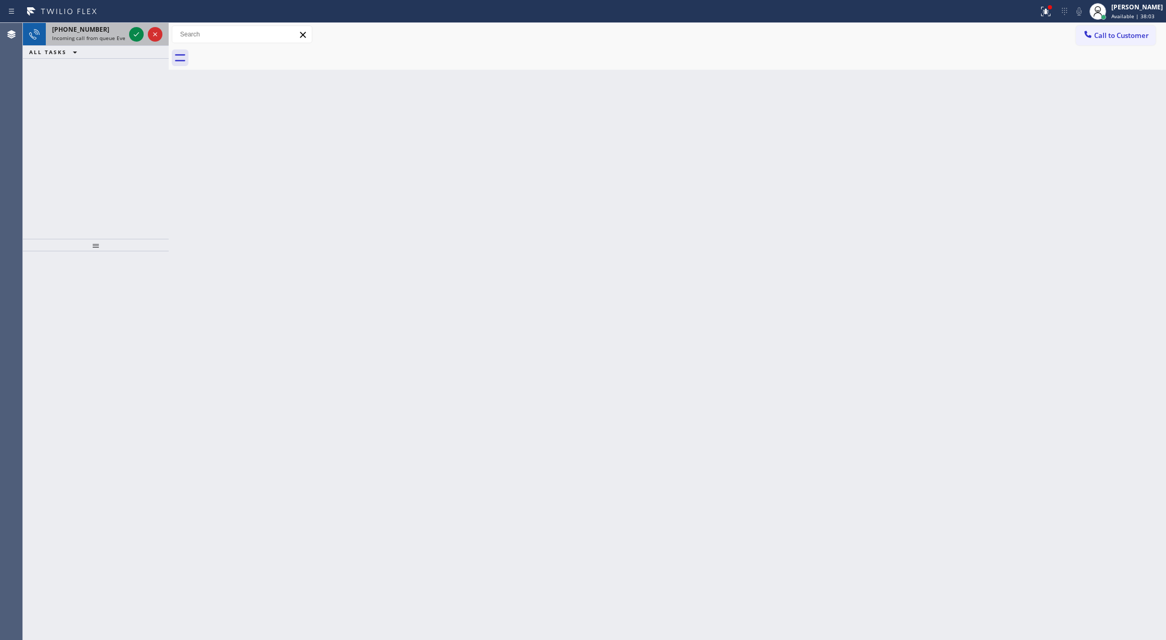
drag, startPoint x: 134, startPoint y: 30, endPoint x: 138, endPoint y: 44, distance: 15.3
click at [134, 30] on icon at bounding box center [136, 34] width 12 height 12
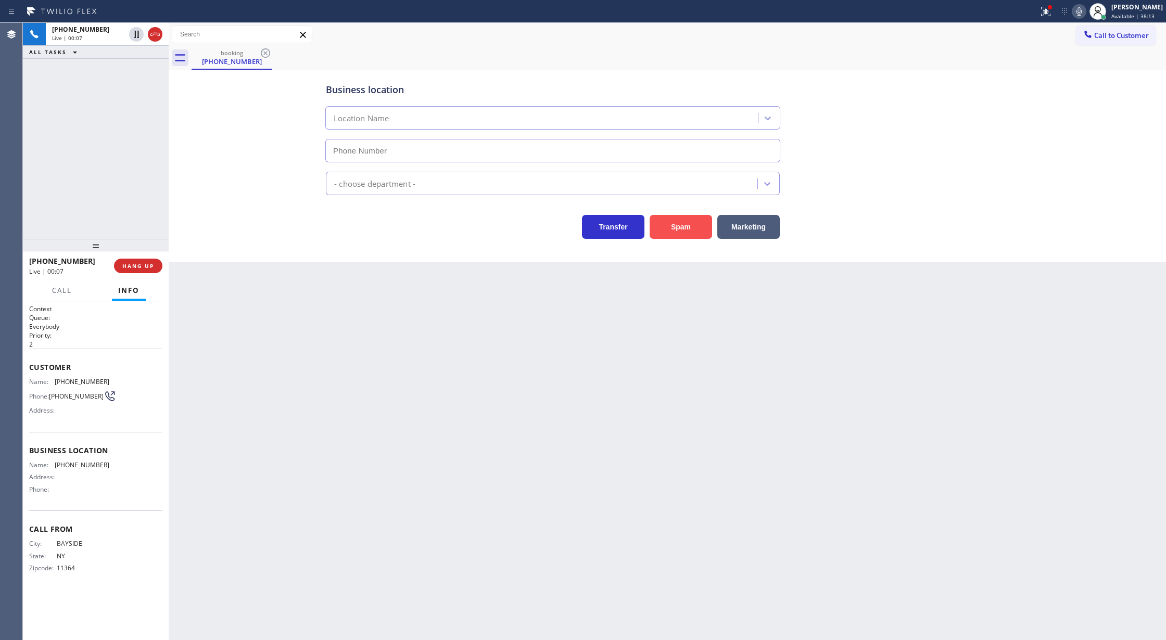
click at [683, 228] on button "Spam" at bounding box center [681, 227] width 62 height 24
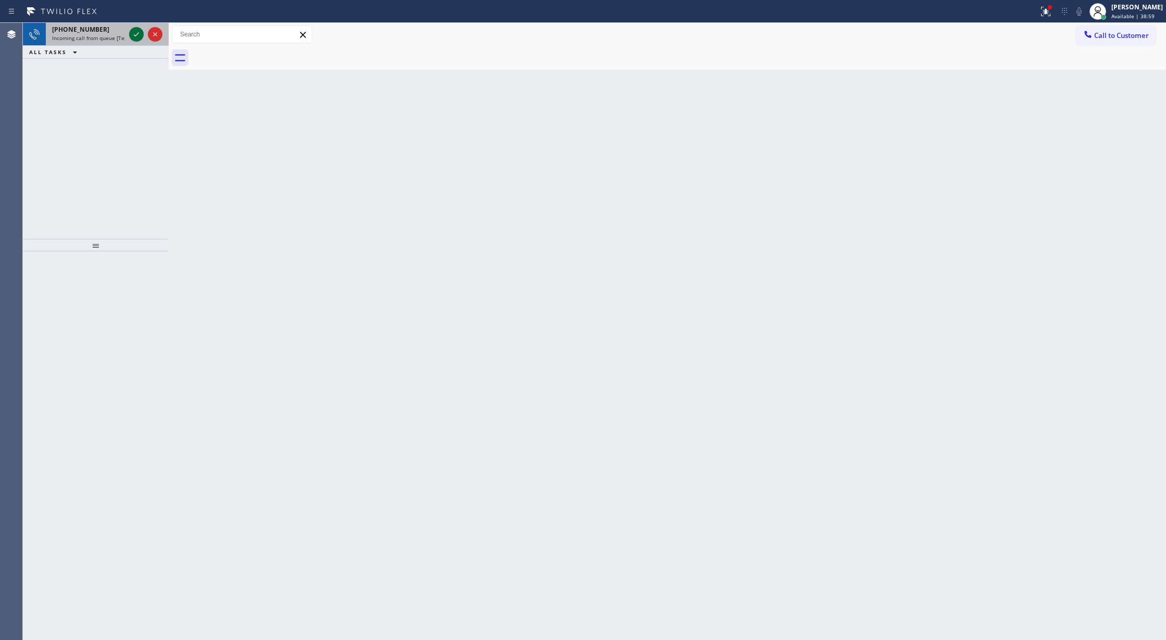
click at [142, 33] on icon at bounding box center [136, 34] width 12 height 12
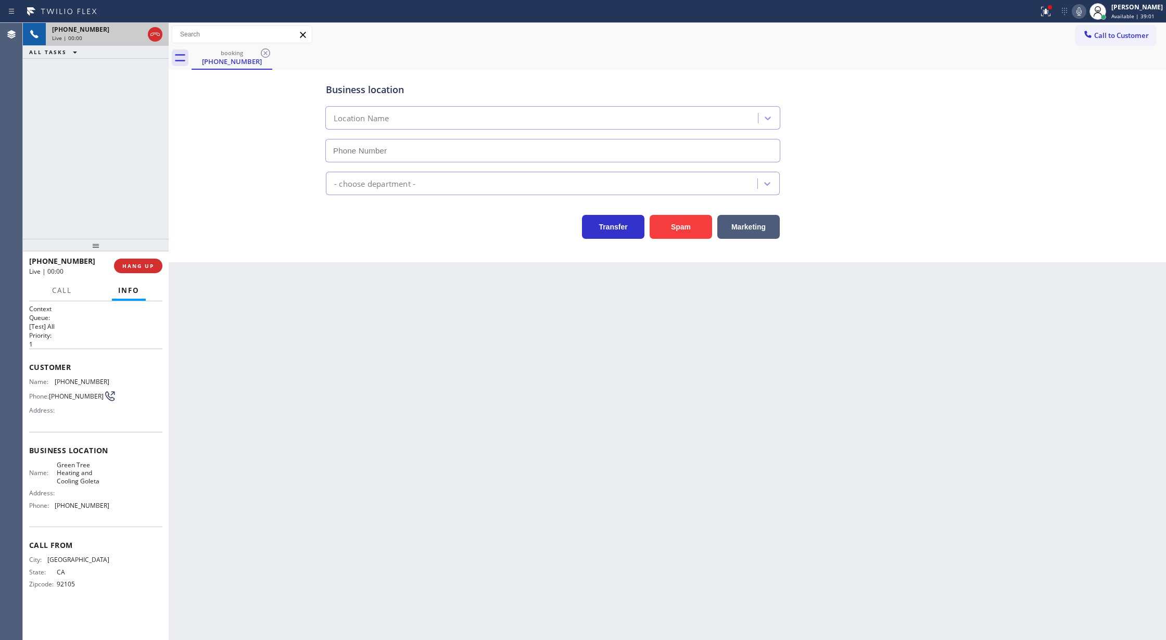
type input "(805) 549-4489"
click at [689, 230] on button "Spam" at bounding box center [681, 227] width 62 height 24
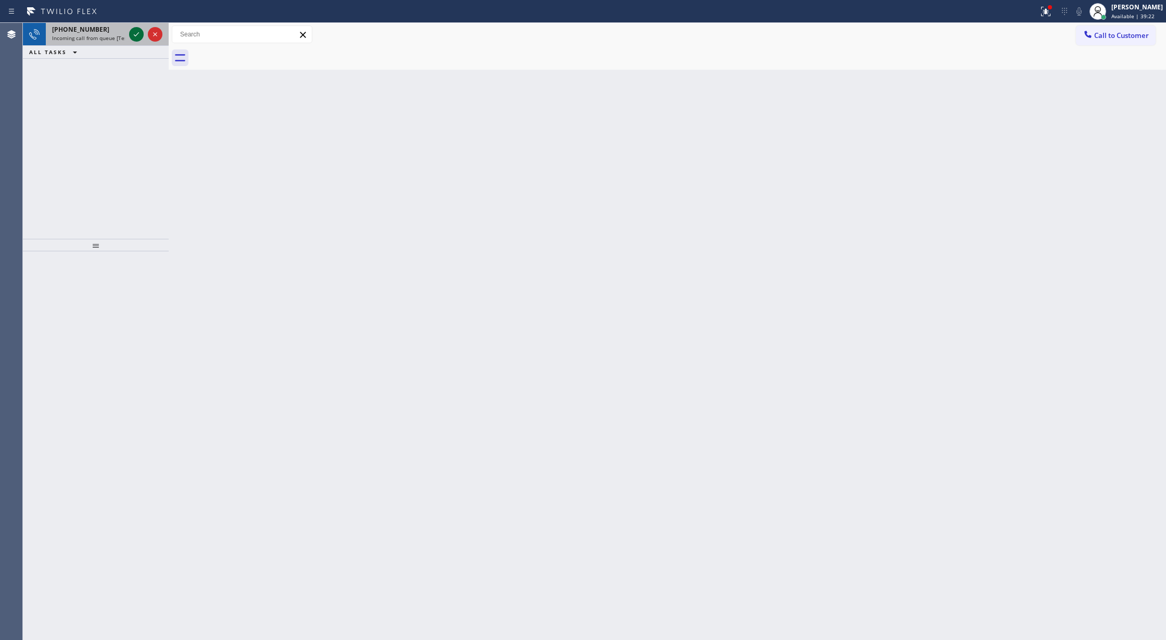
click at [135, 37] on icon at bounding box center [136, 34] width 12 height 12
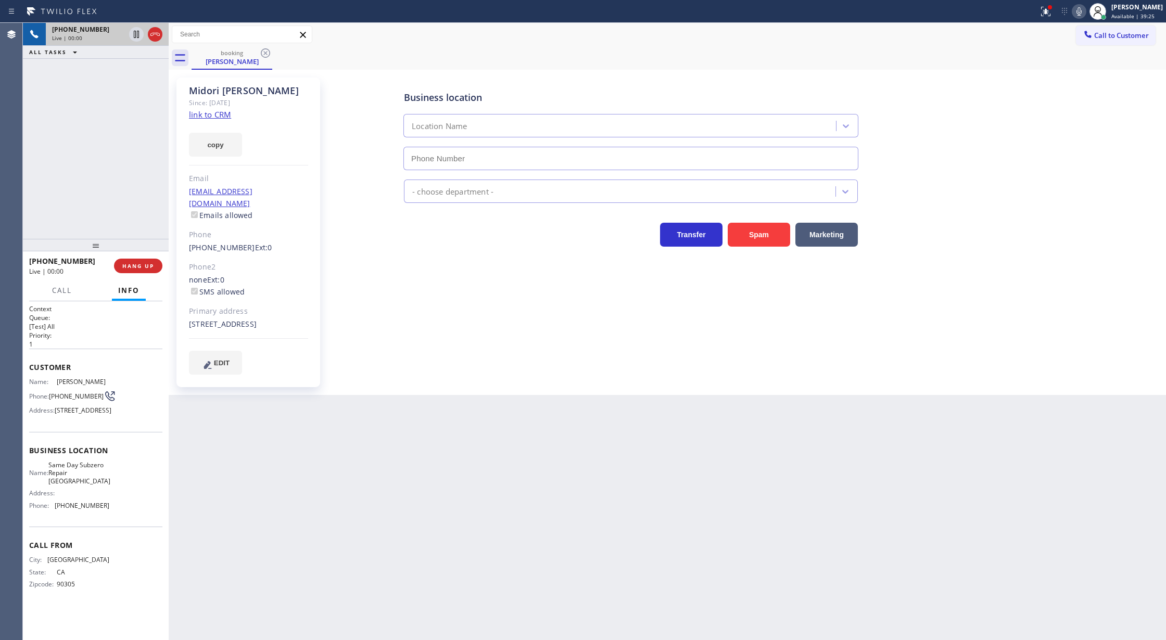
type input "[PHONE_NUMBER]"
click at [204, 117] on link "link to CRM" at bounding box center [210, 114] width 42 height 10
click at [1085, 9] on icon at bounding box center [1079, 11] width 12 height 12
click at [1082, 12] on icon at bounding box center [1078, 11] width 5 height 8
click at [1085, 11] on icon at bounding box center [1079, 11] width 12 height 12
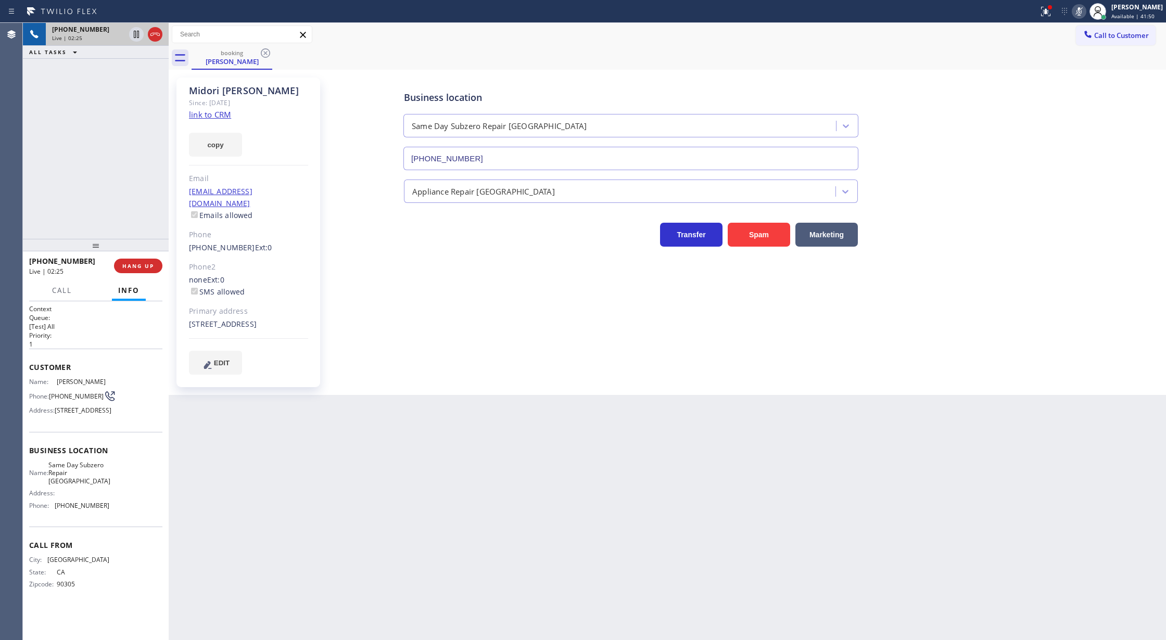
click at [1083, 9] on icon at bounding box center [1079, 11] width 12 height 12
click at [1085, 12] on icon at bounding box center [1079, 11] width 12 height 12
click at [131, 263] on span "COMPLETE" at bounding box center [136, 265] width 36 height 7
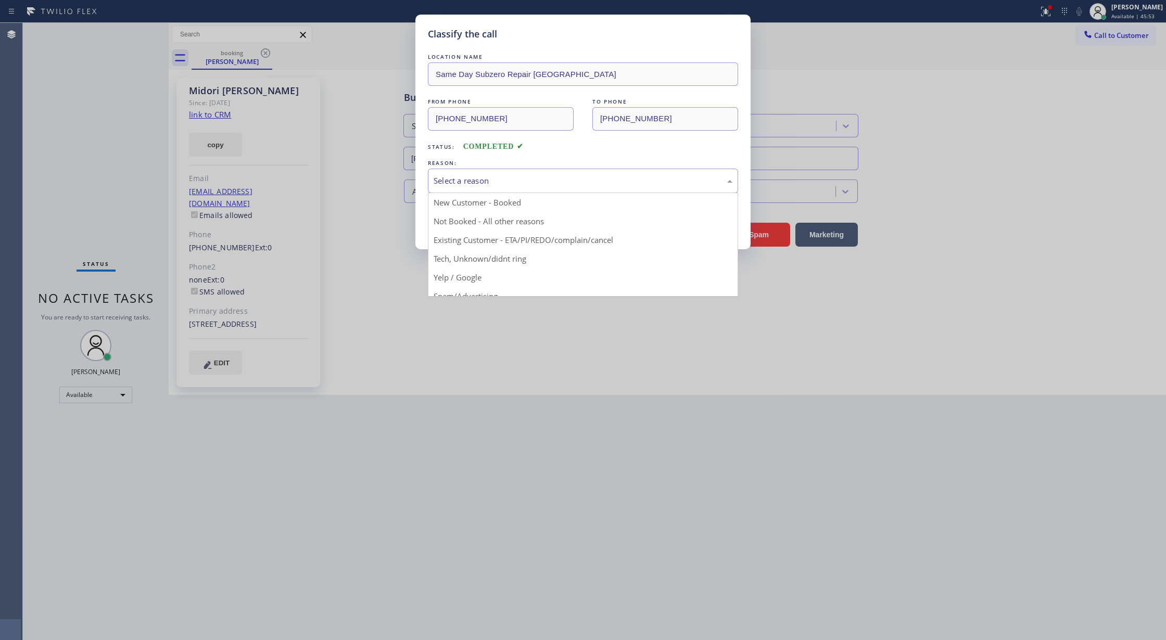
click at [485, 182] on div "Select a reason" at bounding box center [583, 181] width 299 height 12
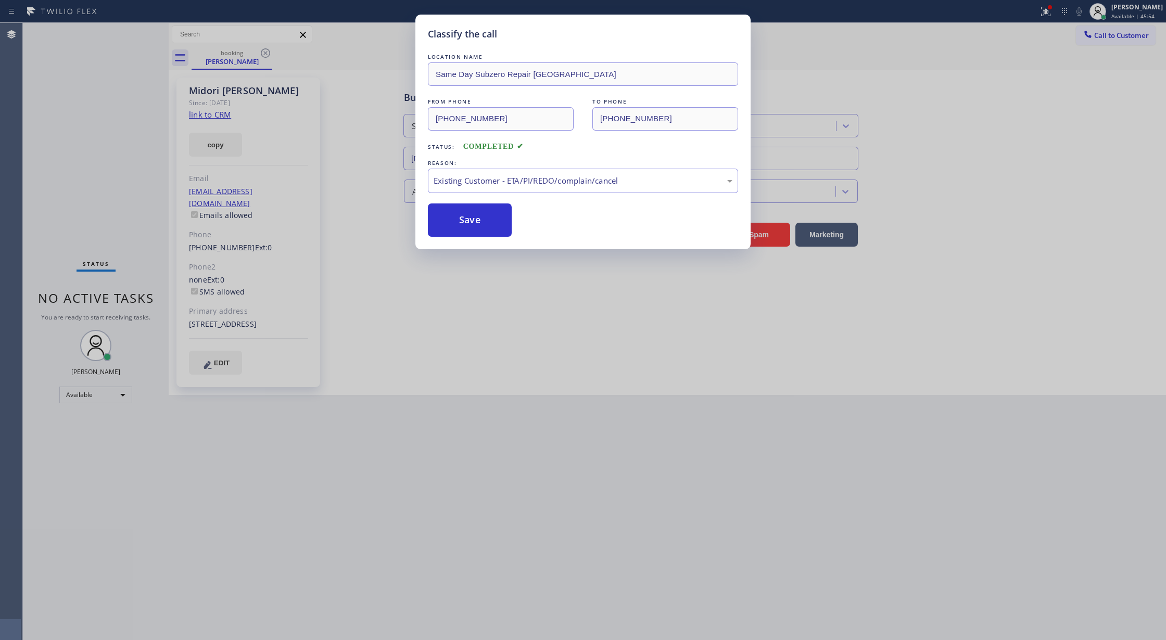
click at [465, 223] on button "Save" at bounding box center [470, 220] width 84 height 33
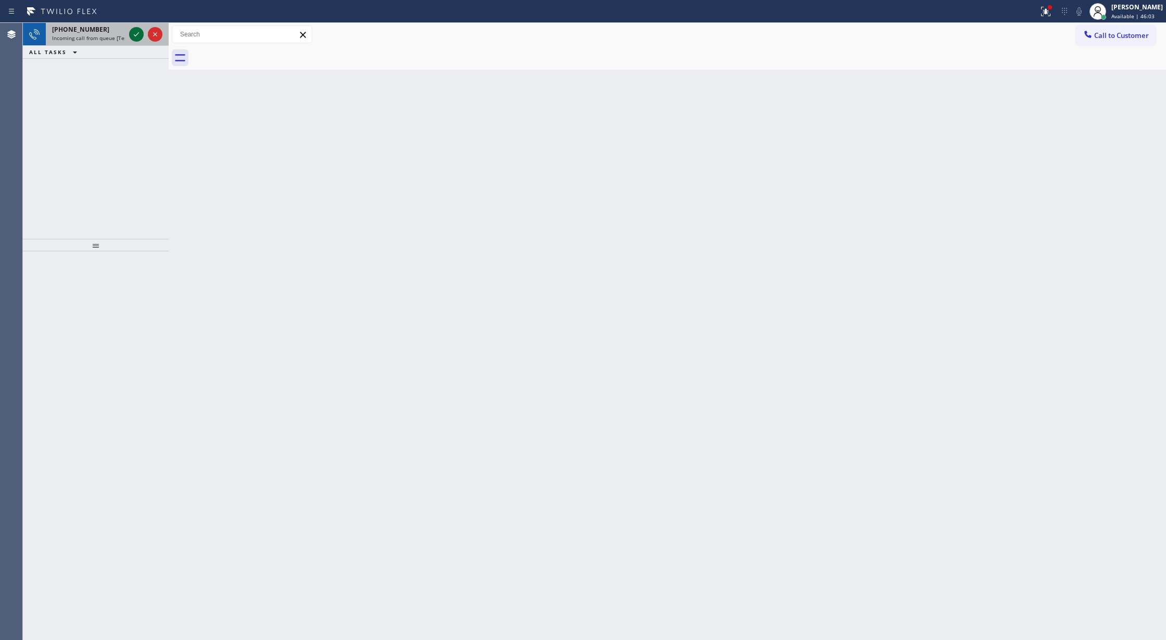
click at [138, 36] on icon at bounding box center [136, 34] width 12 height 12
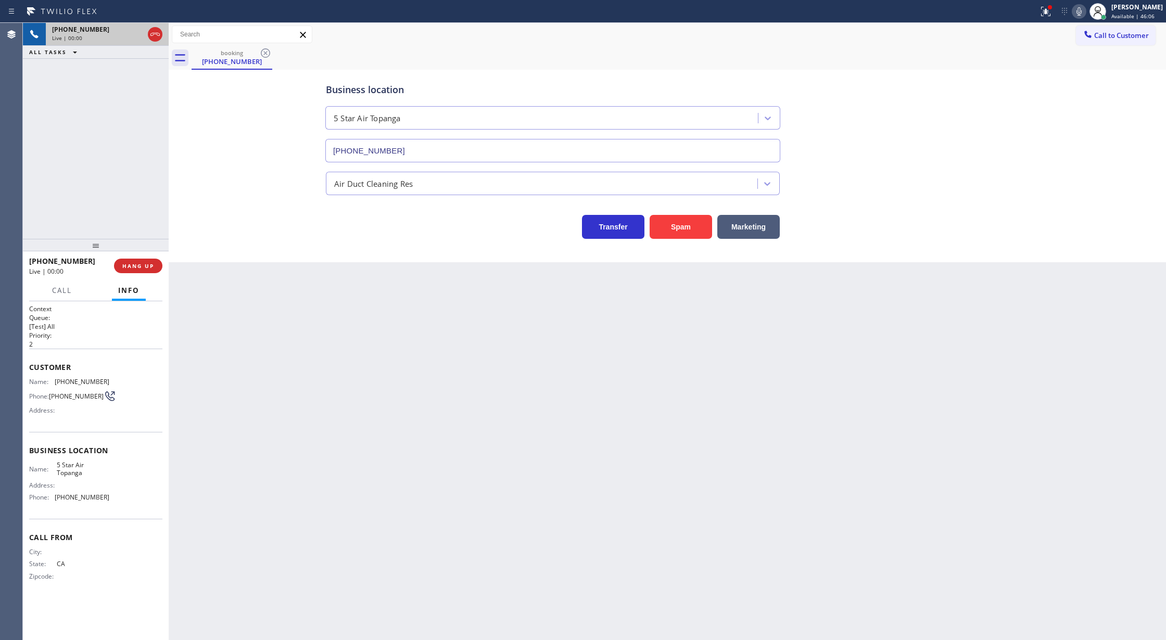
type input "(424) 349-7969"
click at [688, 229] on button "Spam" at bounding box center [681, 227] width 62 height 24
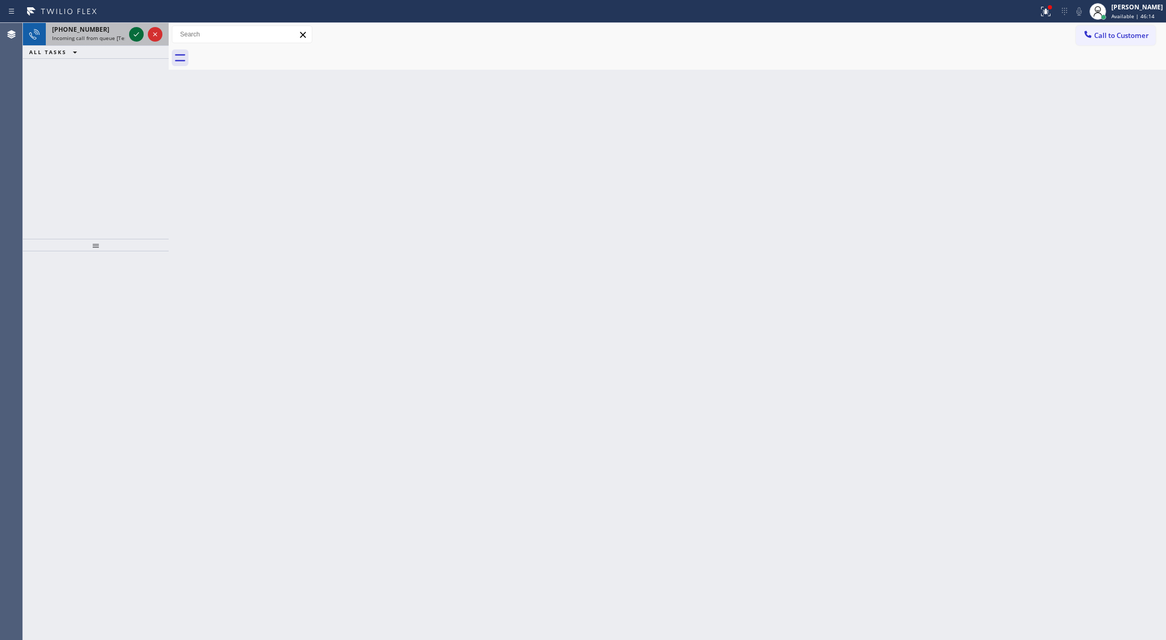
click at [137, 32] on icon at bounding box center [136, 34] width 12 height 12
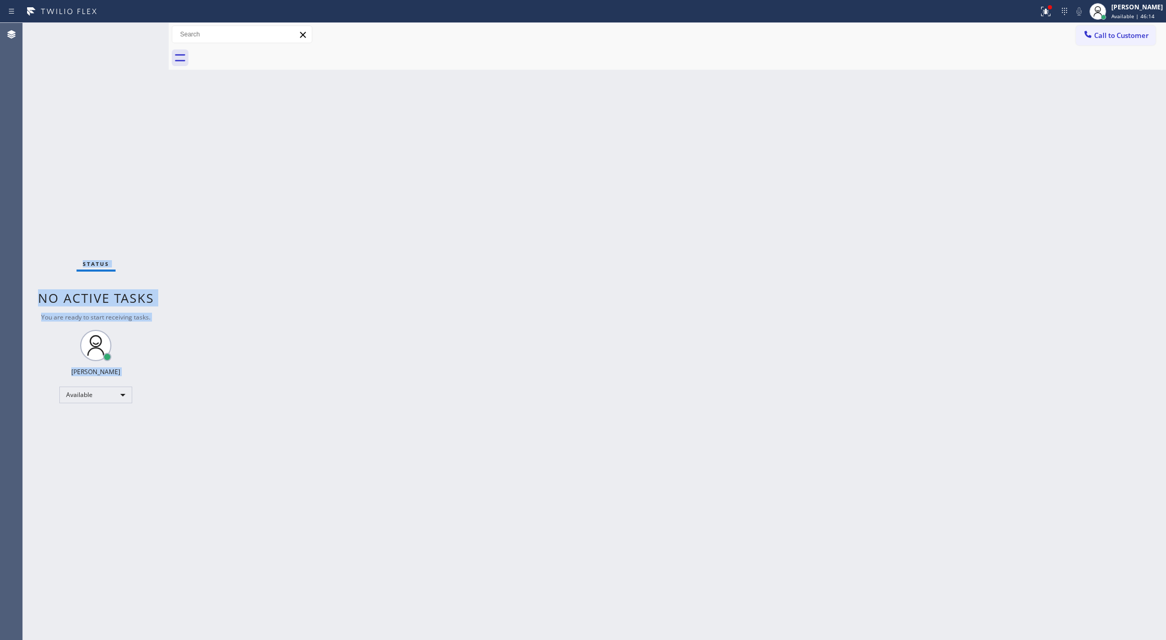
click at [137, 32] on div "Status No active tasks You are ready to start receiving tasks. [PERSON_NAME] Av…" at bounding box center [96, 331] width 146 height 617
click at [136, 35] on div "Status No active tasks You are ready to start receiving tasks. [PERSON_NAME] Av…" at bounding box center [96, 331] width 146 height 617
click at [667, 502] on div "Back to Dashboard Change Sender ID Customers Technicians Select a contact Outbo…" at bounding box center [667, 331] width 997 height 617
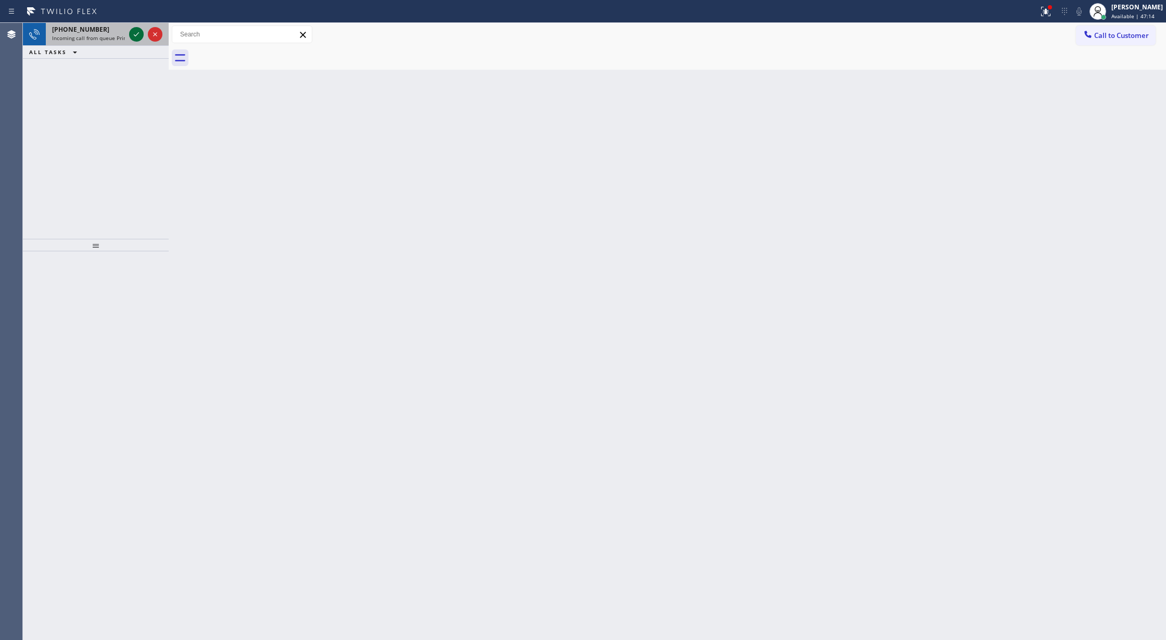
drag, startPoint x: 132, startPoint y: 31, endPoint x: 131, endPoint y: 39, distance: 7.3
click at [132, 31] on icon at bounding box center [136, 34] width 12 height 12
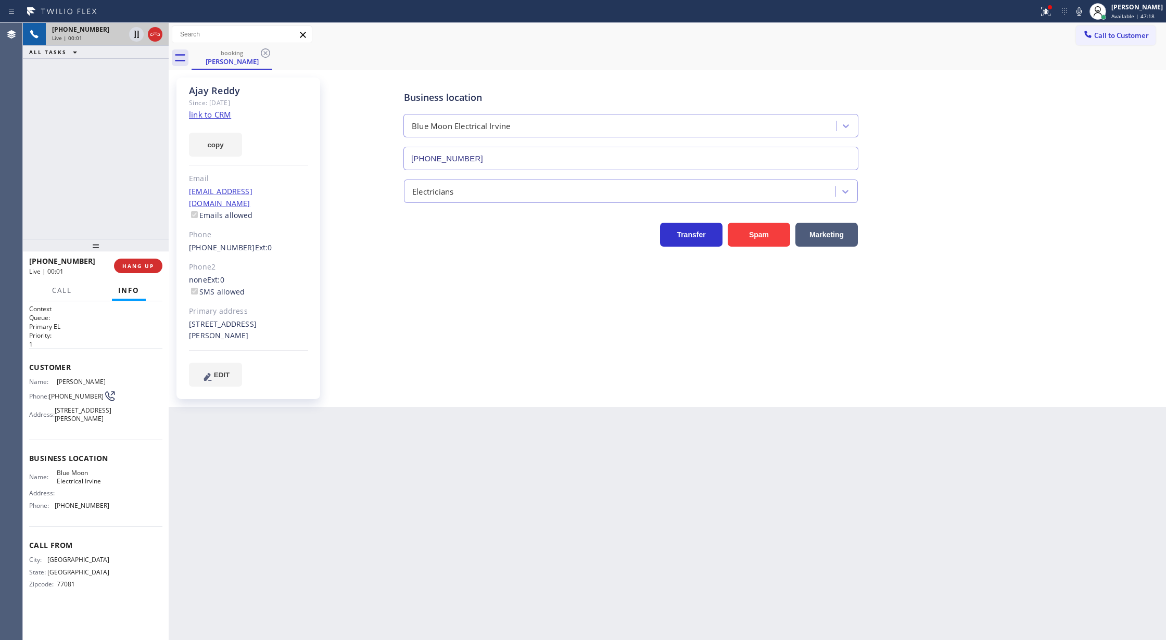
type input "[PHONE_NUMBER]"
click at [213, 115] on link "link to CRM" at bounding box center [210, 114] width 42 height 10
drag, startPoint x: 158, startPoint y: 32, endPoint x: 188, endPoint y: 257, distance: 227.4
click at [158, 32] on icon at bounding box center [155, 34] width 12 height 12
click at [148, 263] on span "COMPLETE" at bounding box center [136, 265] width 36 height 7
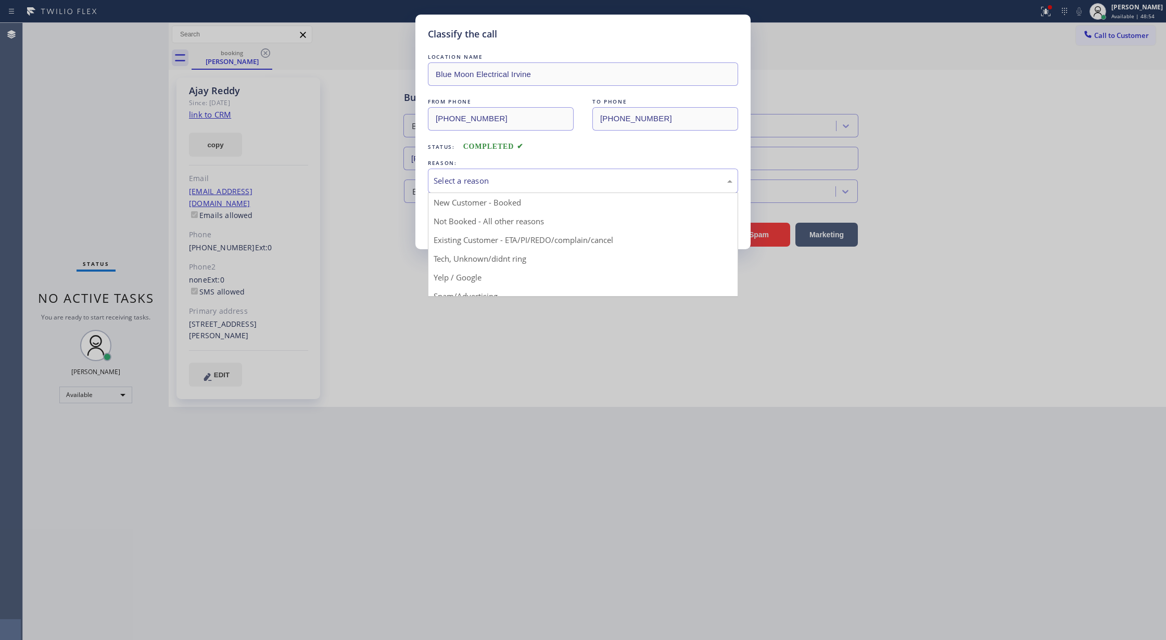
click at [525, 182] on div "Select a reason" at bounding box center [583, 181] width 299 height 12
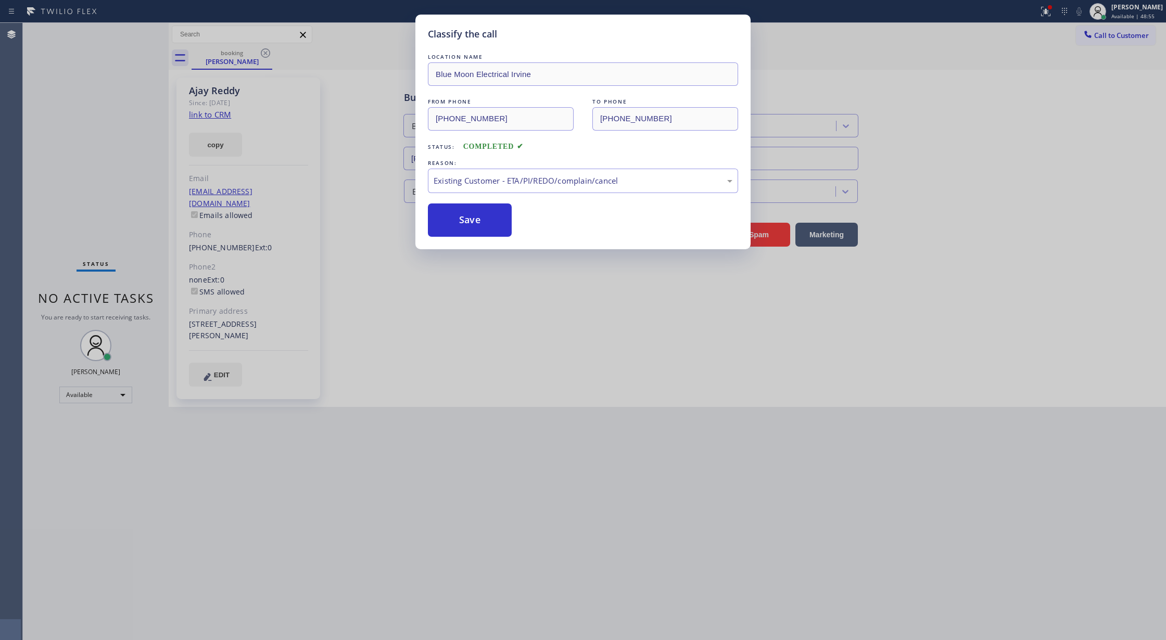
click at [465, 220] on button "Save" at bounding box center [470, 220] width 84 height 33
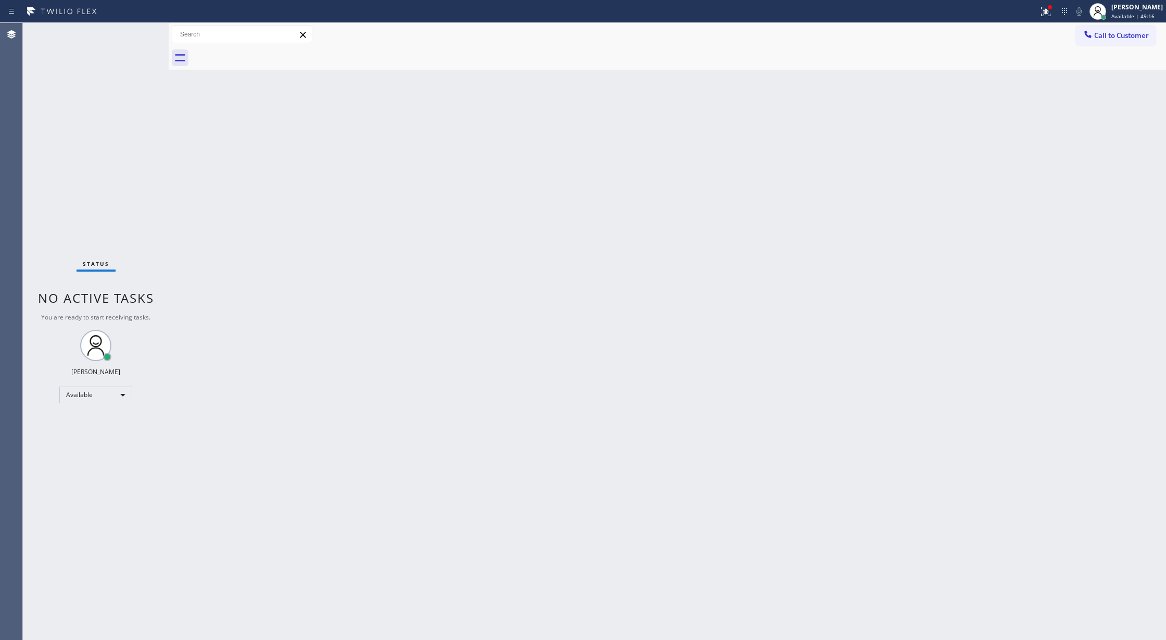
click at [1106, 30] on button "Call to Customer" at bounding box center [1116, 36] width 80 height 20
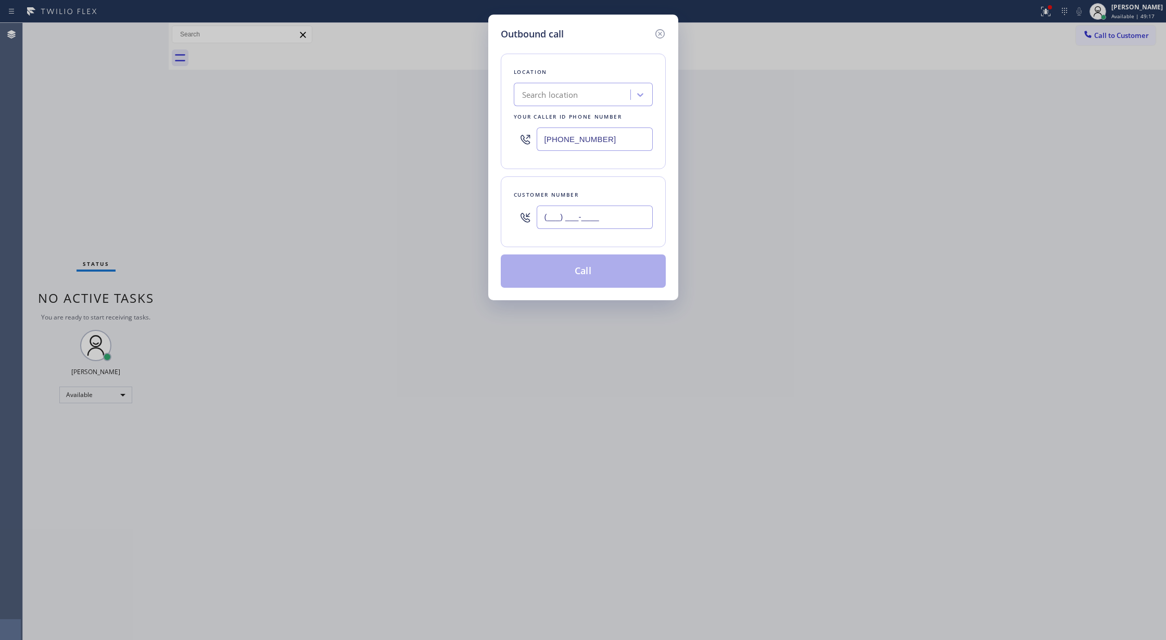
click at [539, 221] on input "(___) ___-____" at bounding box center [595, 217] width 116 height 23
paste input "310) 857-4515"
type input "[PHONE_NUMBER]"
drag, startPoint x: 602, startPoint y: 138, endPoint x: 435, endPoint y: 134, distance: 166.6
click at [436, 134] on div "Outbound call Location Search location Your caller id phone number [PHONE_NUMBE…" at bounding box center [583, 320] width 1166 height 640
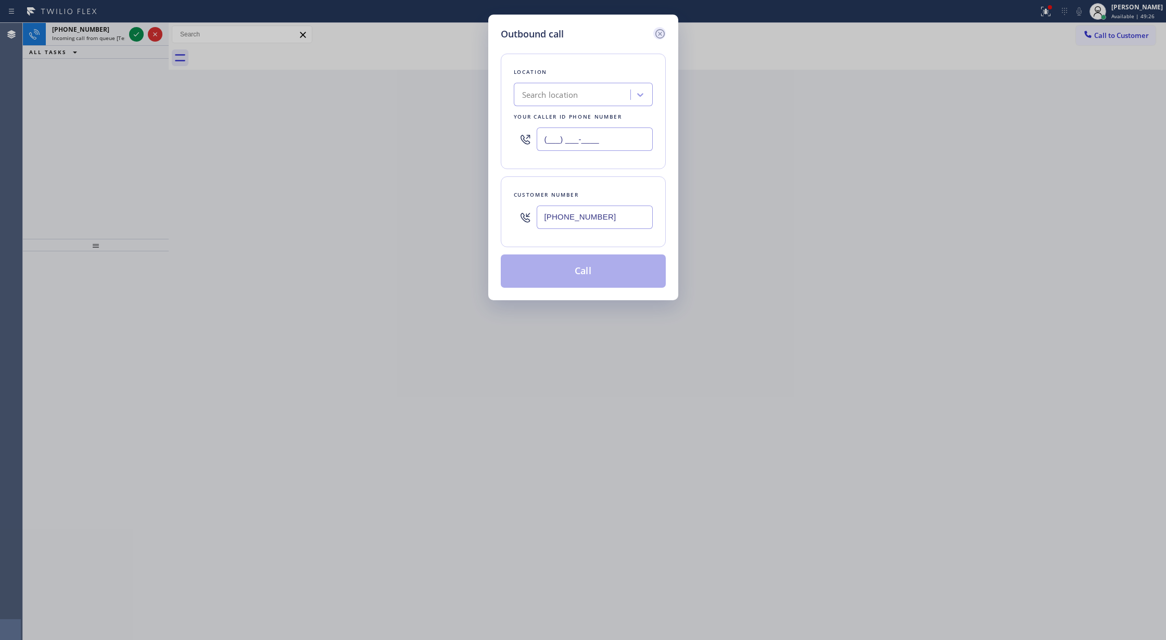
type input "(___) ___-____"
click at [663, 38] on icon at bounding box center [660, 34] width 12 height 12
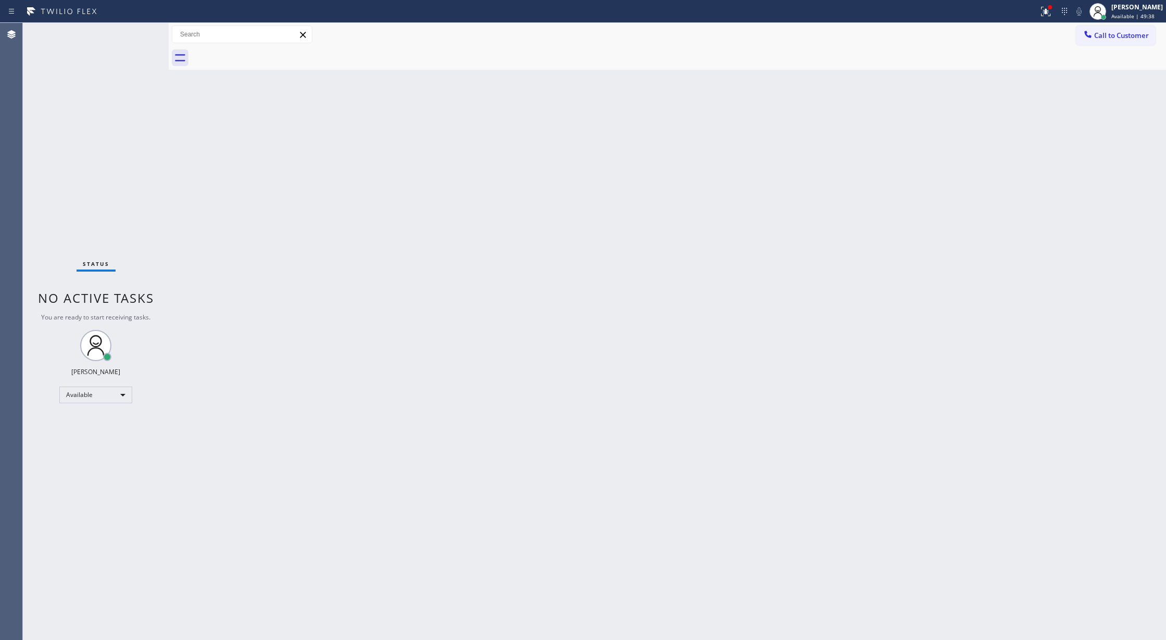
click at [374, 313] on div "Back to Dashboard Change Sender ID Customers Technicians Select a contact Outbo…" at bounding box center [667, 331] width 997 height 617
click at [1123, 35] on span "Call to Customer" at bounding box center [1121, 35] width 55 height 9
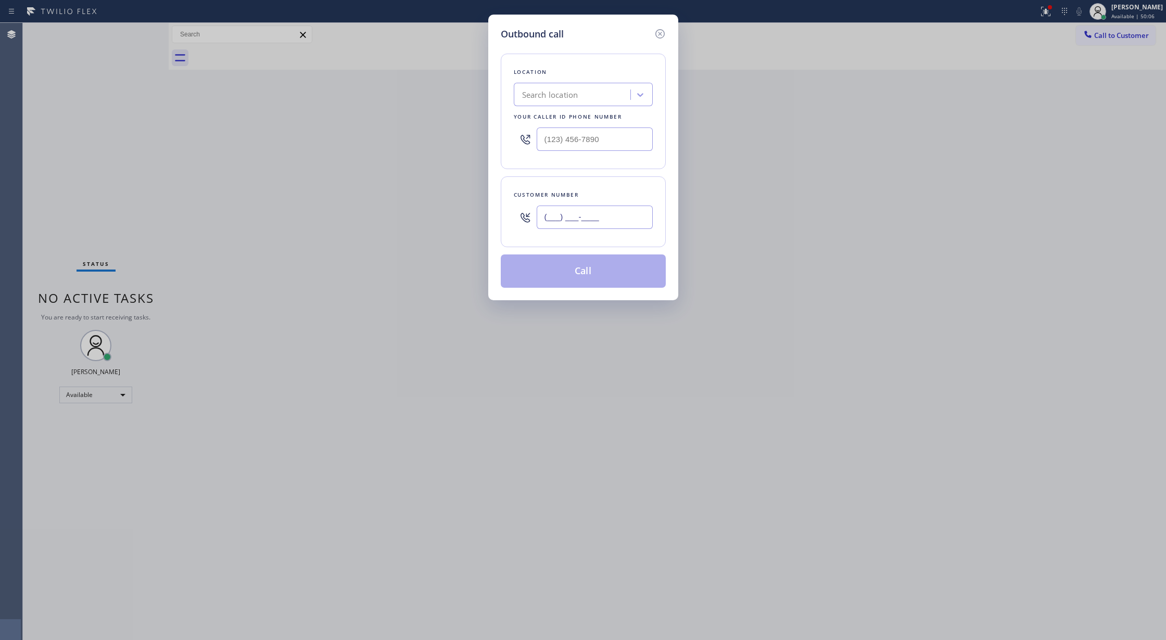
click at [541, 219] on input "(___) ___-____" at bounding box center [595, 217] width 116 height 23
paste input "310) 857-4515"
type input "[PHONE_NUMBER]"
drag, startPoint x: 618, startPoint y: 27, endPoint x: 618, endPoint y: 50, distance: 23.4
click at [618, 27] on div "Outbound call" at bounding box center [583, 34] width 165 height 14
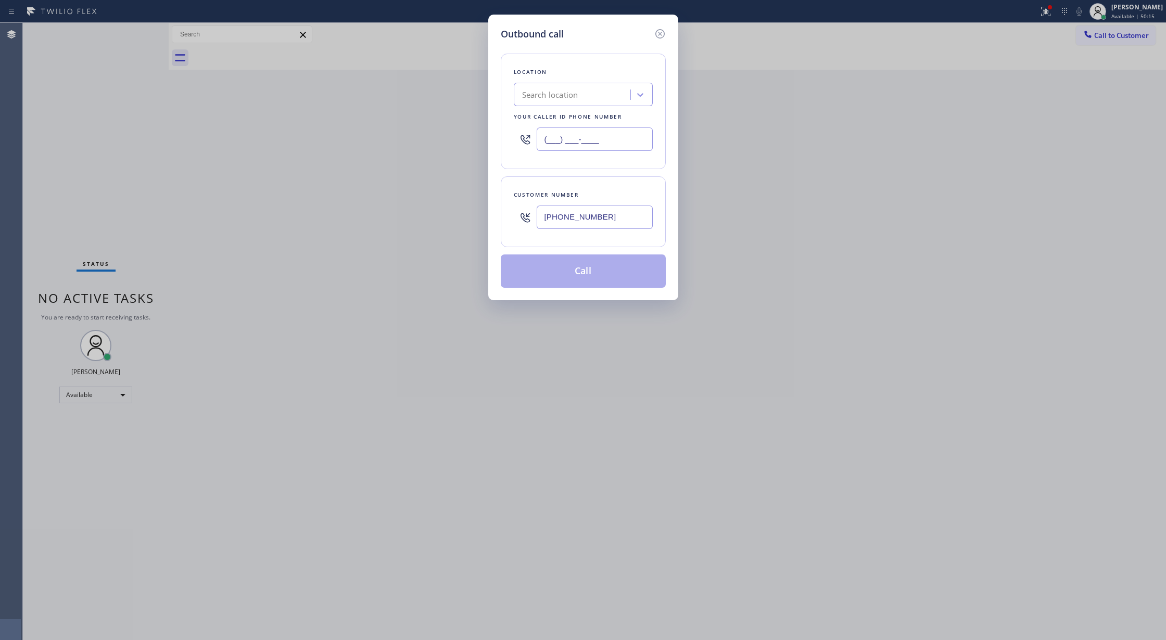
drag, startPoint x: 603, startPoint y: 140, endPoint x: 501, endPoint y: 141, distance: 102.0
click at [503, 142] on div "Location Search location Your caller id phone number (___) ___-____" at bounding box center [583, 112] width 165 height 116
paste input "818) 672-1119"
type input "[PHONE_NUMBER]"
click at [582, 279] on button "Call" at bounding box center [583, 271] width 165 height 33
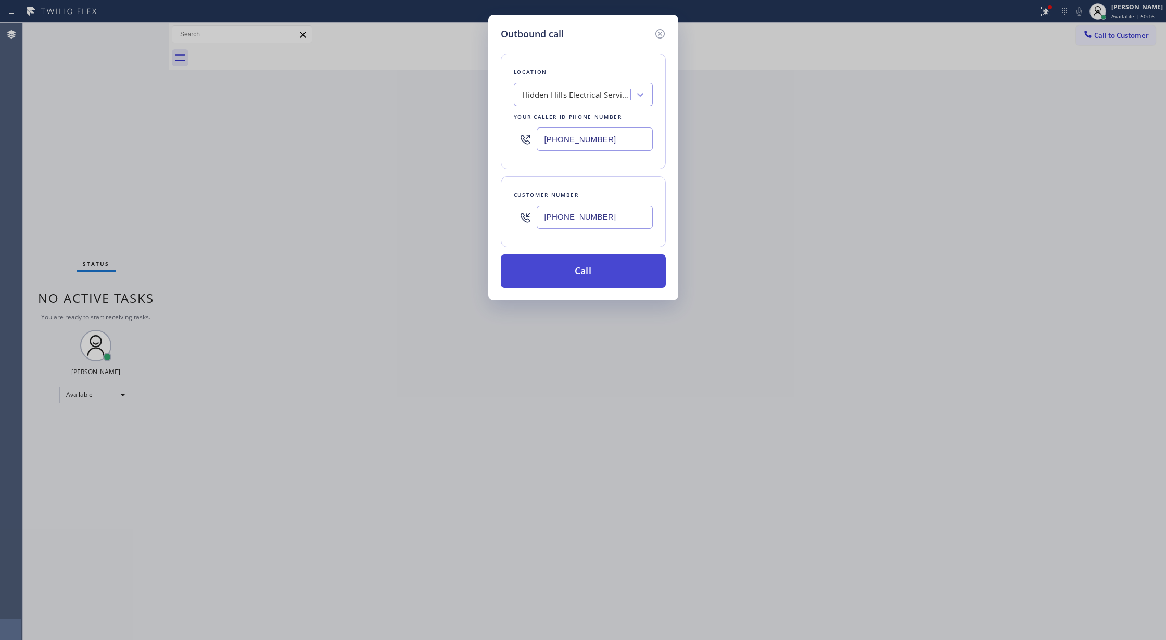
click at [588, 271] on button "Call" at bounding box center [583, 271] width 165 height 33
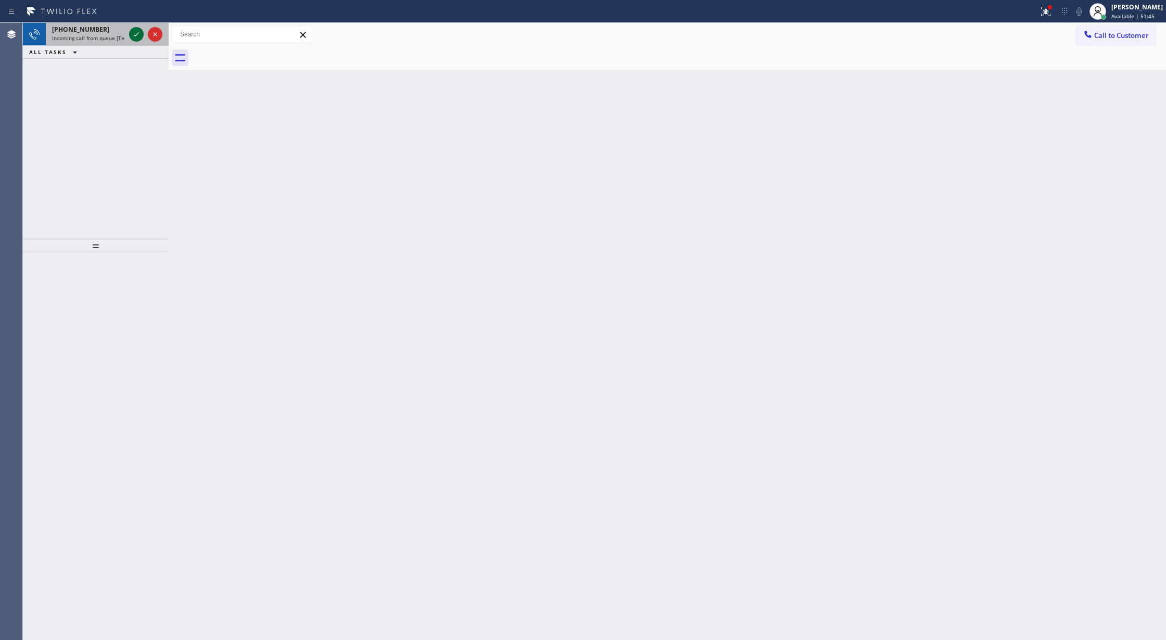
click at [134, 34] on icon at bounding box center [136, 34] width 5 height 4
click at [134, 31] on icon at bounding box center [136, 34] width 12 height 12
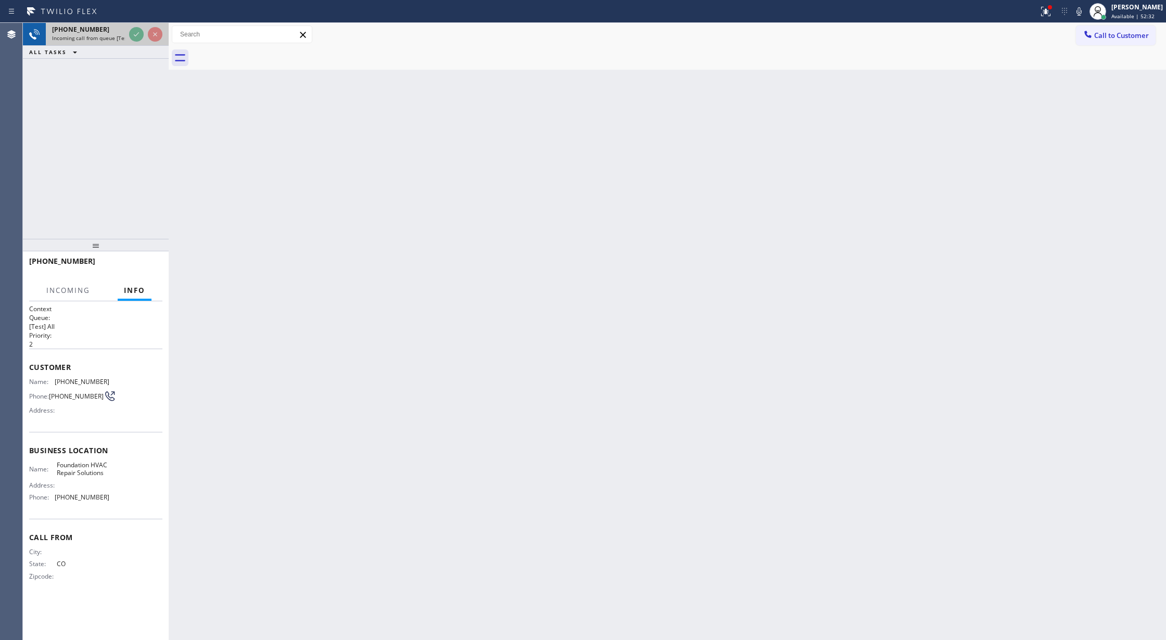
drag, startPoint x: 128, startPoint y: 31, endPoint x: 279, endPoint y: 347, distance: 349.9
click at [128, 31] on div at bounding box center [145, 34] width 37 height 23
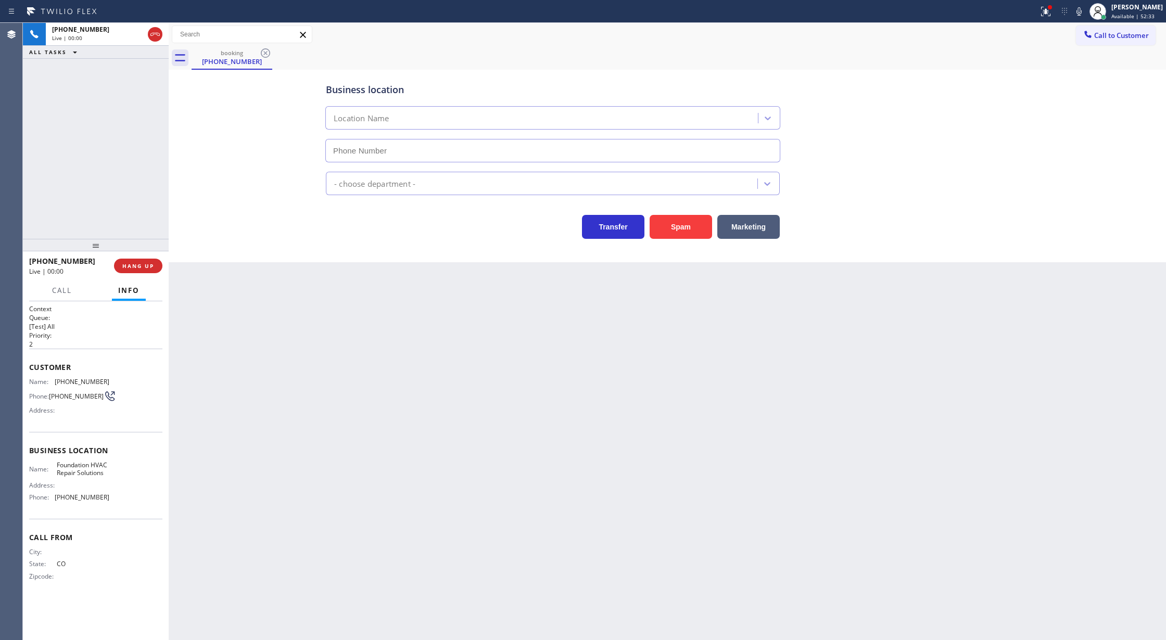
type input "[PHONE_NUMBER]"
click at [677, 236] on button "Spam" at bounding box center [681, 227] width 62 height 24
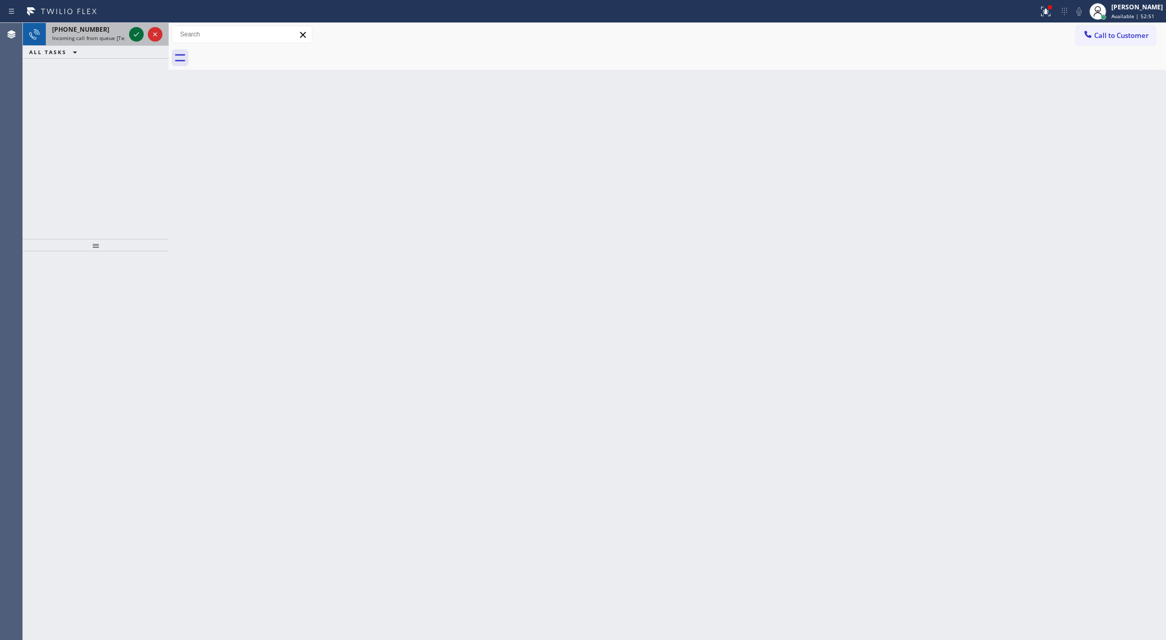
click at [133, 36] on icon at bounding box center [136, 34] width 12 height 12
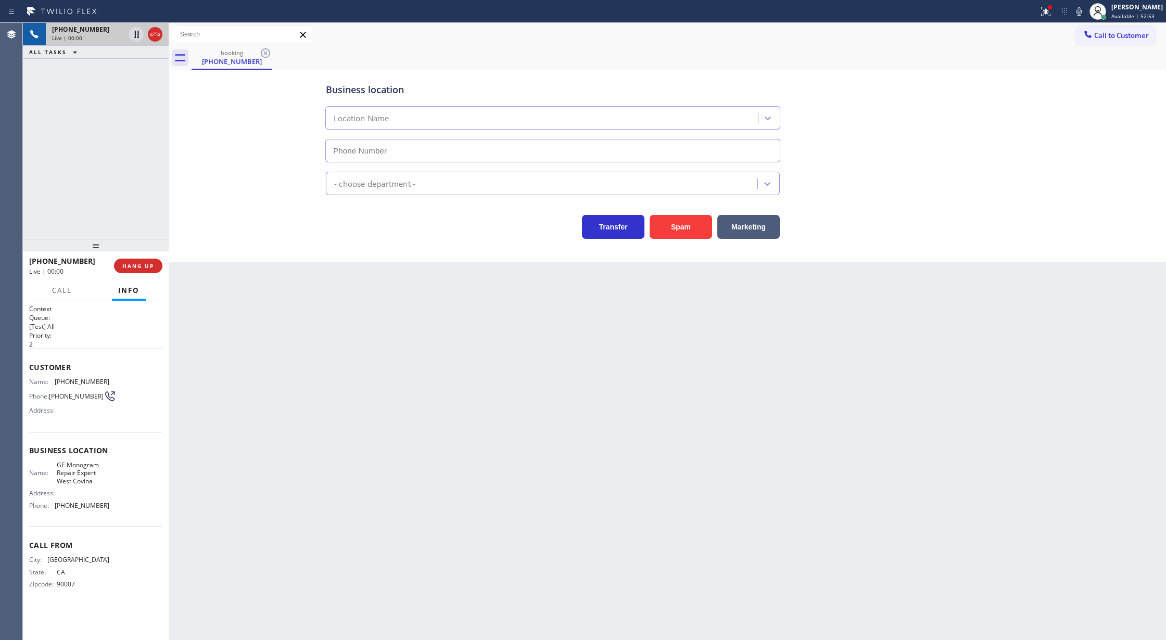
type input "[PHONE_NUMBER]"
click at [680, 225] on button "Spam" at bounding box center [681, 227] width 62 height 24
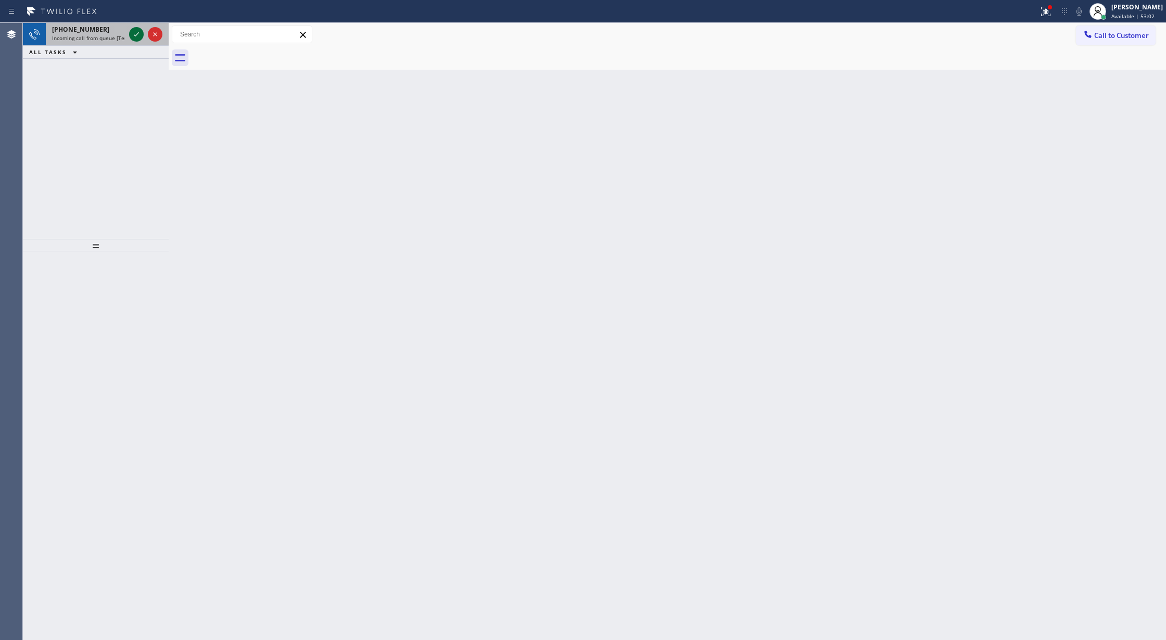
click at [133, 35] on icon at bounding box center [136, 34] width 12 height 12
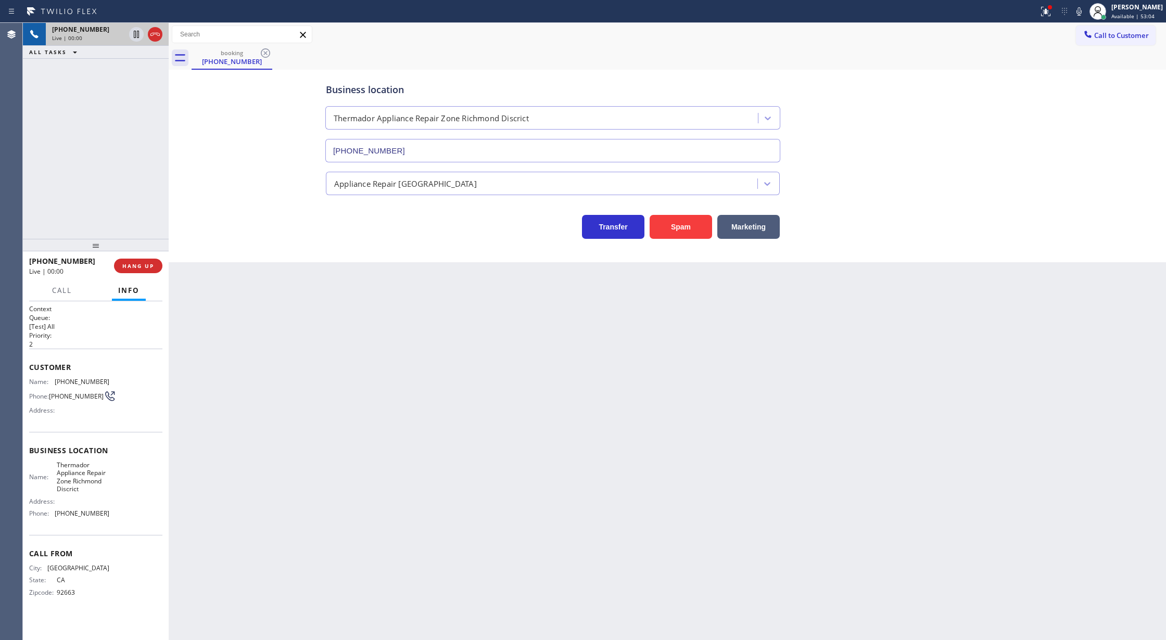
type input "[PHONE_NUMBER]"
click at [685, 223] on button "Spam" at bounding box center [681, 227] width 62 height 24
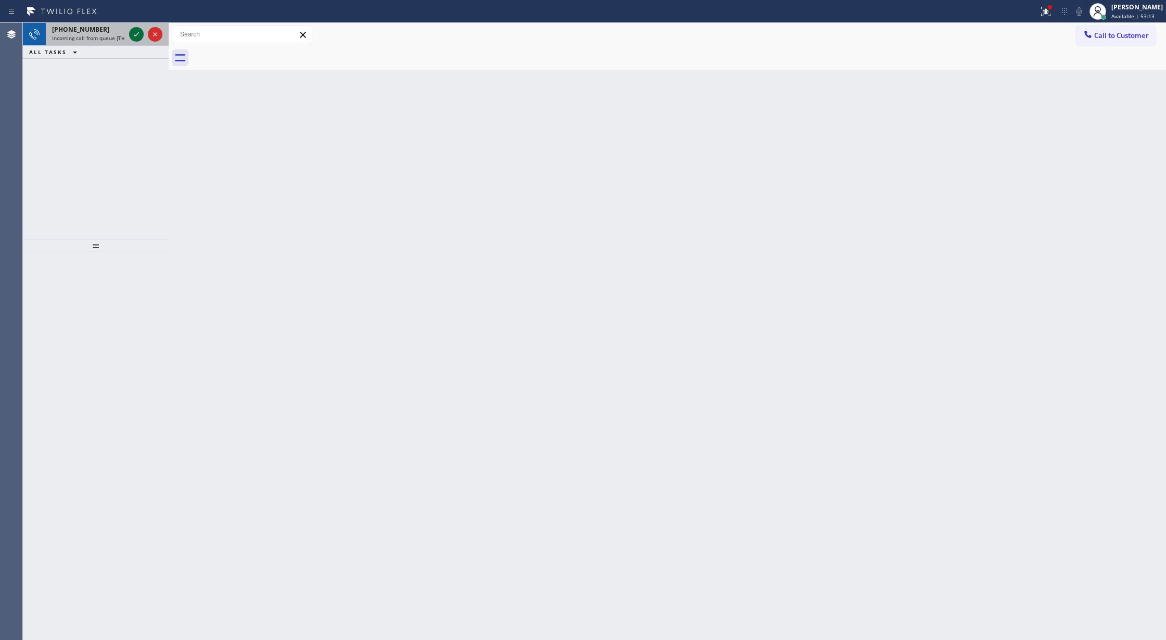
click at [135, 33] on icon at bounding box center [136, 34] width 12 height 12
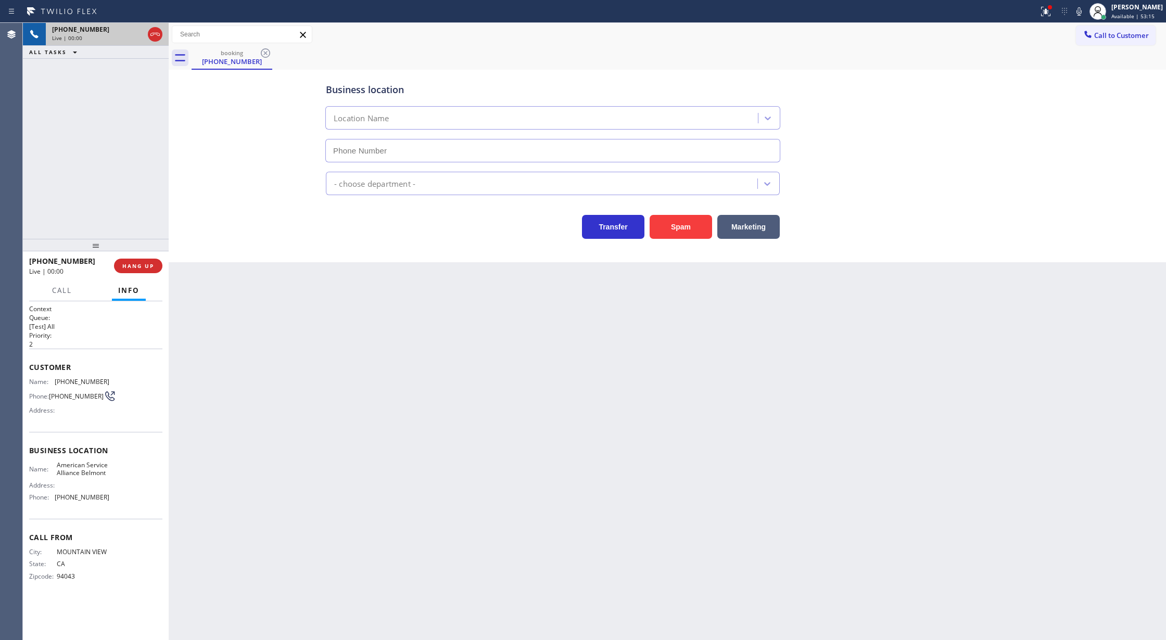
type input "[PHONE_NUMBER]"
click at [677, 229] on button "Spam" at bounding box center [681, 227] width 62 height 24
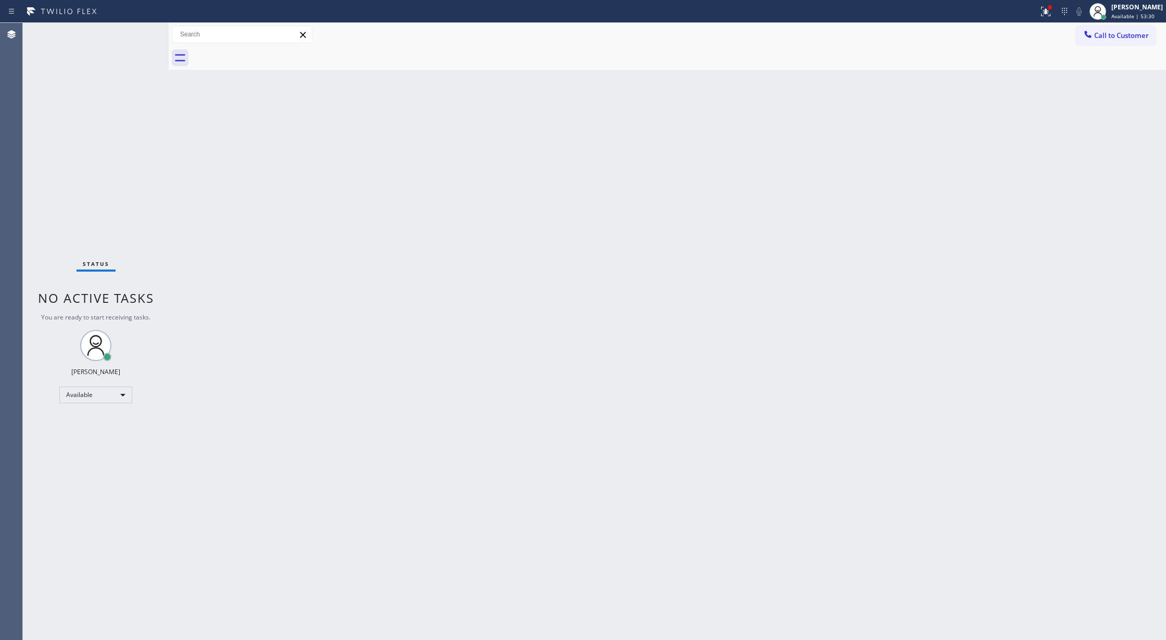
click at [142, 34] on div "Status No active tasks You are ready to start receiving tasks. [PERSON_NAME] Av…" at bounding box center [96, 331] width 146 height 617
click at [134, 33] on icon at bounding box center [136, 34] width 12 height 12
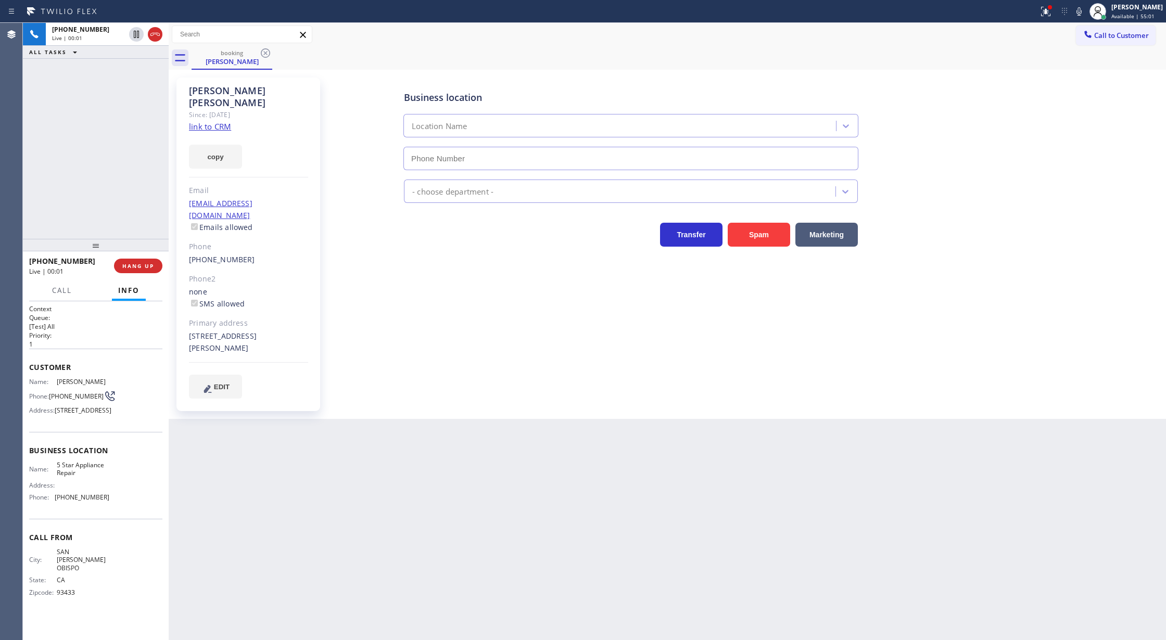
type input "[PHONE_NUMBER]"
click at [210, 121] on link "link to CRM" at bounding box center [210, 126] width 42 height 10
click at [1085, 6] on icon at bounding box center [1079, 11] width 12 height 12
click at [1083, 9] on icon at bounding box center [1079, 11] width 12 height 12
click at [160, 36] on icon at bounding box center [155, 34] width 12 height 12
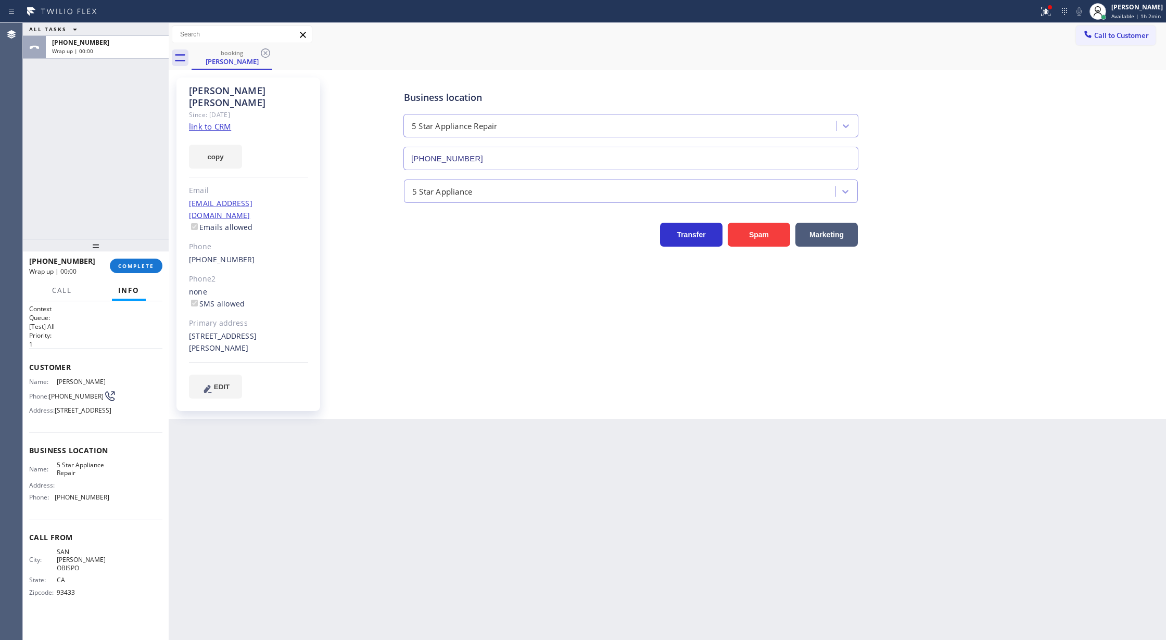
drag, startPoint x: 135, startPoint y: 267, endPoint x: 321, endPoint y: 264, distance: 185.3
click at [135, 265] on span "COMPLETE" at bounding box center [136, 265] width 36 height 7
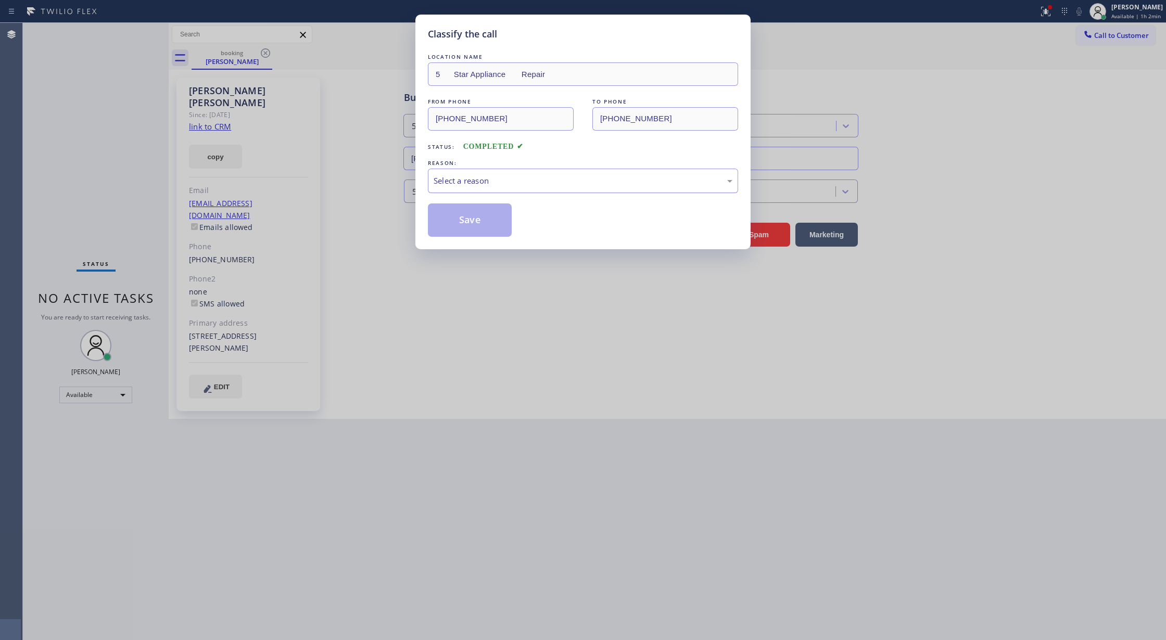
click at [494, 180] on div "Select a reason" at bounding box center [583, 181] width 299 height 12
click at [465, 208] on button "Save" at bounding box center [470, 220] width 84 height 33
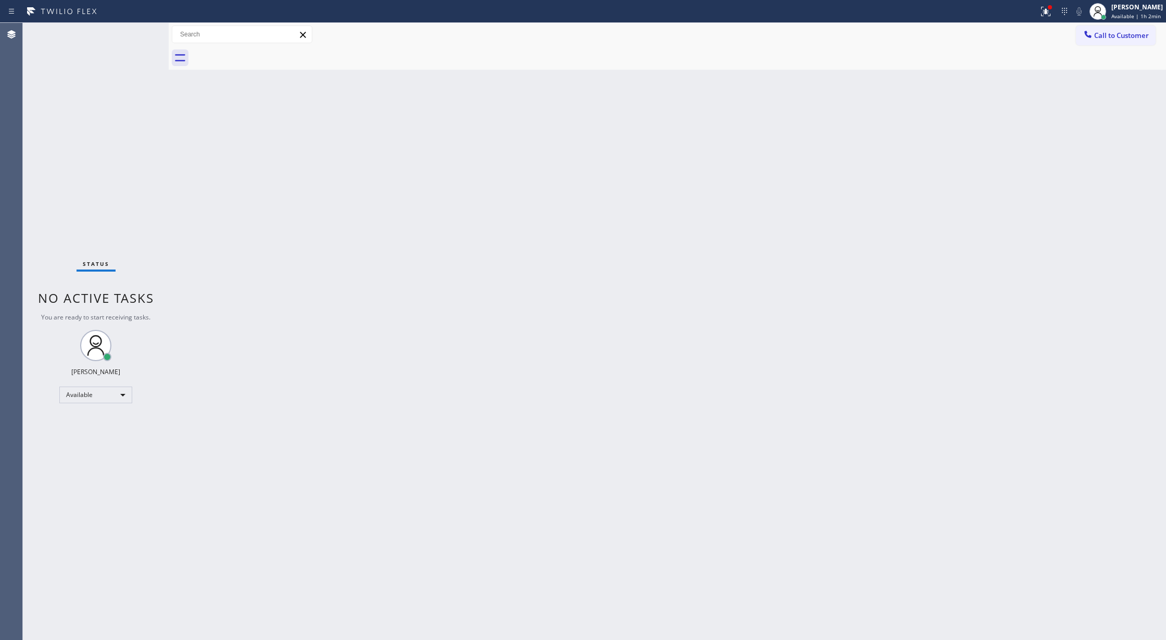
click at [138, 35] on div "Status No active tasks You are ready to start receiving tasks. [PERSON_NAME] Av…" at bounding box center [96, 331] width 146 height 617
click at [384, 357] on div "Back to Dashboard Change Sender ID Customers Technicians Select a contact Outbo…" at bounding box center [667, 331] width 997 height 617
click at [325, 190] on div "Back to Dashboard Change Sender ID Customers Technicians Select a contact Outbo…" at bounding box center [667, 331] width 997 height 617
click at [126, 33] on div "Status No active tasks You are ready to start receiving tasks. [PERSON_NAME] Av…" at bounding box center [96, 331] width 146 height 617
click at [125, 33] on div "Status No active tasks You are ready to start receiving tasks. [PERSON_NAME] Av…" at bounding box center [96, 331] width 146 height 617
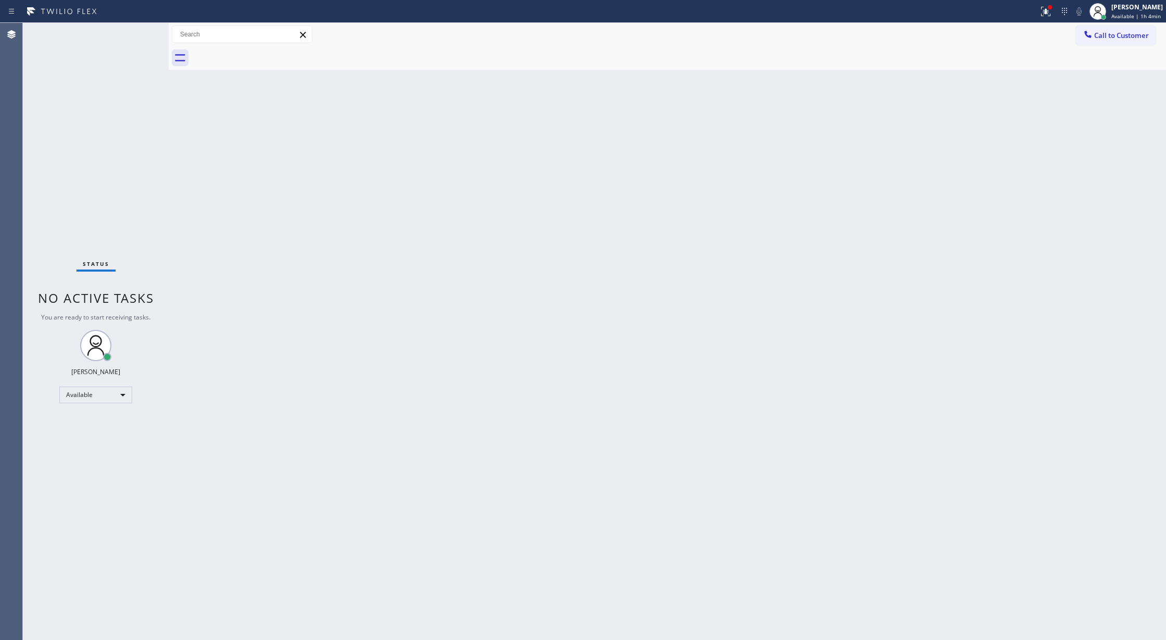
click at [125, 34] on div "Status No active tasks You are ready to start receiving tasks. [PERSON_NAME] Av…" at bounding box center [96, 331] width 146 height 617
click at [127, 34] on div "Status No active tasks You are ready to start receiving tasks. [PERSON_NAME] Av…" at bounding box center [96, 331] width 146 height 617
drag, startPoint x: 267, startPoint y: 244, endPoint x: 226, endPoint y: 153, distance: 99.3
click at [267, 234] on div "Back to Dashboard Change Sender ID Customers Technicians Select a contact Outbo…" at bounding box center [667, 331] width 997 height 617
click at [136, 30] on div "Status No active tasks You are ready to start receiving tasks. [PERSON_NAME] Av…" at bounding box center [96, 331] width 146 height 617
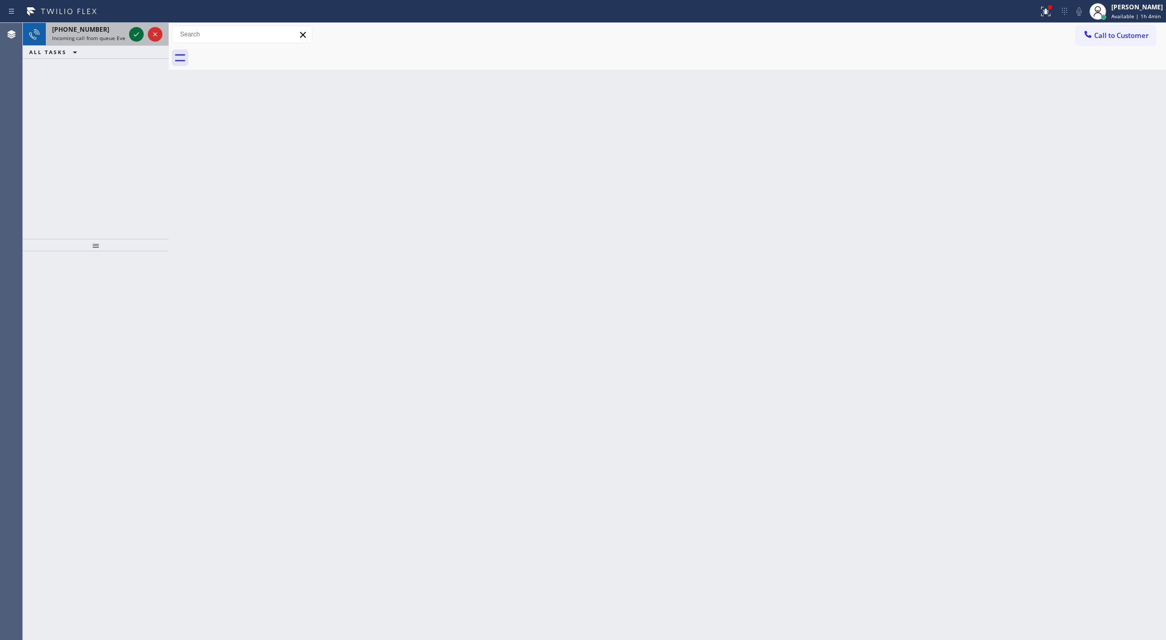
click at [136, 32] on icon at bounding box center [136, 34] width 12 height 12
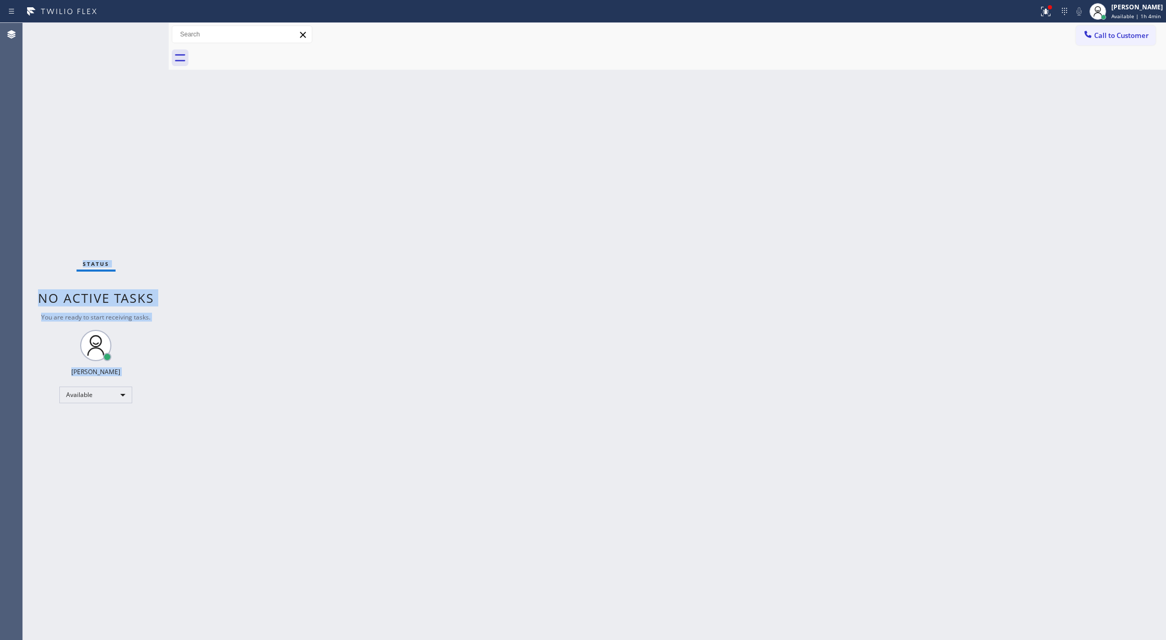
click at [136, 32] on div "Status No active tasks You are ready to start receiving tasks. [PERSON_NAME] Av…" at bounding box center [96, 331] width 146 height 617
click at [217, 257] on div "Back to Dashboard Change Sender ID Customers Technicians Select a contact Outbo…" at bounding box center [667, 331] width 997 height 617
click at [142, 32] on div "Status No active tasks You are ready to start receiving tasks. [PERSON_NAME] Av…" at bounding box center [96, 331] width 146 height 617
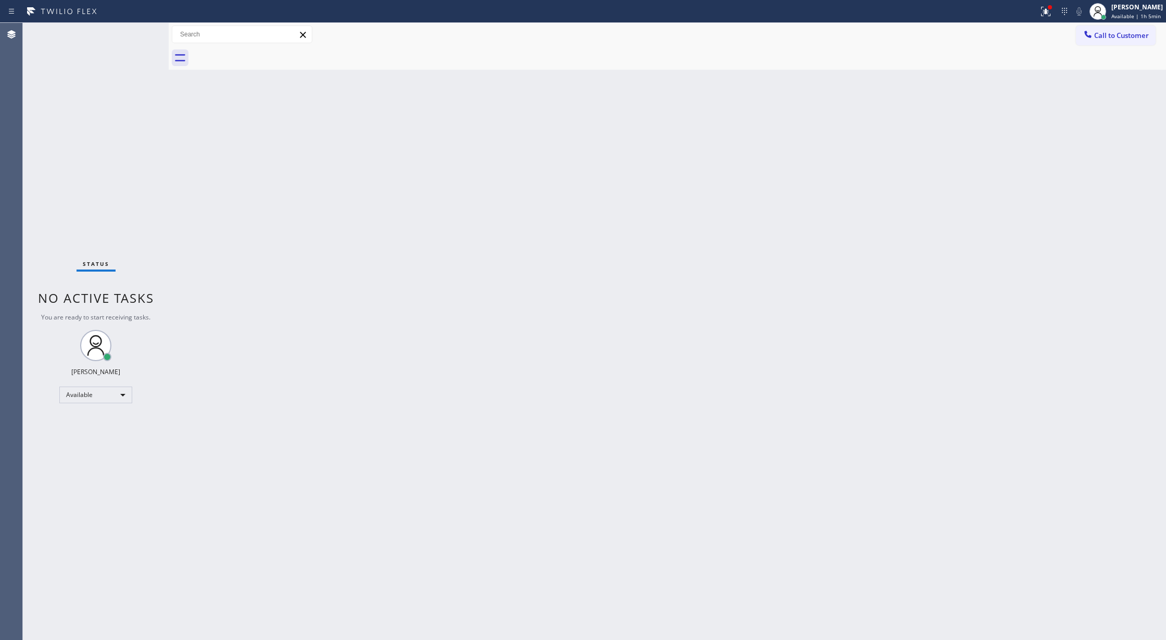
click at [142, 32] on div "Status No active tasks You are ready to start receiving tasks. [PERSON_NAME] Av…" at bounding box center [96, 331] width 146 height 617
click at [131, 33] on div "Status No active tasks You are ready to start receiving tasks. [PERSON_NAME] Av…" at bounding box center [96, 331] width 146 height 617
click at [136, 30] on div "Status No active tasks You are ready to start receiving tasks. [PERSON_NAME] Av…" at bounding box center [96, 331] width 146 height 617
click at [265, 82] on div "Back to Dashboard Change Sender ID Customers Technicians Select a contact Outbo…" at bounding box center [667, 331] width 997 height 617
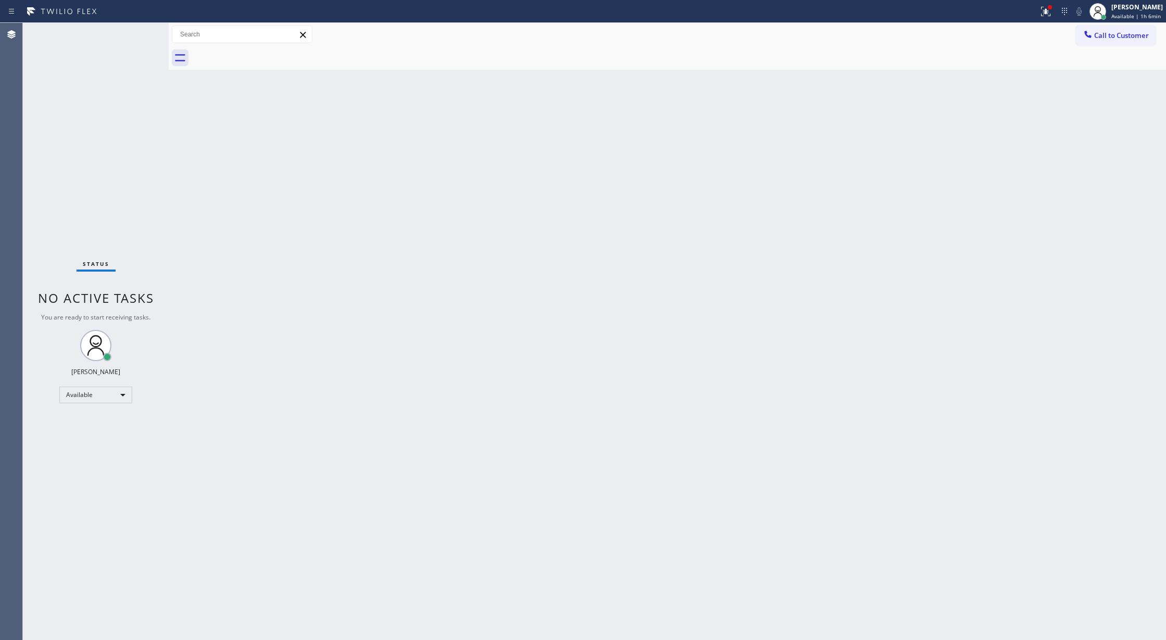
click at [140, 30] on div "Status No active tasks You are ready to start receiving tasks. [PERSON_NAME] Av…" at bounding box center [96, 331] width 146 height 617
click at [134, 35] on div "Status No active tasks You are ready to start receiving tasks. [PERSON_NAME] Av…" at bounding box center [96, 331] width 146 height 617
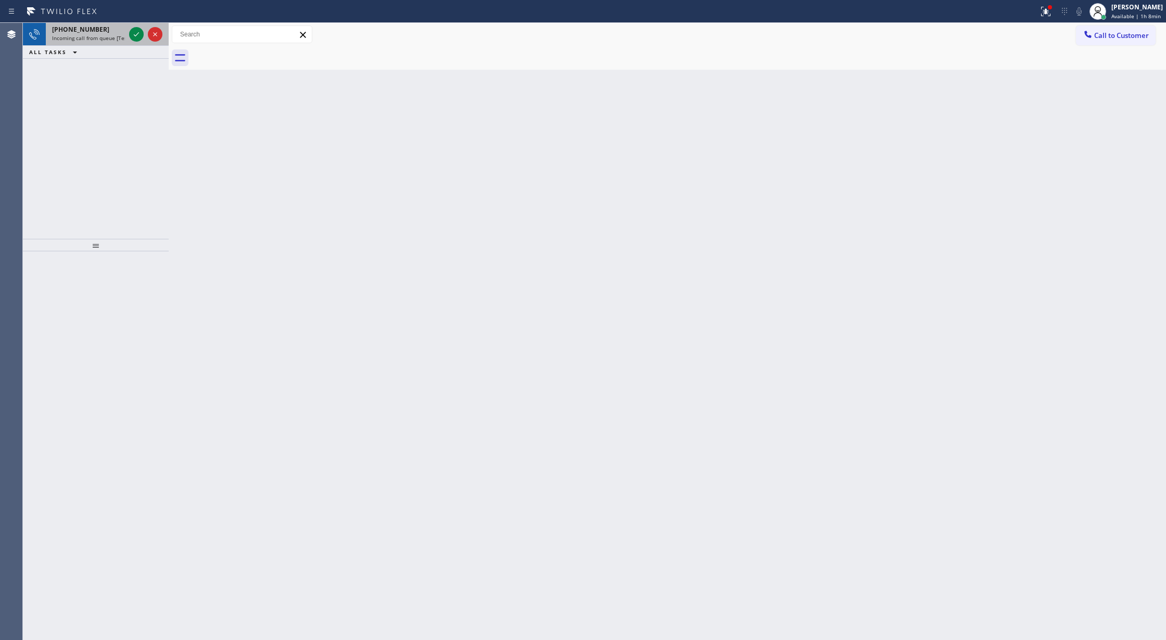
click at [144, 32] on div at bounding box center [145, 34] width 37 height 23
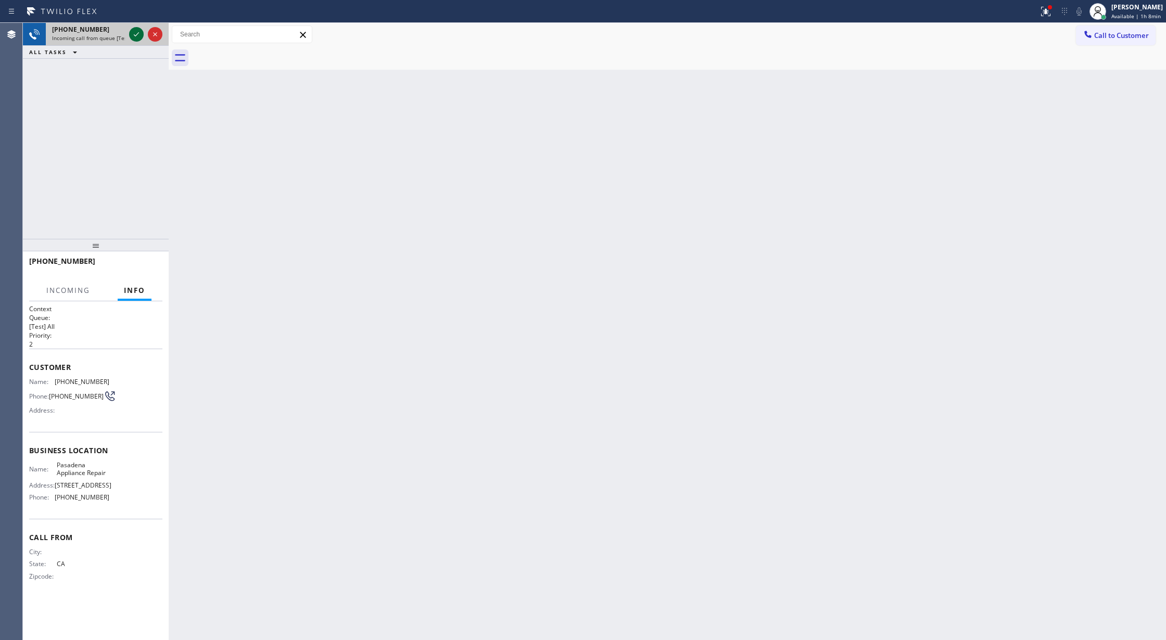
click at [138, 34] on icon at bounding box center [136, 34] width 12 height 12
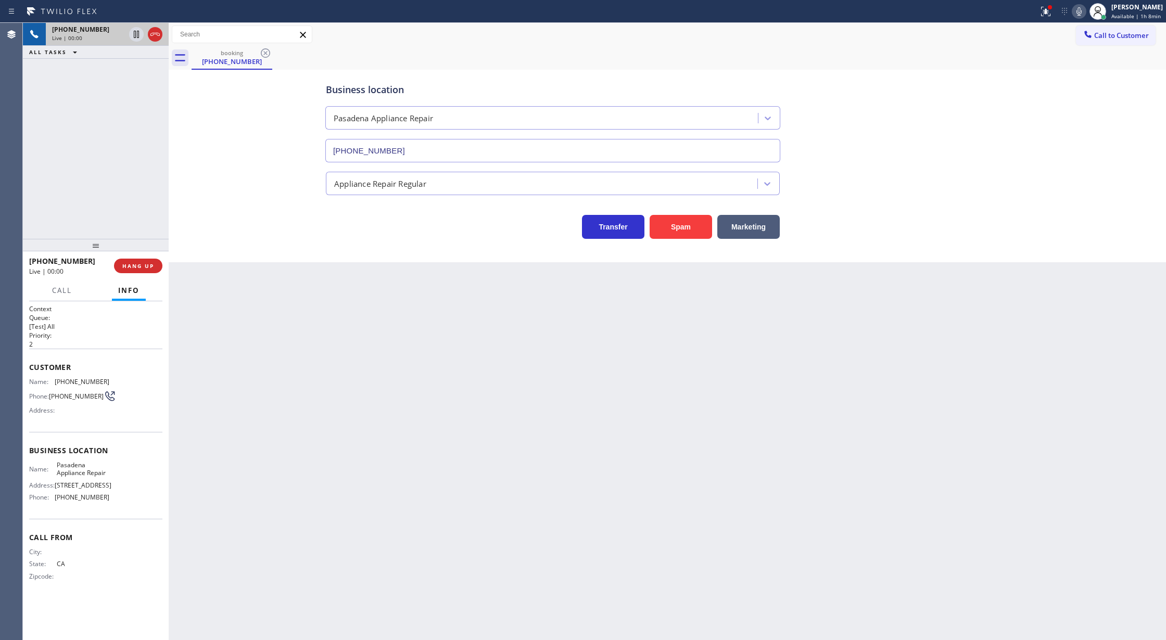
type input "[PHONE_NUMBER]"
copy div "Customer Name: [PHONE_NUMBER] Phone: [PHONE_NUMBER] Address: Business location …"
drag, startPoint x: 28, startPoint y: 365, endPoint x: 137, endPoint y: 523, distance: 192.2
click at [137, 523] on div "Context Queue: [Test] All Priority: 2 Customer Name: [PHONE_NUMBER] Phone: [PHO…" at bounding box center [96, 470] width 146 height 339
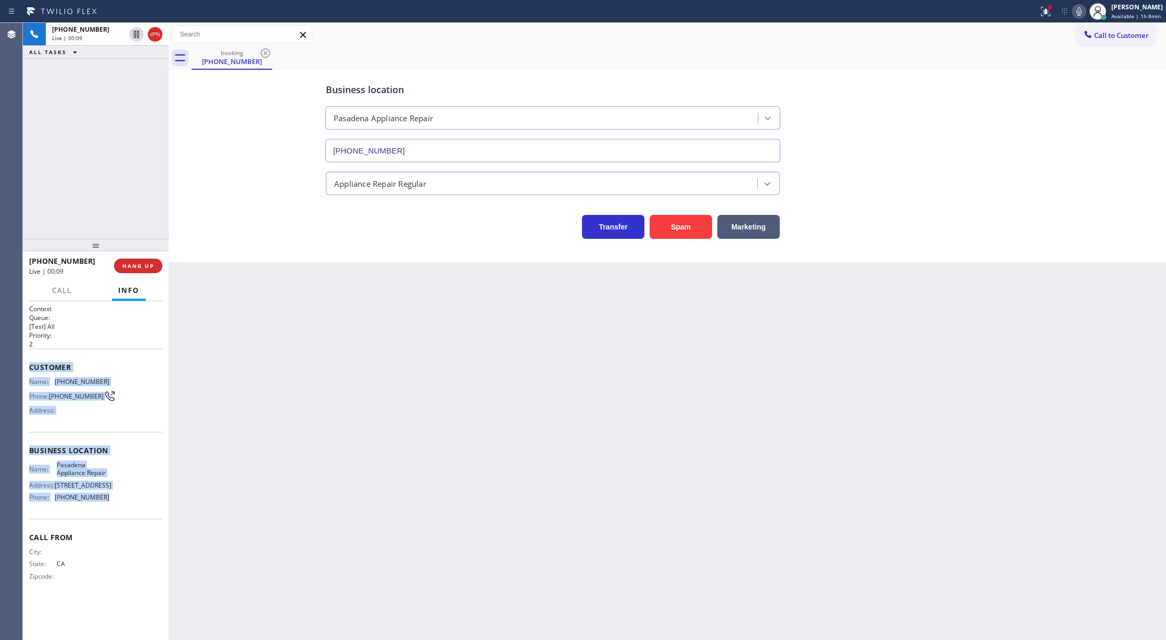
drag, startPoint x: 155, startPoint y: 39, endPoint x: 150, endPoint y: 191, distance: 152.1
click at [155, 39] on icon at bounding box center [155, 34] width 12 height 12
click at [139, 262] on span "COMPLETE" at bounding box center [136, 265] width 36 height 7
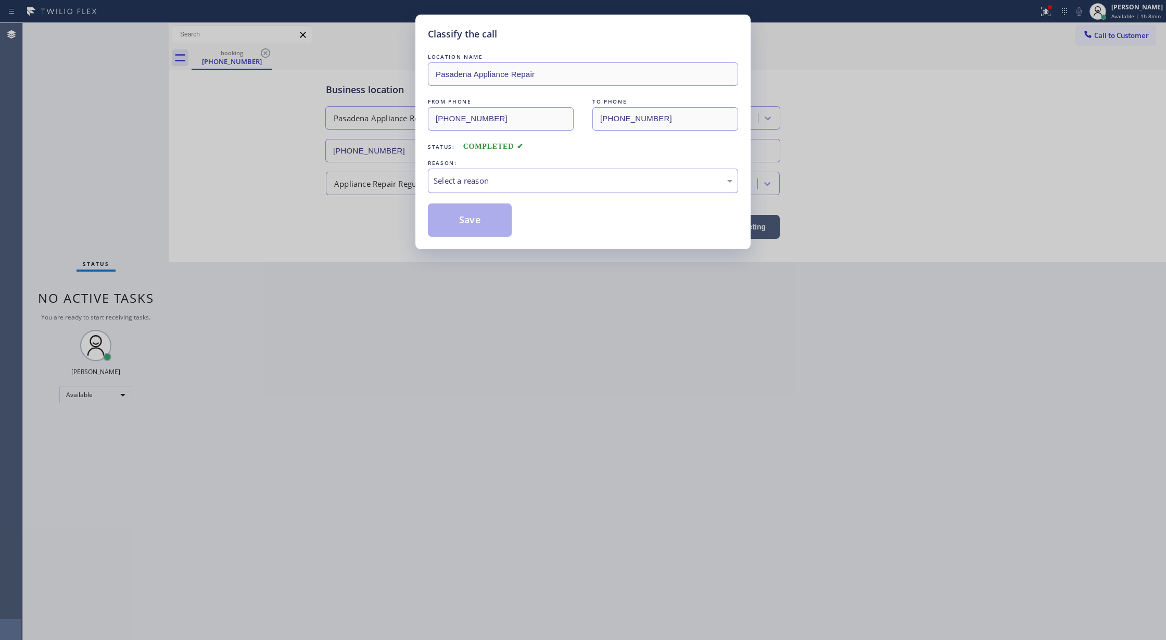
click at [508, 180] on div "Select a reason" at bounding box center [583, 181] width 299 height 12
click at [471, 234] on button "Save" at bounding box center [470, 220] width 84 height 33
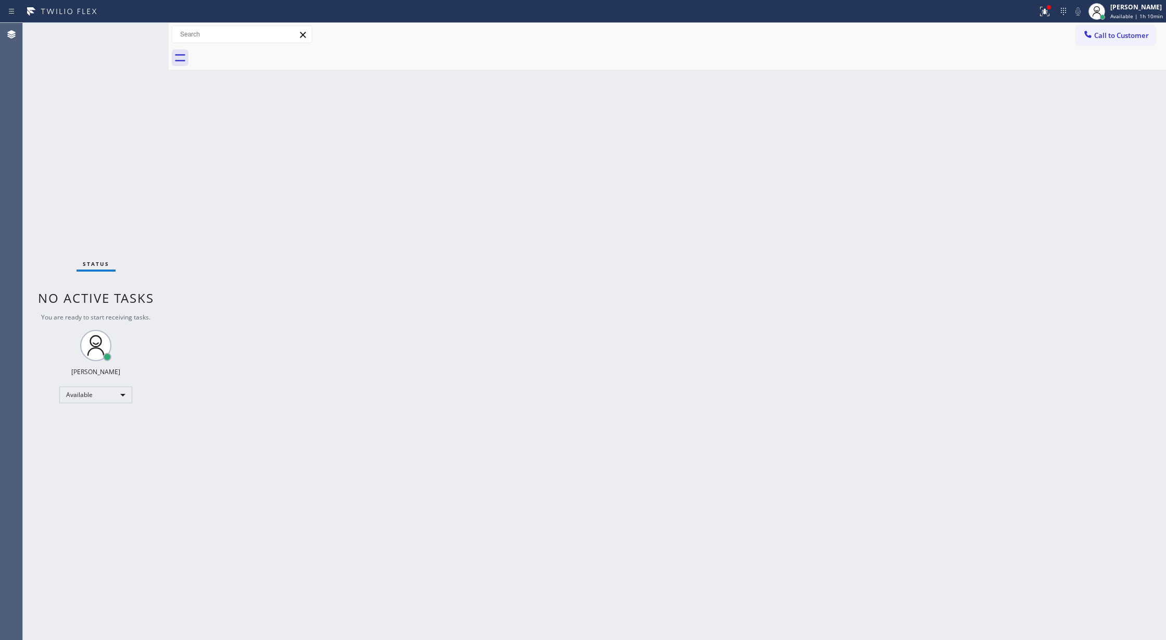
click at [134, 36] on div "Status No active tasks You are ready to start receiving tasks. [PERSON_NAME] Av…" at bounding box center [96, 331] width 146 height 617
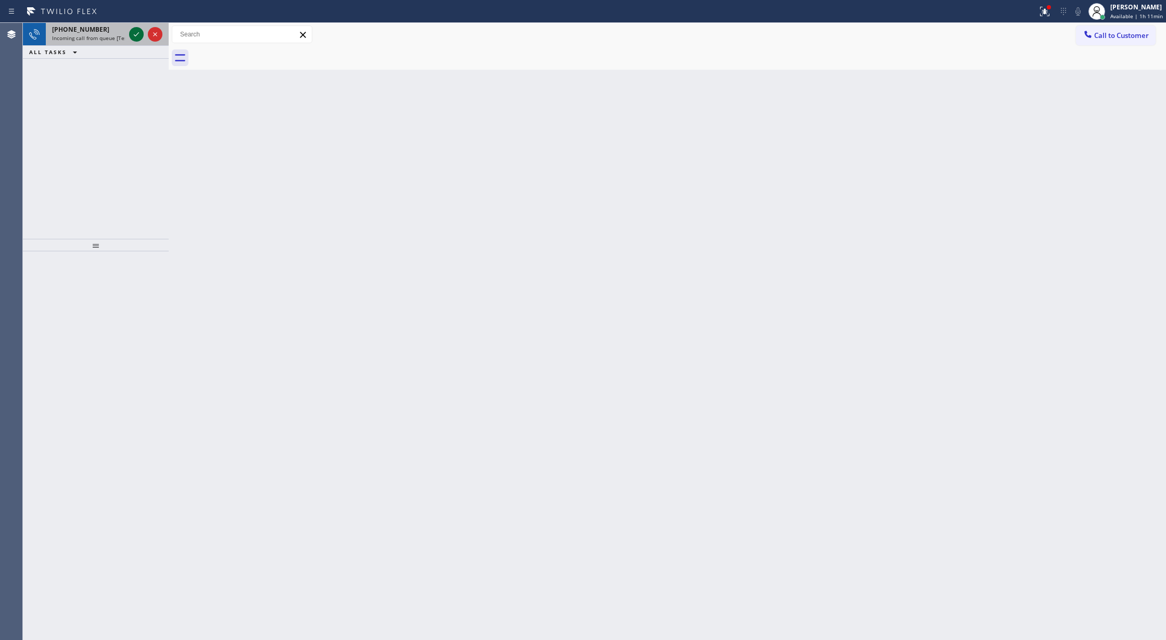
click at [134, 33] on icon at bounding box center [136, 34] width 12 height 12
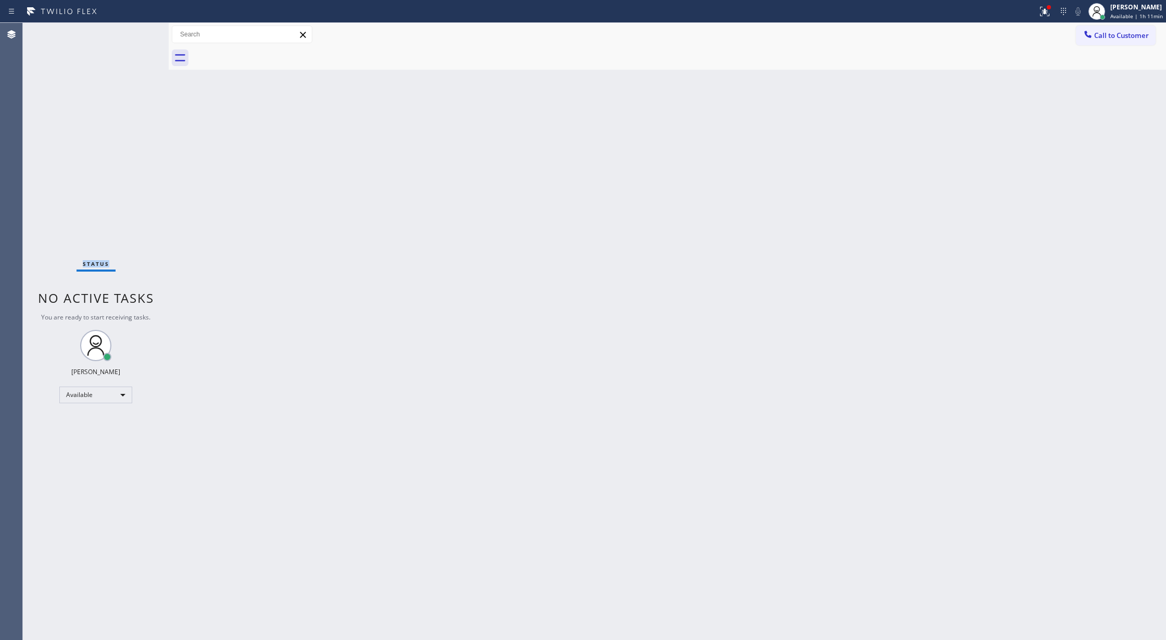
click at [134, 33] on div "Status No active tasks You are ready to start receiving tasks. [PERSON_NAME] Av…" at bounding box center [96, 331] width 146 height 617
click at [220, 136] on div "Back to Dashboard Change Sender ID Customers Technicians Select a contact Outbo…" at bounding box center [667, 331] width 997 height 617
click at [123, 30] on div "Status No active tasks You are ready to start receiving tasks. [PERSON_NAME] Av…" at bounding box center [96, 331] width 146 height 617
click at [136, 27] on div "Status No active tasks You are ready to start receiving tasks. [PERSON_NAME] Av…" at bounding box center [96, 331] width 146 height 617
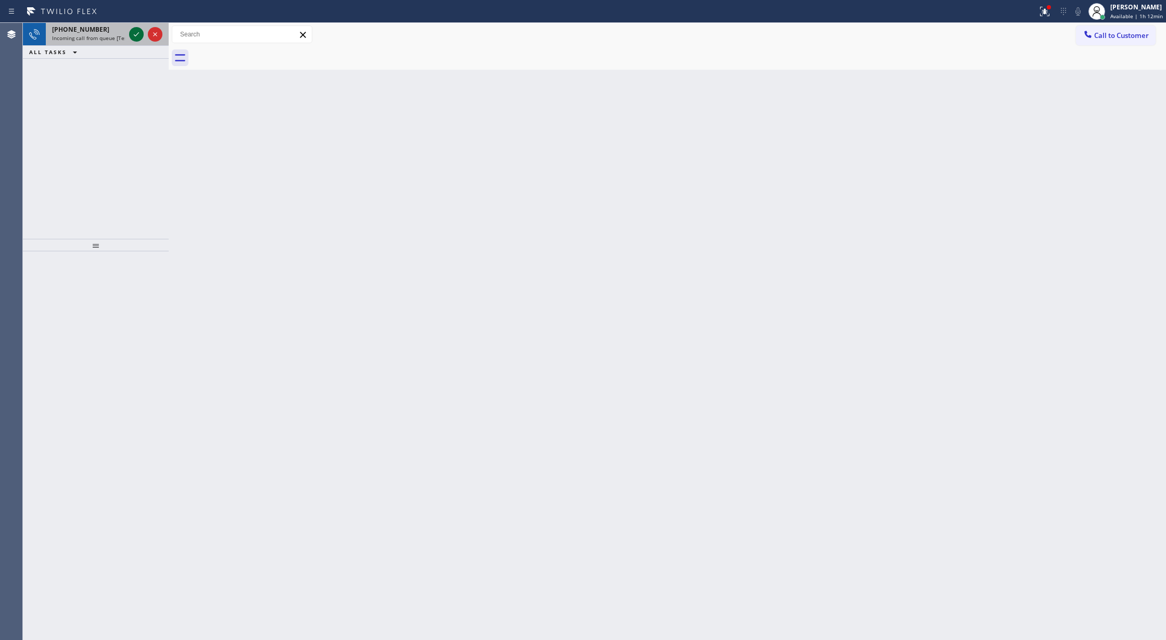
click at [129, 35] on div at bounding box center [136, 34] width 15 height 12
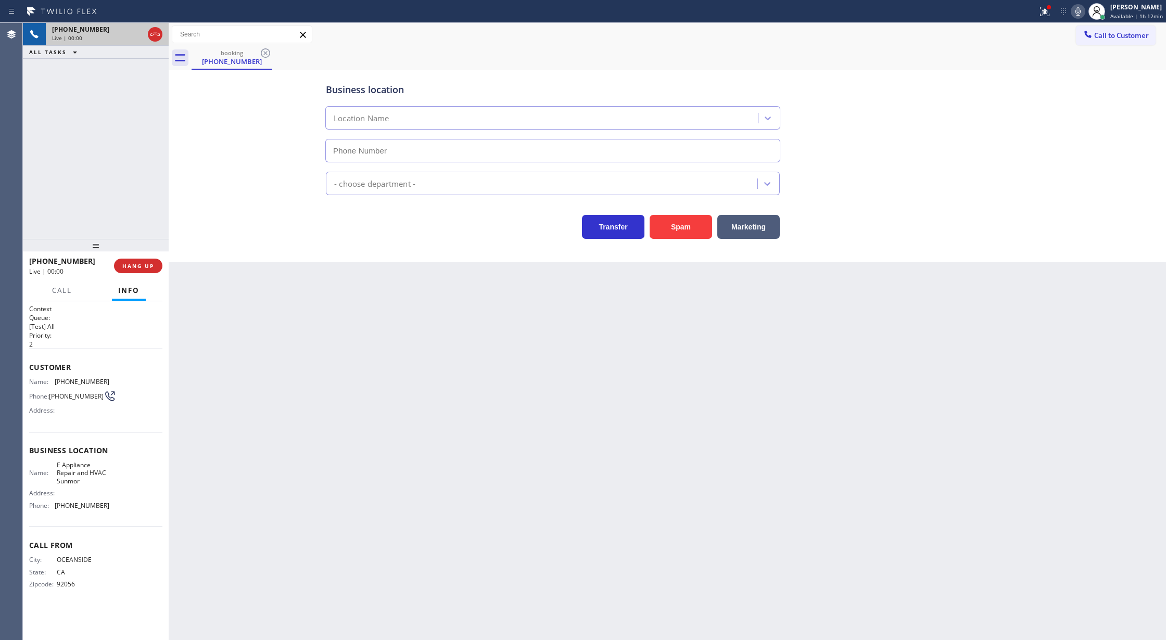
type input "[PHONE_NUMBER]"
click at [670, 235] on button "Spam" at bounding box center [681, 227] width 62 height 24
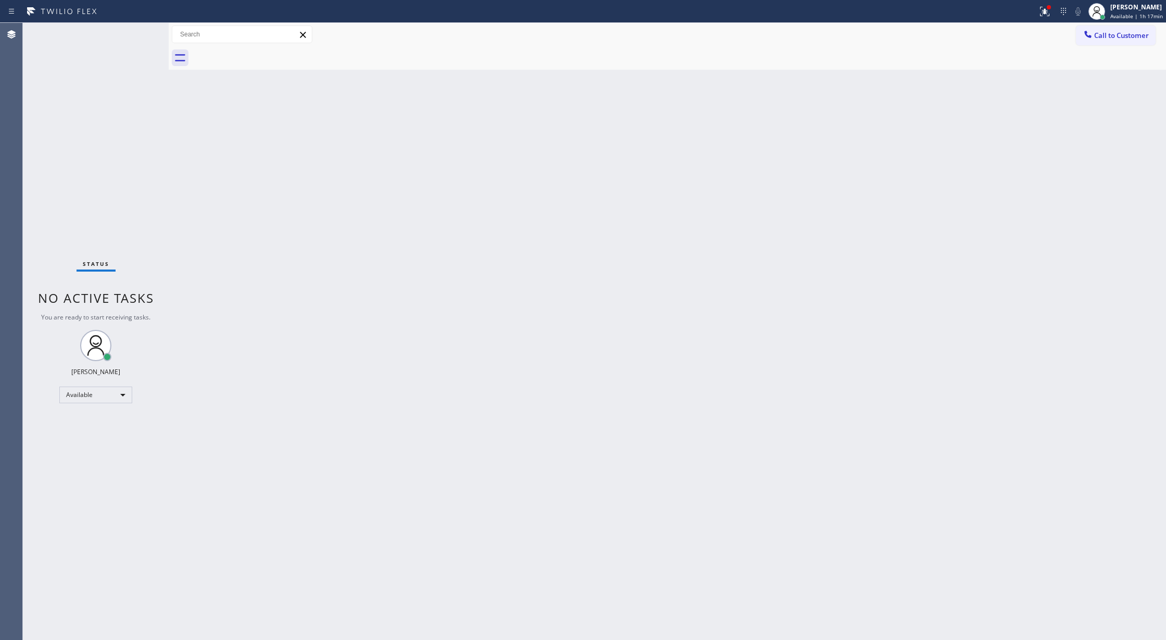
click at [132, 36] on div "Status No active tasks You are ready to start receiving tasks. [PERSON_NAME] Av…" at bounding box center [96, 331] width 146 height 617
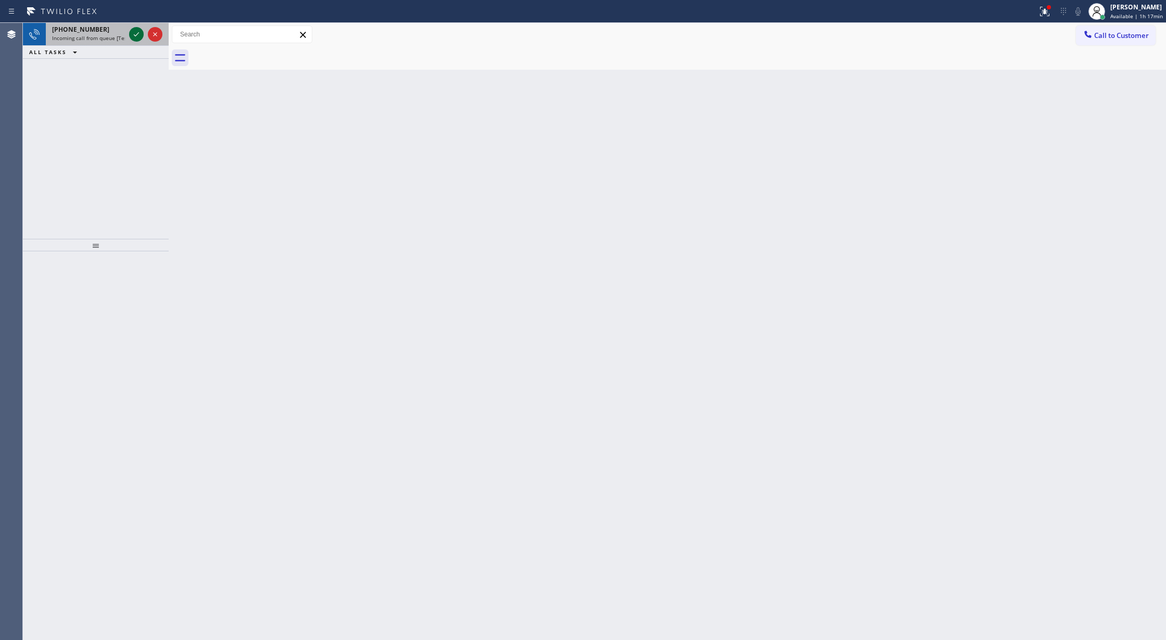
click at [134, 33] on icon at bounding box center [136, 34] width 12 height 12
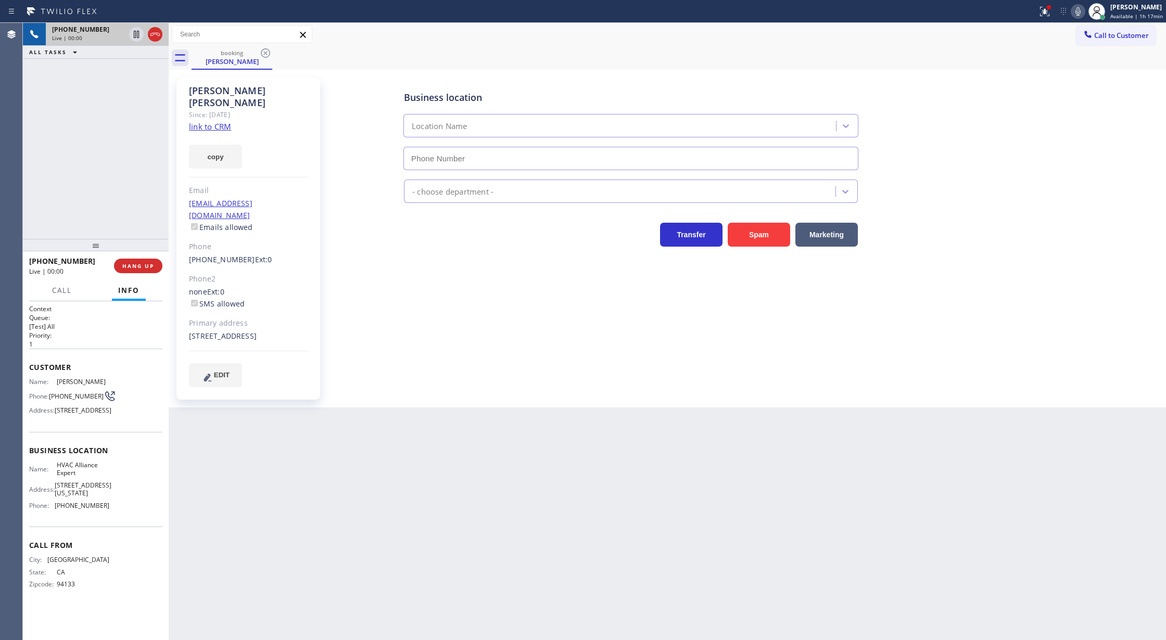
type input "[PHONE_NUMBER]"
click at [210, 121] on link "link to CRM" at bounding box center [210, 126] width 42 height 10
click at [750, 232] on button "Spam" at bounding box center [759, 235] width 62 height 24
click at [134, 272] on button "COMPLETE" at bounding box center [136, 266] width 53 height 15
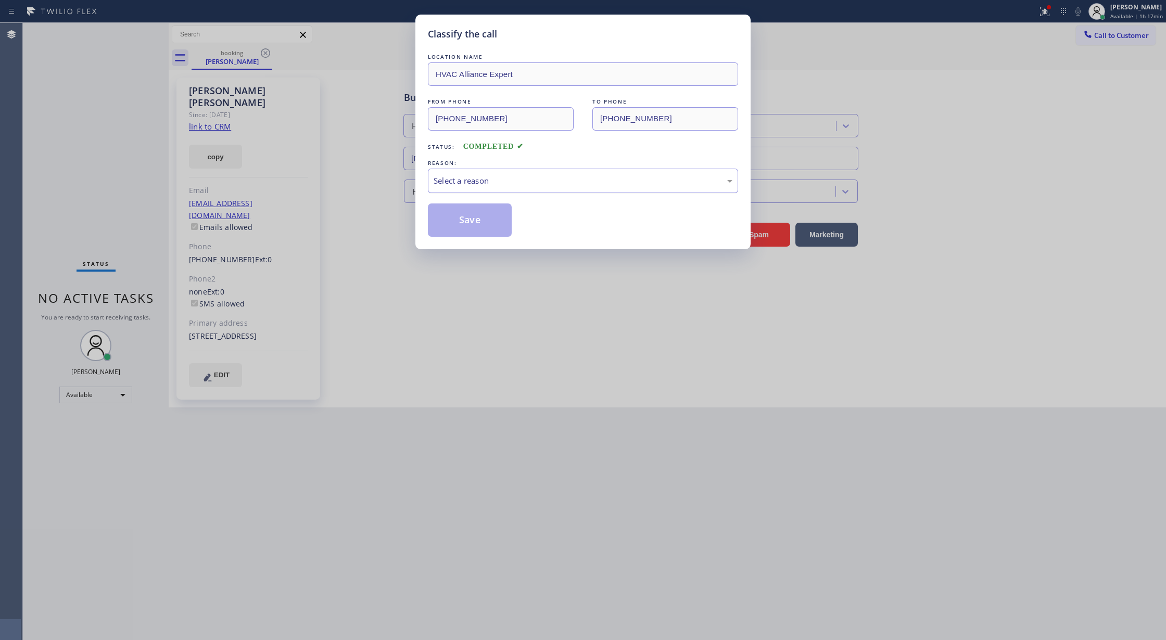
click at [491, 175] on div "Select a reason" at bounding box center [583, 181] width 299 height 12
click at [476, 223] on button "Save" at bounding box center [470, 220] width 84 height 33
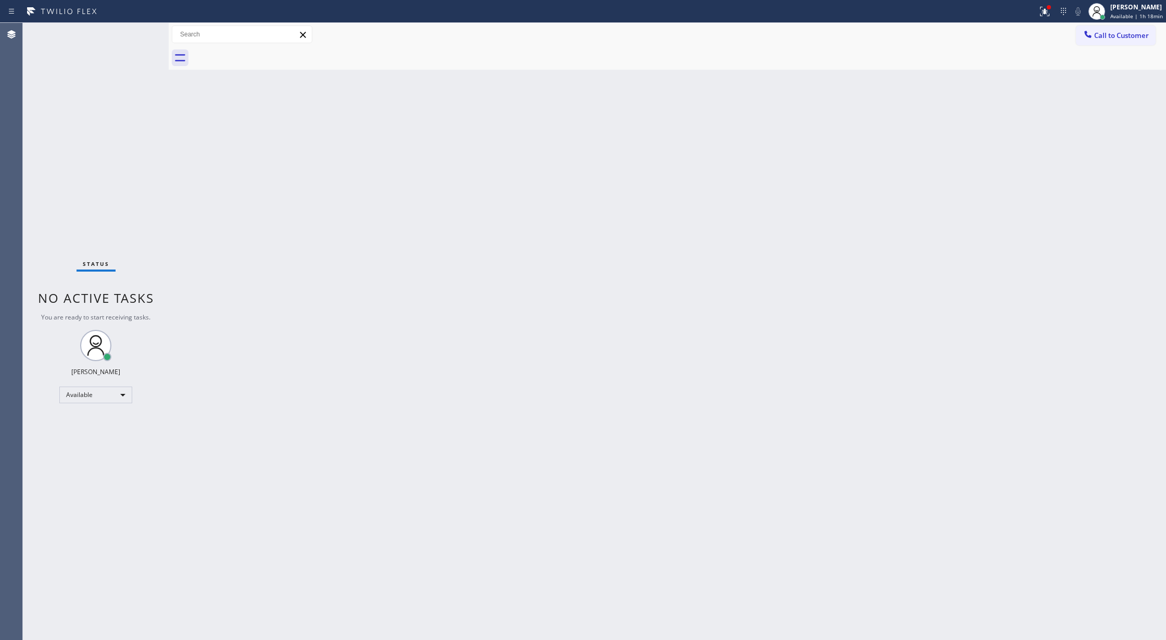
click at [148, 38] on div "Status No active tasks You are ready to start receiving tasks. [PERSON_NAME] Av…" at bounding box center [96, 331] width 146 height 617
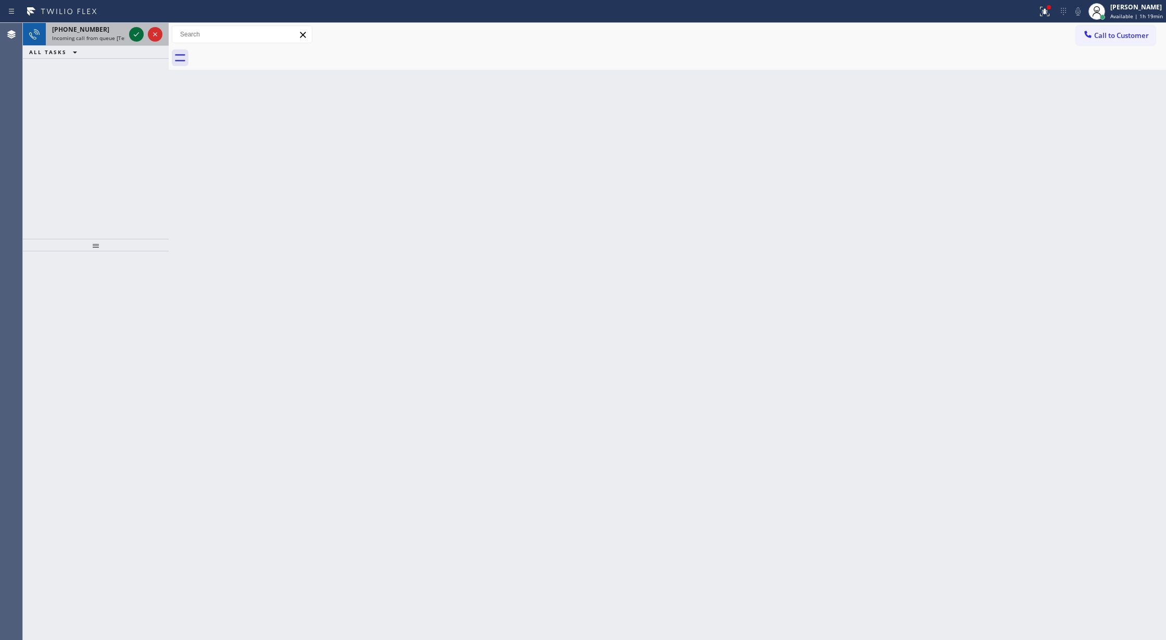
click at [129, 36] on div at bounding box center [136, 34] width 15 height 12
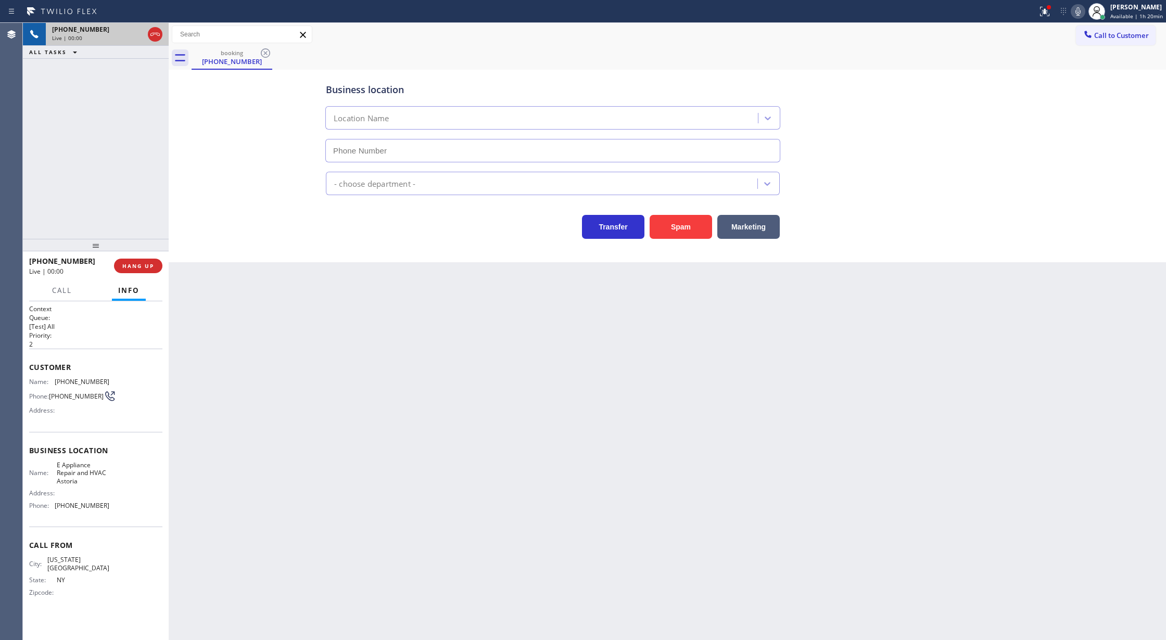
type input "[PHONE_NUMBER]"
click at [154, 37] on icon at bounding box center [155, 34] width 12 height 12
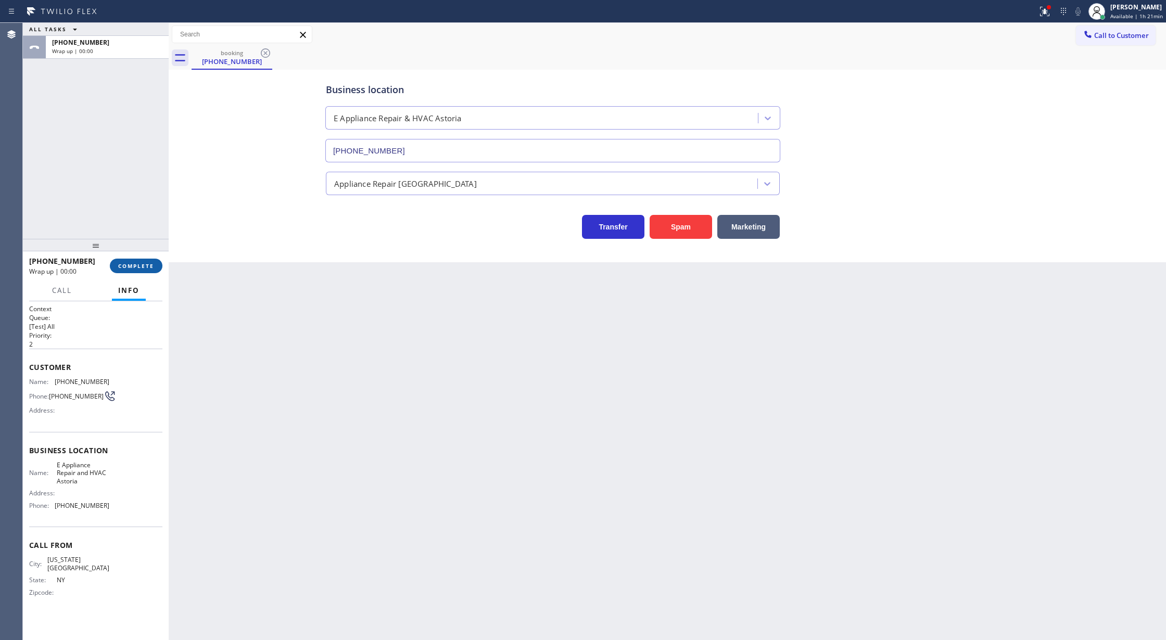
click at [138, 271] on button "COMPLETE" at bounding box center [136, 266] width 53 height 15
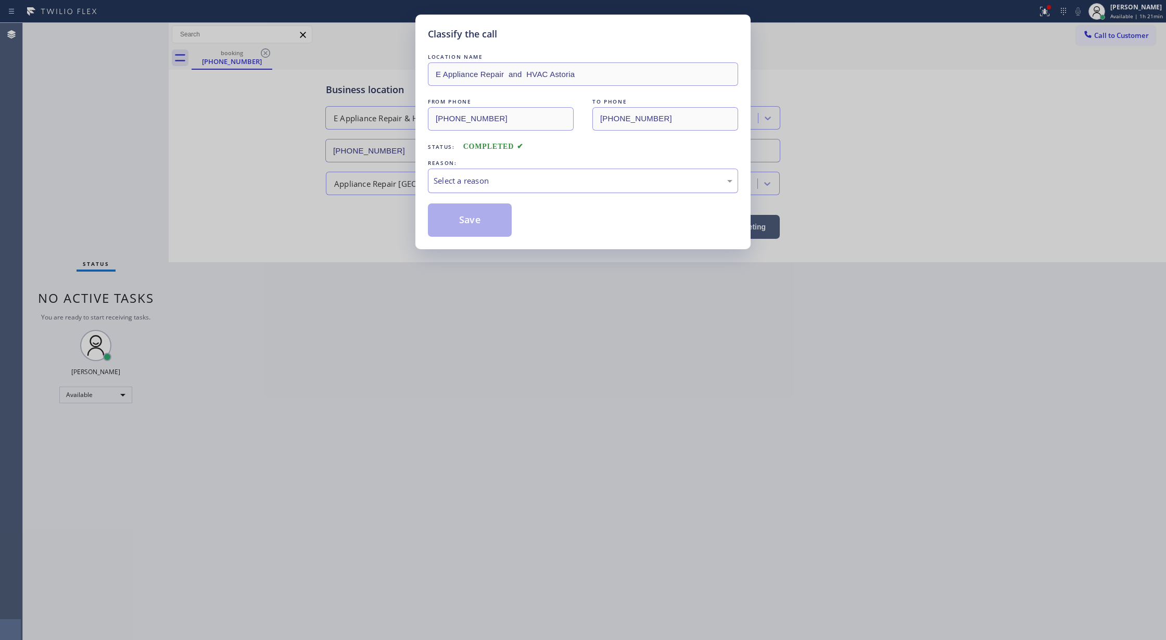
click at [579, 180] on div "Select a reason" at bounding box center [583, 181] width 299 height 12
click at [486, 221] on button "Save" at bounding box center [470, 220] width 84 height 33
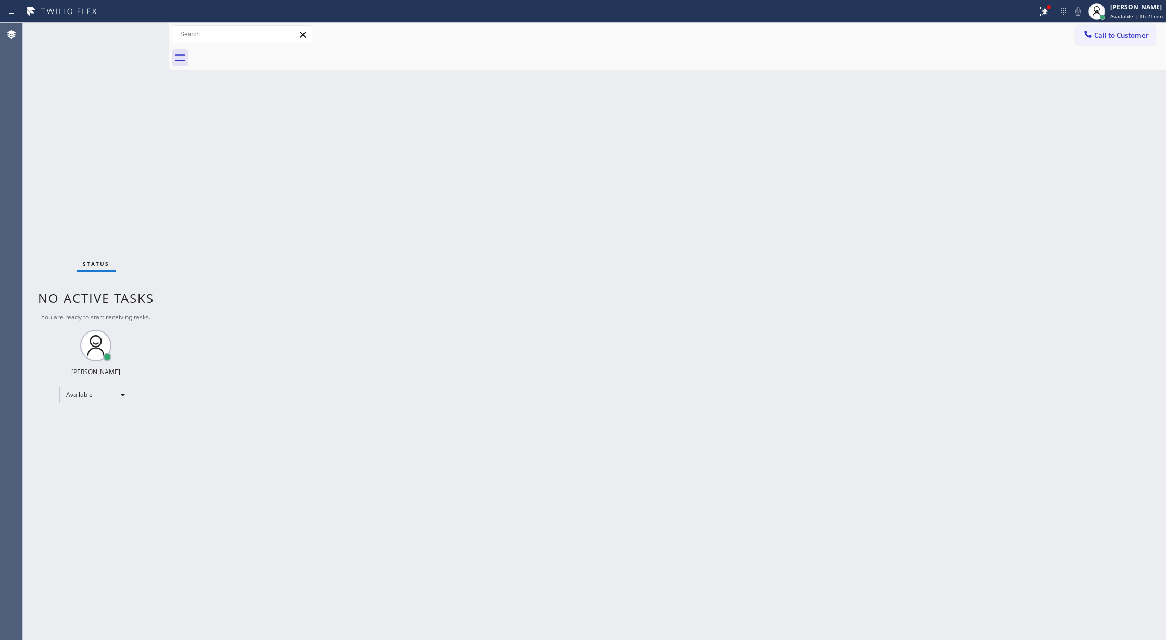
drag, startPoint x: 144, startPoint y: 23, endPoint x: 129, endPoint y: 36, distance: 19.9
click at [138, 27] on div "Status No active tasks You are ready to start receiving tasks. [PERSON_NAME] Av…" at bounding box center [96, 331] width 146 height 617
click at [129, 36] on div "Status No active tasks You are ready to start receiving tasks. [PERSON_NAME] Av…" at bounding box center [96, 331] width 146 height 617
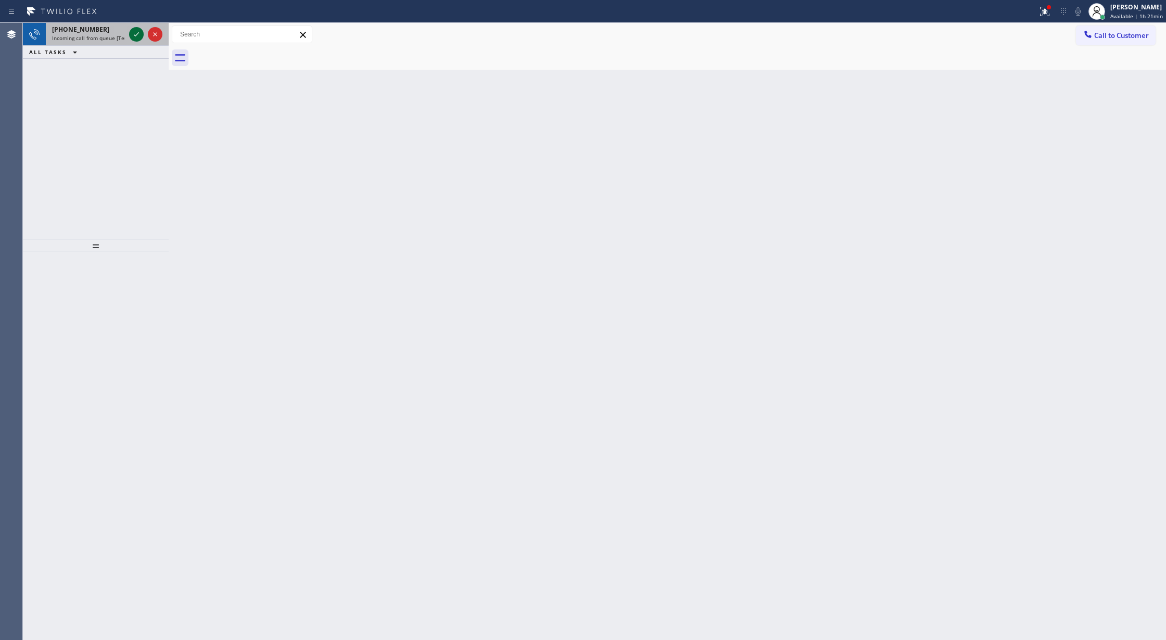
click at [133, 38] on icon at bounding box center [136, 34] width 12 height 12
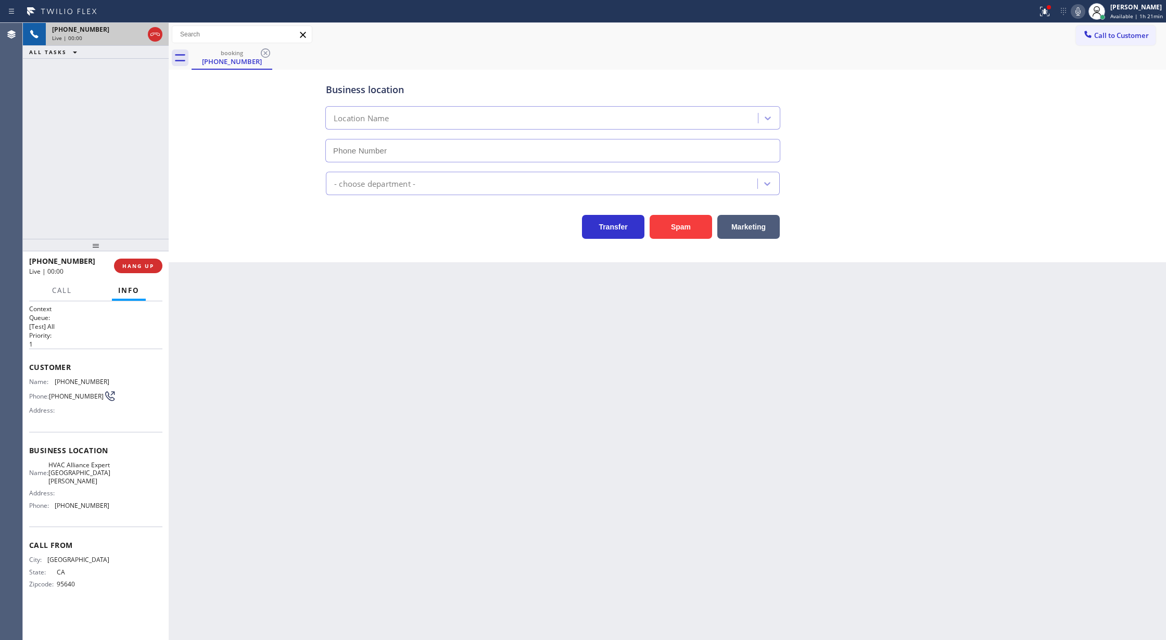
type input "[PHONE_NUMBER]"
click at [681, 227] on button "Spam" at bounding box center [681, 227] width 62 height 24
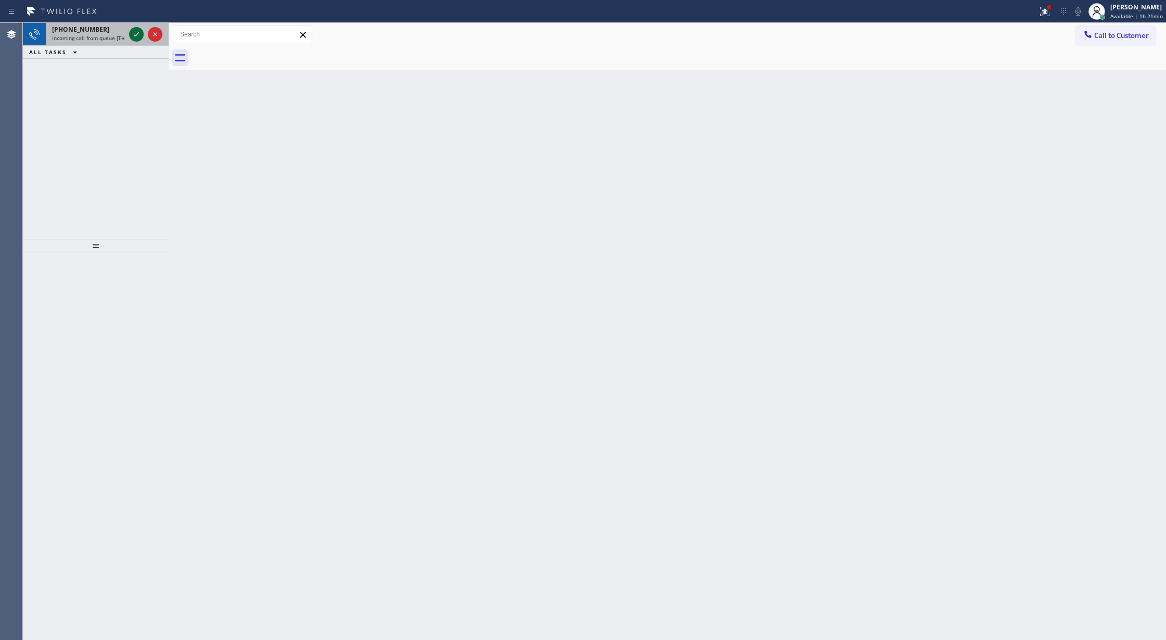
click at [135, 32] on icon at bounding box center [136, 34] width 12 height 12
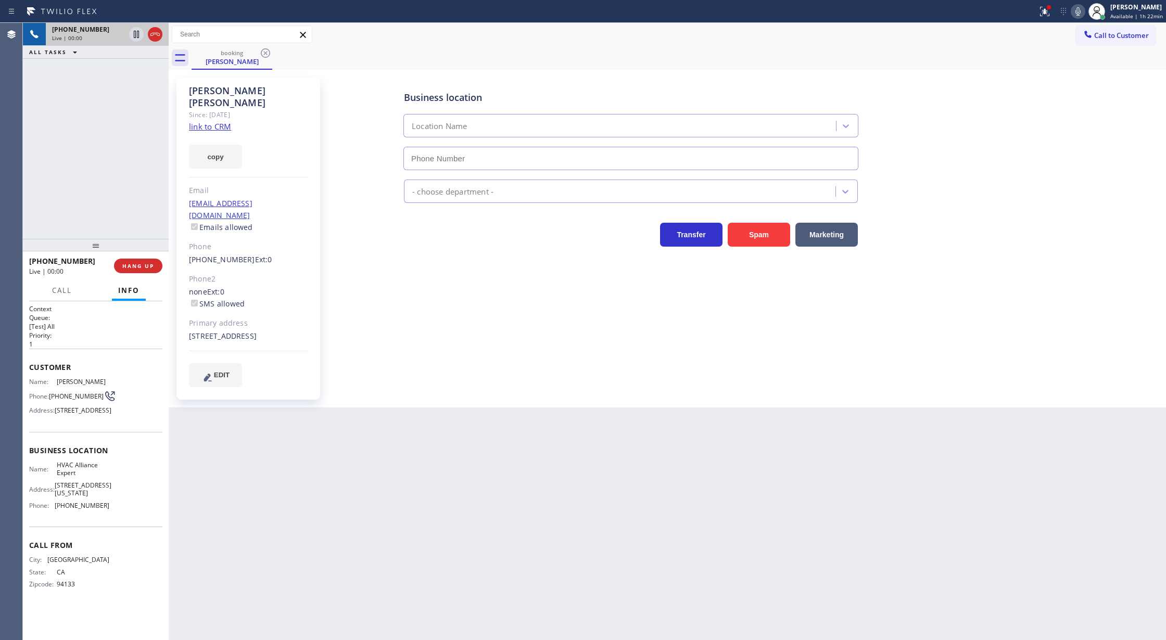
type input "[PHONE_NUMBER]"
click at [218, 121] on link "link to CRM" at bounding box center [210, 126] width 42 height 10
click at [155, 36] on icon at bounding box center [155, 34] width 12 height 12
click at [134, 271] on button "COMPLETE" at bounding box center [136, 266] width 53 height 15
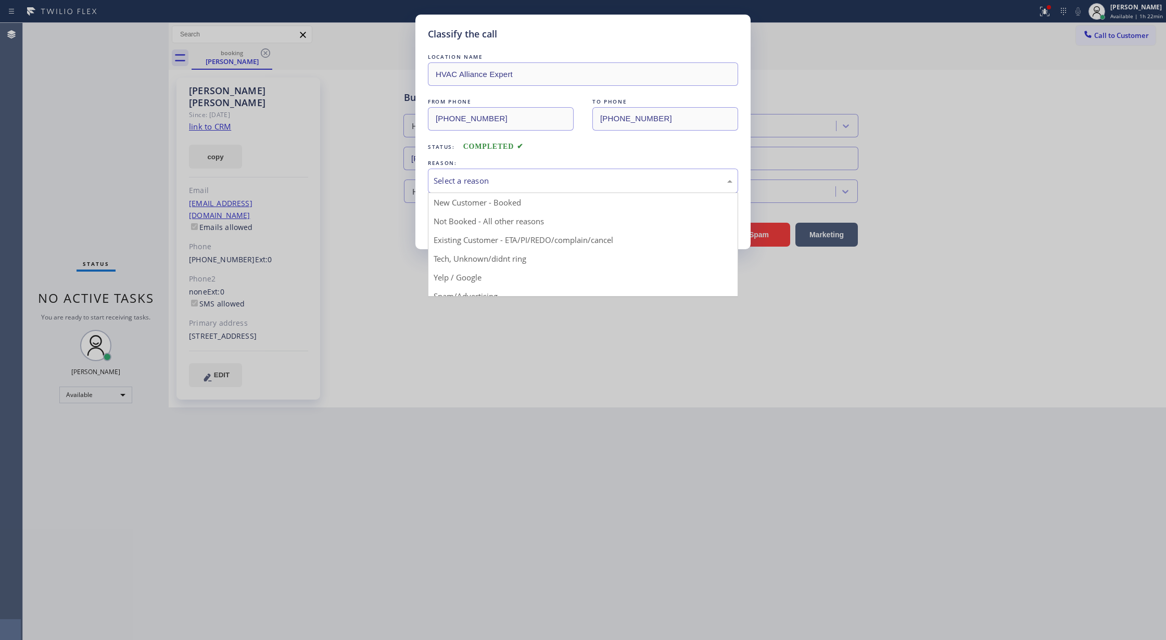
drag, startPoint x: 461, startPoint y: 188, endPoint x: 467, endPoint y: 192, distance: 7.5
click at [462, 188] on div "Select a reason" at bounding box center [583, 181] width 310 height 24
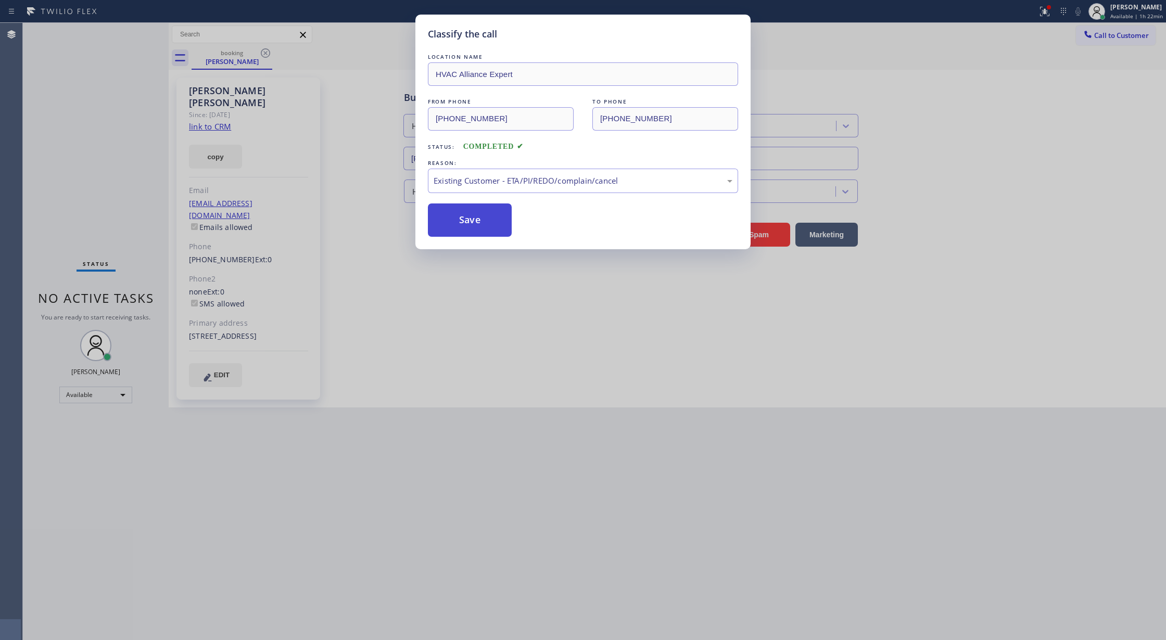
click at [459, 214] on button "Save" at bounding box center [470, 220] width 84 height 33
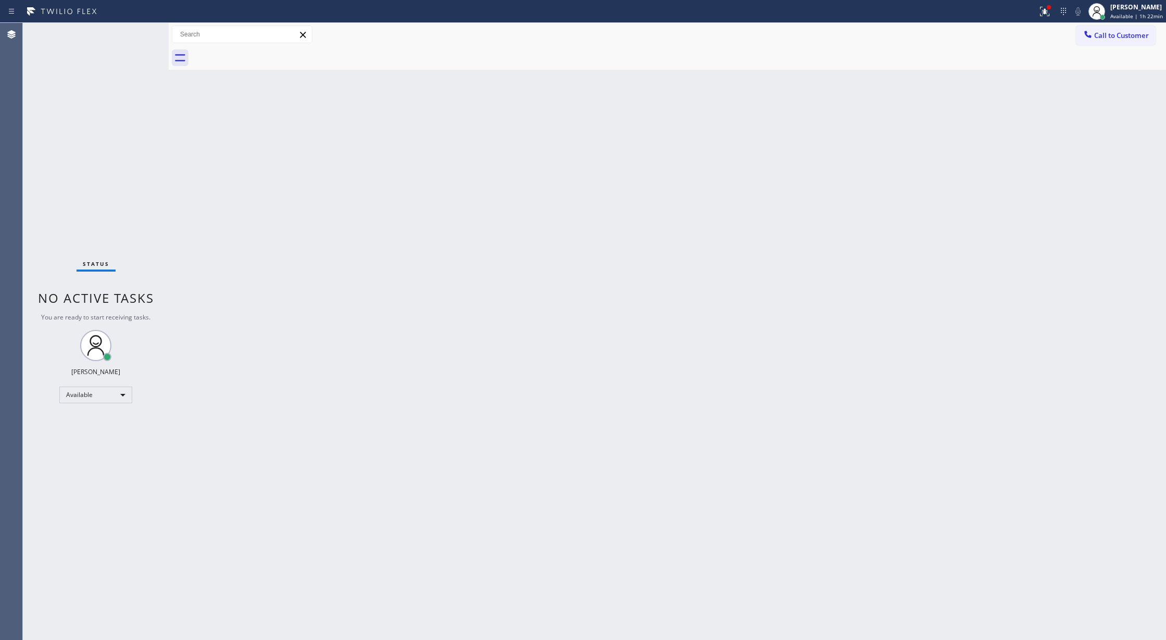
click at [143, 32] on div "Status No active tasks You are ready to start receiving tasks. [PERSON_NAME] Av…" at bounding box center [96, 331] width 146 height 617
click at [143, 31] on div "Status No active tasks You are ready to start receiving tasks. [PERSON_NAME] Av…" at bounding box center [96, 331] width 146 height 617
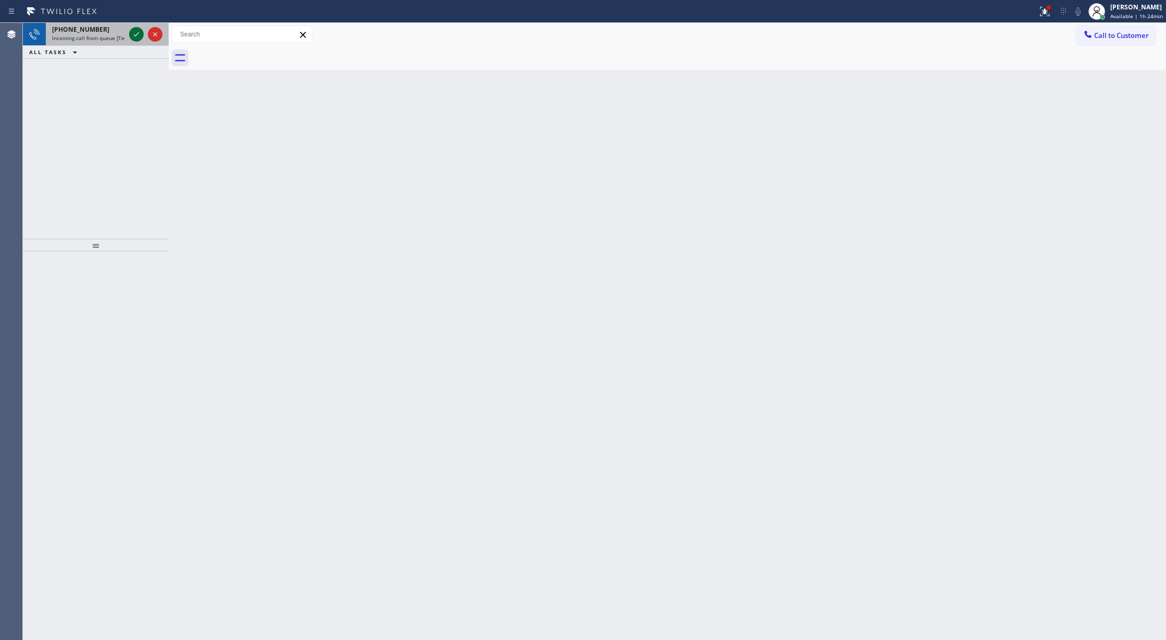
click at [136, 36] on icon at bounding box center [136, 34] width 12 height 12
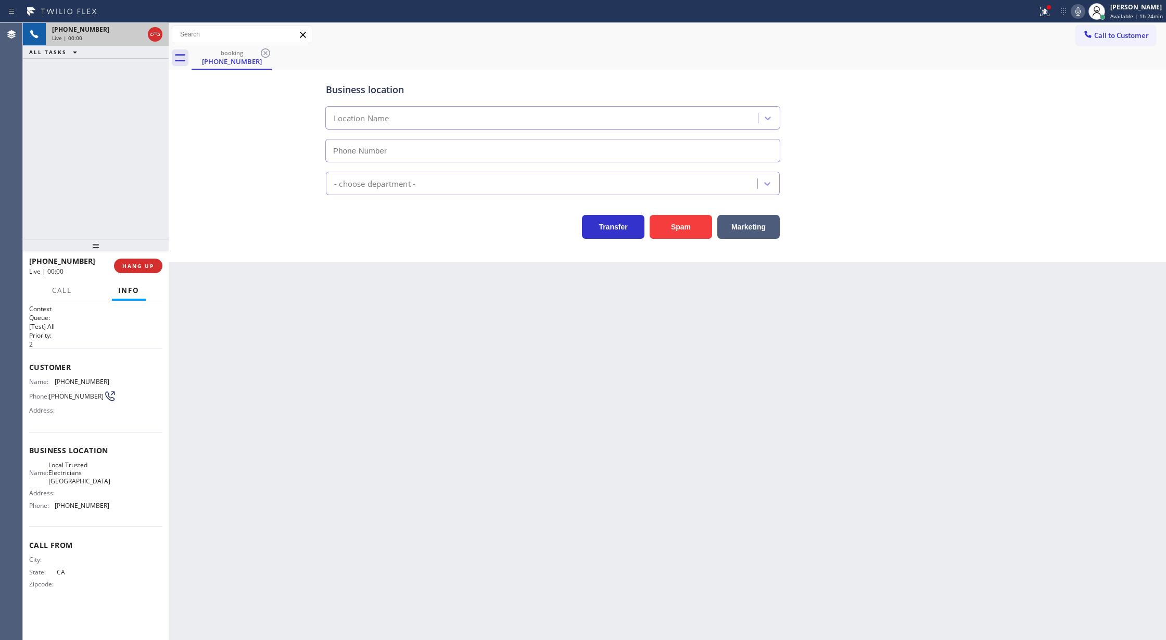
type input "[PHONE_NUMBER]"
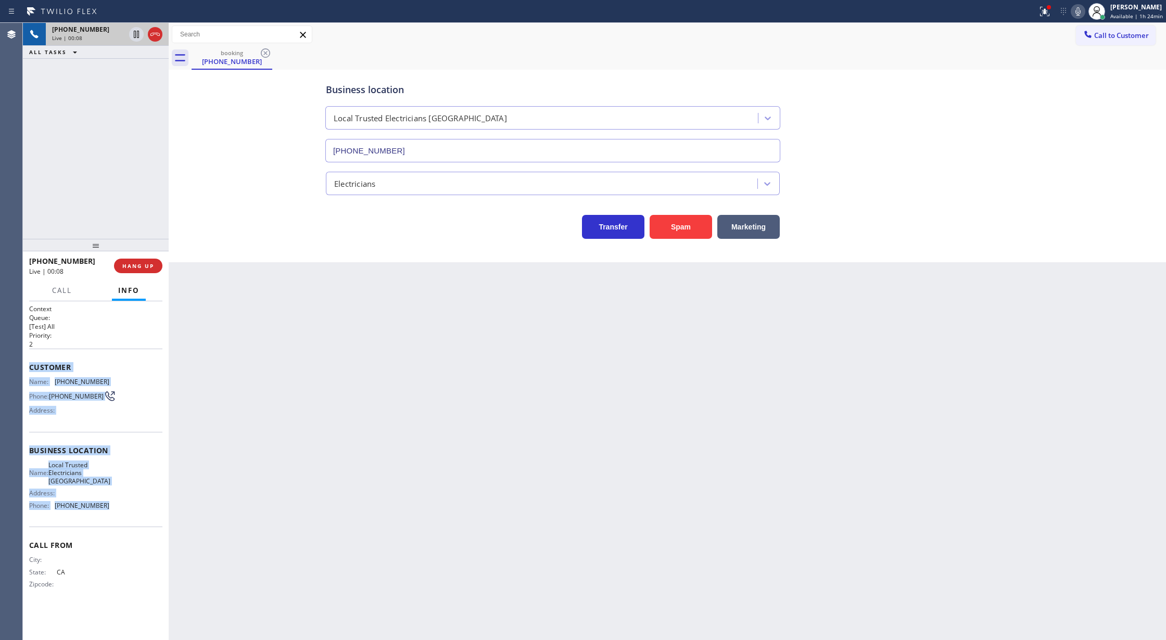
drag, startPoint x: 29, startPoint y: 370, endPoint x: 128, endPoint y: 511, distance: 172.0
click at [128, 511] on div "Context Queue: [Test] All Priority: 2 Customer Name: [PHONE_NUMBER] Phone: [PHO…" at bounding box center [95, 455] width 133 height 301
copy div "Customer Name: [PHONE_NUMBER] Phone: [PHONE_NUMBER] Address: Business location …"
click at [153, 36] on icon at bounding box center [155, 34] width 12 height 12
click at [129, 263] on span "COMPLETE" at bounding box center [136, 265] width 36 height 7
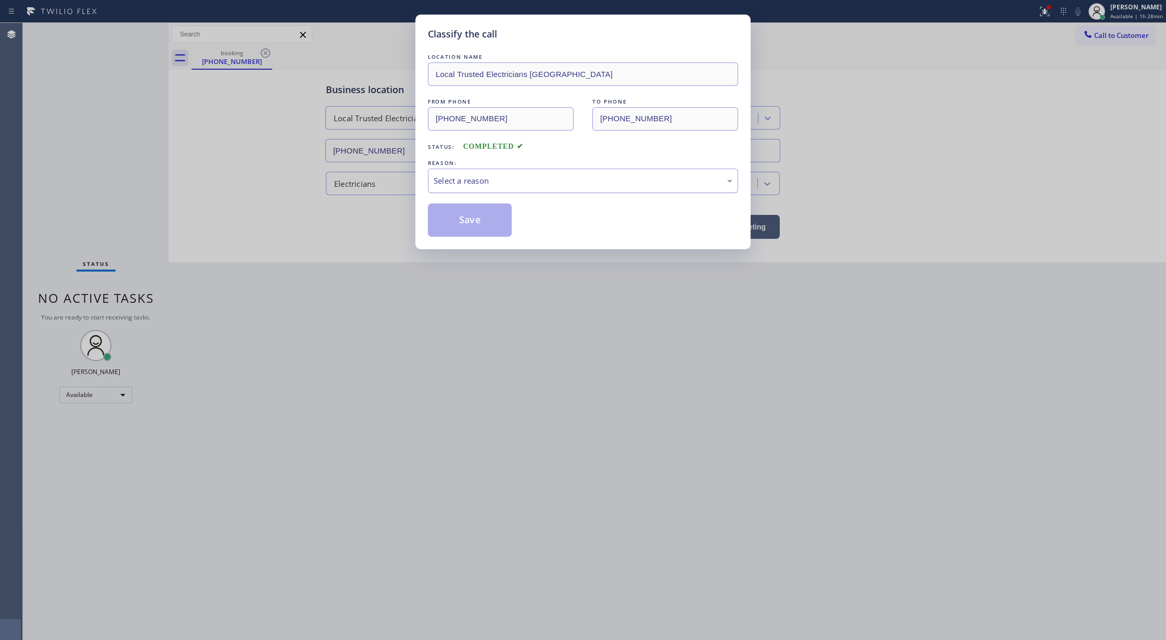
click at [452, 188] on div "Select a reason" at bounding box center [583, 181] width 310 height 24
click at [467, 222] on button "Save" at bounding box center [470, 220] width 84 height 33
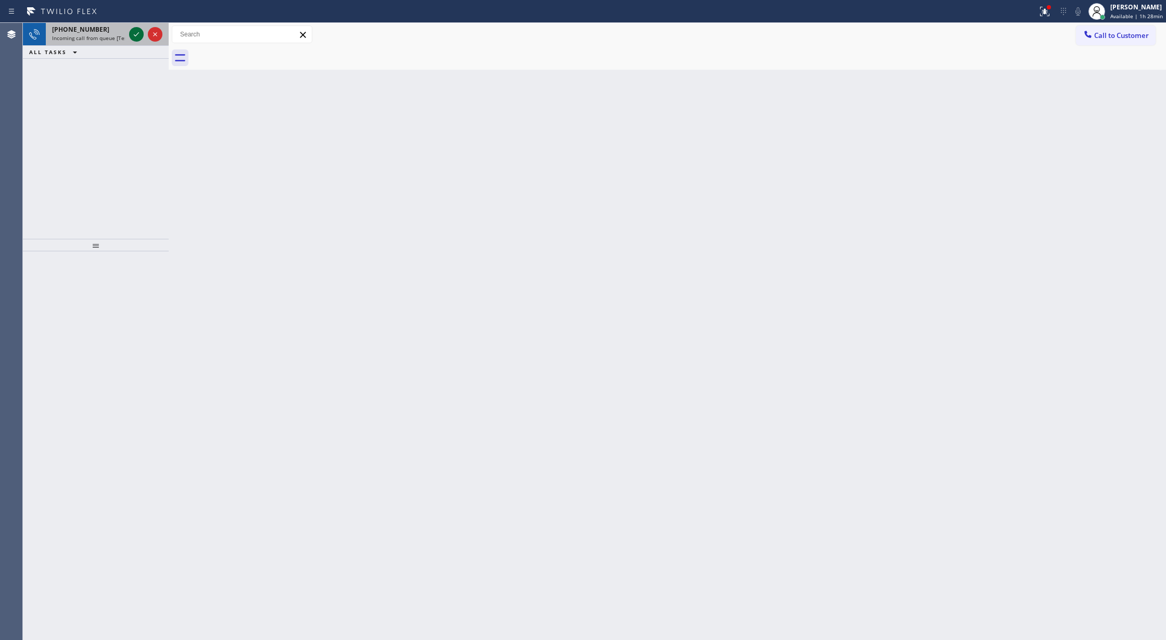
click at [137, 34] on icon at bounding box center [136, 34] width 5 height 4
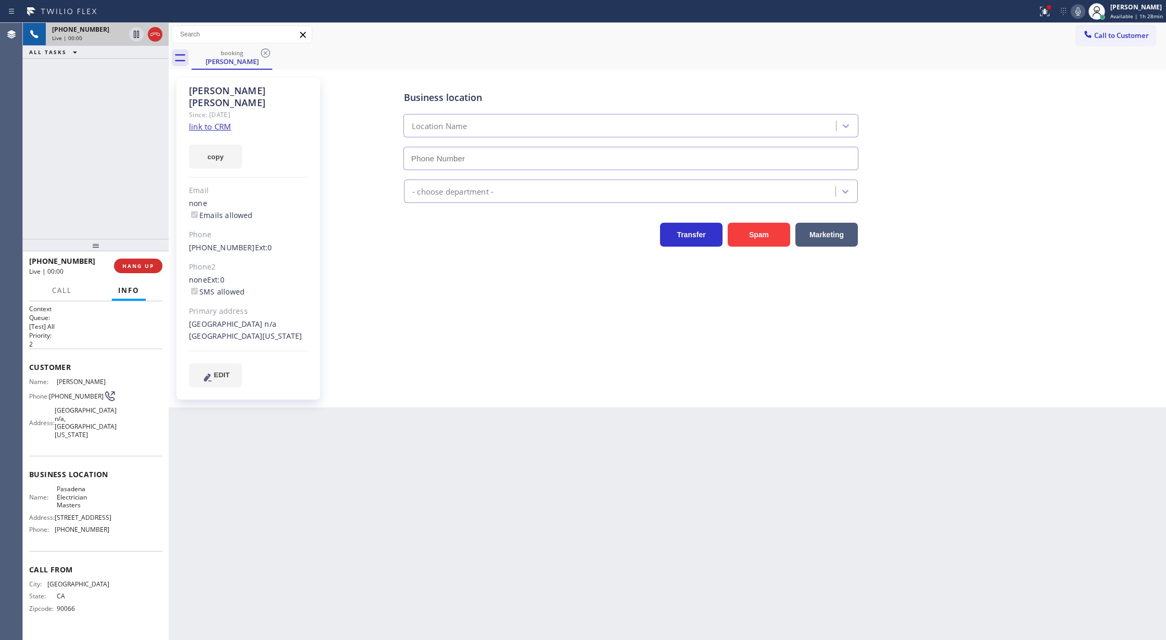
type input "[PHONE_NUMBER]"
click at [207, 109] on div "Since: [DATE]" at bounding box center [248, 115] width 119 height 12
click at [207, 121] on link "link to CRM" at bounding box center [210, 126] width 42 height 10
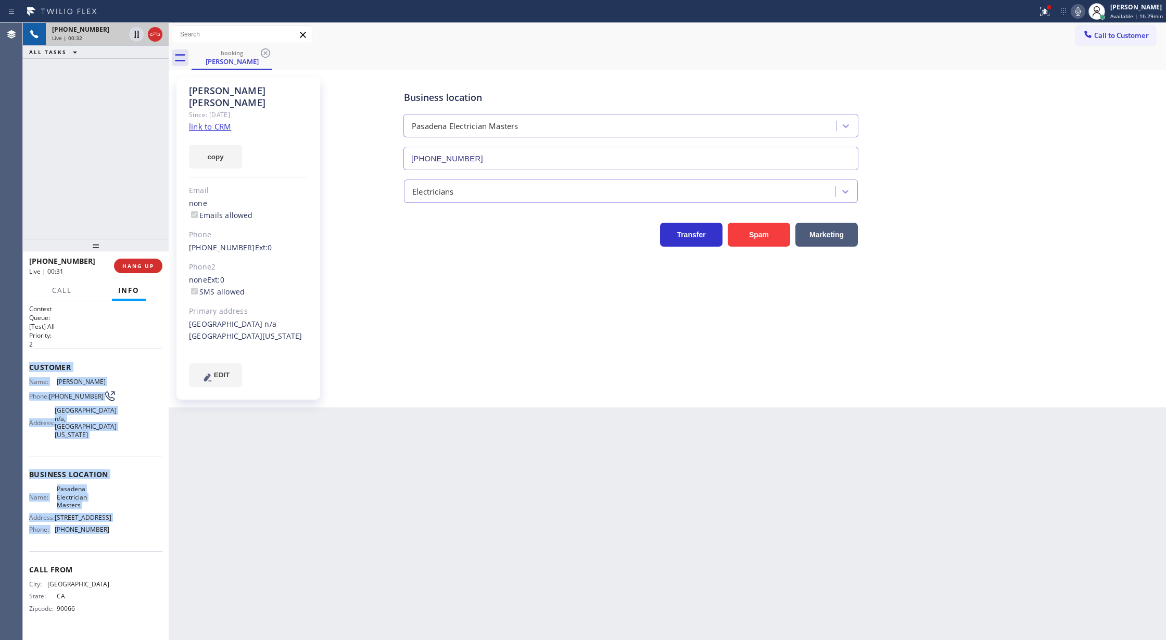
copy div "Customer Name: [PERSON_NAME] Phone: [PHONE_NUMBER] Address: [GEOGRAPHIC_DATA][U…"
drag, startPoint x: 28, startPoint y: 370, endPoint x: 120, endPoint y: 534, distance: 188.1
click at [120, 534] on div "Context Queue: [Test] All Priority: 2 Customer Name: [PERSON_NAME] Phone: [PHON…" at bounding box center [96, 470] width 146 height 339
click at [141, 34] on icon at bounding box center [136, 34] width 12 height 12
click at [1077, 10] on icon at bounding box center [1078, 11] width 12 height 12
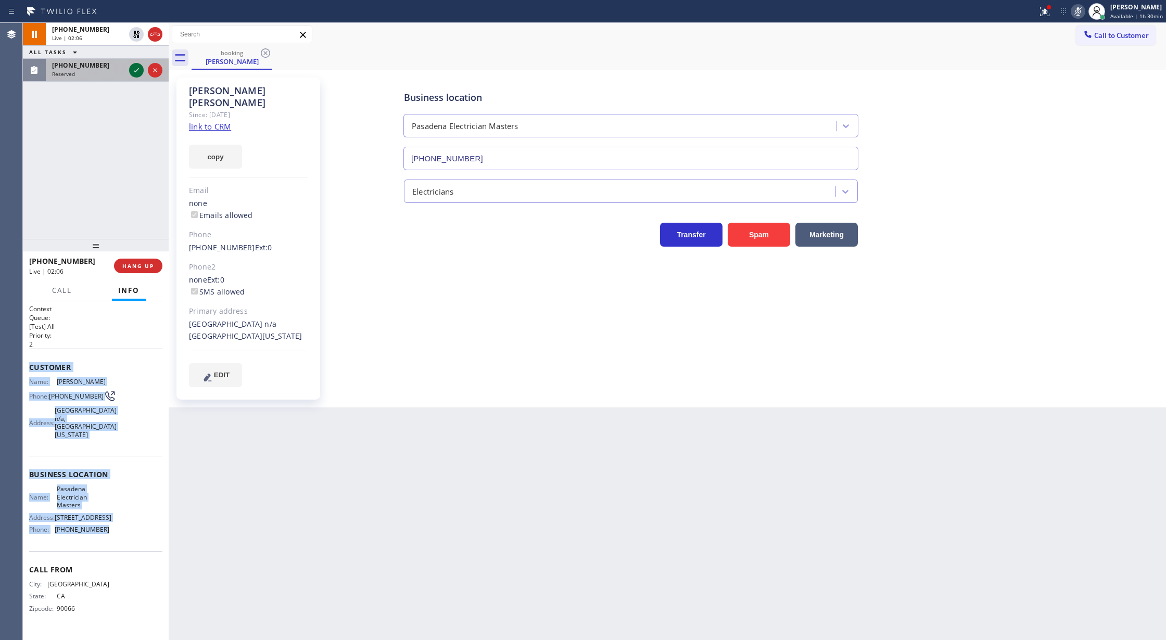
click at [135, 75] on icon at bounding box center [136, 70] width 12 height 12
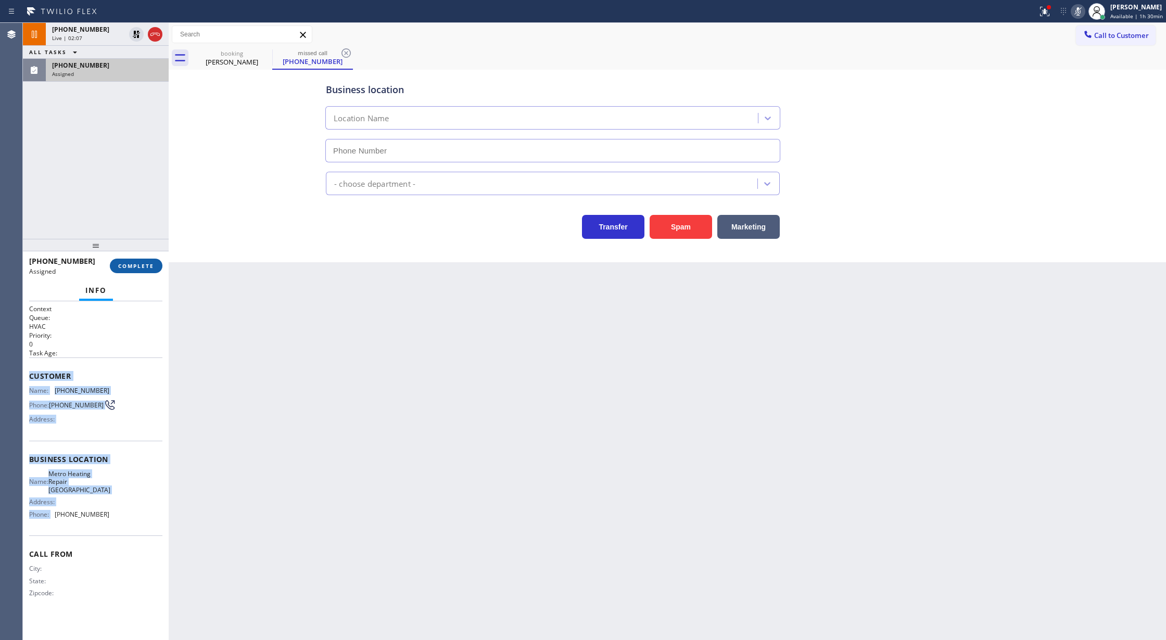
type input "[PHONE_NUMBER]"
click at [125, 269] on span "COMPLETE" at bounding box center [136, 265] width 36 height 7
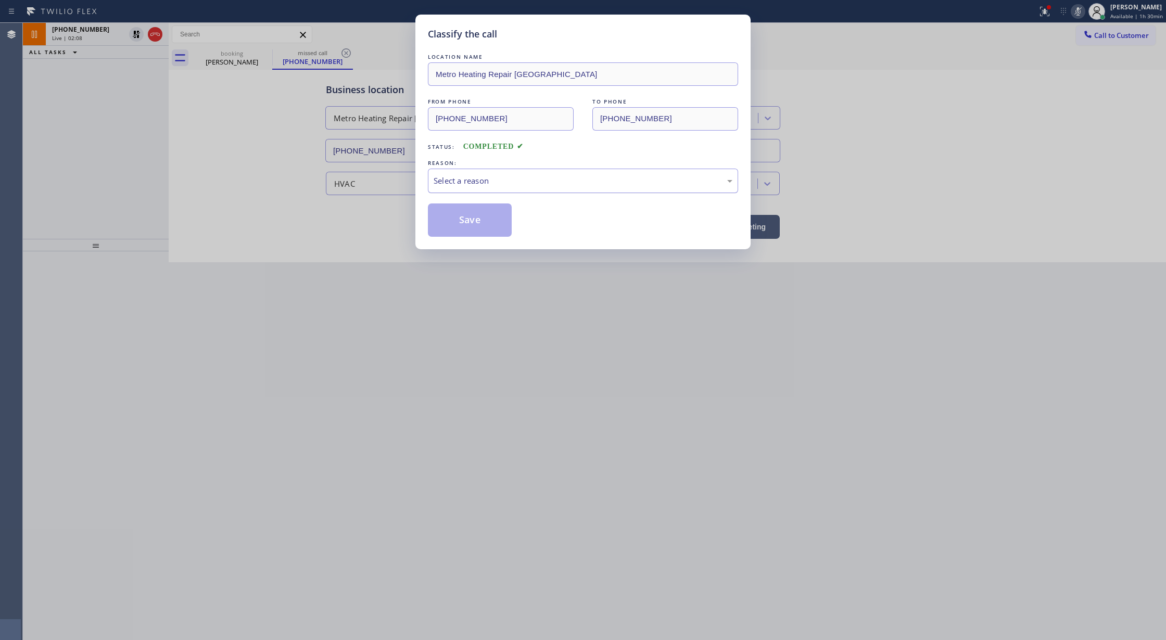
click at [506, 185] on div "Select a reason" at bounding box center [583, 181] width 299 height 12
click at [475, 223] on button "Save" at bounding box center [470, 220] width 84 height 33
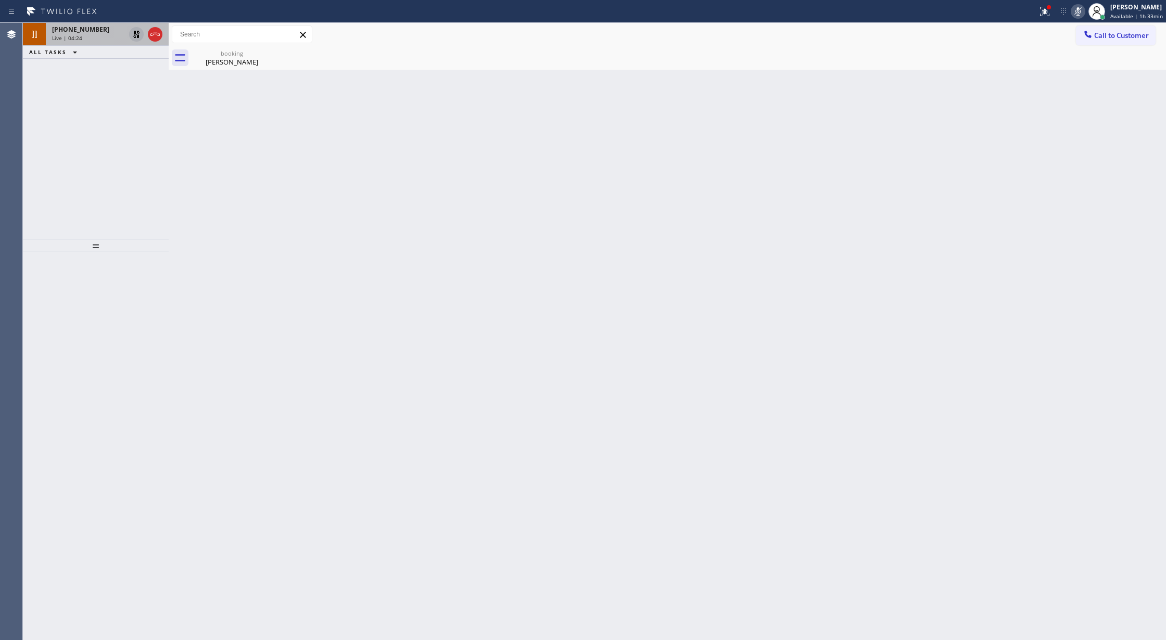
click at [132, 34] on icon at bounding box center [136, 34] width 12 height 12
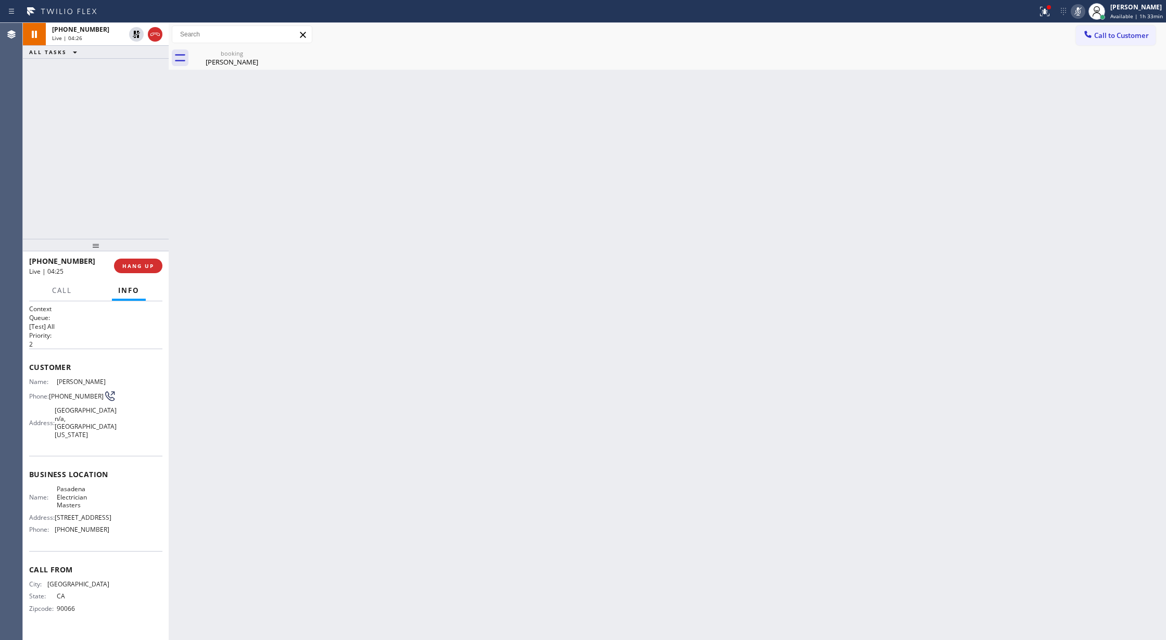
click at [1075, 12] on icon at bounding box center [1078, 11] width 12 height 12
click at [142, 259] on button "COMPLETE" at bounding box center [136, 266] width 53 height 15
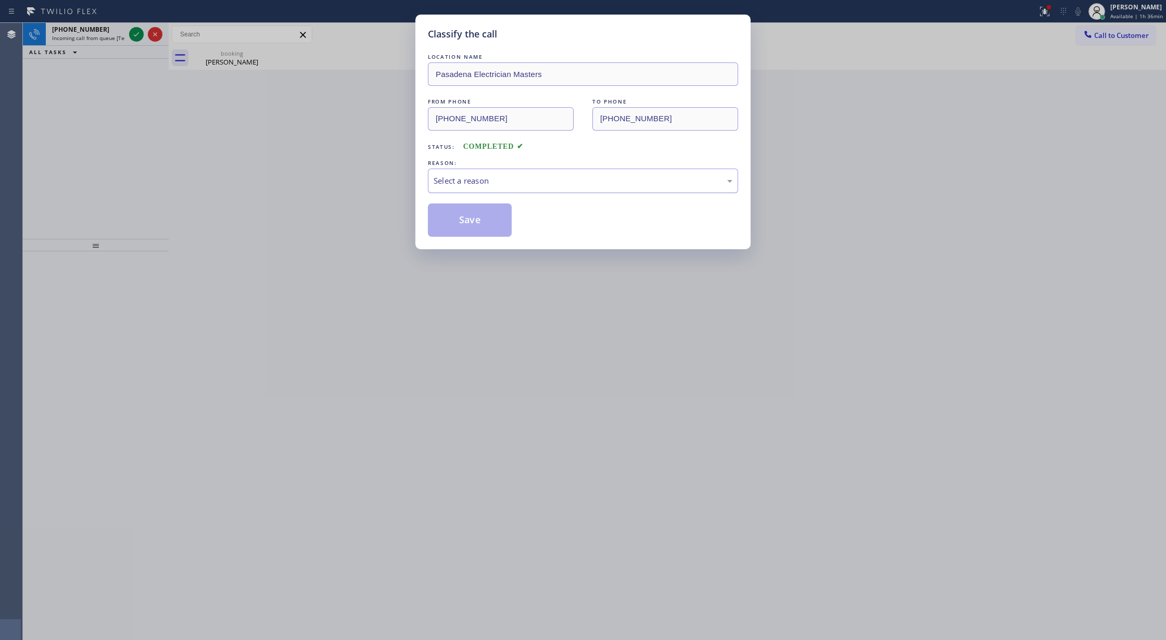
click at [457, 193] on div "Select a reason" at bounding box center [583, 181] width 310 height 24
click at [463, 223] on button "Save" at bounding box center [470, 220] width 84 height 33
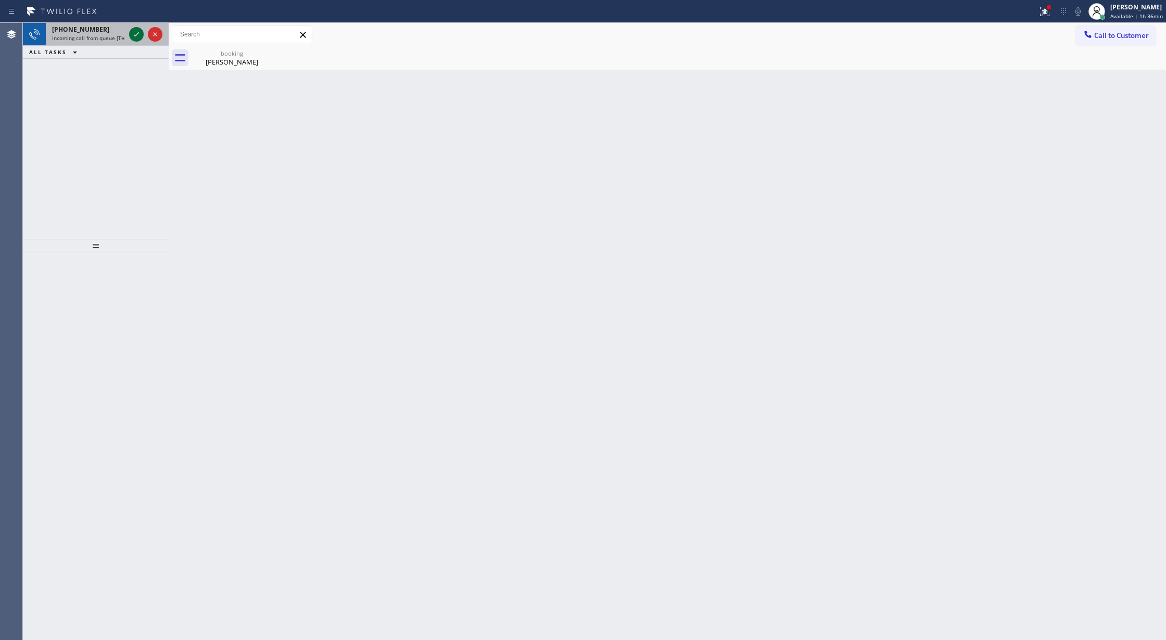
click at [136, 34] on icon at bounding box center [136, 34] width 12 height 12
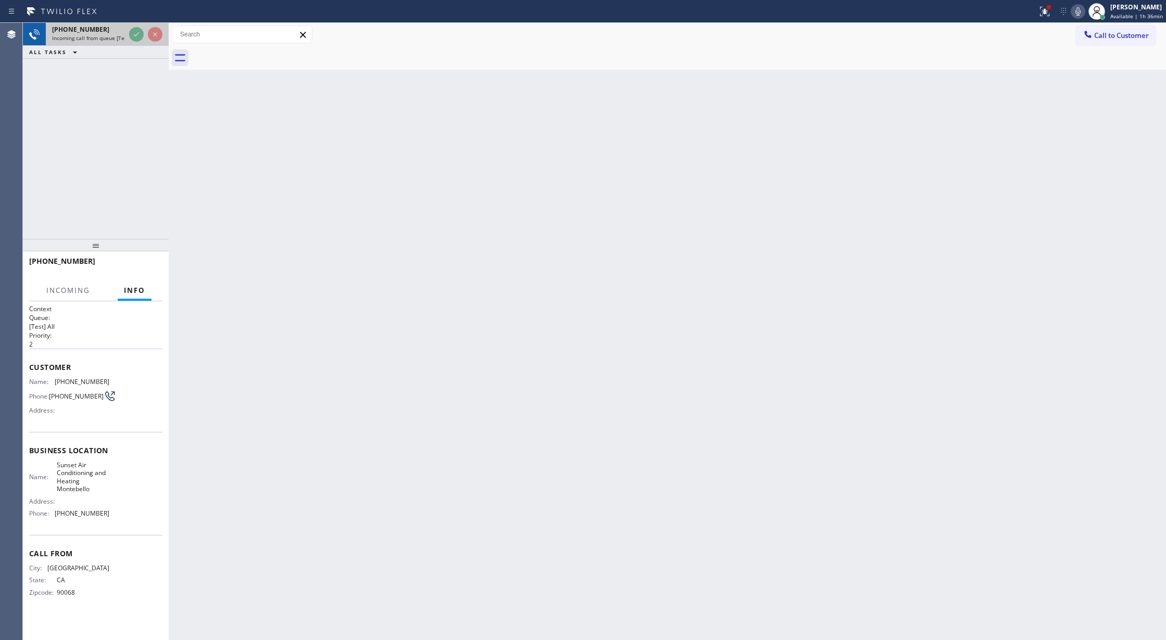
click at [125, 33] on div "[PHONE_NUMBER]" at bounding box center [88, 29] width 73 height 9
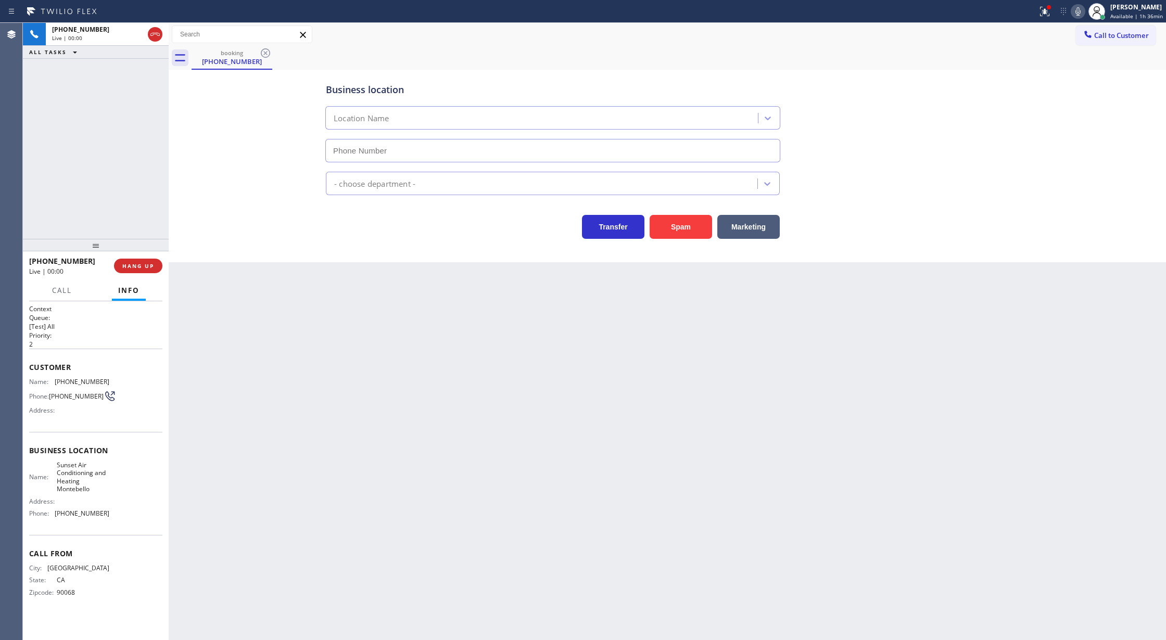
click at [159, 30] on icon at bounding box center [155, 34] width 12 height 12
type input "[PHONE_NUMBER]"
click at [141, 261] on button "HANG UP" at bounding box center [138, 266] width 48 height 15
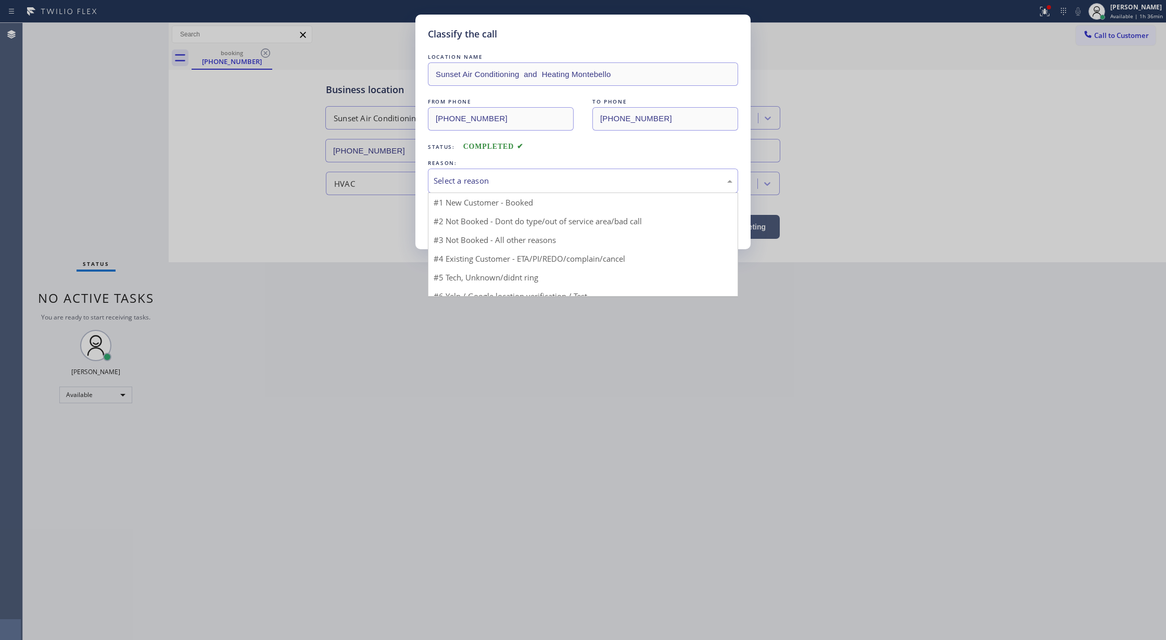
click at [467, 182] on div "Select a reason" at bounding box center [583, 181] width 299 height 12
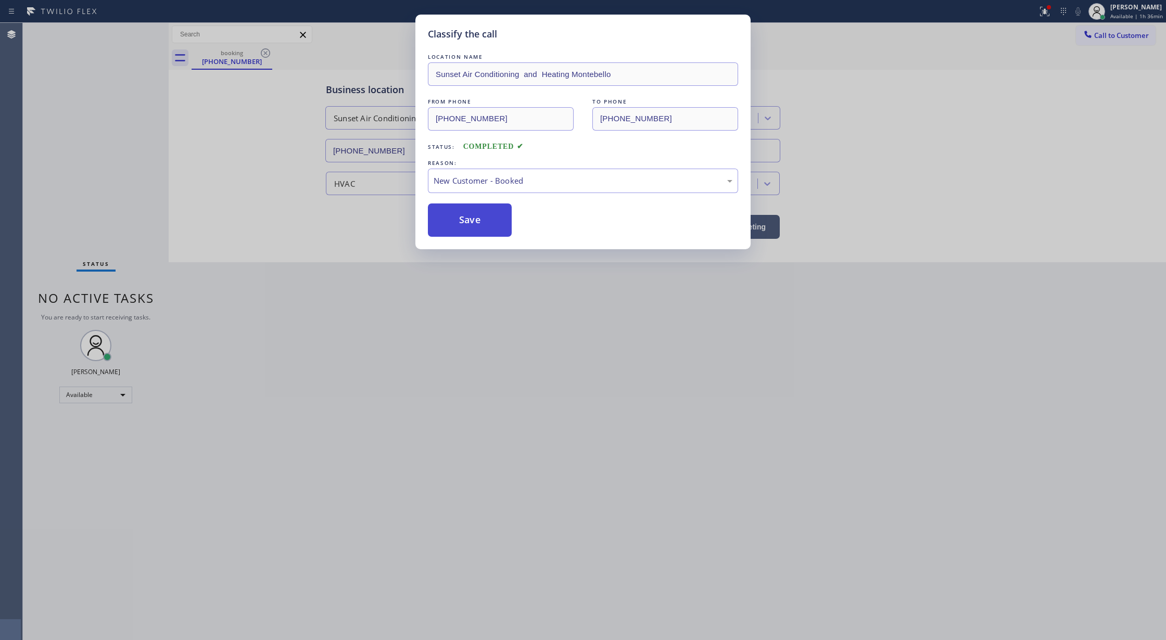
click at [467, 229] on button "Save" at bounding box center [470, 220] width 84 height 33
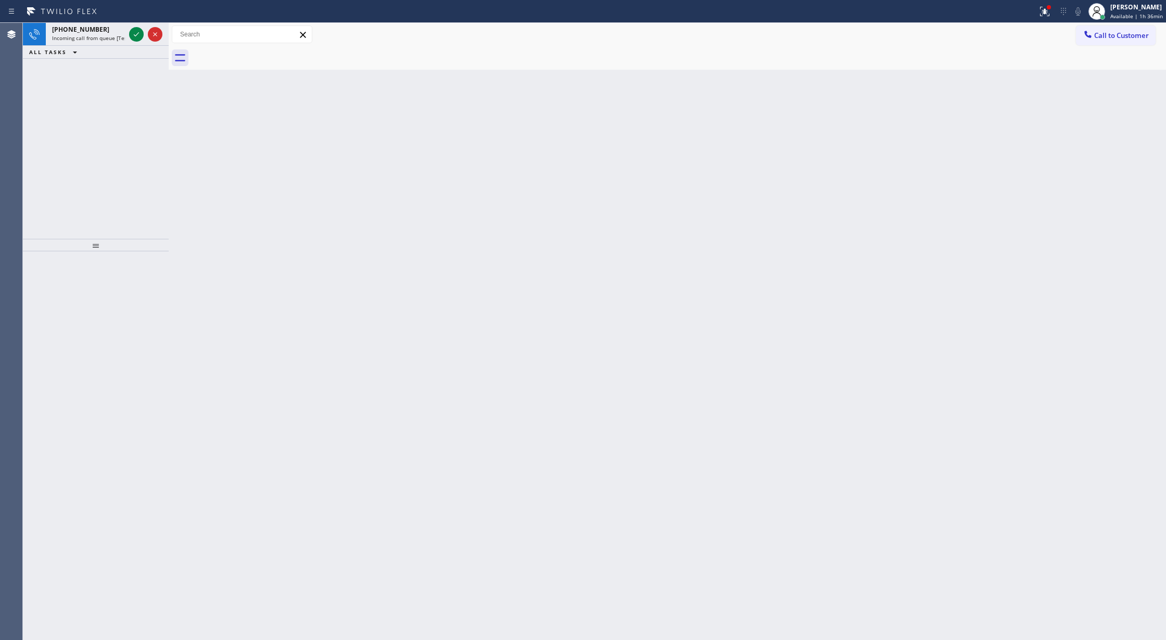
click at [123, 389] on div at bounding box center [96, 445] width 146 height 389
click at [134, 31] on icon at bounding box center [136, 34] width 12 height 12
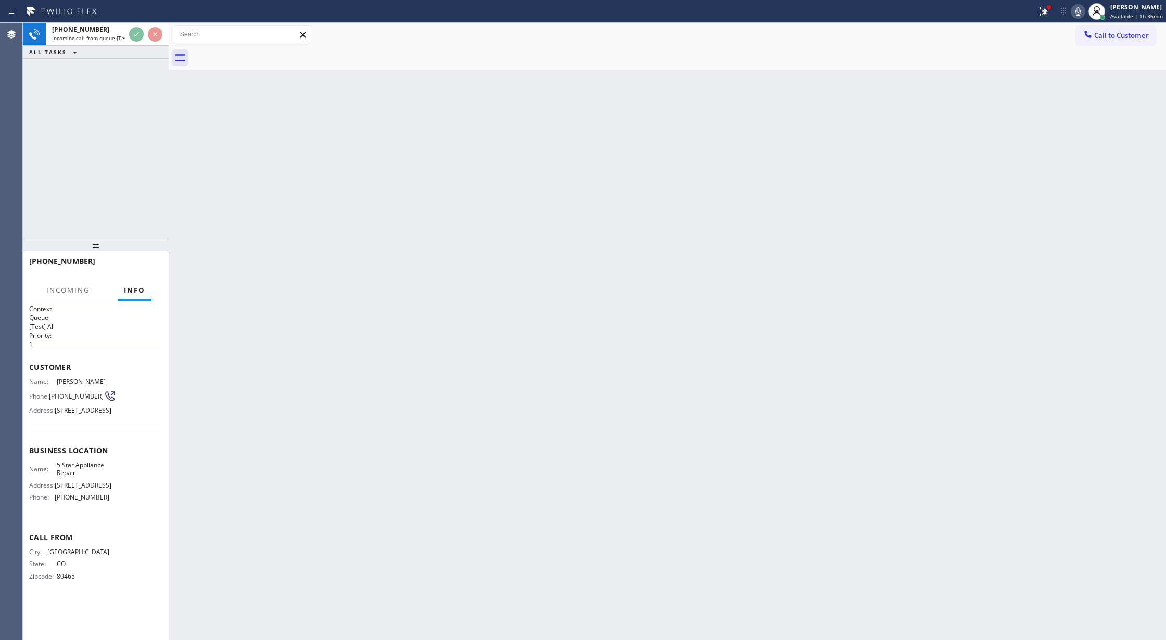
click at [160, 42] on div at bounding box center [145, 34] width 37 height 23
click at [140, 276] on div "[PHONE_NUMBER] Live | 00:00 HANG UP" at bounding box center [95, 265] width 133 height 27
click at [140, 270] on button "HANG UP" at bounding box center [138, 266] width 48 height 15
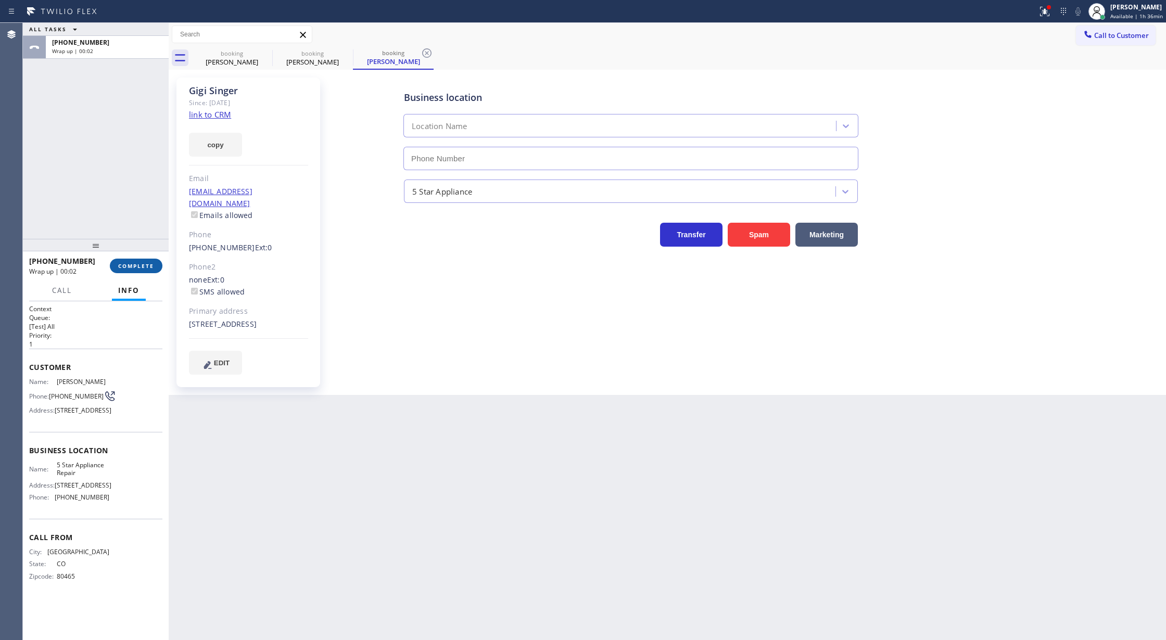
click at [127, 263] on span "COMPLETE" at bounding box center [136, 265] width 36 height 7
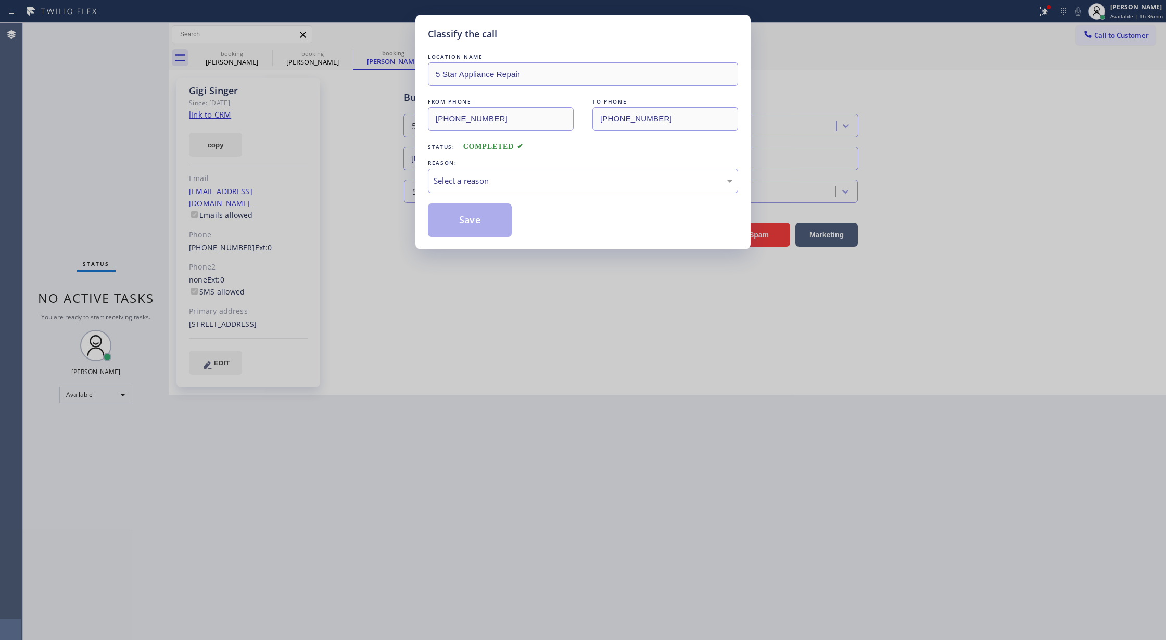
type input "[PHONE_NUMBER]"
click at [124, 386] on div "Classify the call LOCATION NAME 5 Star Appliance Repair FROM PHONE [PHONE_NUMBE…" at bounding box center [583, 320] width 1166 height 640
click at [119, 392] on div "Classify the call LOCATION NAME 5 Star Appliance Repair FROM PHONE [PHONE_NUMBE…" at bounding box center [583, 320] width 1166 height 640
click at [506, 255] on div "Classify the call LOCATION NAME 5 Star Appliance Repair FROM PHONE [PHONE_NUMBE…" at bounding box center [583, 320] width 1166 height 640
click at [434, 180] on div "LOCATION NAME 5 Star Appliance Repair FROM PHONE [PHONE_NUMBER] TO PHONE [PHONE…" at bounding box center [583, 144] width 310 height 185
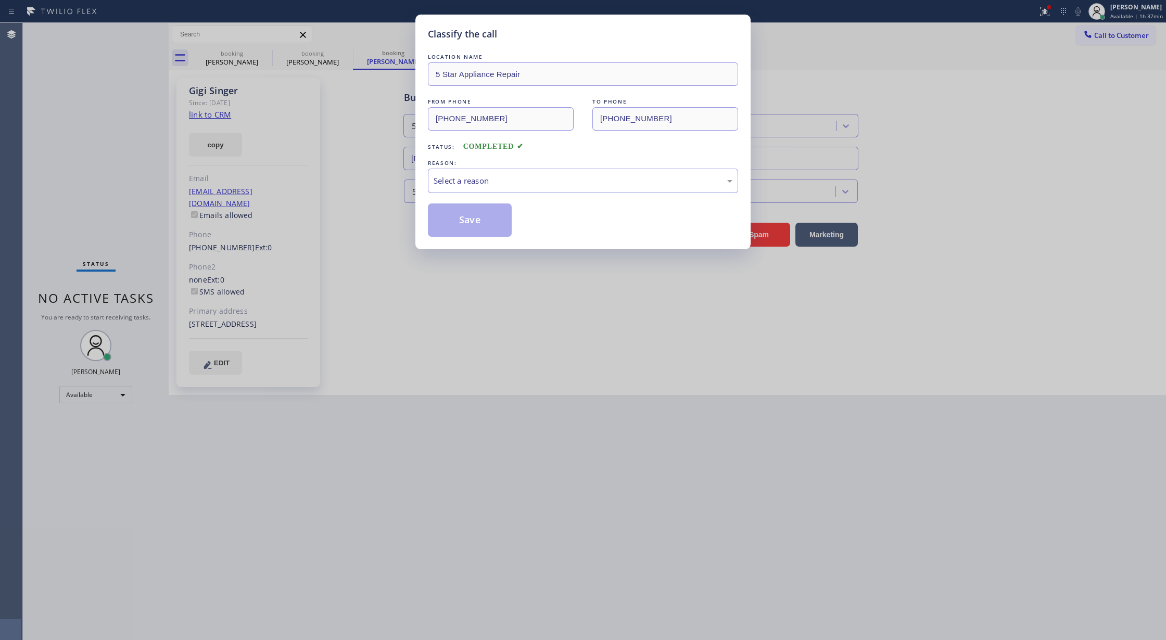
drag, startPoint x: 467, startPoint y: 239, endPoint x: 470, endPoint y: 247, distance: 7.7
click at [469, 244] on div "Classify the call LOCATION NAME 5 Star Appliance Repair FROM PHONE [PHONE_NUMBE…" at bounding box center [582, 132] width 335 height 235
click at [470, 247] on div "Classify the call LOCATION NAME 5 Star Appliance Repair FROM PHONE [PHONE_NUMBE…" at bounding box center [582, 132] width 335 height 235
click at [662, 218] on div "Save" at bounding box center [583, 220] width 310 height 33
click at [514, 181] on div "Select a reason" at bounding box center [583, 181] width 299 height 12
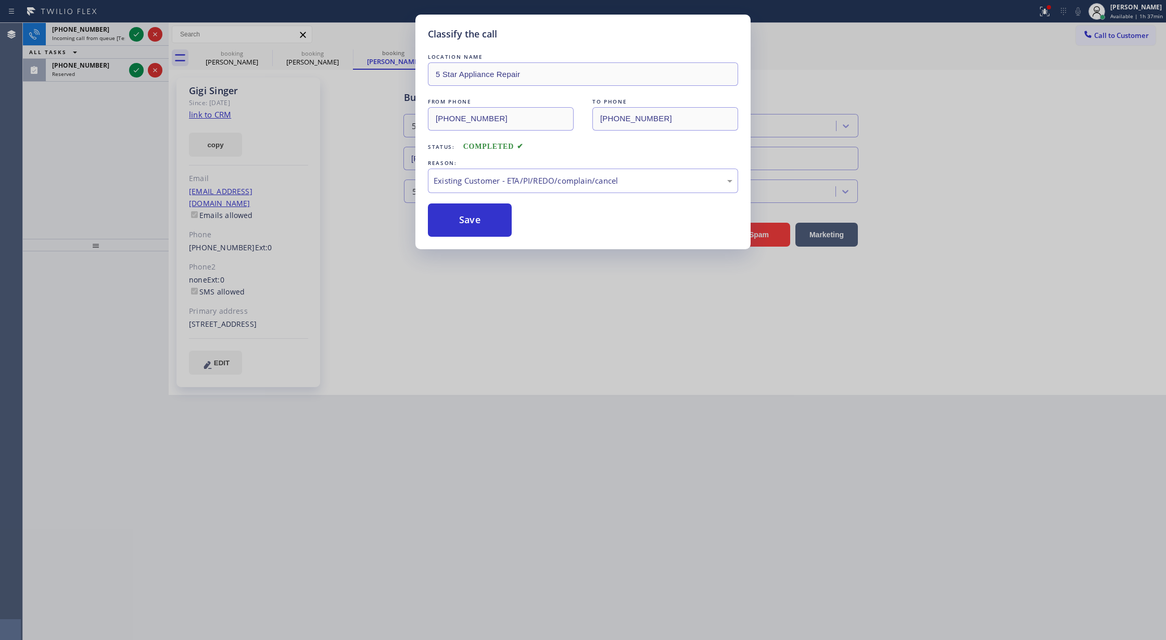
drag, startPoint x: 469, startPoint y: 213, endPoint x: 523, endPoint y: 309, distance: 109.8
click at [470, 212] on button "Save" at bounding box center [470, 220] width 84 height 33
click at [473, 221] on div "Back to Dashboard Change Sender ID Customers Technicians Select a contact Outbo…" at bounding box center [667, 331] width 997 height 617
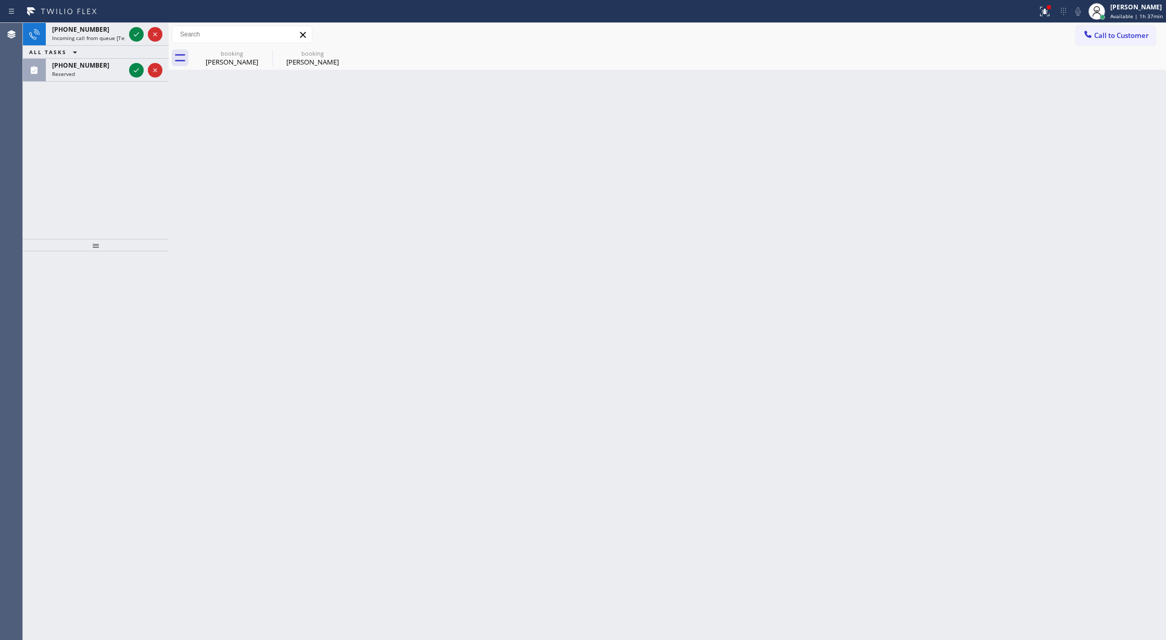
click at [473, 221] on div "Back to Dashboard Change Sender ID Customers Technicians Select a contact Outbo…" at bounding box center [667, 331] width 997 height 617
click at [136, 70] on icon at bounding box center [136, 70] width 12 height 12
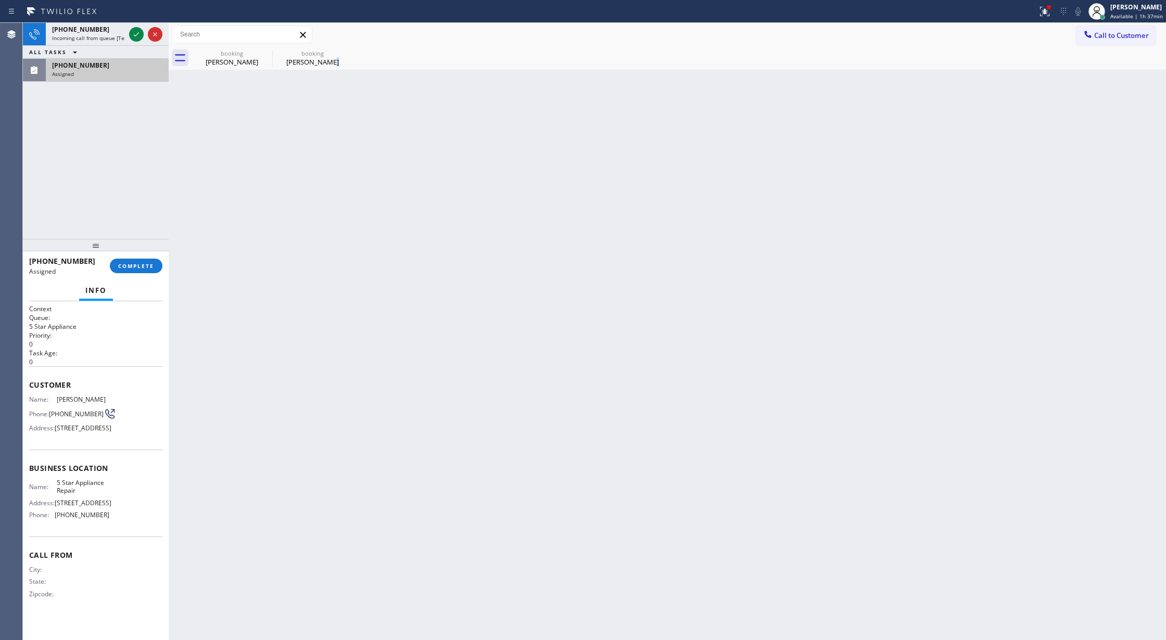
click at [146, 263] on span "COMPLETE" at bounding box center [136, 265] width 36 height 7
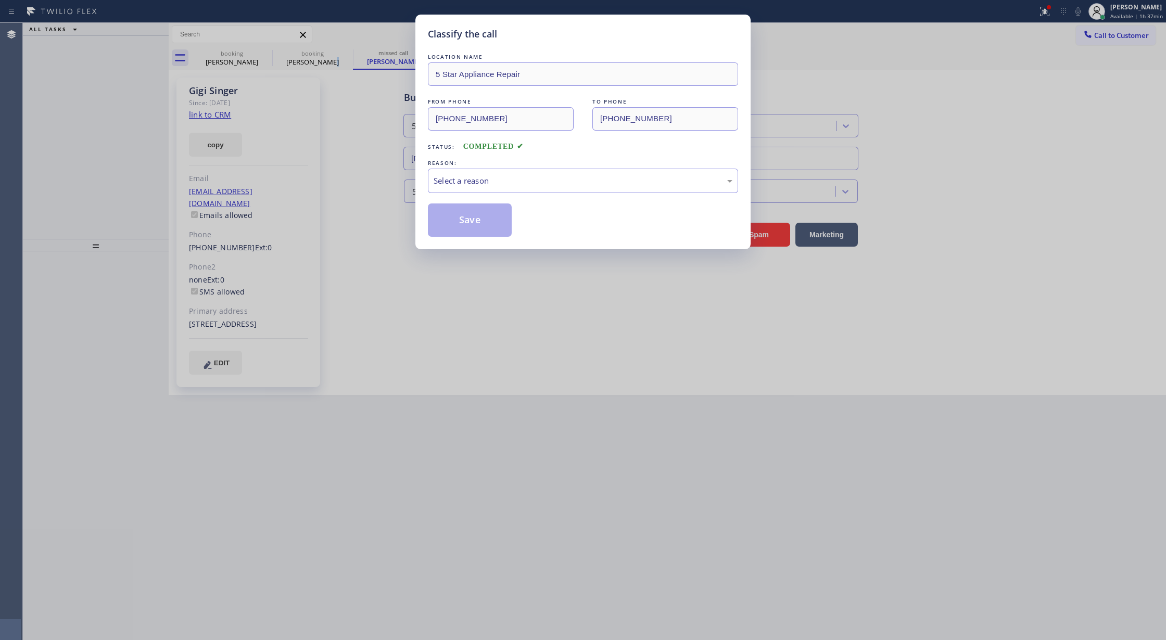
type input "[PHONE_NUMBER]"
click at [517, 184] on div "Select a reason" at bounding box center [583, 181] width 299 height 12
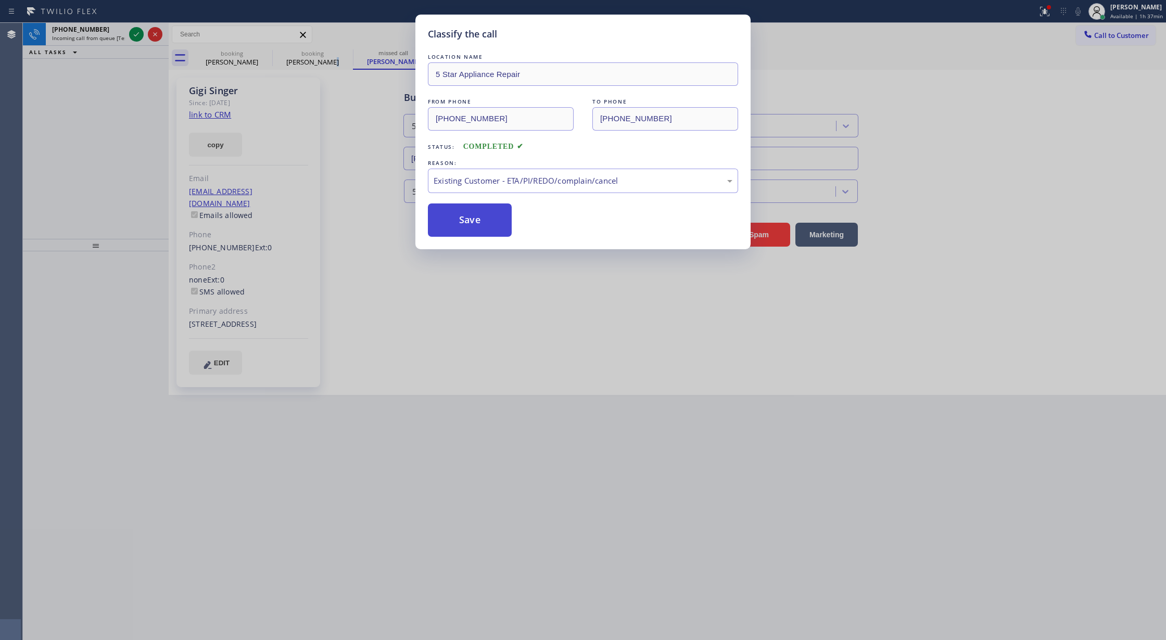
click at [473, 218] on button "Save" at bounding box center [470, 220] width 84 height 33
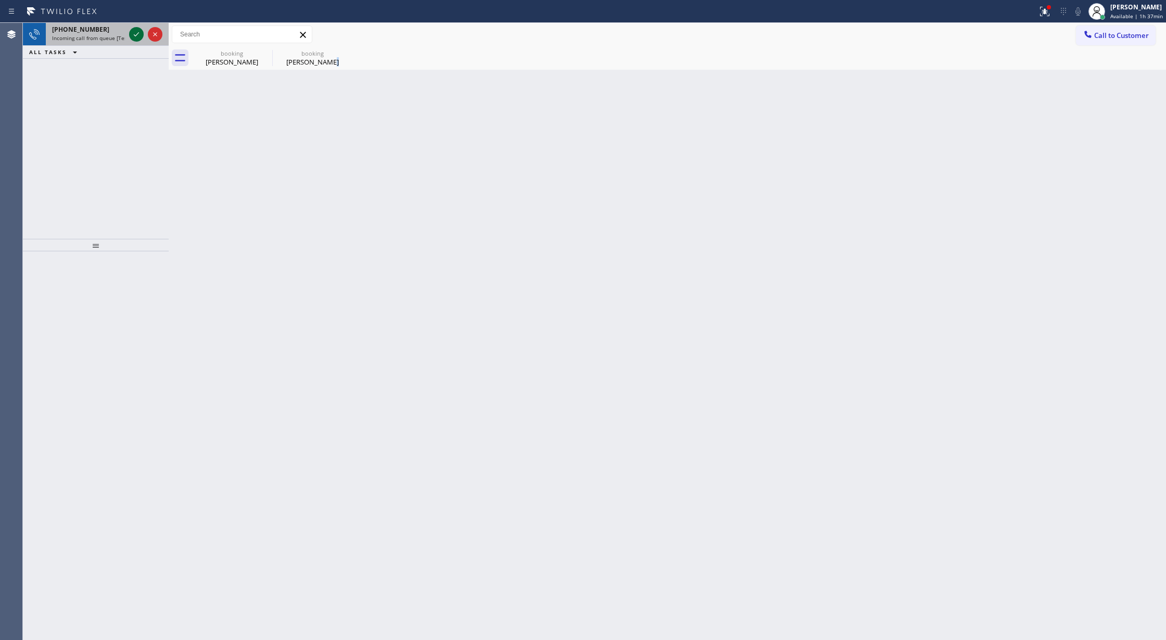
click at [137, 32] on icon at bounding box center [136, 34] width 12 height 12
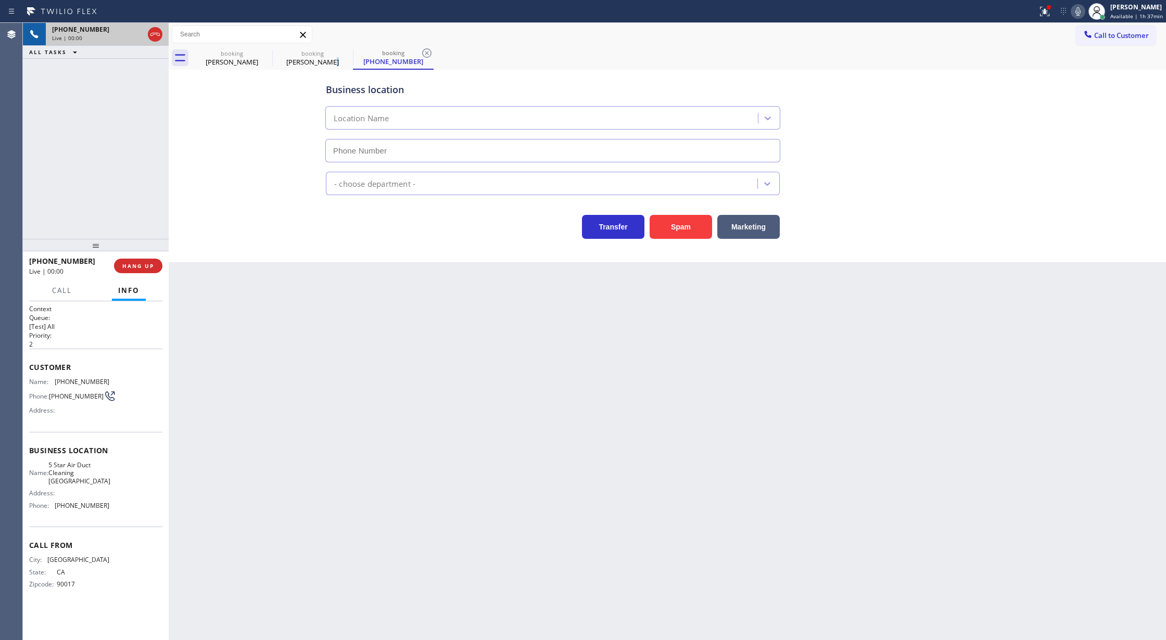
type input "[PHONE_NUMBER]"
click at [136, 68] on icon at bounding box center [136, 70] width 12 height 12
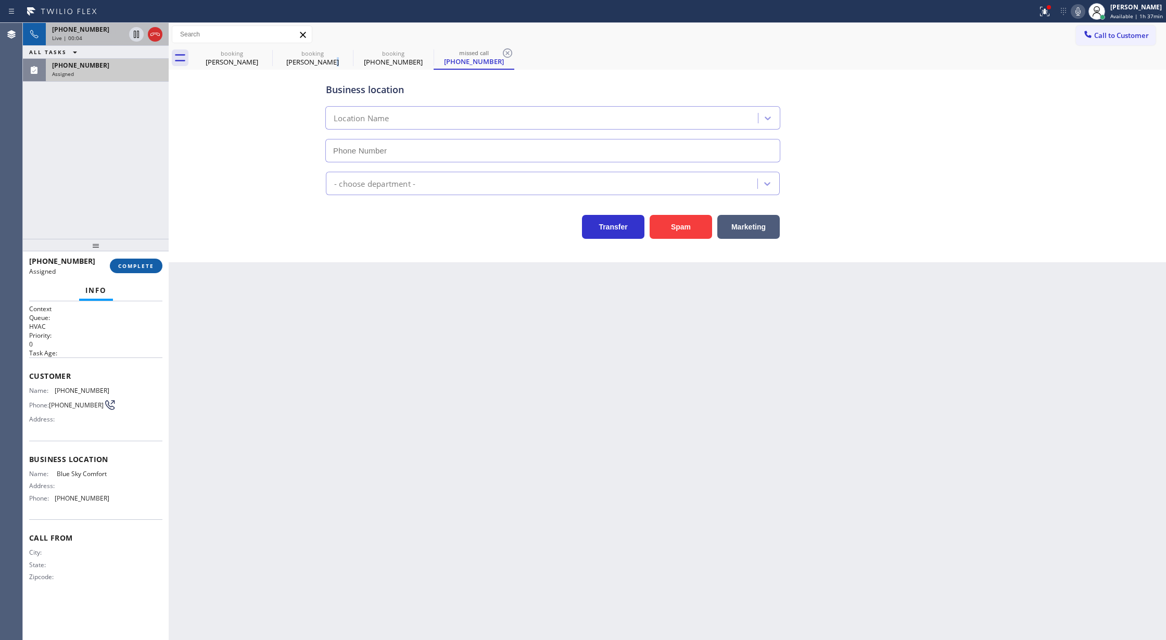
type input "[PHONE_NUMBER]"
click at [137, 263] on span "COMPLETE" at bounding box center [136, 265] width 36 height 7
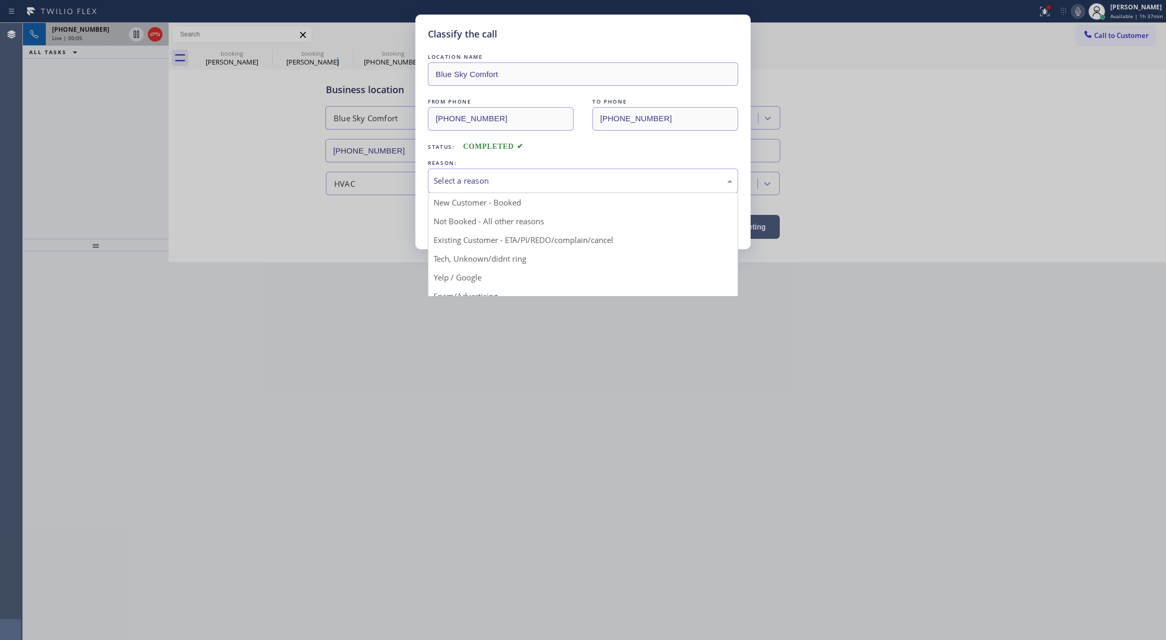
click at [462, 182] on div "Select a reason" at bounding box center [583, 181] width 299 height 12
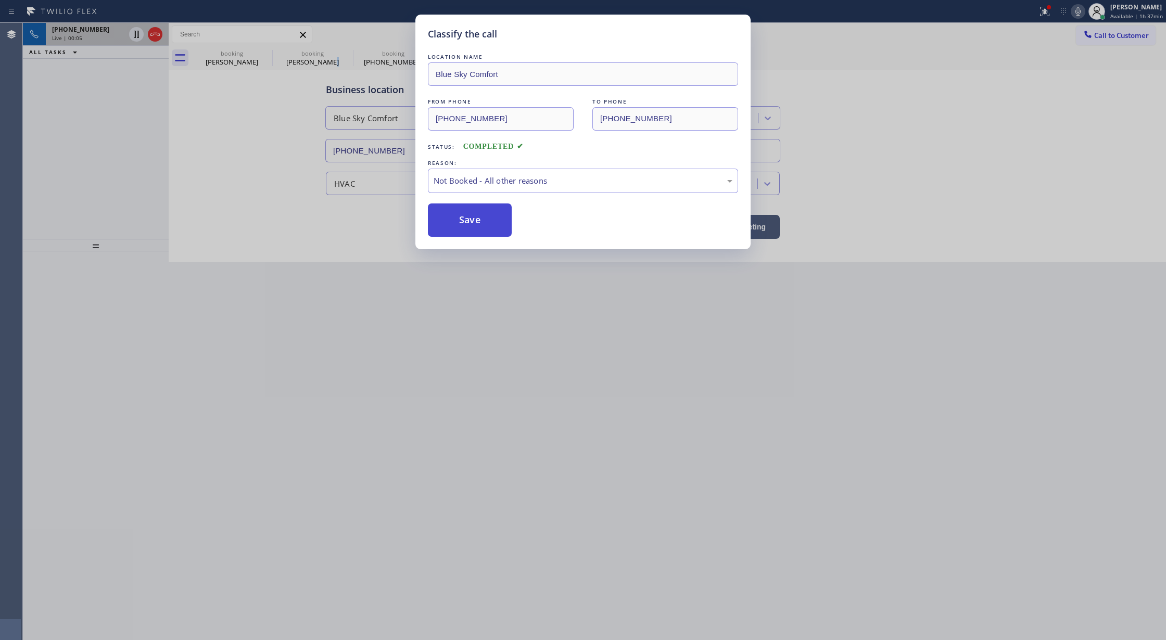
click at [467, 223] on button "Save" at bounding box center [470, 220] width 84 height 33
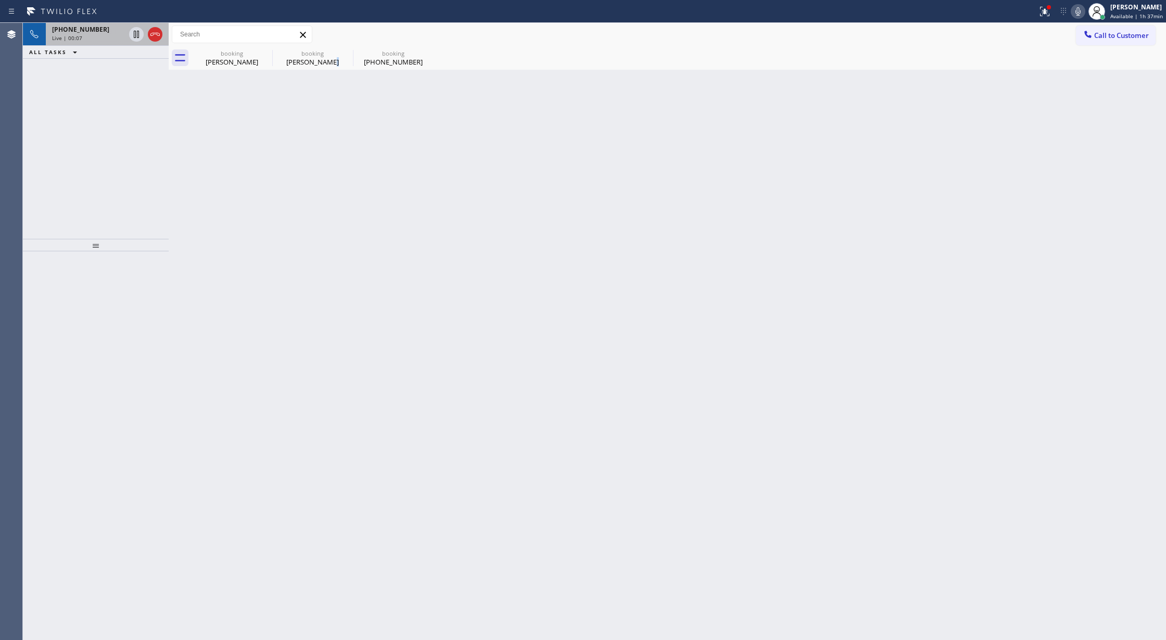
click at [150, 27] on div at bounding box center [145, 34] width 37 height 23
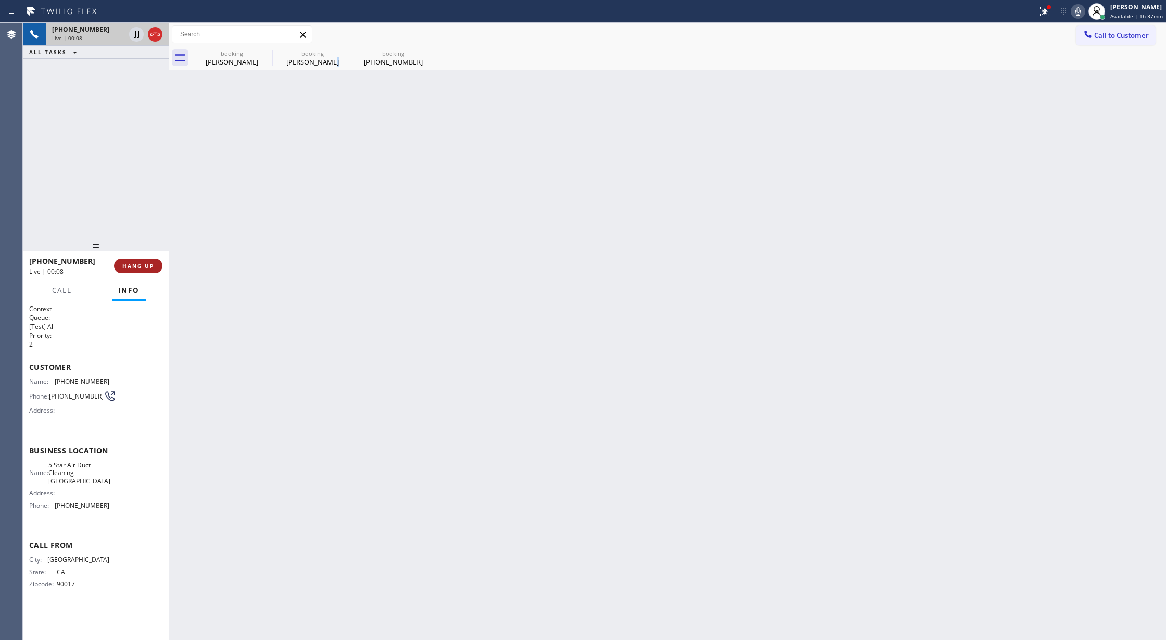
click at [134, 270] on button "HANG UP" at bounding box center [138, 266] width 48 height 15
click at [147, 265] on span "COMPLETE" at bounding box center [136, 265] width 36 height 7
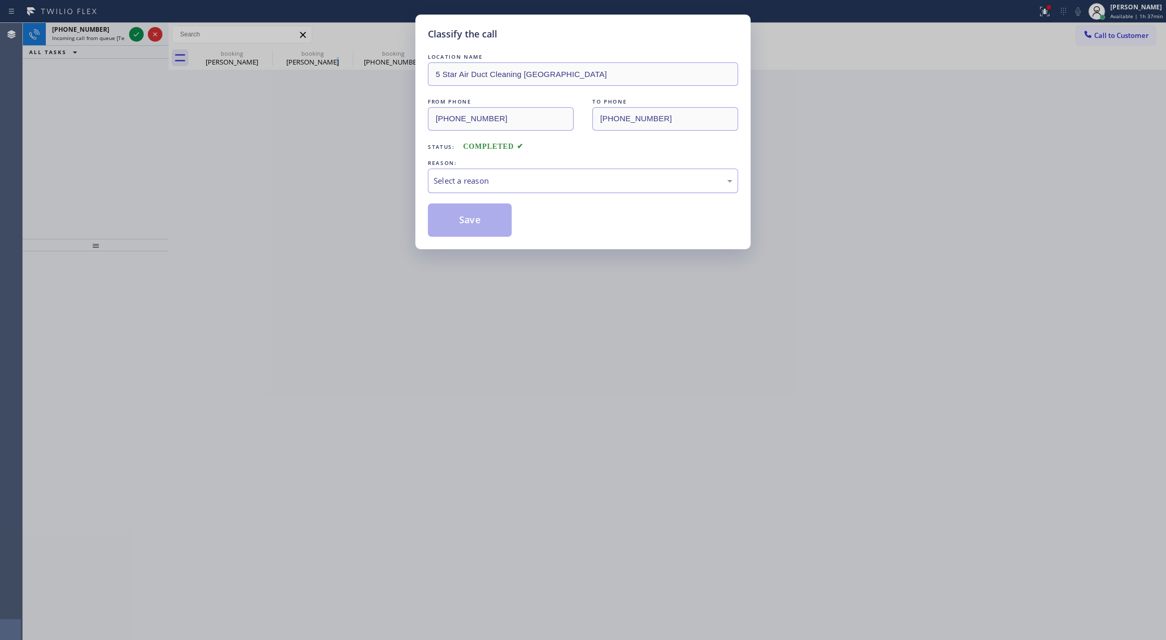
click at [531, 188] on div "Select a reason" at bounding box center [583, 181] width 310 height 24
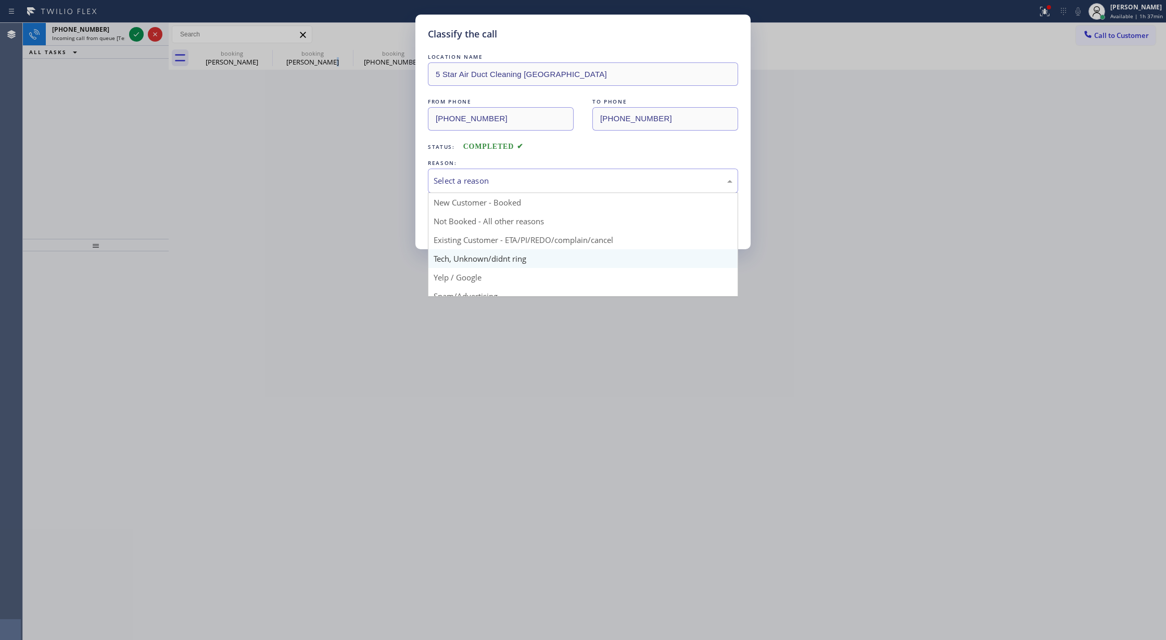
scroll to position [66, 0]
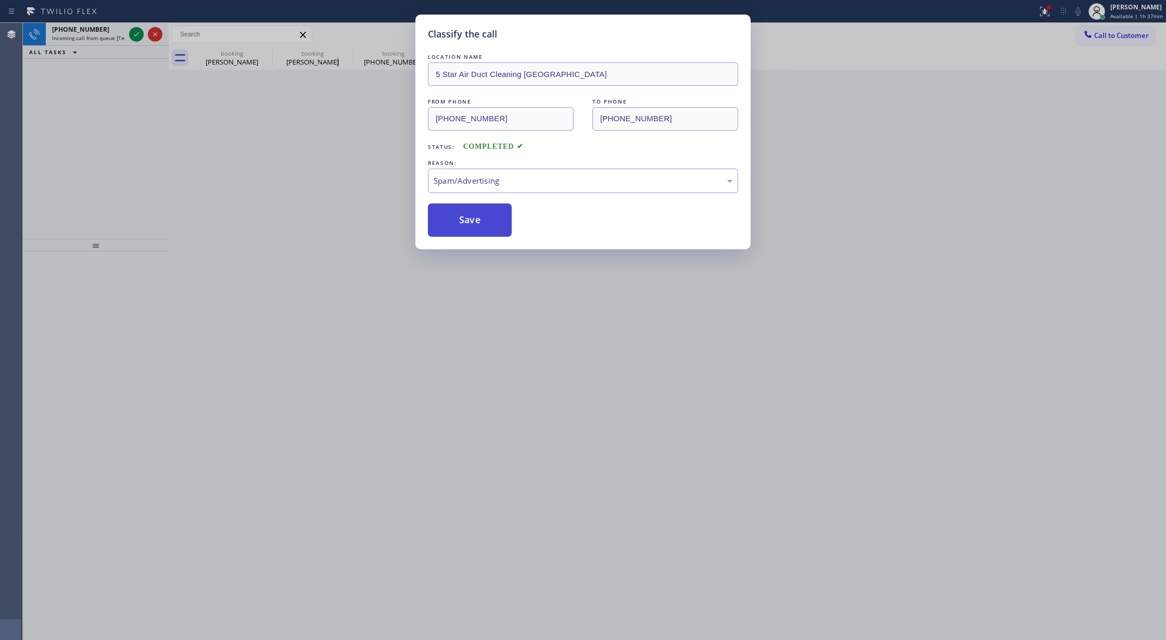
drag, startPoint x: 483, startPoint y: 218, endPoint x: 461, endPoint y: 234, distance: 27.9
click at [484, 217] on button "Save" at bounding box center [470, 220] width 84 height 33
type input "[PHONE_NUMBER]"
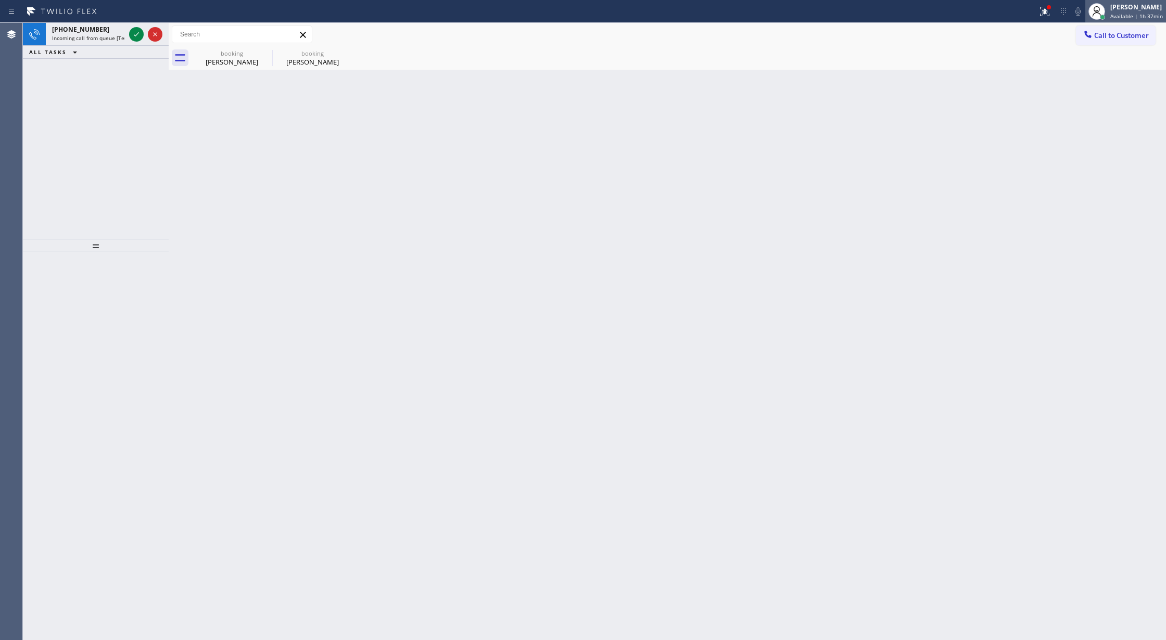
click at [1130, 19] on span "Available | 1h 37min" at bounding box center [1136, 15] width 53 height 7
click at [1089, 71] on button "Unavailable" at bounding box center [1114, 69] width 104 height 14
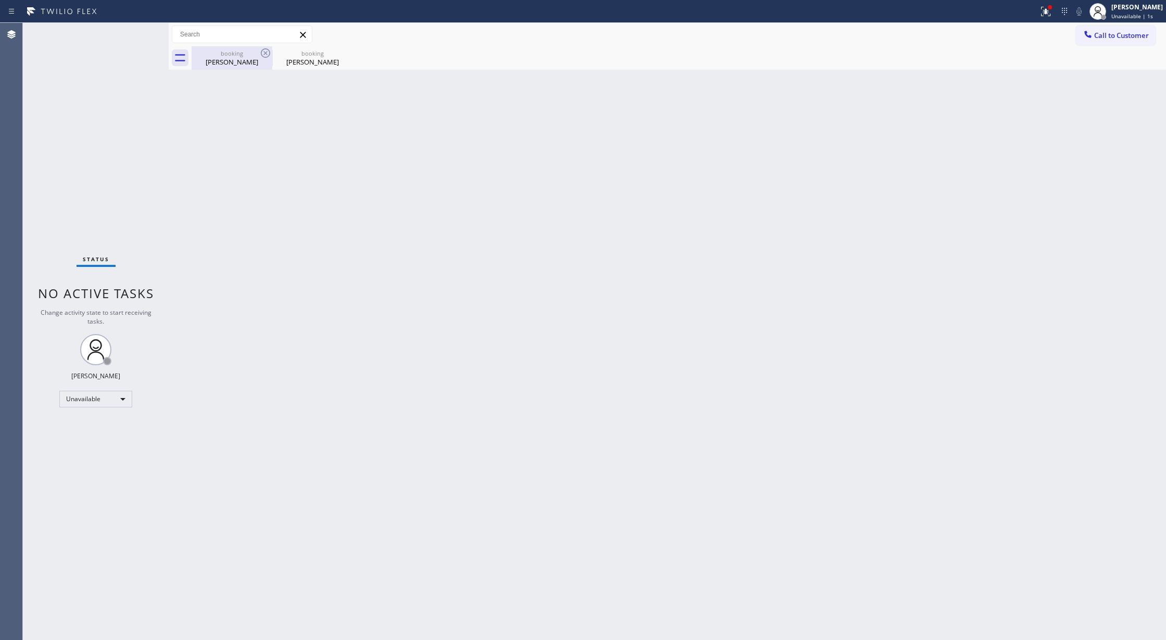
click at [238, 62] on div "[PERSON_NAME]" at bounding box center [232, 61] width 79 height 9
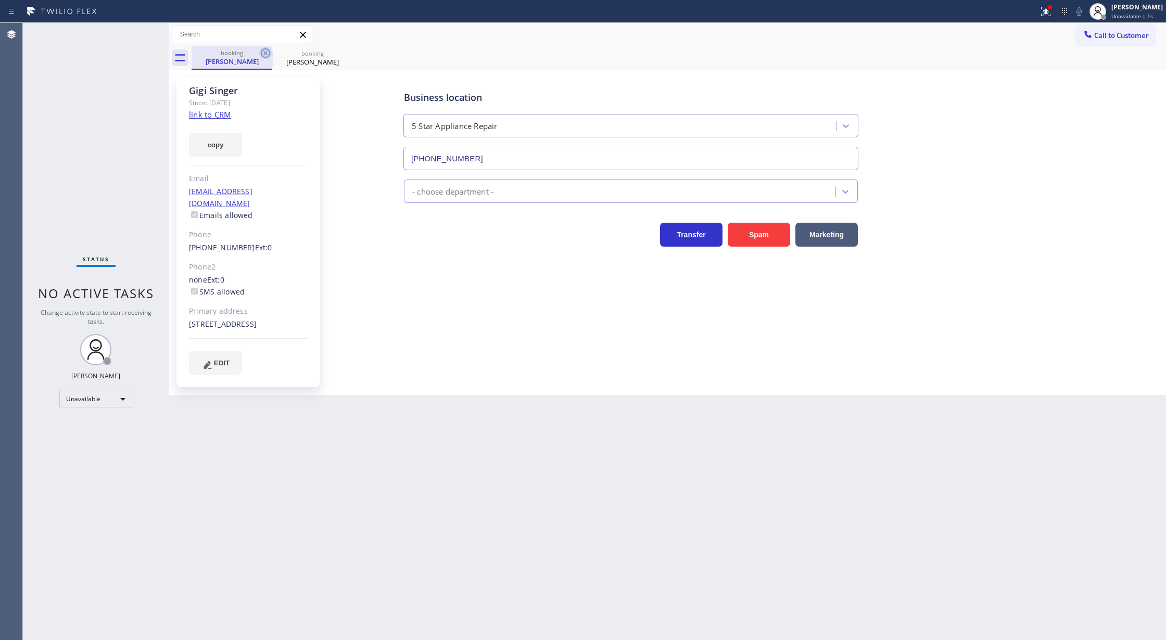
click at [267, 48] on icon at bounding box center [265, 53] width 12 height 12
click at [265, 50] on icon at bounding box center [265, 53] width 12 height 12
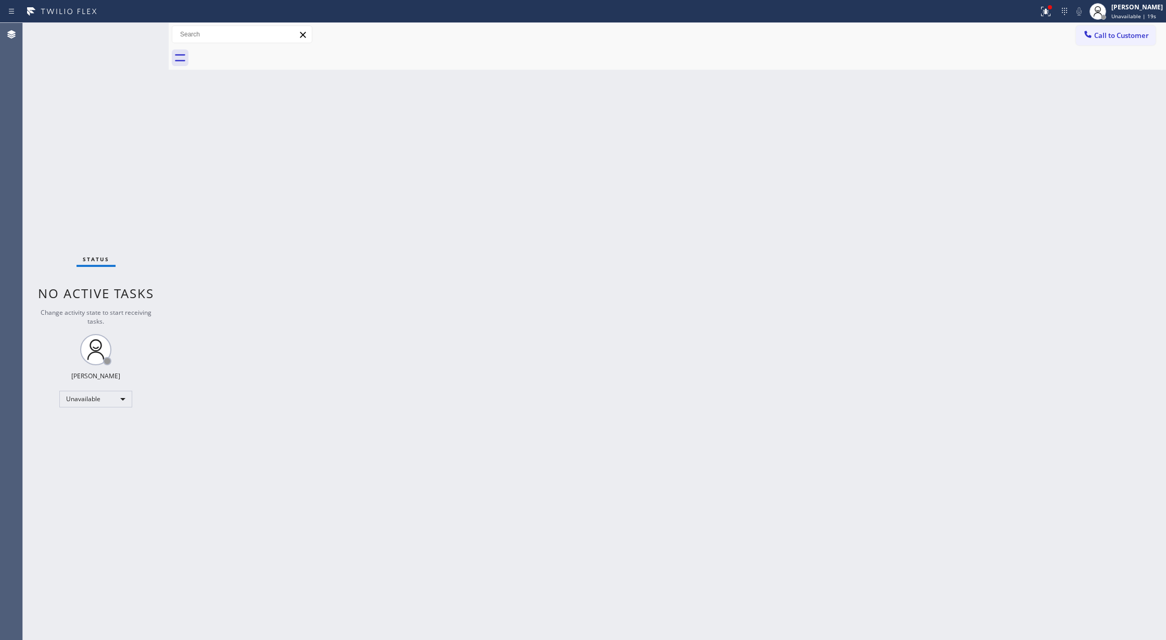
click at [1066, 357] on div "Back to Dashboard Change Sender ID Customers Technicians Select a contact Outbo…" at bounding box center [667, 331] width 997 height 617
click at [1108, 34] on span "Call to Customer" at bounding box center [1121, 35] width 55 height 9
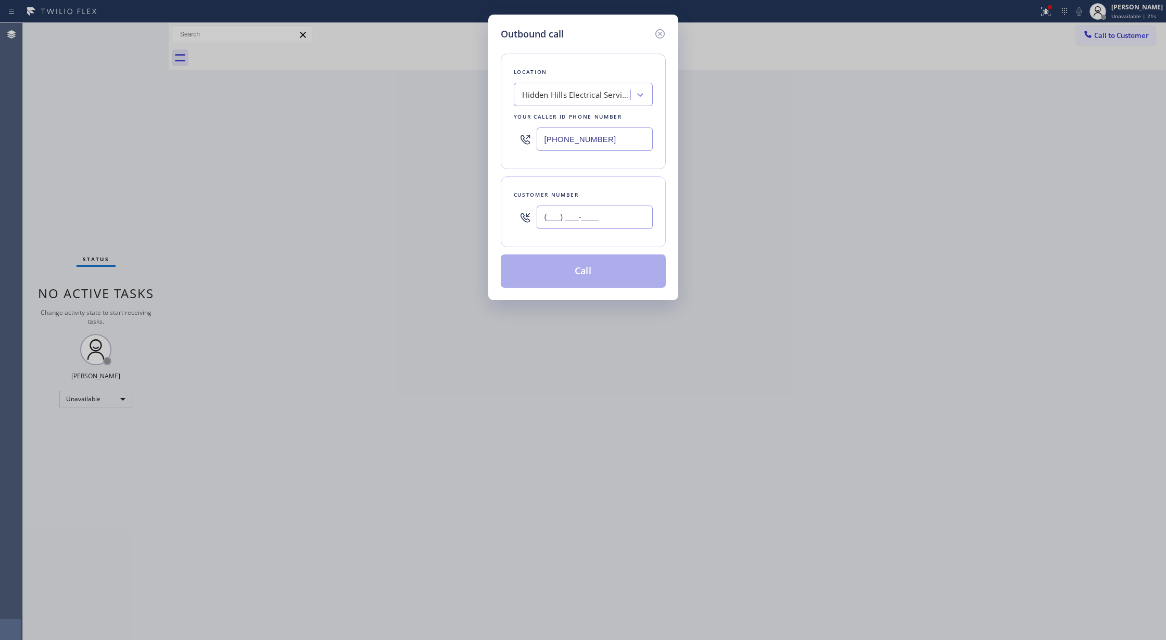
click at [544, 217] on input "(___) ___-____" at bounding box center [595, 217] width 116 height 23
paste input "562) 336-9284"
type input "[PHONE_NUMBER]"
drag, startPoint x: 609, startPoint y: 137, endPoint x: 460, endPoint y: 133, distance: 148.9
click at [470, 133] on div "Outbound call Location Hidden Hills Electrical Services Your caller id phone nu…" at bounding box center [583, 320] width 1166 height 640
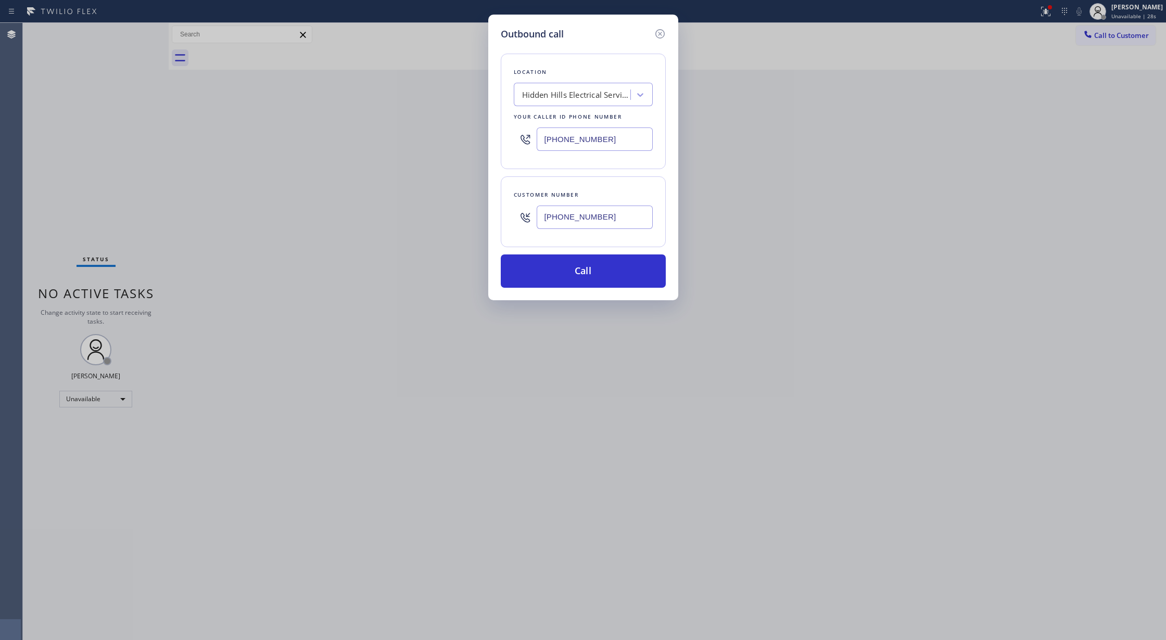
paste input "562) 276-24"
type input "[PHONE_NUMBER]"
drag, startPoint x: 567, startPoint y: 272, endPoint x: 630, endPoint y: 315, distance: 76.2
click at [567, 273] on button "Call" at bounding box center [583, 271] width 165 height 33
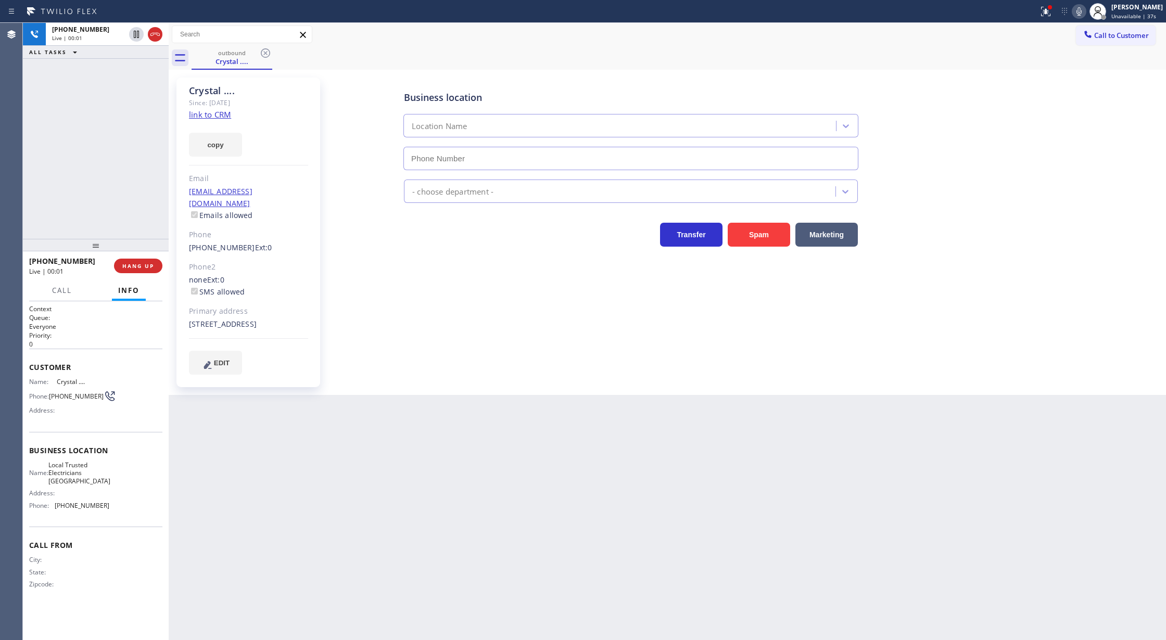
type input "[PHONE_NUMBER]"
click at [120, 271] on button "COMPLETE" at bounding box center [136, 266] width 53 height 15
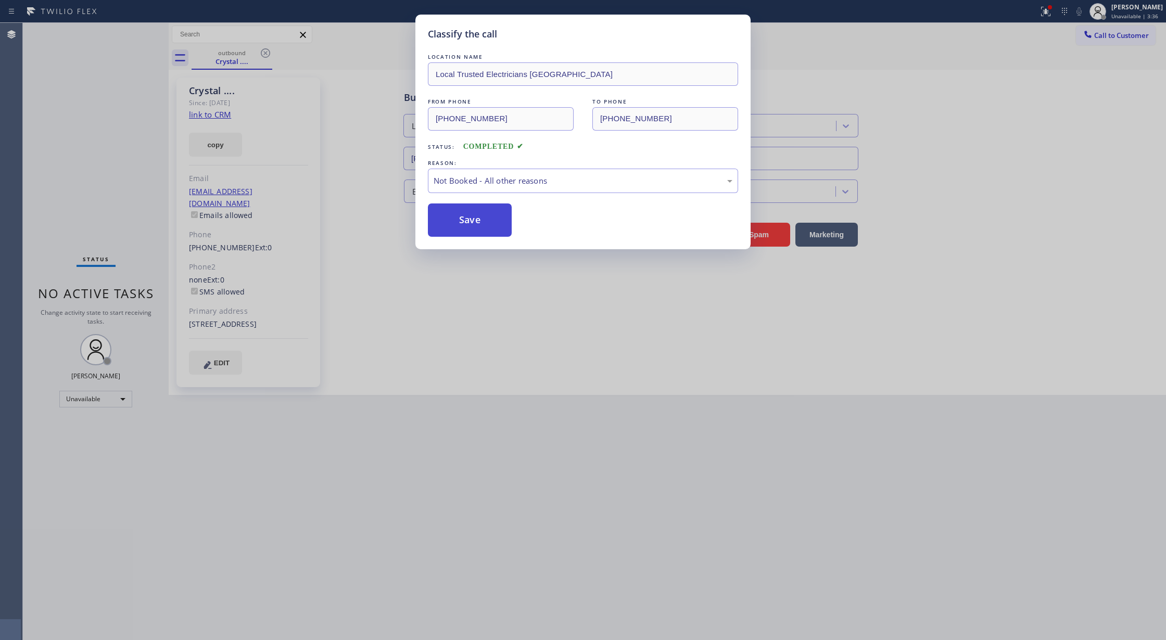
click at [468, 221] on button "Save" at bounding box center [470, 220] width 84 height 33
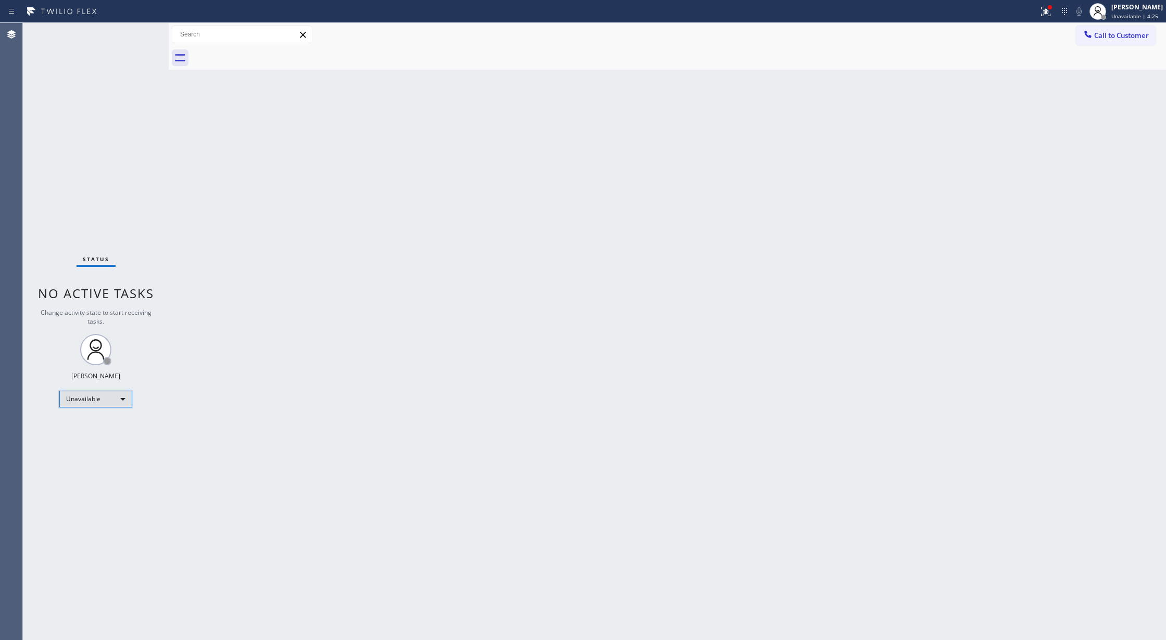
click at [117, 397] on div "Unavailable" at bounding box center [95, 399] width 73 height 17
click at [109, 425] on li "Available" at bounding box center [95, 427] width 70 height 12
click at [1100, 33] on span "Call to Customer" at bounding box center [1121, 35] width 55 height 9
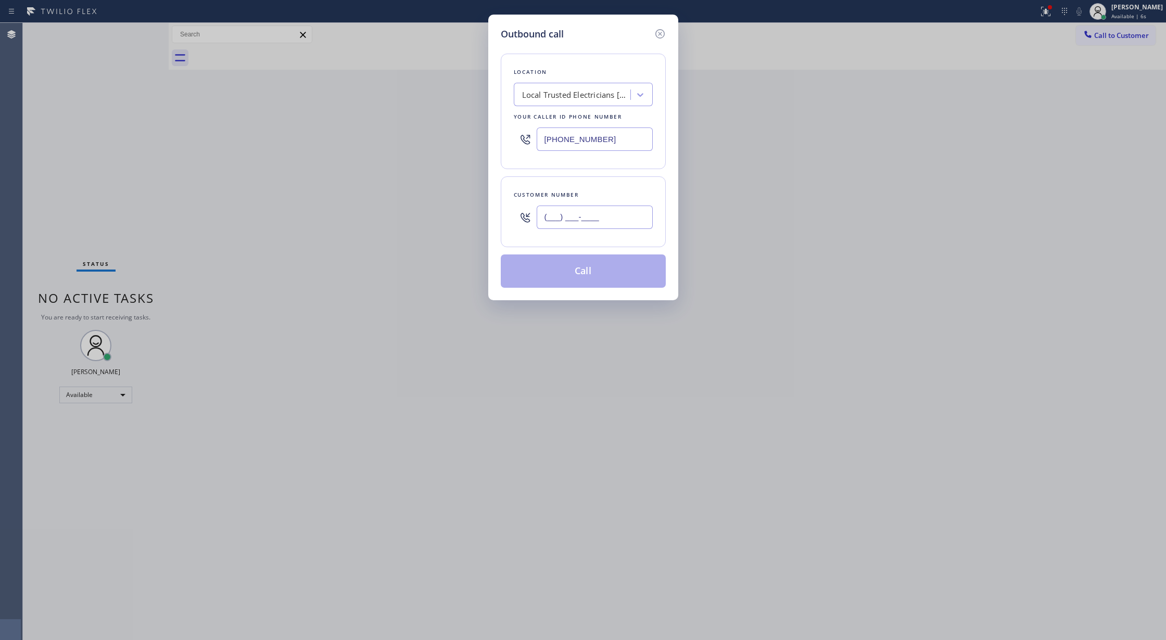
click at [541, 227] on input "(___) ___-____" at bounding box center [595, 217] width 116 height 23
paste input "310) 857-4515"
type input "[PHONE_NUMBER]"
drag, startPoint x: 491, startPoint y: 141, endPoint x: 470, endPoint y: 142, distance: 21.9
click at [470, 142] on div "Outbound call Location Local Trusted Electricians [GEOGRAPHIC_DATA] Your caller…" at bounding box center [583, 320] width 1166 height 640
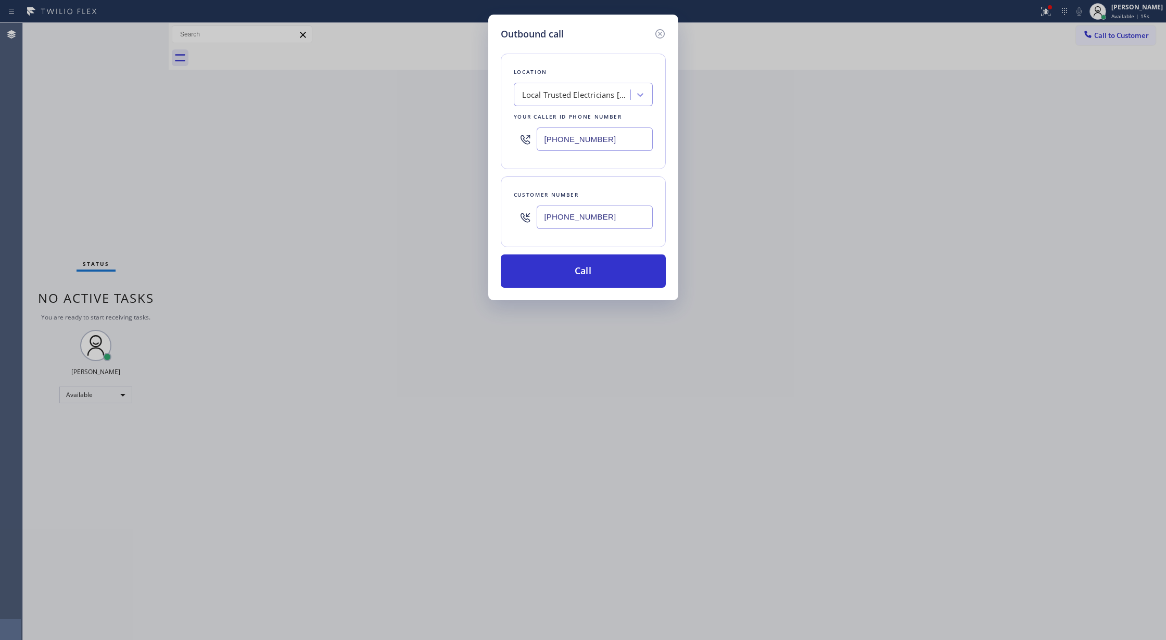
paste input "818) 672-11"
type input "[PHONE_NUMBER]"
click at [583, 267] on button "Call" at bounding box center [583, 271] width 165 height 33
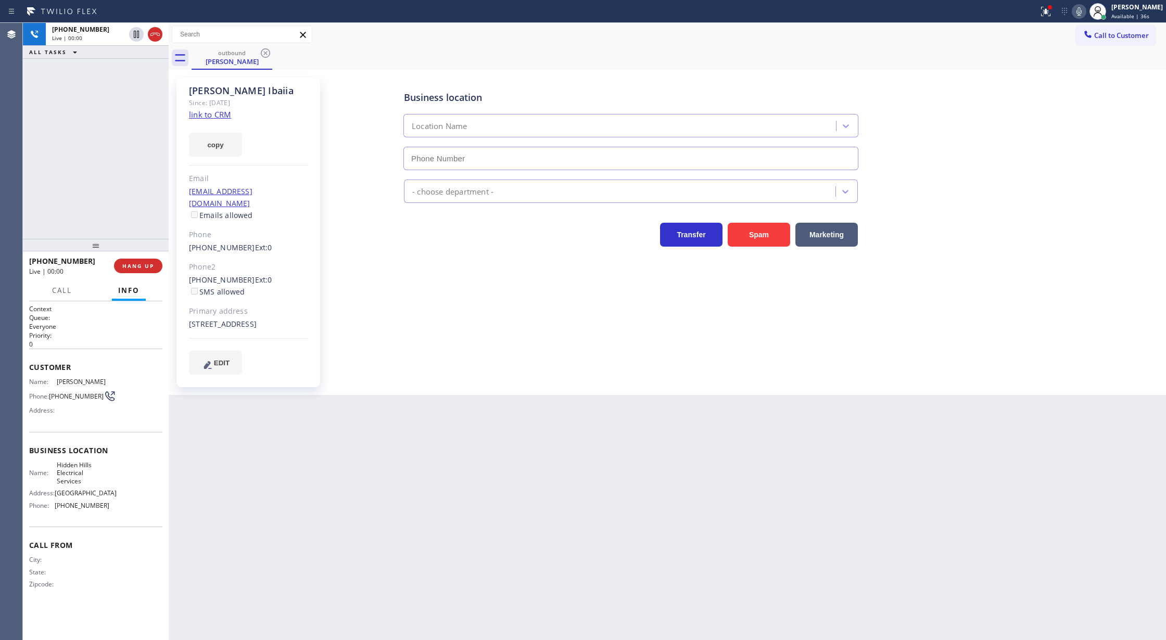
type input "[PHONE_NUMBER]"
click at [125, 34] on div "Live | 00:54" at bounding box center [88, 37] width 73 height 7
click at [133, 269] on span "COMPLETE" at bounding box center [136, 265] width 36 height 7
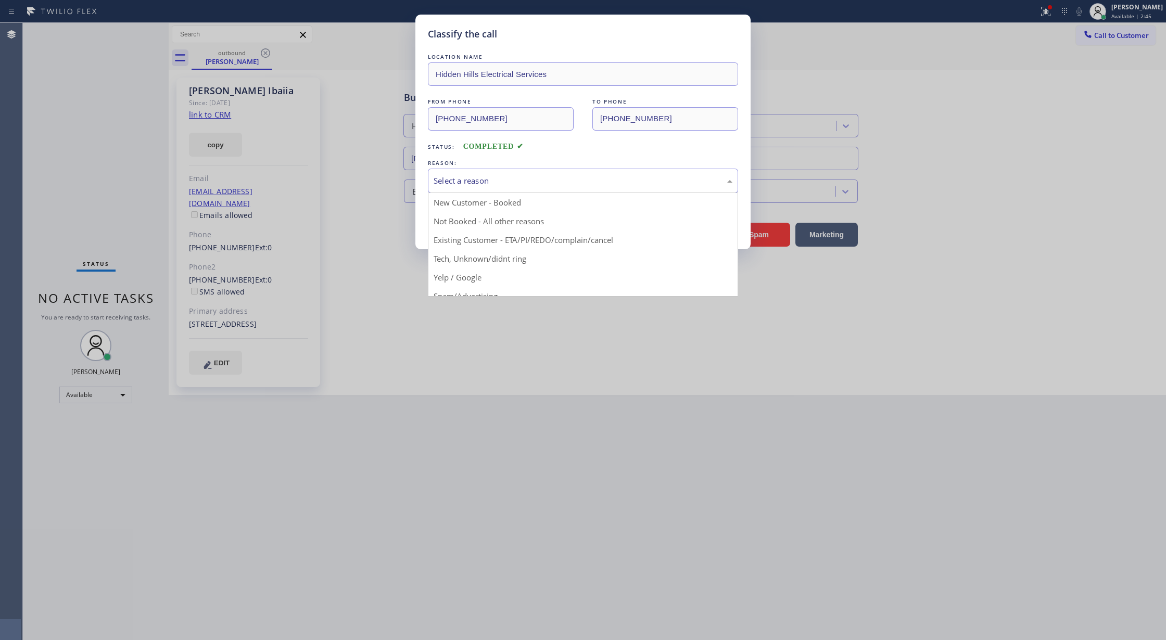
click at [488, 185] on div "Select a reason" at bounding box center [583, 181] width 299 height 12
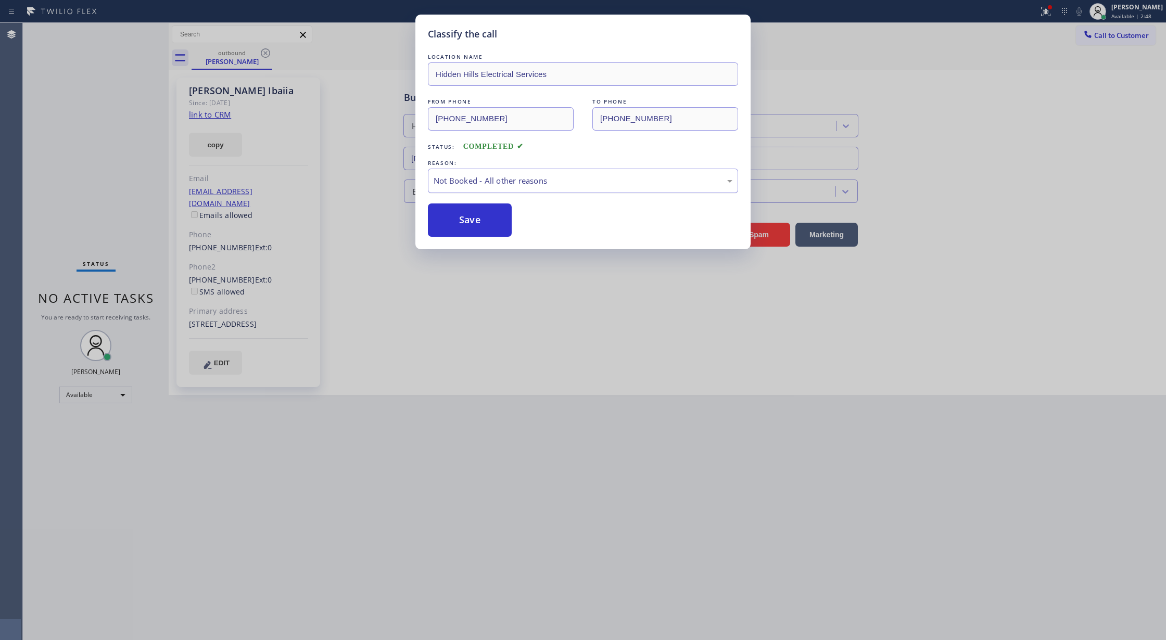
click at [486, 182] on div "Not Booked - All other reasons" at bounding box center [583, 181] width 299 height 12
drag, startPoint x: 472, startPoint y: 213, endPoint x: 388, endPoint y: 633, distance: 428.2
click at [472, 215] on button "Save" at bounding box center [470, 220] width 84 height 33
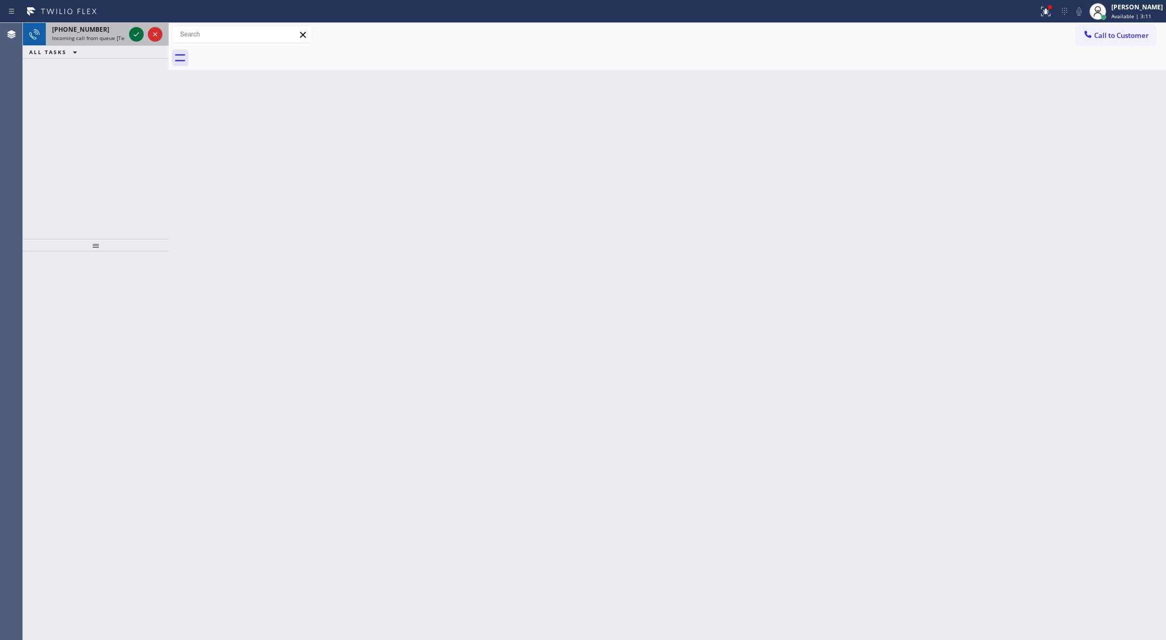
click at [135, 31] on icon at bounding box center [136, 34] width 12 height 12
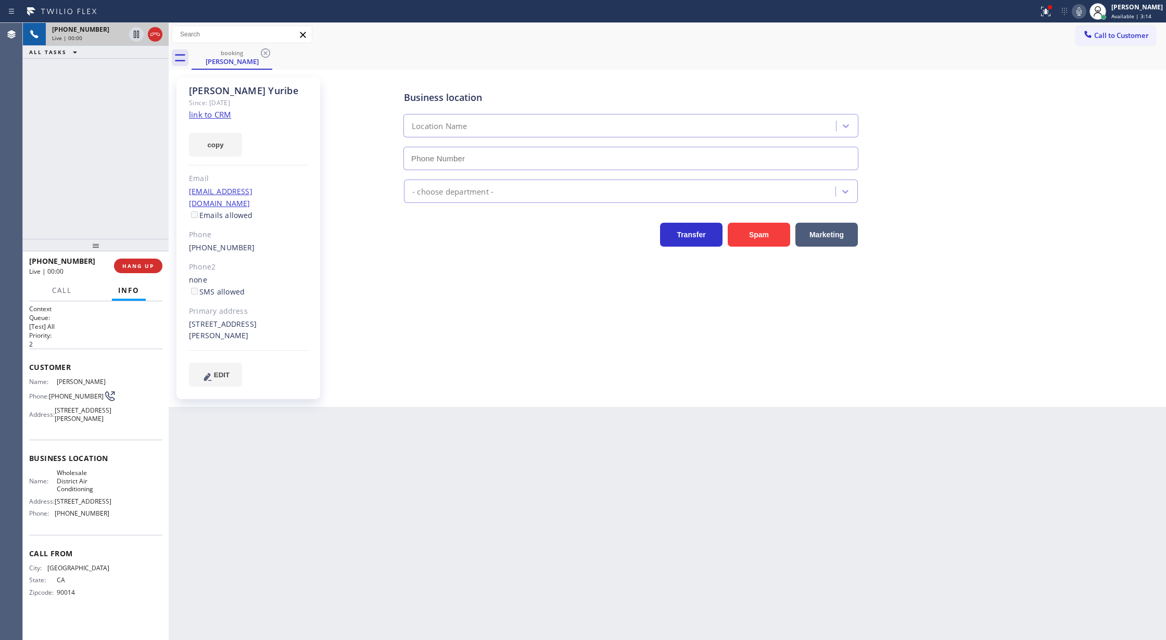
type input "[PHONE_NUMBER]"
click at [144, 269] on span "COMPLETE" at bounding box center [136, 265] width 36 height 7
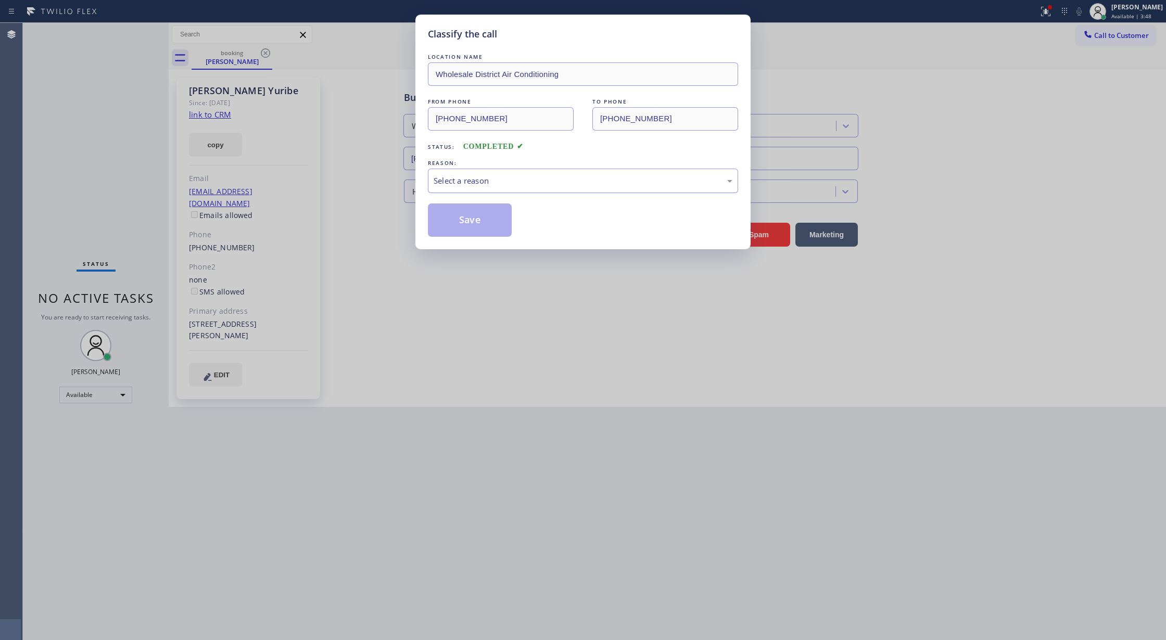
click at [471, 182] on div "Select a reason" at bounding box center [583, 181] width 299 height 12
click at [464, 233] on button "Save" at bounding box center [470, 220] width 84 height 33
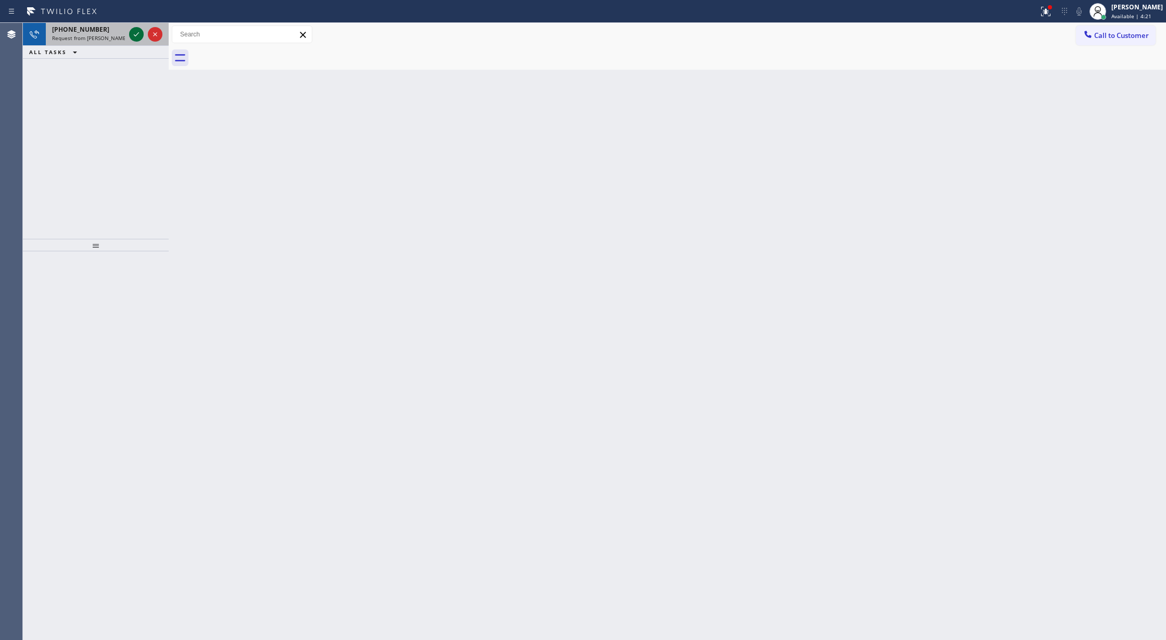
click at [136, 34] on icon at bounding box center [136, 34] width 12 height 12
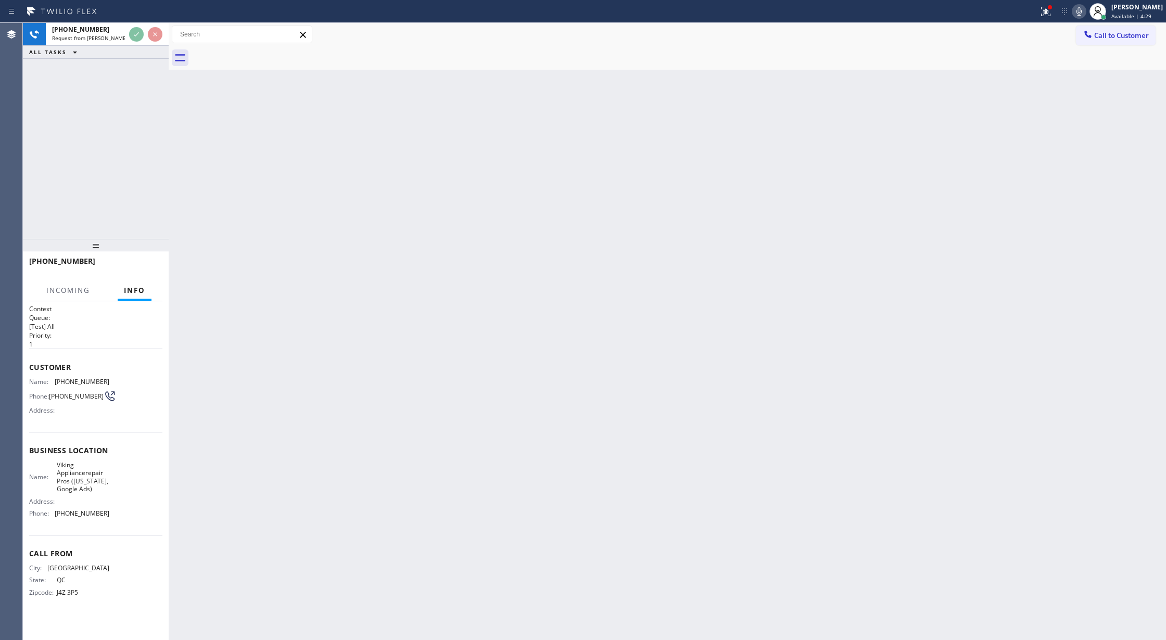
click at [125, 34] on div "Request from [PERSON_NAME] (direct)" at bounding box center [88, 37] width 73 height 7
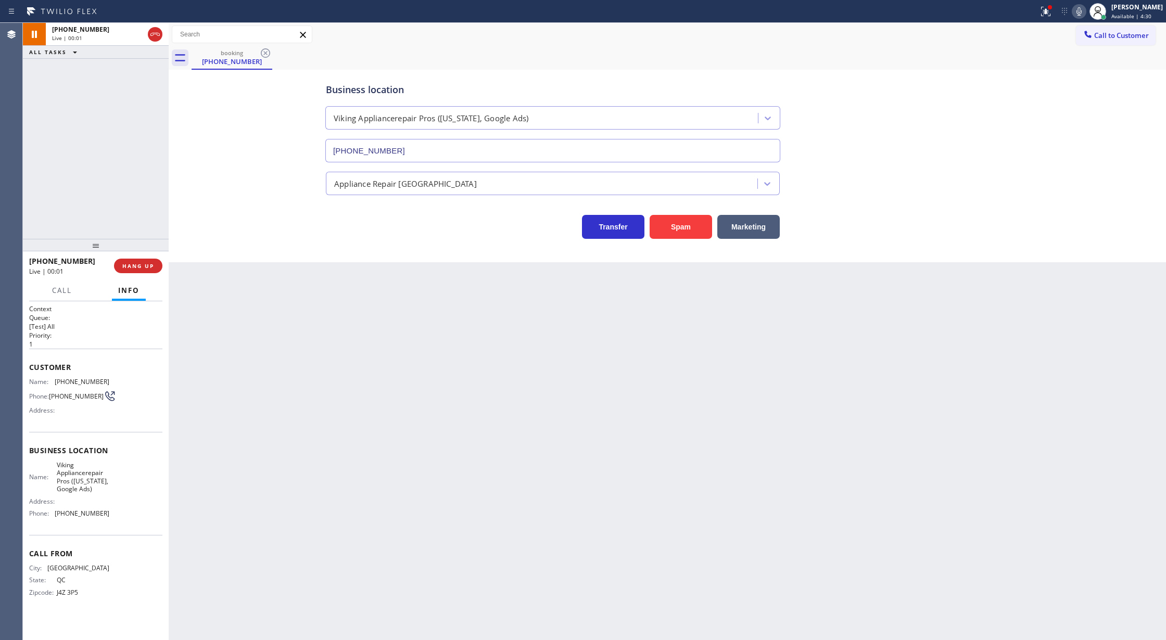
type input "[PHONE_NUMBER]"
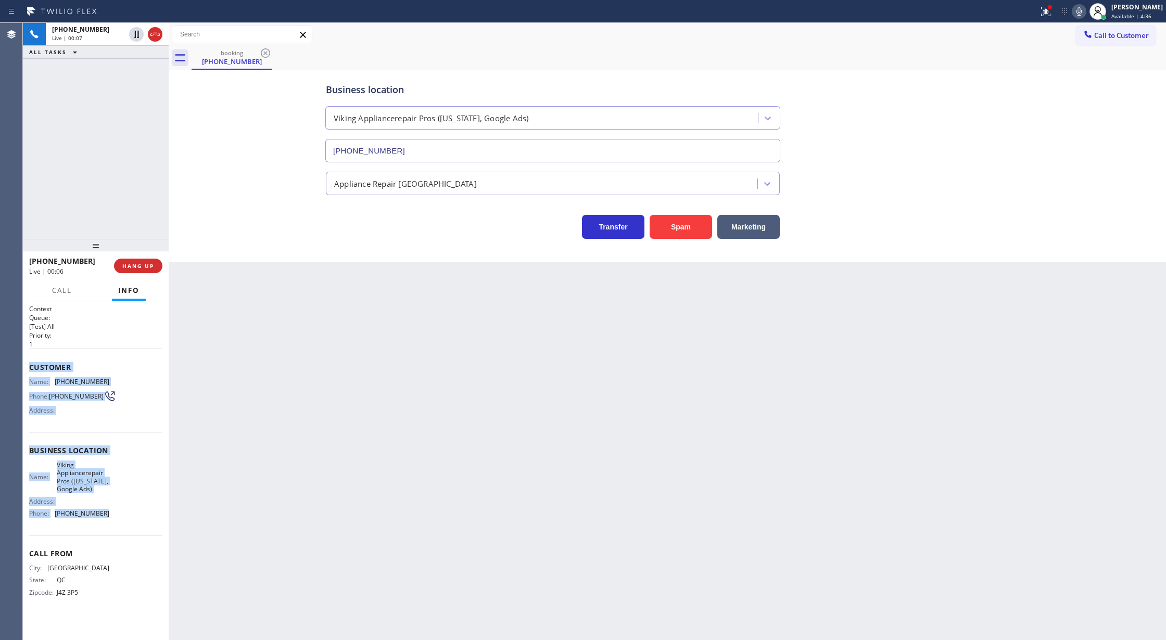
copy div "Customer Name: [PHONE_NUMBER] Phone: [PHONE_NUMBER] Address: Business location …"
drag, startPoint x: 30, startPoint y: 369, endPoint x: 122, endPoint y: 511, distance: 169.1
click at [122, 511] on div "Context Queue: [Test] All Priority: 1 Customer Name: [PHONE_NUMBER] Phone: [PHO…" at bounding box center [95, 459] width 133 height 309
drag, startPoint x: 1083, startPoint y: 11, endPoint x: 1056, endPoint y: 107, distance: 99.4
click at [1083, 11] on icon at bounding box center [1079, 11] width 12 height 12
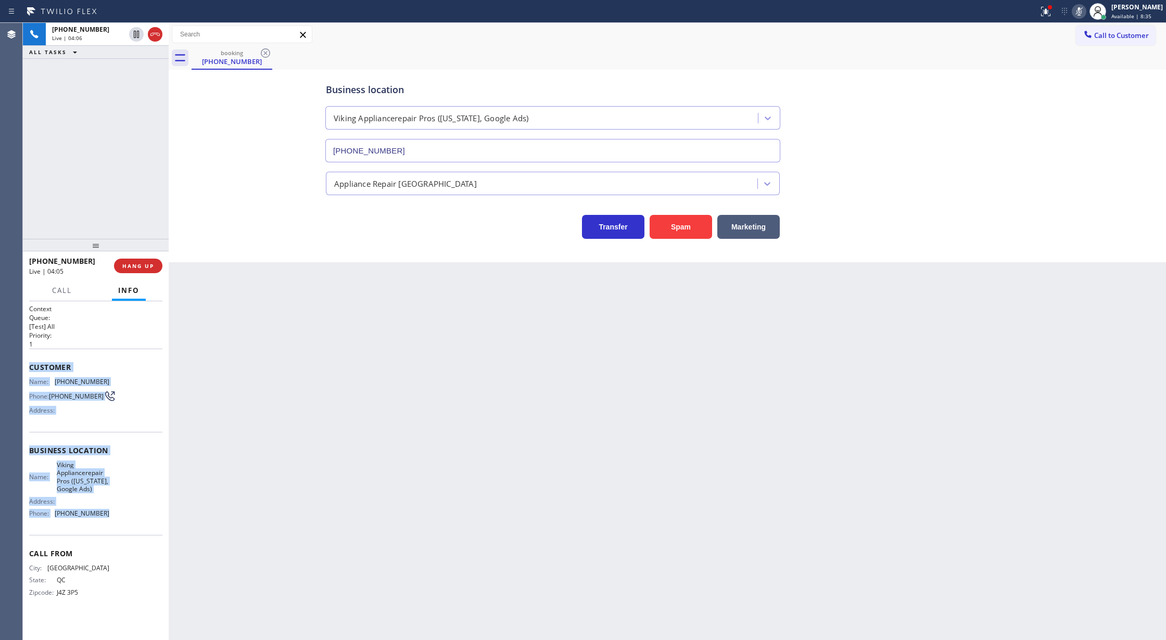
click at [1085, 11] on icon at bounding box center [1079, 11] width 12 height 12
drag, startPoint x: 1089, startPoint y: 11, endPoint x: 1061, endPoint y: 41, distance: 40.9
click at [1085, 10] on icon at bounding box center [1079, 11] width 12 height 12
click at [1083, 14] on icon at bounding box center [1079, 11] width 12 height 12
click at [156, 34] on icon at bounding box center [155, 34] width 12 height 12
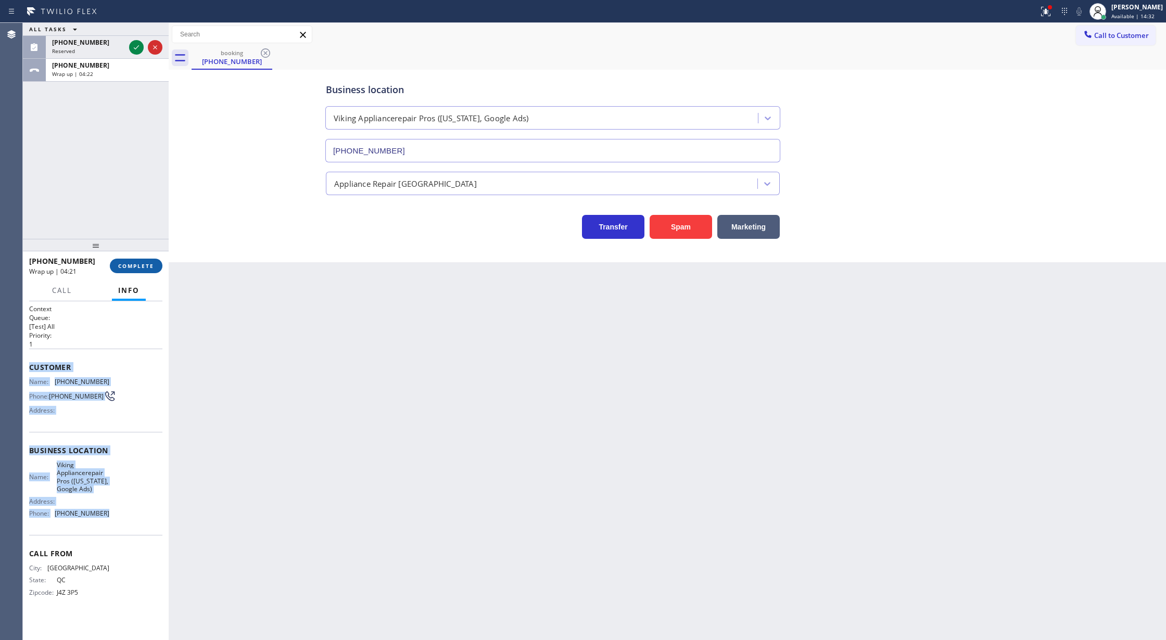
click at [120, 265] on span "COMPLETE" at bounding box center [136, 265] width 36 height 7
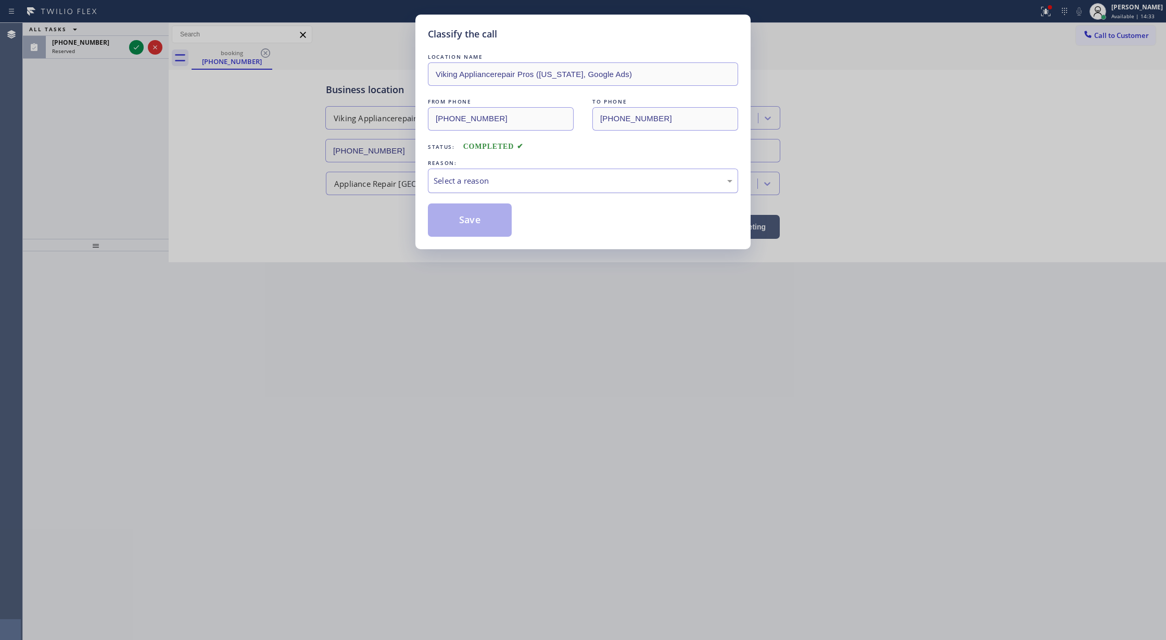
click at [521, 184] on div "Select a reason" at bounding box center [583, 181] width 299 height 12
click at [467, 221] on button "Save" at bounding box center [470, 220] width 84 height 33
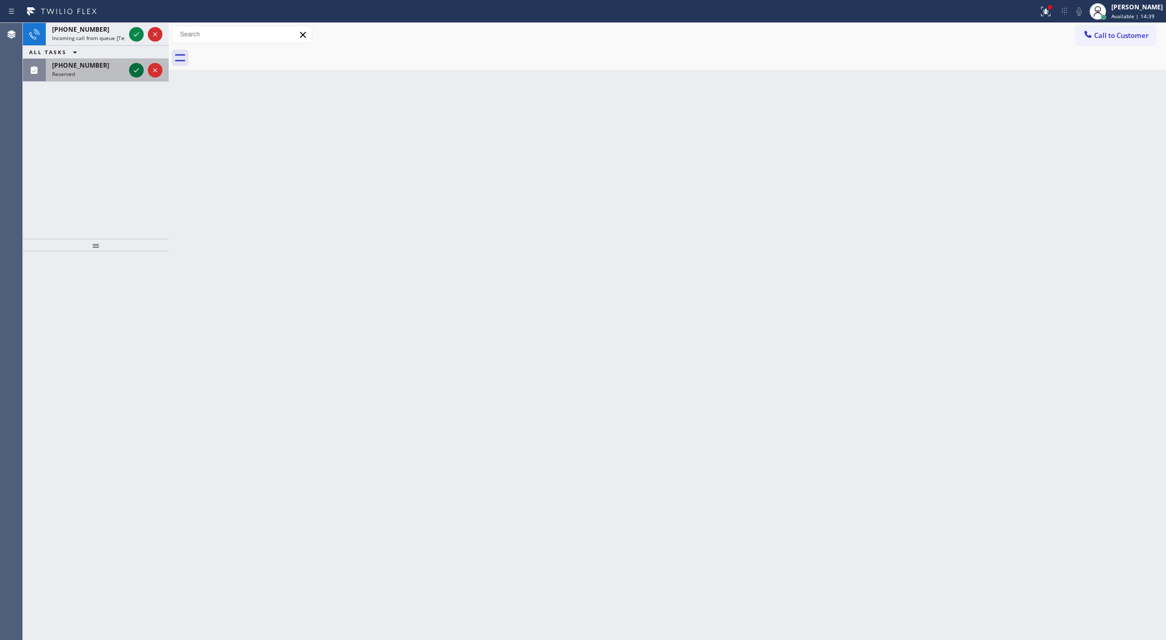
click at [134, 72] on icon at bounding box center [136, 70] width 12 height 12
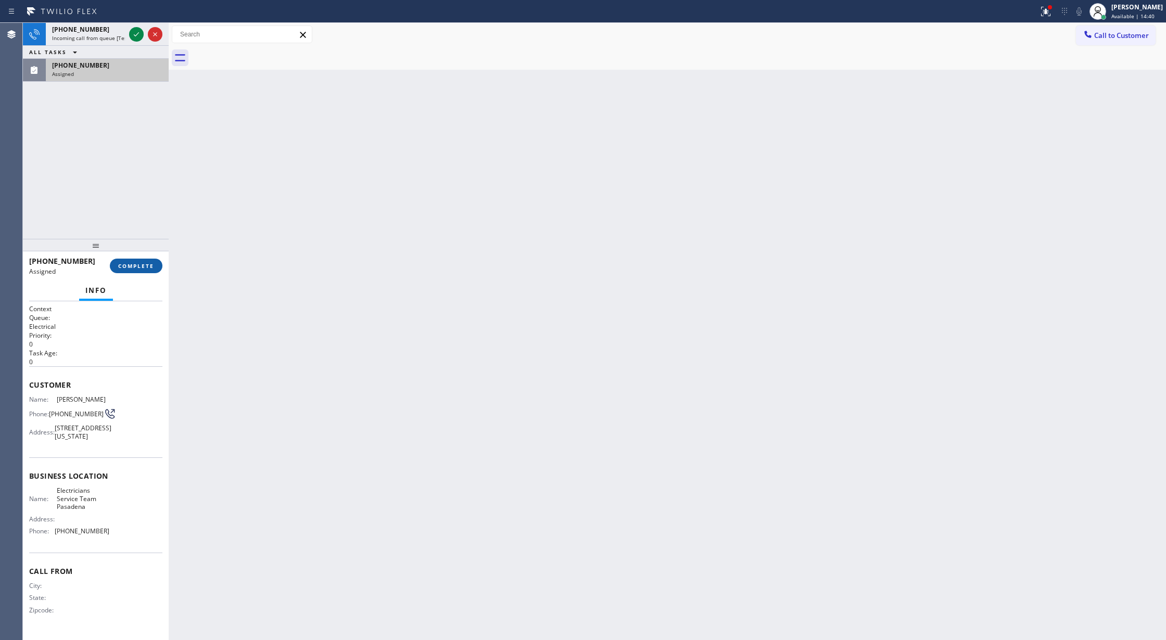
click at [140, 264] on span "COMPLETE" at bounding box center [136, 265] width 36 height 7
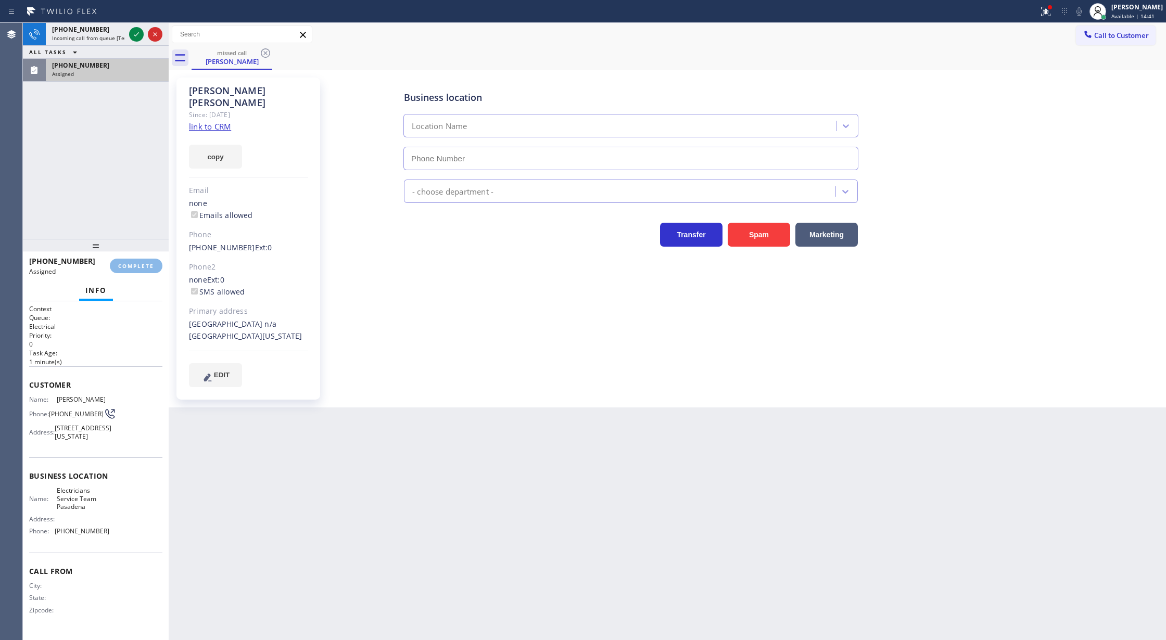
type input "[PHONE_NUMBER]"
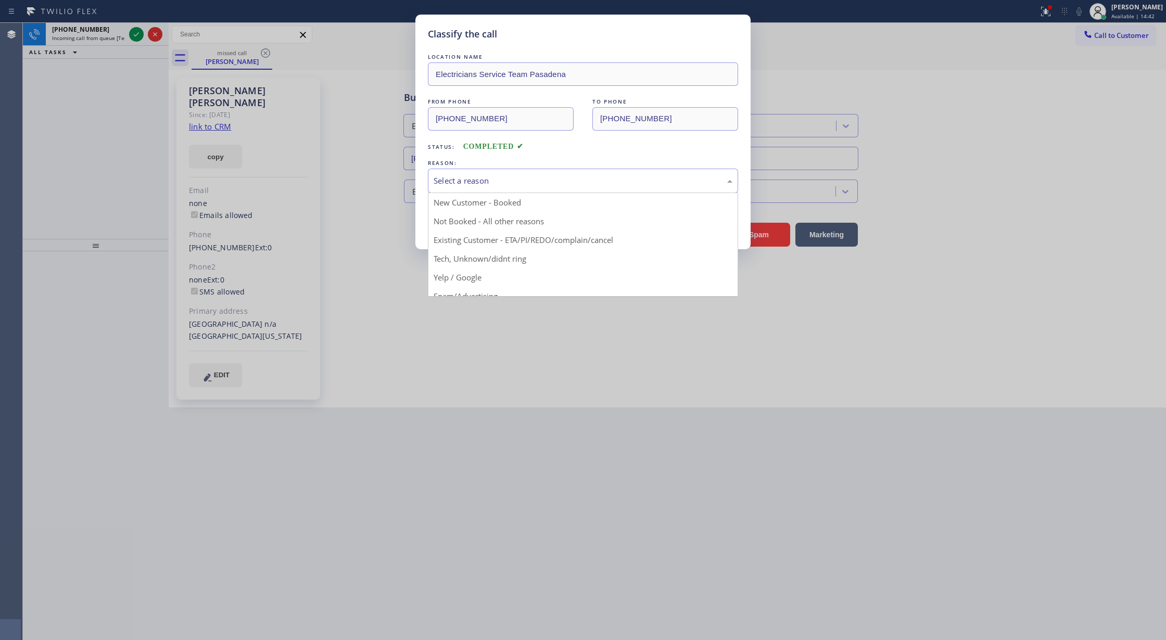
click at [465, 178] on div "Select a reason" at bounding box center [583, 181] width 299 height 12
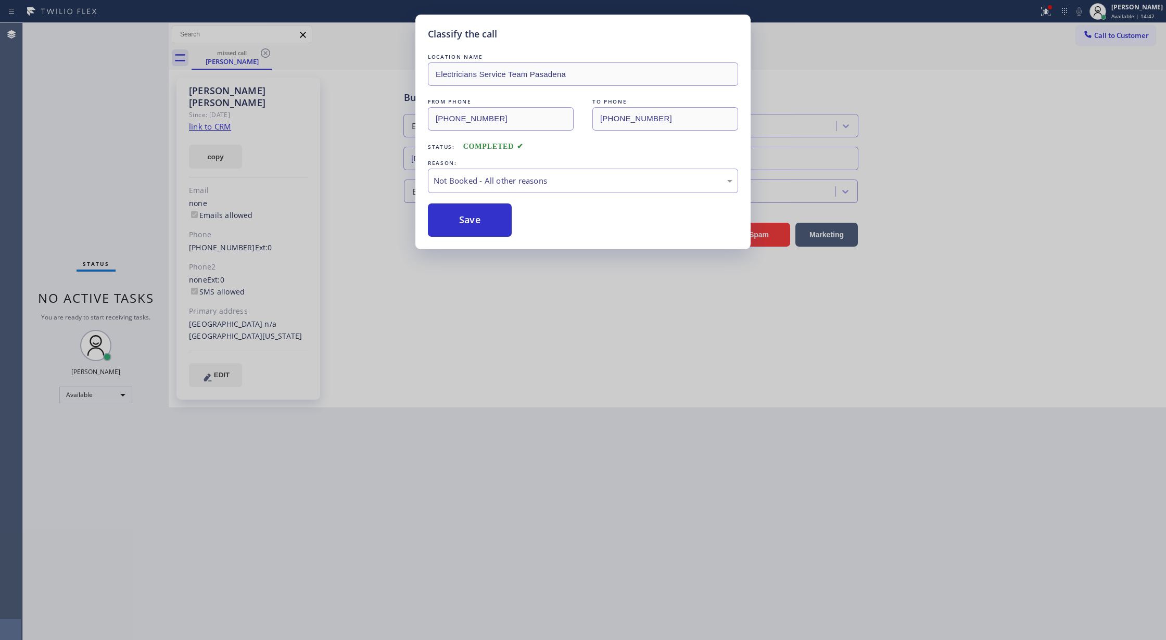
click at [470, 223] on button "Save" at bounding box center [470, 220] width 84 height 33
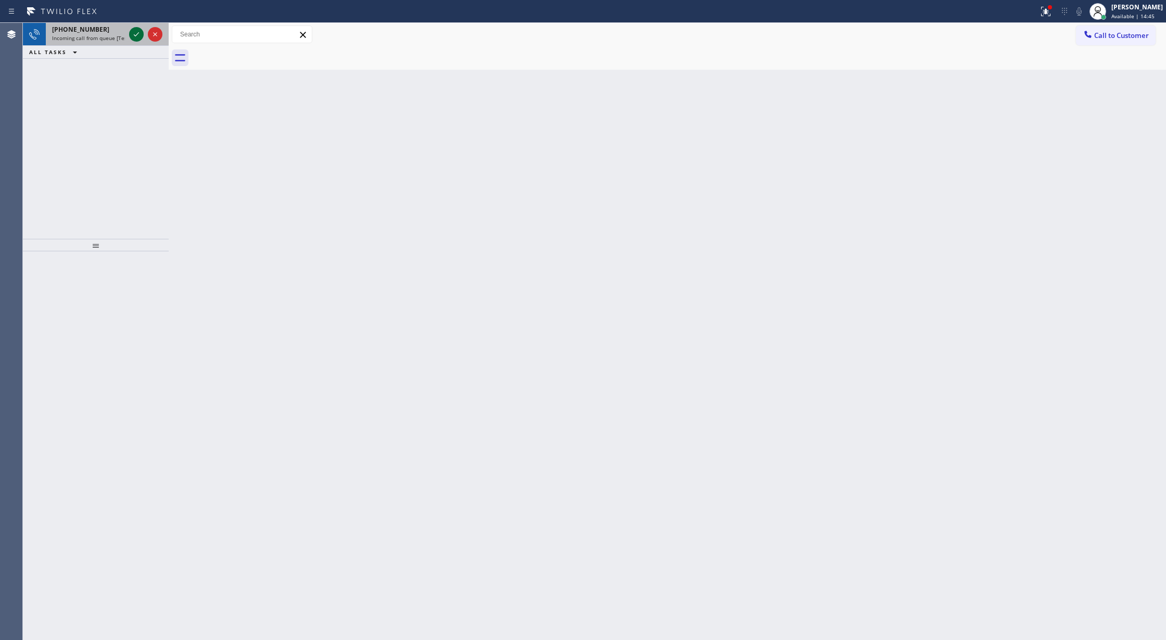
drag, startPoint x: 134, startPoint y: 33, endPoint x: 217, endPoint y: 387, distance: 363.5
click at [134, 32] on icon at bounding box center [136, 34] width 12 height 12
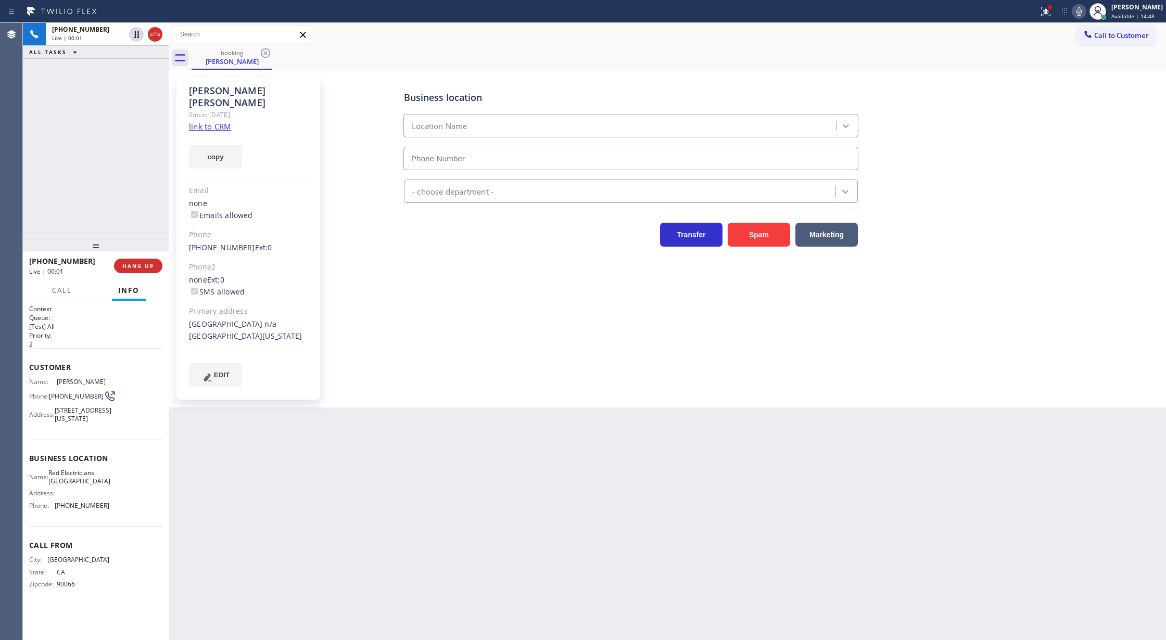
type input "[PHONE_NUMBER]"
click at [209, 121] on link "link to CRM" at bounding box center [210, 126] width 42 height 10
click at [1085, 13] on icon at bounding box center [1079, 11] width 12 height 12
click at [136, 261] on button "COMPLETE" at bounding box center [136, 266] width 53 height 15
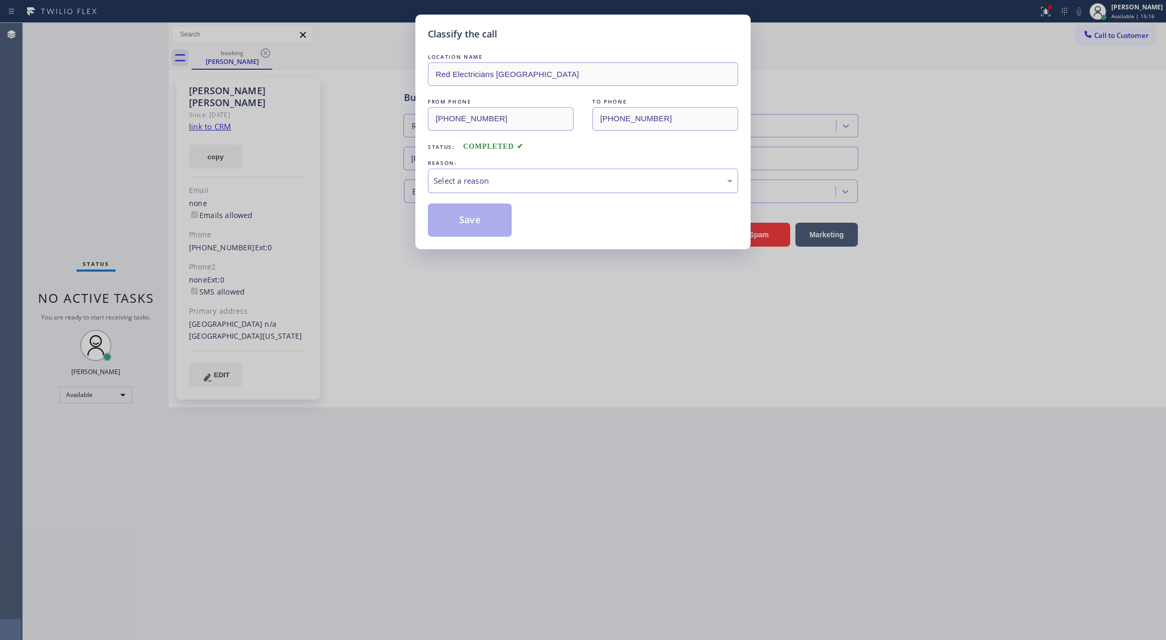
click at [496, 179] on div "Select a reason" at bounding box center [583, 181] width 299 height 12
click at [458, 221] on button "Save" at bounding box center [470, 220] width 84 height 33
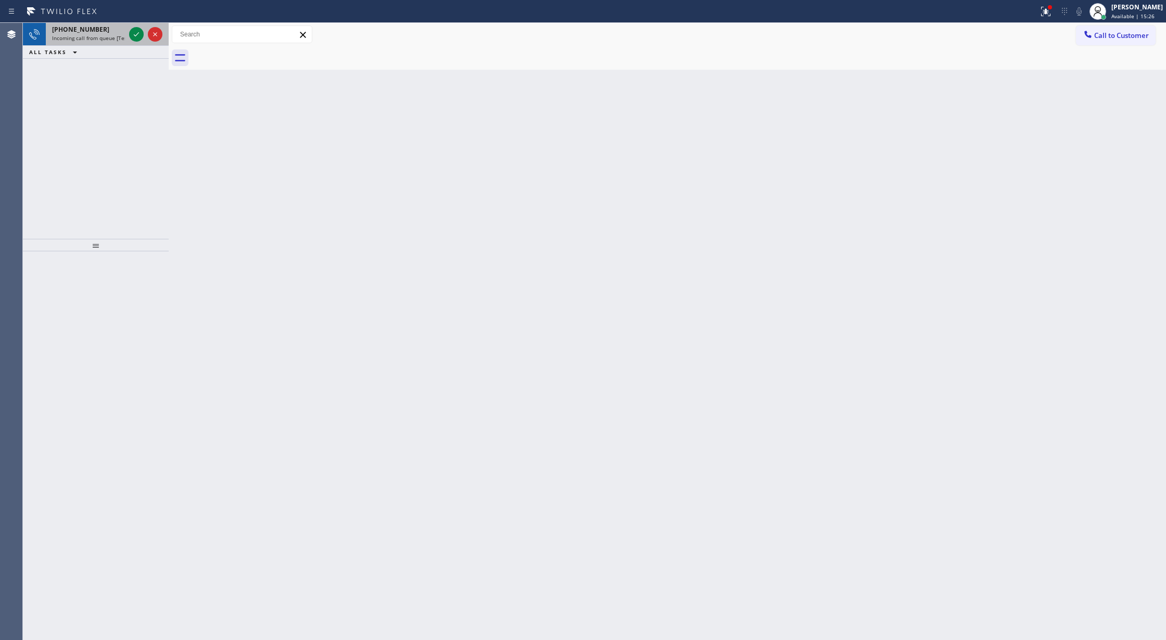
click at [97, 32] on div "[PHONE_NUMBER]" at bounding box center [88, 29] width 73 height 9
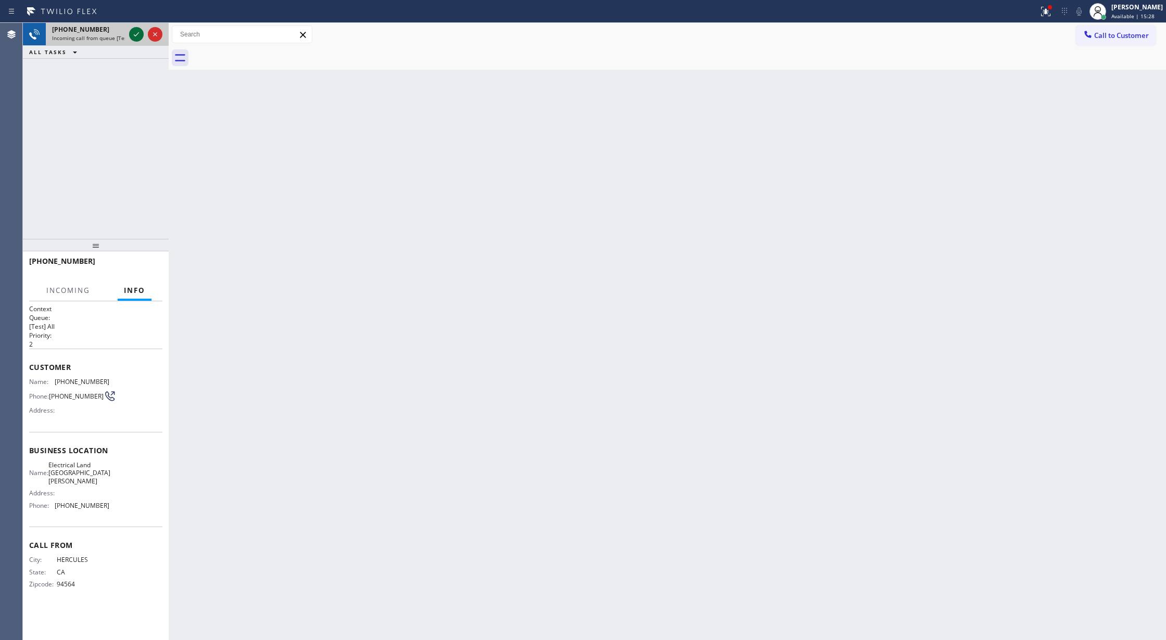
click at [130, 28] on icon at bounding box center [136, 34] width 12 height 12
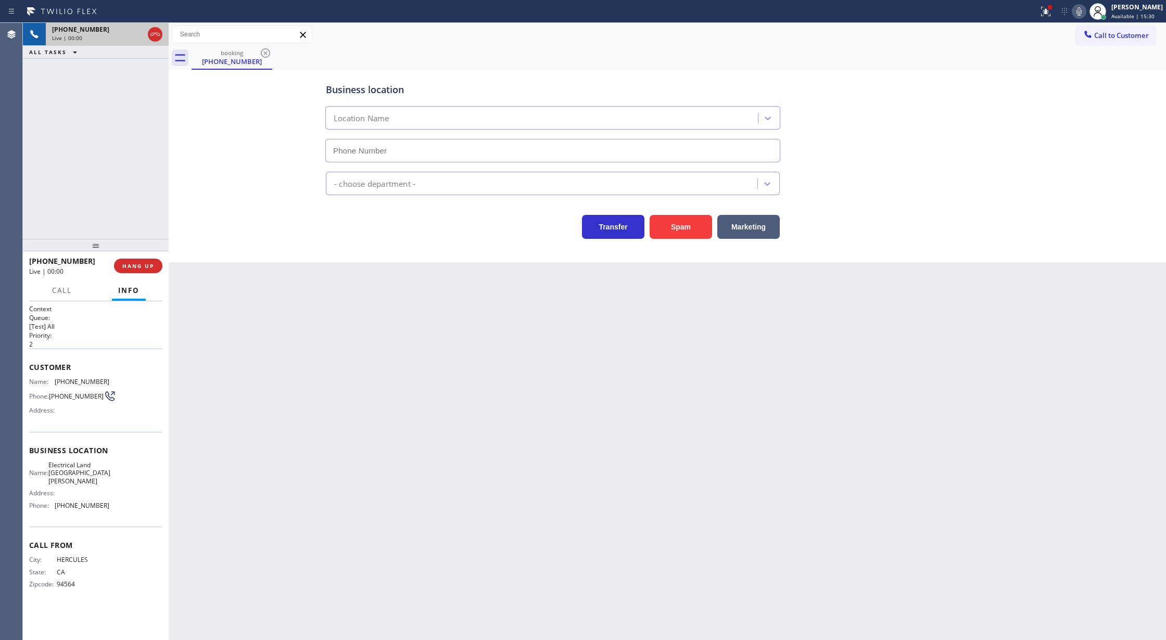
type input "[PHONE_NUMBER]"
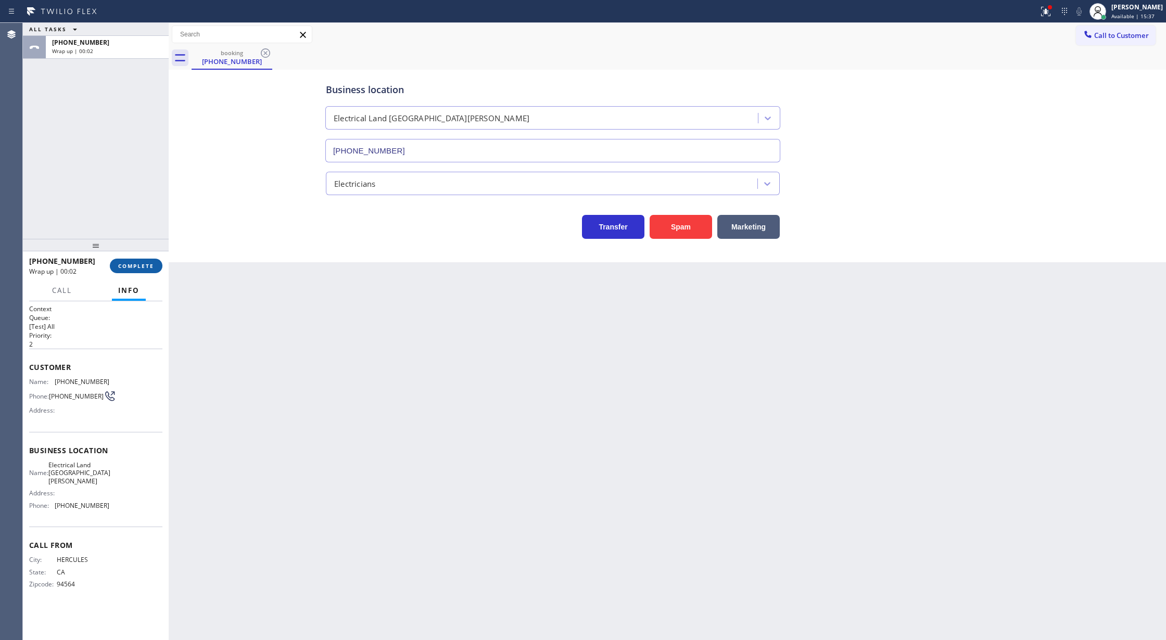
click at [136, 263] on span "COMPLETE" at bounding box center [136, 265] width 36 height 7
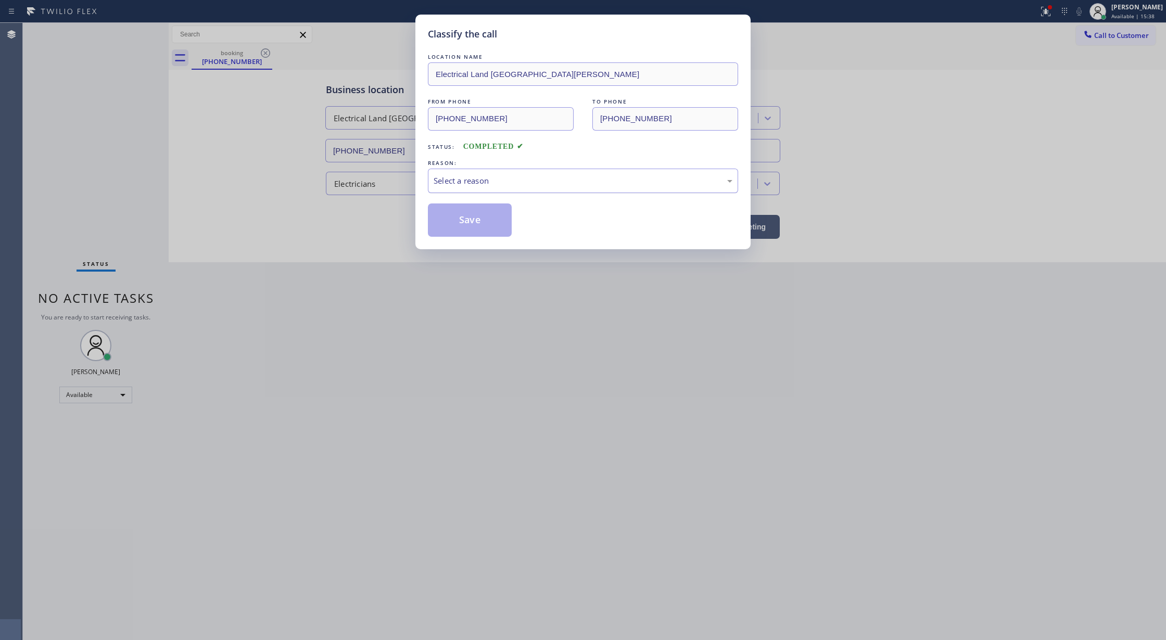
click at [493, 172] on div "Select a reason" at bounding box center [583, 181] width 310 height 24
click at [465, 221] on button "Save" at bounding box center [470, 220] width 84 height 33
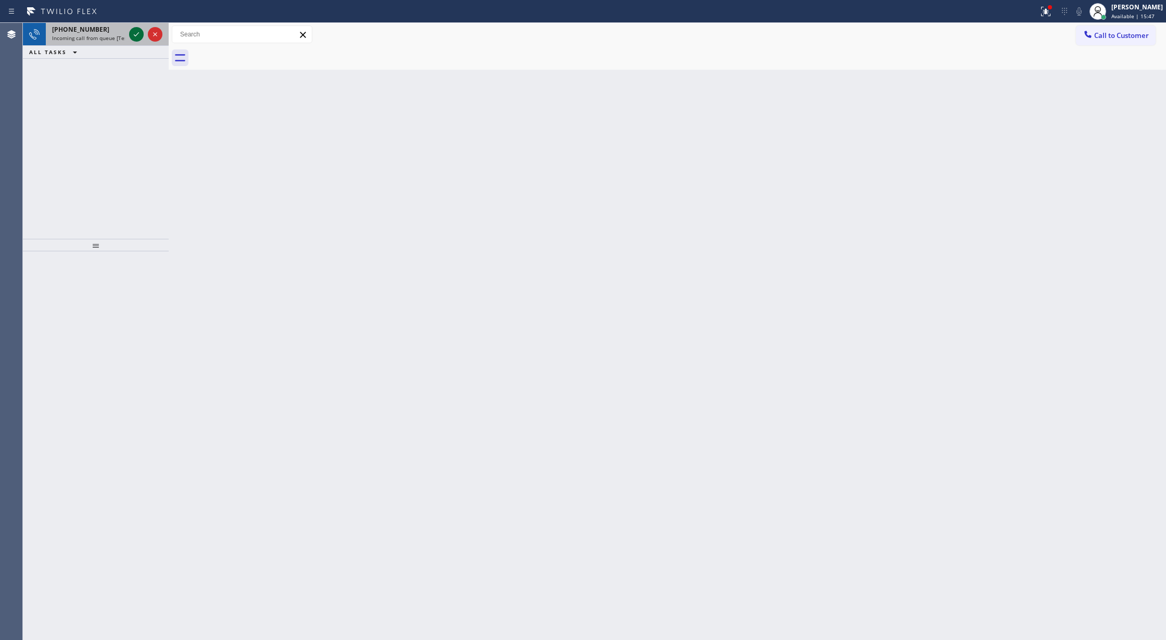
click at [134, 36] on icon at bounding box center [136, 34] width 12 height 12
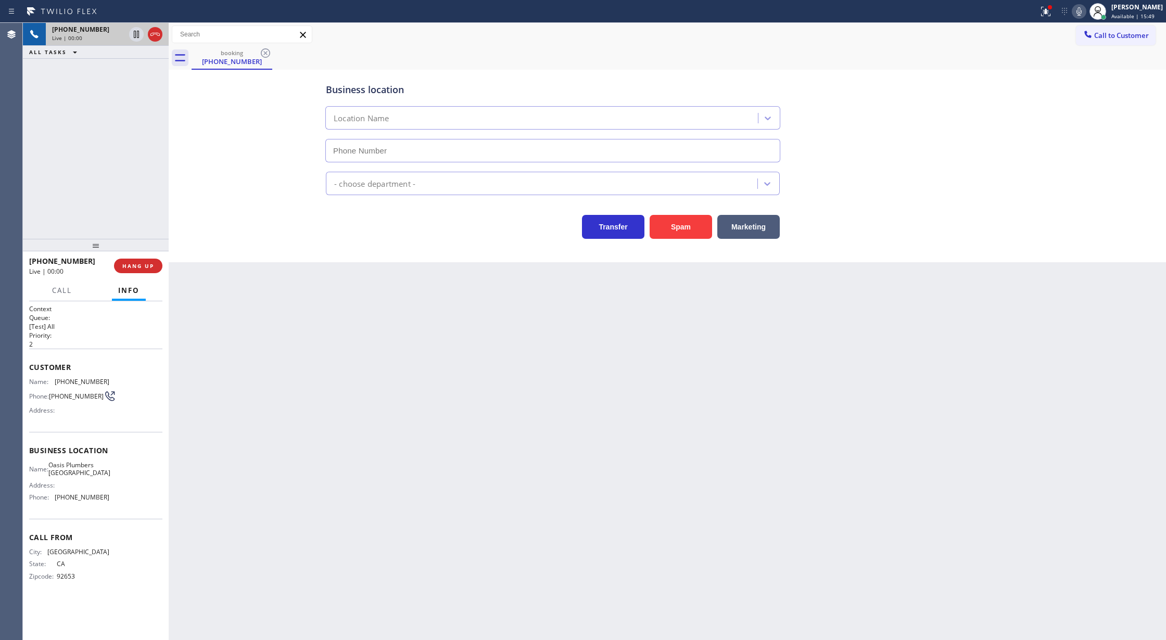
type input "[PHONE_NUMBER]"
click at [120, 271] on button "COMPLETE" at bounding box center [136, 266] width 53 height 15
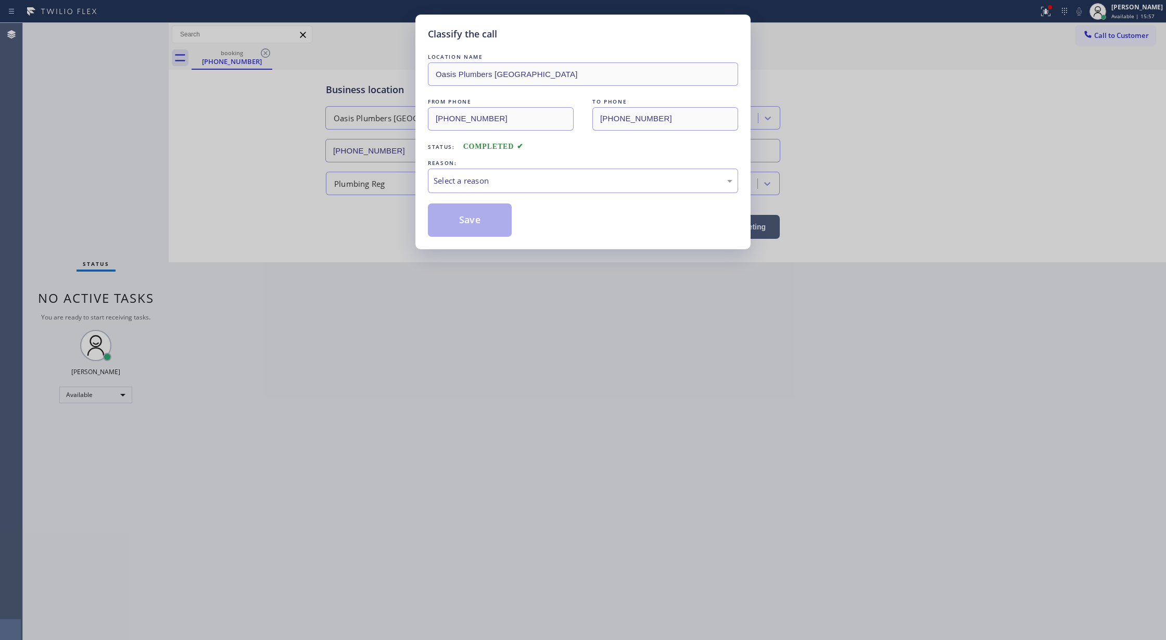
click at [484, 167] on div "REASON:" at bounding box center [583, 163] width 310 height 11
click at [482, 180] on div "Select a reason" at bounding box center [583, 181] width 299 height 12
click at [477, 227] on button "Save" at bounding box center [470, 220] width 84 height 33
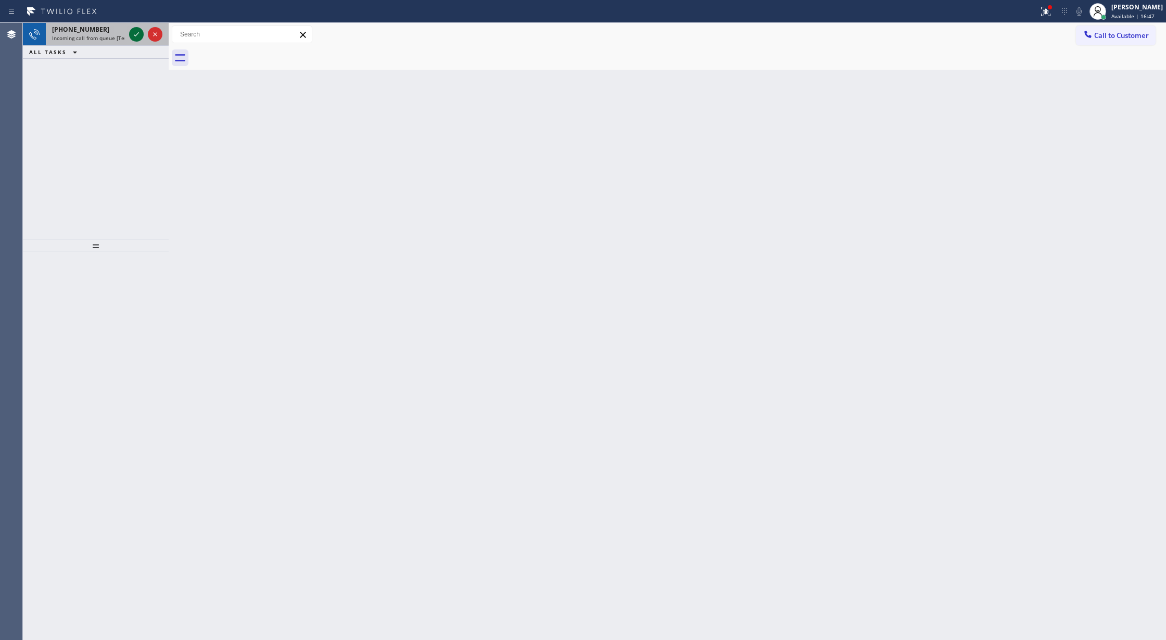
click at [132, 32] on icon at bounding box center [136, 34] width 12 height 12
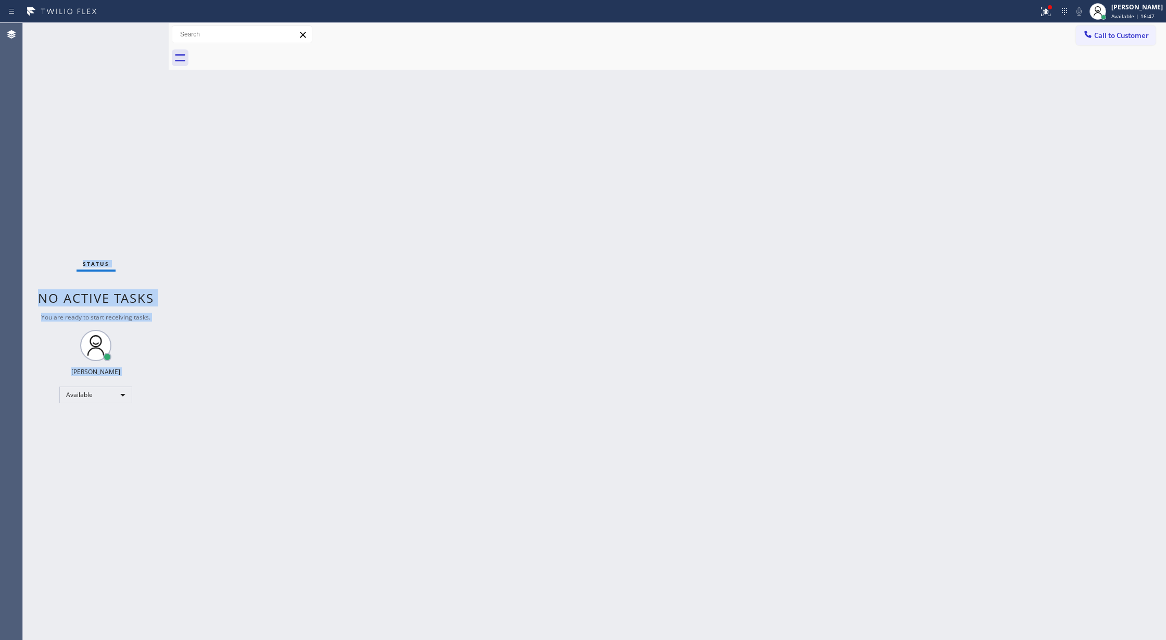
click at [132, 32] on div "Status No active tasks You are ready to start receiving tasks. [PERSON_NAME] Av…" at bounding box center [96, 331] width 146 height 617
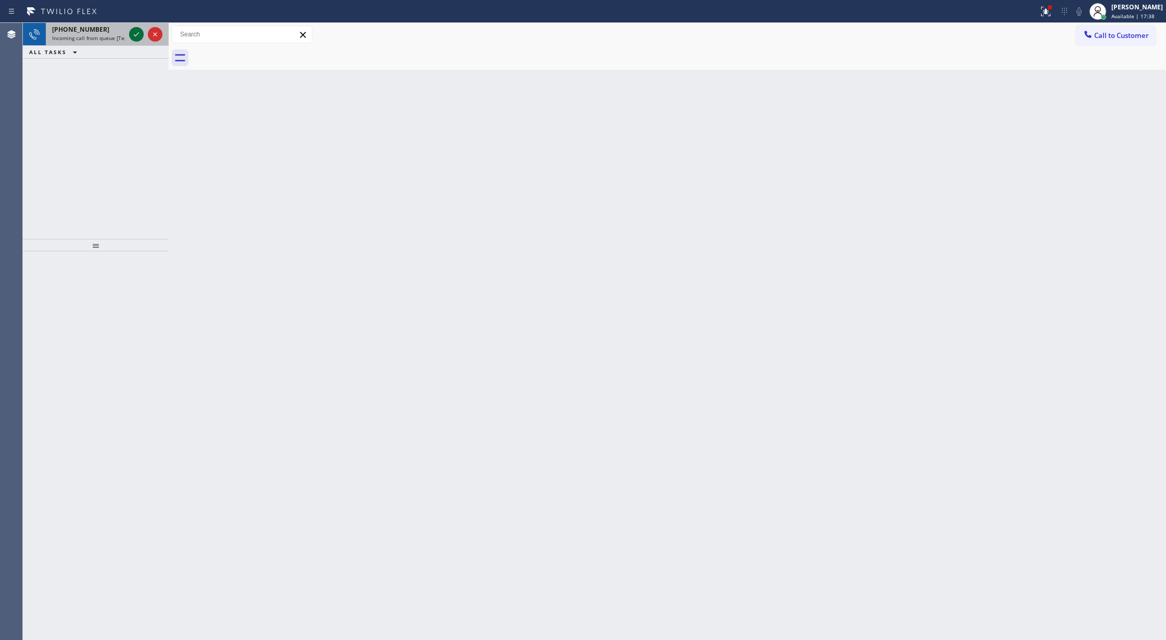
click at [132, 32] on icon at bounding box center [136, 34] width 12 height 12
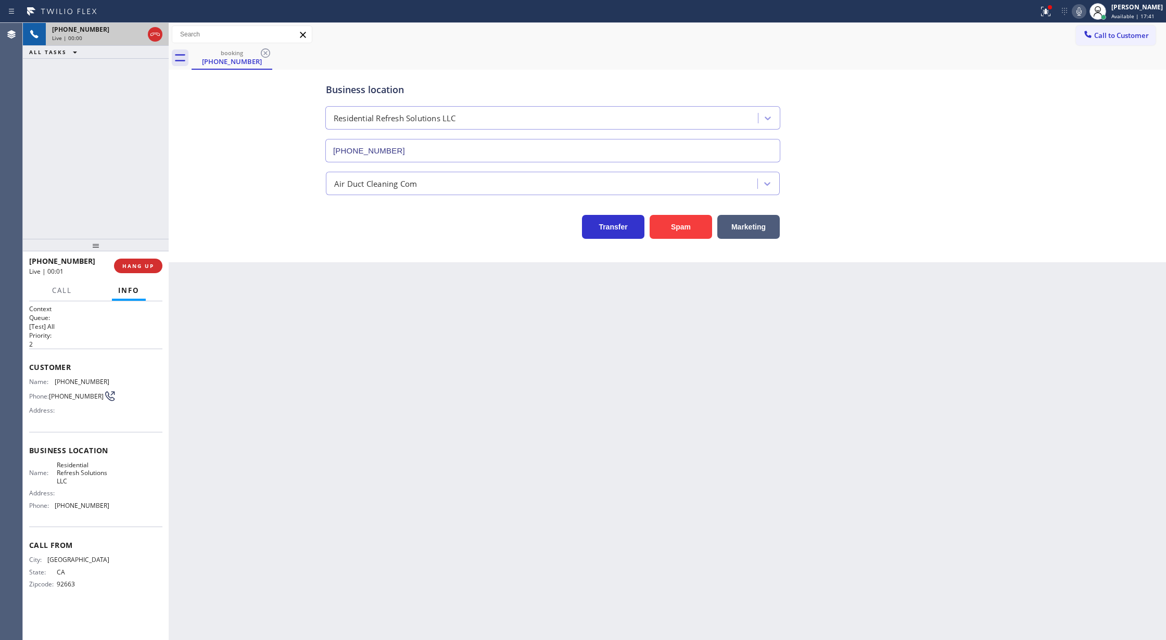
type input "[PHONE_NUMBER]"
click at [139, 267] on span "HANG UP" at bounding box center [138, 265] width 32 height 7
click at [144, 265] on span "COMPLETE" at bounding box center [136, 265] width 36 height 7
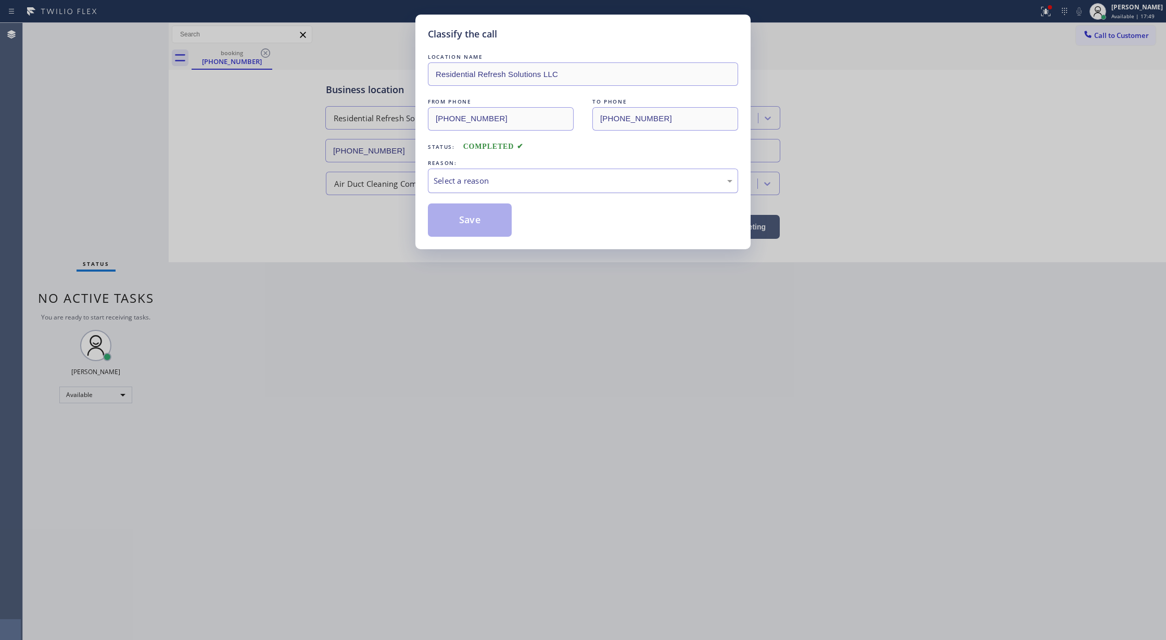
click at [491, 172] on div "Select a reason" at bounding box center [583, 181] width 310 height 24
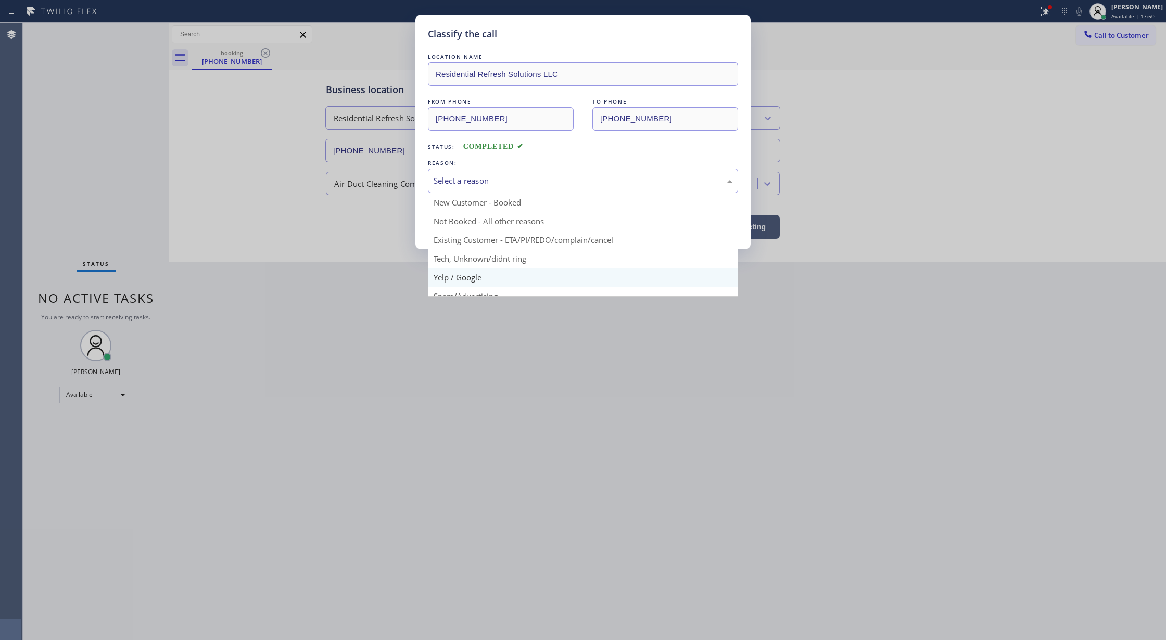
scroll to position [66, 0]
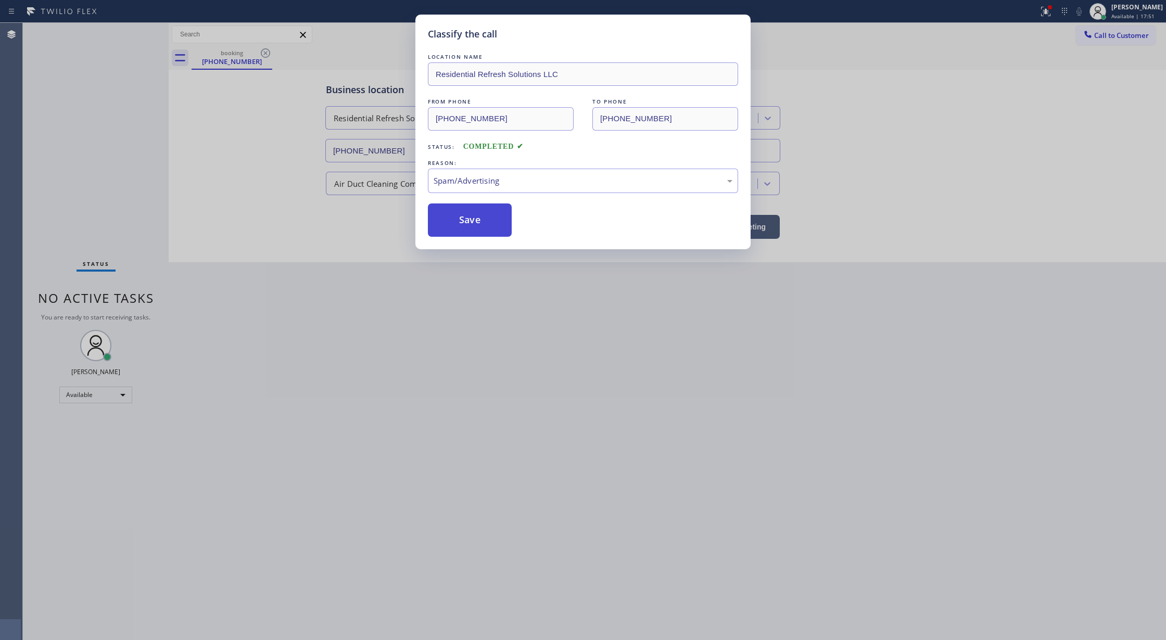
click at [475, 218] on button "Save" at bounding box center [470, 220] width 84 height 33
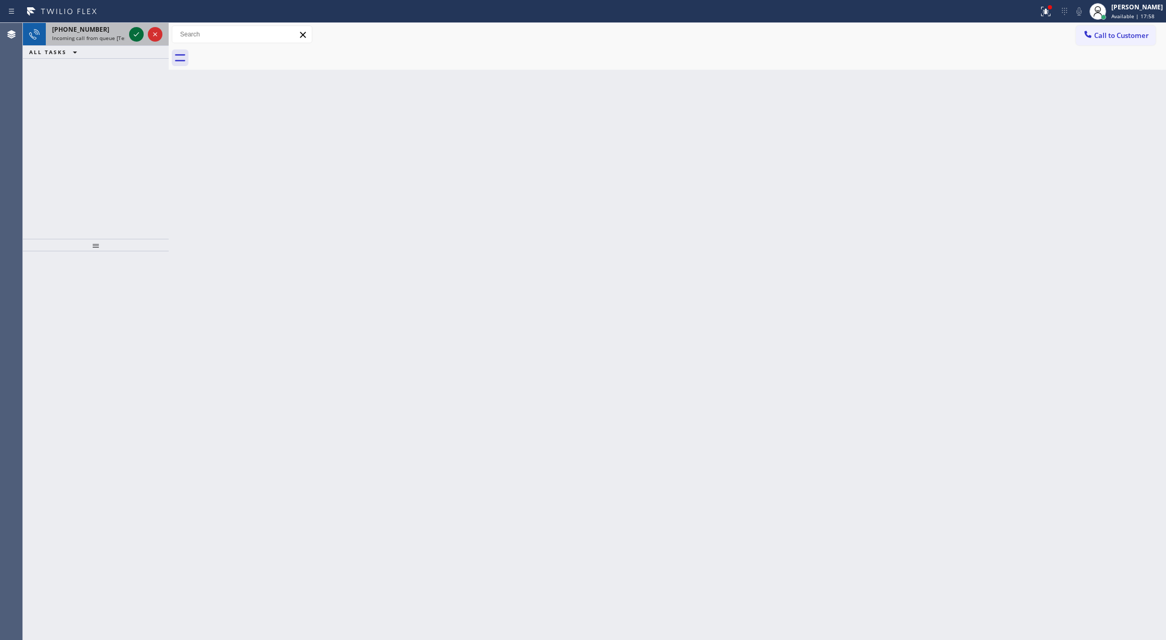
click at [135, 38] on icon at bounding box center [136, 34] width 12 height 12
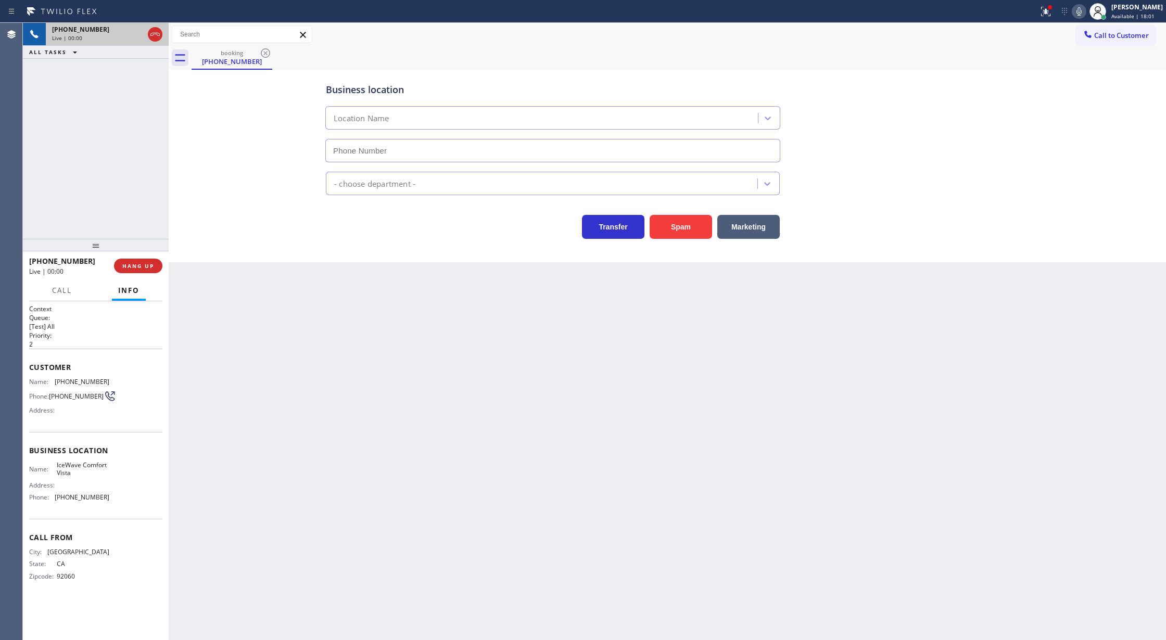
type input "[PHONE_NUMBER]"
click at [683, 218] on button "Spam" at bounding box center [681, 227] width 62 height 24
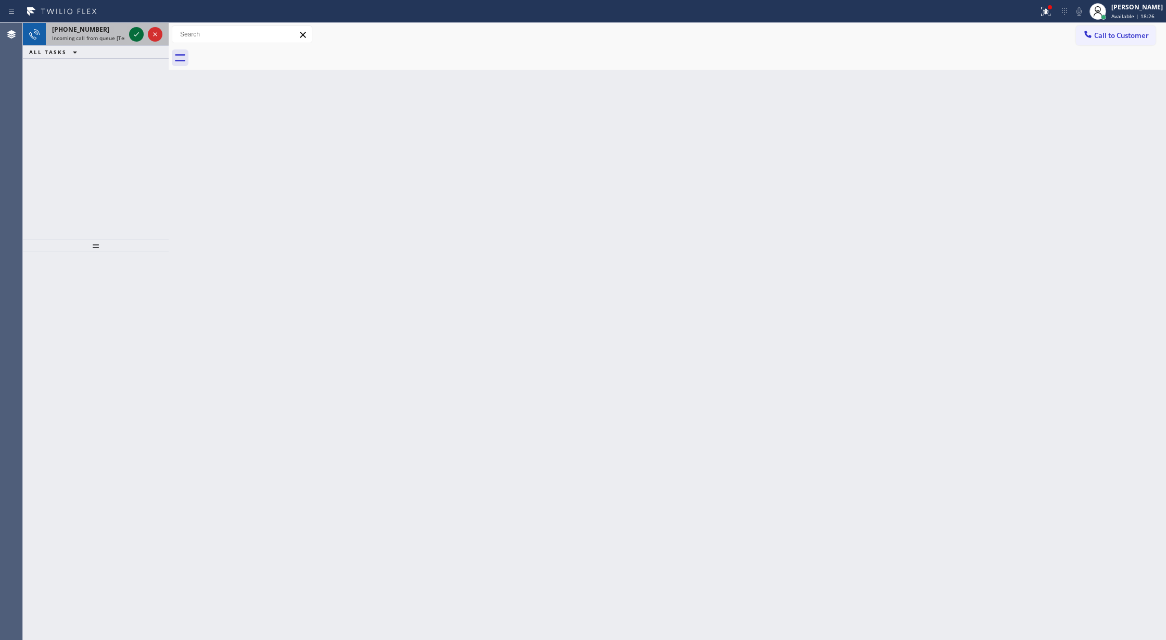
click at [140, 33] on icon at bounding box center [136, 34] width 12 height 12
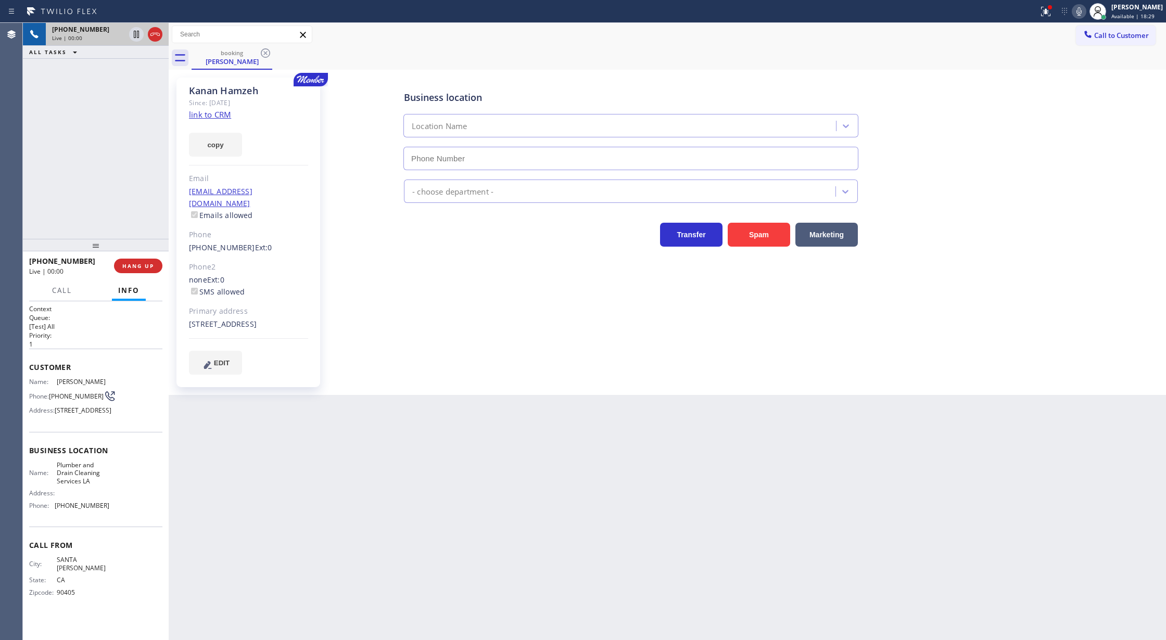
type input "[PHONE_NUMBER]"
click at [207, 118] on link "link to CRM" at bounding box center [210, 114] width 42 height 10
click at [129, 269] on span "COMPLETE" at bounding box center [136, 265] width 36 height 7
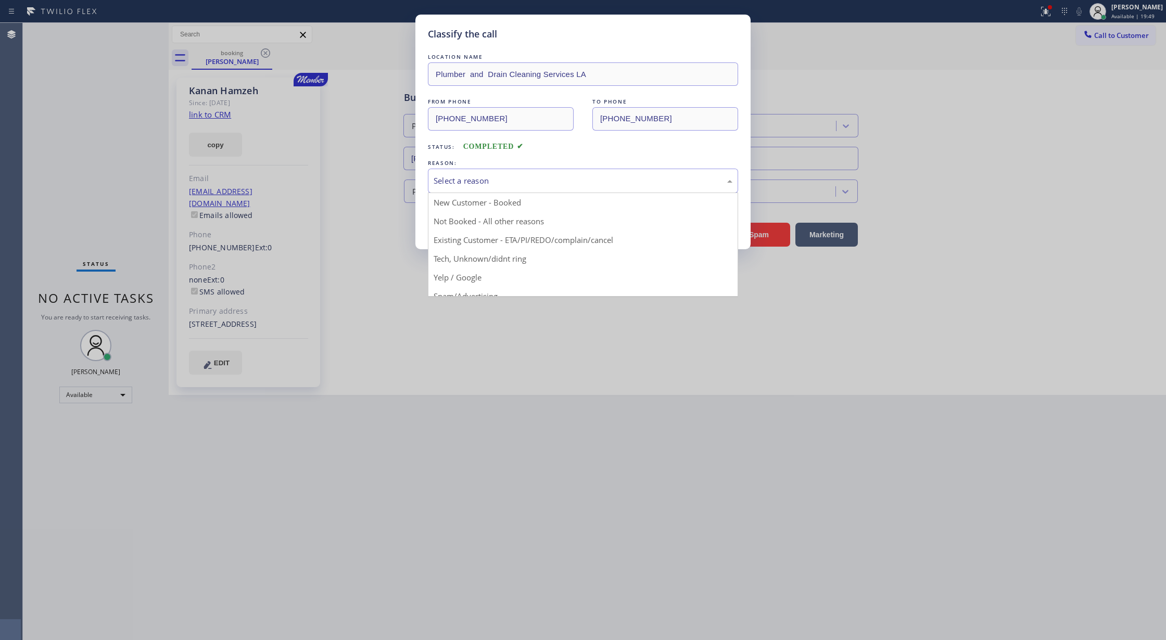
click at [491, 180] on div "Select a reason" at bounding box center [583, 181] width 299 height 12
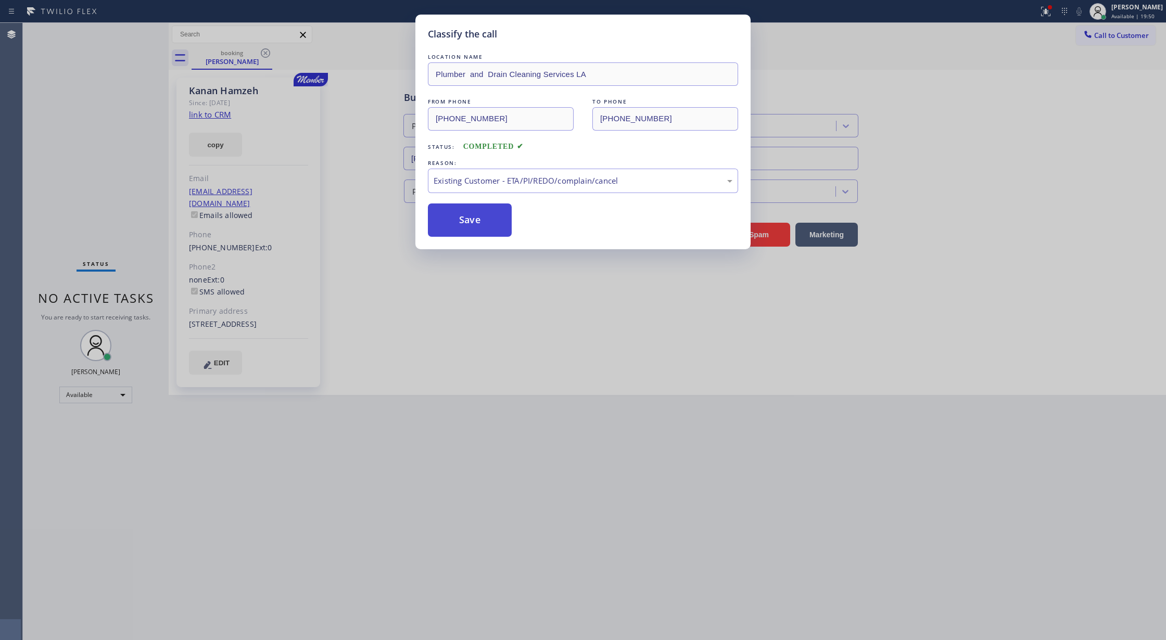
click at [493, 209] on button "Save" at bounding box center [470, 220] width 84 height 33
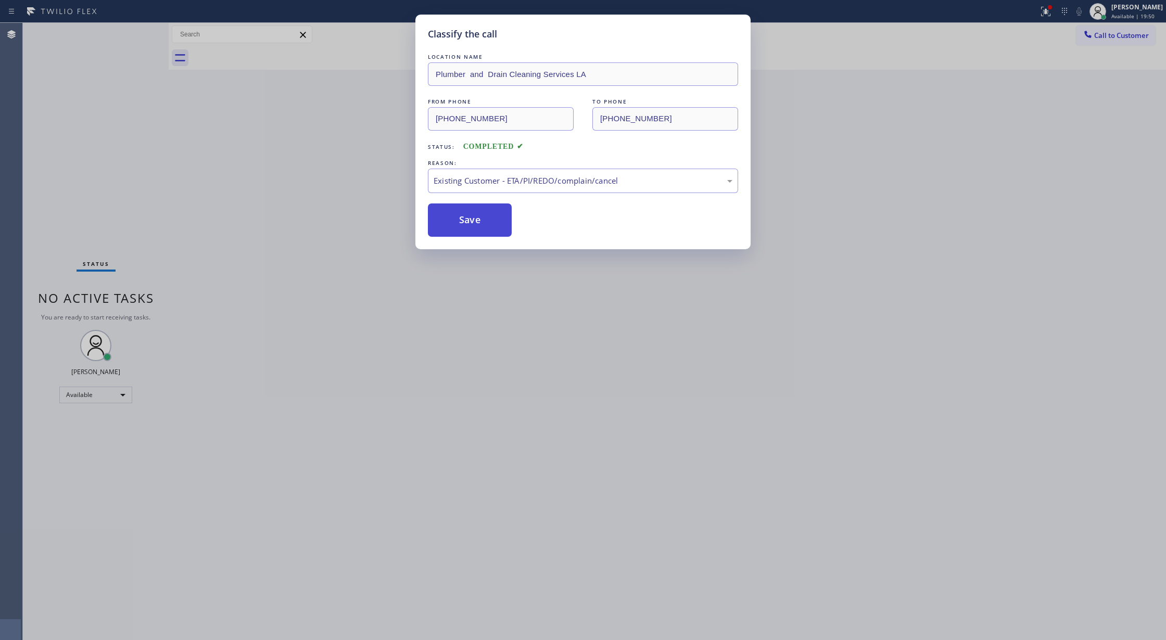
click at [481, 229] on button "Save" at bounding box center [470, 220] width 84 height 33
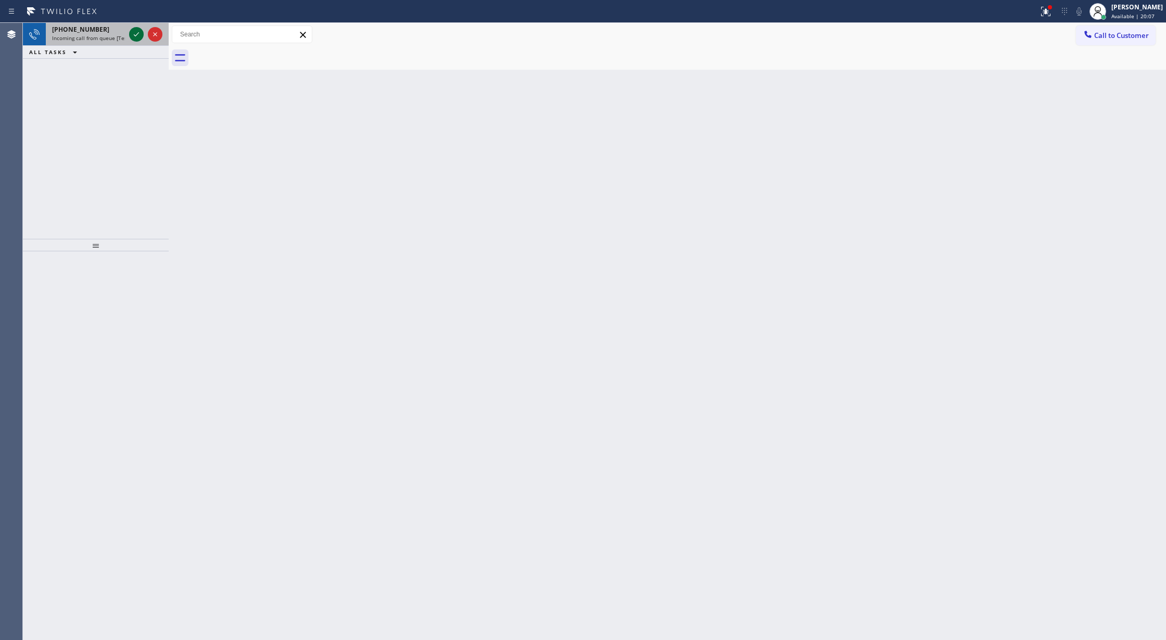
click at [134, 34] on icon at bounding box center [136, 34] width 5 height 4
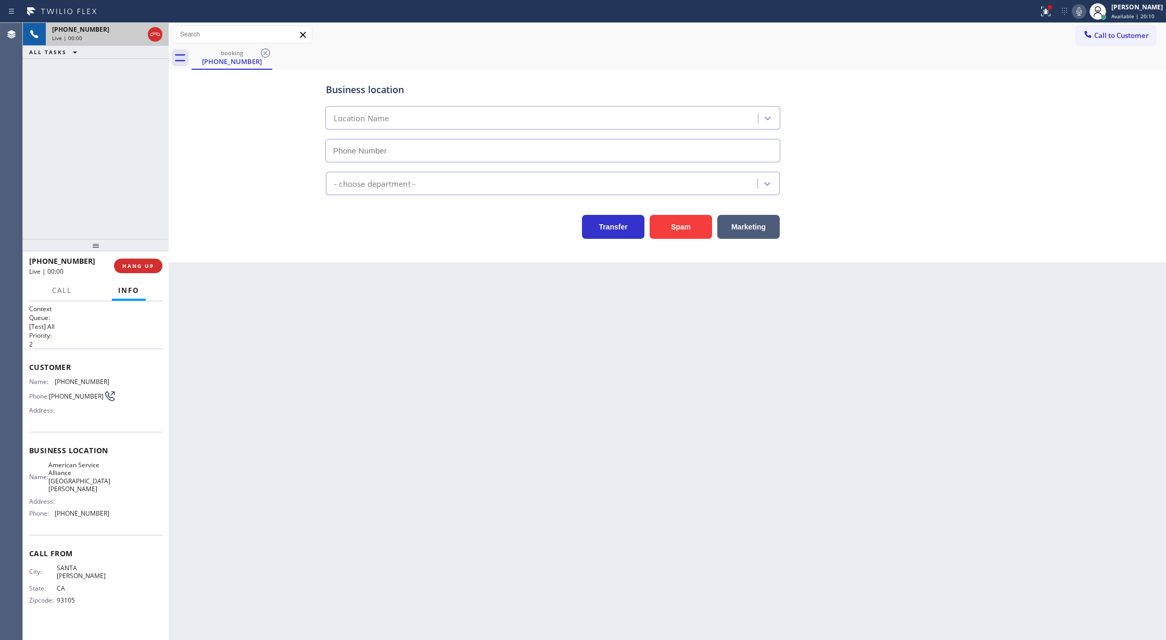
type input "[PHONE_NUMBER]"
drag, startPoint x: 677, startPoint y: 235, endPoint x: 658, endPoint y: 302, distance: 69.1
click at [675, 234] on button "Spam" at bounding box center [681, 227] width 62 height 24
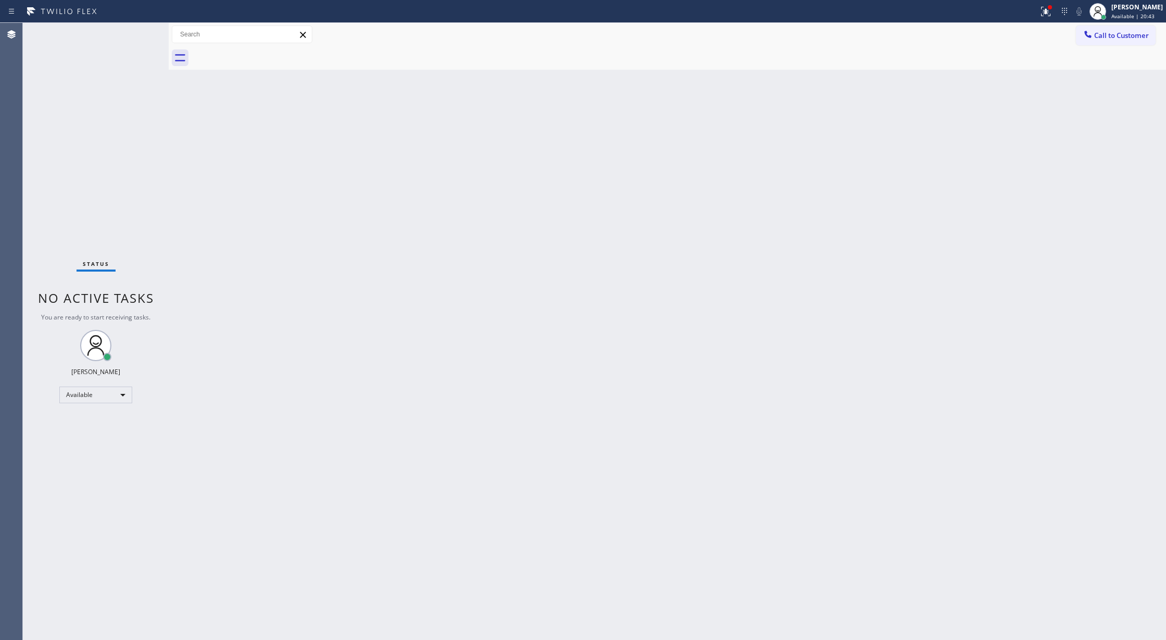
drag, startPoint x: 198, startPoint y: 161, endPoint x: 161, endPoint y: 127, distance: 50.1
click at [196, 156] on div "Back to Dashboard Change Sender ID Customers Technicians Select a contact Outbo…" at bounding box center [667, 331] width 997 height 617
click at [143, 29] on div "Status No active tasks You are ready to start receiving tasks. [PERSON_NAME] Av…" at bounding box center [96, 331] width 146 height 617
click at [140, 29] on div "Status No active tasks You are ready to start receiving tasks. [PERSON_NAME] Av…" at bounding box center [96, 331] width 146 height 617
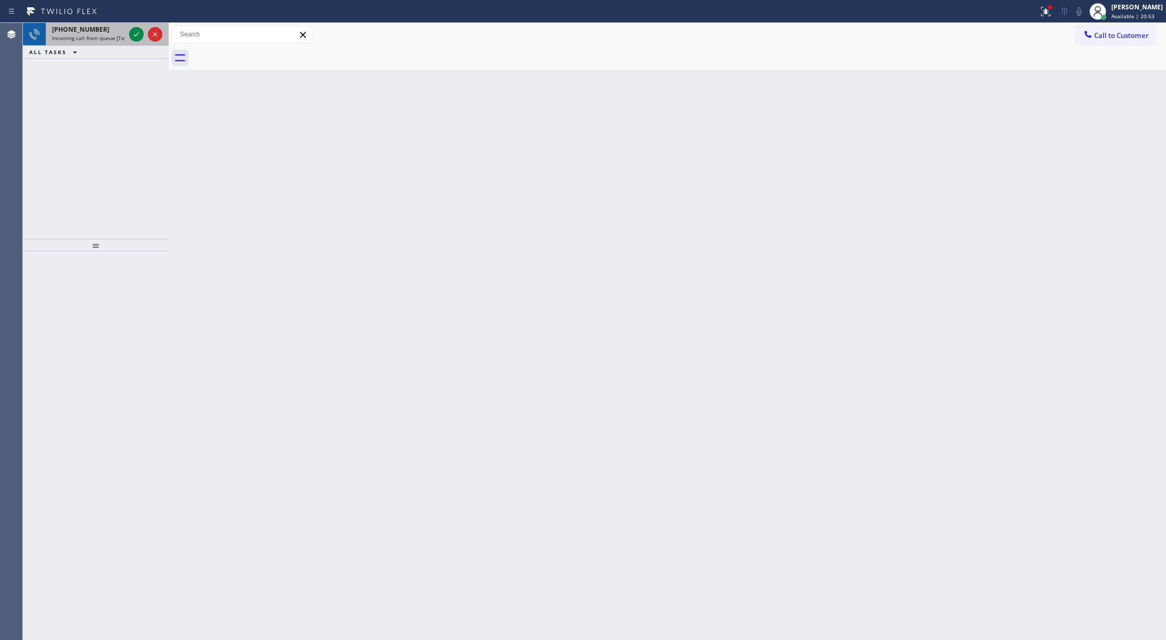
click at [144, 45] on div "[PHONE_NUMBER] Incoming call from queue [Test] All ALL TASKS ALL TASKS ACTIVE T…" at bounding box center [96, 41] width 146 height 36
click at [136, 32] on icon at bounding box center [136, 34] width 12 height 12
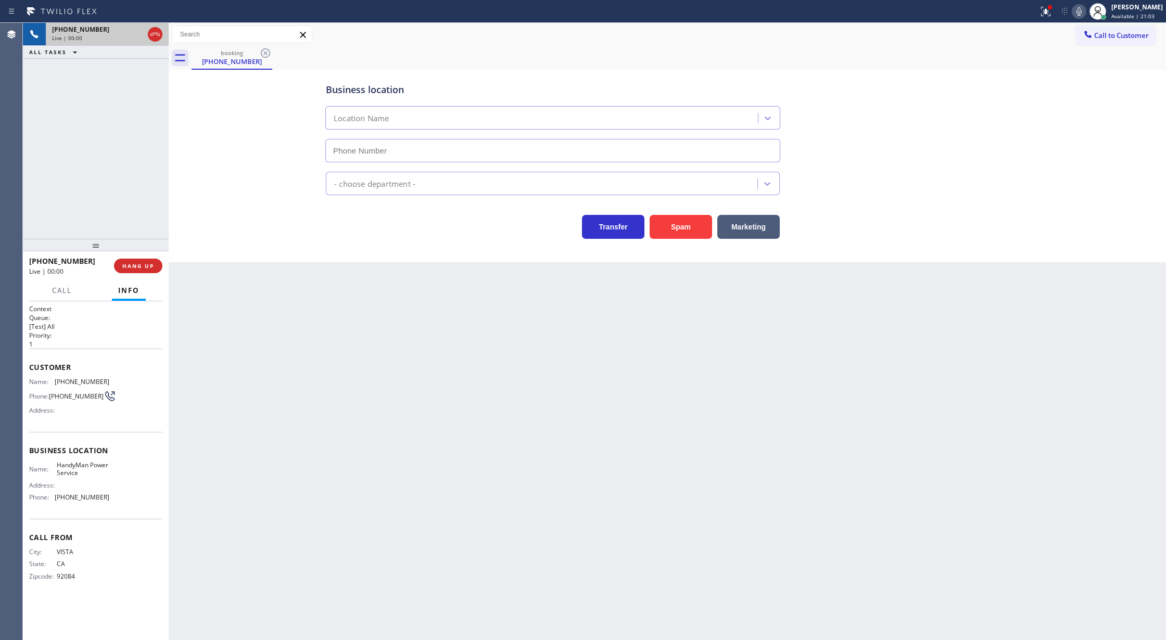
type input "[PHONE_NUMBER]"
click at [133, 264] on span "COMPLETE" at bounding box center [136, 265] width 36 height 7
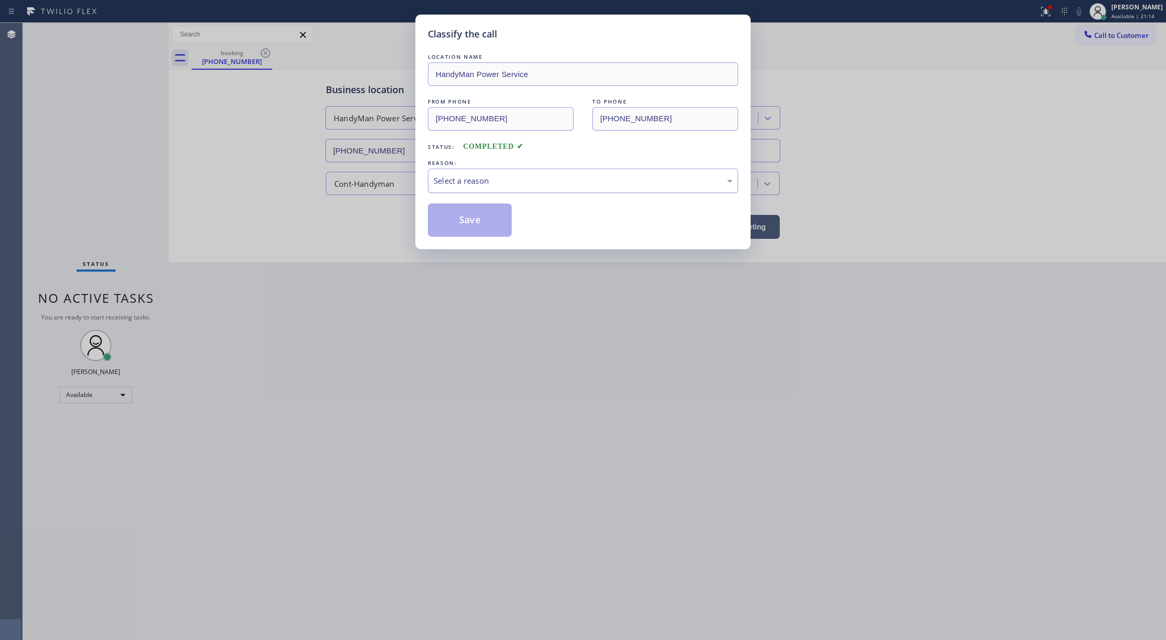
click at [484, 183] on div "Select a reason" at bounding box center [583, 181] width 299 height 12
click at [467, 218] on button "Save" at bounding box center [470, 220] width 84 height 33
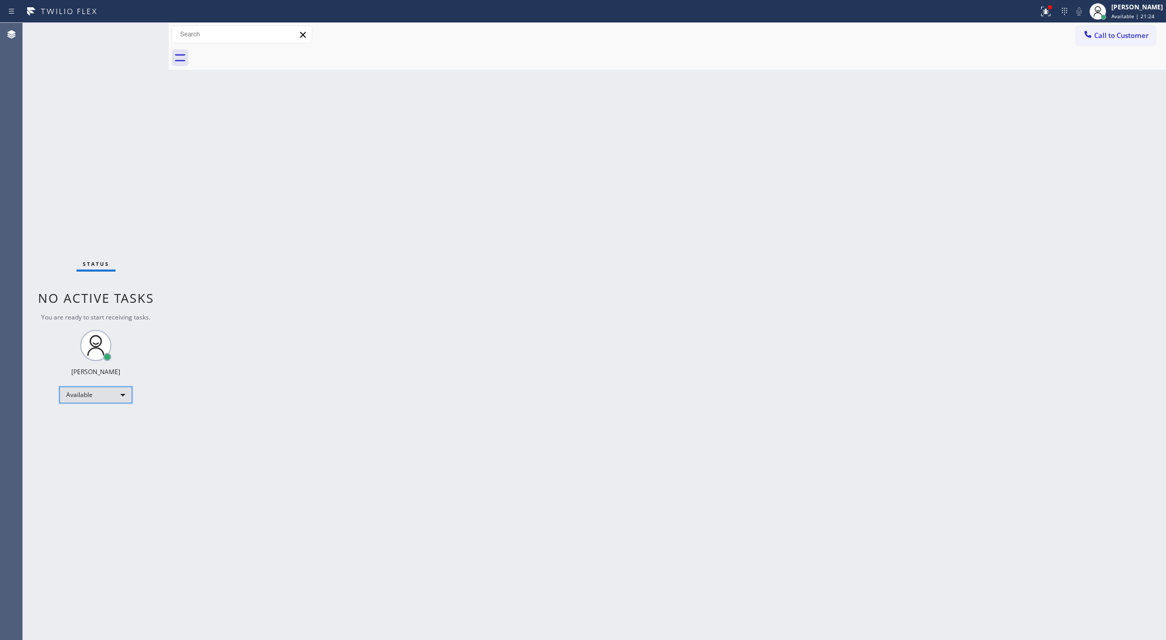
click at [115, 394] on div "Available" at bounding box center [95, 395] width 73 height 17
click at [103, 449] on li "Break" at bounding box center [95, 448] width 70 height 12
